Goal: Task Accomplishment & Management: Complete application form

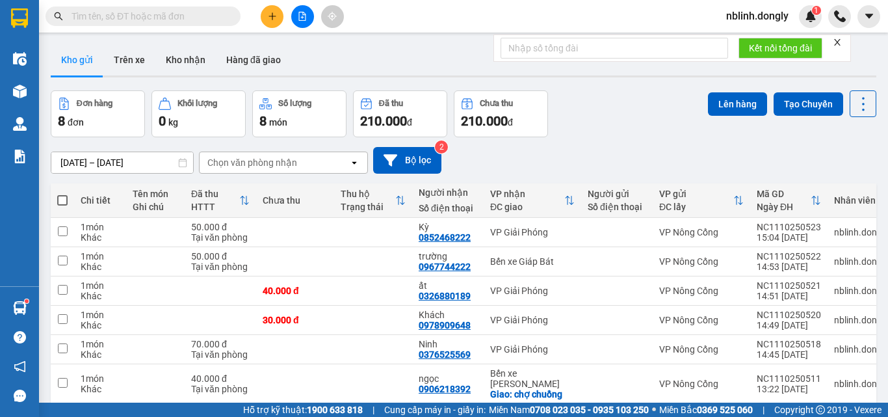
scroll to position [108, 0]
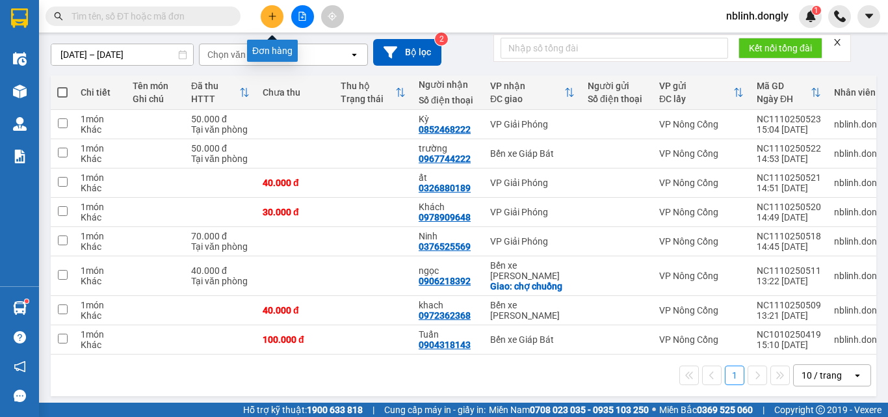
click at [268, 16] on icon "plus" at bounding box center [272, 16] width 9 height 9
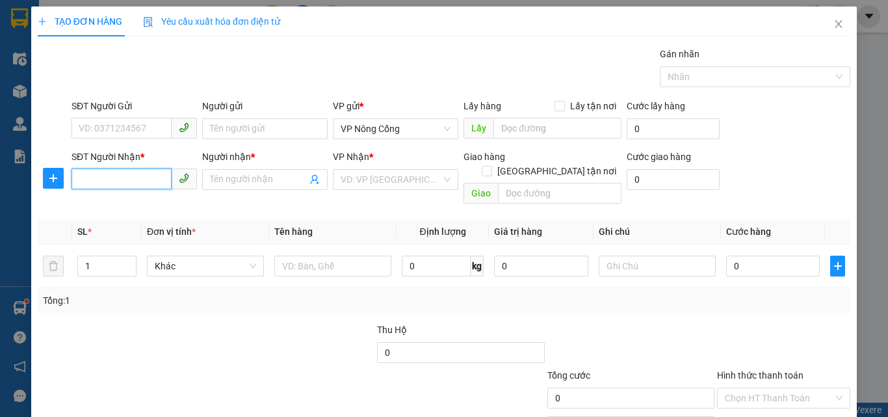
click at [80, 176] on input "SĐT Người Nhận *" at bounding box center [121, 178] width 100 height 21
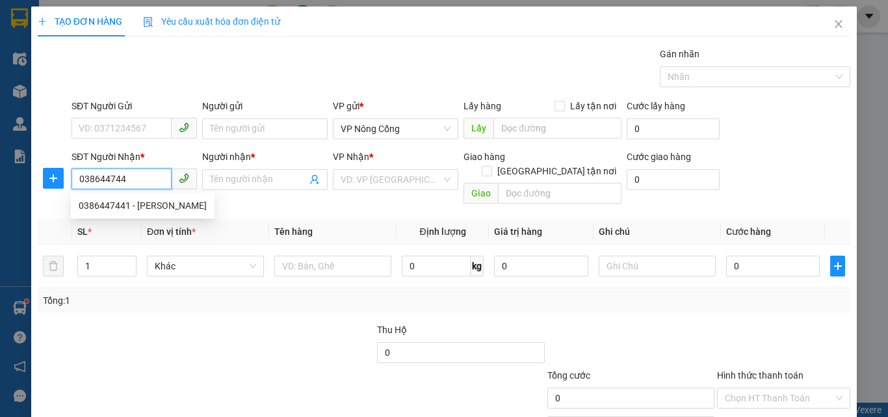
type input "0386447441"
click at [100, 200] on div "0386447441 - Minh" at bounding box center [143, 205] width 128 height 14
type input "Minh"
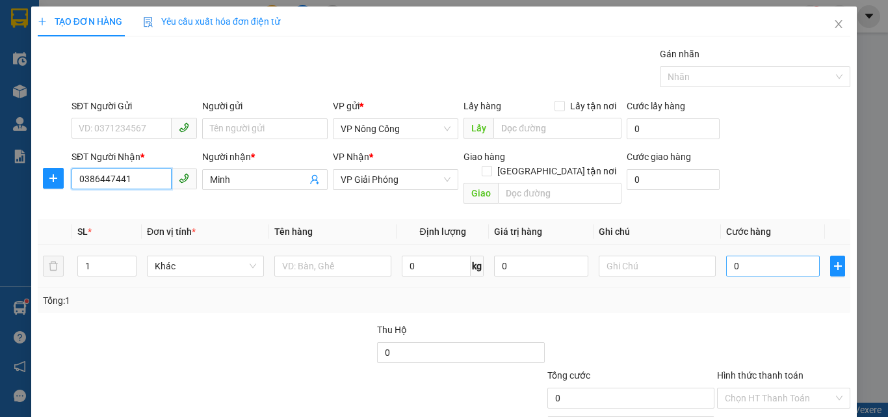
type input "0386447441"
click at [751, 255] on input "0" at bounding box center [773, 265] width 94 height 21
type input "4"
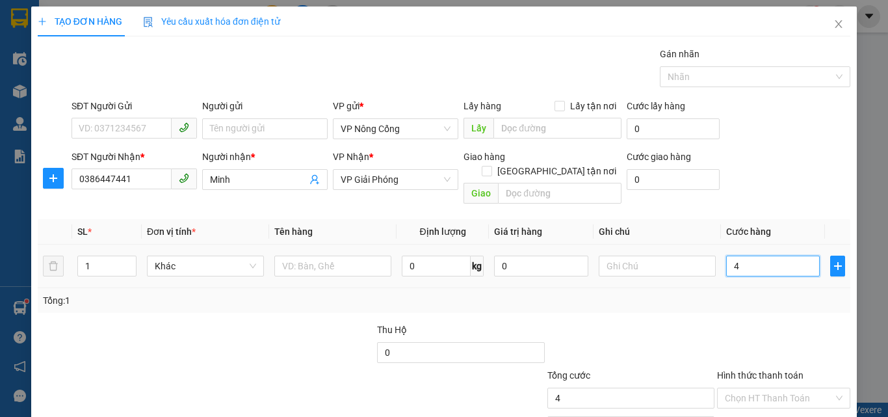
type input "40"
type input "4"
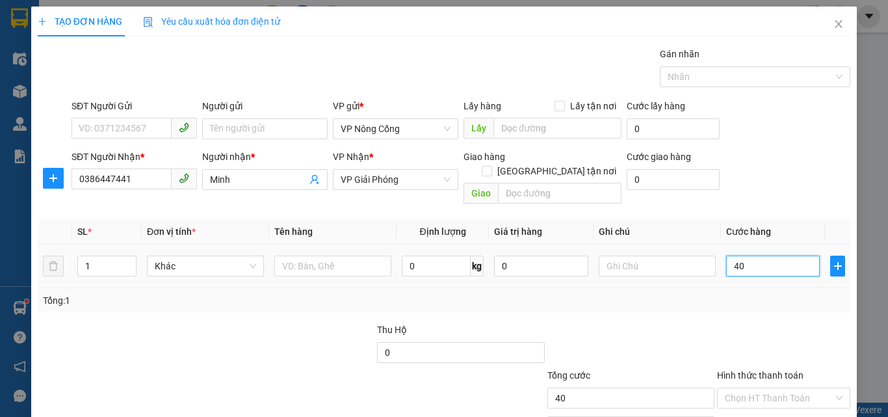
type input "4"
type input "0"
type input "04"
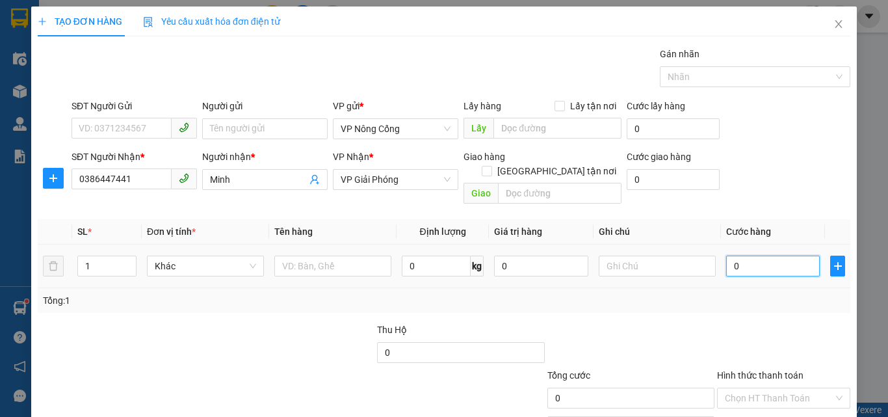
type input "4"
type input "040"
type input "40"
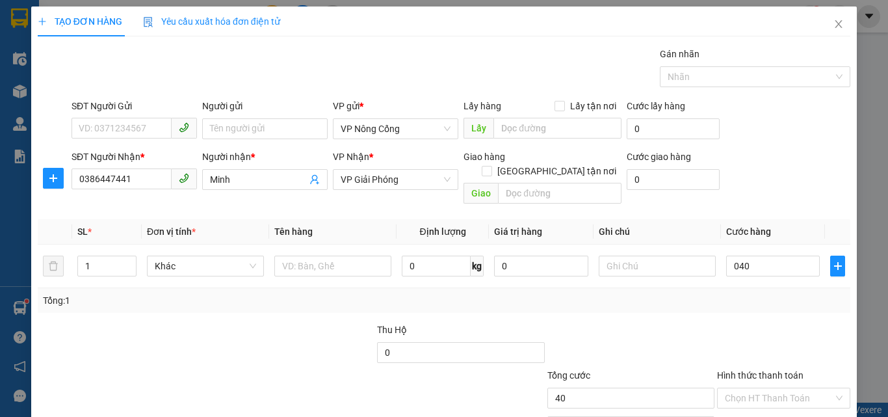
type input "40.000"
click at [740, 370] on label "Hình thức thanh toán" at bounding box center [760, 375] width 86 height 10
click at [740, 388] on input "Hình thức thanh toán" at bounding box center [779, 397] width 109 height 19
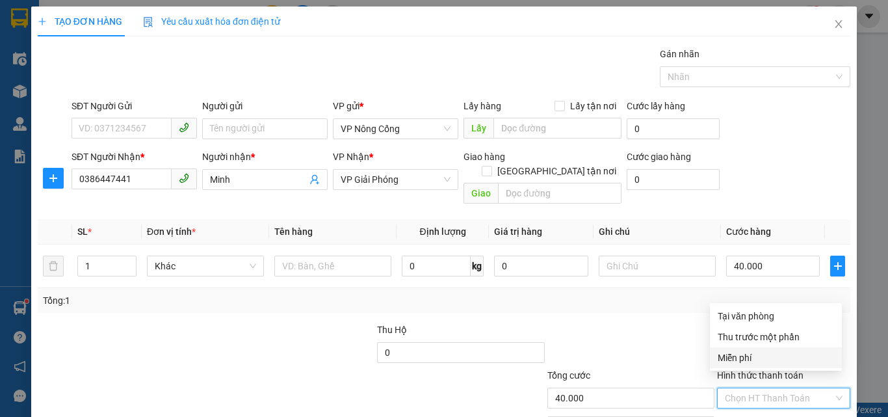
scroll to position [64, 0]
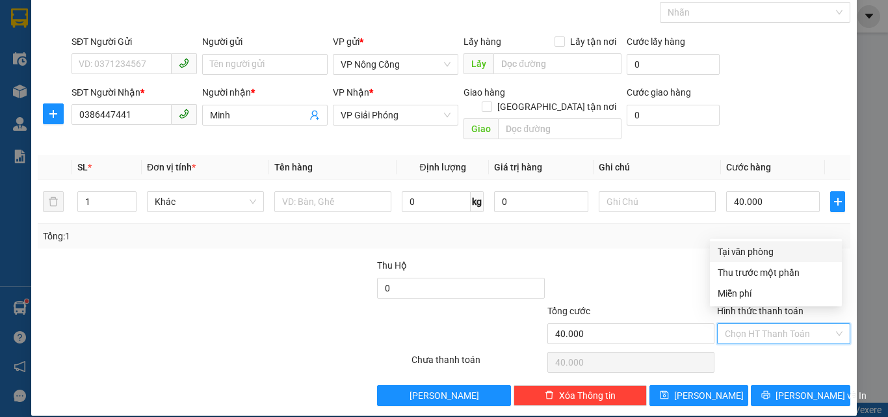
click at [744, 255] on div "Tại văn phòng" at bounding box center [776, 251] width 116 height 14
type input "0"
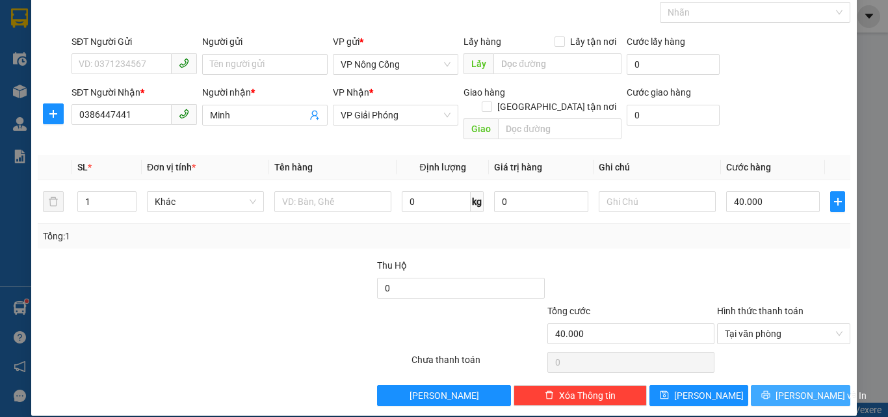
click at [781, 388] on span "[PERSON_NAME] và In" at bounding box center [820, 395] width 91 height 14
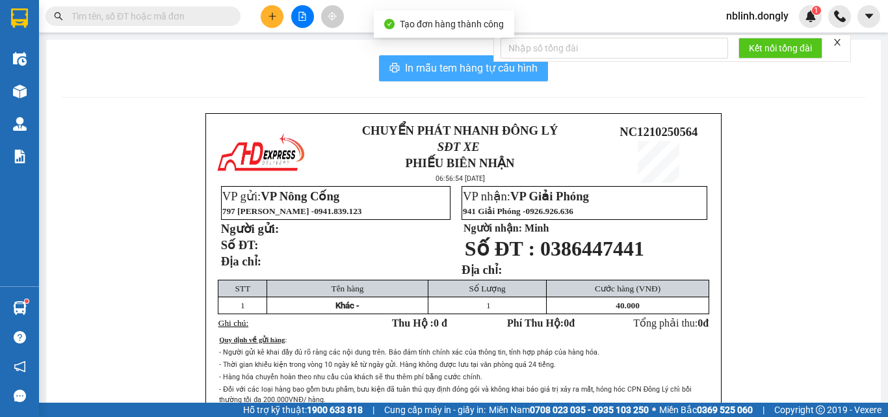
click at [485, 62] on span "In mẫu tem hàng tự cấu hình" at bounding box center [471, 68] width 133 height 16
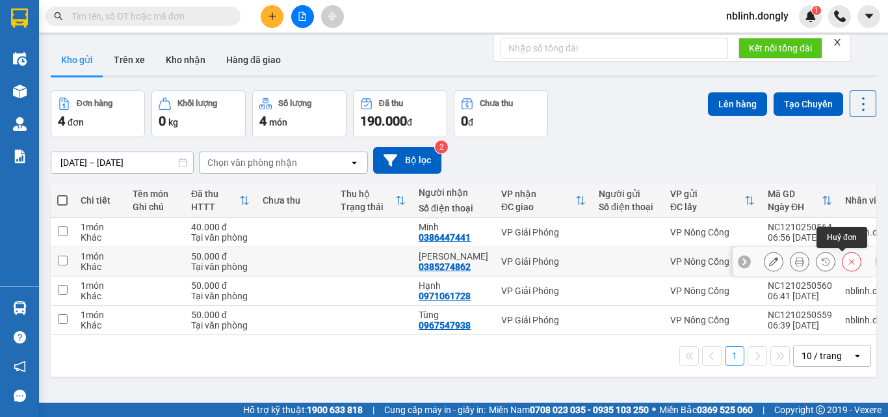
click at [847, 263] on icon at bounding box center [851, 261] width 9 height 9
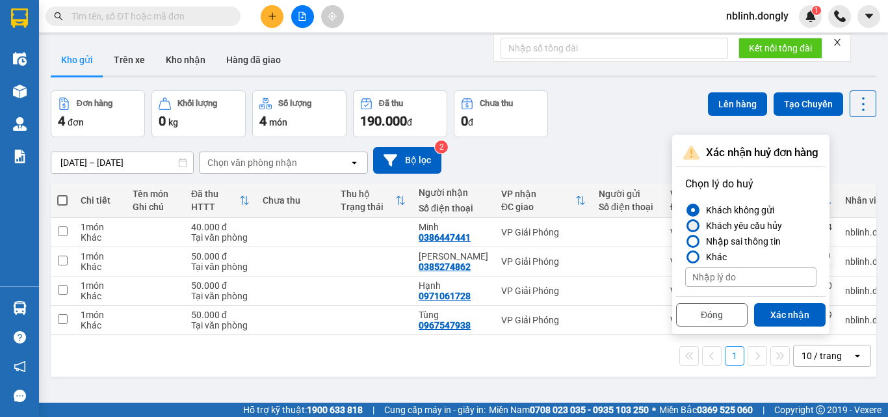
click at [690, 226] on div at bounding box center [692, 225] width 9 height 9
click at [685, 226] on input "Khách yêu cầu hủy" at bounding box center [685, 226] width 0 height 0
click at [794, 318] on button "Xác nhận" at bounding box center [789, 314] width 71 height 23
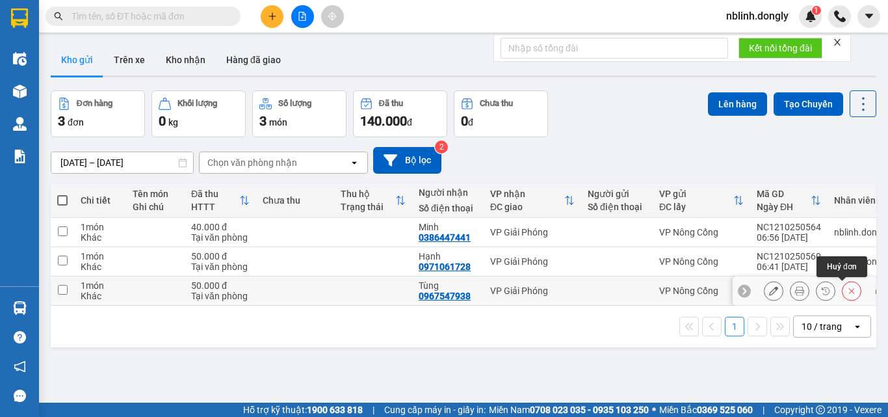
click at [842, 285] on button at bounding box center [851, 290] width 18 height 23
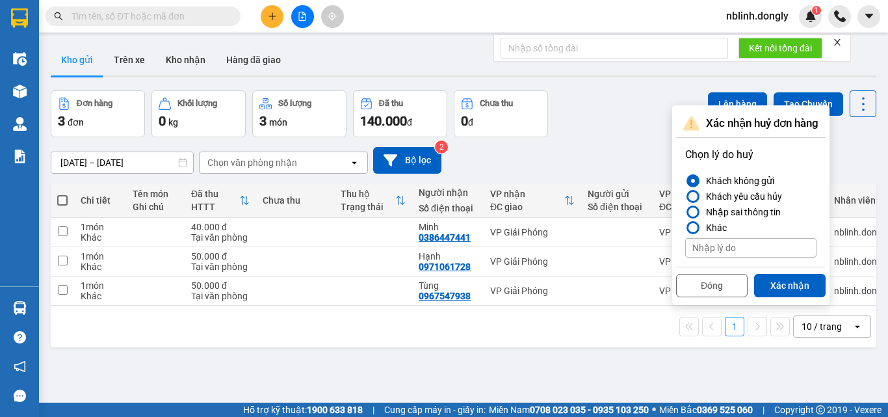
click at [690, 196] on div at bounding box center [692, 196] width 9 height 9
click at [685, 196] on input "Khách yêu cầu hủy" at bounding box center [685, 196] width 0 height 0
click at [779, 281] on button "Xác nhận" at bounding box center [789, 285] width 71 height 23
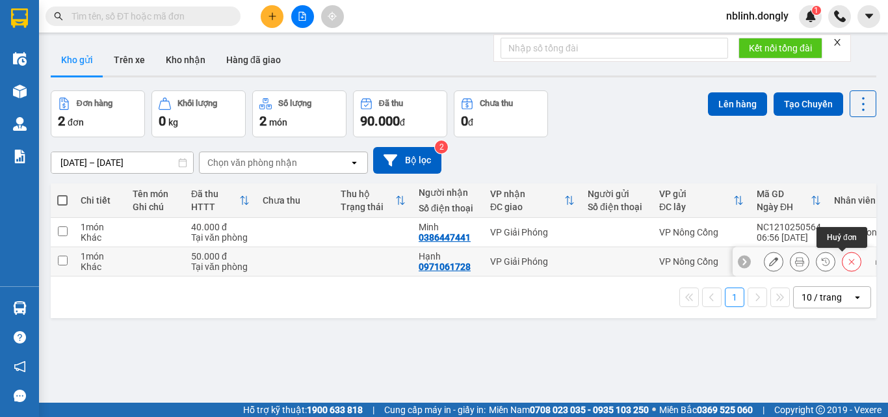
click at [847, 263] on icon at bounding box center [851, 261] width 9 height 9
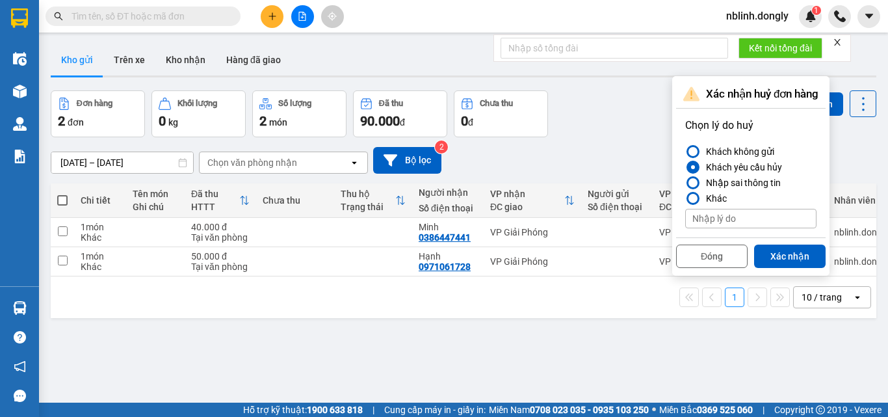
click at [696, 166] on div at bounding box center [692, 167] width 13 height 13
click at [685, 167] on input "Khách yêu cầu hủy" at bounding box center [685, 167] width 0 height 0
click at [792, 253] on button "Xác nhận" at bounding box center [789, 255] width 71 height 23
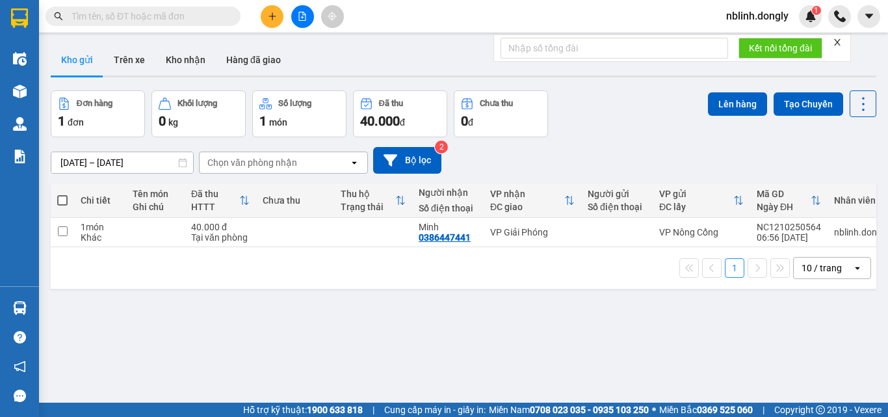
scroll to position [60, 0]
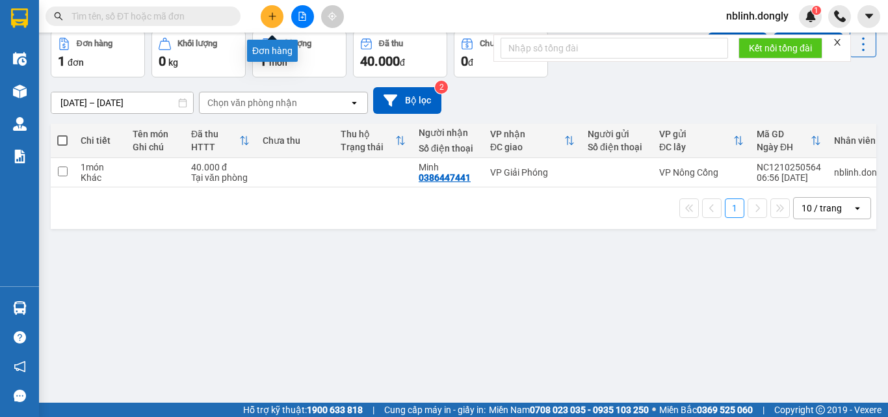
click at [274, 21] on button at bounding box center [272, 16] width 23 height 23
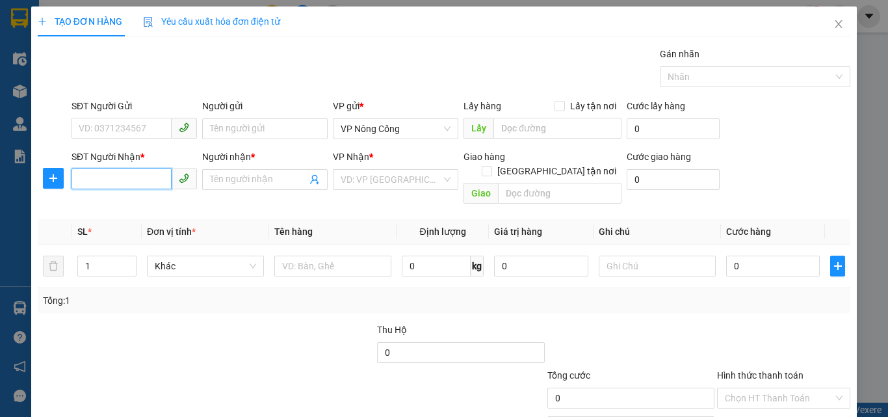
click at [96, 181] on input "SĐT Người Nhận *" at bounding box center [121, 178] width 100 height 21
type input "0989644255"
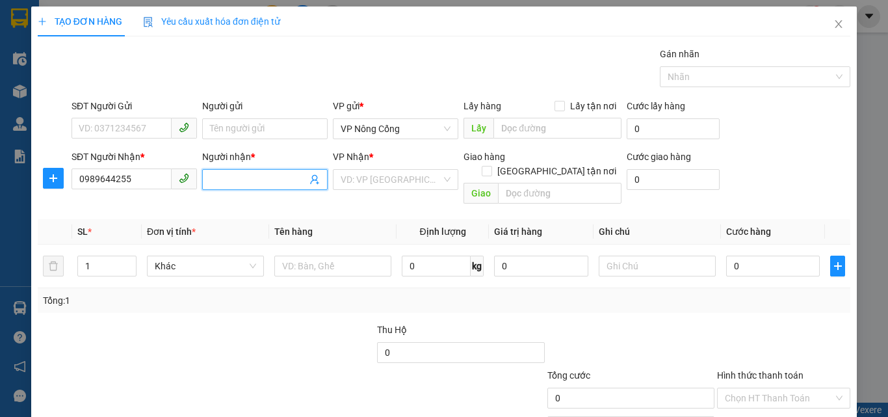
click at [213, 180] on input "Người nhận *" at bounding box center [258, 179] width 97 height 14
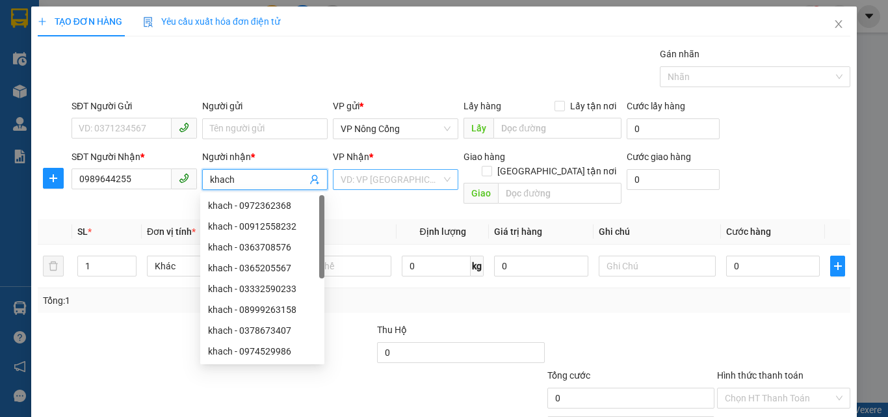
type input "khach"
click at [385, 178] on input "search" at bounding box center [391, 179] width 101 height 19
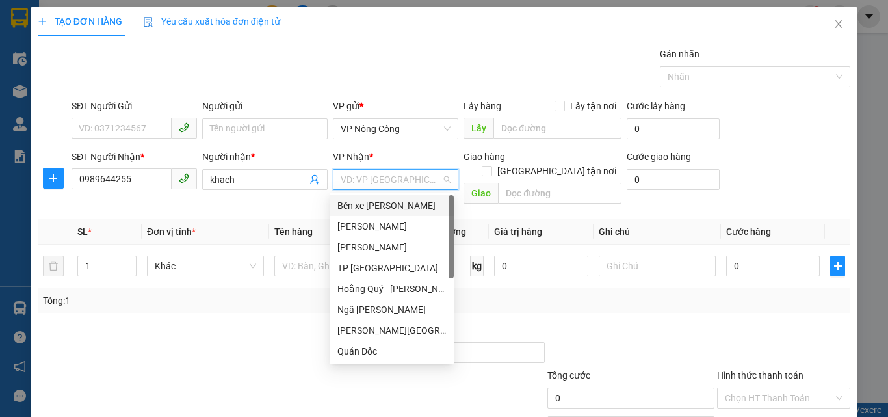
click at [368, 206] on div "Bến xe [PERSON_NAME]" at bounding box center [391, 205] width 109 height 14
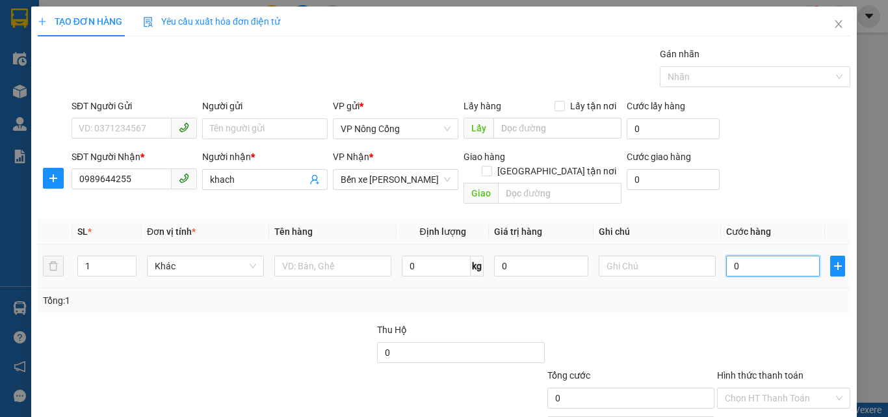
click at [740, 255] on input "0" at bounding box center [773, 265] width 94 height 21
type input "2"
type input "20"
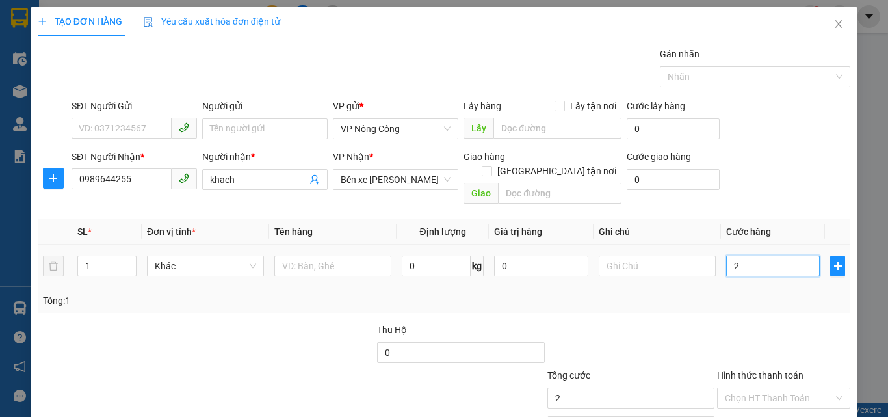
type input "20"
type input "200"
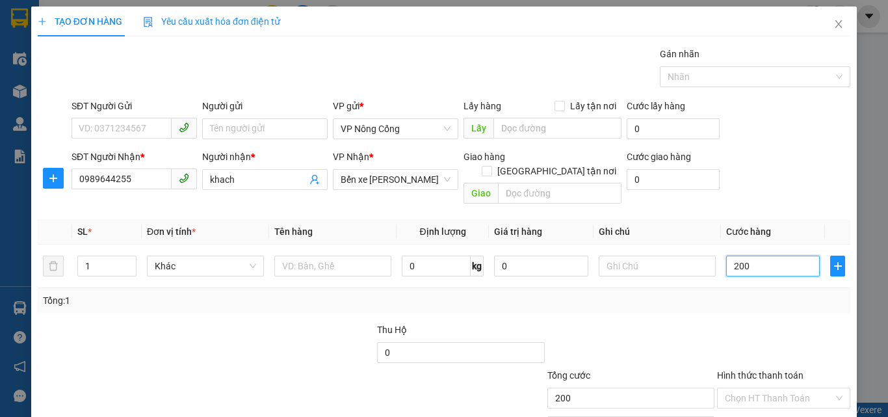
scroll to position [64, 0]
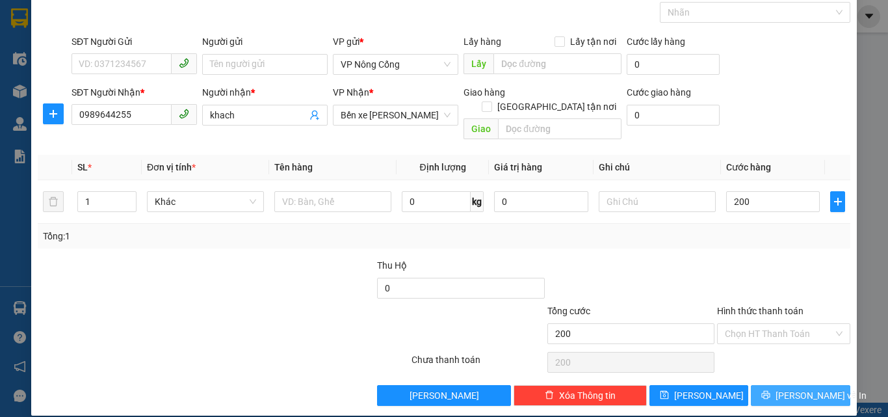
type input "200.000"
click at [790, 388] on span "[PERSON_NAME] và In" at bounding box center [820, 395] width 91 height 14
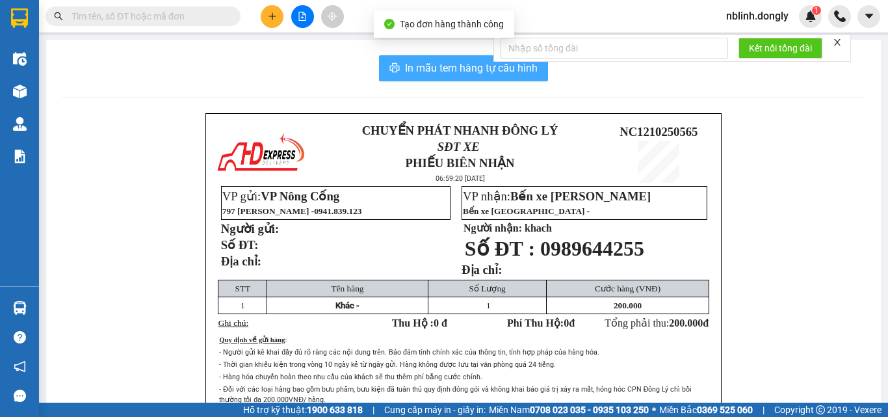
click at [422, 63] on span "In mẫu tem hàng tự cấu hình" at bounding box center [471, 68] width 133 height 16
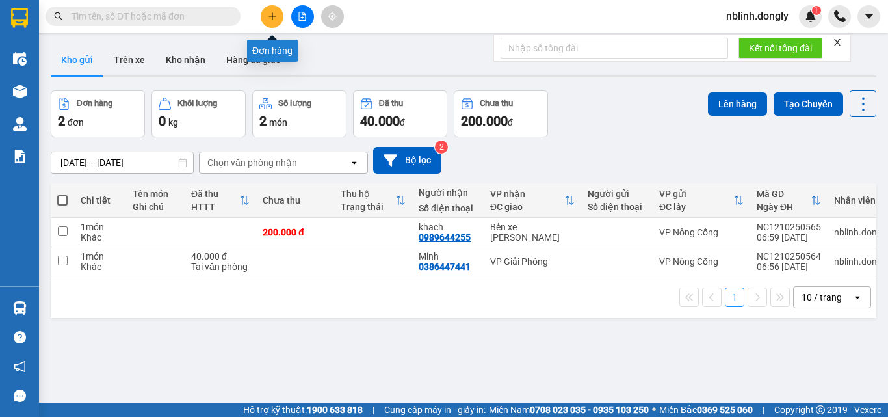
click at [274, 14] on icon "plus" at bounding box center [272, 16] width 9 height 9
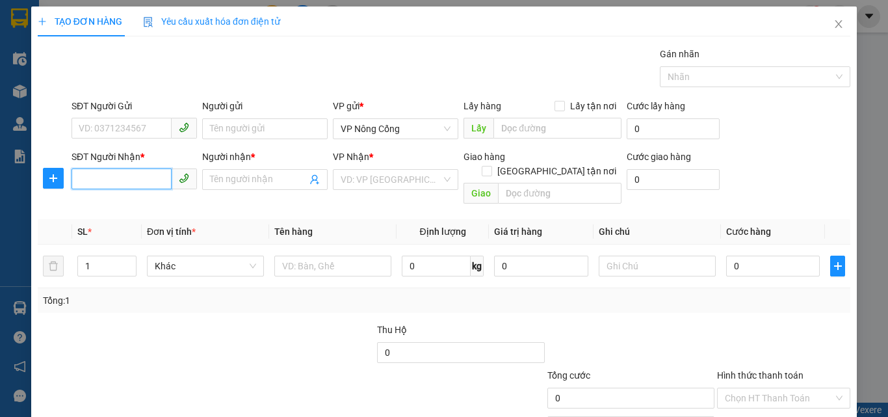
click at [90, 178] on input "SĐT Người Nhận *" at bounding box center [121, 178] width 100 height 21
type input "0965957728"
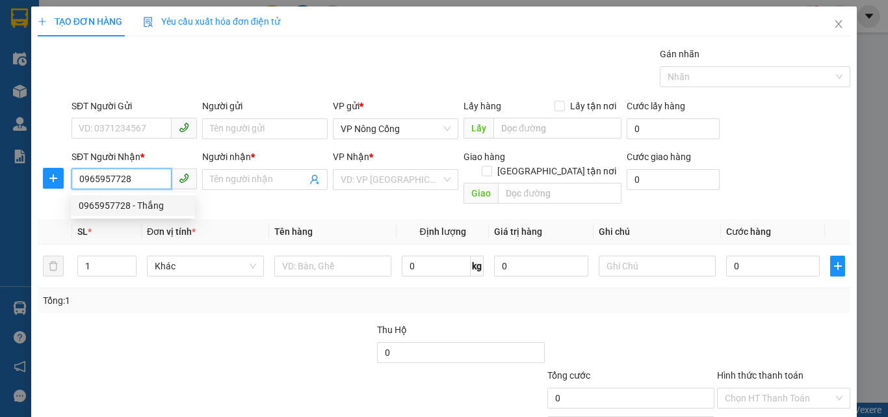
click at [134, 203] on div "0965957728 - Thắng" at bounding box center [133, 205] width 109 height 14
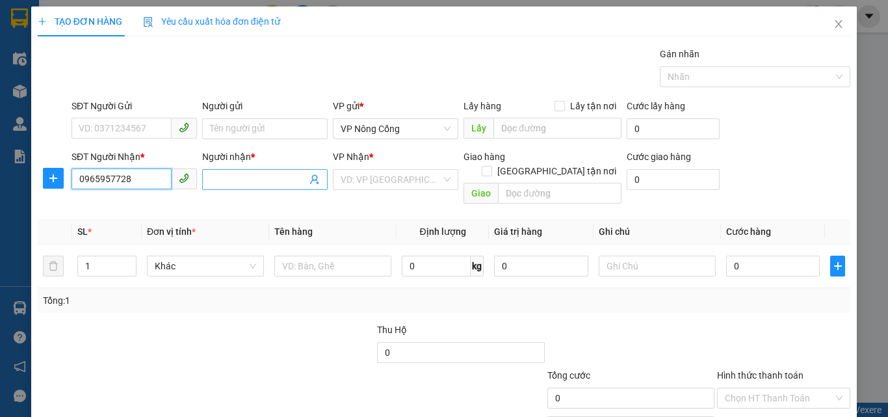
type input "Thắng"
click at [389, 180] on span "VP Giải Phóng" at bounding box center [396, 179] width 110 height 19
type input "0965957728"
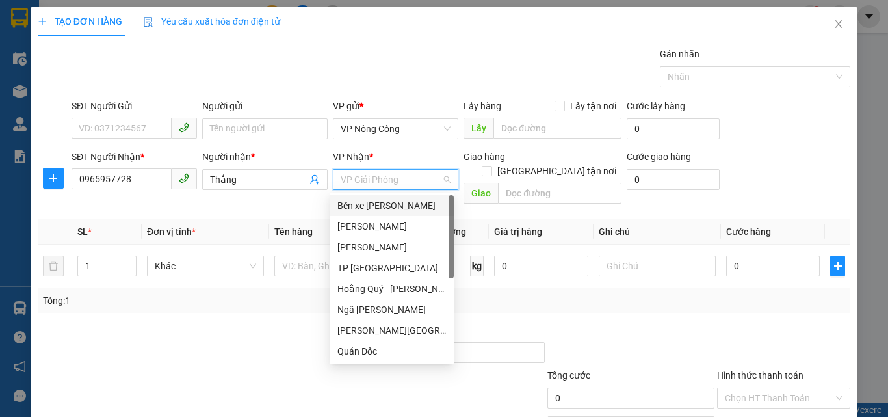
drag, startPoint x: 372, startPoint y: 203, endPoint x: 621, endPoint y: 203, distance: 249.6
click at [372, 202] on div "Bến xe [PERSON_NAME]" at bounding box center [391, 205] width 109 height 14
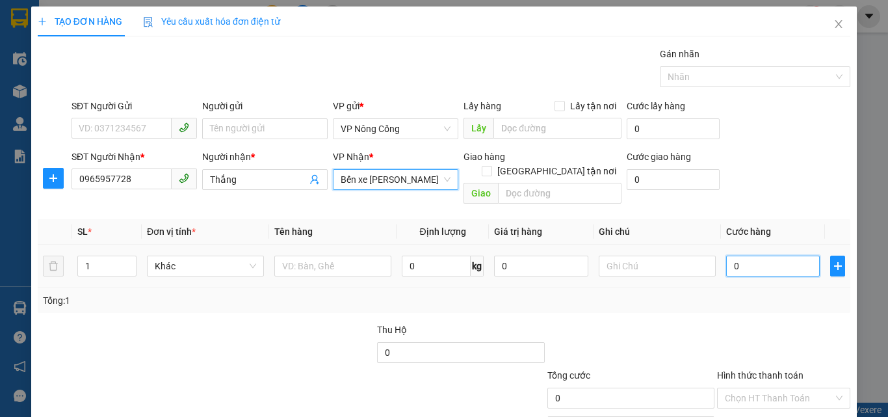
click at [743, 255] on input "0" at bounding box center [773, 265] width 94 height 21
type input "1"
type input "15"
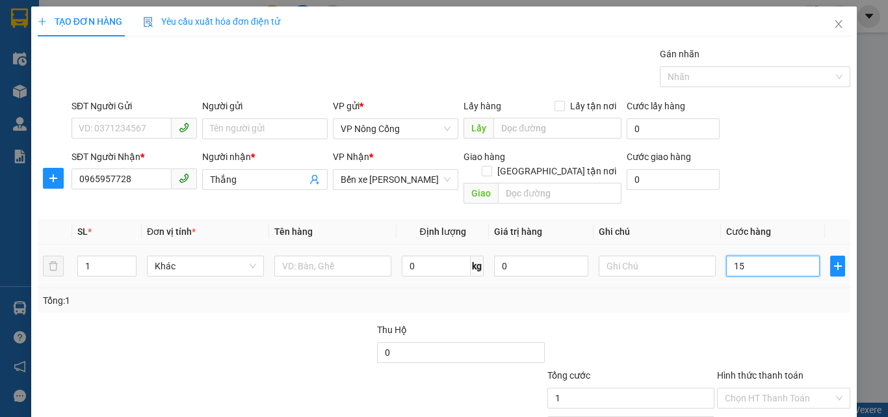
type input "15"
type input "150"
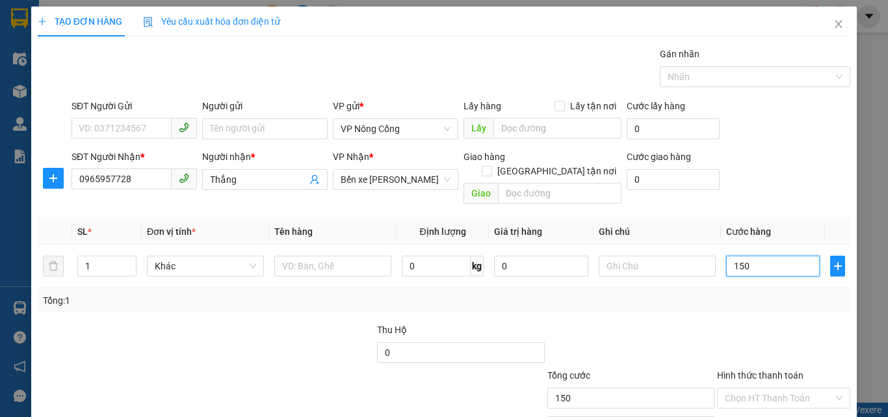
scroll to position [64, 0]
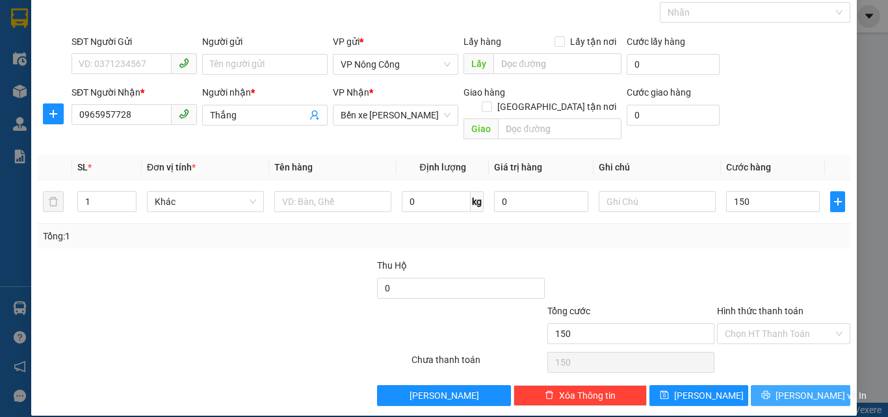
type input "150.000"
click at [810, 388] on span "[PERSON_NAME] và In" at bounding box center [820, 395] width 91 height 14
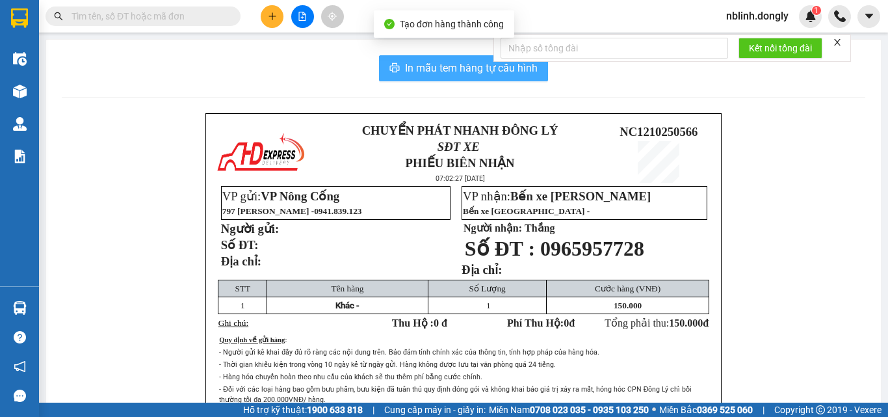
click at [463, 71] on span "In mẫu tem hàng tự cấu hình" at bounding box center [471, 68] width 133 height 16
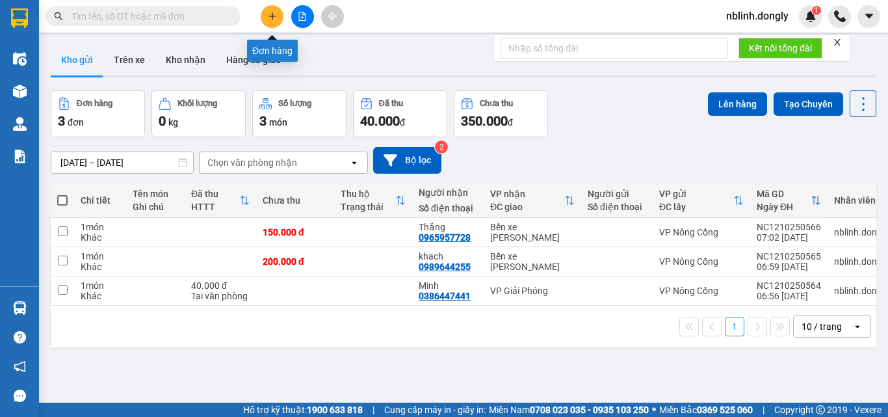
click at [273, 25] on button at bounding box center [272, 16] width 23 height 23
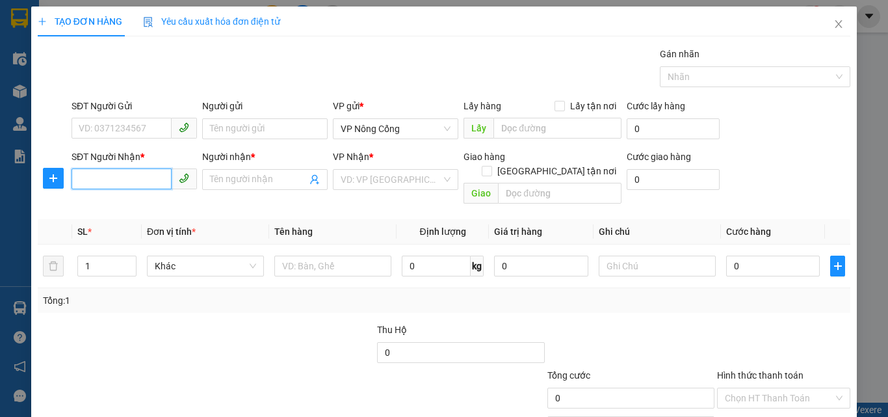
click at [92, 182] on input "SĐT Người Nhận *" at bounding box center [121, 178] width 100 height 21
type input "0383695721"
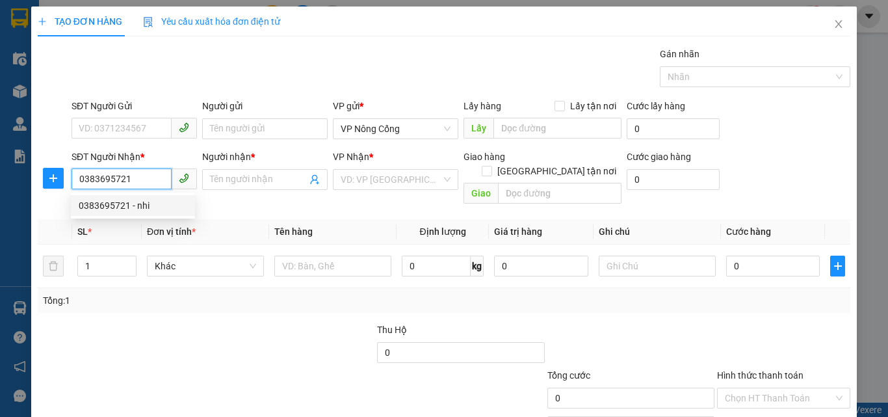
click at [131, 205] on div "0383695721 - nhi" at bounding box center [133, 205] width 109 height 14
type input "nhi"
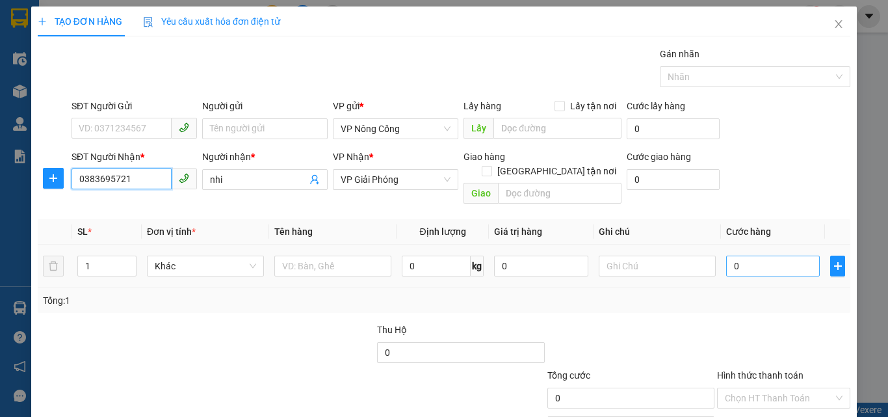
type input "0383695721"
click at [739, 255] on input "0" at bounding box center [773, 265] width 94 height 21
type input "5"
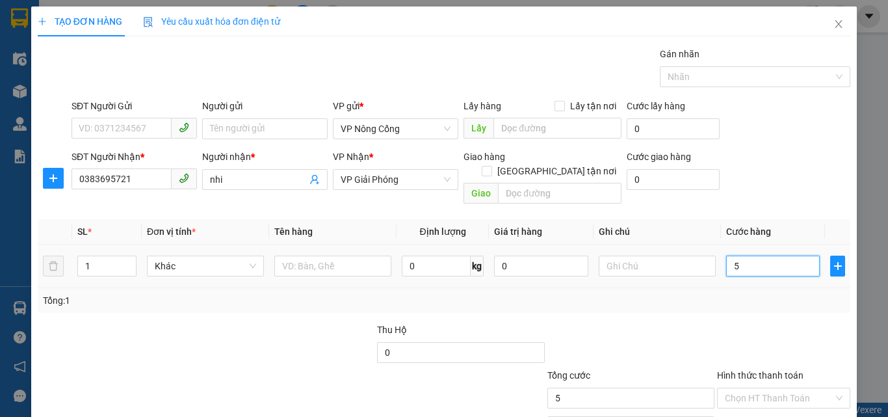
type input "50"
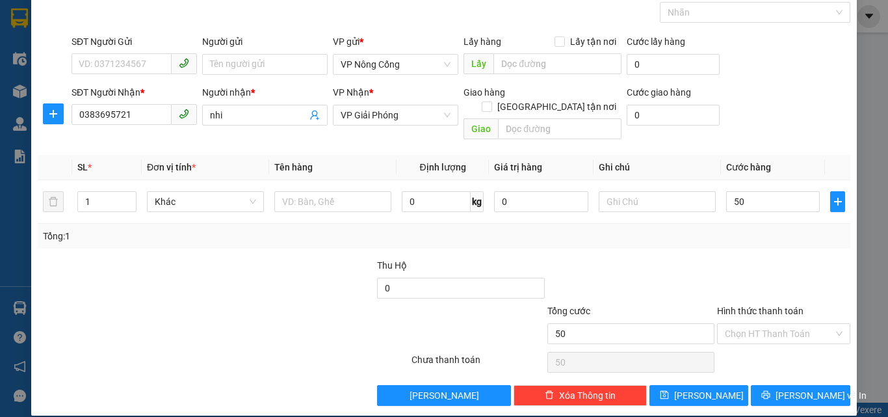
type input "50.000"
click at [753, 305] on label "Hình thức thanh toán" at bounding box center [760, 310] width 86 height 10
click at [753, 324] on input "Hình thức thanh toán" at bounding box center [779, 333] width 109 height 19
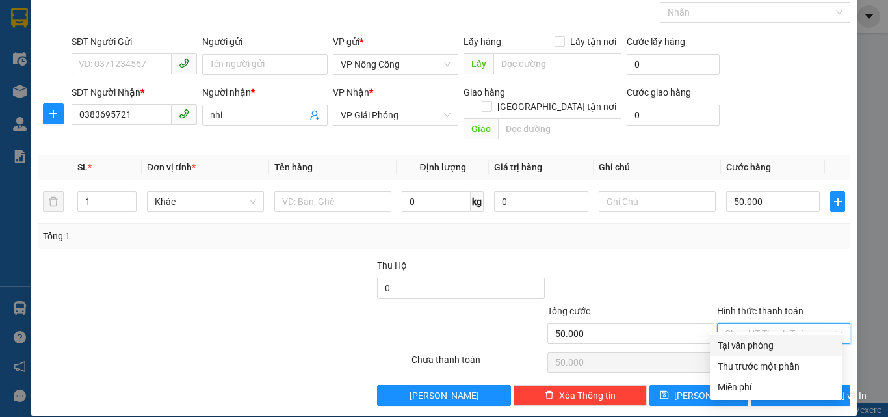
click at [755, 348] on div "Tại văn phòng" at bounding box center [776, 345] width 116 height 14
type input "0"
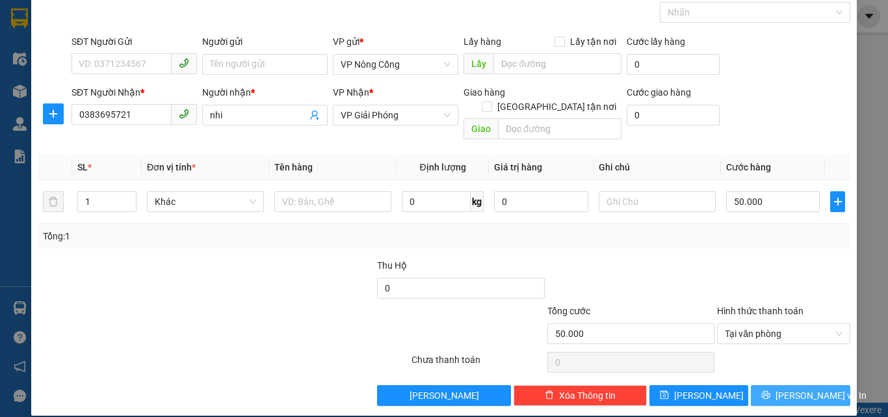
click at [794, 388] on span "[PERSON_NAME] và In" at bounding box center [820, 395] width 91 height 14
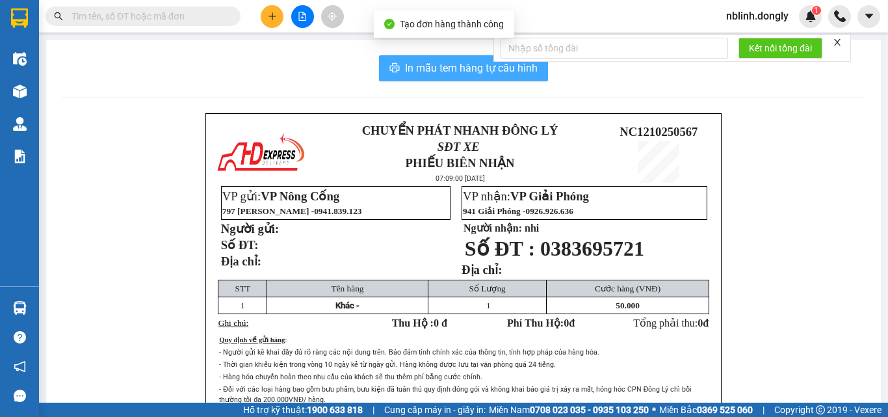
click at [477, 65] on span "In mẫu tem hàng tự cấu hình" at bounding box center [471, 68] width 133 height 16
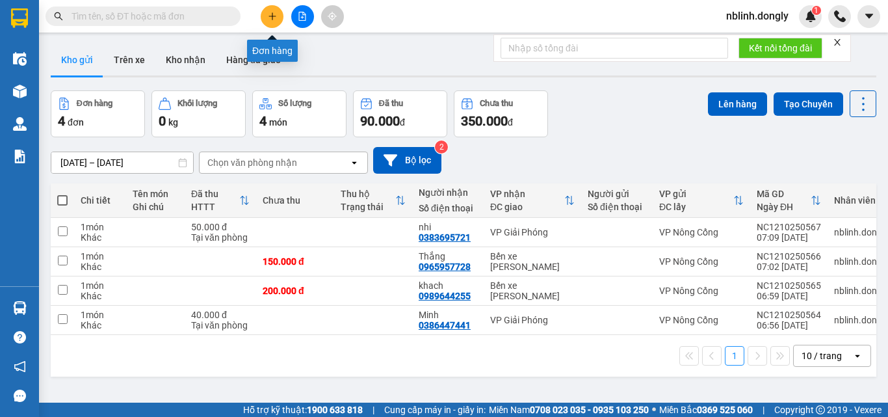
click at [271, 12] on icon "plus" at bounding box center [272, 16] width 9 height 9
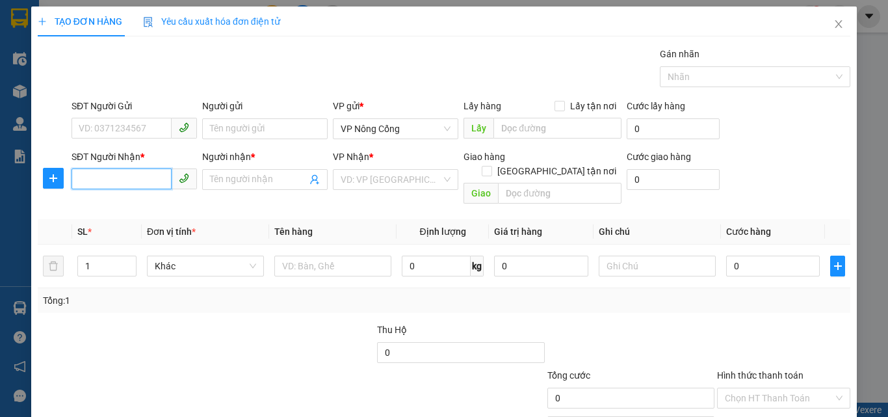
click at [90, 181] on input "SĐT Người Nhận *" at bounding box center [121, 178] width 100 height 21
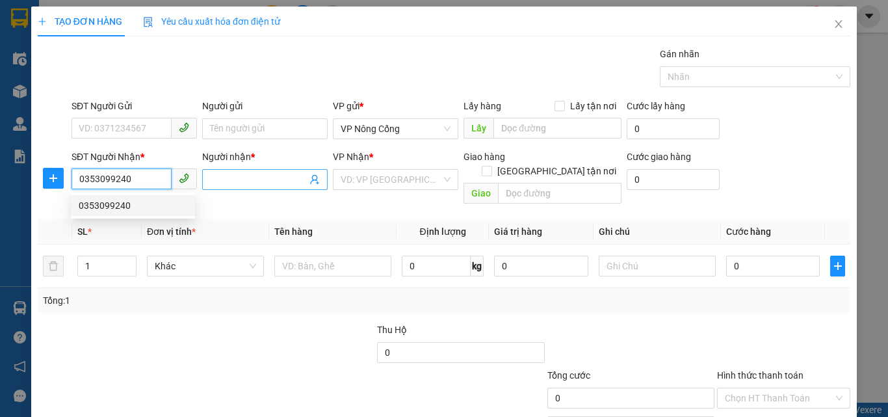
type input "0353099240"
click at [234, 178] on input "Người nhận *" at bounding box center [258, 179] width 97 height 14
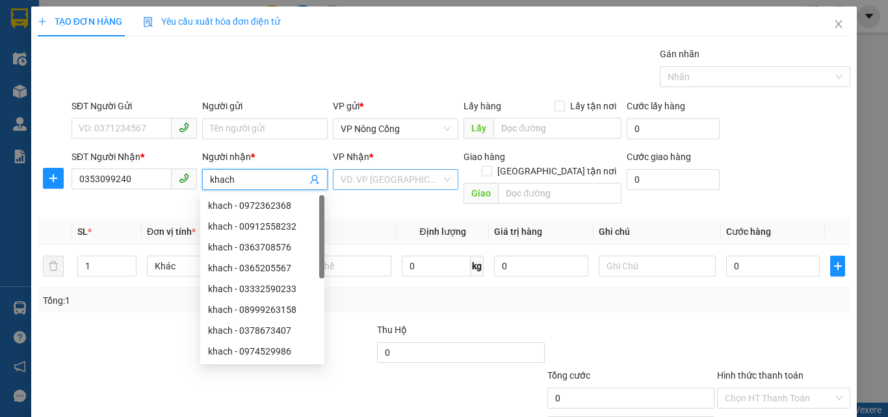
type input "khach"
click at [384, 185] on input "search" at bounding box center [391, 179] width 101 height 19
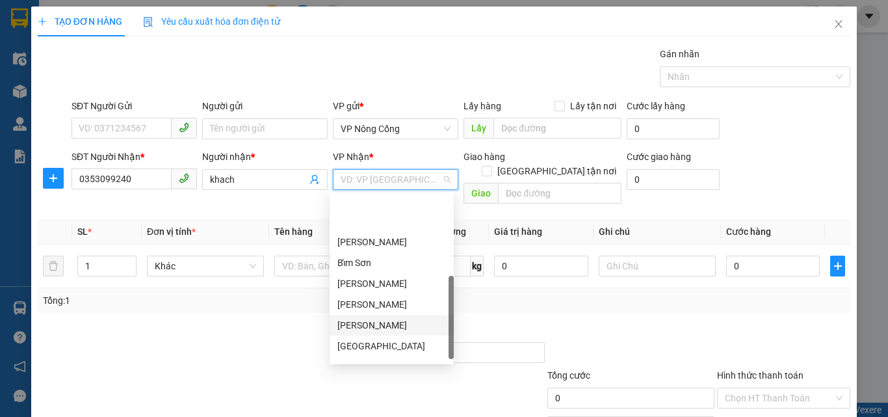
scroll to position [187, 0]
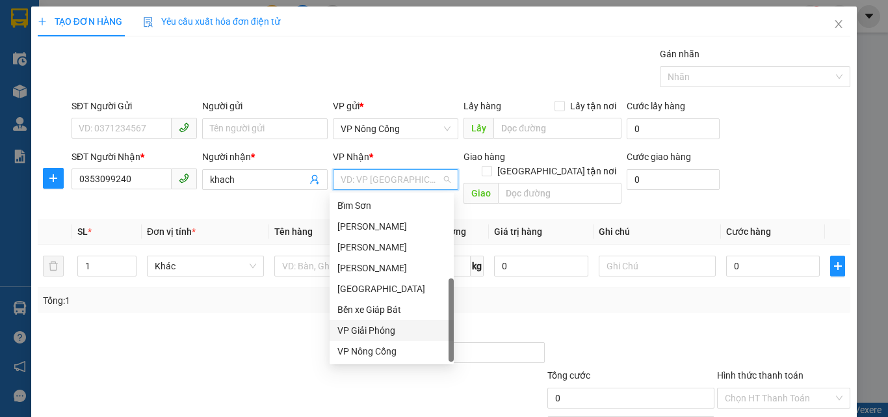
click at [362, 324] on div "VP Giải Phóng" at bounding box center [391, 330] width 109 height 14
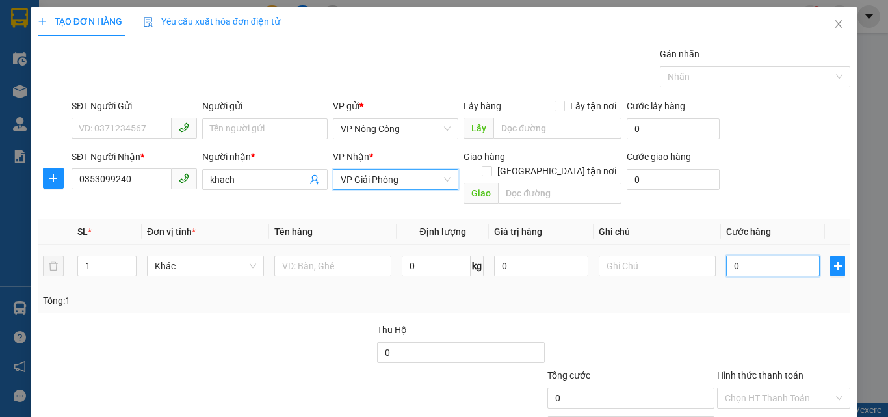
click at [751, 255] on input "0" at bounding box center [773, 265] width 94 height 21
type input "5"
type input "50"
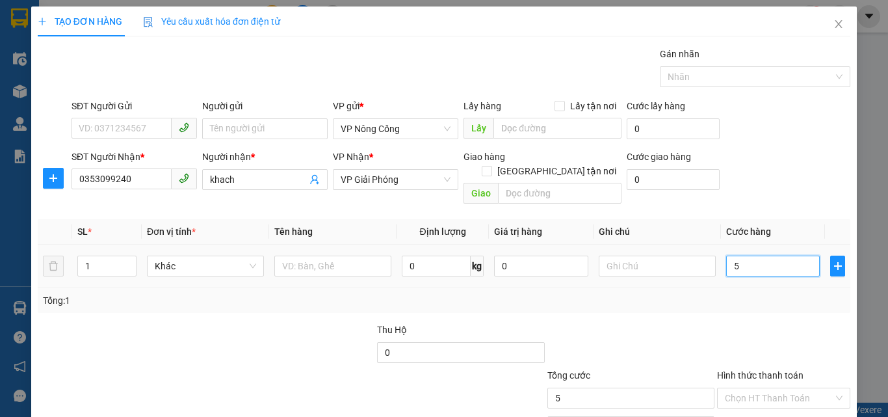
type input "50"
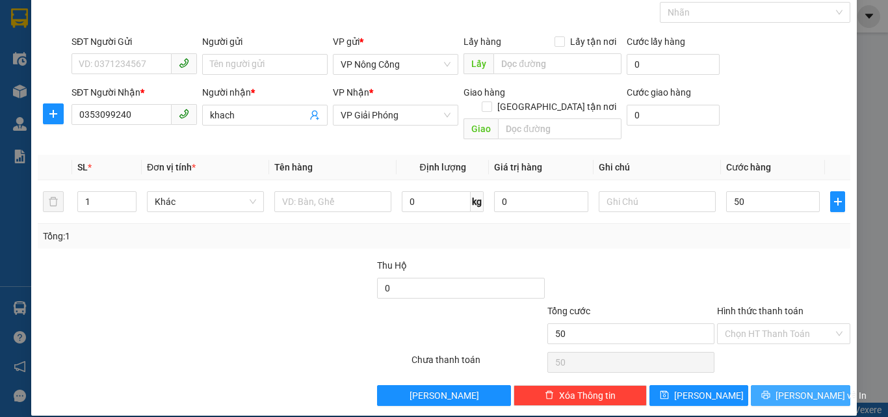
type input "50.000"
click at [794, 388] on span "[PERSON_NAME] và In" at bounding box center [820, 395] width 91 height 14
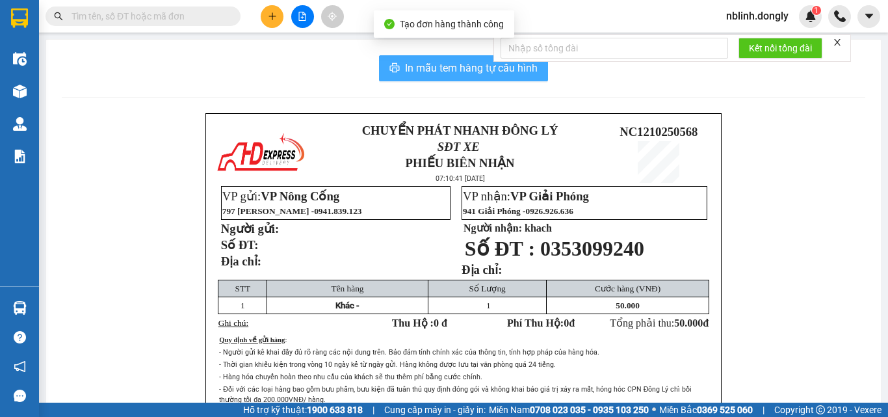
click at [456, 57] on button "In mẫu tem hàng tự cấu hình" at bounding box center [463, 68] width 169 height 26
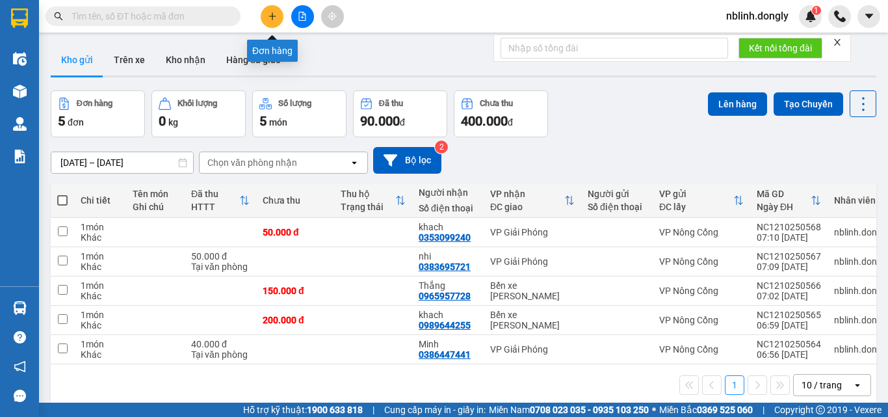
click at [268, 20] on icon "plus" at bounding box center [272, 16] width 9 height 9
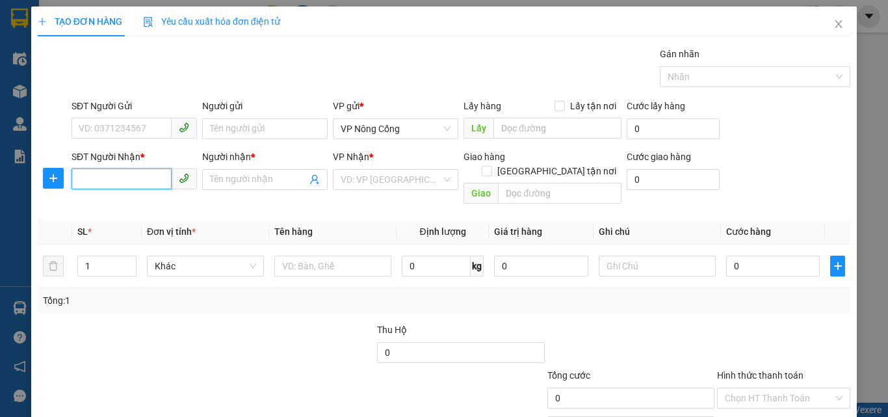
click at [83, 179] on input "SĐT Người Nhận *" at bounding box center [121, 178] width 100 height 21
type input "0983637960"
click at [237, 181] on input "Người nhận *" at bounding box center [258, 179] width 97 height 14
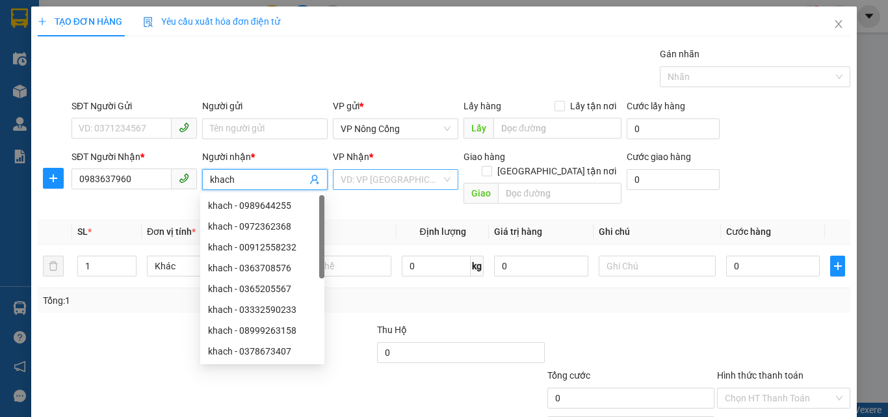
type input "khach"
click at [376, 177] on input "search" at bounding box center [391, 179] width 101 height 19
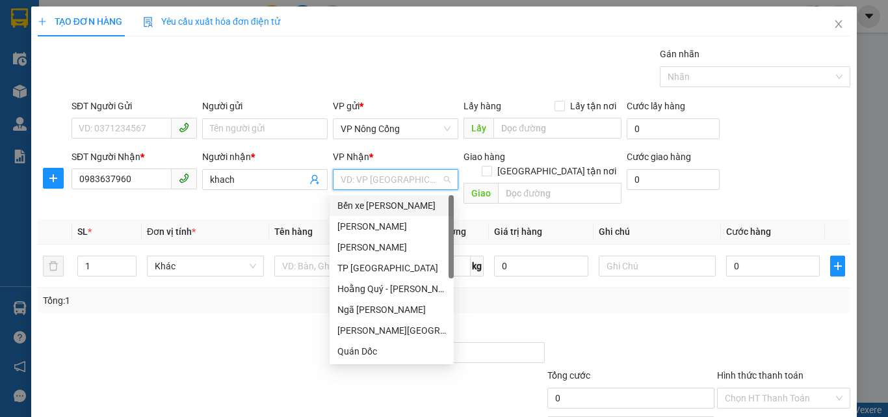
drag, startPoint x: 370, startPoint y: 201, endPoint x: 395, endPoint y: 201, distance: 25.4
click at [371, 201] on div "Bến xe [PERSON_NAME]" at bounding box center [391, 205] width 109 height 14
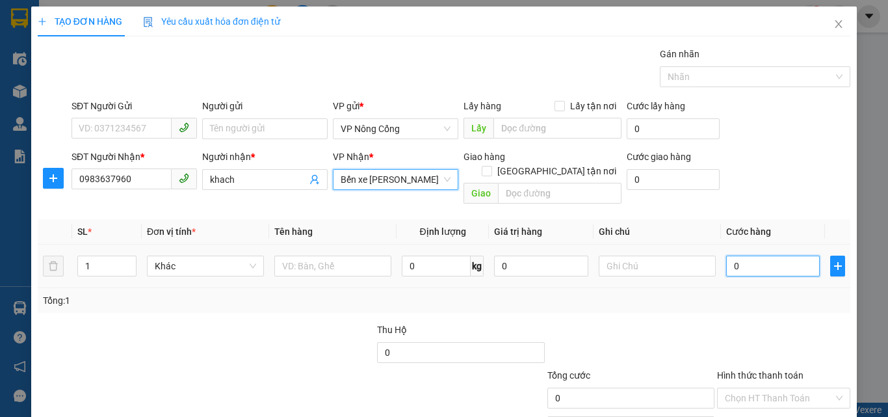
click at [744, 255] on input "0" at bounding box center [773, 265] width 94 height 21
type input "5"
type input "50"
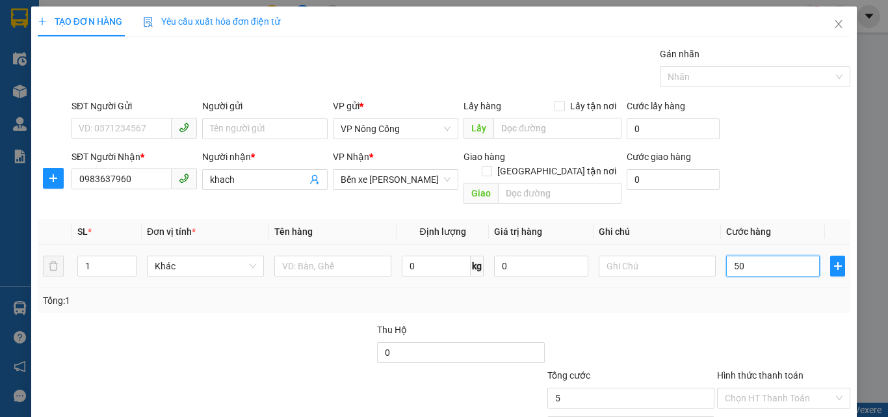
type input "50"
type input "50.000"
click at [746, 370] on label "Hình thức thanh toán" at bounding box center [760, 375] width 86 height 10
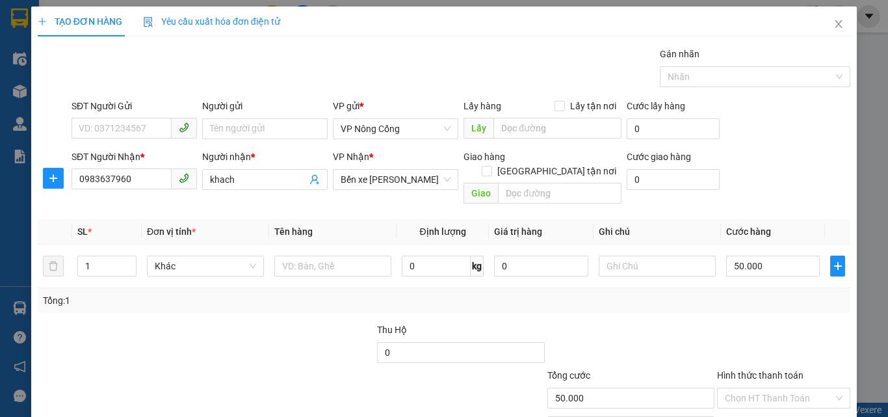
click at [746, 388] on input "Hình thức thanh toán" at bounding box center [779, 397] width 109 height 19
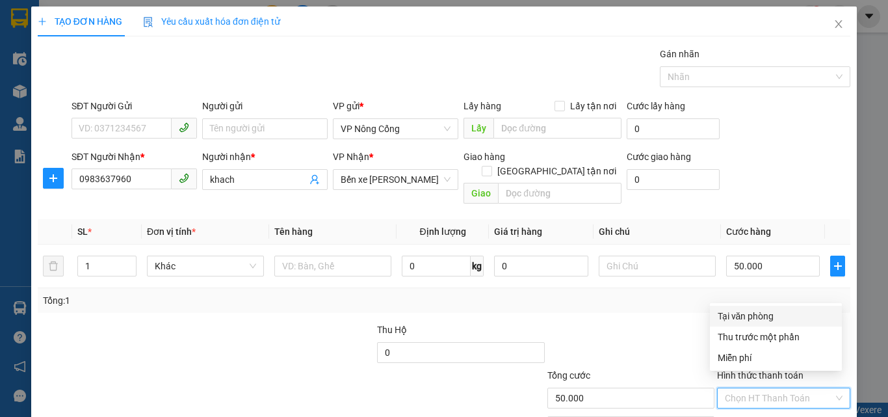
click at [741, 315] on div "Tại văn phòng" at bounding box center [776, 316] width 116 height 14
type input "0"
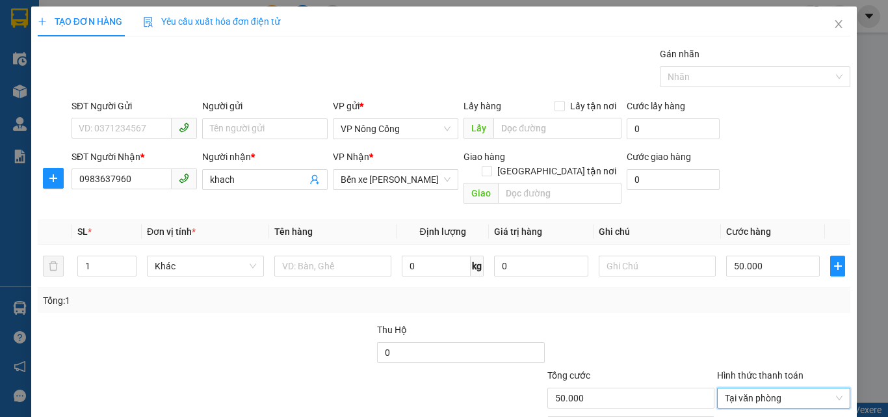
scroll to position [64, 0]
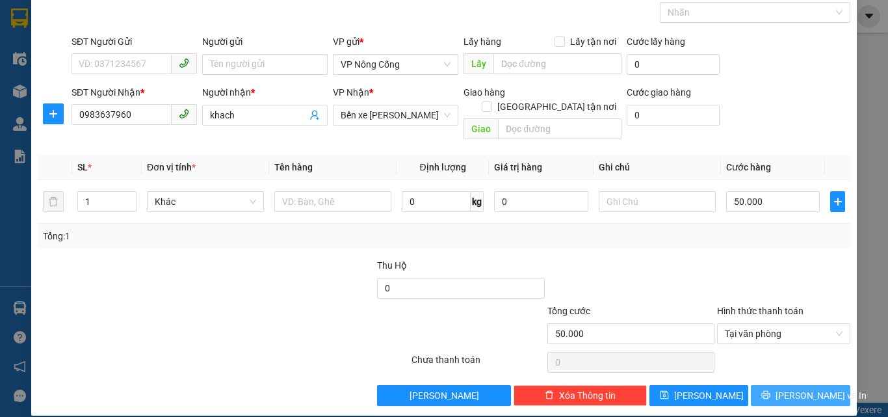
click at [793, 388] on span "[PERSON_NAME] và In" at bounding box center [820, 395] width 91 height 14
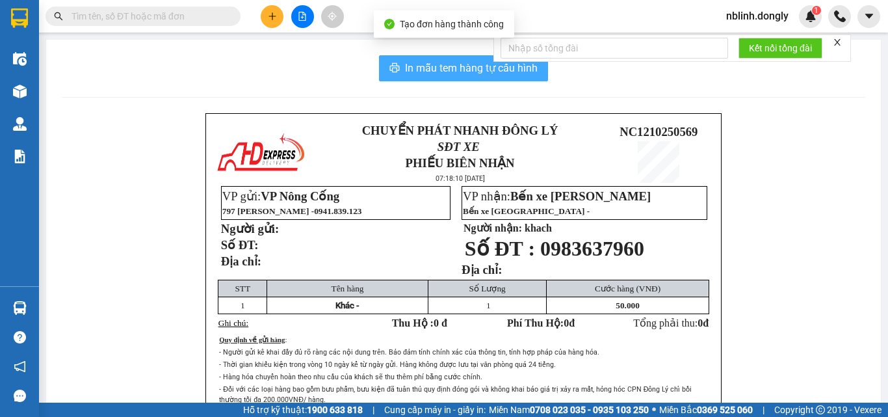
click at [454, 68] on span "In mẫu tem hàng tự cấu hình" at bounding box center [471, 68] width 133 height 16
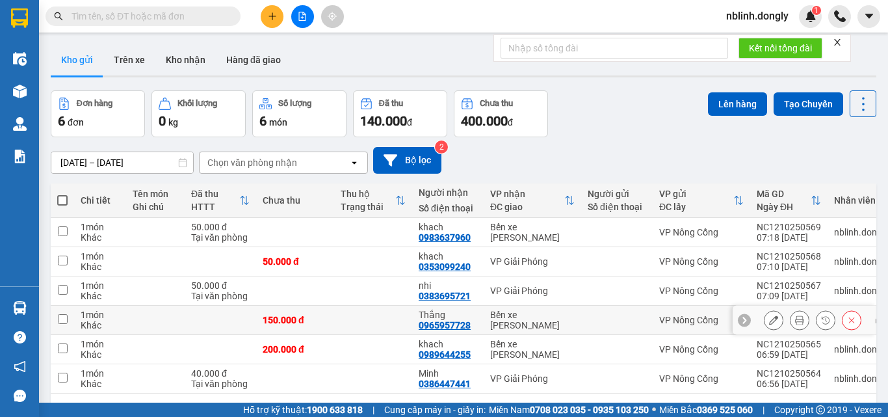
scroll to position [60, 0]
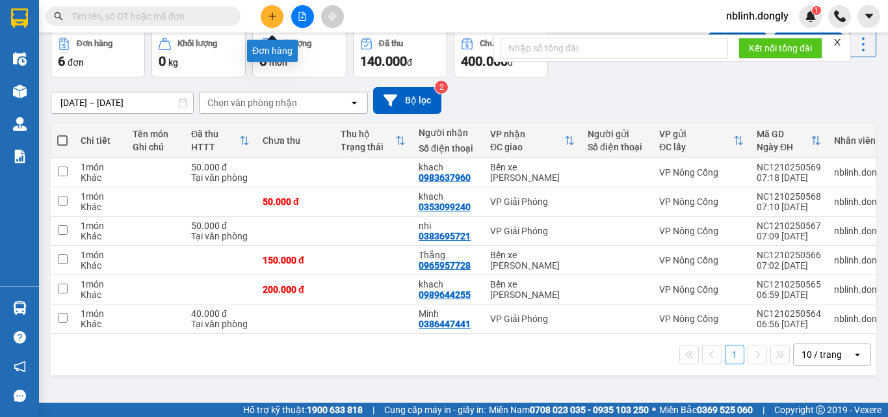
click at [273, 17] on icon "plus" at bounding box center [272, 16] width 9 height 9
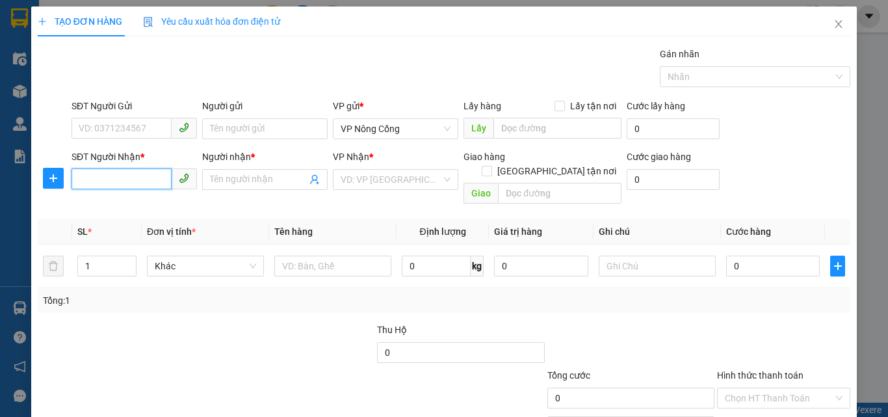
click at [97, 178] on input "SĐT Người Nhận *" at bounding box center [121, 178] width 100 height 21
type input "0346367385"
click at [220, 177] on input "Người nhận *" at bounding box center [258, 179] width 97 height 14
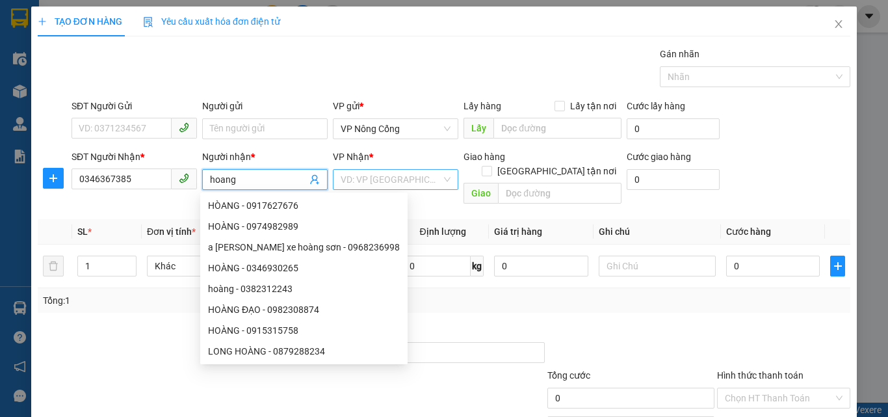
type input "hoang"
click at [365, 176] on input "search" at bounding box center [391, 179] width 101 height 19
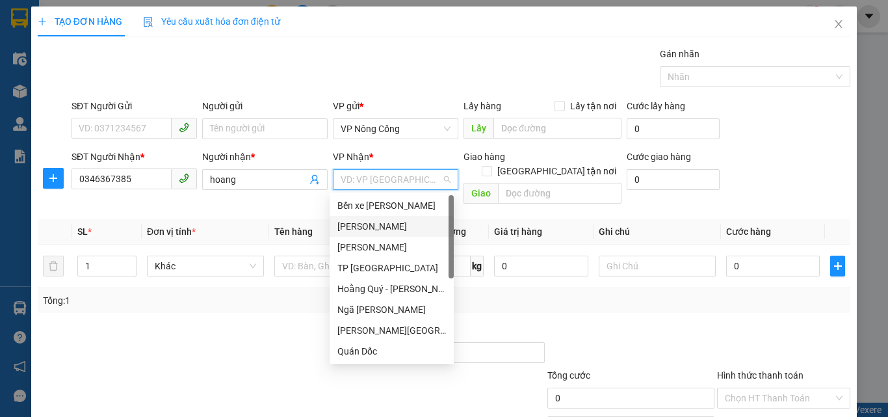
click at [361, 230] on div "[PERSON_NAME]" at bounding box center [391, 226] width 109 height 14
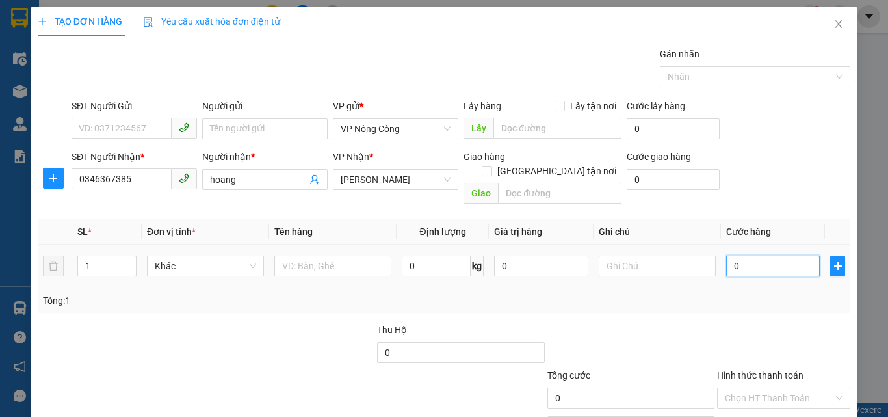
click at [764, 255] on input "0" at bounding box center [773, 265] width 94 height 21
type input "3"
type input "30"
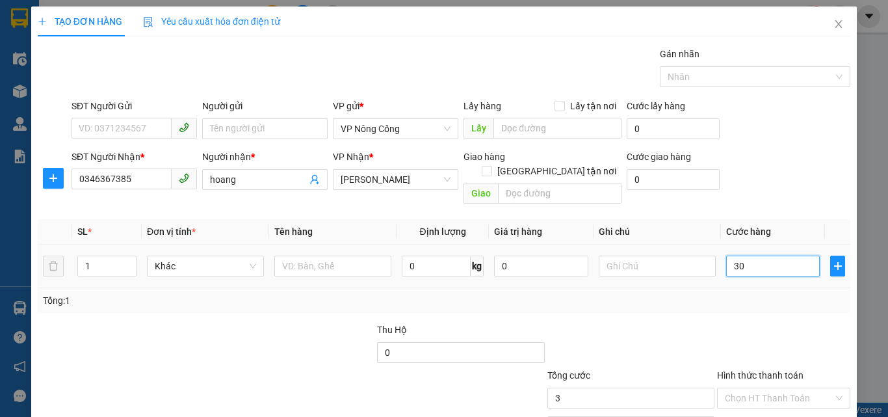
type input "30"
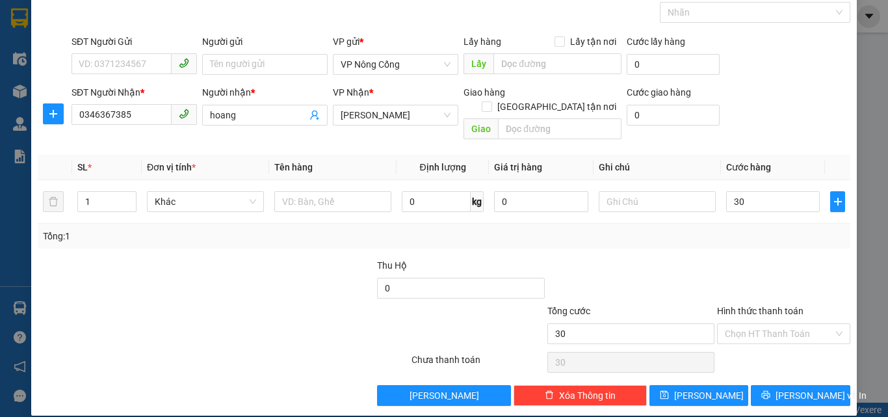
type input "30.000"
click at [751, 305] on label "Hình thức thanh toán" at bounding box center [760, 310] width 86 height 10
click at [751, 324] on input "Hình thức thanh toán" at bounding box center [779, 333] width 109 height 19
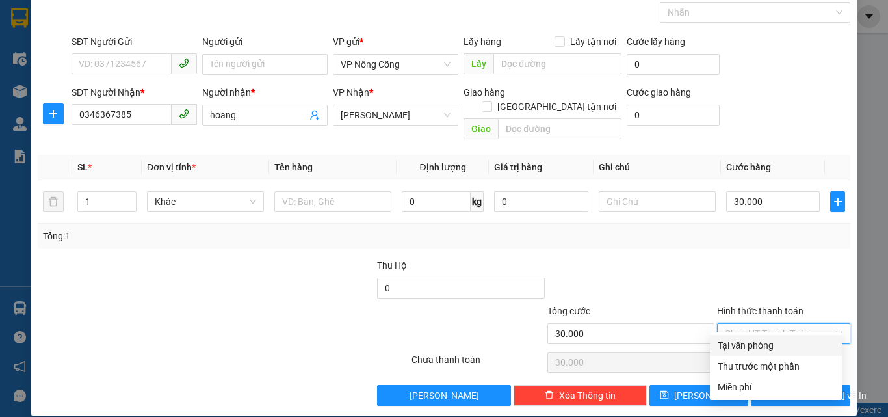
click at [753, 343] on div "Tại văn phòng" at bounding box center [776, 345] width 116 height 14
type input "0"
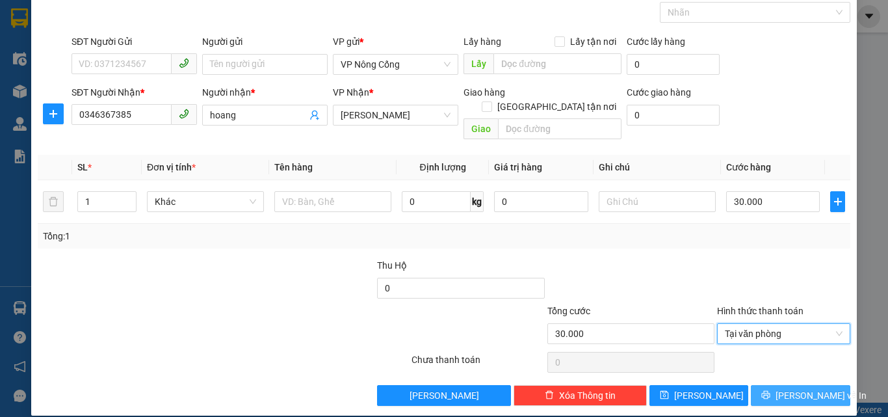
click at [784, 388] on span "[PERSON_NAME] và In" at bounding box center [820, 395] width 91 height 14
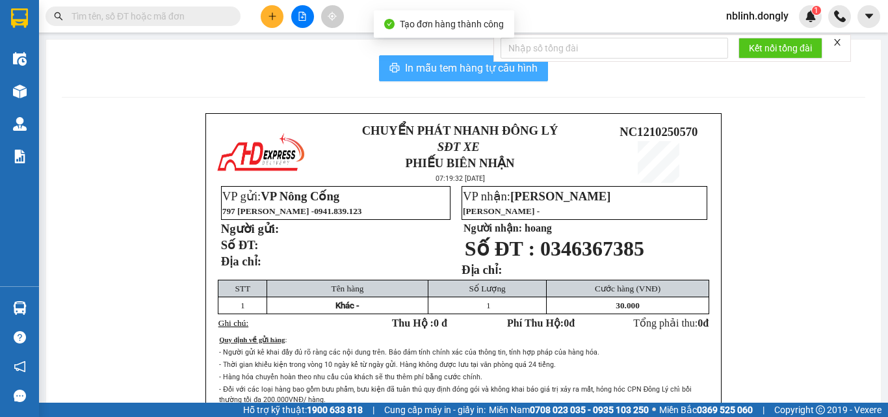
click at [424, 69] on span "In mẫu tem hàng tự cấu hình" at bounding box center [471, 68] width 133 height 16
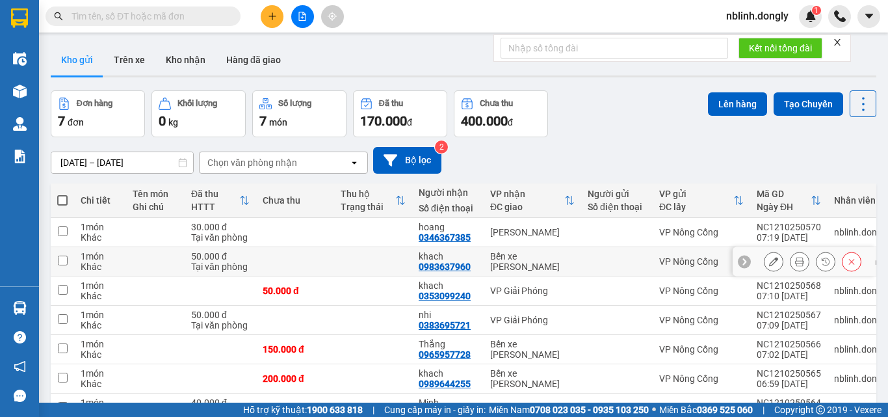
scroll to position [79, 0]
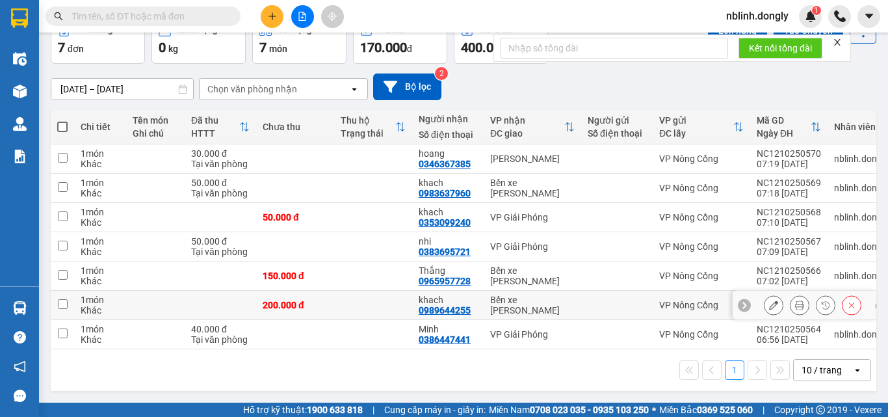
click at [64, 299] on input "checkbox" at bounding box center [63, 304] width 10 height 10
checkbox input "true"
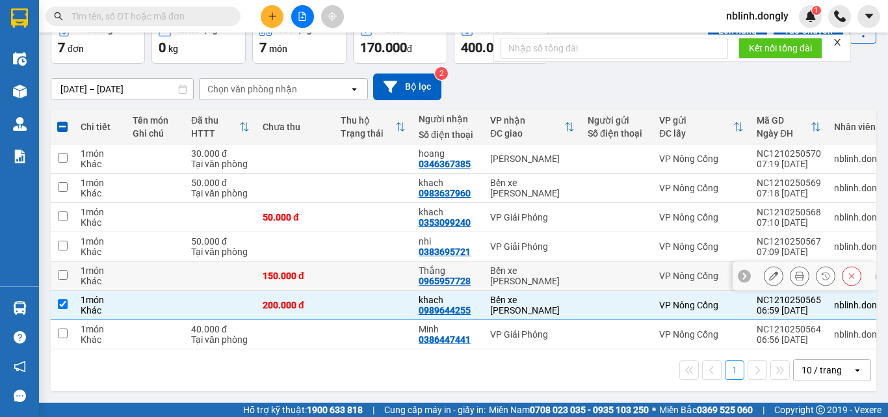
click at [63, 271] on input "checkbox" at bounding box center [63, 275] width 10 height 10
checkbox input "true"
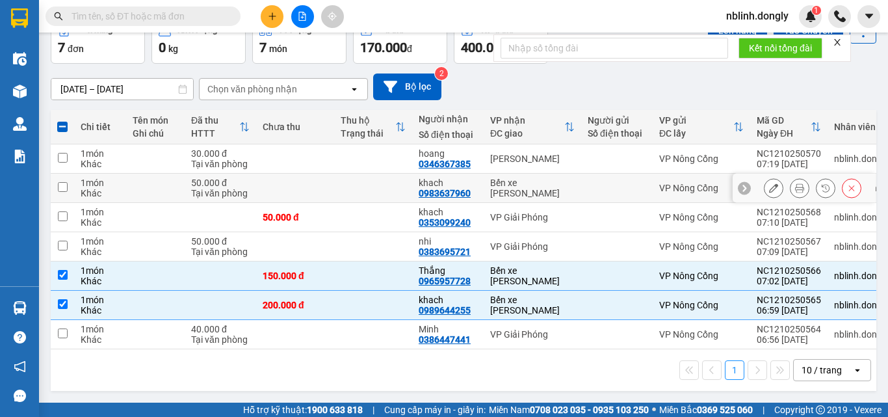
click at [62, 182] on input "checkbox" at bounding box center [63, 187] width 10 height 10
checkbox input "true"
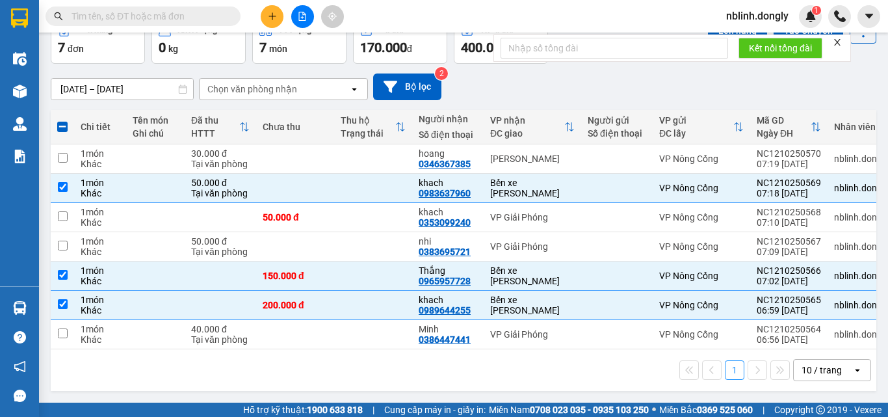
scroll to position [0, 0]
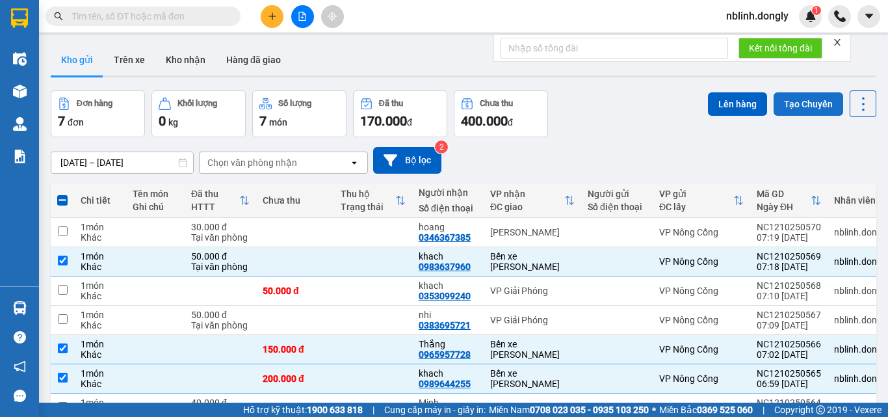
click at [791, 107] on button "Tạo Chuyến" at bounding box center [808, 103] width 70 height 23
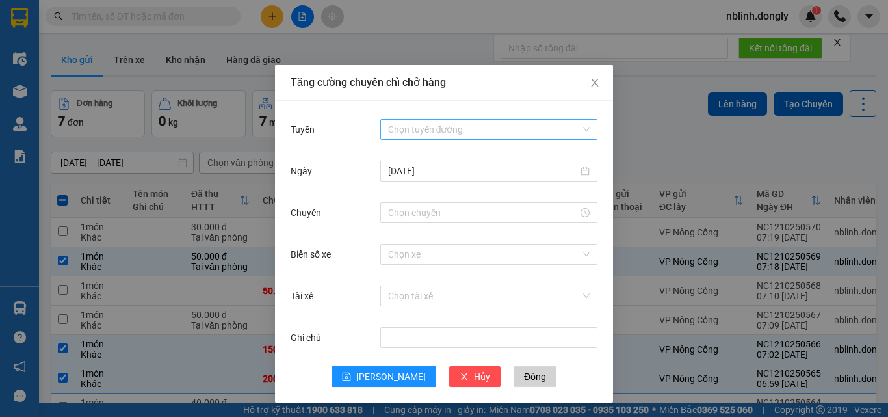
click at [434, 126] on input "Tuyến" at bounding box center [484, 129] width 192 height 19
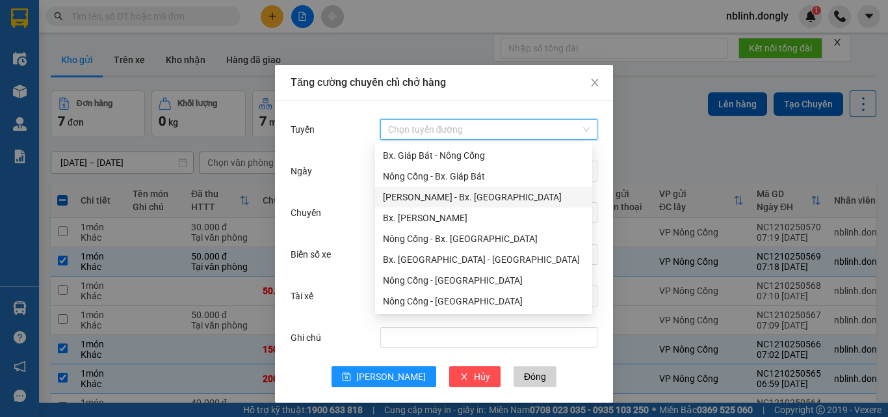
click at [459, 197] on div "[PERSON_NAME] - Bx. [GEOGRAPHIC_DATA]" at bounding box center [483, 197] width 201 height 14
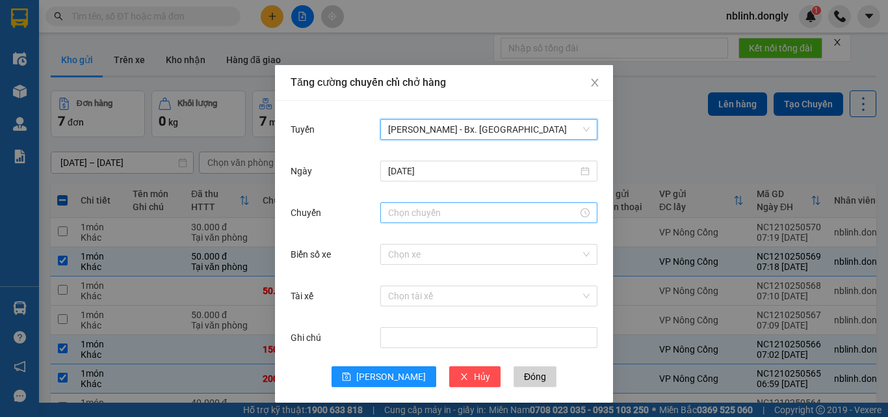
click at [400, 214] on input "Chuyến" at bounding box center [483, 212] width 190 height 14
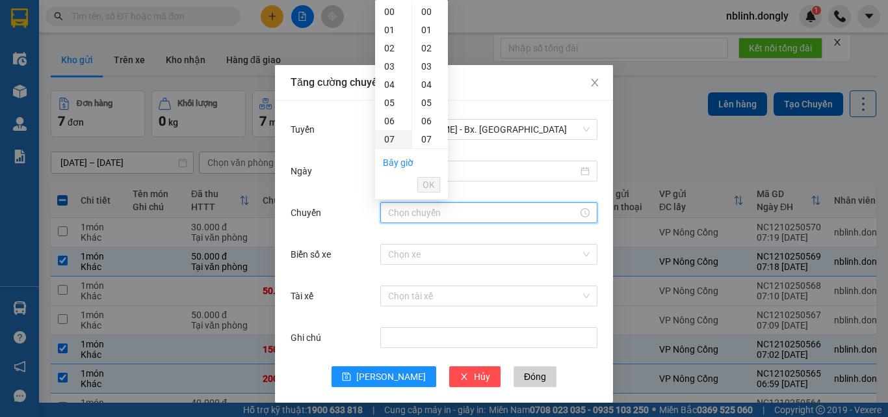
click at [386, 138] on div "07" at bounding box center [393, 139] width 36 height 18
drag, startPoint x: 426, startPoint y: 102, endPoint x: 391, endPoint y: 169, distance: 75.3
click at [426, 103] on div "30" at bounding box center [430, 103] width 36 height 18
type input "07:30"
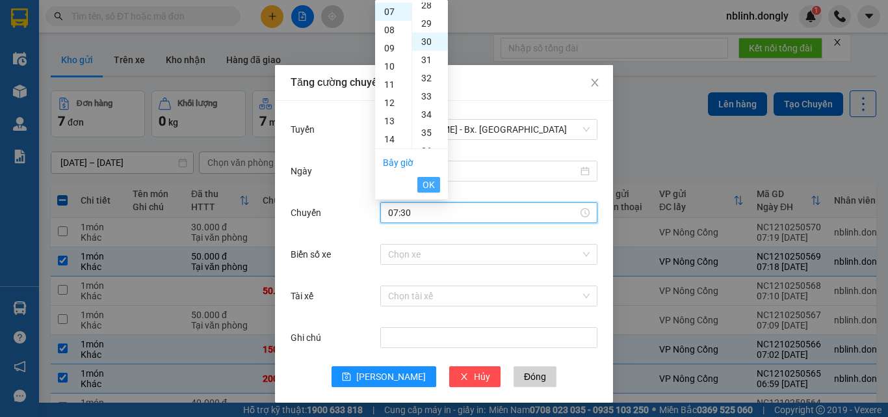
scroll to position [546, 0]
click at [435, 181] on button "OK" at bounding box center [428, 185] width 23 height 16
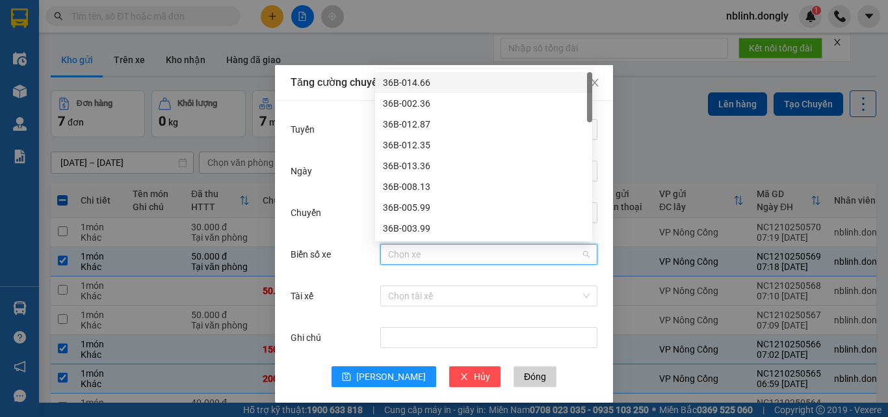
click at [396, 256] on input "Biển số xe" at bounding box center [484, 253] width 192 height 19
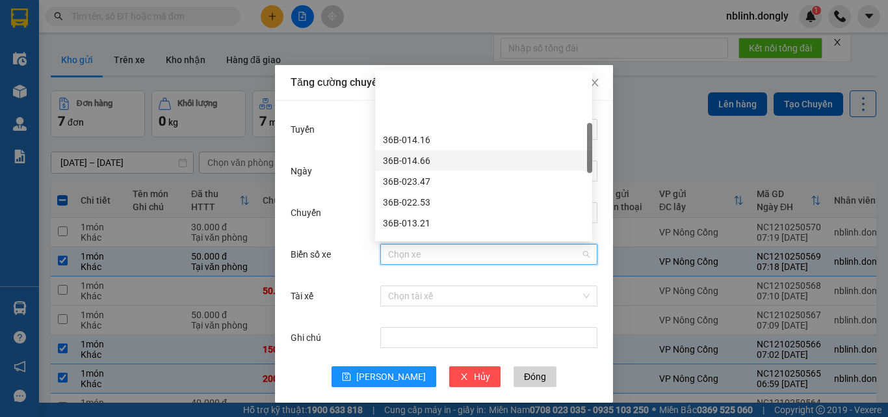
scroll to position [195, 0]
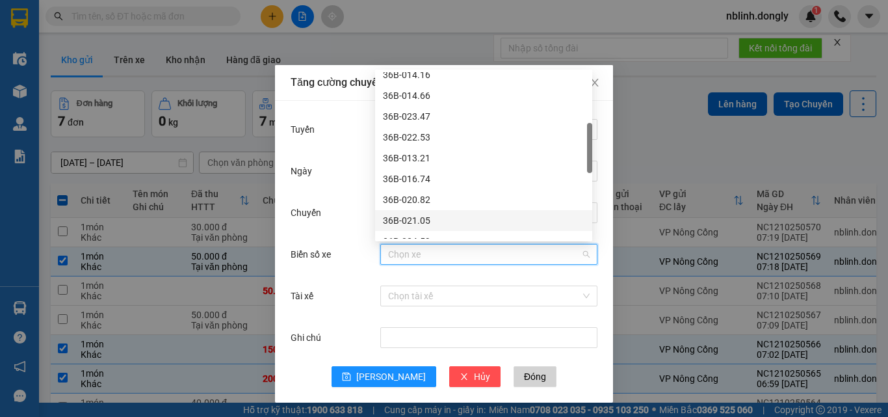
click at [409, 218] on div "36B-021.05" at bounding box center [483, 220] width 201 height 14
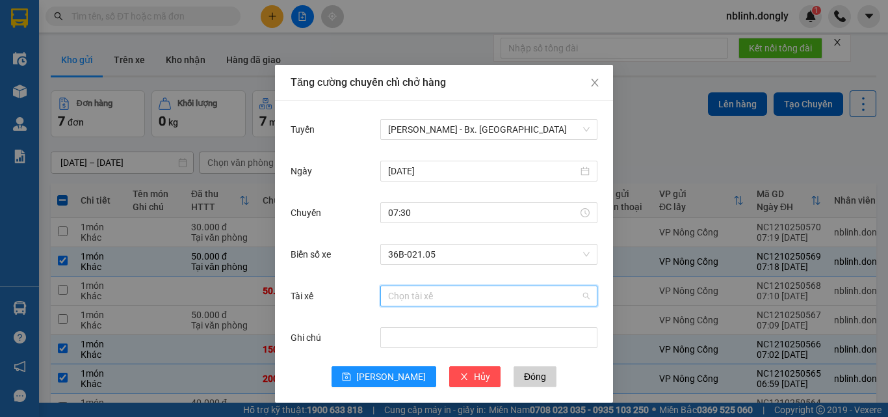
click at [402, 299] on input "Tài xế" at bounding box center [484, 295] width 192 height 19
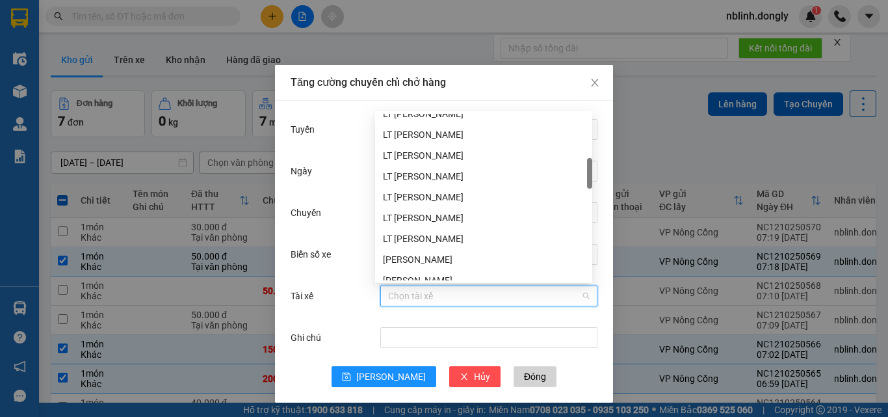
scroll to position [260, 0]
click at [422, 219] on div "LT [PERSON_NAME]" at bounding box center [483, 218] width 201 height 14
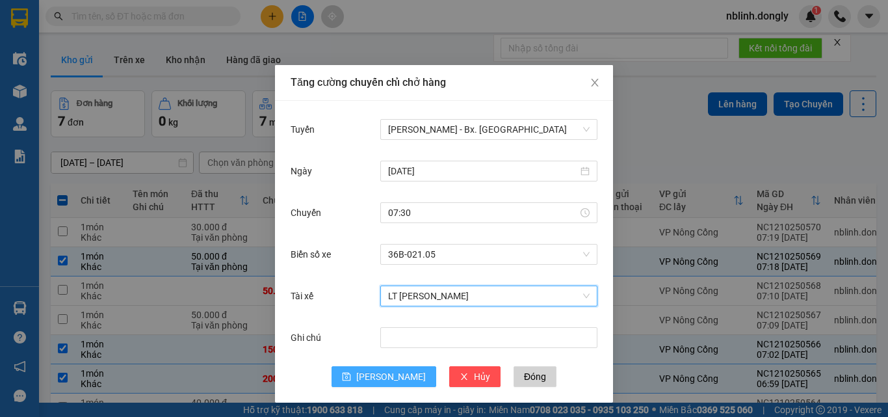
click at [383, 372] on span "[PERSON_NAME]" at bounding box center [391, 376] width 70 height 14
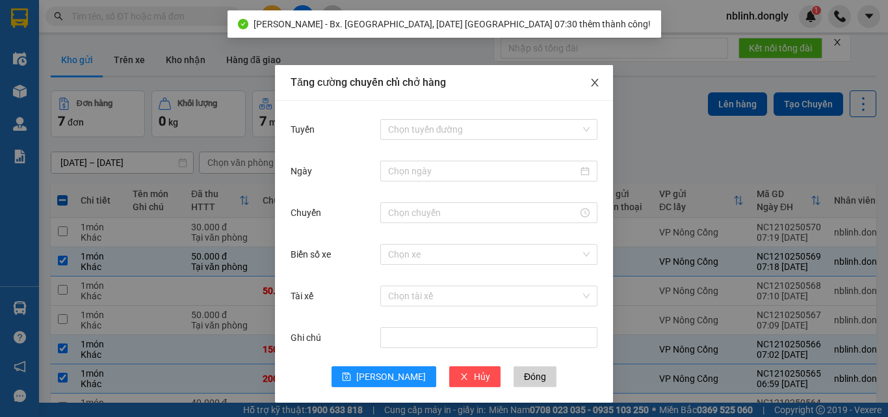
click at [589, 85] on icon "close" at bounding box center [594, 82] width 10 height 10
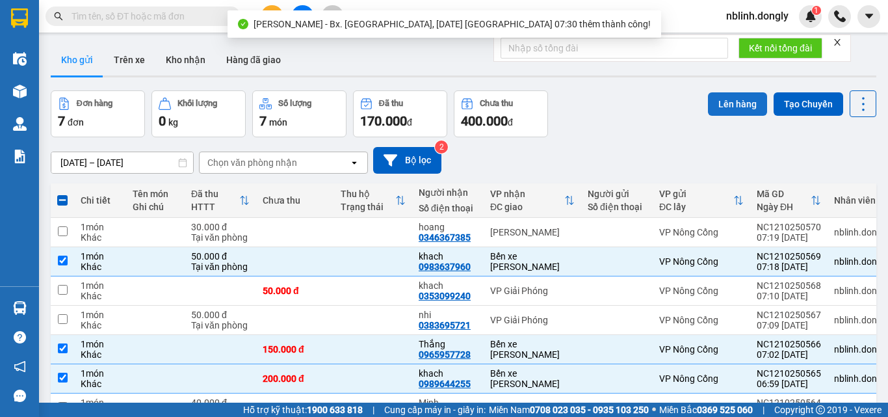
click at [729, 103] on button "Lên hàng" at bounding box center [737, 103] width 59 height 23
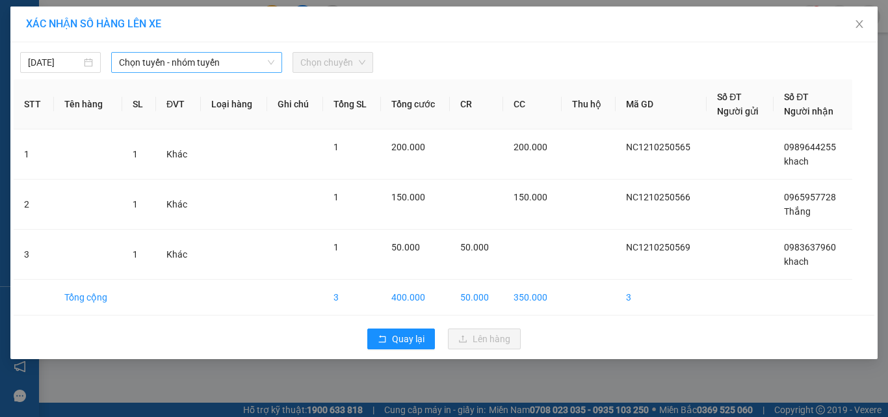
click at [166, 64] on span "Chọn tuyến - nhóm tuyến" at bounding box center [196, 62] width 155 height 19
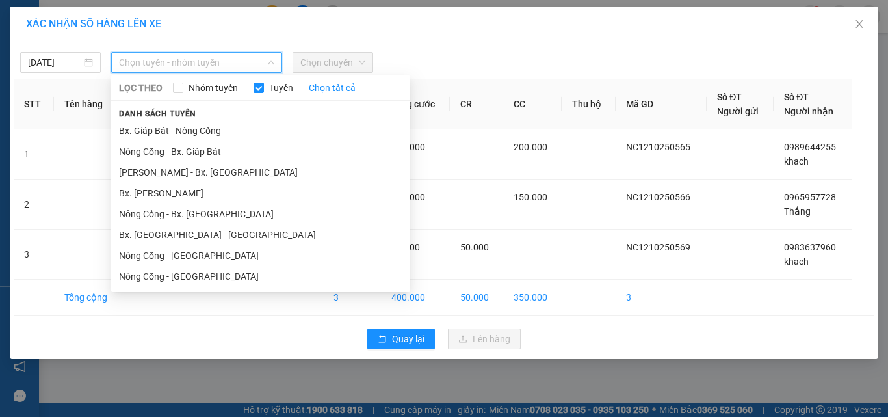
drag, startPoint x: 197, startPoint y: 172, endPoint x: 291, endPoint y: 123, distance: 106.4
click at [199, 172] on li "[PERSON_NAME] - Bx. [GEOGRAPHIC_DATA]" at bounding box center [260, 172] width 299 height 21
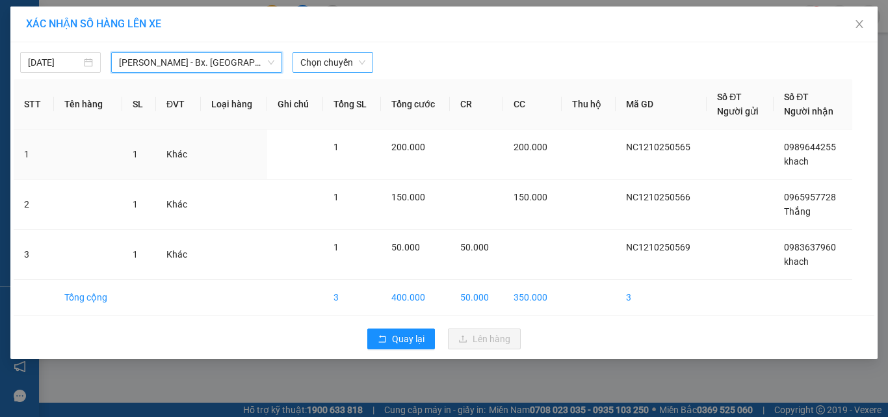
click at [324, 63] on span "Chọn chuyến" at bounding box center [332, 62] width 65 height 19
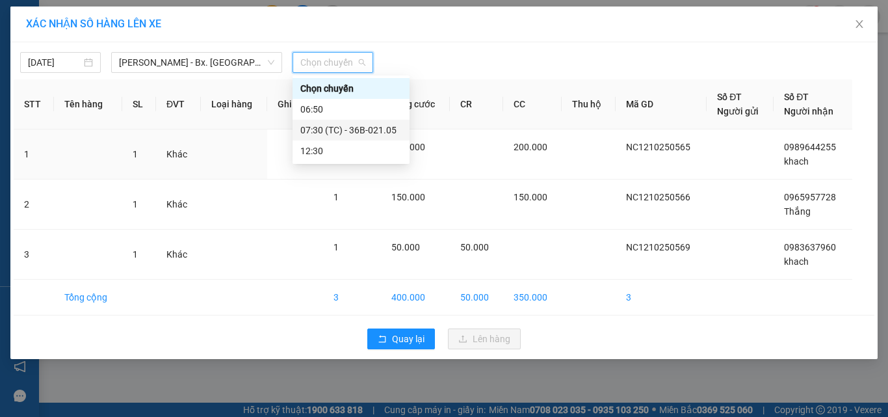
click at [357, 134] on div "07:30 (TC) - 36B-021.05" at bounding box center [350, 130] width 101 height 14
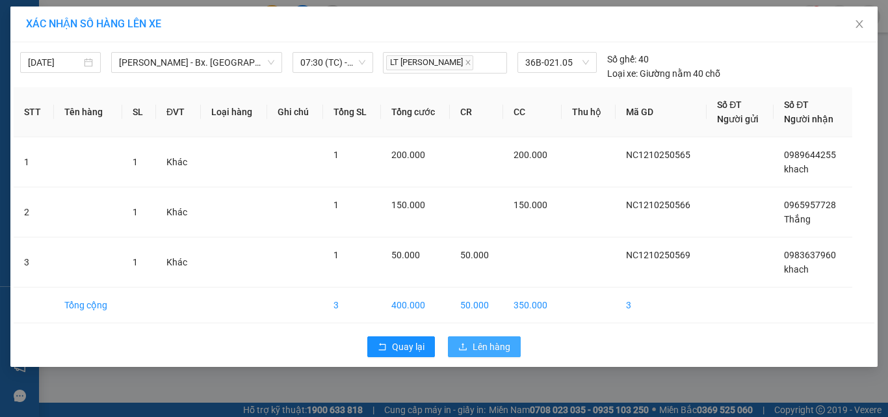
click at [489, 341] on span "Lên hàng" at bounding box center [491, 346] width 38 height 14
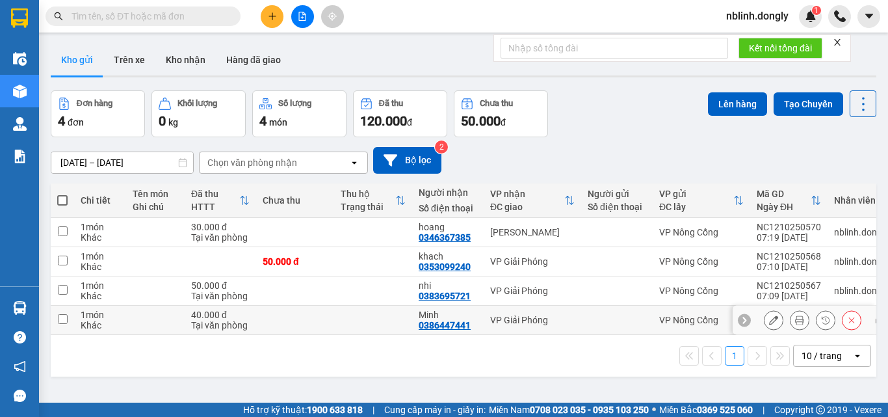
click at [65, 317] on input "checkbox" at bounding box center [63, 319] width 10 height 10
checkbox input "true"
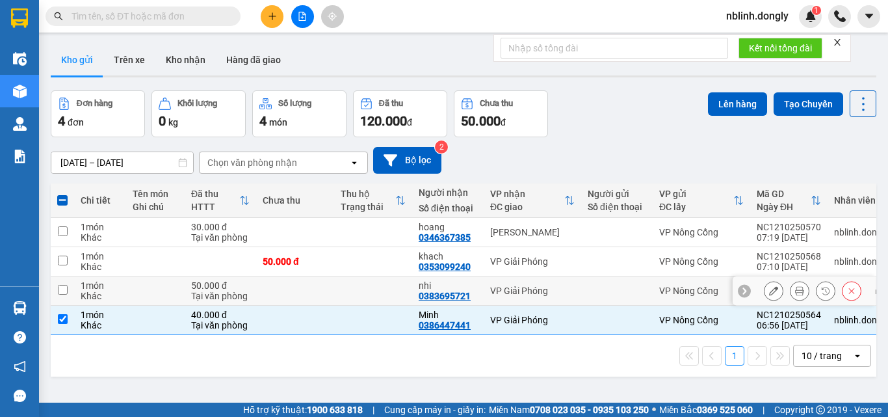
drag, startPoint x: 62, startPoint y: 288, endPoint x: 64, endPoint y: 278, distance: 10.5
click at [62, 286] on input "checkbox" at bounding box center [63, 290] width 10 height 10
checkbox input "true"
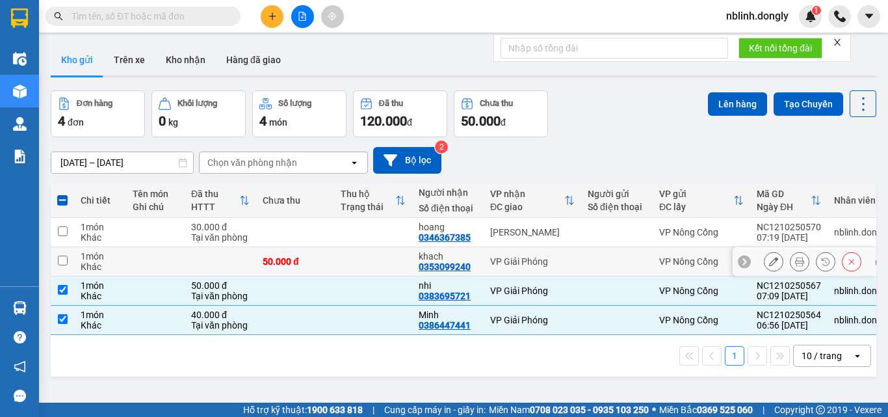
click at [62, 261] on input "checkbox" at bounding box center [63, 260] width 10 height 10
checkbox input "true"
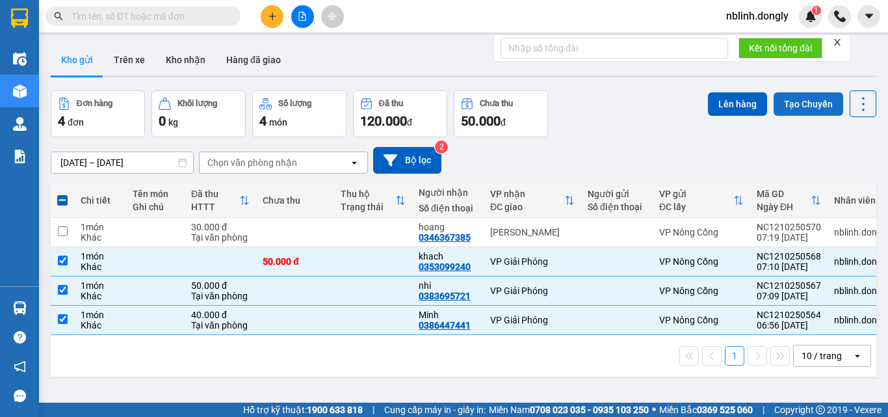
click at [798, 99] on button "Tạo Chuyến" at bounding box center [808, 103] width 70 height 23
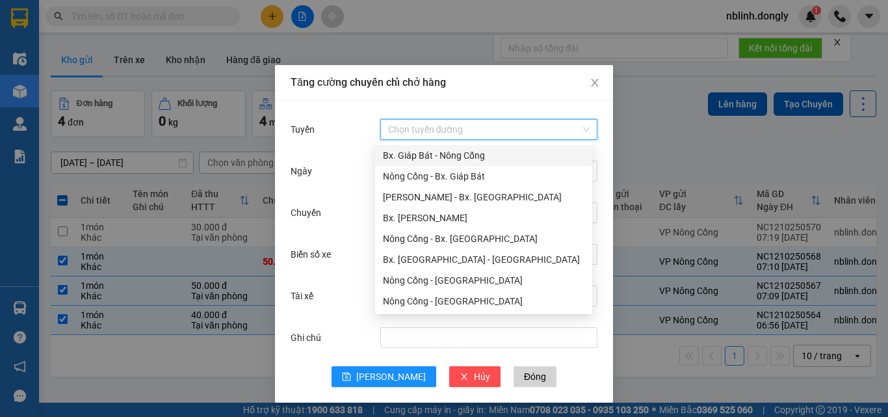
click at [460, 123] on input "Tuyến" at bounding box center [484, 129] width 192 height 19
click at [452, 176] on div "Nông Cống - Bx. Giáp Bát" at bounding box center [483, 176] width 201 height 14
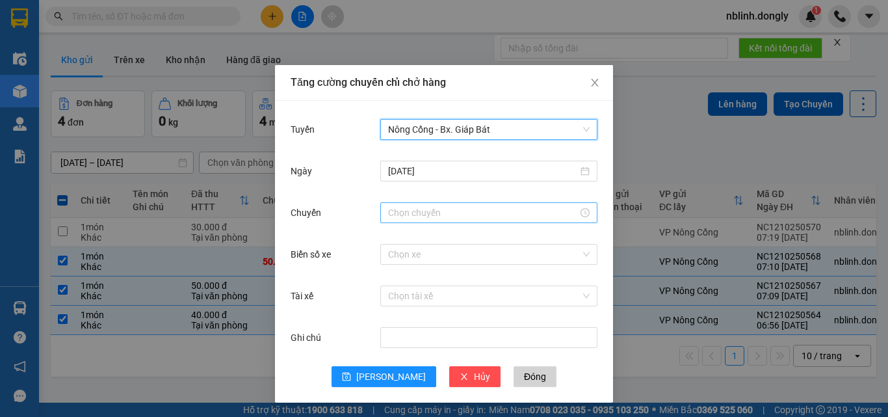
click at [398, 216] on input "Chuyến" at bounding box center [483, 212] width 190 height 14
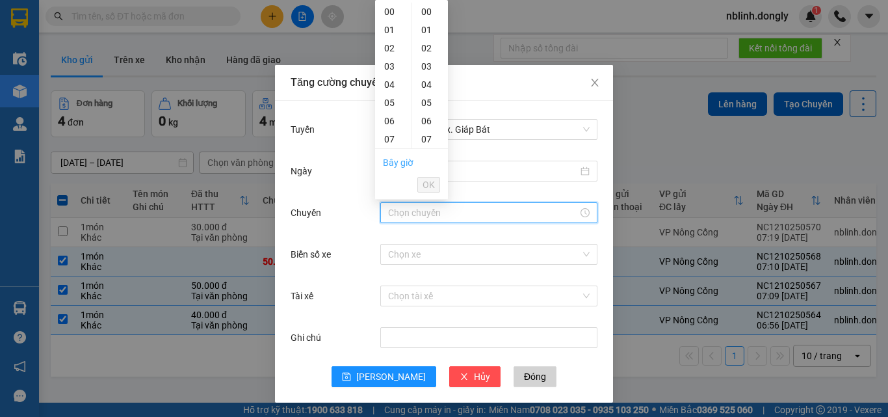
drag, startPoint x: 391, startPoint y: 141, endPoint x: 408, endPoint y: 162, distance: 27.3
click at [391, 142] on div "07" at bounding box center [393, 139] width 36 height 18
type input "07:00"
drag, startPoint x: 427, startPoint y: 187, endPoint x: 428, endPoint y: 227, distance: 40.3
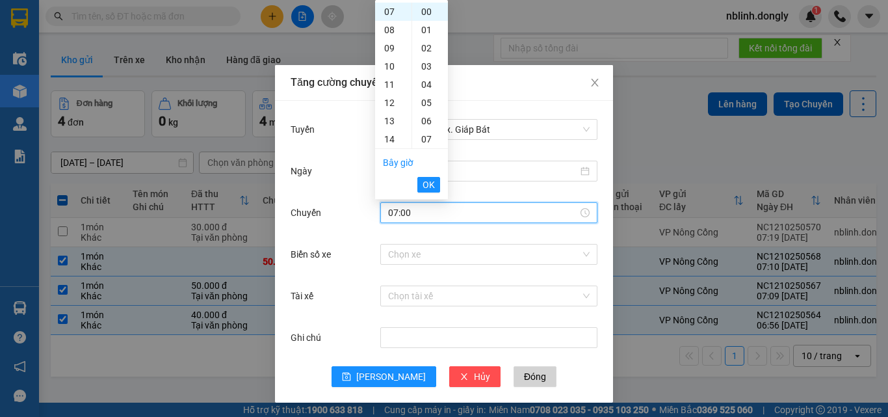
click at [430, 192] on li "OK" at bounding box center [428, 185] width 23 height 22
click at [404, 257] on input "Biển số xe" at bounding box center [484, 253] width 192 height 19
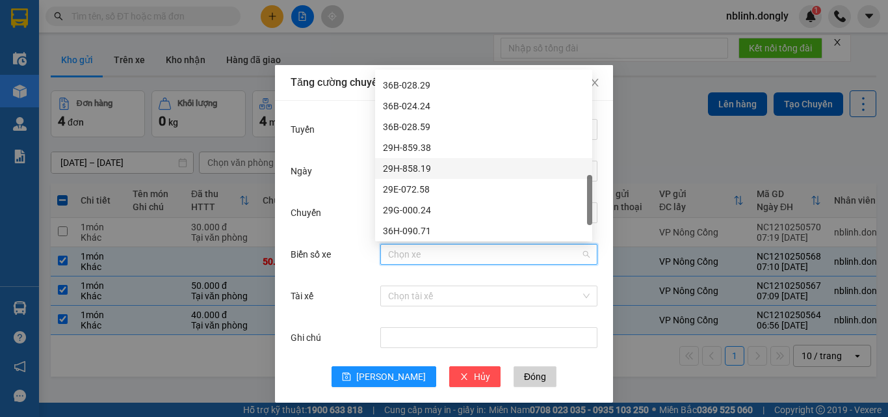
scroll to position [520, 0]
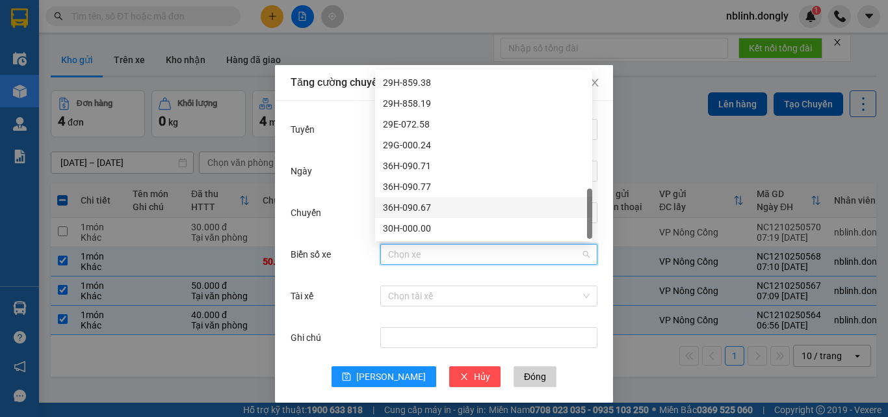
drag, startPoint x: 413, startPoint y: 205, endPoint x: 415, endPoint y: 229, distance: 24.1
click at [414, 205] on div "36H-090.67" at bounding box center [483, 207] width 201 height 14
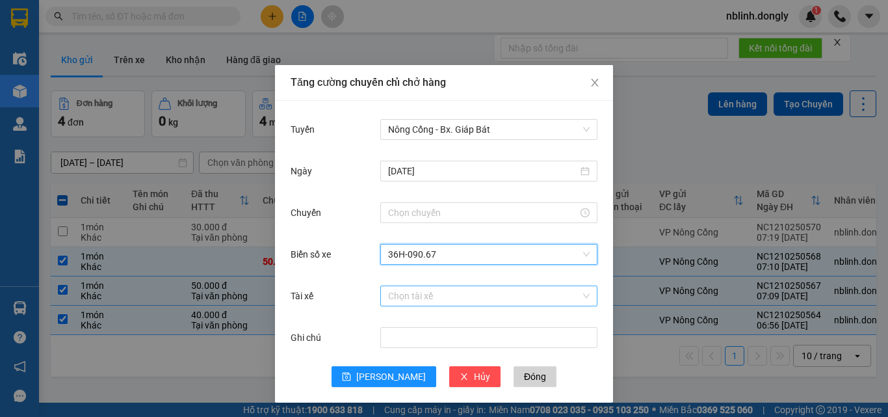
click at [396, 296] on input "Tài xế" at bounding box center [484, 295] width 192 height 19
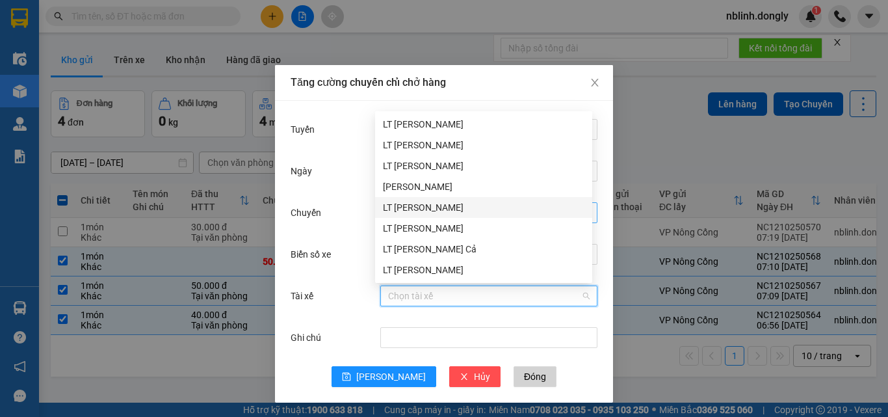
drag, startPoint x: 415, startPoint y: 205, endPoint x: 416, endPoint y: 220, distance: 14.3
click at [417, 205] on div "LT [PERSON_NAME]" at bounding box center [483, 207] width 201 height 14
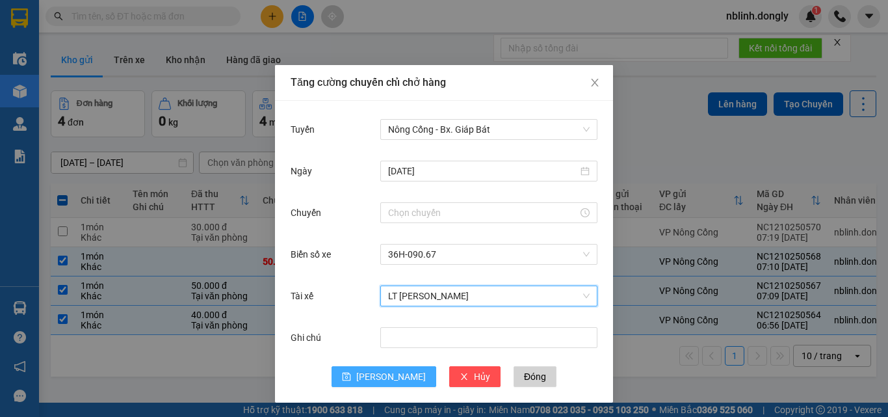
drag, startPoint x: 387, startPoint y: 369, endPoint x: 391, endPoint y: 359, distance: 10.5
click at [387, 369] on button "[PERSON_NAME]" at bounding box center [383, 376] width 105 height 21
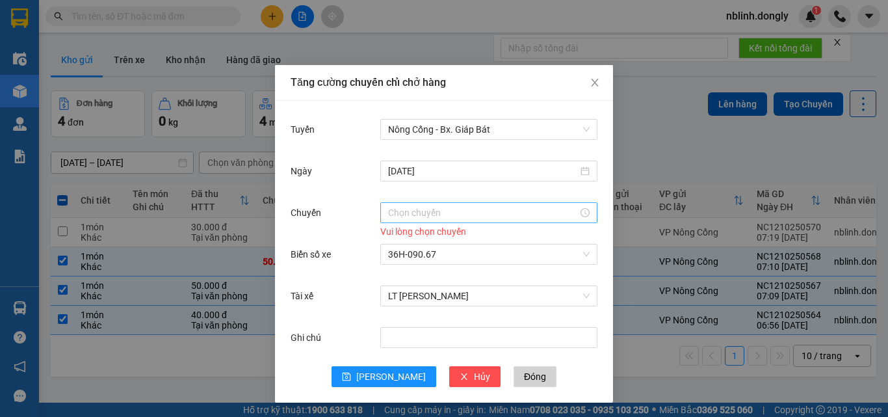
click at [417, 205] on input "Chuyến" at bounding box center [483, 212] width 190 height 14
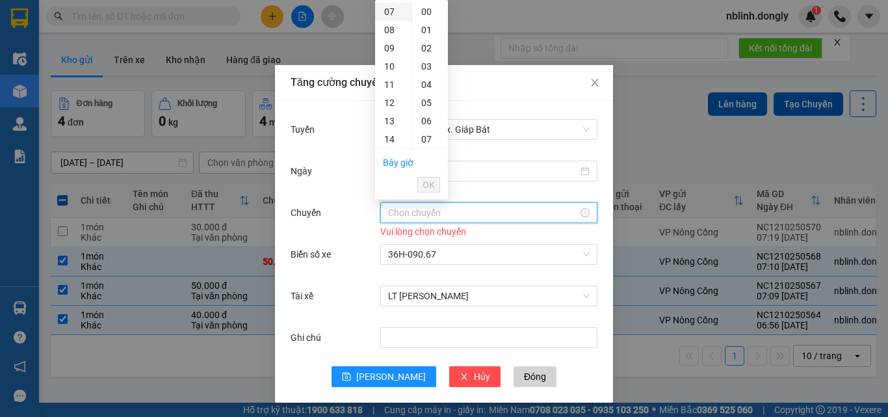
click at [392, 8] on div "07" at bounding box center [393, 12] width 36 height 18
type input "07:00"
click at [432, 182] on span "OK" at bounding box center [428, 184] width 12 height 14
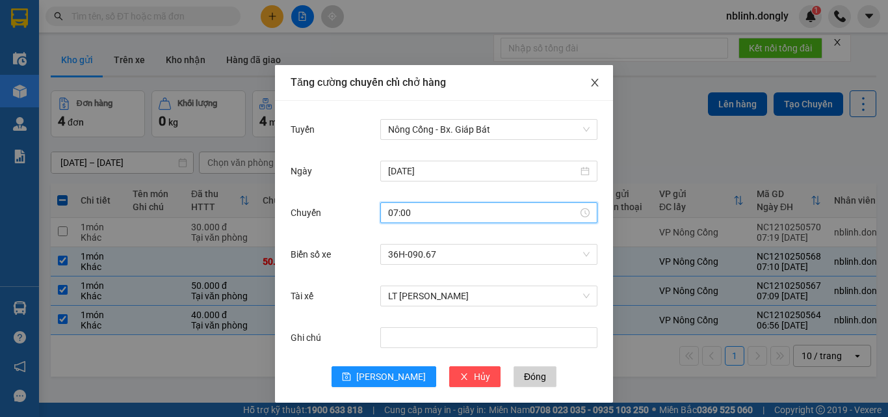
click at [592, 81] on icon "close" at bounding box center [594, 82] width 10 height 10
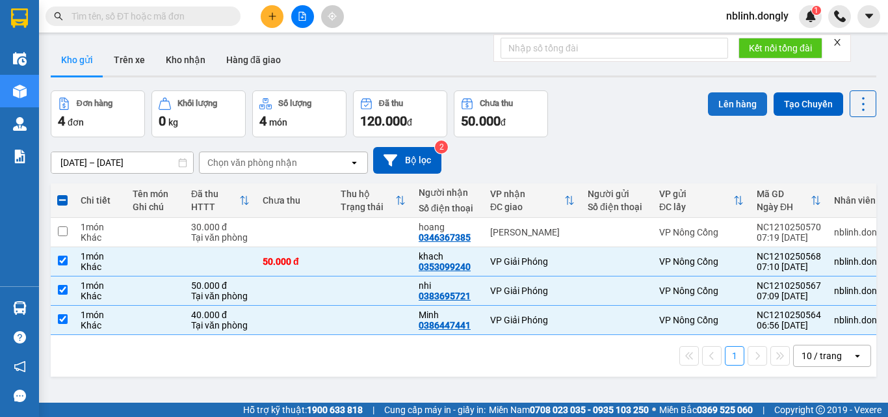
click at [729, 101] on button "Lên hàng" at bounding box center [737, 103] width 59 height 23
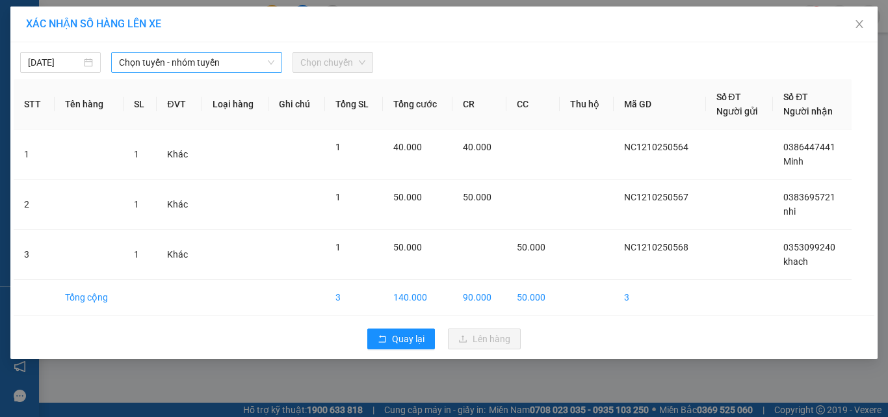
click at [190, 65] on span "Chọn tuyến - nhóm tuyến" at bounding box center [196, 62] width 155 height 19
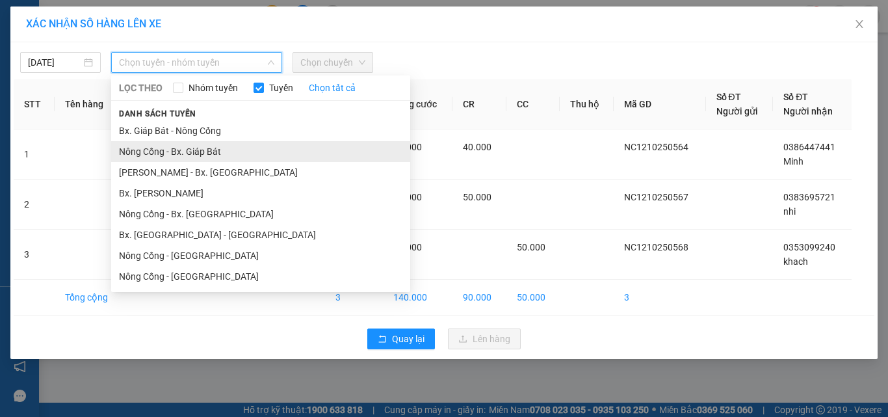
drag, startPoint x: 191, startPoint y: 148, endPoint x: 294, endPoint y: 89, distance: 118.2
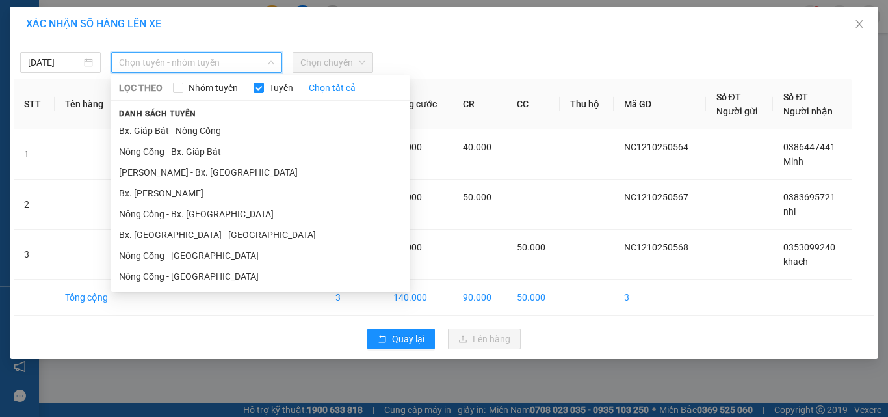
click at [194, 147] on li "Nông Cống - Bx. Giáp Bát" at bounding box center [260, 151] width 299 height 21
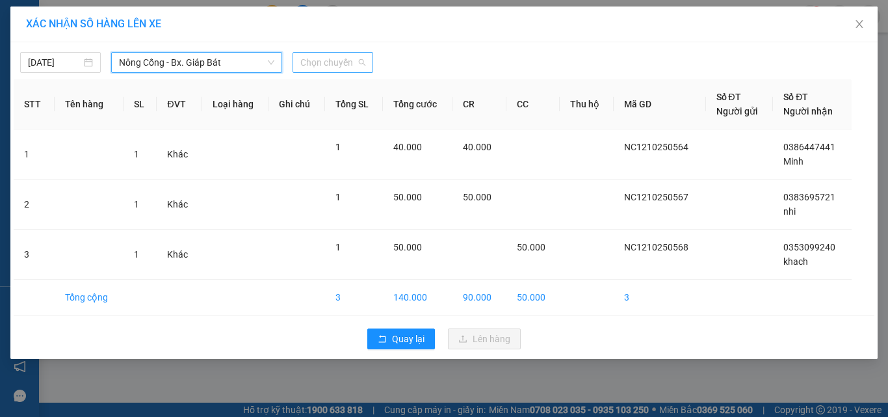
click at [324, 66] on span "Chọn chuyến" at bounding box center [332, 62] width 65 height 19
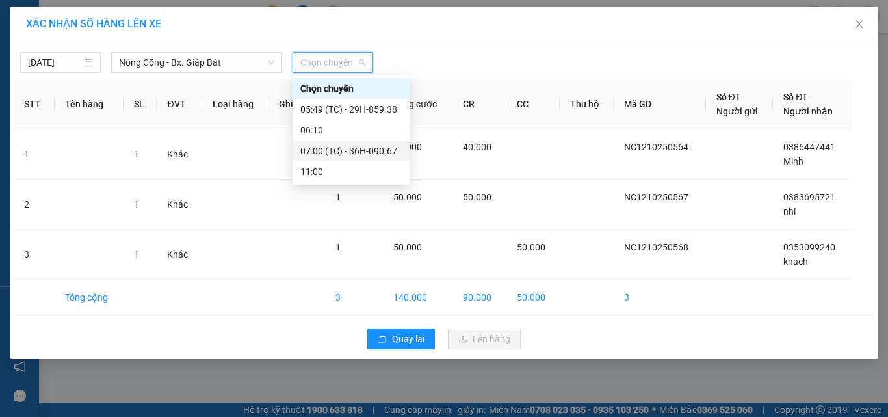
click at [359, 149] on div "07:00 (TC) - 36H-090.67" at bounding box center [350, 151] width 101 height 14
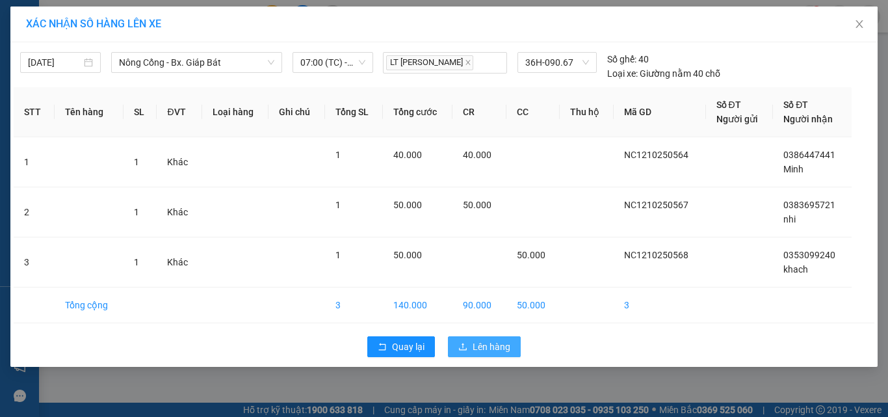
click at [467, 343] on button "Lên hàng" at bounding box center [484, 346] width 73 height 21
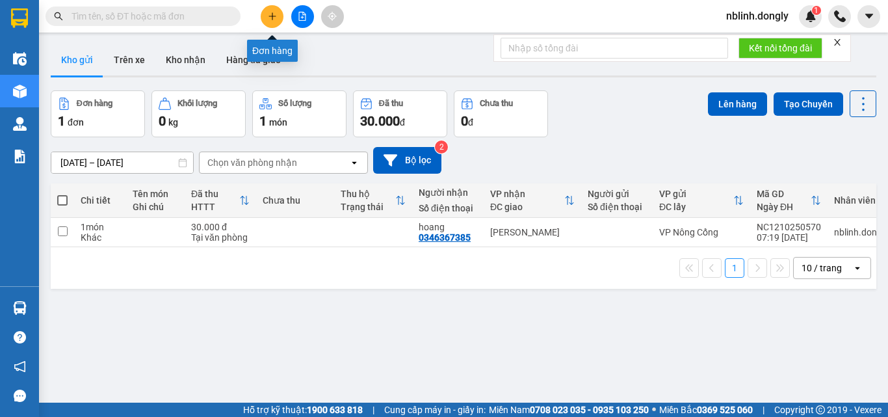
click at [274, 16] on icon "plus" at bounding box center [272, 16] width 9 height 9
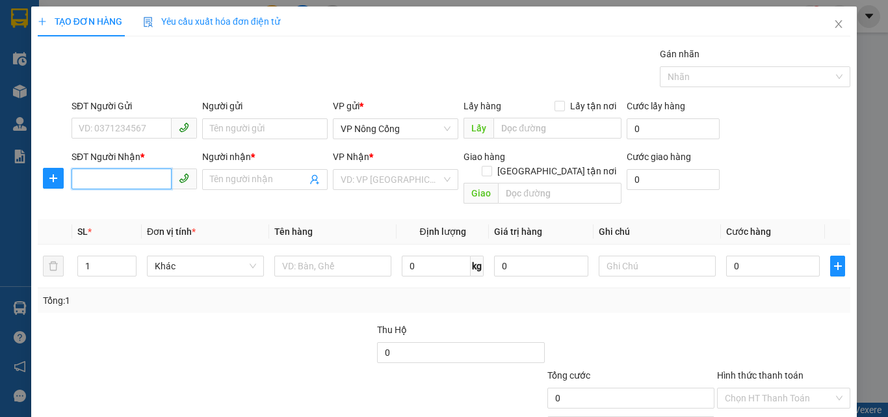
click at [90, 179] on input "SĐT Người Nhận *" at bounding box center [121, 178] width 100 height 21
type input "0975804164"
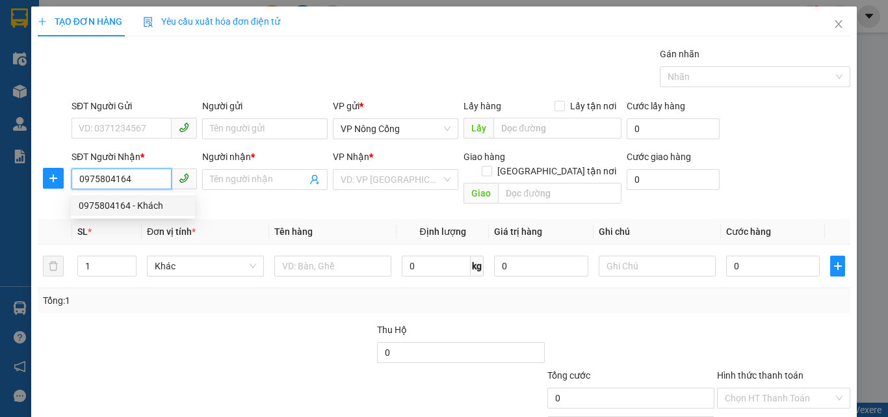
click at [122, 204] on div "0975804164 - Khách" at bounding box center [133, 205] width 109 height 14
type input "Khách"
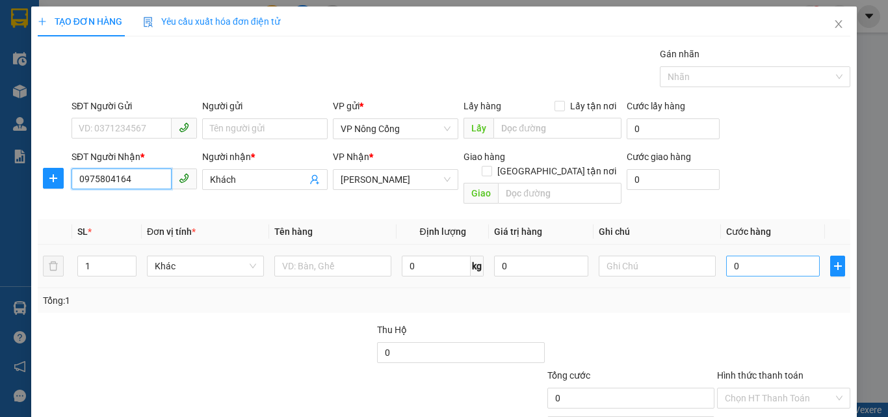
type input "0975804164"
click at [744, 255] on input "0" at bounding box center [773, 265] width 94 height 21
type input "5"
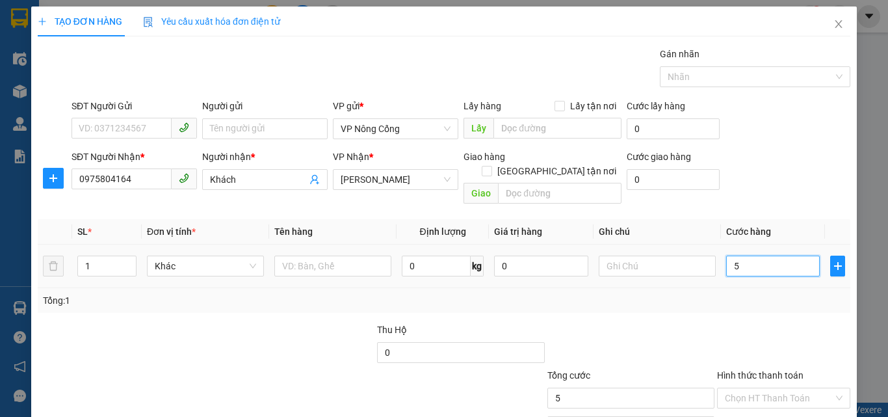
type input "50"
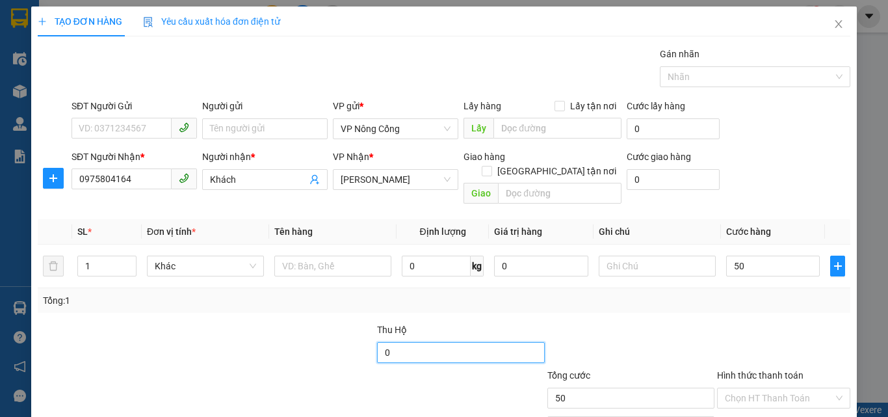
type input "50.000"
click at [385, 342] on input "0" at bounding box center [460, 352] width 167 height 21
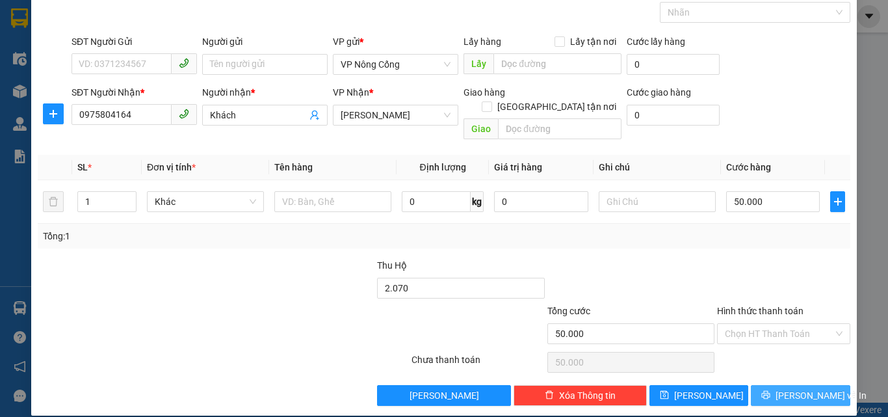
type input "2.070.000"
click at [792, 388] on span "[PERSON_NAME] và In" at bounding box center [820, 395] width 91 height 14
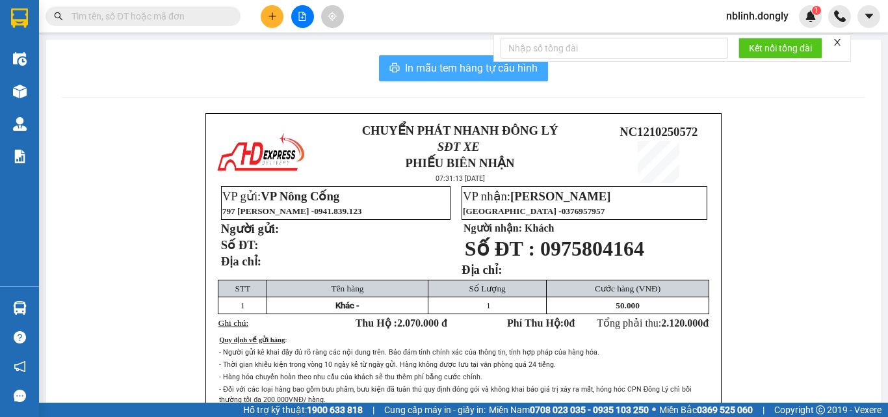
click at [456, 64] on span "In mẫu tem hàng tự cấu hình" at bounding box center [471, 68] width 133 height 16
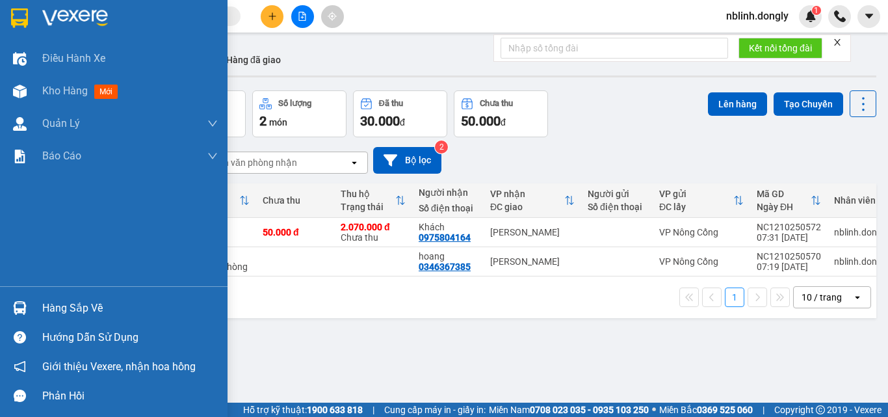
click at [0, 409] on div "Phản hồi" at bounding box center [113, 395] width 227 height 29
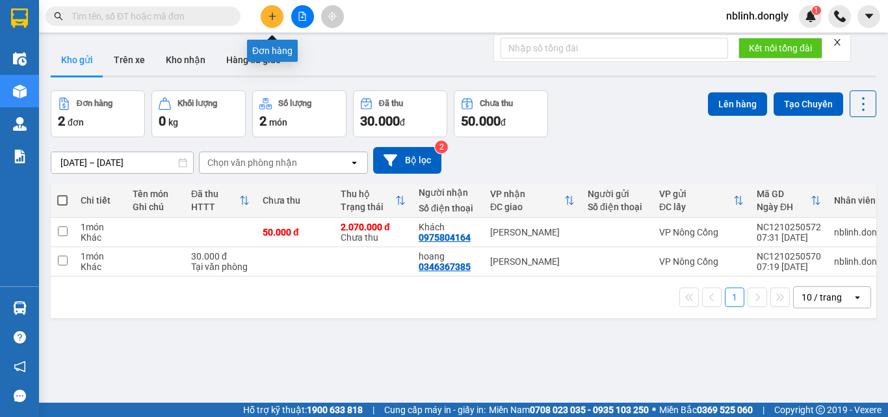
click at [281, 15] on button at bounding box center [272, 16] width 23 height 23
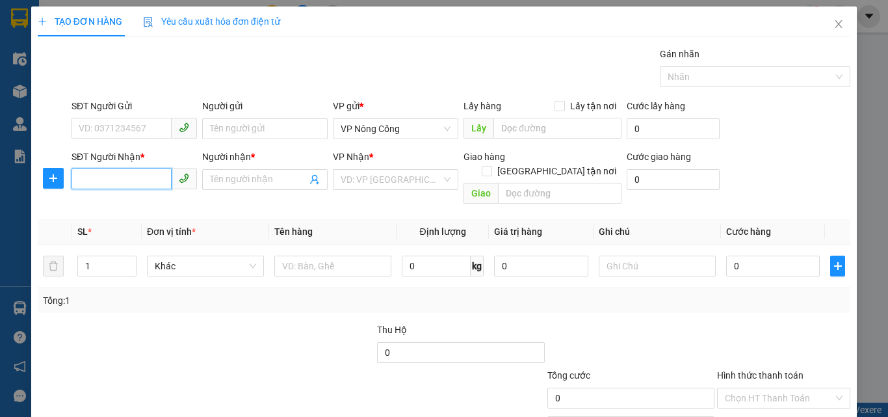
click at [96, 178] on input "SĐT Người Nhận *" at bounding box center [121, 178] width 100 height 21
click at [83, 177] on input "SĐT Người Nhận *" at bounding box center [121, 178] width 100 height 21
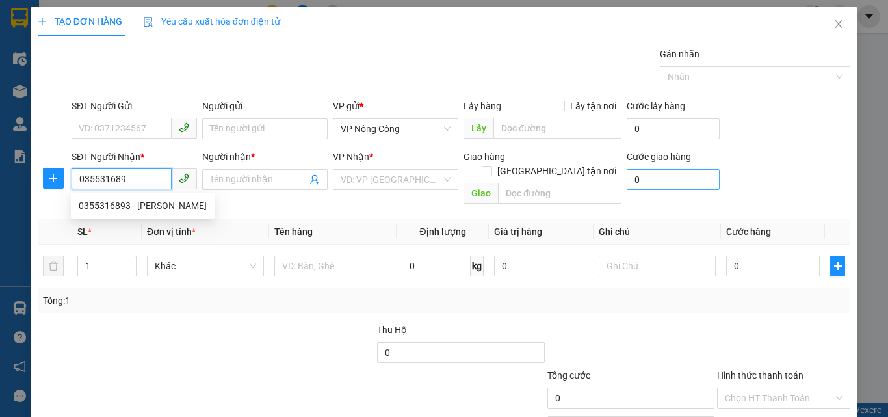
type input "0355316893"
click at [112, 206] on div "0355316893 - Diệu Linh" at bounding box center [143, 205] width 128 height 14
type input "Diệu Linh"
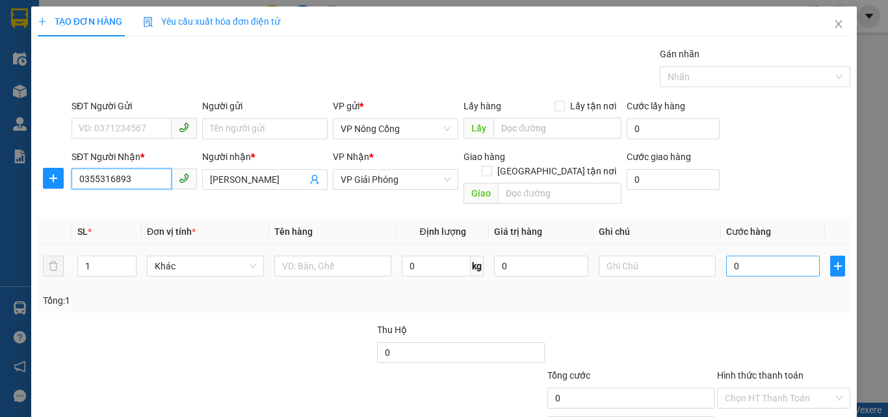
type input "0355316893"
click at [743, 255] on input "0" at bounding box center [773, 265] width 94 height 21
type input "6"
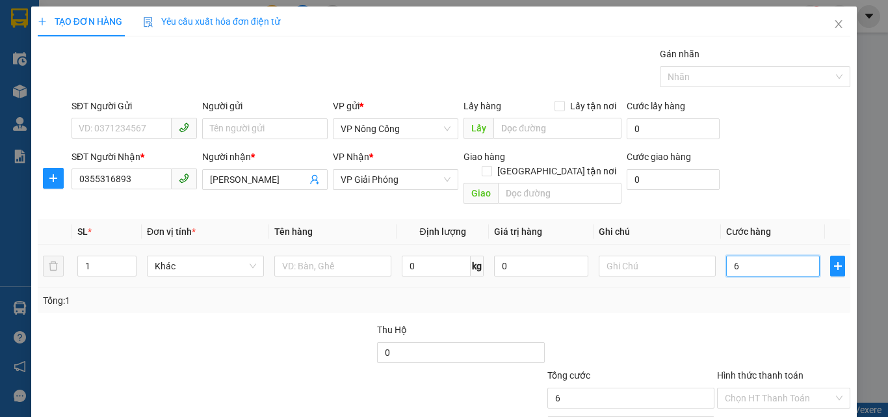
type input "60"
type input "60.000"
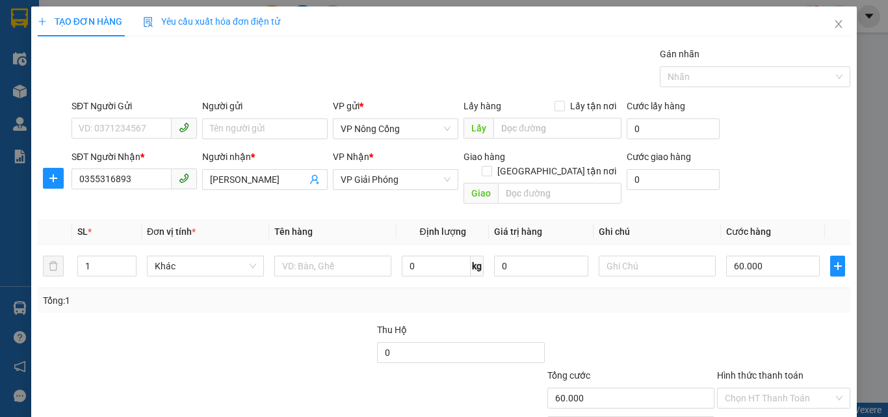
click at [756, 370] on label "Hình thức thanh toán" at bounding box center [760, 375] width 86 height 10
click at [756, 388] on input "Hình thức thanh toán" at bounding box center [779, 397] width 109 height 19
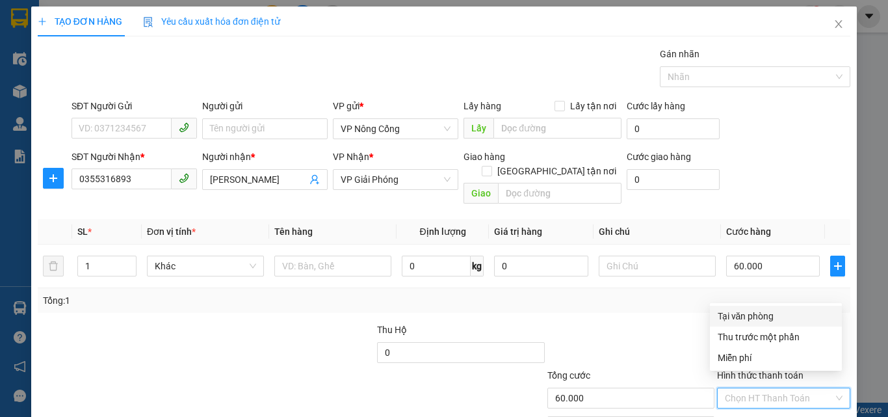
click at [749, 317] on div "Tại văn phòng" at bounding box center [776, 316] width 116 height 14
type input "0"
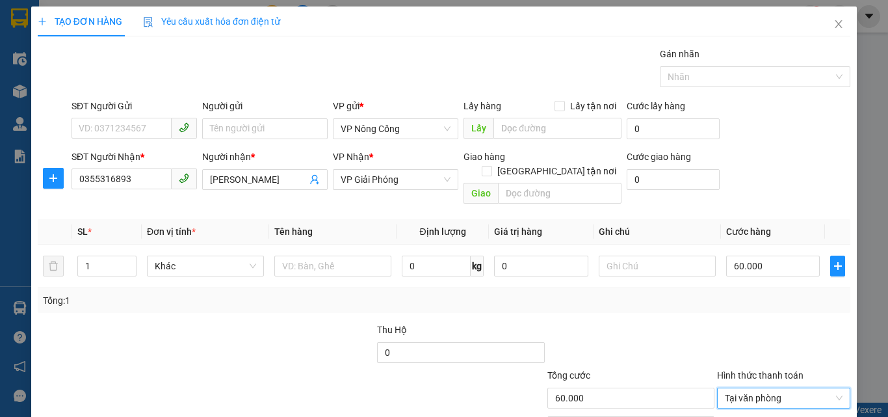
scroll to position [64, 0]
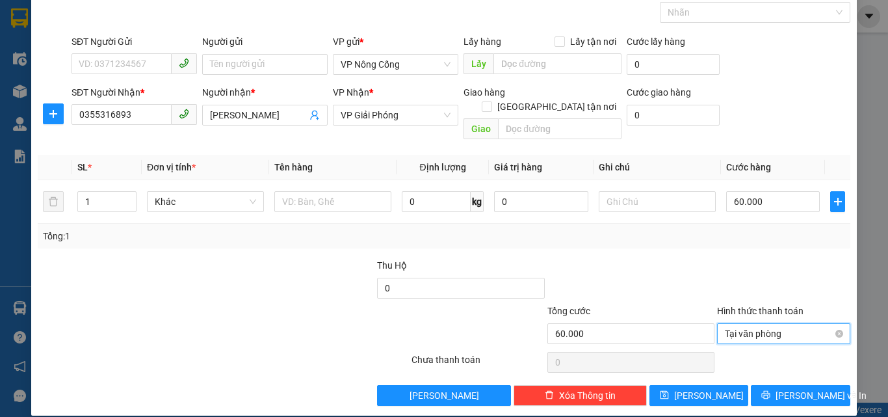
click at [747, 324] on span "Tại văn phòng" at bounding box center [784, 333] width 118 height 19
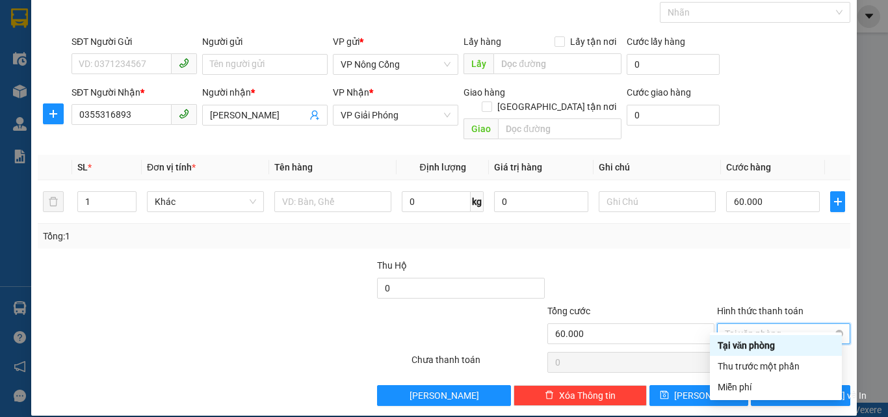
click at [745, 324] on span "Tại văn phòng" at bounding box center [784, 333] width 118 height 19
click at [747, 191] on input "60.000" at bounding box center [773, 201] width 94 height 21
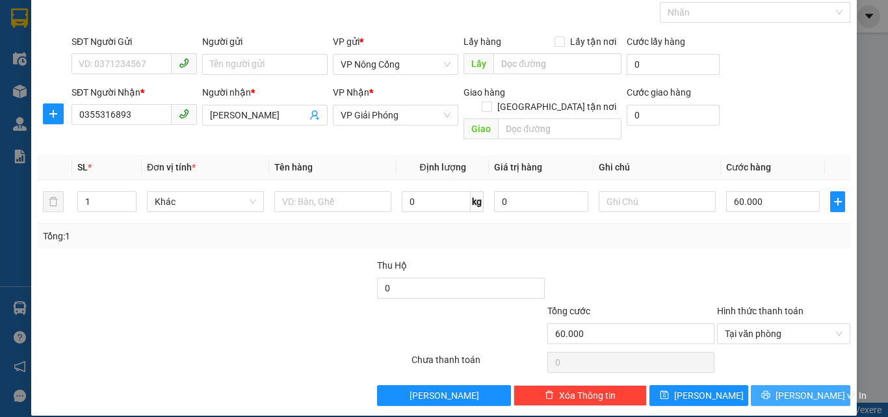
click at [791, 388] on span "[PERSON_NAME] và In" at bounding box center [820, 395] width 91 height 14
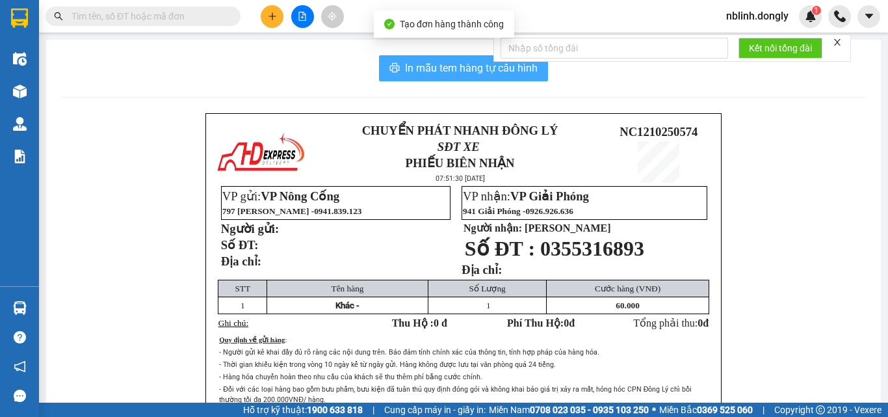
click at [443, 64] on span "In mẫu tem hàng tự cấu hình" at bounding box center [471, 68] width 133 height 16
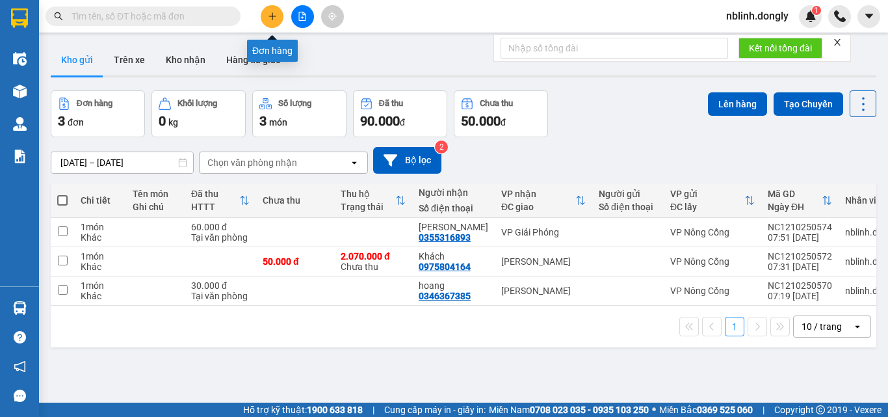
click at [269, 14] on icon "plus" at bounding box center [272, 16] width 9 height 9
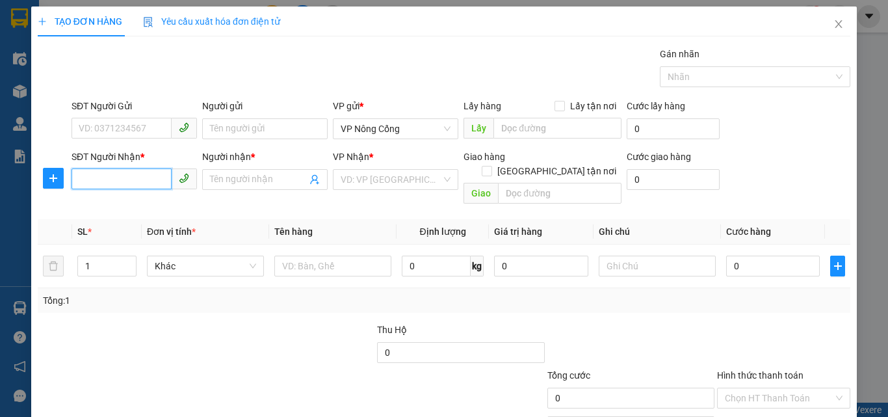
click at [89, 173] on input "SĐT Người Nhận *" at bounding box center [121, 178] width 100 height 21
type input "0819033136"
click at [239, 177] on input "Người nhận *" at bounding box center [258, 179] width 97 height 14
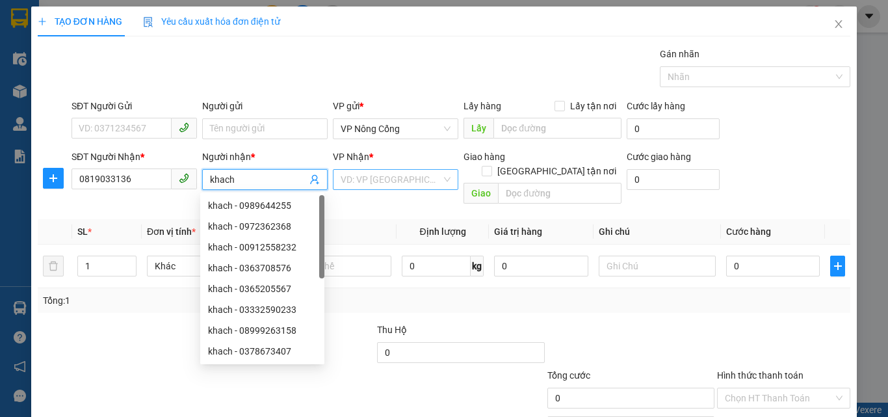
type input "khach"
click at [352, 175] on input "search" at bounding box center [391, 179] width 101 height 19
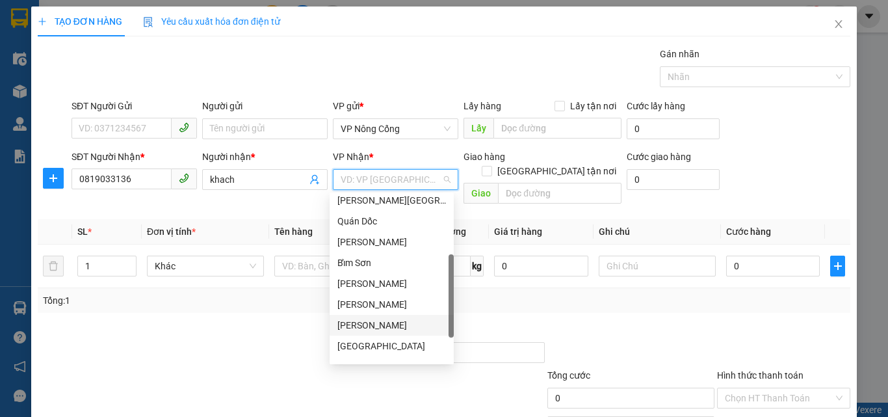
scroll to position [187, 0]
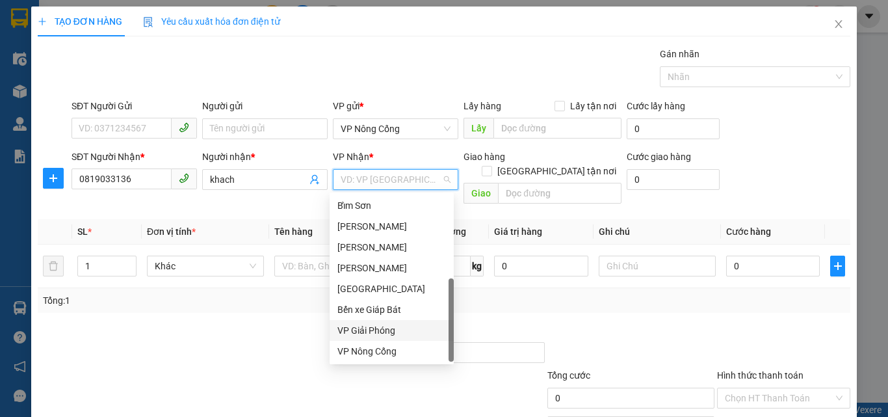
drag, startPoint x: 368, startPoint y: 328, endPoint x: 422, endPoint y: 315, distance: 56.1
click at [369, 328] on div "VP Giải Phóng" at bounding box center [391, 330] width 109 height 14
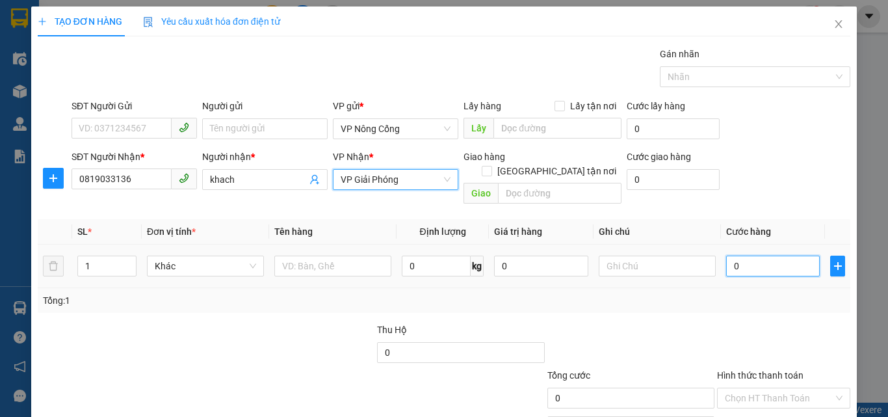
click at [751, 259] on input "0" at bounding box center [773, 265] width 94 height 21
type input "5"
type input "50"
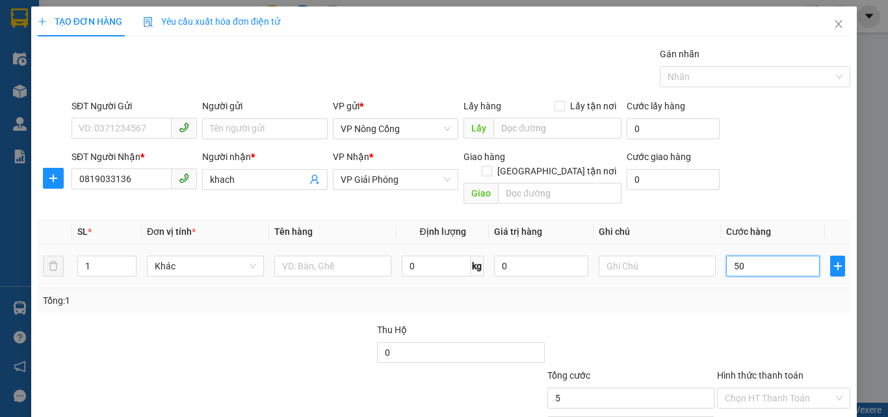
type input "50"
type input "50.000"
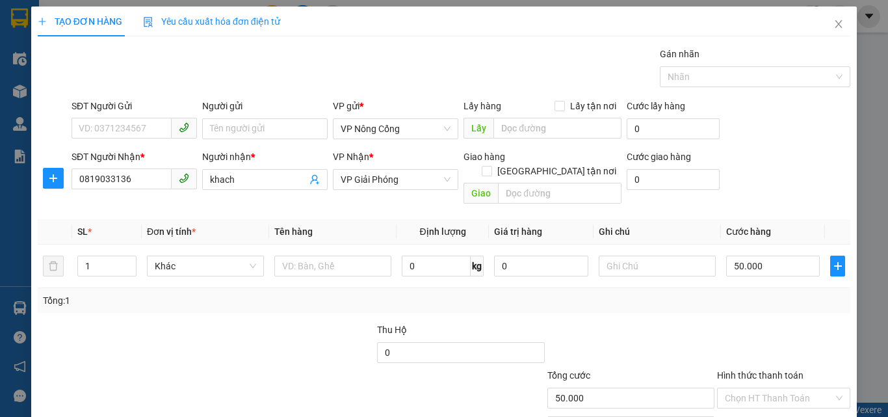
click at [749, 370] on label "Hình thức thanh toán" at bounding box center [760, 375] width 86 height 10
click at [749, 388] on input "Hình thức thanh toán" at bounding box center [779, 397] width 109 height 19
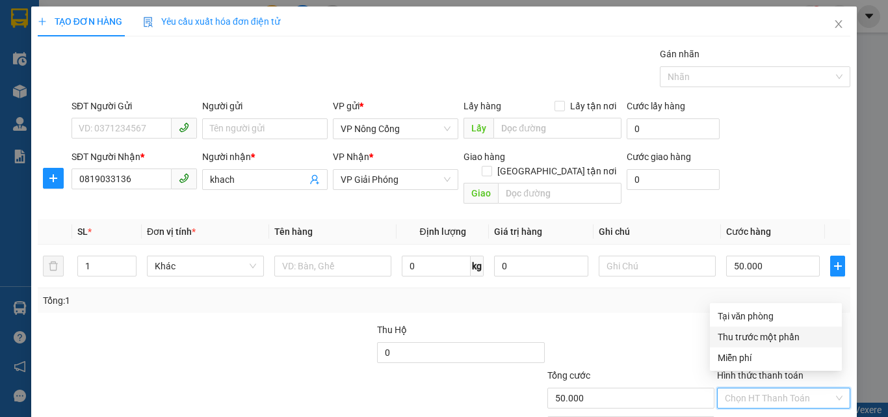
scroll to position [64, 0]
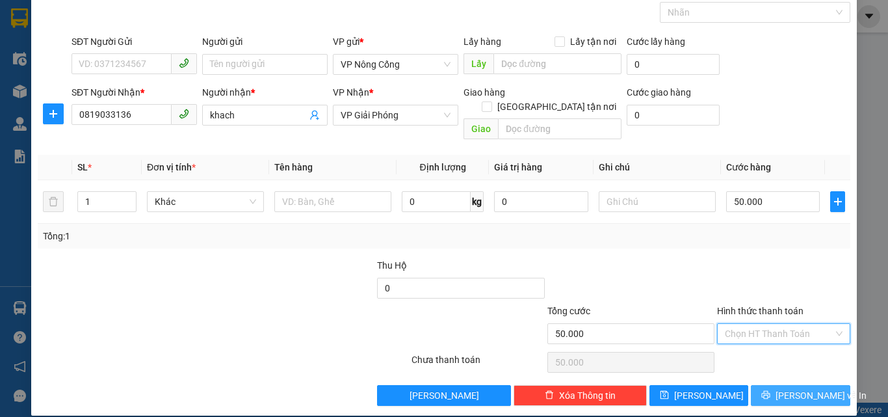
click at [795, 388] on span "[PERSON_NAME] và In" at bounding box center [820, 395] width 91 height 14
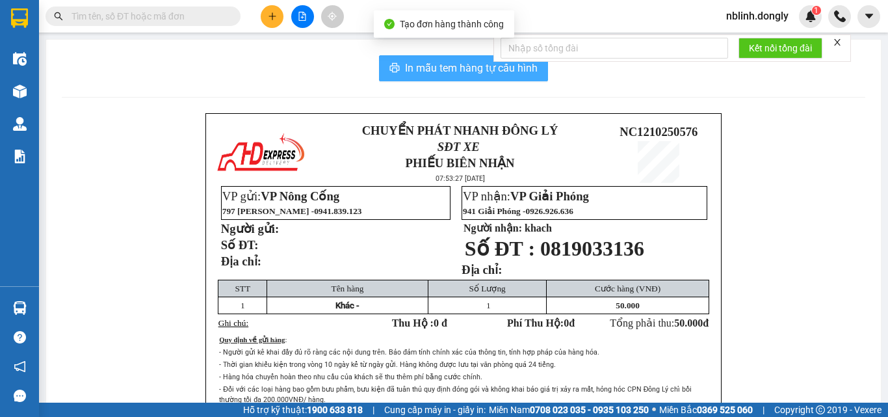
click at [488, 62] on span "In mẫu tem hàng tự cấu hình" at bounding box center [471, 68] width 133 height 16
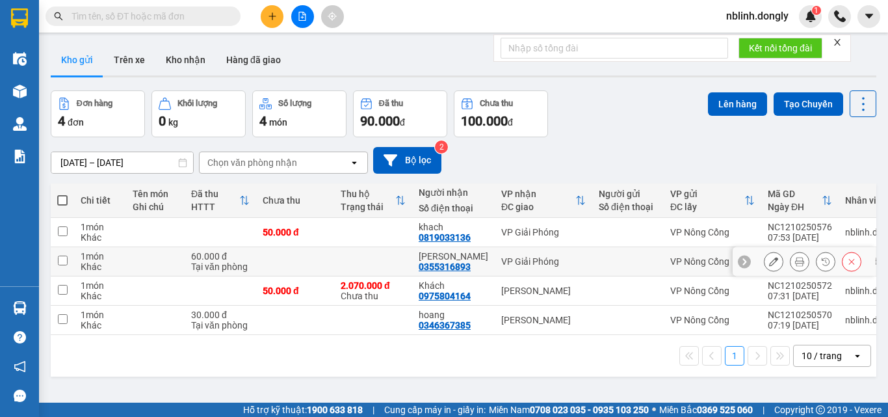
drag, startPoint x: 62, startPoint y: 259, endPoint x: 64, endPoint y: 244, distance: 15.1
click at [62, 258] on input "checkbox" at bounding box center [63, 260] width 10 height 10
checkbox input "true"
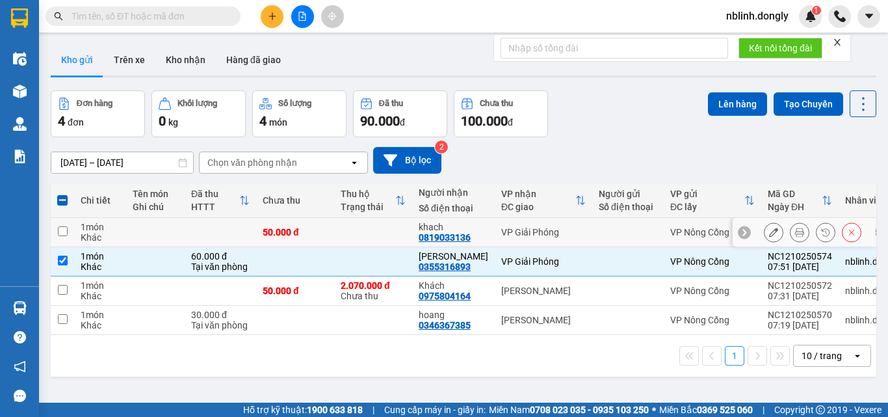
click at [60, 231] on input "checkbox" at bounding box center [63, 231] width 10 height 10
checkbox input "true"
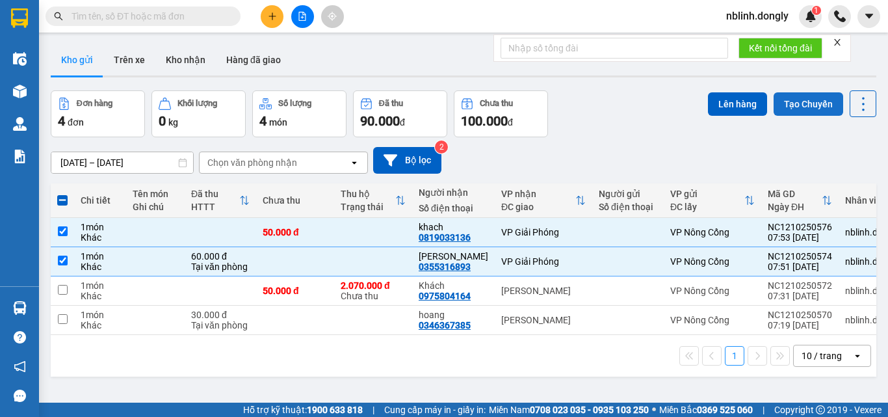
click at [796, 101] on button "Tạo Chuyến" at bounding box center [808, 103] width 70 height 23
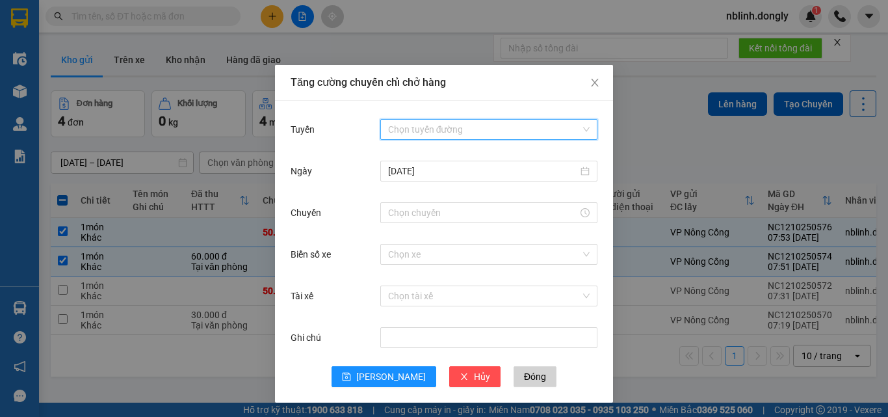
click at [415, 123] on input "Tuyến" at bounding box center [484, 129] width 192 height 19
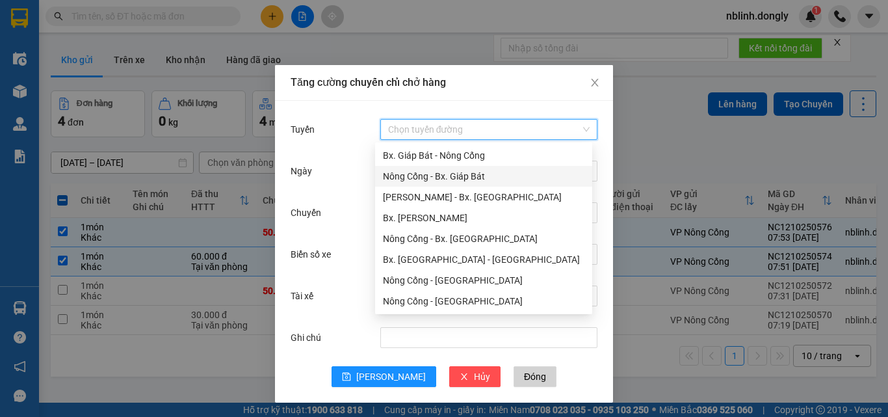
click at [428, 174] on div "Nông Cống - Bx. Giáp Bát" at bounding box center [483, 176] width 201 height 14
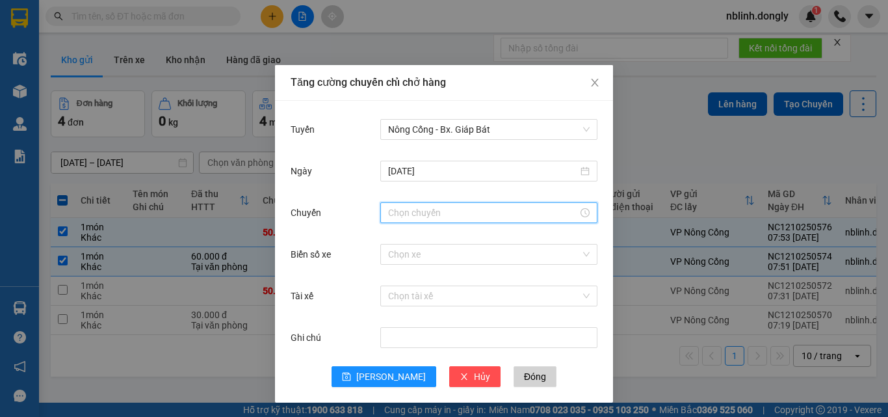
click at [413, 209] on input "Chuyến" at bounding box center [483, 212] width 190 height 14
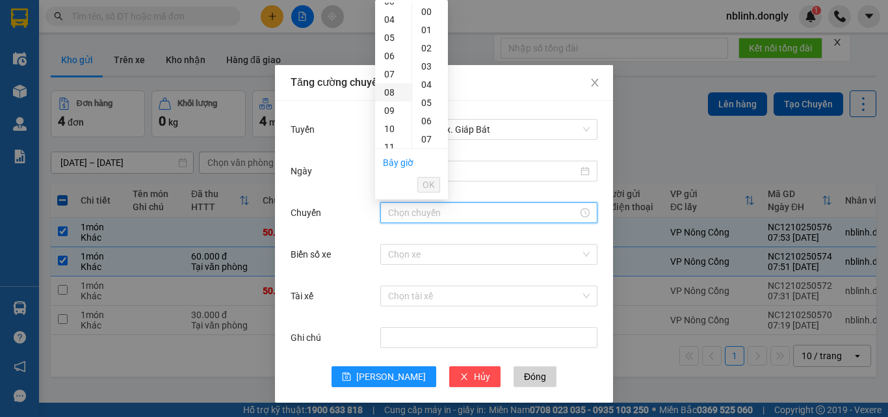
click at [388, 92] on div "08" at bounding box center [393, 92] width 36 height 18
type input "08:00"
click at [430, 182] on span "OK" at bounding box center [428, 184] width 12 height 14
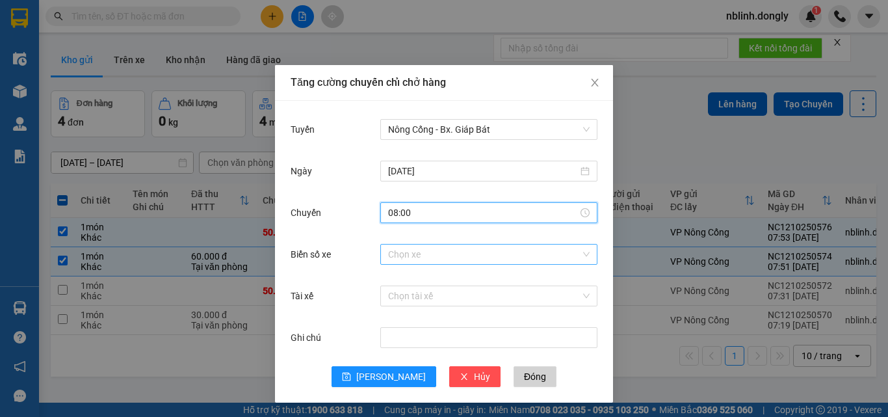
click at [402, 253] on input "Biển số xe" at bounding box center [484, 253] width 192 height 19
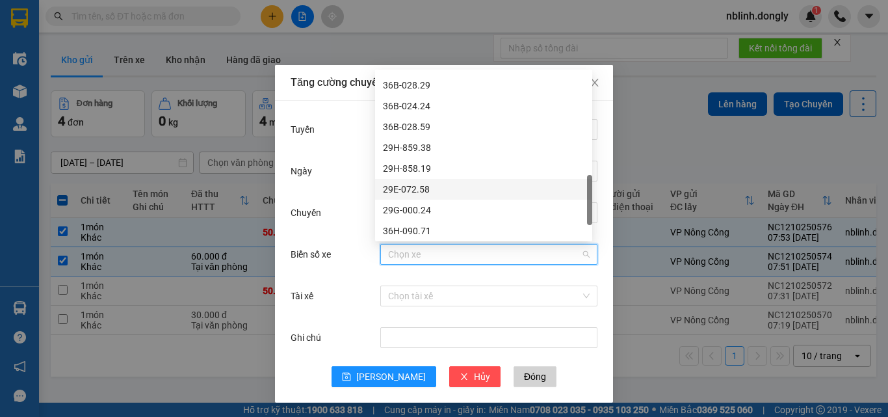
scroll to position [520, 0]
click at [410, 184] on div "36H-090.77" at bounding box center [483, 186] width 201 height 14
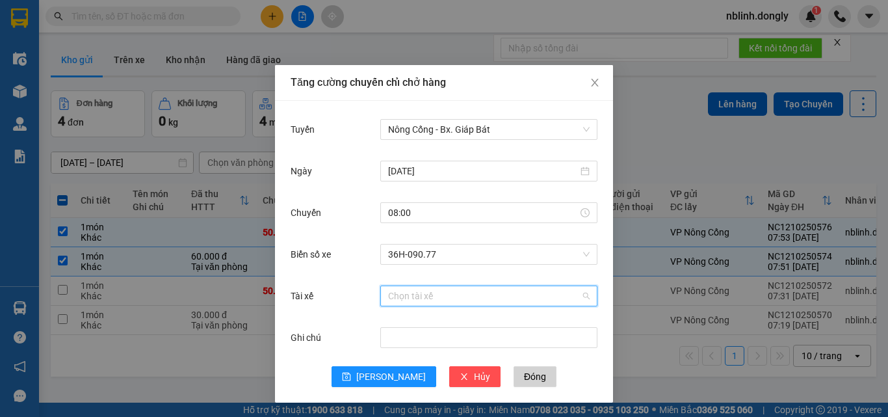
click at [399, 294] on input "Tài xế" at bounding box center [484, 295] width 192 height 19
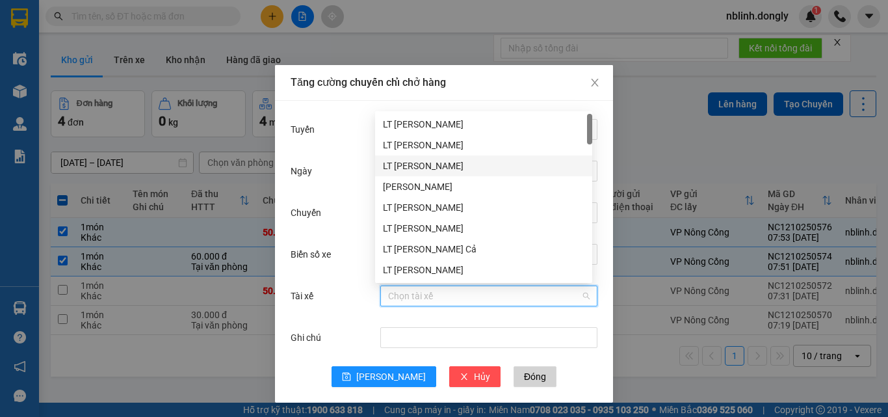
click at [409, 166] on div "LT [PERSON_NAME]" at bounding box center [483, 166] width 201 height 14
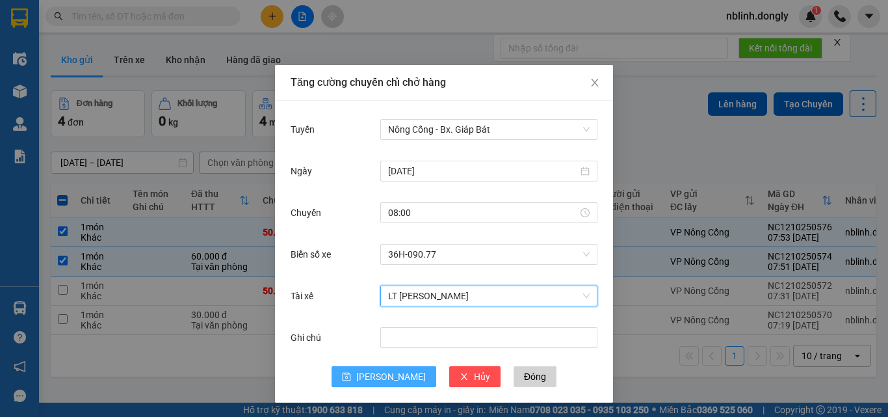
click at [380, 376] on span "[PERSON_NAME]" at bounding box center [391, 376] width 70 height 14
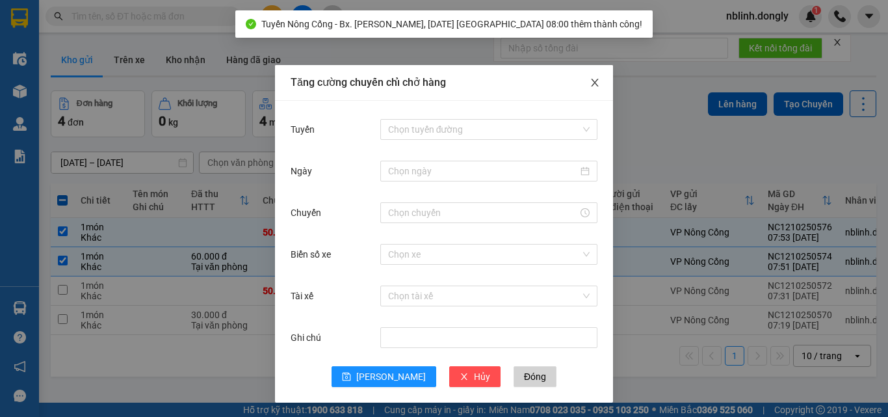
click at [589, 79] on icon "close" at bounding box center [594, 82] width 10 height 10
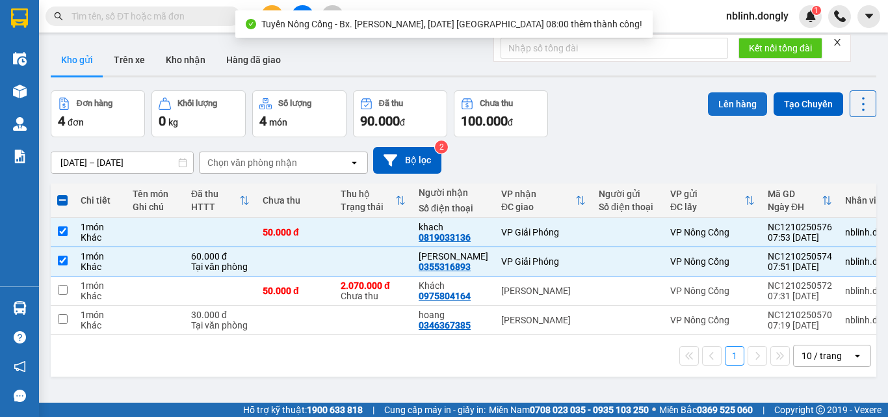
click at [738, 101] on button "Lên hàng" at bounding box center [737, 103] width 59 height 23
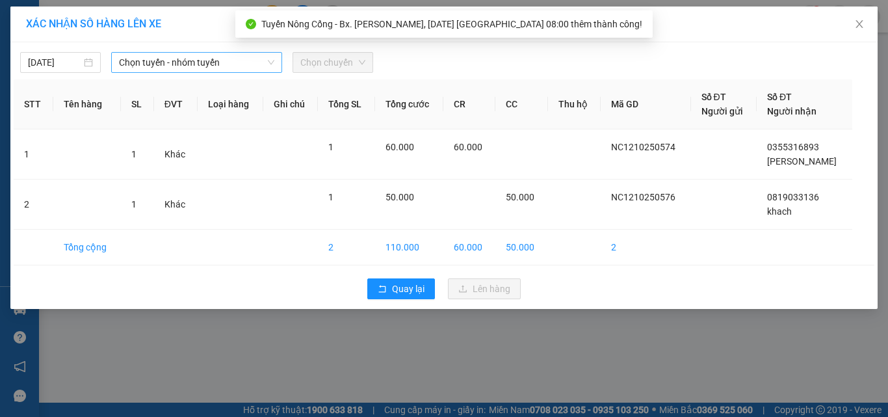
click at [185, 61] on span "Chọn tuyến - nhóm tuyến" at bounding box center [196, 62] width 155 height 19
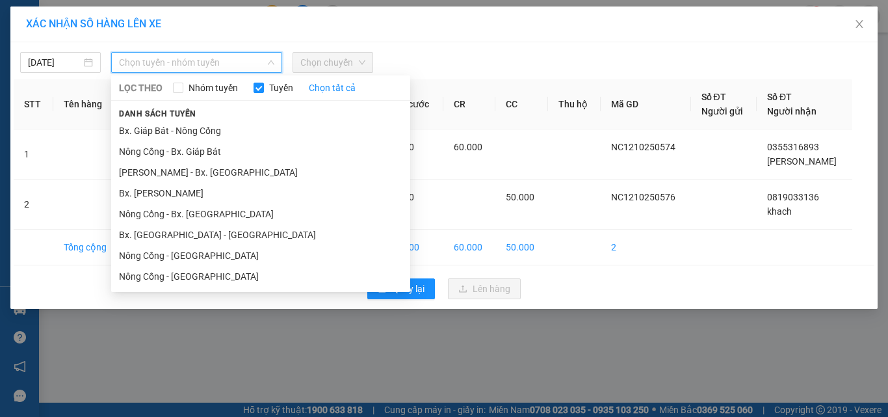
drag, startPoint x: 183, startPoint y: 152, endPoint x: 260, endPoint y: 104, distance: 90.5
click at [183, 151] on li "Nông Cống - Bx. Giáp Bát" at bounding box center [260, 151] width 299 height 21
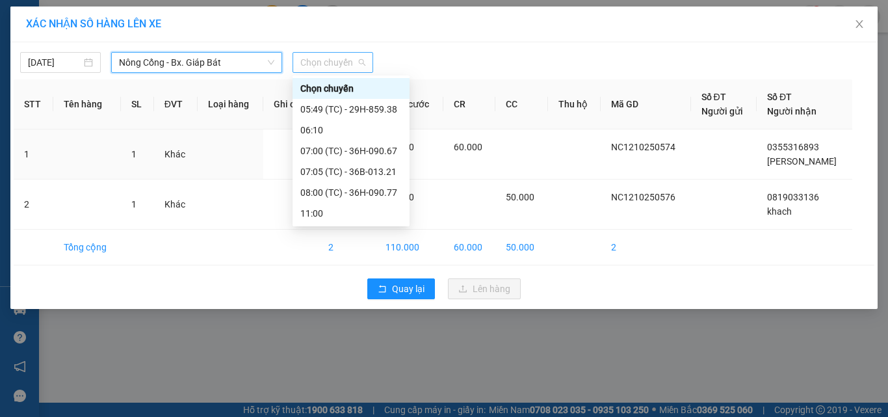
click at [310, 54] on span "Chọn chuyến" at bounding box center [332, 62] width 65 height 19
click at [380, 189] on div "08:00 (TC) - 36H-090.77" at bounding box center [350, 192] width 101 height 14
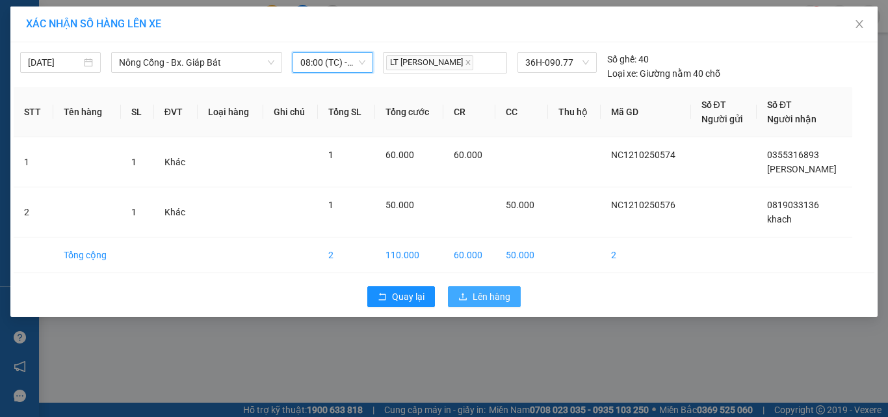
click at [488, 296] on span "Lên hàng" at bounding box center [491, 296] width 38 height 14
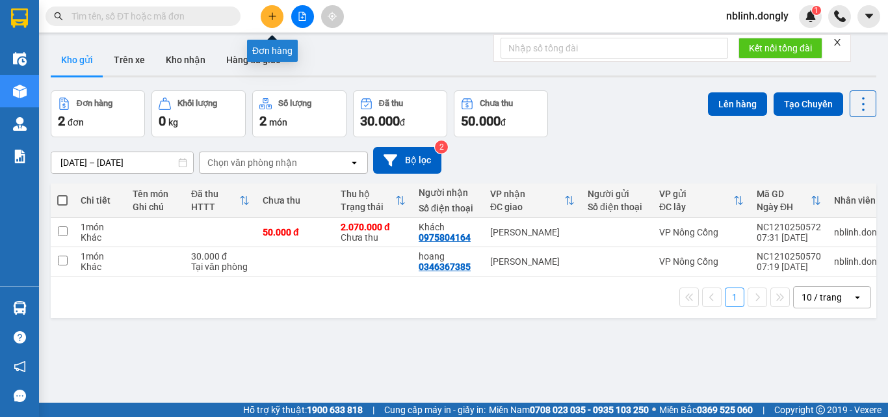
click at [273, 18] on icon "plus" at bounding box center [272, 16] width 9 height 9
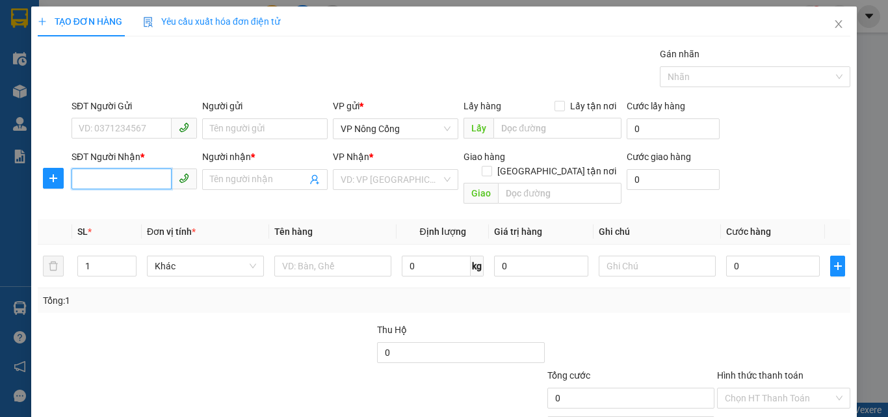
click at [84, 179] on input "SĐT Người Nhận *" at bounding box center [121, 178] width 100 height 21
type input "0903219881"
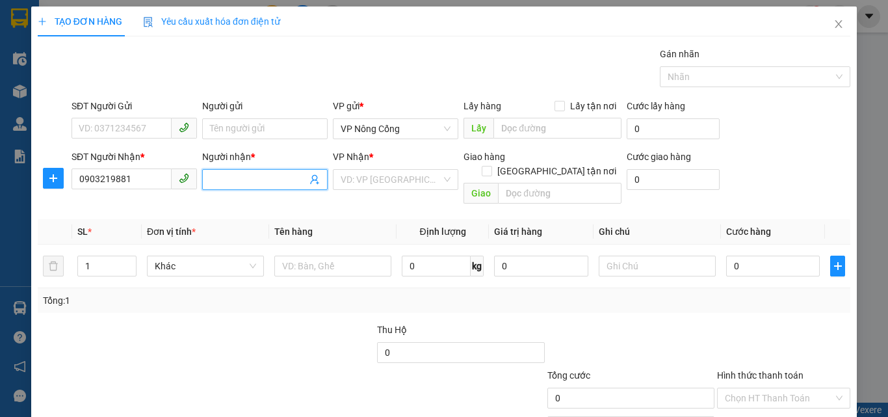
click at [231, 182] on input "Người nhận *" at bounding box center [258, 179] width 97 height 14
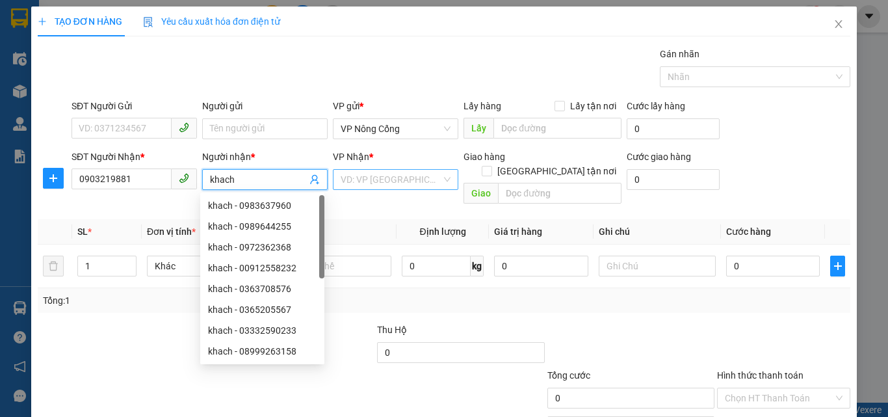
type input "khach"
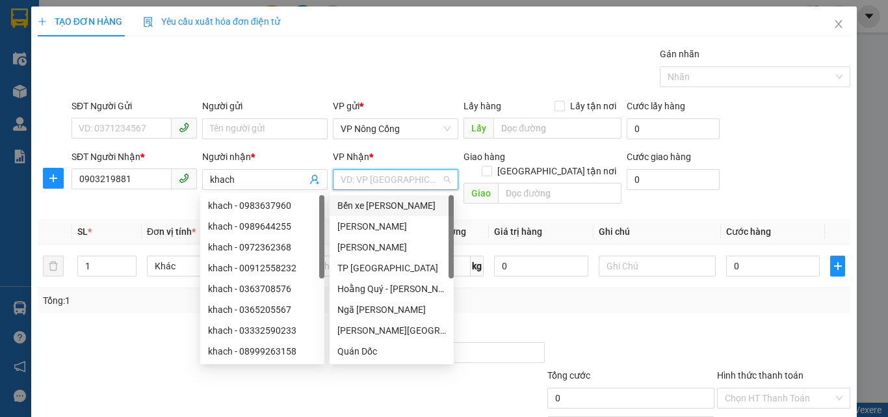
click at [353, 180] on input "search" at bounding box center [391, 179] width 101 height 19
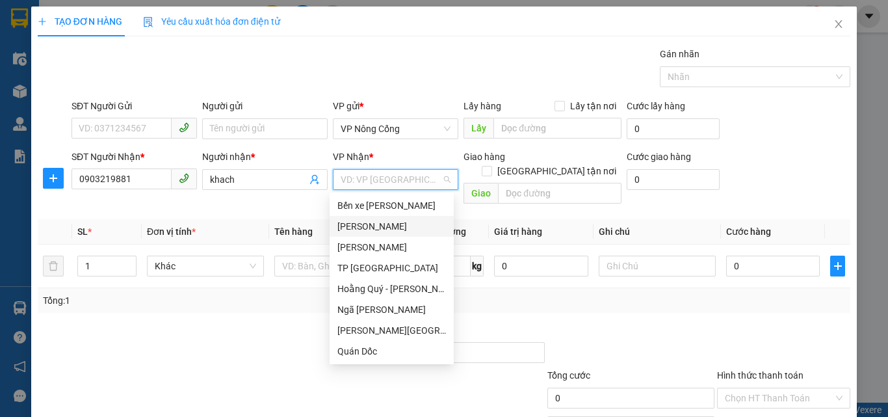
scroll to position [182, 0]
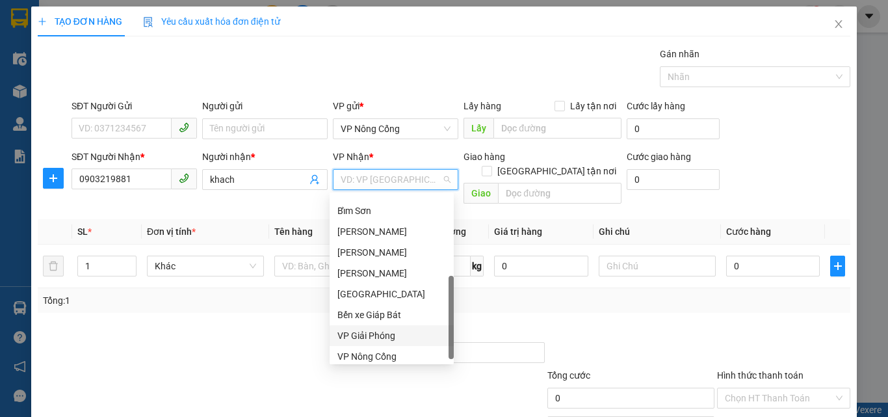
drag, startPoint x: 365, startPoint y: 331, endPoint x: 589, endPoint y: 265, distance: 233.8
click at [365, 331] on div "VP Giải Phóng" at bounding box center [391, 335] width 109 height 14
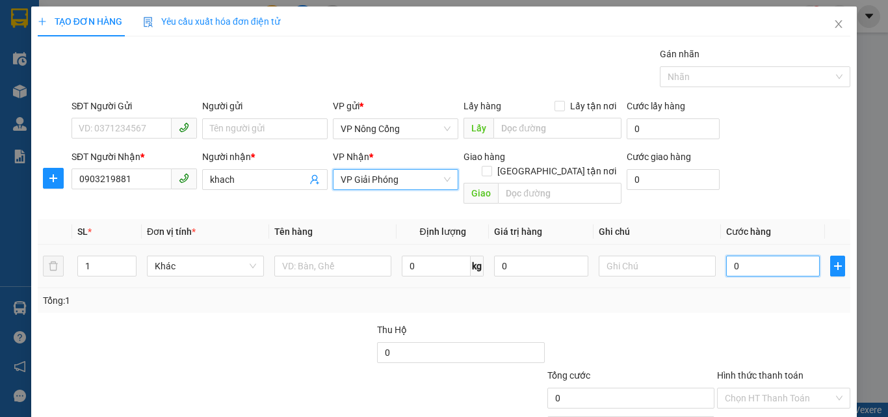
click at [733, 255] on input "0" at bounding box center [773, 265] width 94 height 21
type input "1"
type input "15"
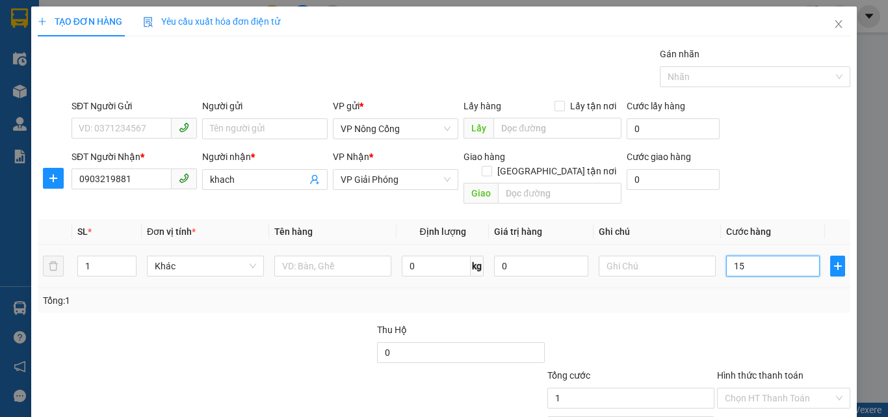
type input "15"
type input "150"
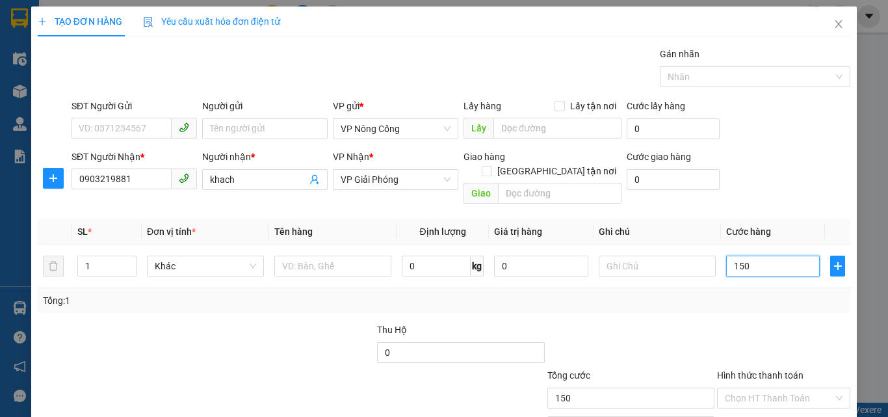
scroll to position [64, 0]
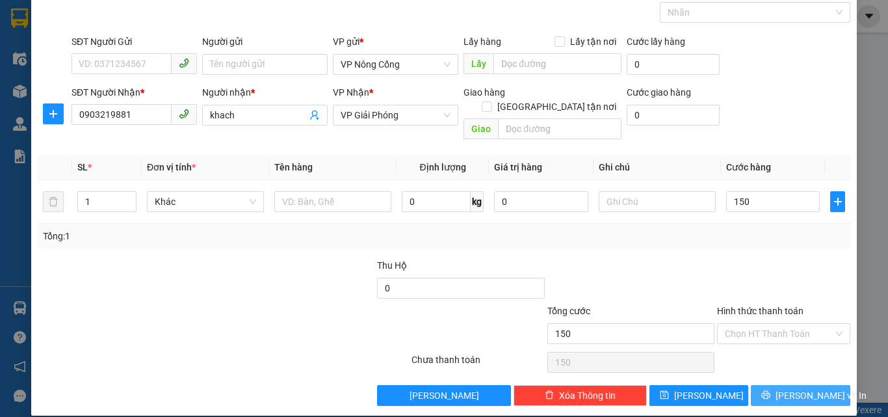
type input "150.000"
click at [800, 388] on span "[PERSON_NAME] và In" at bounding box center [820, 395] width 91 height 14
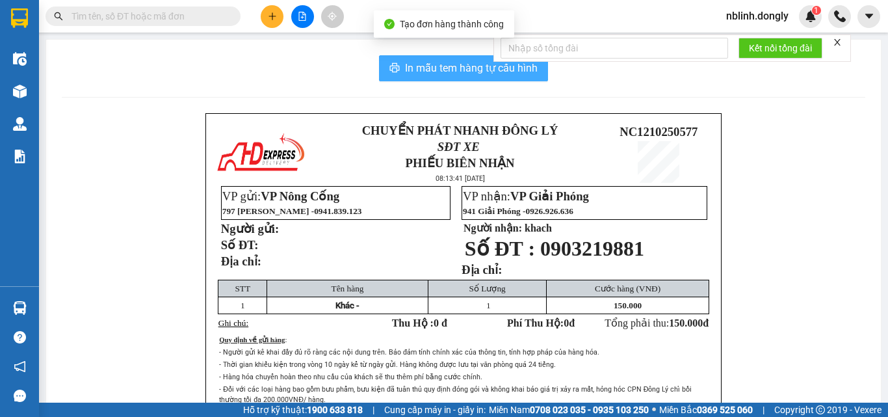
click at [454, 66] on span "In mẫu tem hàng tự cấu hình" at bounding box center [471, 68] width 133 height 16
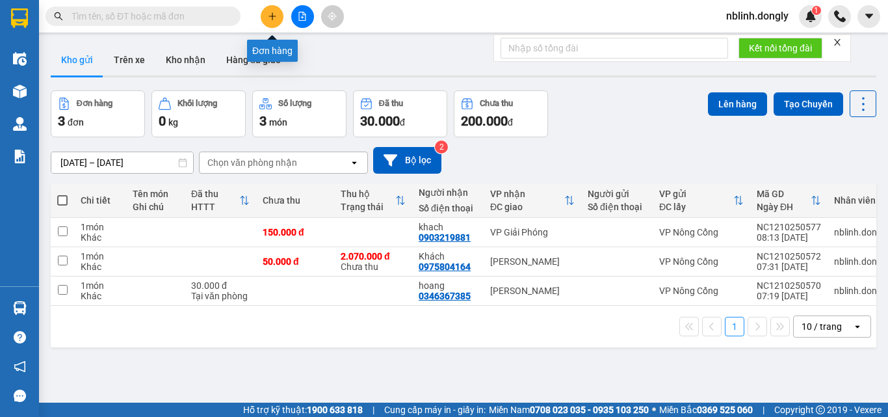
click at [273, 20] on icon "plus" at bounding box center [272, 16] width 9 height 9
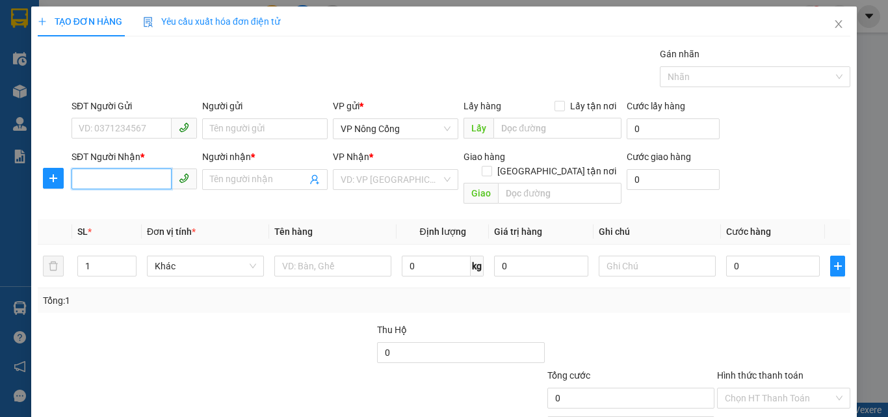
click at [83, 179] on input "SĐT Người Nhận *" at bounding box center [121, 178] width 100 height 21
type input "0946907113"
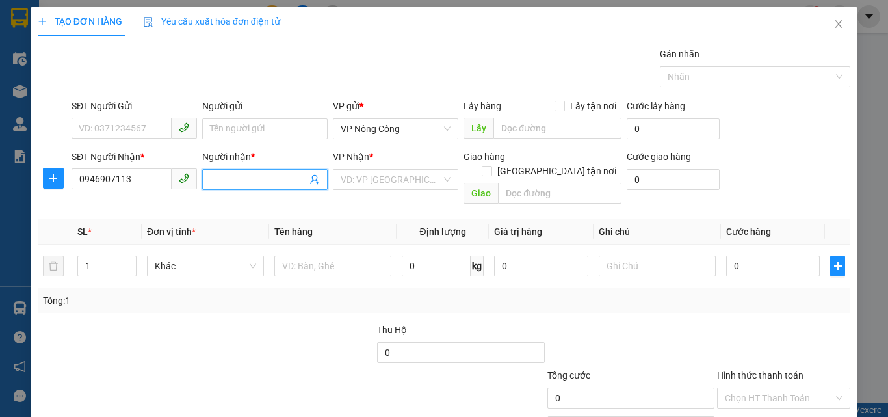
click at [227, 177] on input "Người nhận *" at bounding box center [258, 179] width 97 height 14
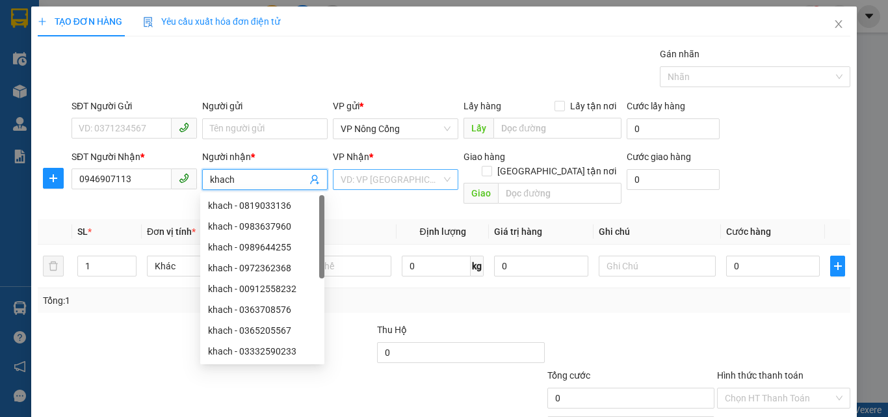
type input "khach"
click at [379, 182] on input "search" at bounding box center [391, 179] width 101 height 19
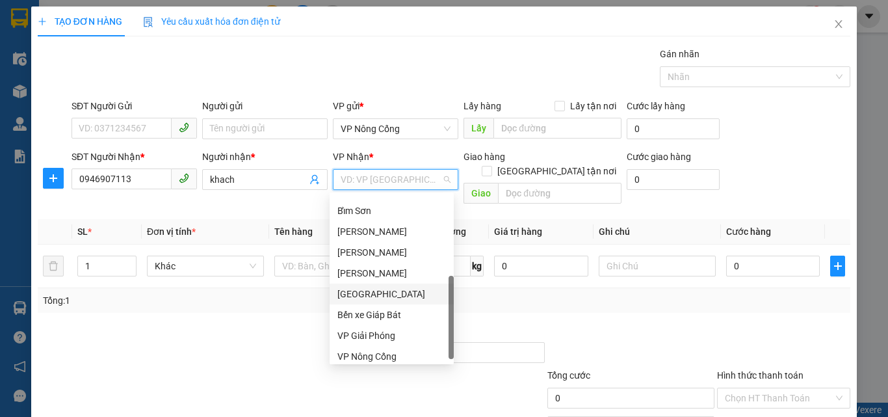
scroll to position [182, 0]
drag, startPoint x: 382, startPoint y: 331, endPoint x: 454, endPoint y: 309, distance: 75.0
click at [386, 331] on div "VP Giải Phóng" at bounding box center [391, 335] width 109 height 14
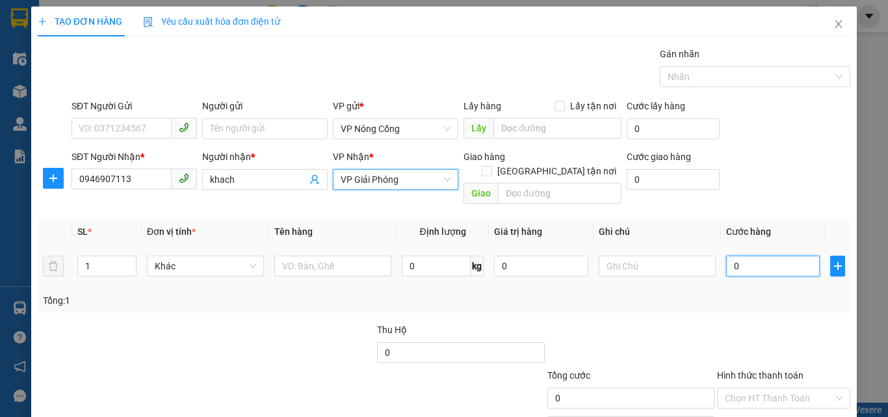
click at [752, 255] on input "0" at bounding box center [773, 265] width 94 height 21
type input "3"
type input "30"
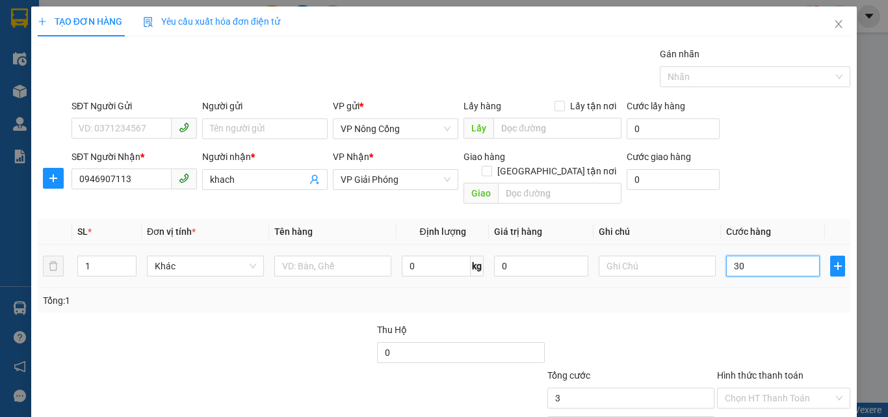
type input "30"
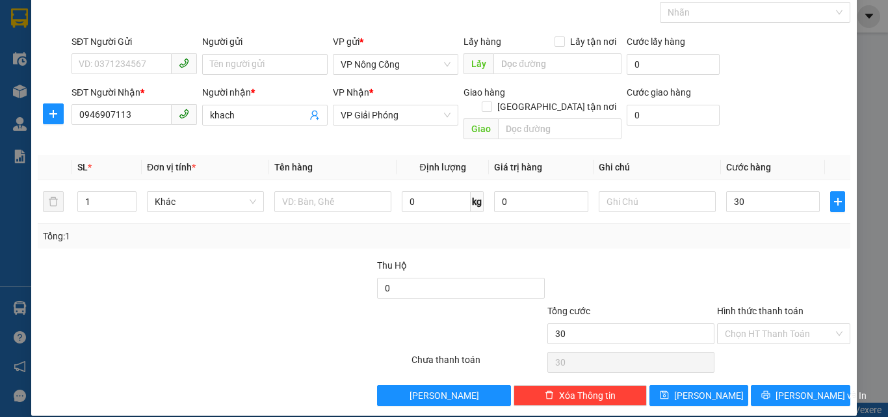
type input "30.000"
click at [748, 305] on label "Hình thức thanh toán" at bounding box center [760, 310] width 86 height 10
click at [748, 324] on input "Hình thức thanh toán" at bounding box center [779, 333] width 109 height 19
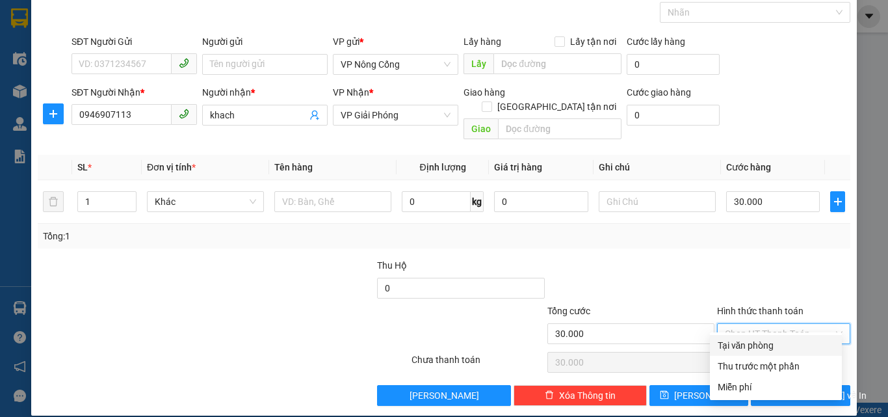
click at [753, 343] on div "Tại văn phòng" at bounding box center [776, 345] width 116 height 14
type input "0"
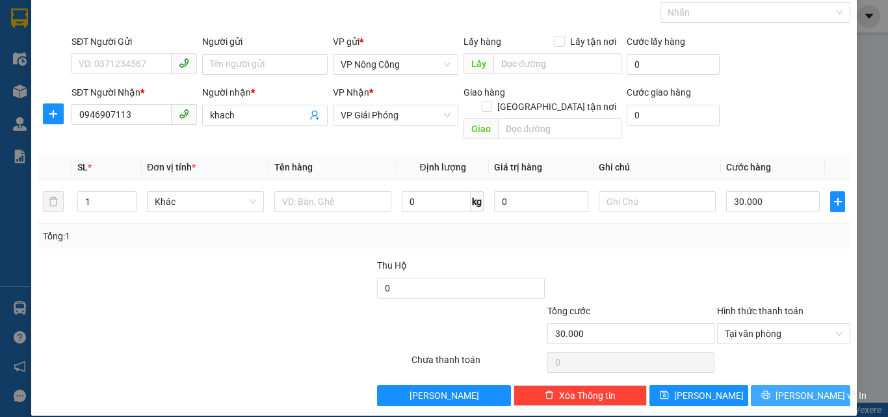
drag, startPoint x: 803, startPoint y: 382, endPoint x: 782, endPoint y: 362, distance: 29.0
click at [804, 388] on span "[PERSON_NAME] và In" at bounding box center [820, 395] width 91 height 14
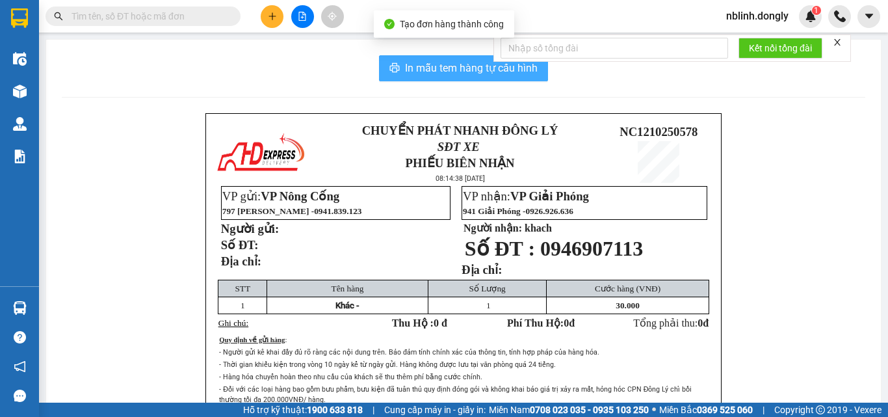
click at [456, 62] on span "In mẫu tem hàng tự cấu hình" at bounding box center [471, 68] width 133 height 16
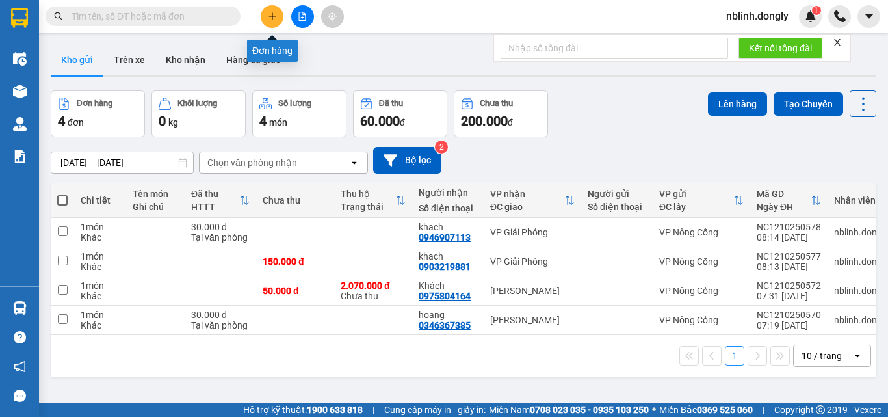
click at [273, 16] on icon "plus" at bounding box center [272, 16] width 9 height 9
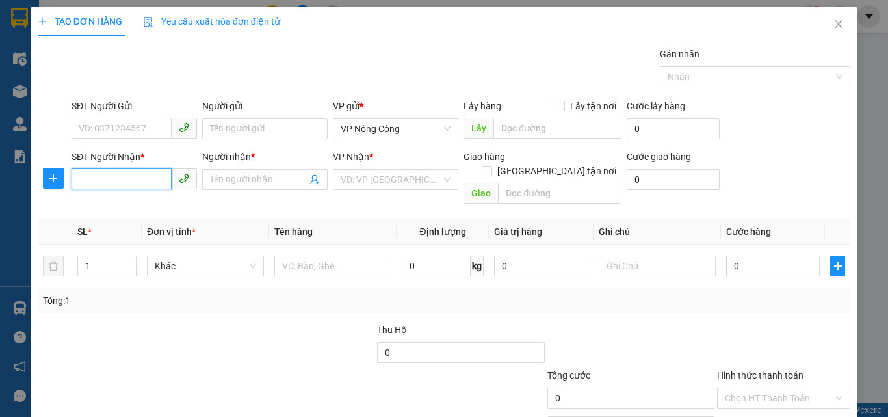
click at [103, 181] on input "SĐT Người Nhận *" at bounding box center [121, 178] width 100 height 21
type input "0983410370"
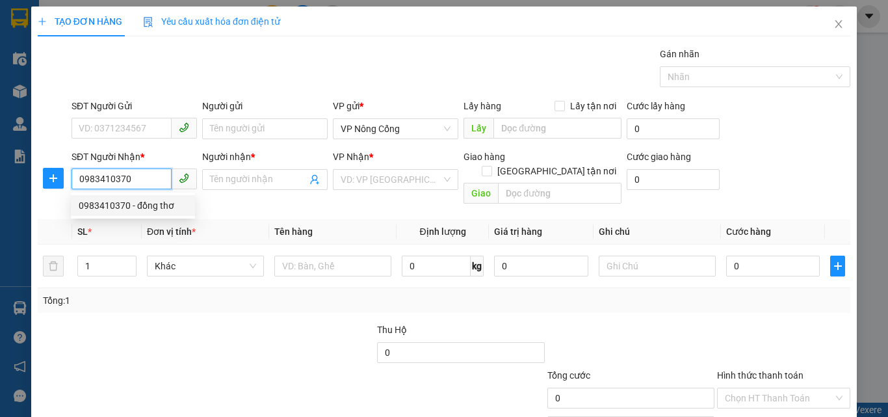
click at [144, 206] on div "0983410370 - đồng thơ" at bounding box center [133, 205] width 109 height 14
type input "đồng thơ"
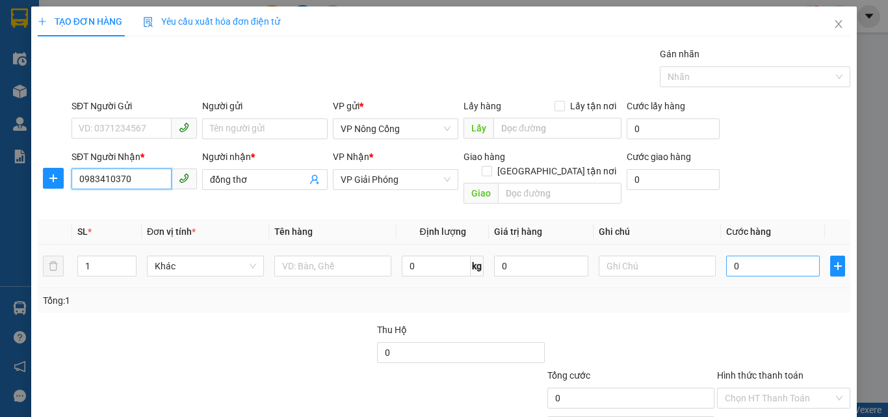
type input "0983410370"
type input "1"
type input "10"
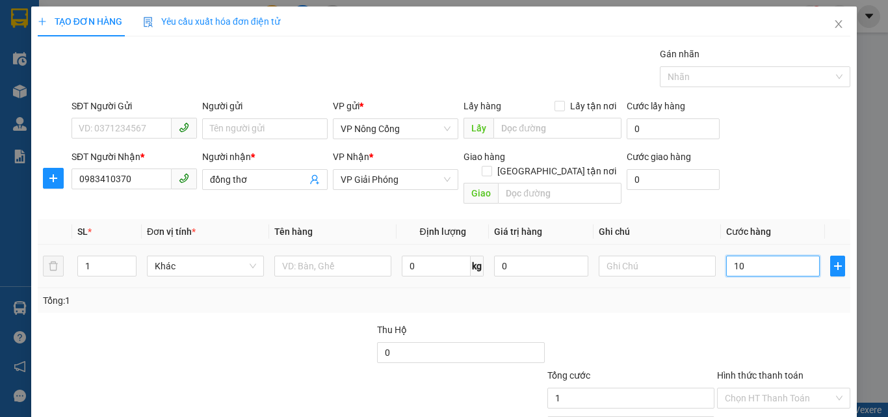
type input "10"
type input "100"
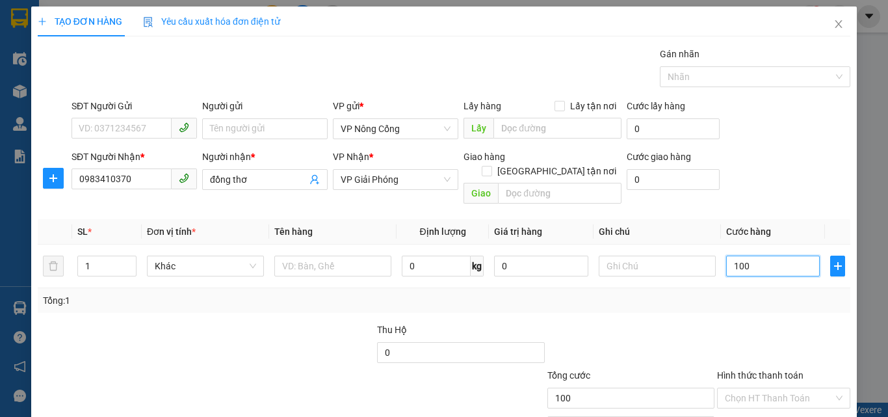
scroll to position [64, 0]
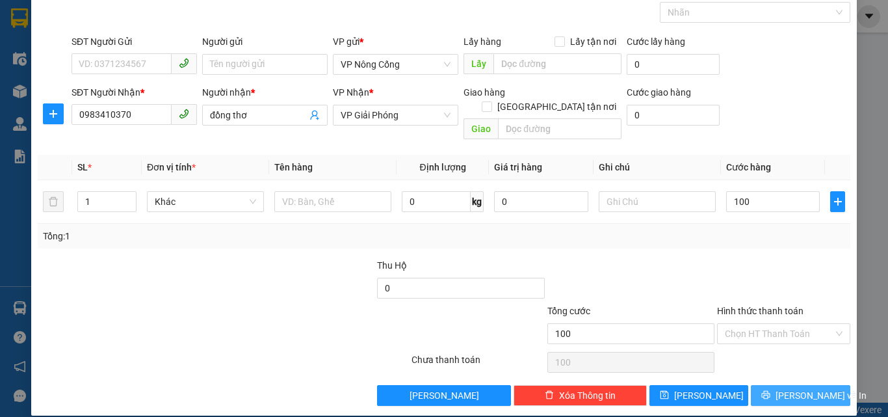
type input "100.000"
click at [788, 388] on span "[PERSON_NAME] và In" at bounding box center [820, 395] width 91 height 14
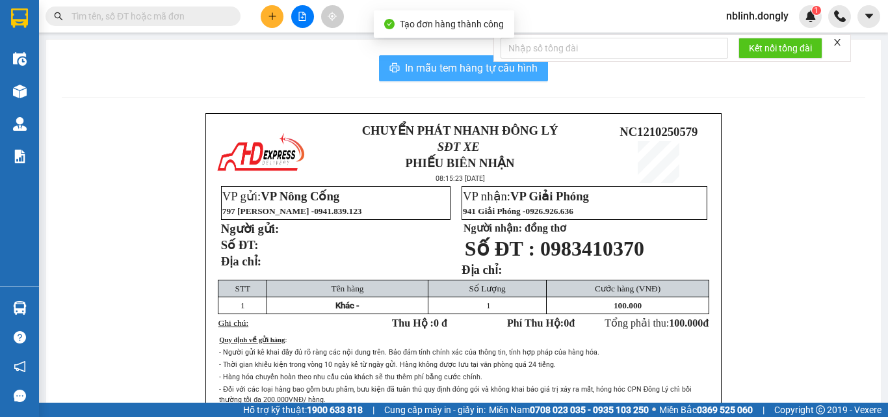
click at [430, 67] on span "In mẫu tem hàng tự cấu hình" at bounding box center [471, 68] width 133 height 16
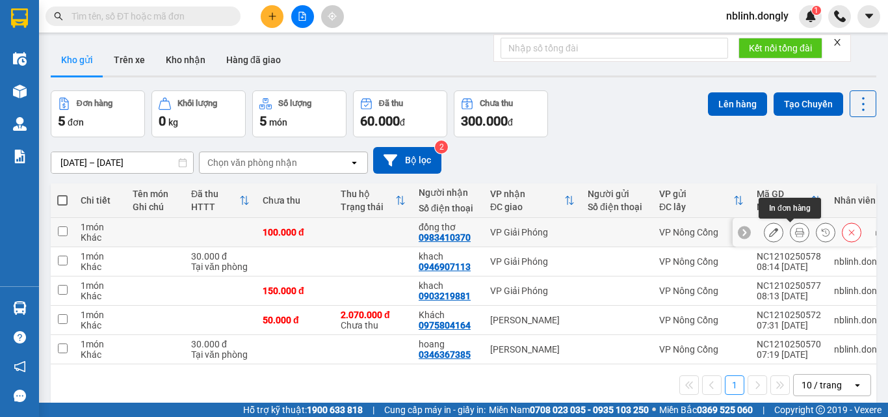
click at [795, 233] on icon at bounding box center [799, 231] width 9 height 9
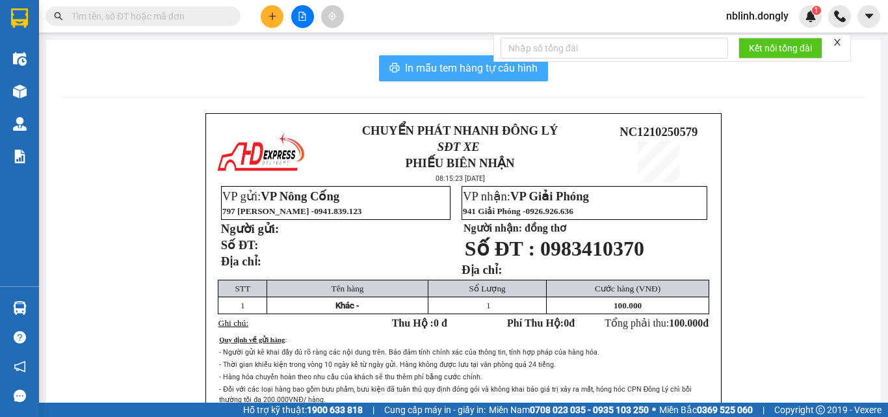
drag, startPoint x: 459, startPoint y: 68, endPoint x: 599, endPoint y: 208, distance: 197.6
click at [459, 70] on span "In mẫu tem hàng tự cấu hình" at bounding box center [471, 68] width 133 height 16
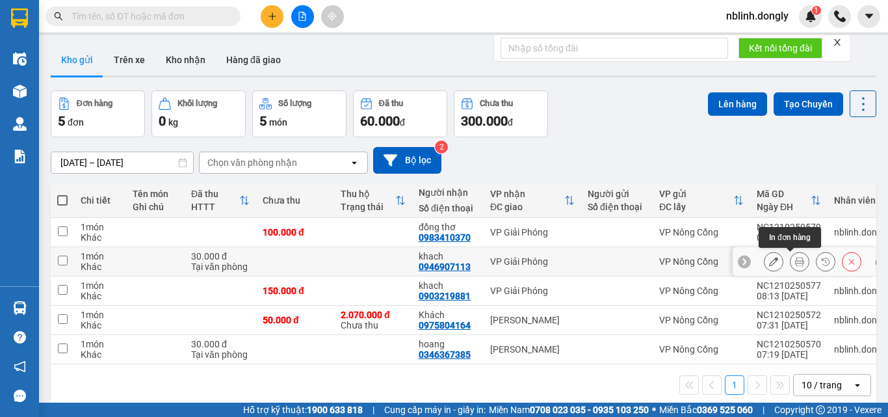
click at [795, 260] on icon at bounding box center [799, 261] width 9 height 9
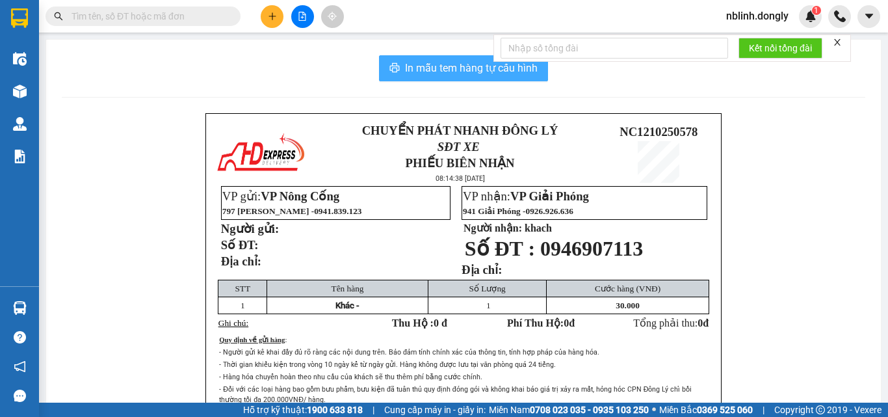
click at [473, 69] on span "In mẫu tem hàng tự cấu hình" at bounding box center [471, 68] width 133 height 16
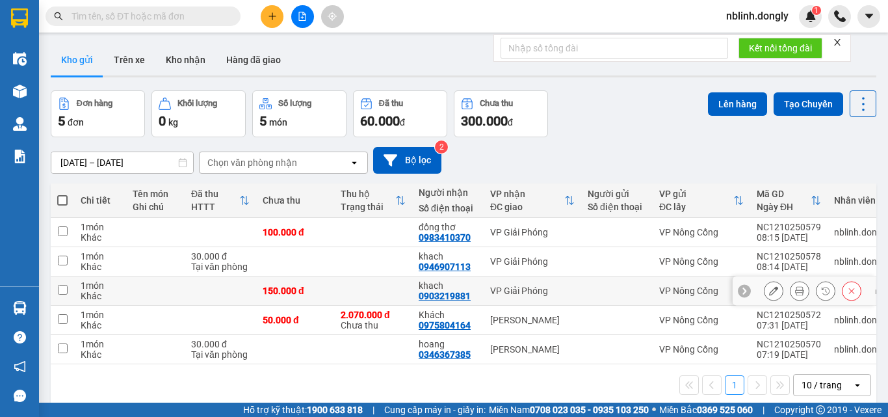
click at [66, 289] on input "checkbox" at bounding box center [63, 290] width 10 height 10
checkbox input "true"
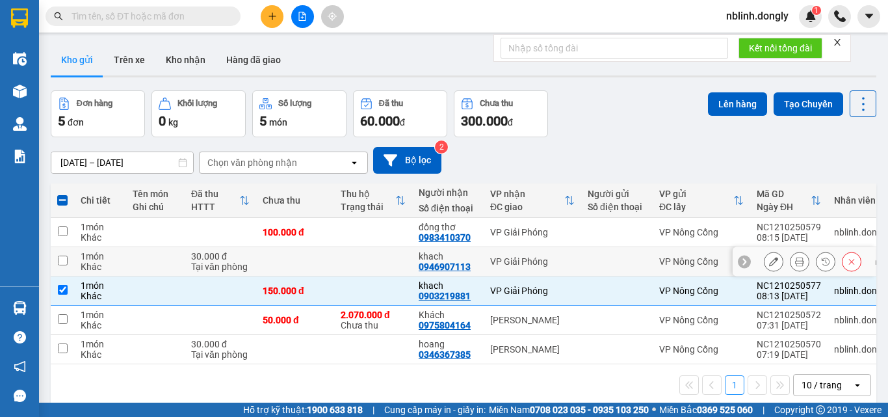
click at [61, 256] on input "checkbox" at bounding box center [63, 260] width 10 height 10
checkbox input "true"
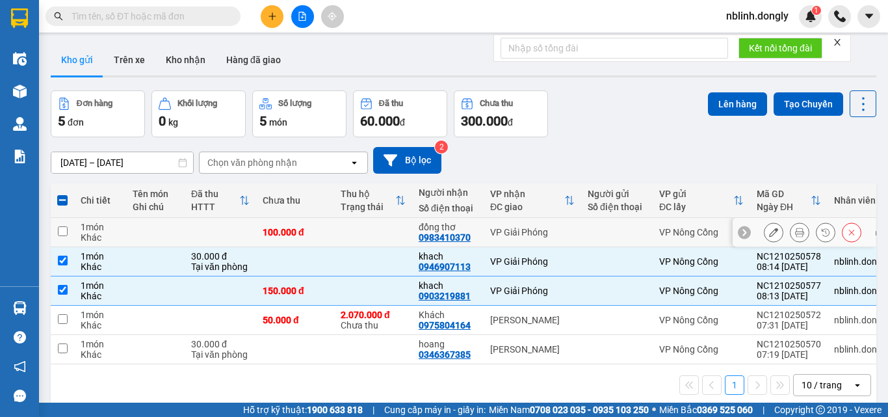
click at [60, 226] on input "checkbox" at bounding box center [63, 231] width 10 height 10
checkbox input "true"
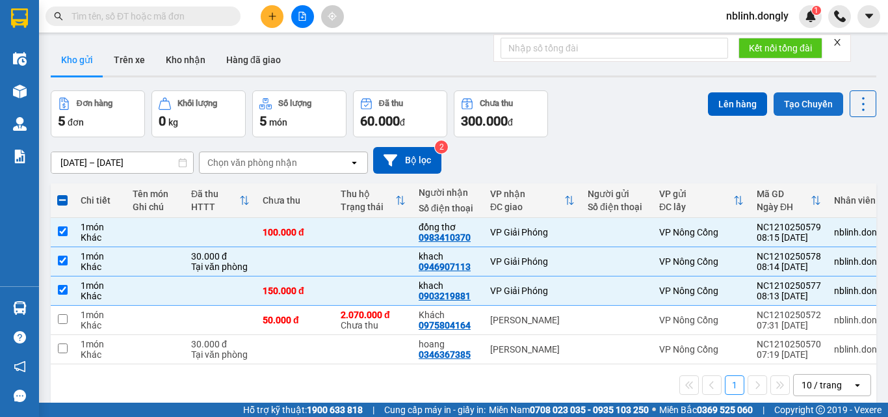
click at [790, 101] on button "Tạo Chuyến" at bounding box center [808, 103] width 70 height 23
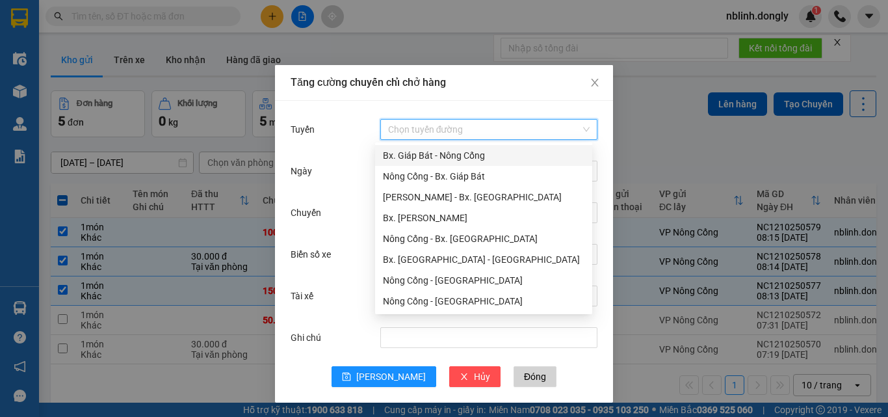
click at [459, 129] on input "Tuyến" at bounding box center [484, 129] width 192 height 19
click at [448, 175] on div "Nông Cống - Bx. Giáp Bát" at bounding box center [483, 176] width 201 height 14
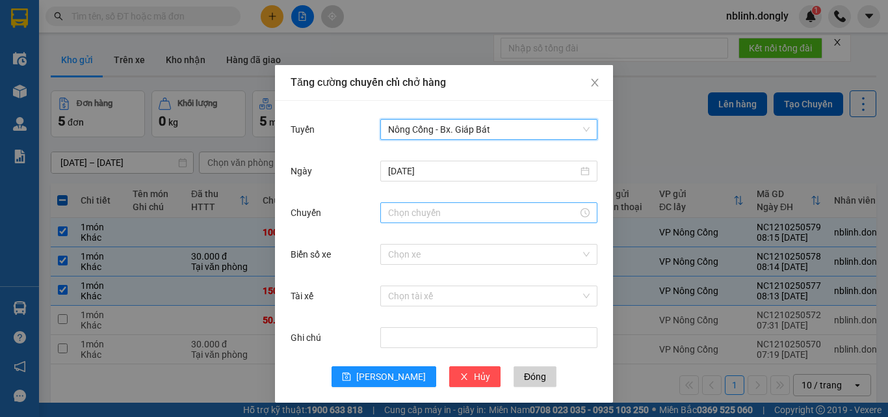
click at [406, 217] on input "Chuyến" at bounding box center [483, 212] width 190 height 14
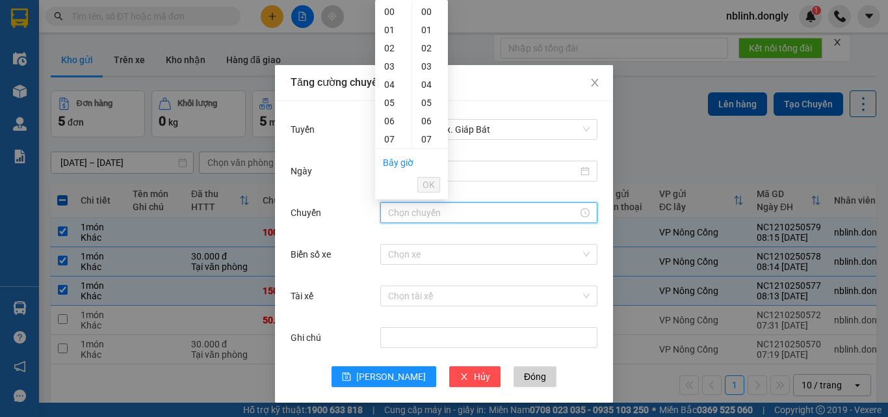
scroll to position [65, 0]
click at [389, 93] on div "08" at bounding box center [393, 92] width 36 height 18
click at [424, 92] on div "40" at bounding box center [430, 90] width 36 height 18
type input "08:40"
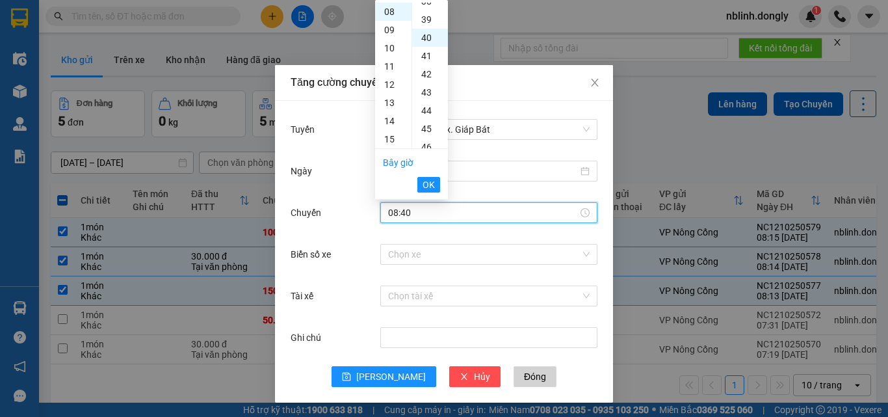
scroll to position [728, 0]
click at [424, 179] on span "OK" at bounding box center [428, 184] width 12 height 14
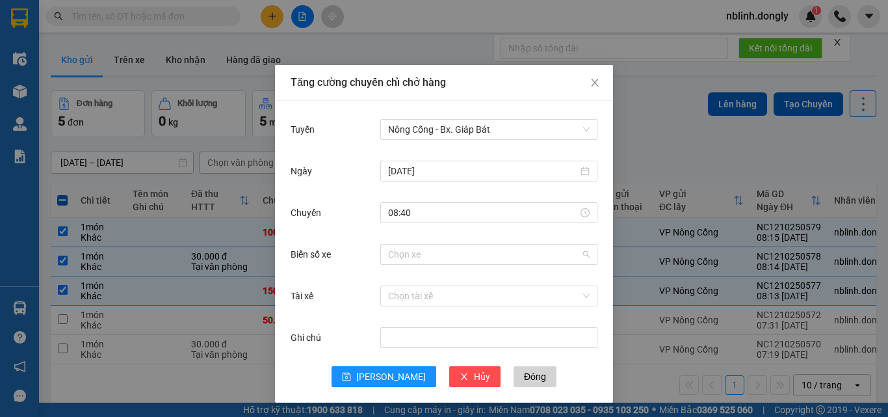
drag, startPoint x: 391, startPoint y: 250, endPoint x: 400, endPoint y: 240, distance: 13.3
click at [391, 250] on input "Biển số xe" at bounding box center [484, 253] width 192 height 19
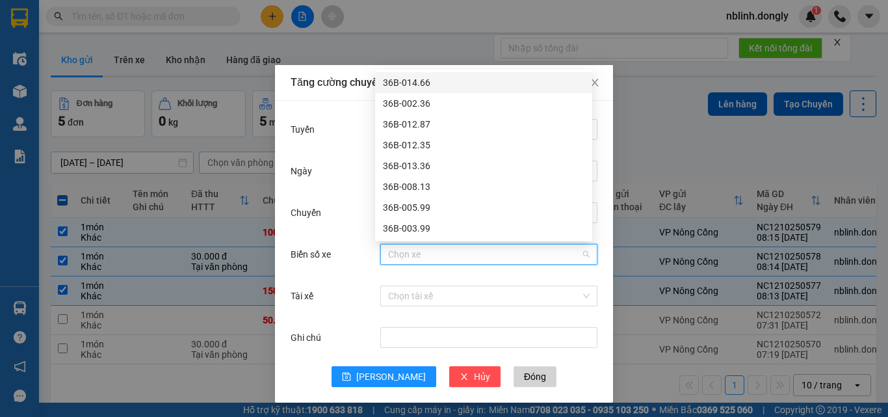
click at [415, 84] on div "36B-014.66" at bounding box center [483, 82] width 201 height 14
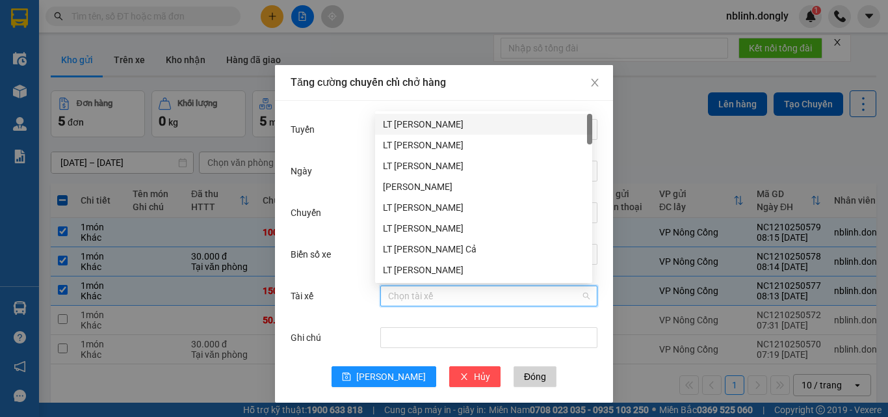
click at [395, 296] on input "Tài xế" at bounding box center [484, 295] width 192 height 19
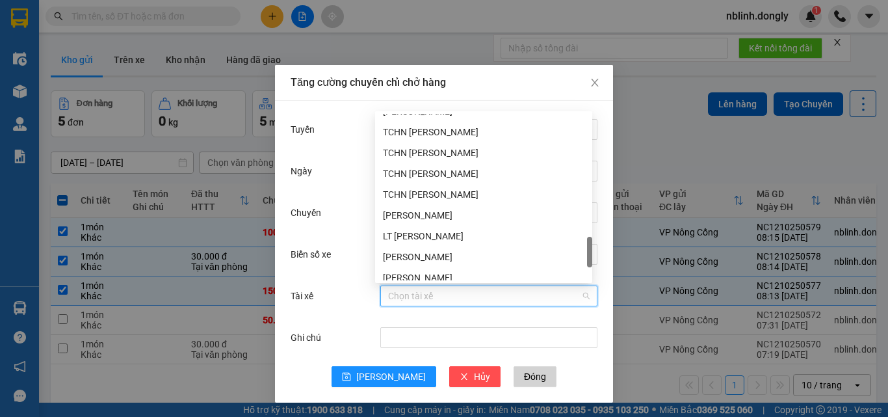
scroll to position [957, 0]
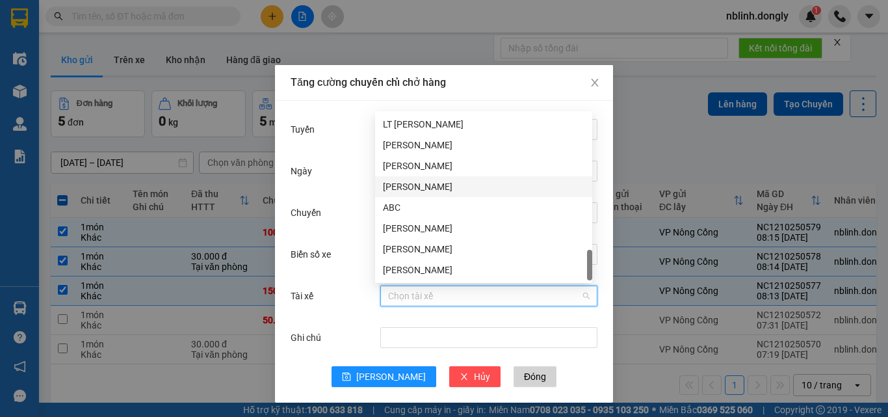
click at [409, 187] on div "[PERSON_NAME]" at bounding box center [483, 186] width 201 height 14
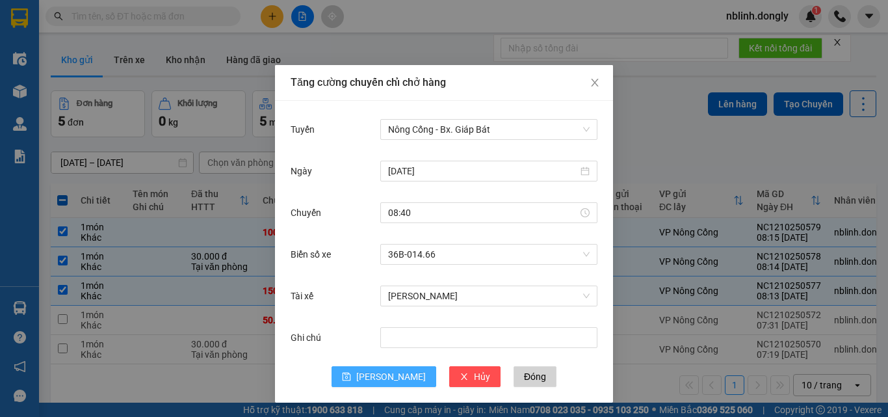
click at [381, 378] on span "[PERSON_NAME]" at bounding box center [391, 376] width 70 height 14
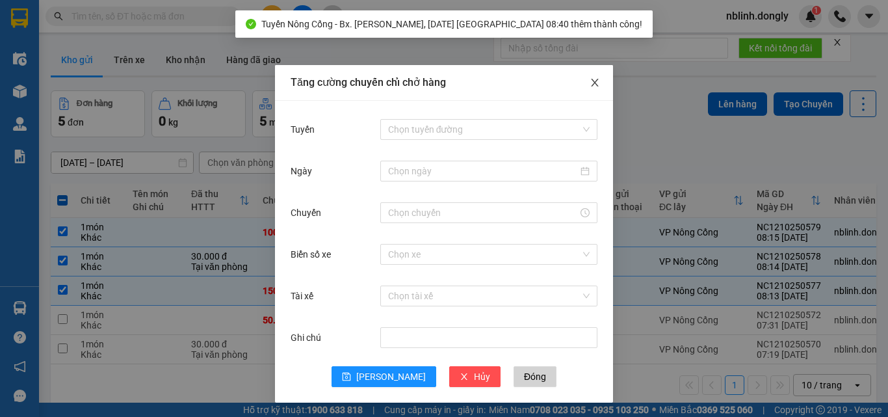
drag, startPoint x: 589, startPoint y: 83, endPoint x: 651, endPoint y: 118, distance: 71.3
click at [591, 83] on icon "close" at bounding box center [594, 83] width 7 height 8
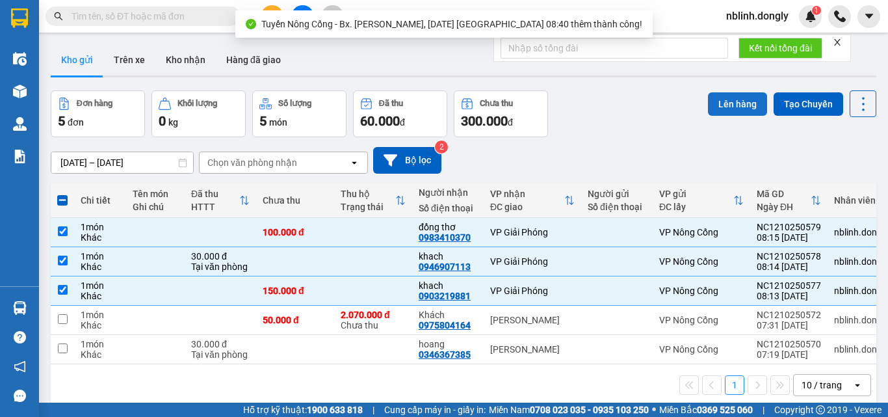
click at [716, 105] on button "Lên hàng" at bounding box center [737, 103] width 59 height 23
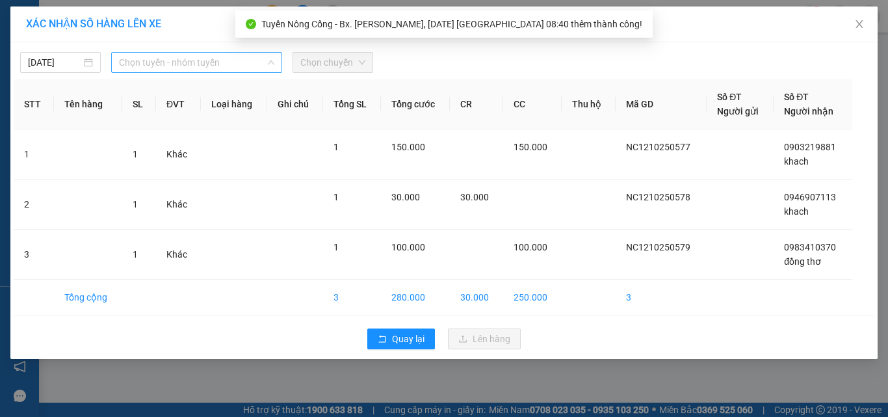
click at [166, 60] on span "Chọn tuyến - nhóm tuyến" at bounding box center [196, 62] width 155 height 19
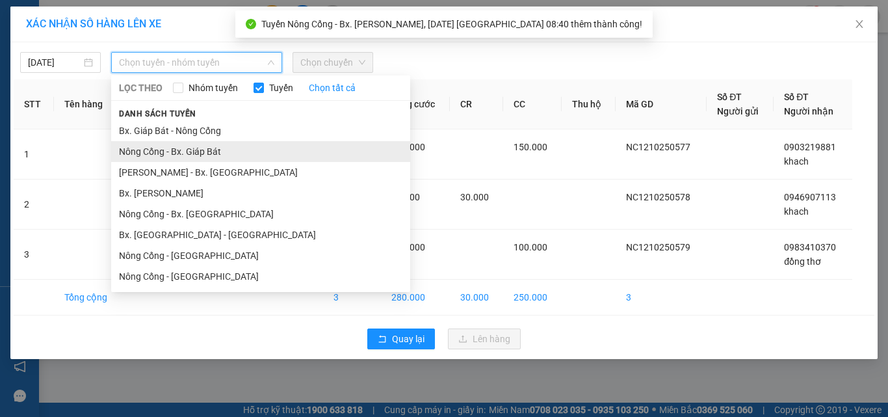
click at [185, 149] on li "Nông Cống - Bx. Giáp Bát" at bounding box center [260, 151] width 299 height 21
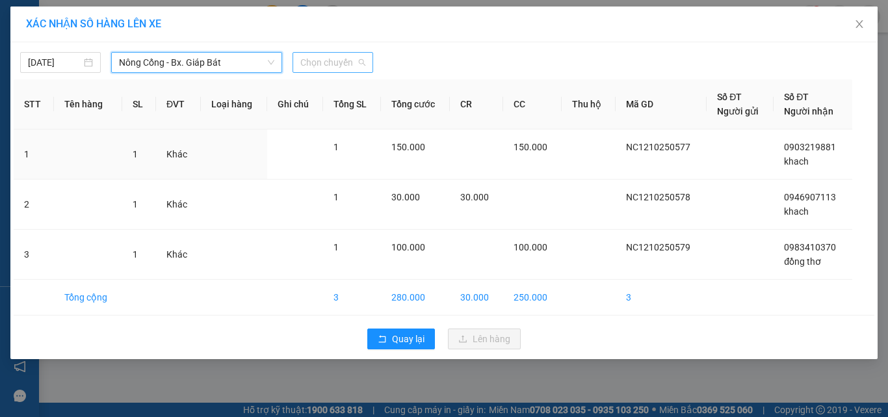
click at [335, 60] on span "Chọn chuyến" at bounding box center [332, 62] width 65 height 19
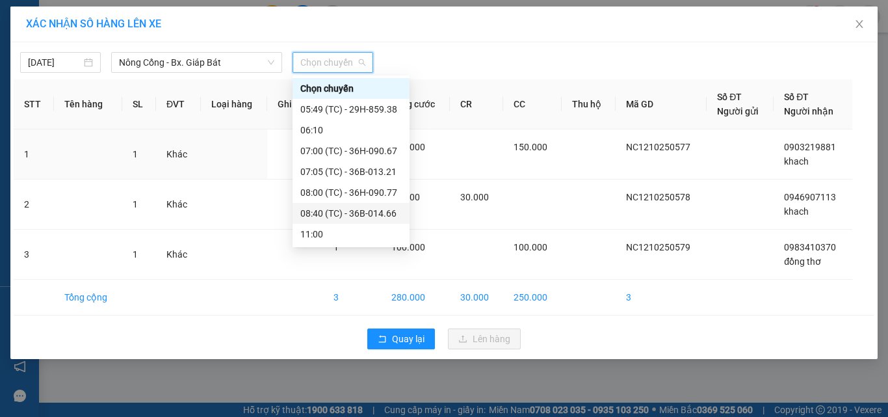
click at [360, 211] on div "08:40 (TC) - 36B-014.66" at bounding box center [350, 213] width 101 height 14
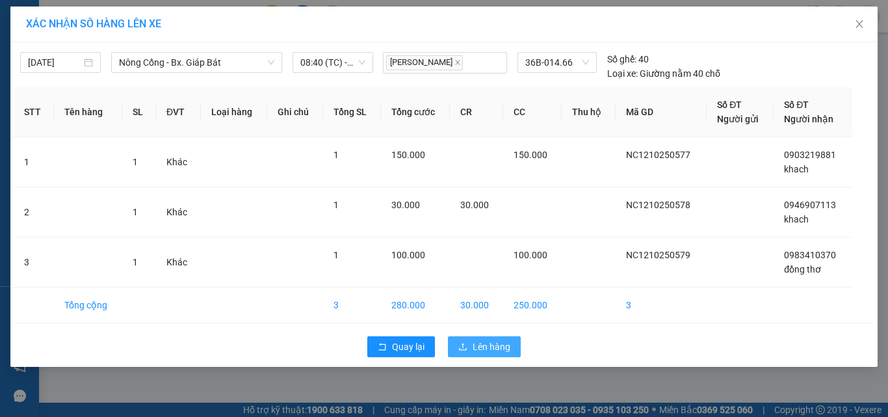
click at [489, 351] on span "Lên hàng" at bounding box center [491, 346] width 38 height 14
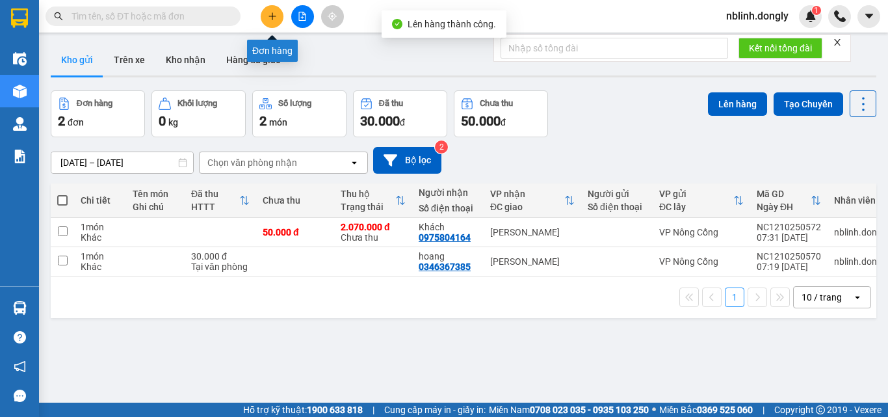
click at [270, 23] on button at bounding box center [272, 16] width 23 height 23
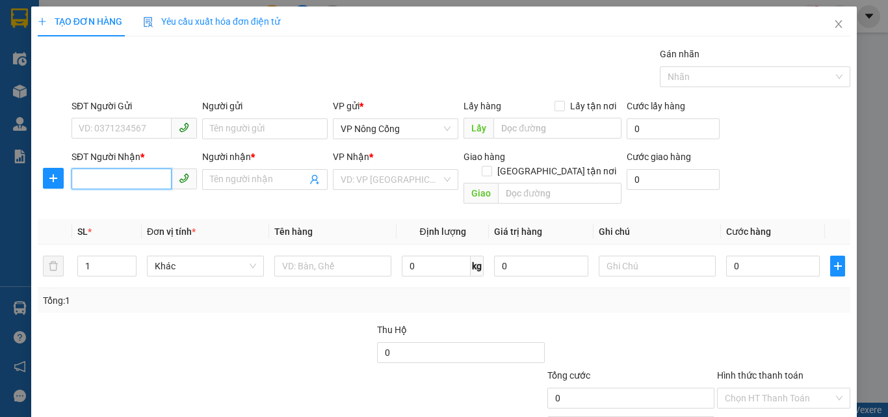
click at [97, 175] on input "SĐT Người Nhận *" at bounding box center [121, 178] width 100 height 21
type input "0346354189"
click at [232, 178] on input "Người nhận *" at bounding box center [258, 179] width 97 height 14
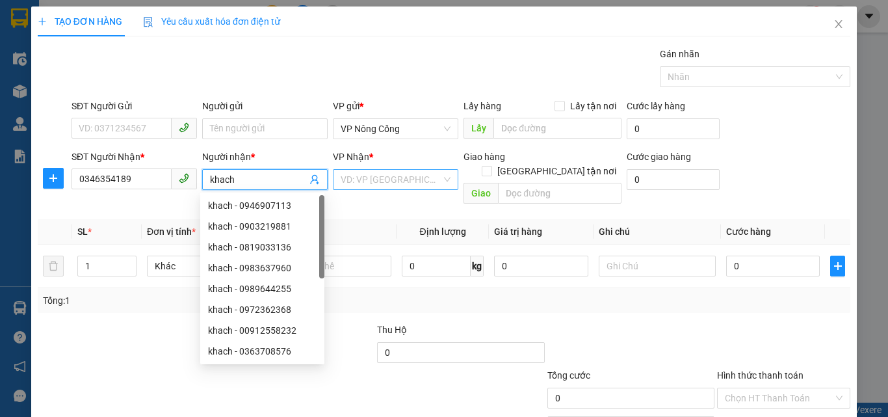
type input "khach"
click at [398, 180] on input "search" at bounding box center [391, 179] width 101 height 19
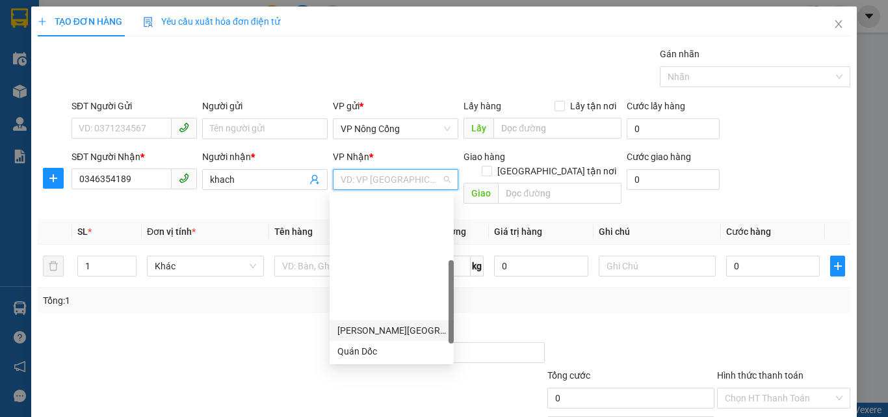
scroll to position [182, 0]
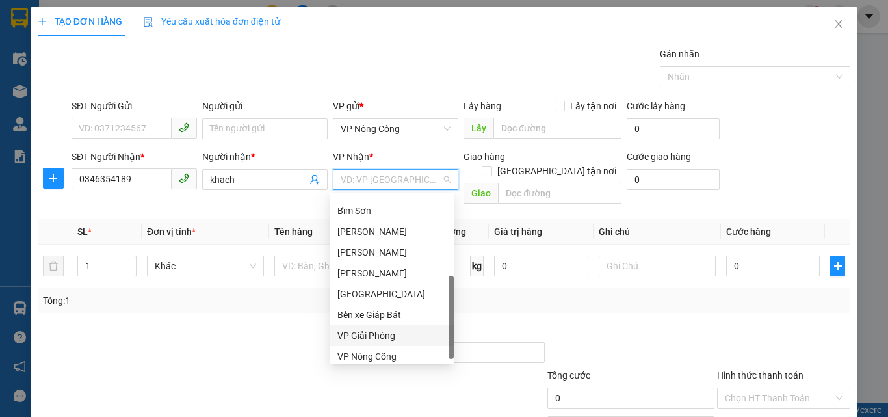
click at [374, 335] on div "VP Giải Phóng" at bounding box center [391, 335] width 109 height 14
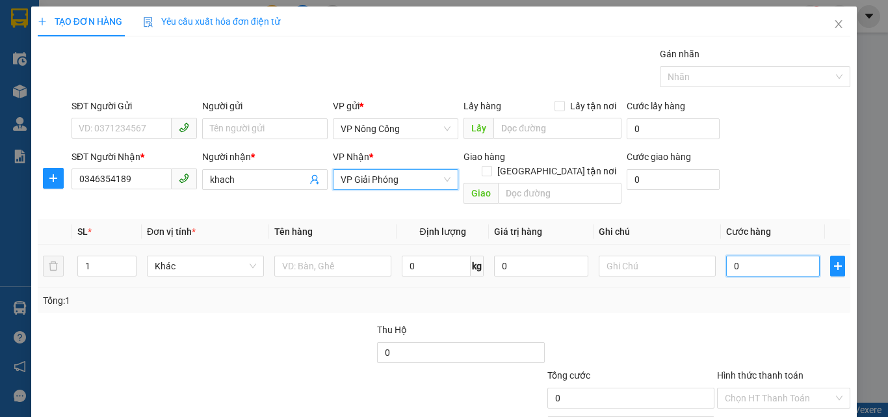
click at [745, 255] on input "0" at bounding box center [773, 265] width 94 height 21
type input "5"
type input "50"
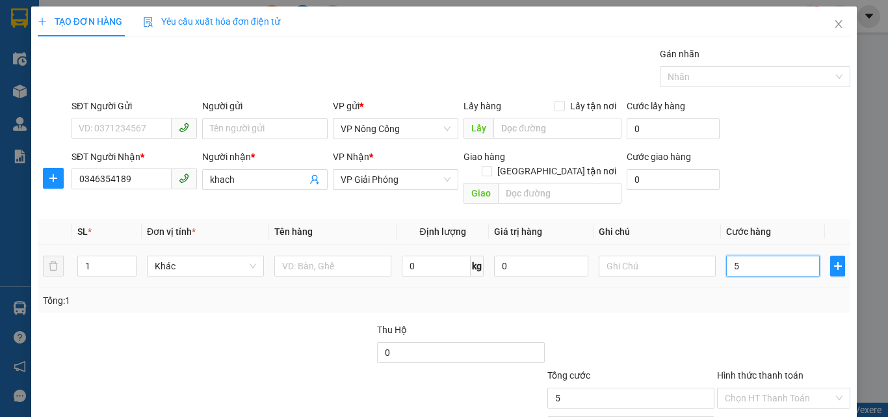
type input "50"
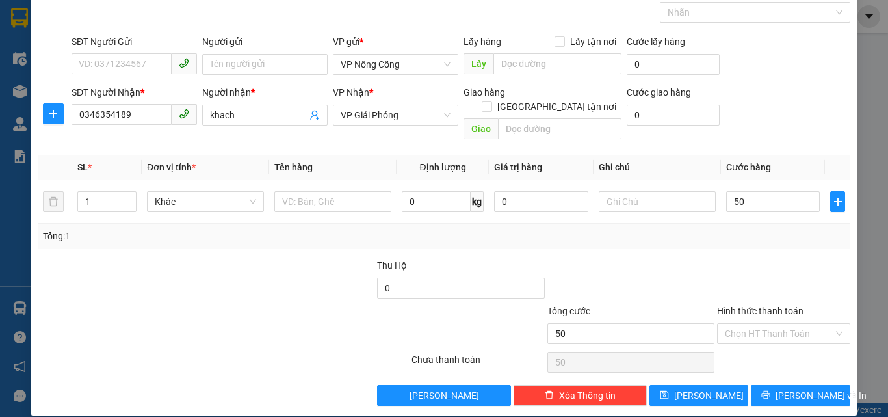
type input "50.000"
click at [747, 305] on label "Hình thức thanh toán" at bounding box center [760, 310] width 86 height 10
click at [747, 324] on input "Hình thức thanh toán" at bounding box center [779, 333] width 109 height 19
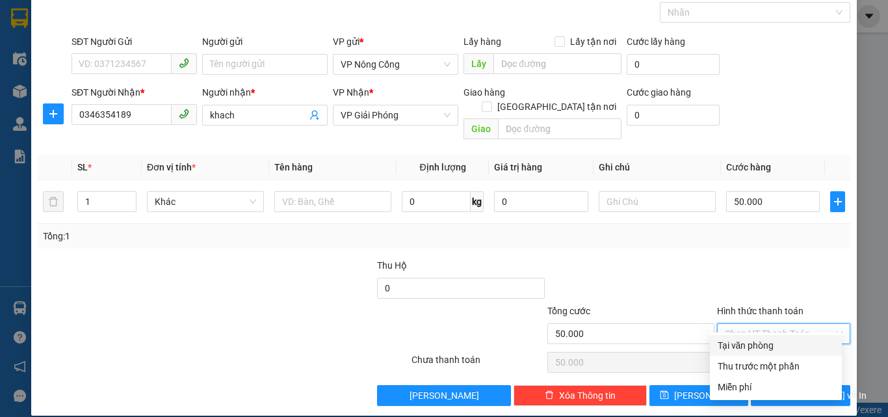
click at [745, 344] on div "Tại văn phòng" at bounding box center [776, 345] width 116 height 14
type input "0"
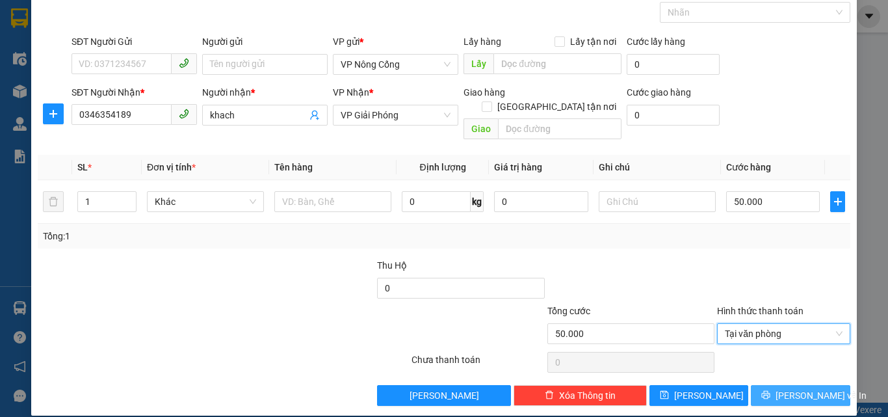
click at [783, 388] on span "[PERSON_NAME] và In" at bounding box center [820, 395] width 91 height 14
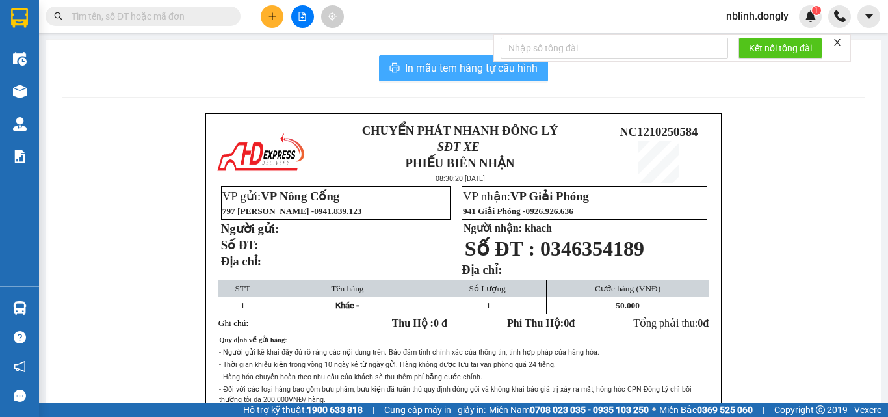
click at [481, 71] on span "In mẫu tem hàng tự cấu hình" at bounding box center [471, 68] width 133 height 16
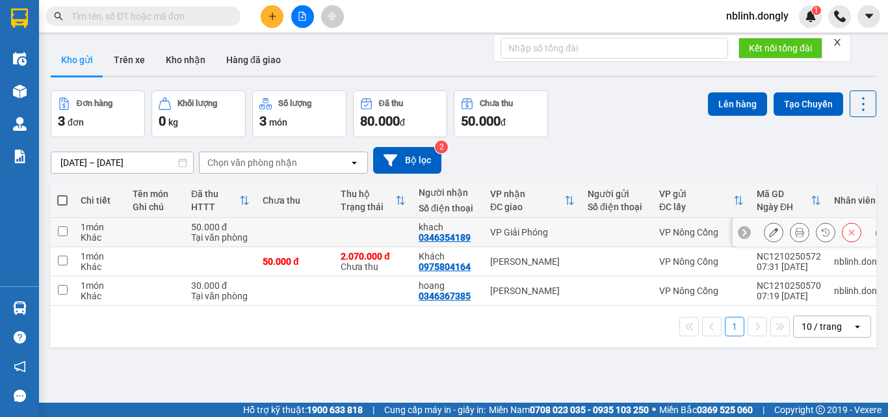
click at [64, 227] on input "checkbox" at bounding box center [63, 231] width 10 height 10
checkbox input "true"
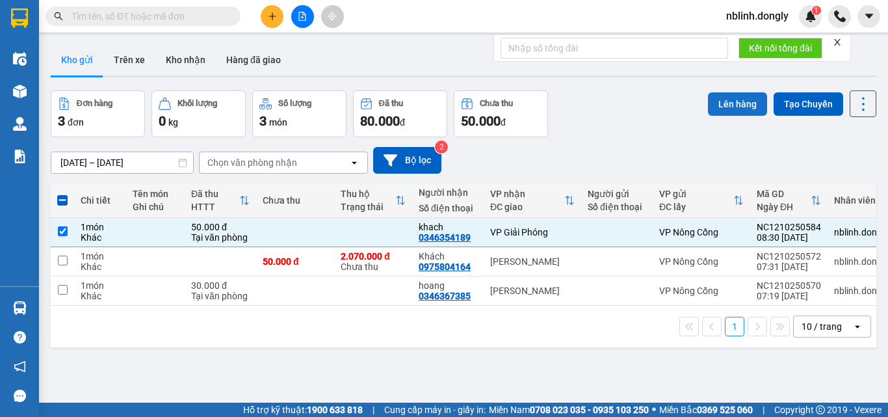
click at [731, 107] on button "Lên hàng" at bounding box center [737, 103] width 59 height 23
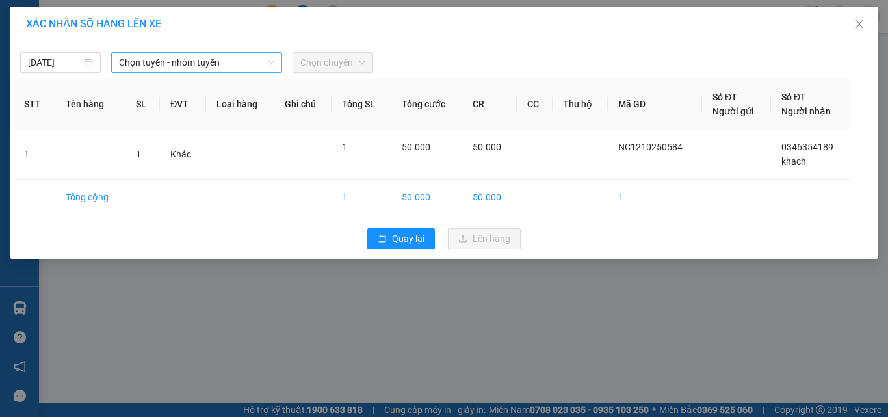
click at [210, 62] on span "Chọn tuyến - nhóm tuyến" at bounding box center [196, 62] width 155 height 19
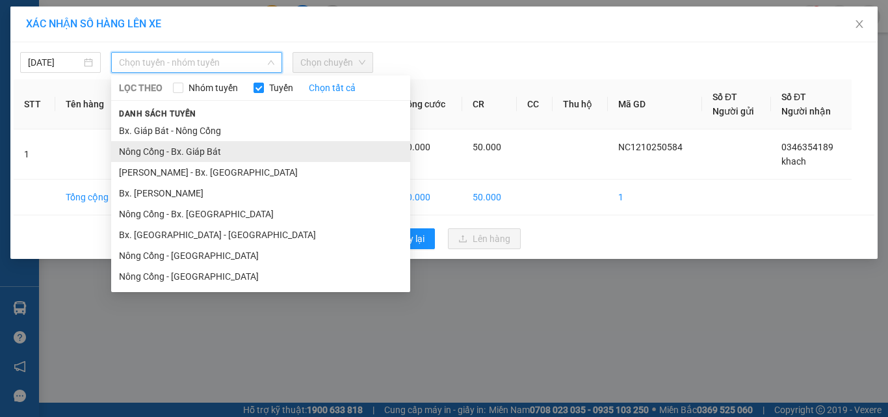
click at [200, 151] on li "Nông Cống - Bx. Giáp Bát" at bounding box center [260, 151] width 299 height 21
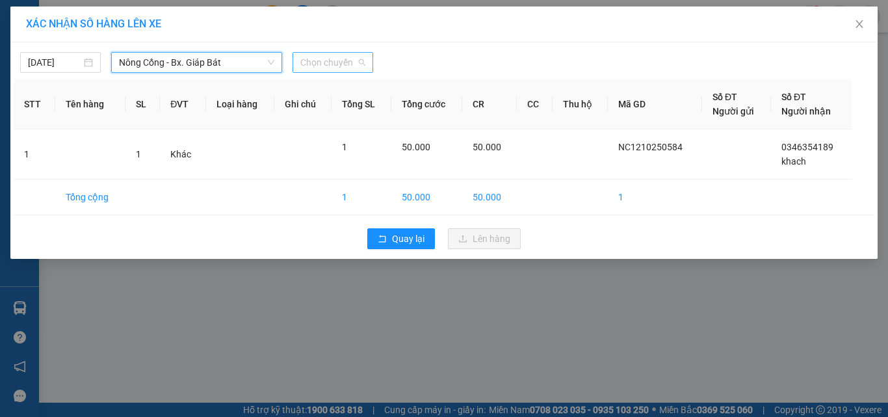
click at [342, 59] on span "Chọn chuyến" at bounding box center [332, 62] width 65 height 19
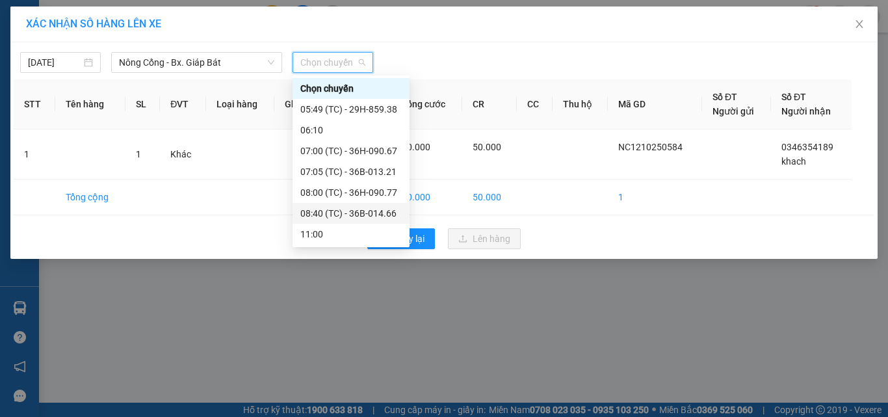
click at [365, 215] on div "08:40 (TC) - 36B-014.66" at bounding box center [350, 213] width 101 height 14
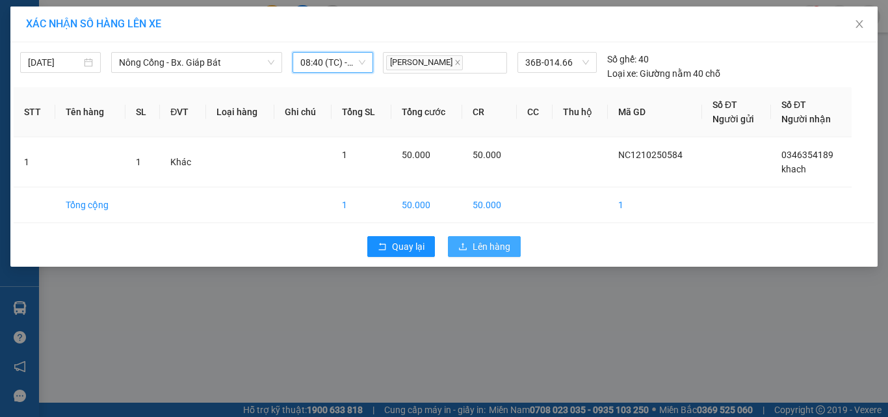
click at [498, 246] on span "Lên hàng" at bounding box center [491, 246] width 38 height 14
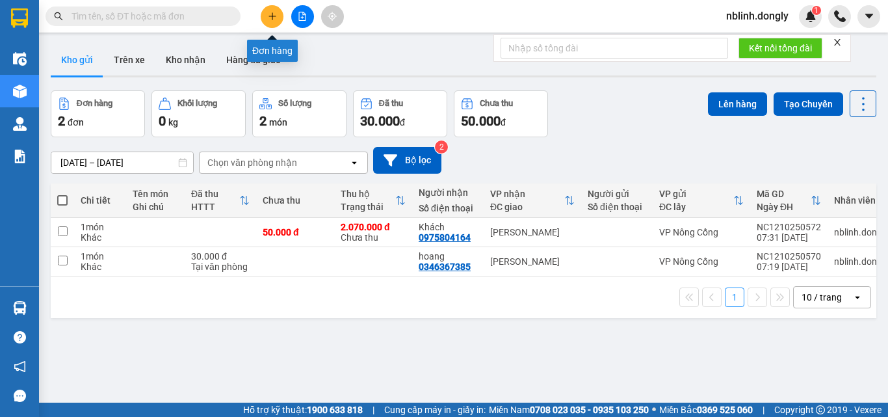
click at [266, 12] on button at bounding box center [272, 16] width 23 height 23
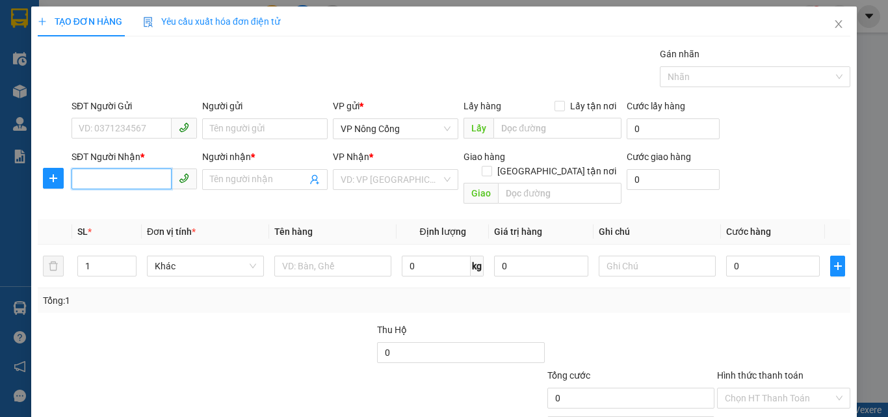
click at [92, 181] on input "SĐT Người Nhận *" at bounding box center [121, 178] width 100 height 21
type input "0"
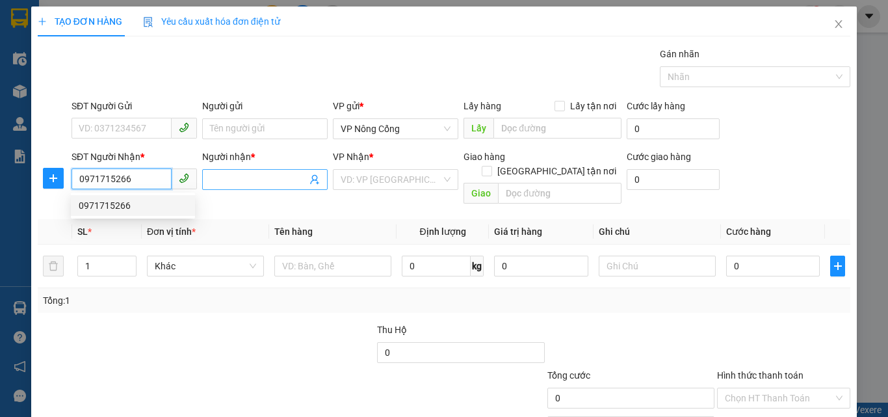
type input "0971715266"
click at [214, 181] on input "Người nhận *" at bounding box center [258, 179] width 97 height 14
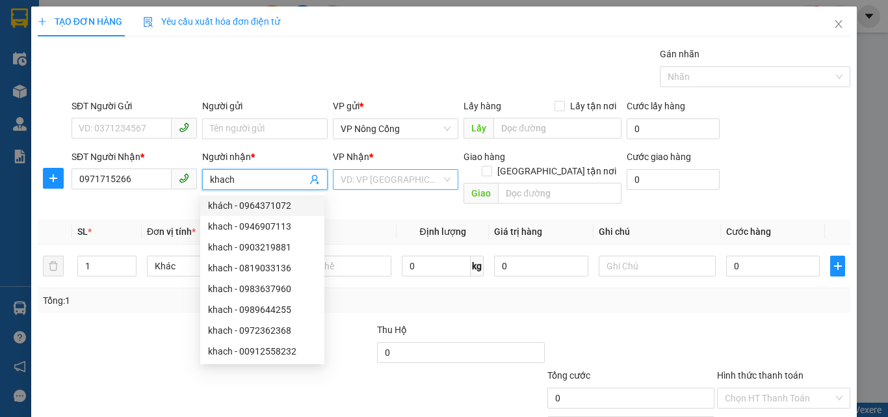
type input "khach"
click at [383, 176] on input "search" at bounding box center [391, 179] width 101 height 19
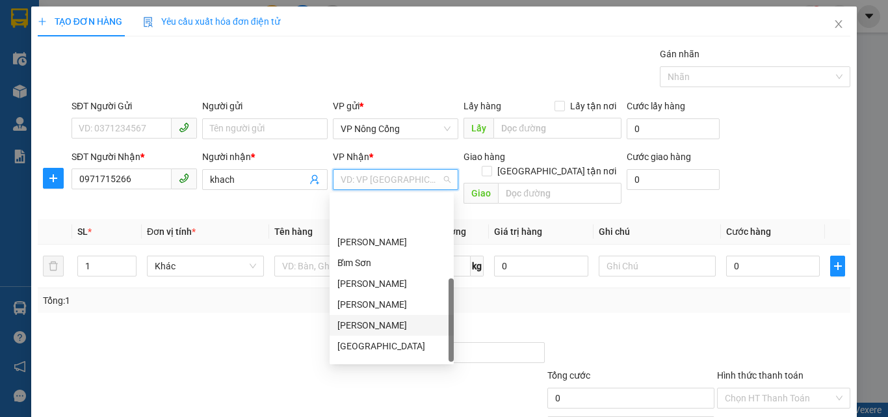
scroll to position [187, 0]
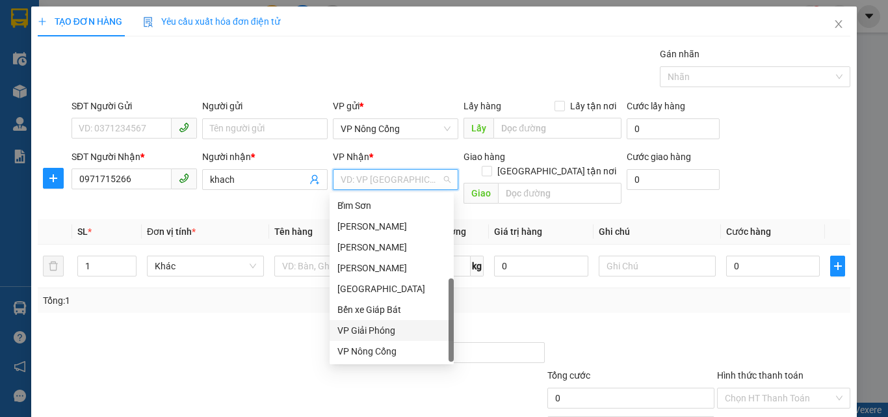
click at [364, 330] on div "VP Giải Phóng" at bounding box center [391, 330] width 109 height 14
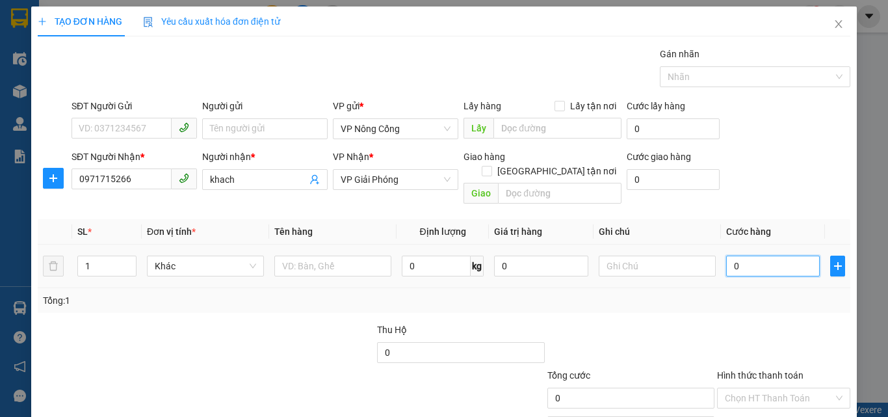
click at [743, 255] on input "0" at bounding box center [773, 265] width 94 height 21
type input "5"
type input "50"
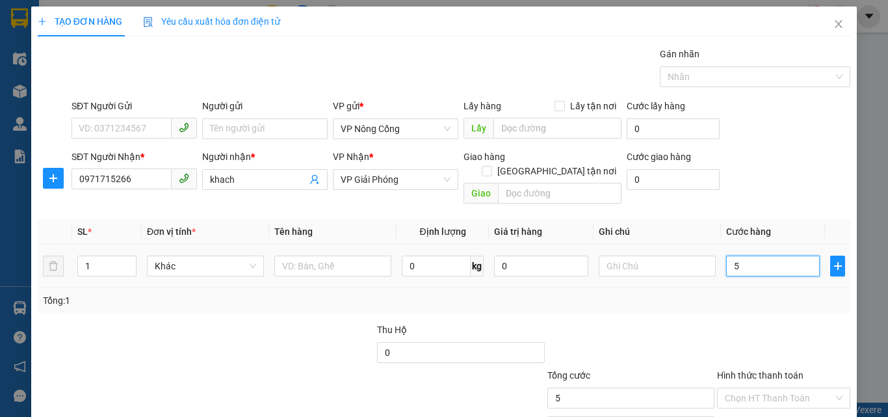
type input "50"
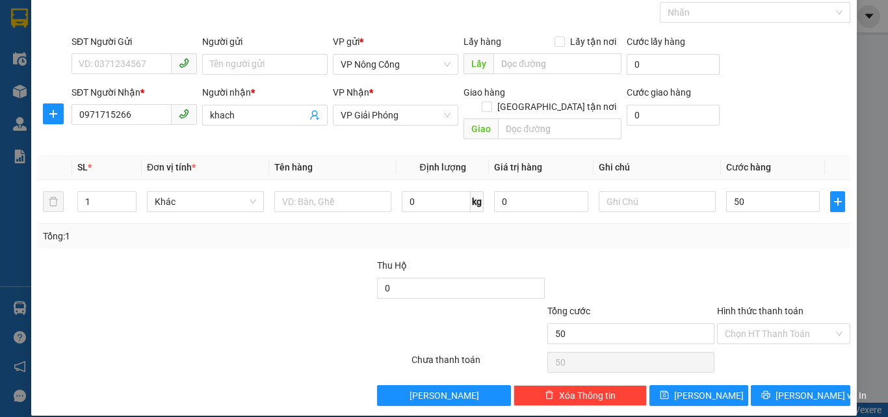
type input "50.000"
click at [761, 305] on label "Hình thức thanh toán" at bounding box center [760, 310] width 86 height 10
click at [761, 324] on input "Hình thức thanh toán" at bounding box center [779, 333] width 109 height 19
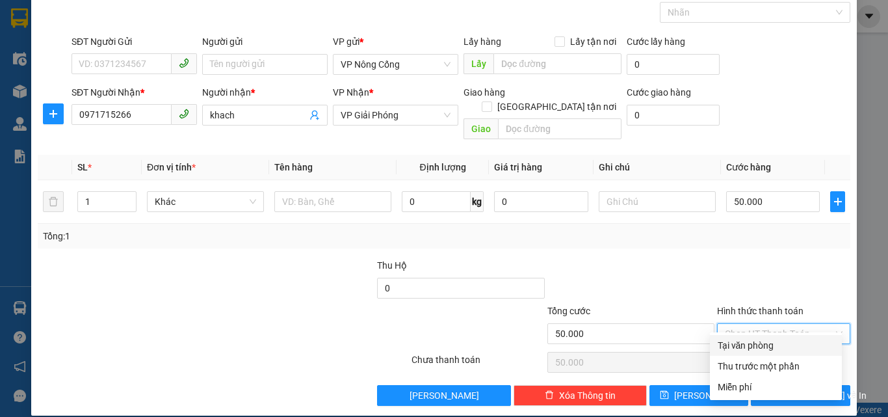
click at [757, 346] on div "Tại văn phòng" at bounding box center [776, 345] width 116 height 14
type input "0"
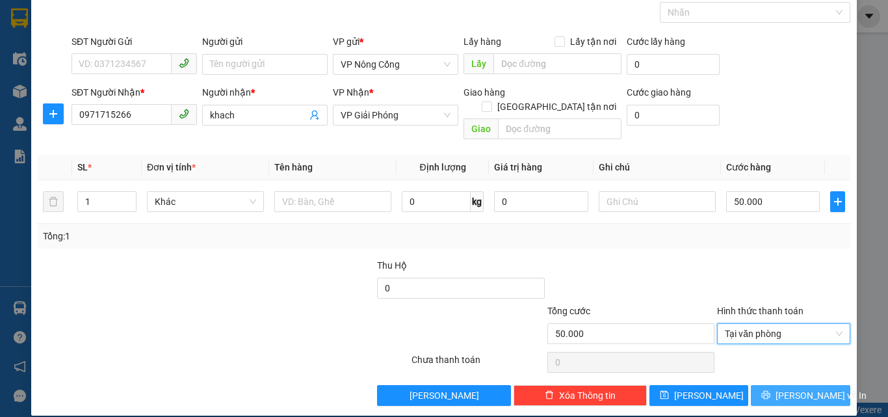
click at [795, 388] on span "[PERSON_NAME] và In" at bounding box center [820, 395] width 91 height 14
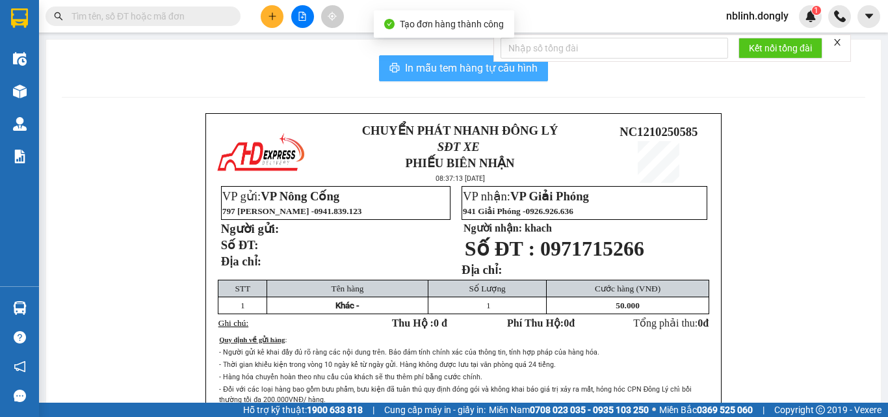
click at [432, 68] on span "In mẫu tem hàng tự cấu hình" at bounding box center [471, 68] width 133 height 16
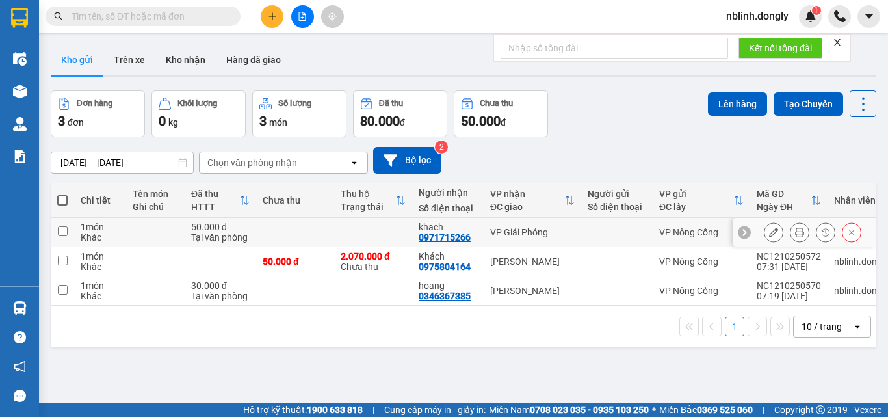
click at [66, 229] on input "checkbox" at bounding box center [63, 231] width 10 height 10
checkbox input "true"
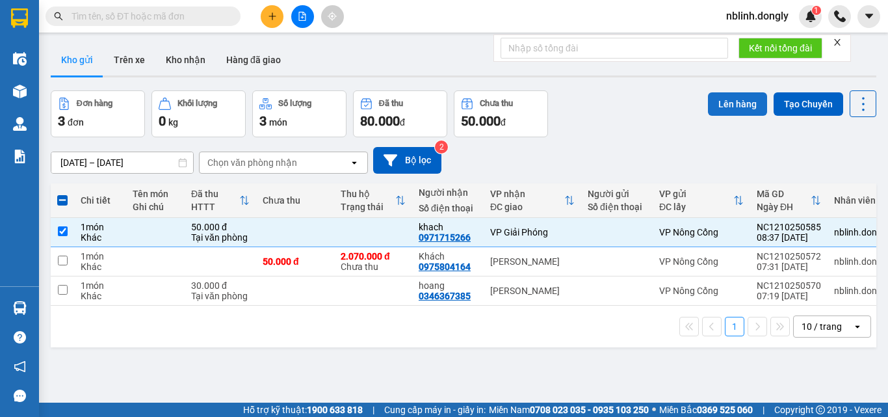
click at [731, 109] on button "Lên hàng" at bounding box center [737, 103] width 59 height 23
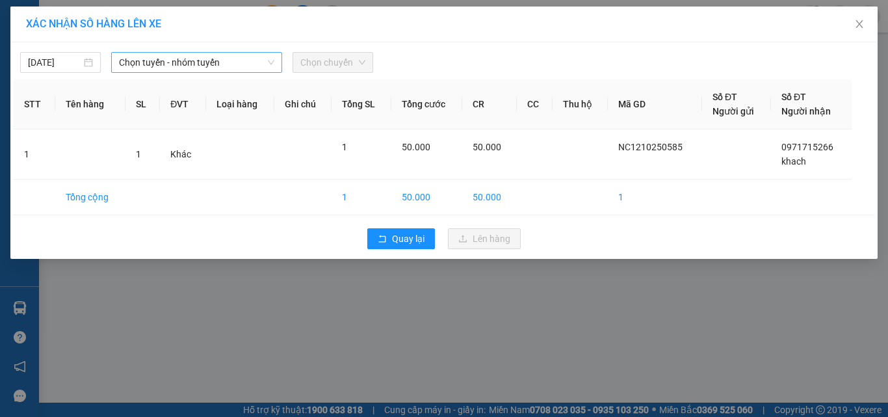
drag, startPoint x: 181, startPoint y: 58, endPoint x: 185, endPoint y: 66, distance: 8.7
click at [181, 59] on span "Chọn tuyến - nhóm tuyến" at bounding box center [196, 62] width 155 height 19
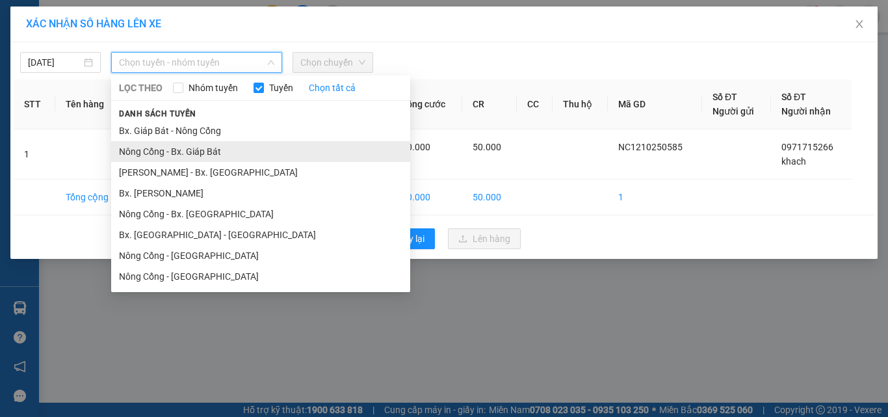
click at [193, 157] on li "Nông Cống - Bx. Giáp Bát" at bounding box center [260, 151] width 299 height 21
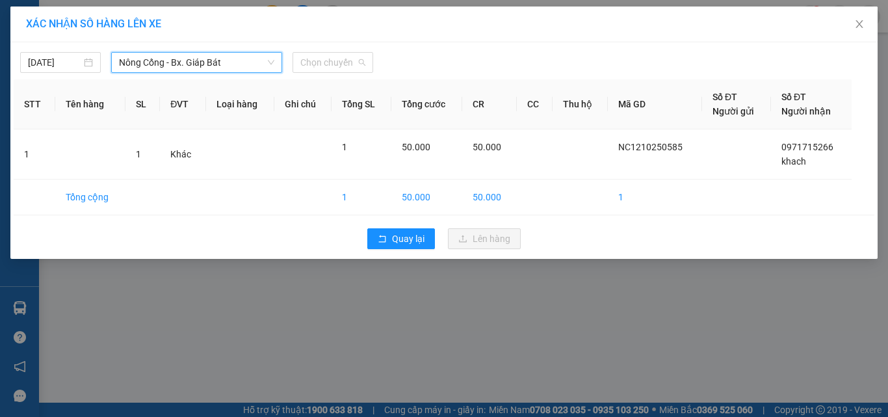
drag, startPoint x: 332, startPoint y: 64, endPoint x: 358, endPoint y: 114, distance: 56.4
click at [336, 68] on span "Chọn chuyến" at bounding box center [332, 62] width 65 height 19
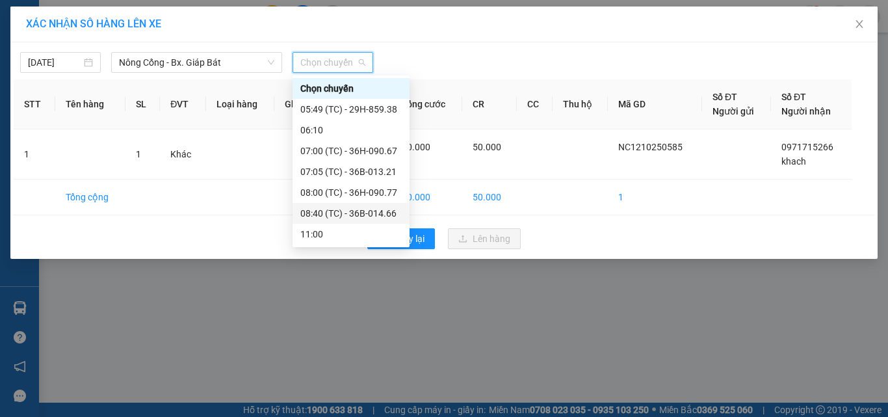
click at [374, 214] on div "08:40 (TC) - 36B-014.66" at bounding box center [350, 213] width 101 height 14
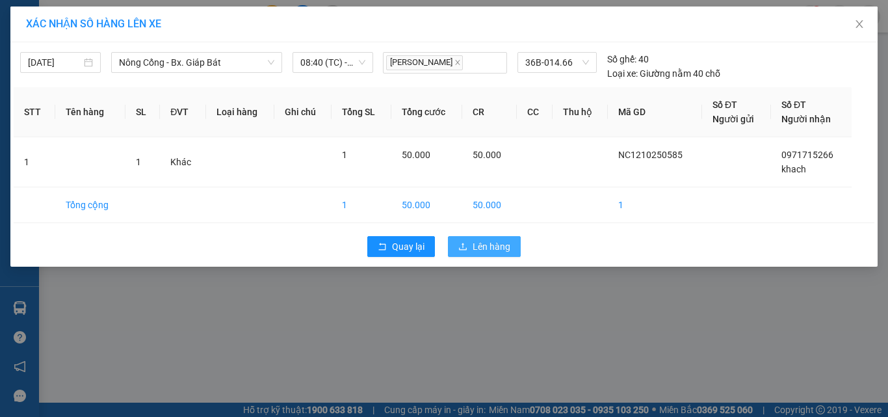
click at [499, 247] on span "Lên hàng" at bounding box center [491, 246] width 38 height 14
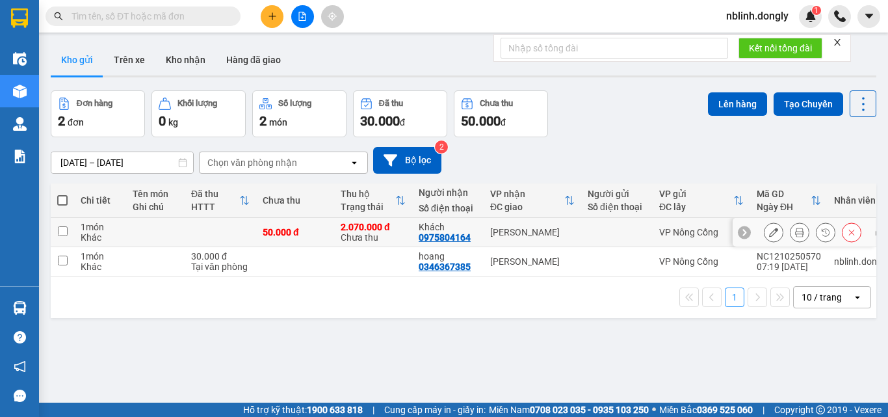
click at [63, 232] on input "checkbox" at bounding box center [63, 231] width 10 height 10
checkbox input "true"
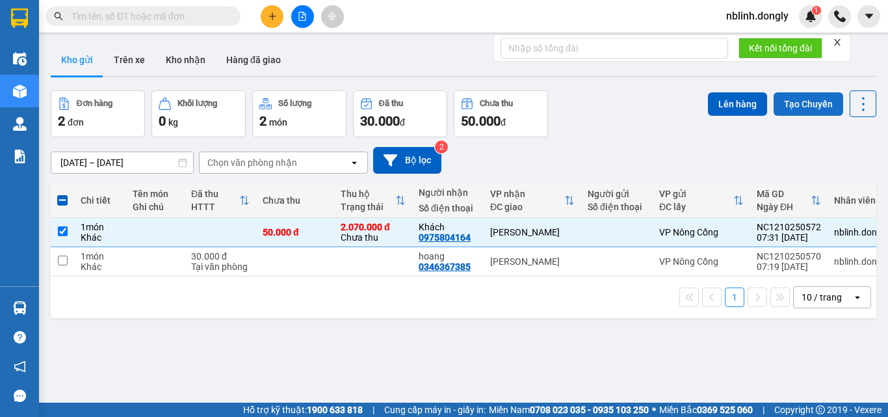
click at [806, 109] on button "Tạo Chuyến" at bounding box center [808, 103] width 70 height 23
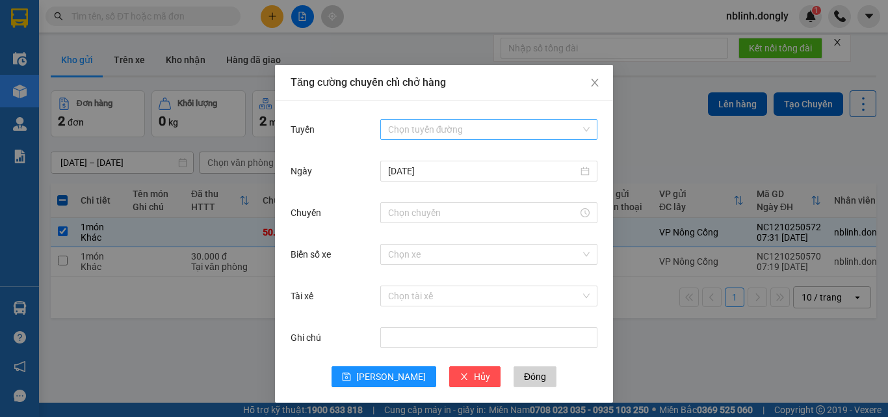
click at [428, 126] on input "Tuyến" at bounding box center [484, 129] width 192 height 19
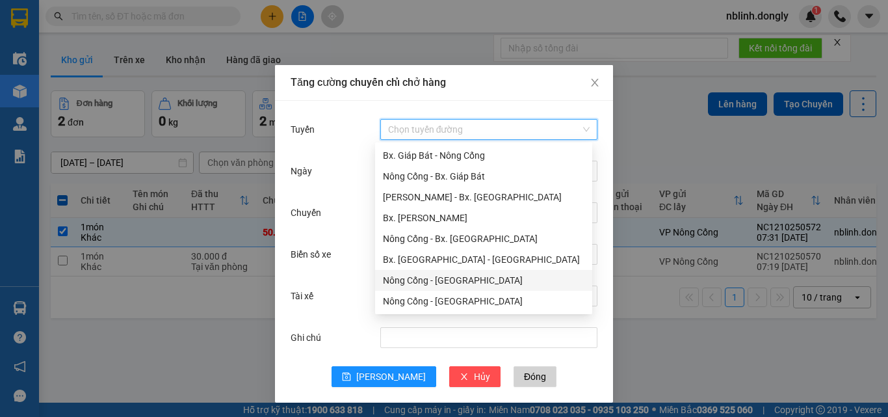
scroll to position [1, 0]
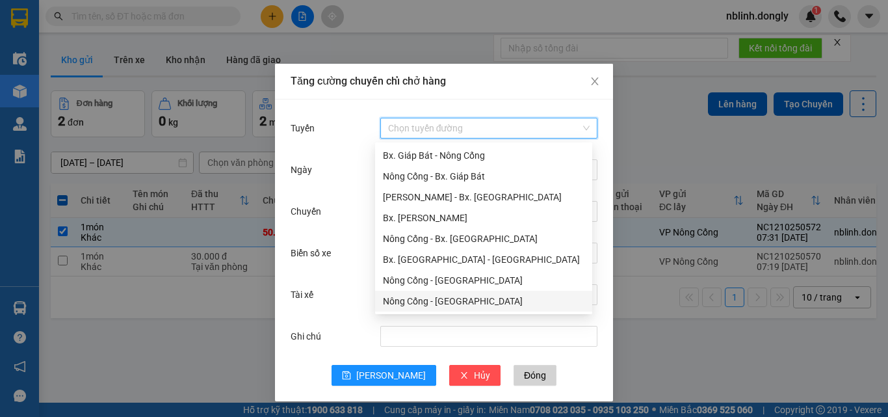
click at [440, 302] on div "Nông Cống - [GEOGRAPHIC_DATA]" at bounding box center [483, 301] width 201 height 14
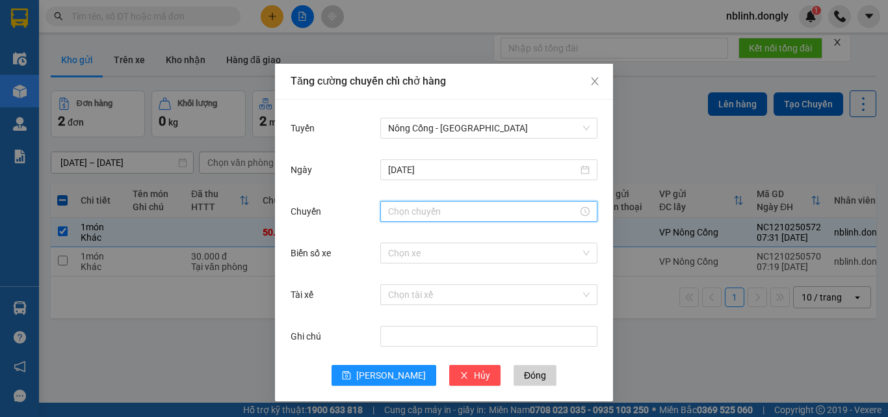
click at [402, 207] on input "Chuyến" at bounding box center [483, 211] width 190 height 14
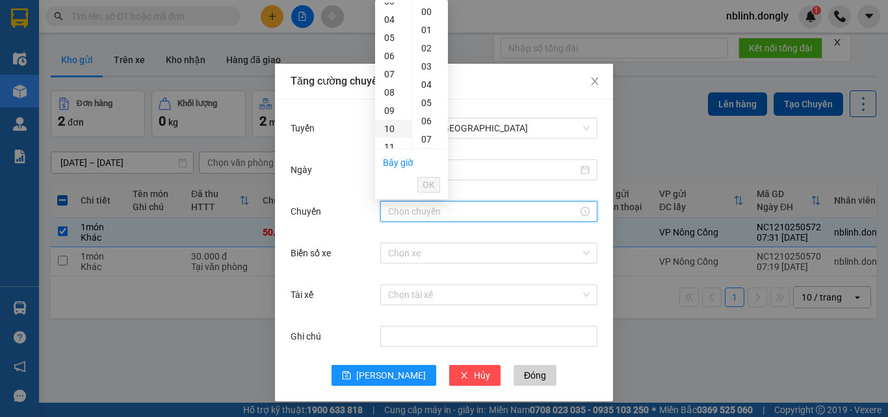
scroll to position [130, 0]
click at [385, 44] on div "09" at bounding box center [393, 45] width 36 height 18
type input "09:00"
click at [427, 188] on span "OK" at bounding box center [428, 184] width 12 height 14
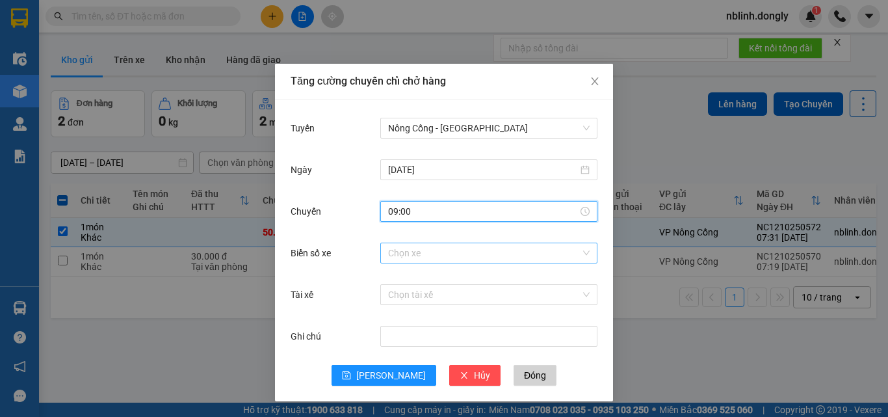
click at [408, 253] on input "Biển số xe" at bounding box center [484, 252] width 192 height 19
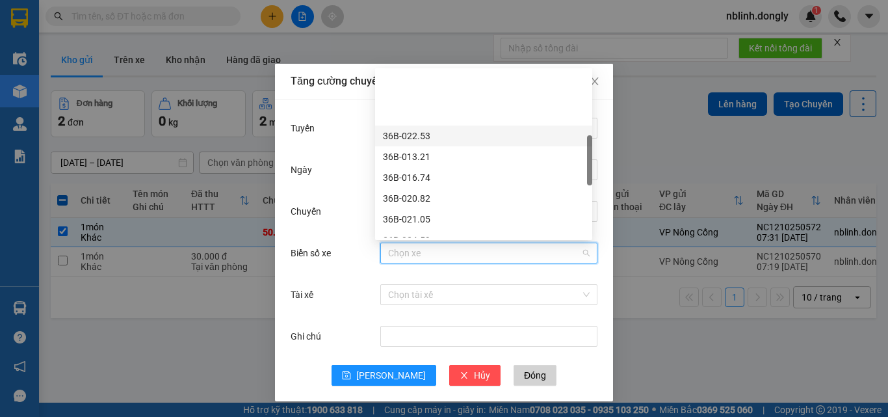
scroll to position [325, 0]
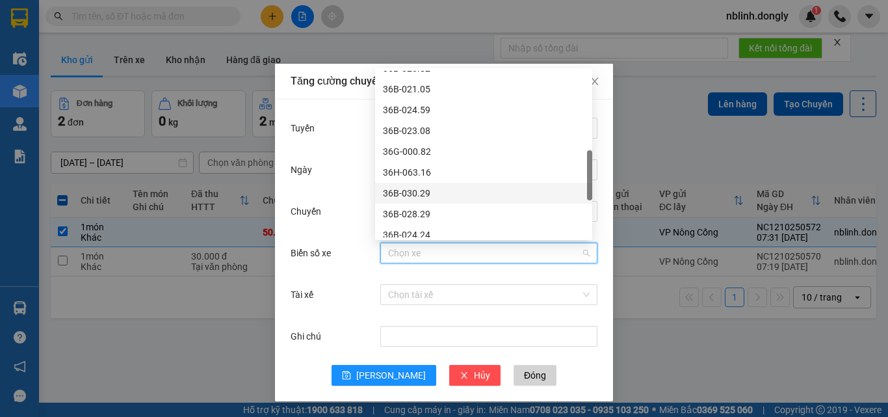
click at [397, 191] on div "36B-030.29" at bounding box center [483, 193] width 201 height 14
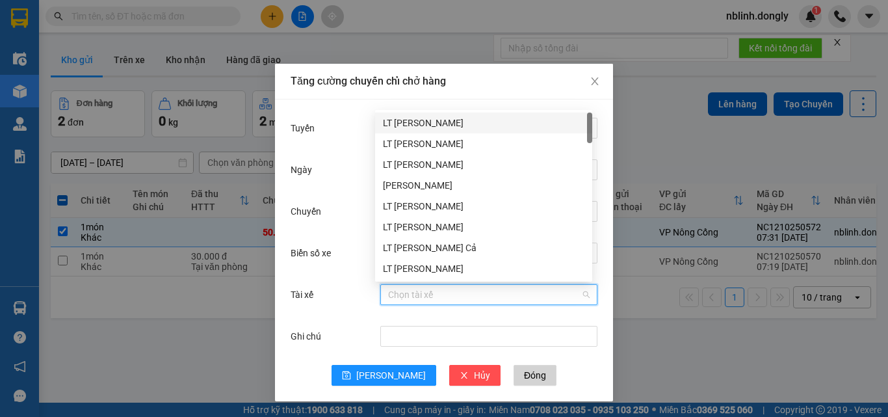
click at [411, 296] on input "Tài xế" at bounding box center [484, 294] width 192 height 19
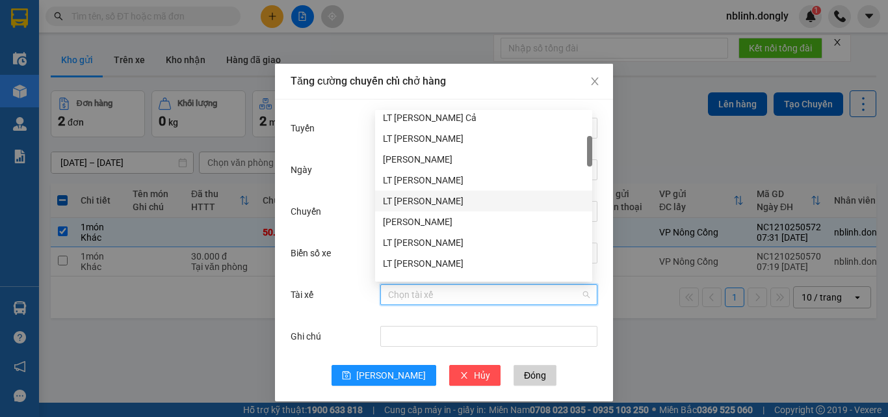
scroll to position [260, 0]
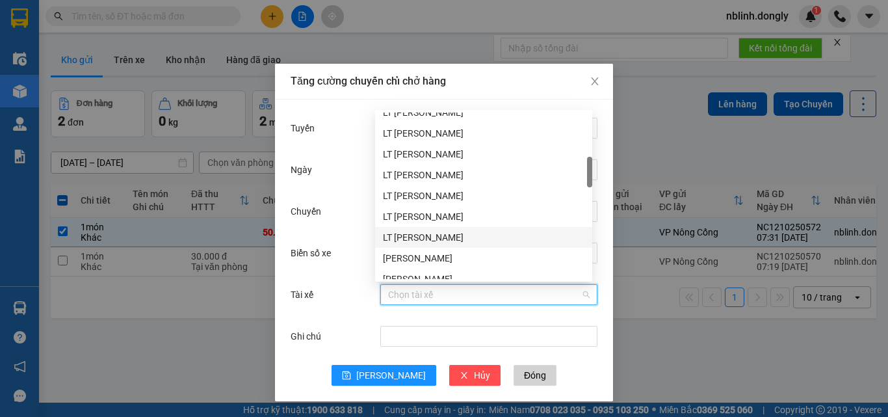
click at [419, 235] on div "LT [PERSON_NAME]" at bounding box center [483, 237] width 201 height 14
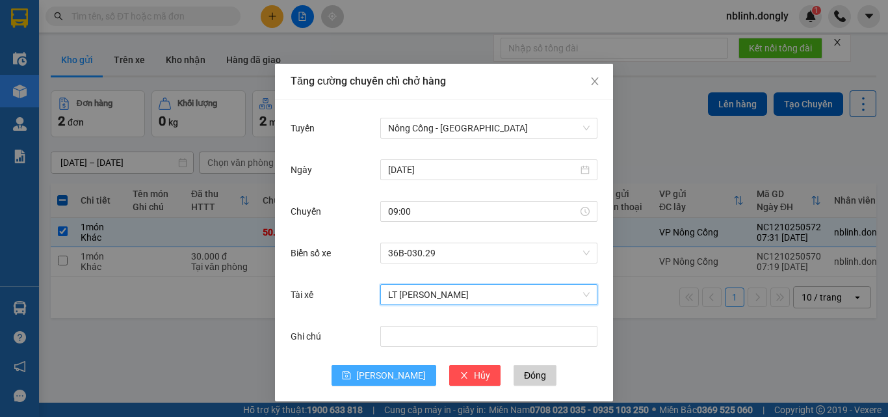
click at [382, 374] on span "[PERSON_NAME]" at bounding box center [391, 375] width 70 height 14
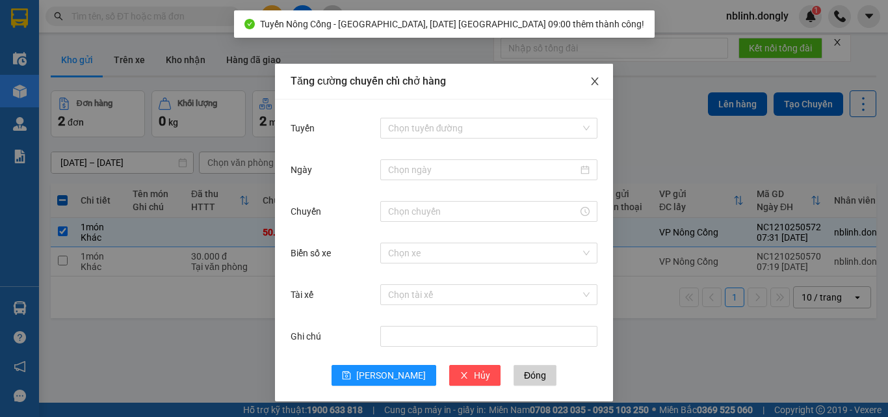
drag, startPoint x: 587, startPoint y: 83, endPoint x: 675, endPoint y: 102, distance: 89.9
click at [589, 82] on icon "close" at bounding box center [594, 81] width 10 height 10
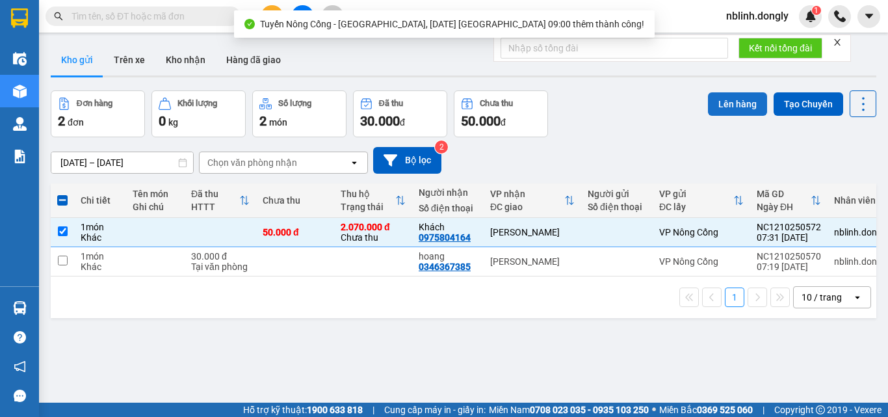
scroll to position [0, 0]
click at [731, 103] on button "Lên hàng" at bounding box center [737, 103] width 59 height 23
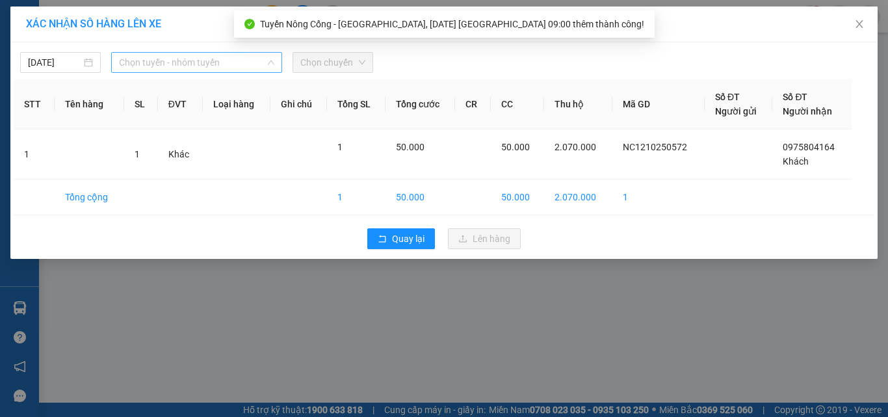
click at [146, 61] on span "Chọn tuyến - nhóm tuyến" at bounding box center [196, 62] width 155 height 19
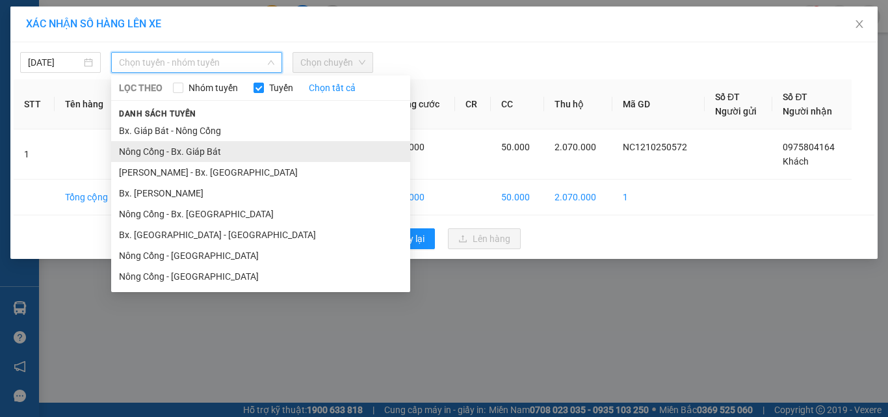
click at [182, 152] on li "Nông Cống - Bx. Giáp Bát" at bounding box center [260, 151] width 299 height 21
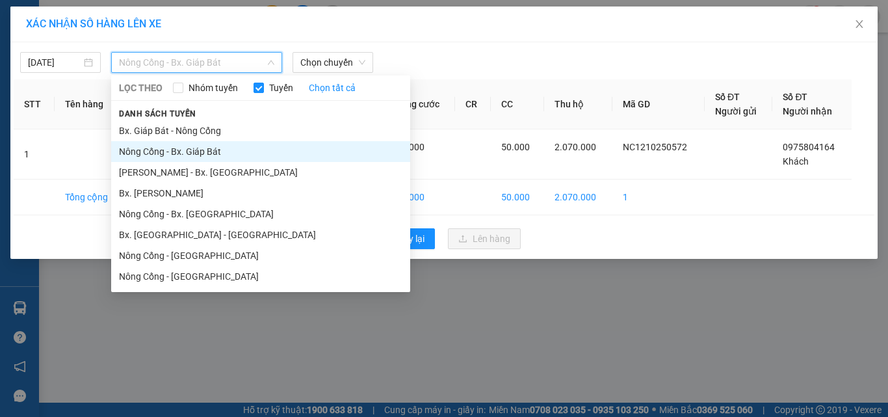
drag, startPoint x: 189, startPoint y: 58, endPoint x: 187, endPoint y: 101, distance: 42.3
click at [190, 60] on span "Nông Cống - Bx. Giáp Bát" at bounding box center [196, 62] width 155 height 19
click at [197, 276] on li "Nông Cống - [GEOGRAPHIC_DATA]" at bounding box center [260, 276] width 299 height 21
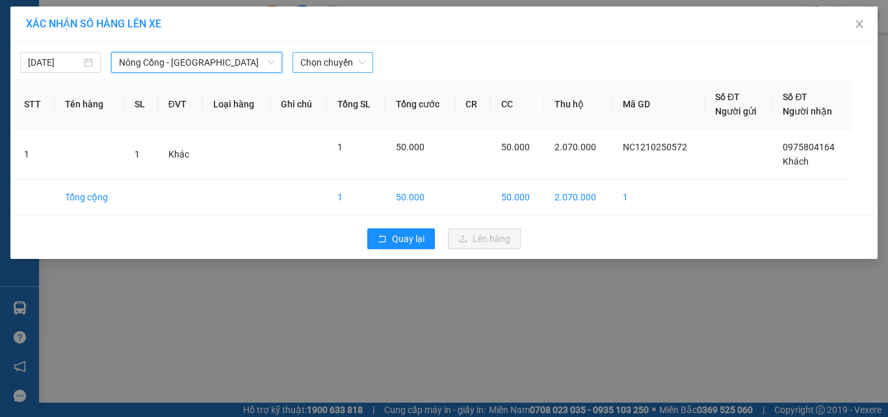
click at [335, 57] on span "Chọn chuyến" at bounding box center [332, 62] width 65 height 19
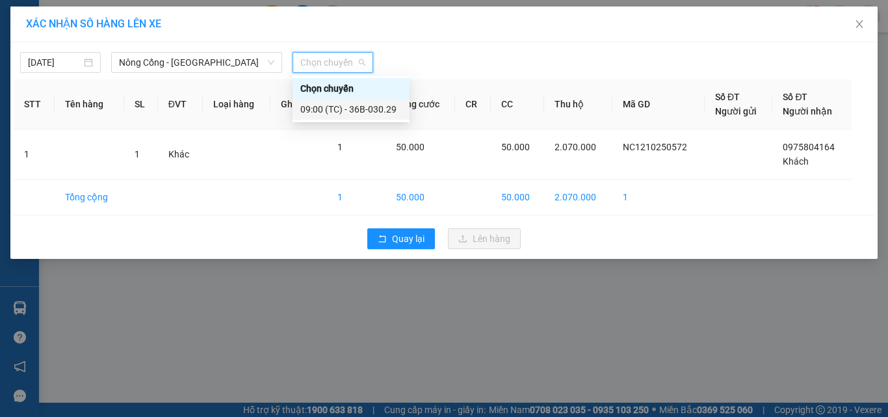
click at [376, 110] on div "09:00 (TC) - 36B-030.29" at bounding box center [350, 109] width 101 height 14
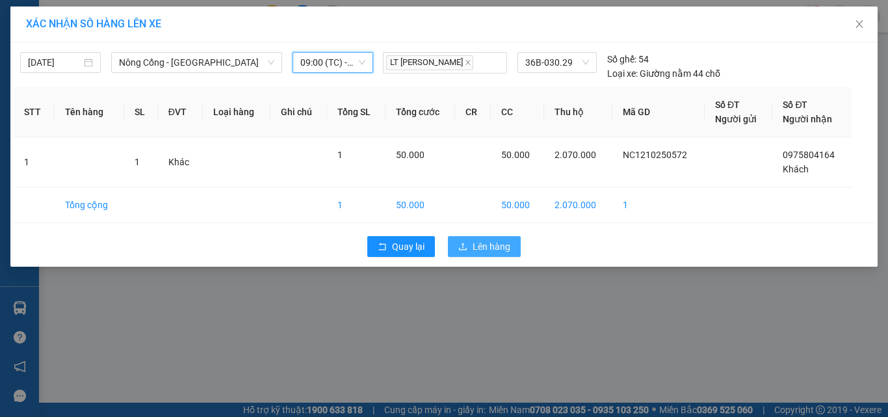
click at [489, 243] on span "Lên hàng" at bounding box center [491, 246] width 38 height 14
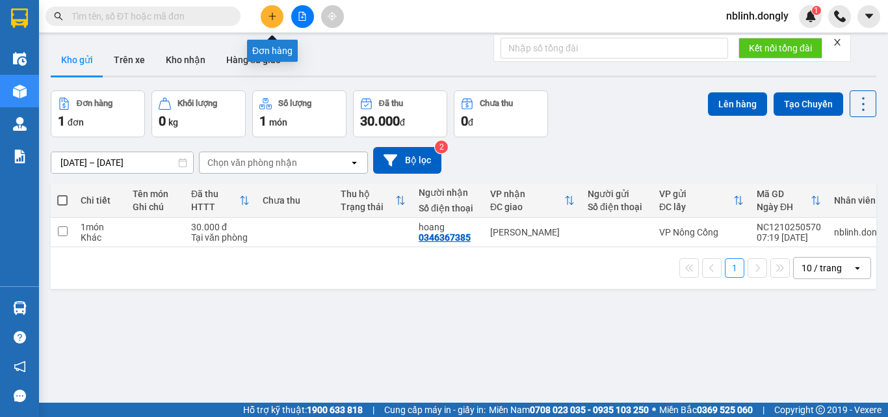
click at [272, 19] on icon "plus" at bounding box center [272, 15] width 1 height 7
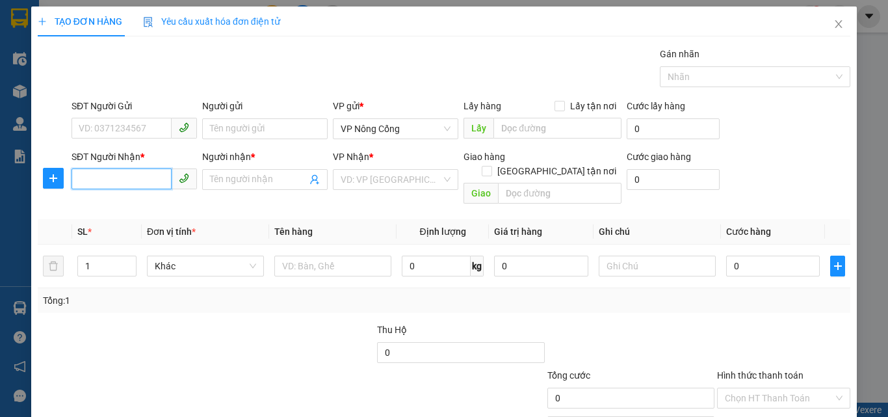
click at [88, 174] on input "SĐT Người Nhận *" at bounding box center [121, 178] width 100 height 21
click at [123, 207] on div "0981120004 - Thức" at bounding box center [133, 205] width 109 height 14
type input "0981120004"
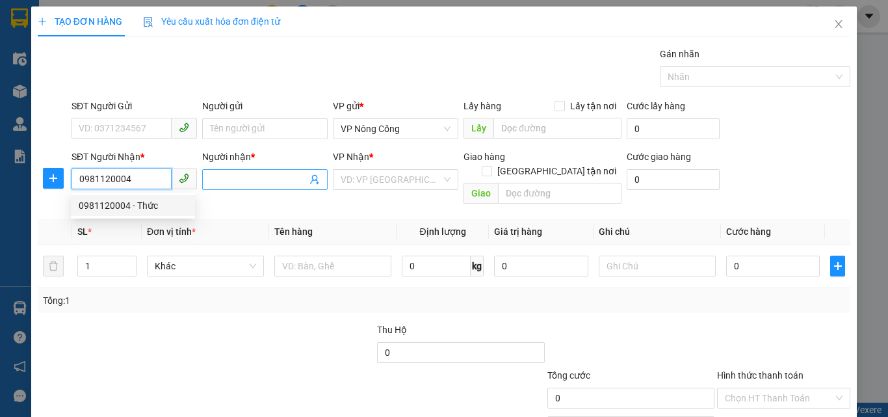
type input "Thức"
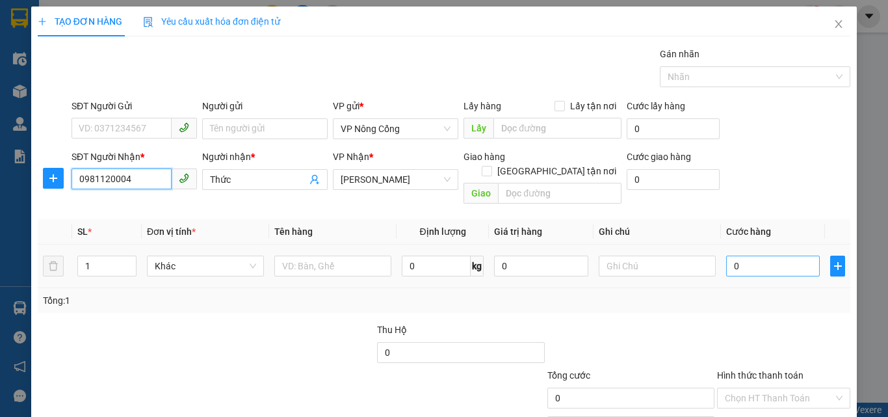
type input "0981120004"
type input "5"
type input "50"
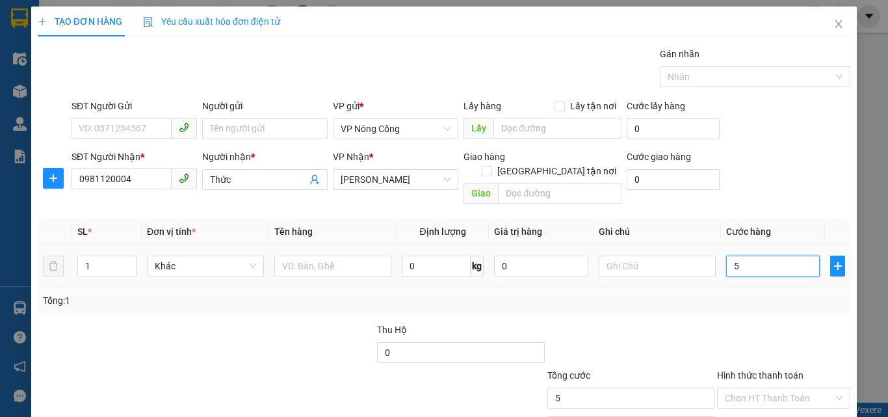
type input "50"
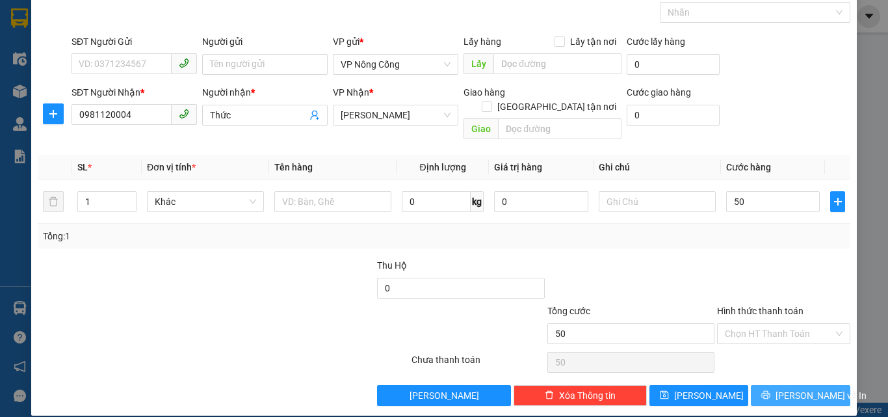
type input "50.000"
click at [790, 388] on span "[PERSON_NAME] và In" at bounding box center [820, 395] width 91 height 14
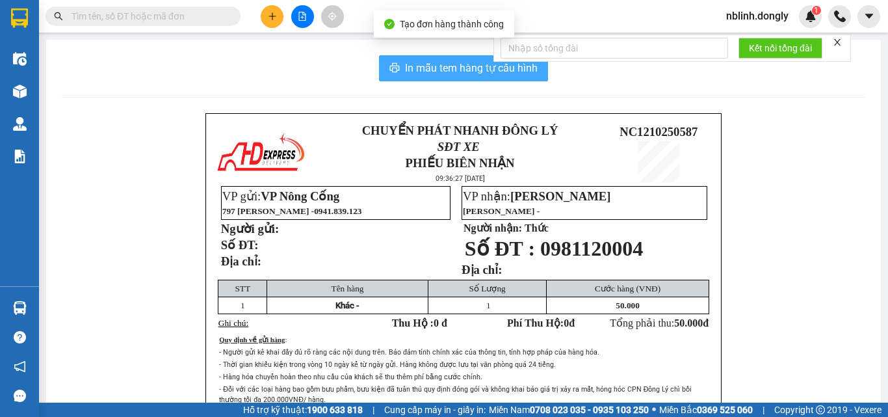
click at [444, 64] on span "In mẫu tem hàng tự cấu hình" at bounding box center [471, 68] width 133 height 16
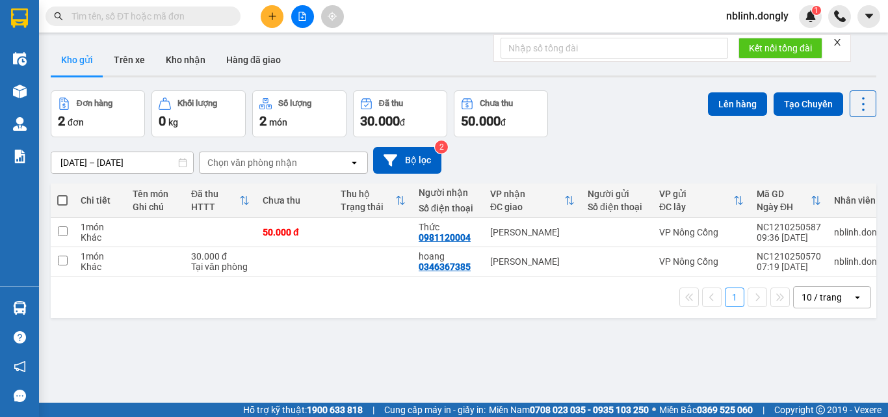
click at [838, 45] on icon "close" at bounding box center [837, 42] width 9 height 9
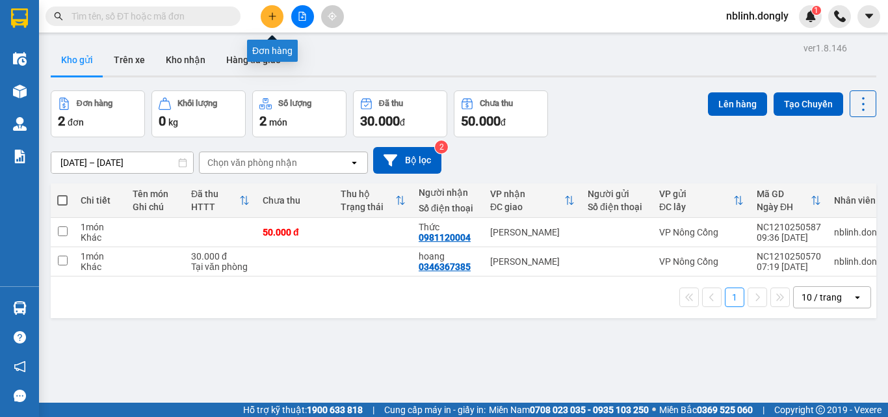
click at [266, 14] on button at bounding box center [272, 16] width 23 height 23
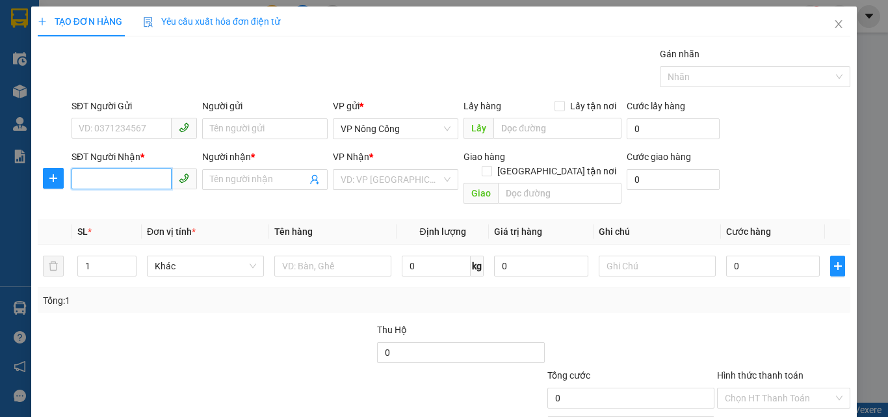
click at [84, 174] on input "SĐT Người Nhận *" at bounding box center [121, 178] width 100 height 21
type input "0827236636"
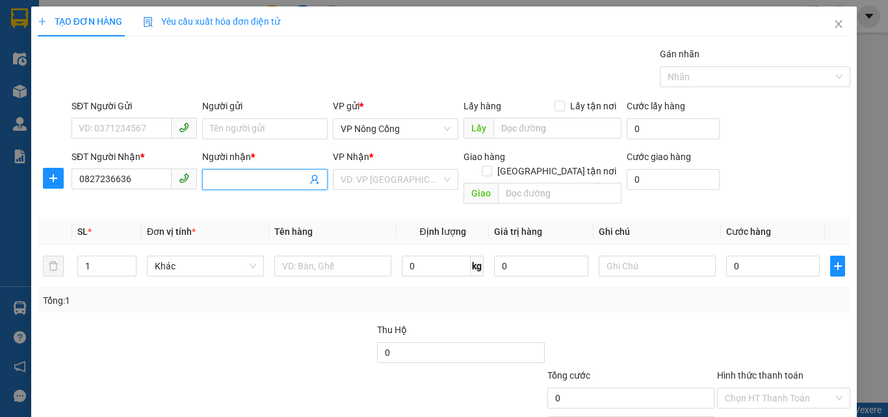
click at [237, 181] on input "Người nhận *" at bounding box center [258, 179] width 97 height 14
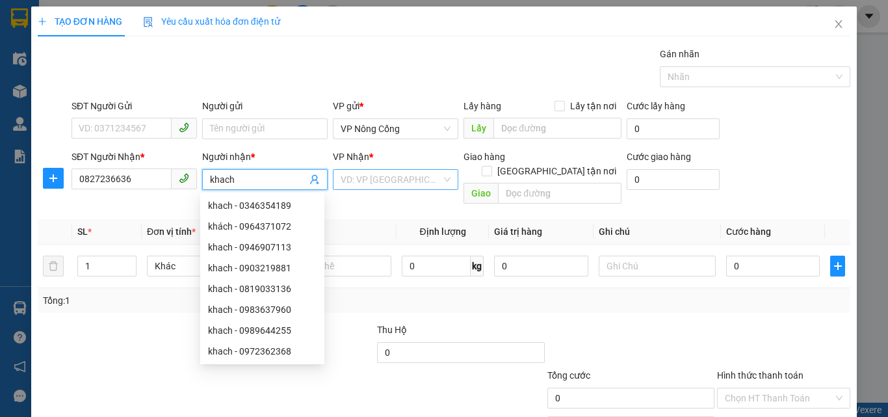
type input "khach"
click at [378, 181] on input "search" at bounding box center [391, 179] width 101 height 19
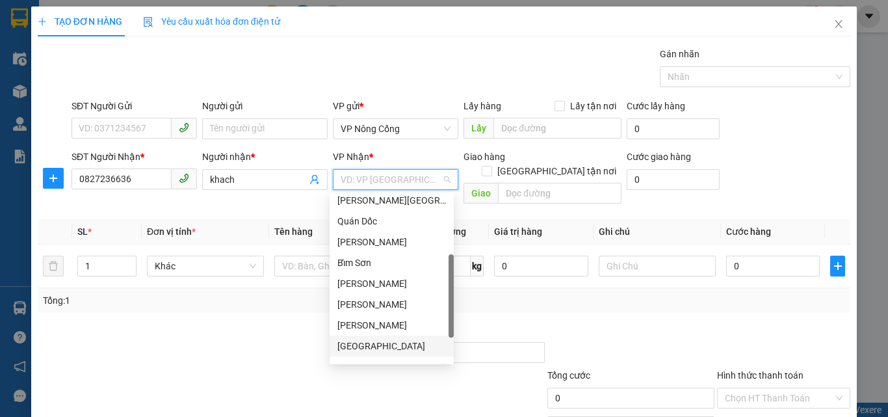
scroll to position [187, 0]
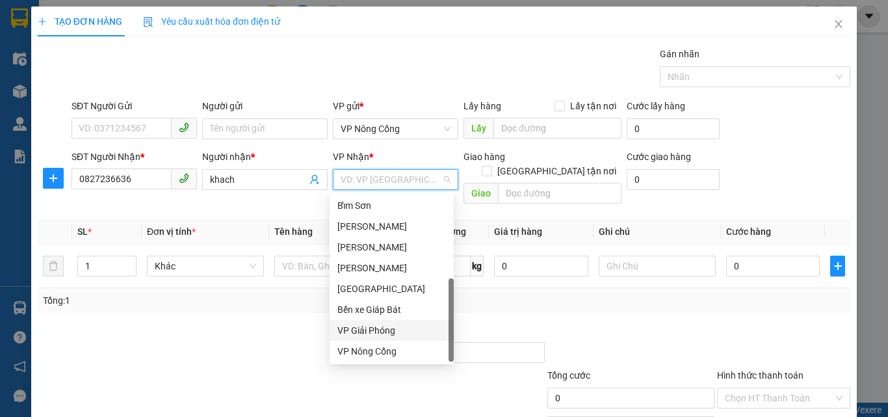
click at [363, 330] on div "VP Giải Phóng" at bounding box center [391, 330] width 109 height 14
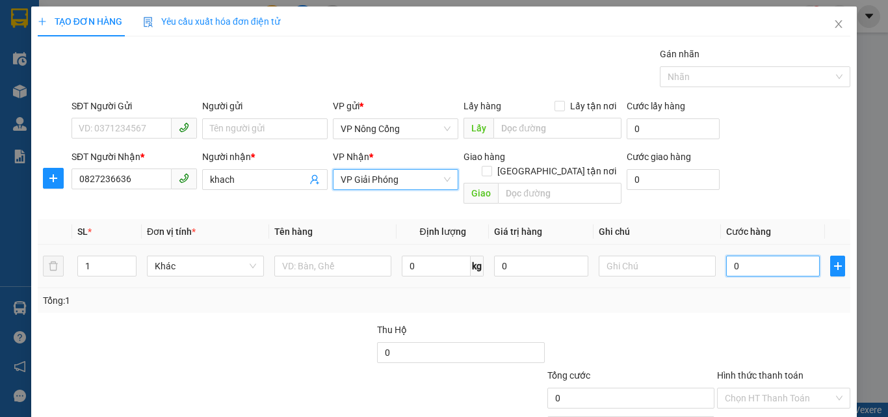
click at [736, 256] on input "0" at bounding box center [773, 265] width 94 height 21
type input "4"
type input "40"
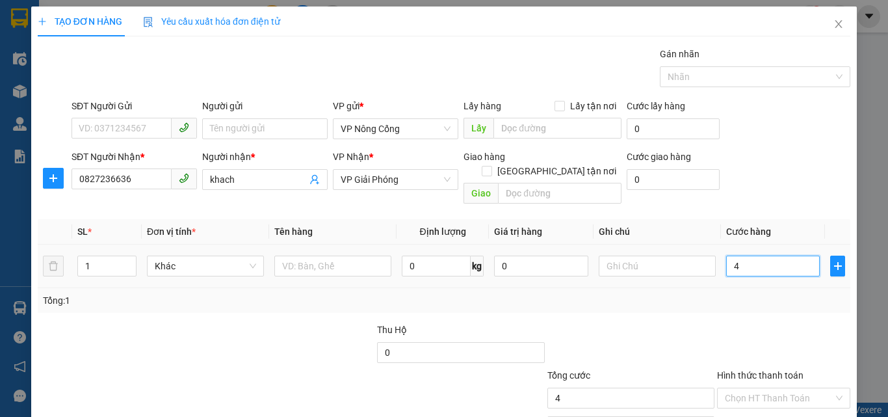
type input "40"
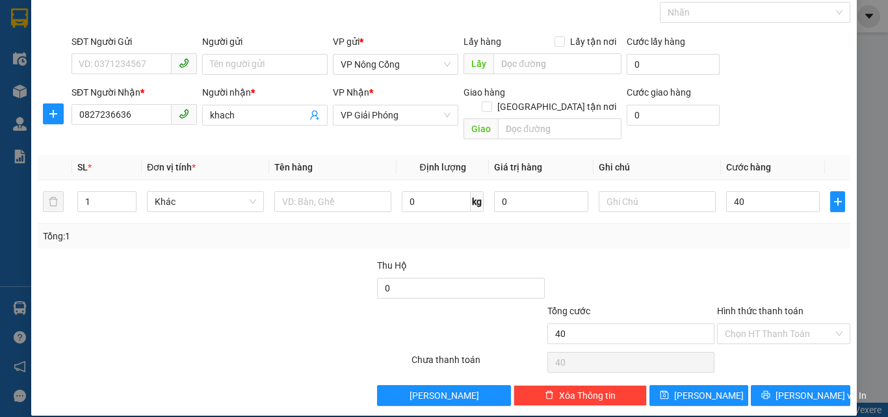
type input "40.000"
click at [753, 305] on label "Hình thức thanh toán" at bounding box center [760, 310] width 86 height 10
click at [753, 324] on input "Hình thức thanh toán" at bounding box center [779, 333] width 109 height 19
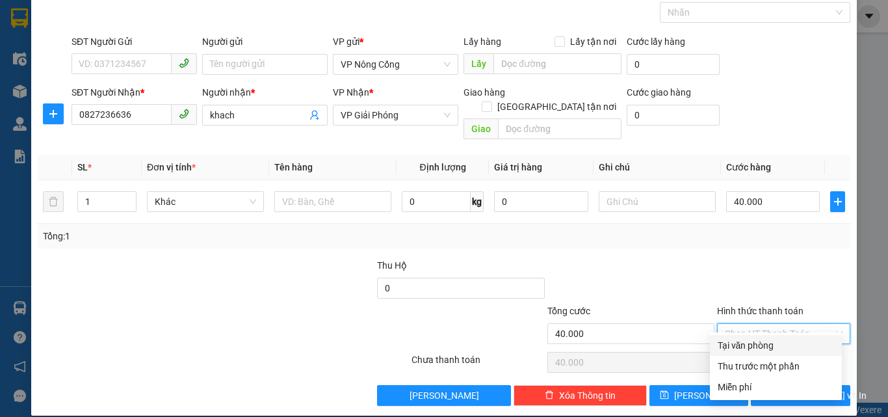
click at [746, 346] on div "Tại văn phòng" at bounding box center [776, 345] width 116 height 14
type input "0"
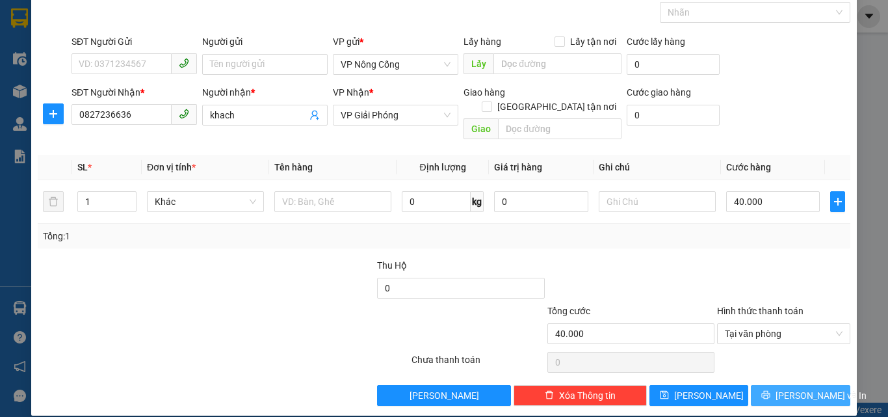
drag, startPoint x: 787, startPoint y: 376, endPoint x: 768, endPoint y: 336, distance: 44.2
click at [788, 388] on span "[PERSON_NAME] và In" at bounding box center [820, 395] width 91 height 14
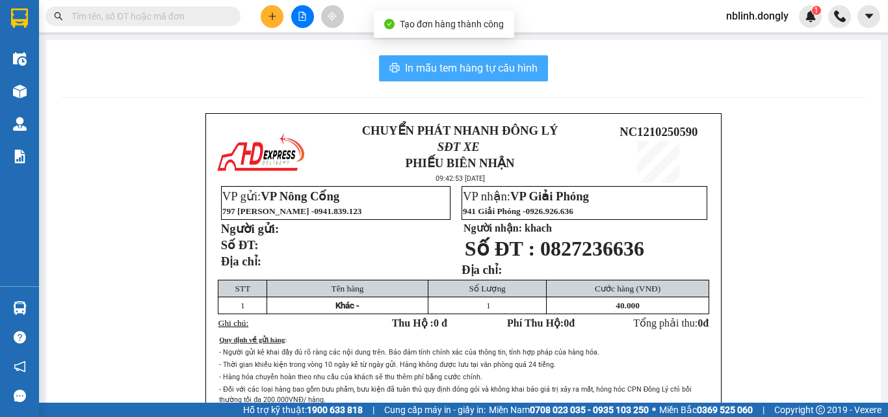
click at [482, 72] on span "In mẫu tem hàng tự cấu hình" at bounding box center [471, 68] width 133 height 16
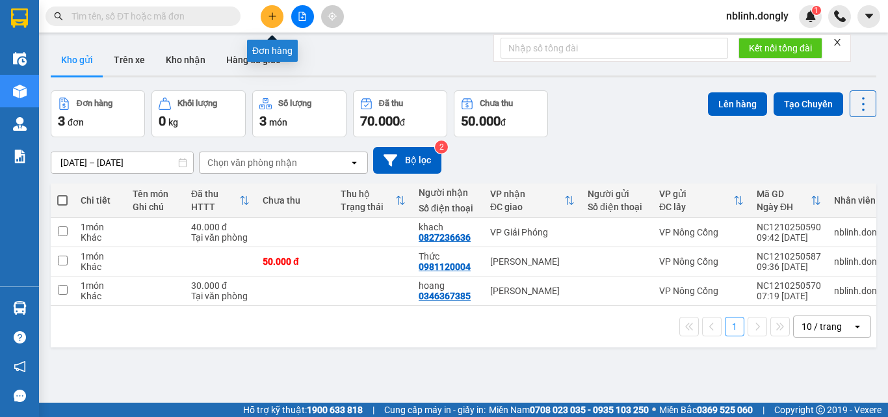
click at [270, 23] on button at bounding box center [272, 16] width 23 height 23
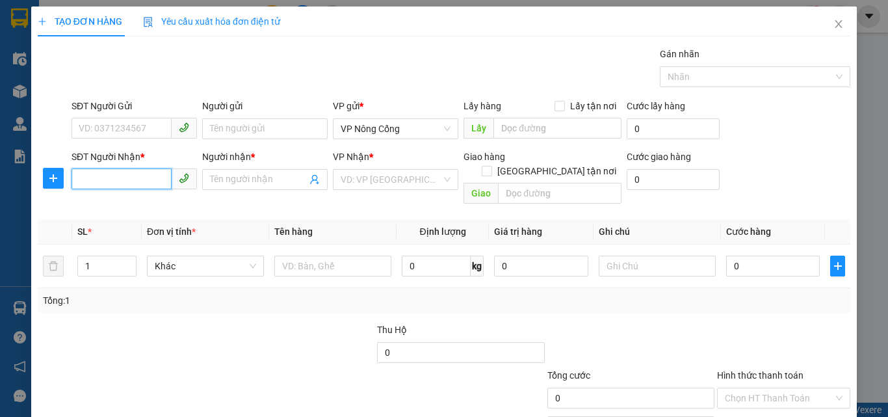
click at [97, 170] on input "SĐT Người Nhận *" at bounding box center [121, 178] width 100 height 21
type input "0388125391"
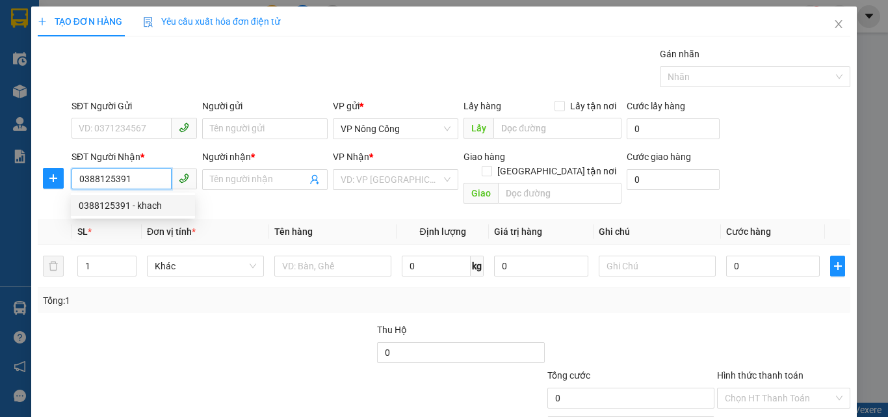
click at [131, 208] on div "0388125391 - khach" at bounding box center [133, 205] width 109 height 14
type input "khach"
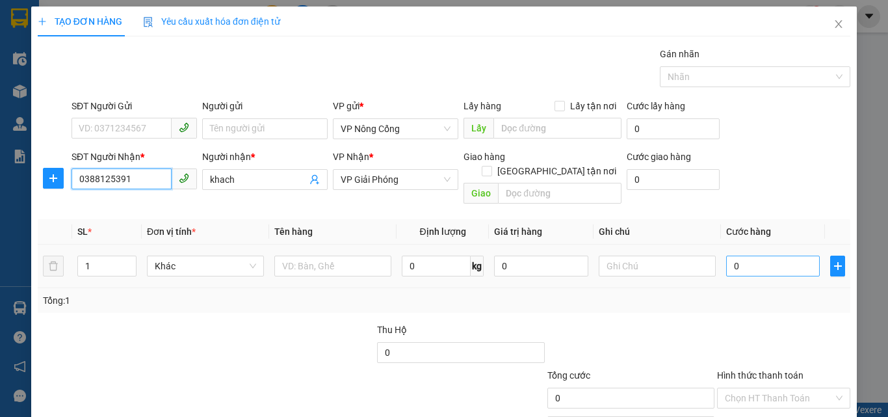
type input "0388125391"
click at [733, 256] on input "0" at bounding box center [773, 265] width 94 height 21
type input "3"
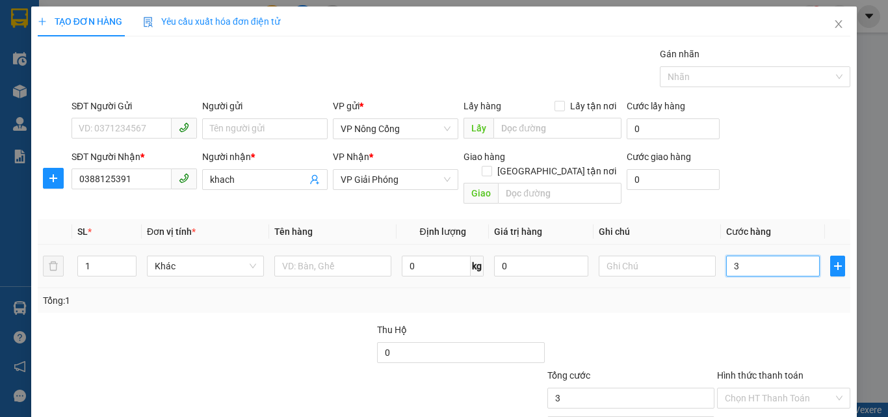
type input "30"
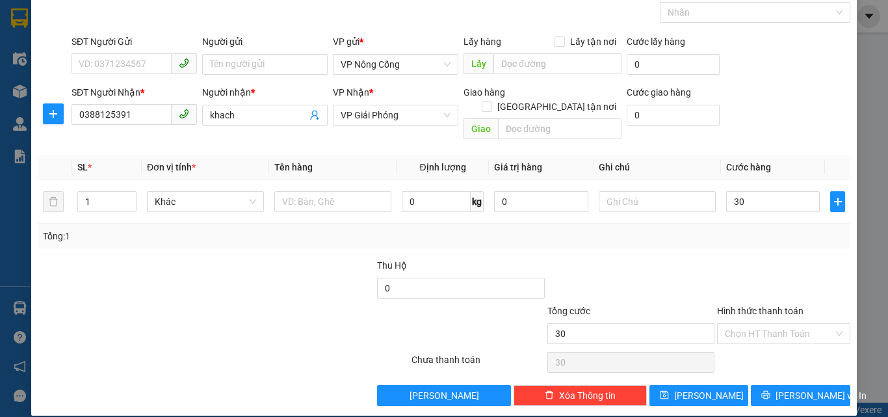
type input "30.000"
click at [741, 305] on label "Hình thức thanh toán" at bounding box center [760, 310] width 86 height 10
click at [741, 324] on input "Hình thức thanh toán" at bounding box center [779, 333] width 109 height 19
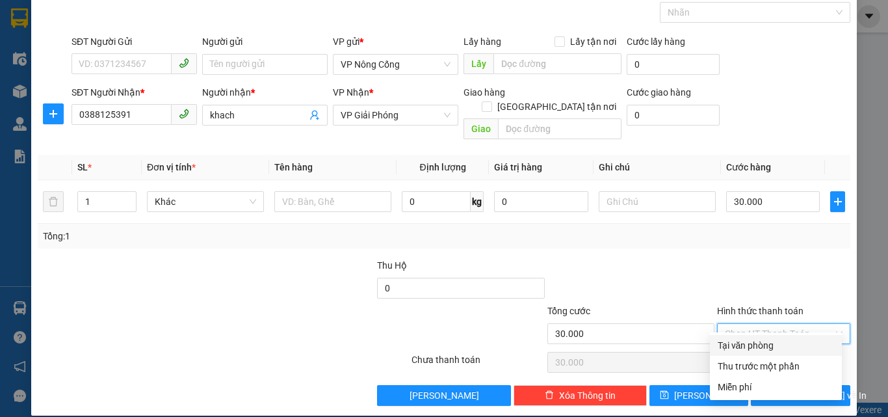
drag, startPoint x: 758, startPoint y: 341, endPoint x: 762, endPoint y: 349, distance: 9.0
click at [758, 343] on div "Tại văn phòng" at bounding box center [776, 345] width 116 height 14
type input "0"
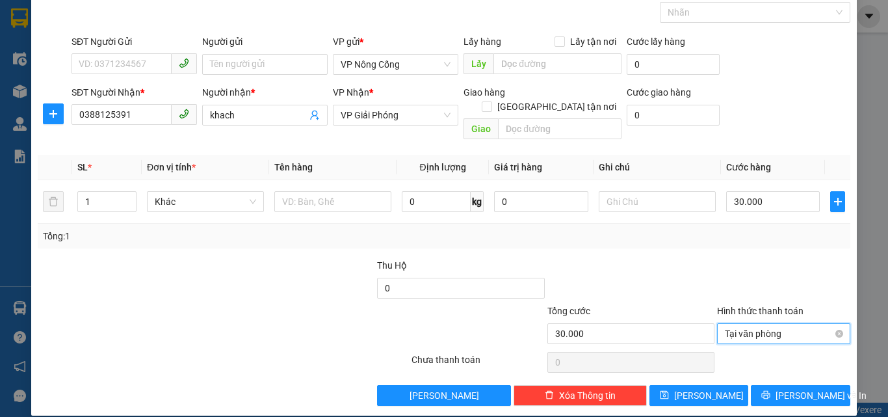
click at [744, 324] on span "Tại văn phòng" at bounding box center [784, 333] width 118 height 19
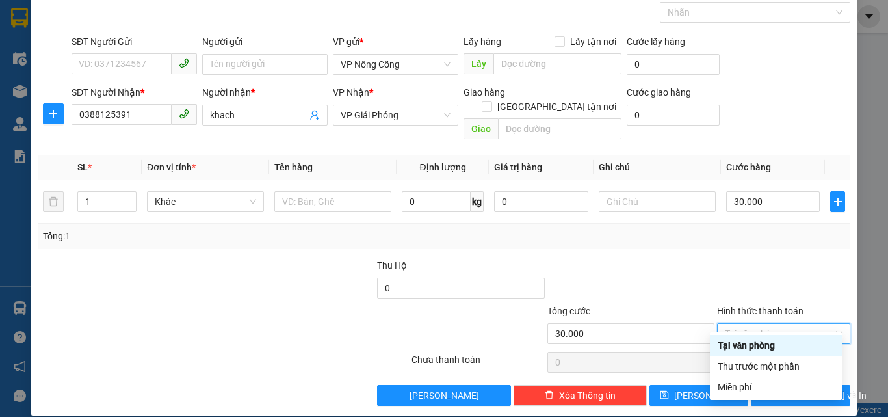
click at [728, 343] on div "Tại văn phòng" at bounding box center [776, 345] width 116 height 14
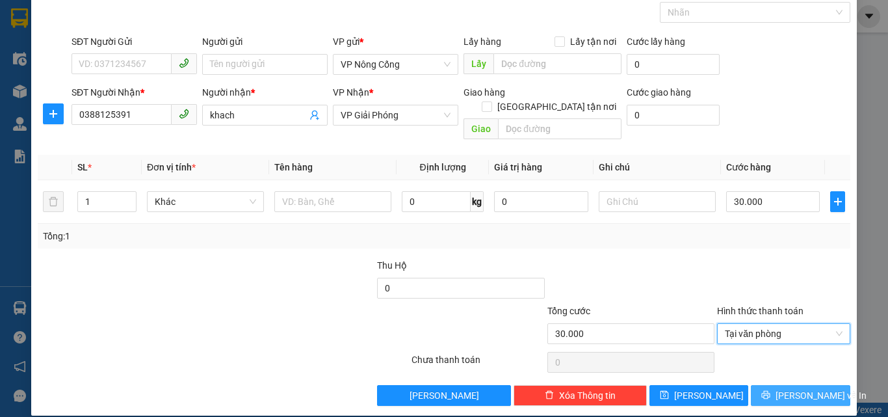
click at [804, 388] on span "[PERSON_NAME] và In" at bounding box center [820, 395] width 91 height 14
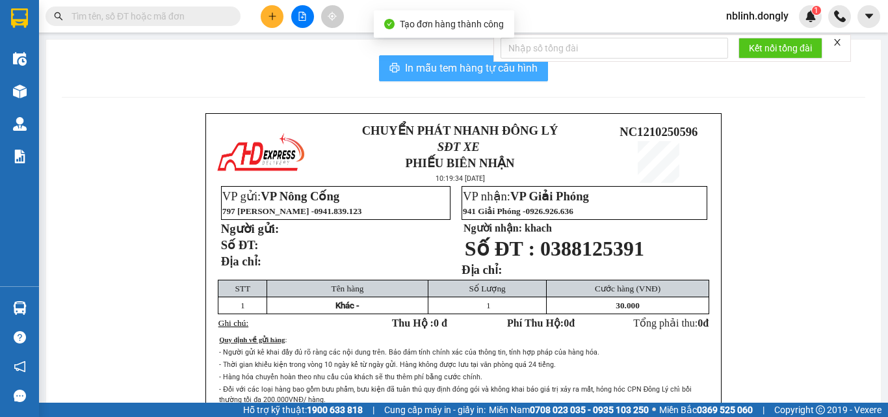
click at [478, 75] on span "In mẫu tem hàng tự cấu hình" at bounding box center [471, 68] width 133 height 16
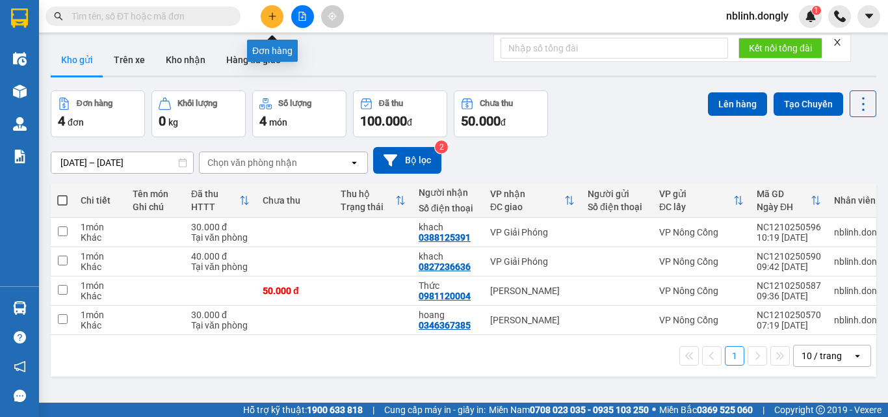
click at [268, 15] on icon "plus" at bounding box center [272, 16] width 9 height 9
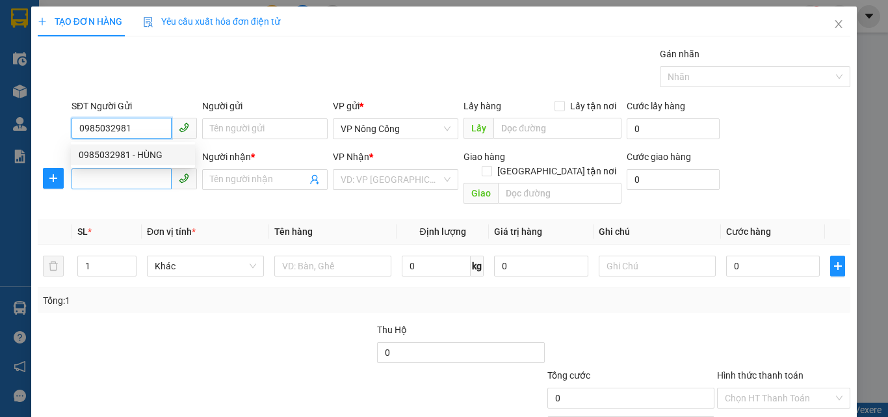
type input "0985032981"
click at [85, 181] on input "SĐT Người Nhận *" at bounding box center [121, 178] width 100 height 21
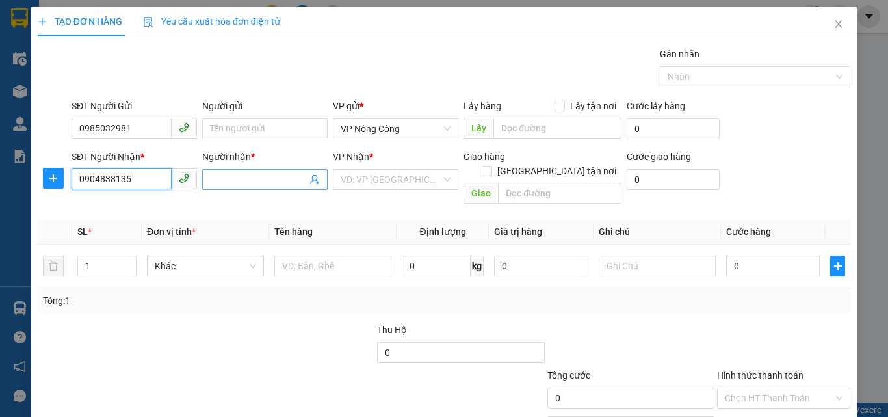
type input "0904838135"
click at [220, 179] on input "Người nhận *" at bounding box center [258, 179] width 97 height 14
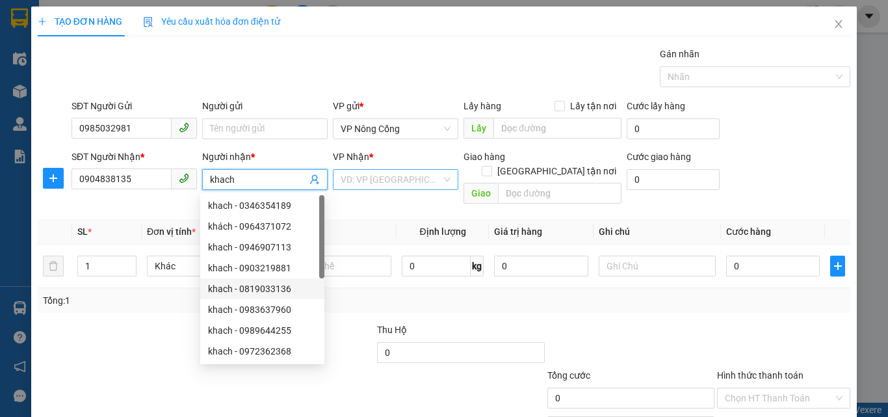
type input "khach"
click at [387, 181] on input "search" at bounding box center [391, 179] width 101 height 19
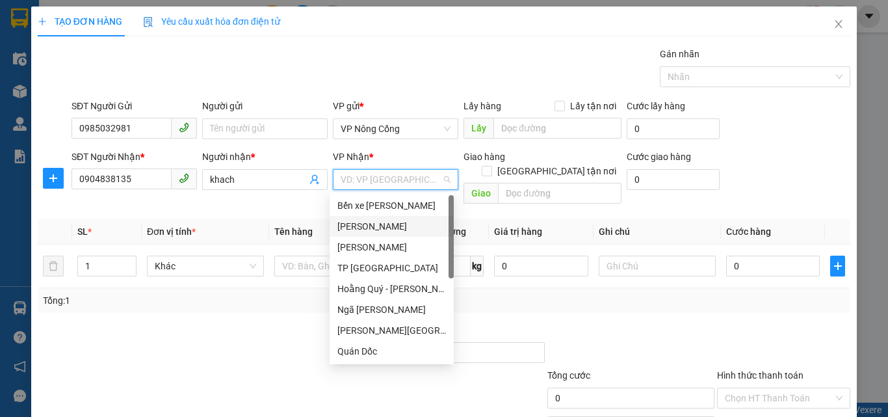
click at [348, 224] on div "[PERSON_NAME]" at bounding box center [391, 226] width 109 height 14
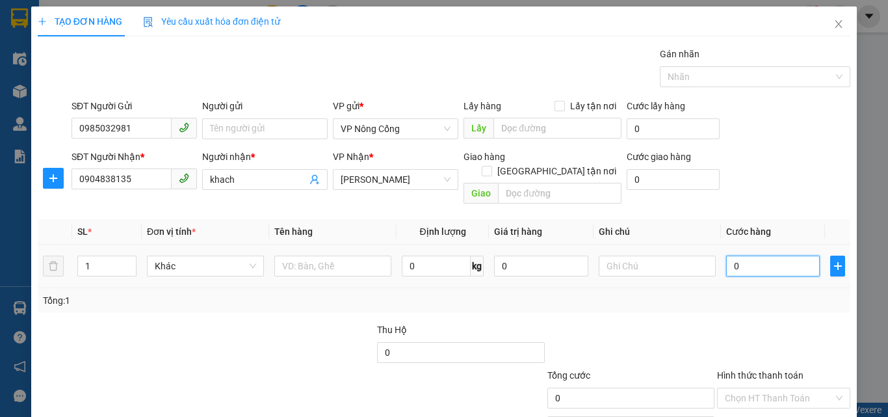
click at [739, 255] on input "0" at bounding box center [773, 265] width 94 height 21
type input "3"
type input "30"
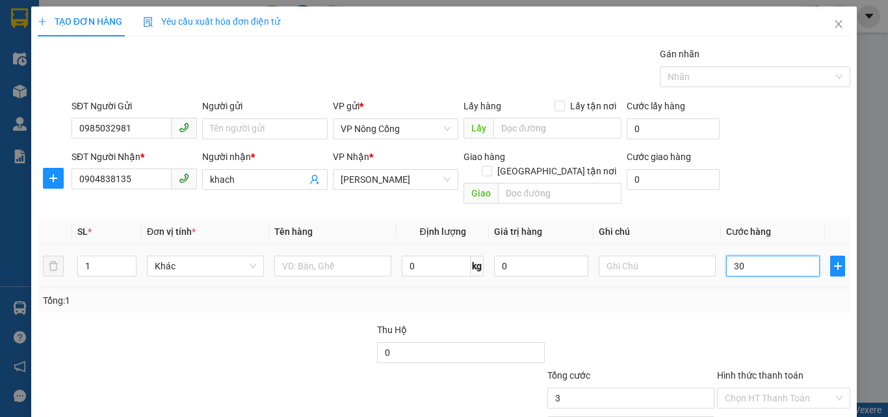
type input "30"
type input "300"
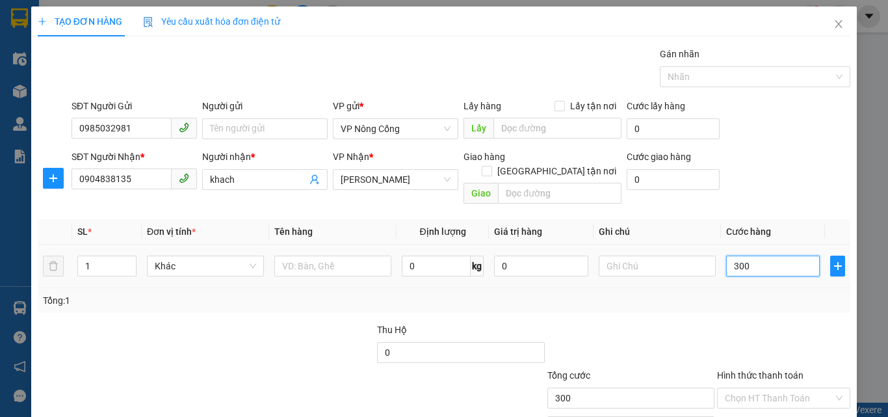
scroll to position [64, 0]
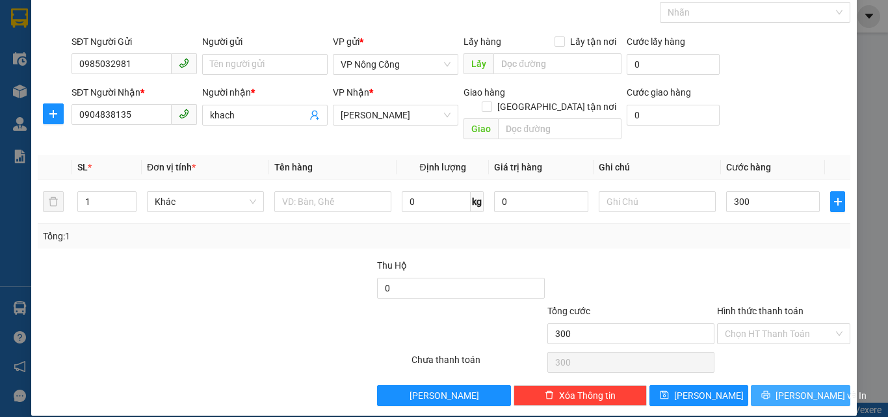
type input "300.000"
click at [802, 388] on span "[PERSON_NAME] và In" at bounding box center [820, 395] width 91 height 14
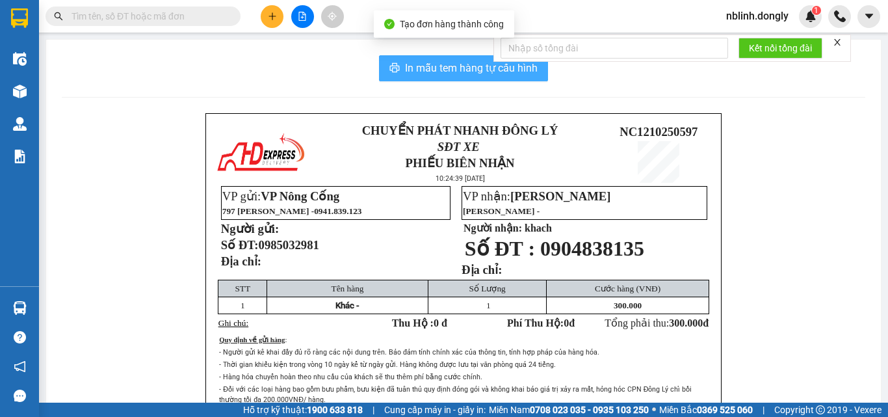
click at [450, 68] on span "In mẫu tem hàng tự cấu hình" at bounding box center [471, 68] width 133 height 16
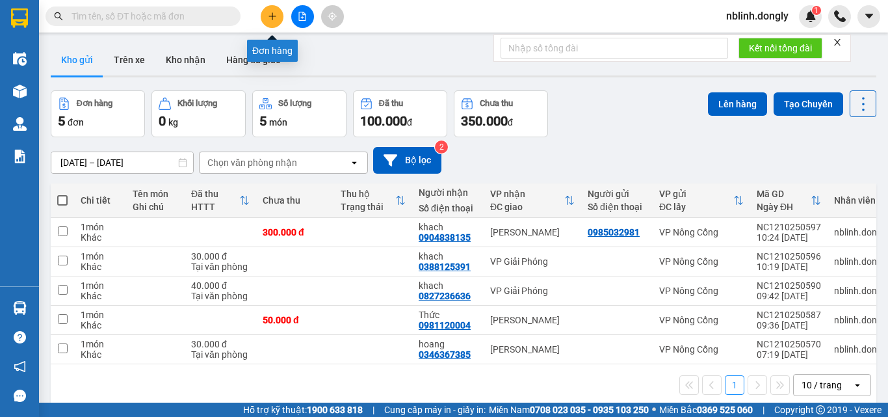
click at [271, 19] on icon "plus" at bounding box center [272, 16] width 9 height 9
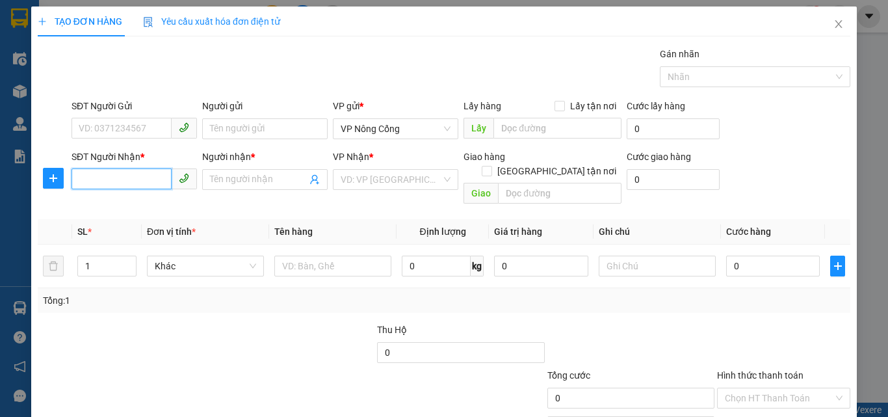
click at [136, 179] on input "SĐT Người Nhận *" at bounding box center [121, 178] width 100 height 21
click at [151, 209] on div "0977047112 - Yến" at bounding box center [133, 205] width 109 height 14
type input "0977047112"
type input "Yến"
type input "0977047112"
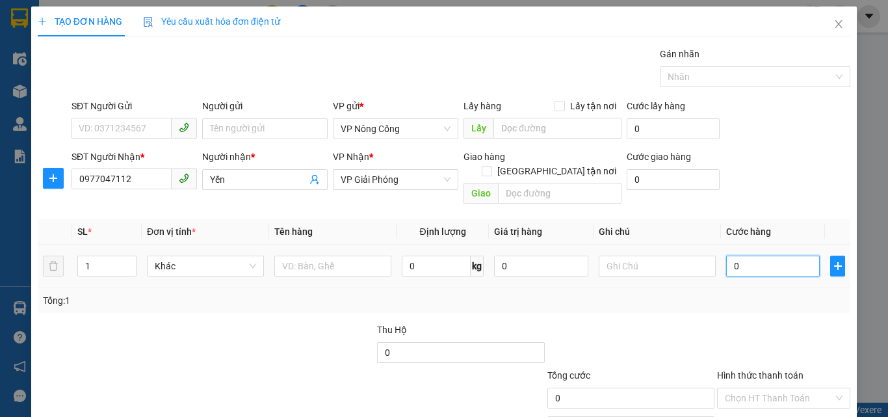
click at [742, 255] on input "0" at bounding box center [773, 265] width 94 height 21
type input "5"
type input "0"
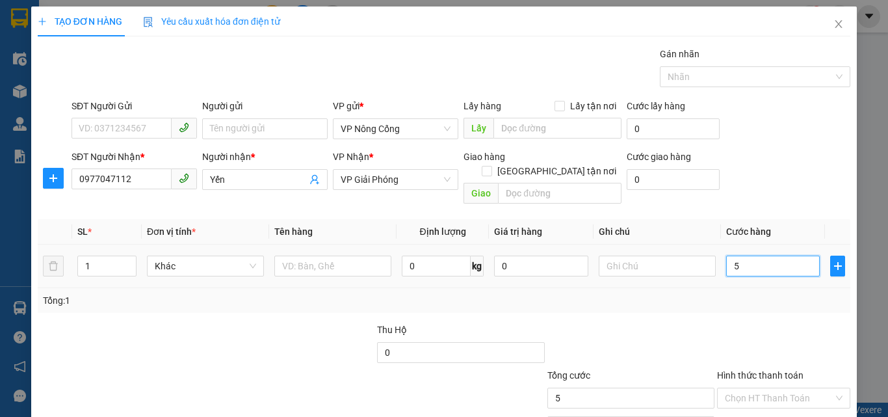
type input "0"
type input "06"
type input "6"
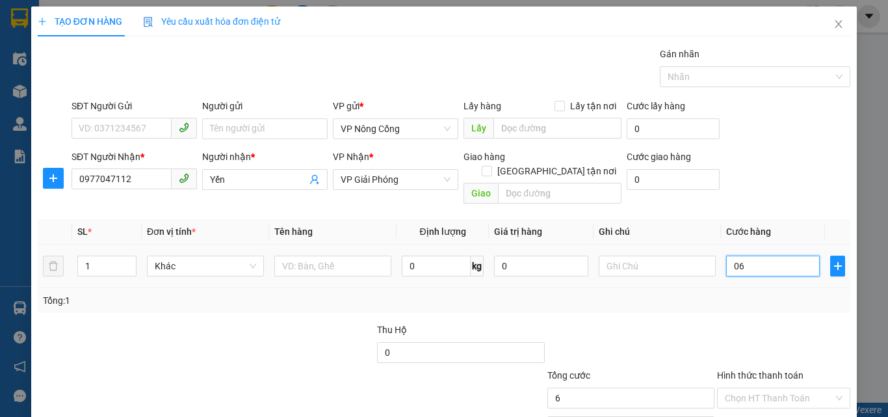
type input "060"
type input "60"
click at [728, 255] on input "060" at bounding box center [773, 265] width 94 height 21
click at [752, 255] on input "60" at bounding box center [773, 265] width 94 height 21
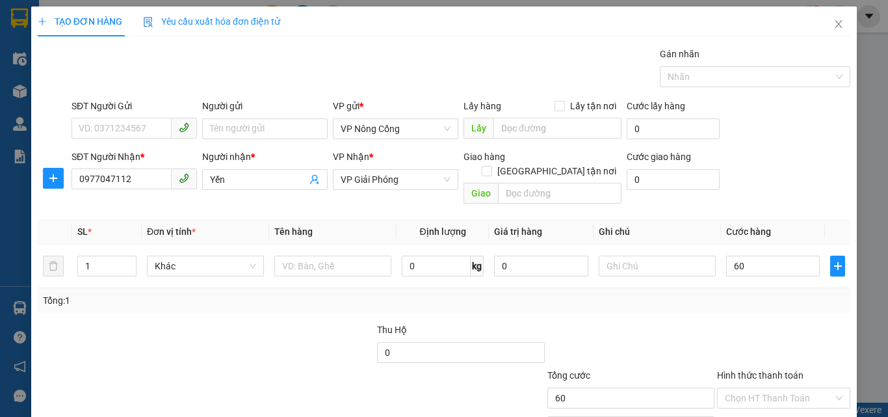
type input "60.000"
click at [760, 370] on label "Hình thức thanh toán" at bounding box center [760, 375] width 86 height 10
click at [760, 388] on input "Hình thức thanh toán" at bounding box center [779, 397] width 109 height 19
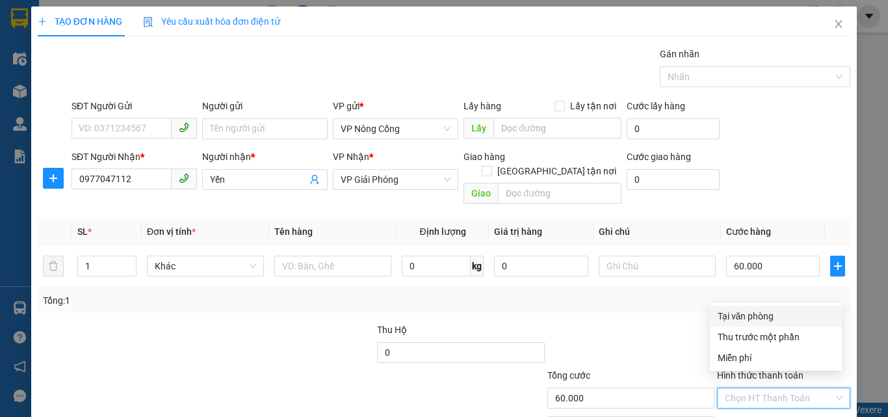
click at [734, 314] on div "Tại văn phòng" at bounding box center [776, 316] width 116 height 14
type input "0"
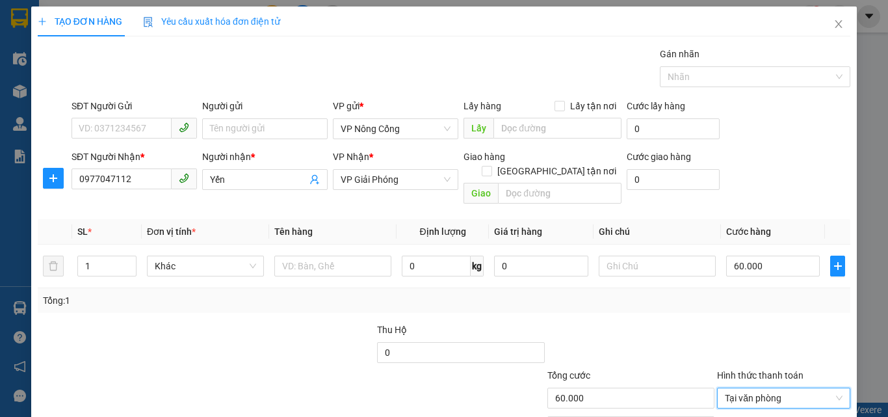
scroll to position [64, 0]
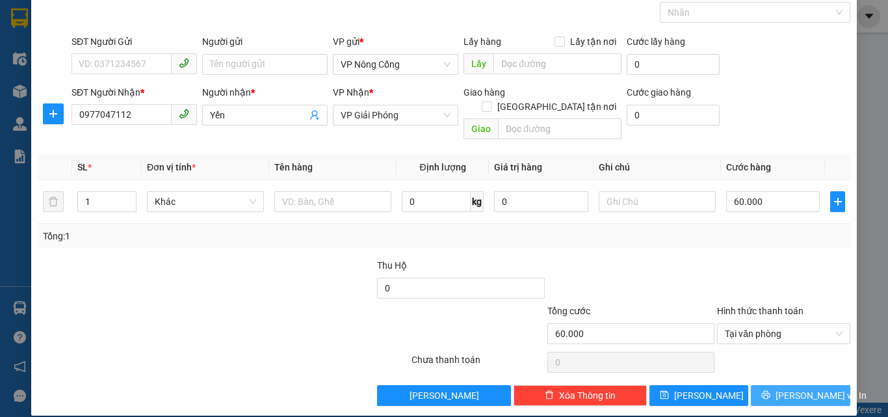
click at [770, 390] on icon "printer" at bounding box center [765, 394] width 9 height 9
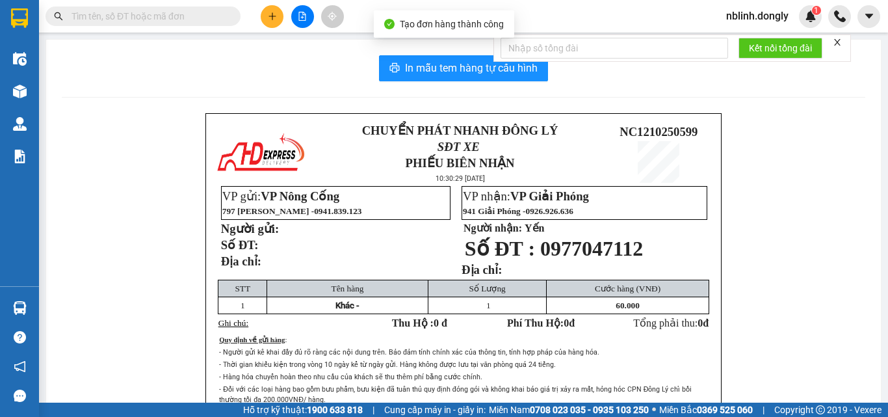
drag, startPoint x: 810, startPoint y: 244, endPoint x: 796, endPoint y: 243, distance: 14.3
click at [809, 244] on div "CHUYỂN PHÁT NHANH ĐÔNG LÝ SĐT XE PHIẾU BIÊN NHẬN 10:30:29 - 12/10/2025 NC121025…" at bounding box center [463, 315] width 803 height 404
drag, startPoint x: 791, startPoint y: 242, endPoint x: 775, endPoint y: 242, distance: 15.6
drag, startPoint x: 775, startPoint y: 242, endPoint x: 808, endPoint y: 235, distance: 33.4
click at [808, 235] on div "CHUYỂN PHÁT NHANH ĐÔNG LÝ SĐT XE PHIẾU BIÊN NHẬN 10:30:29 - 12/10/2025 NC121025…" at bounding box center [463, 315] width 803 height 404
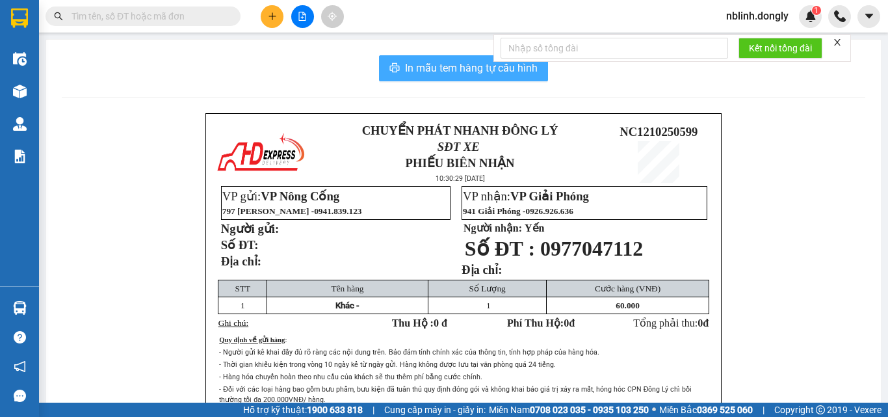
click at [477, 72] on span "In mẫu tem hàng tự cấu hình" at bounding box center [471, 68] width 133 height 16
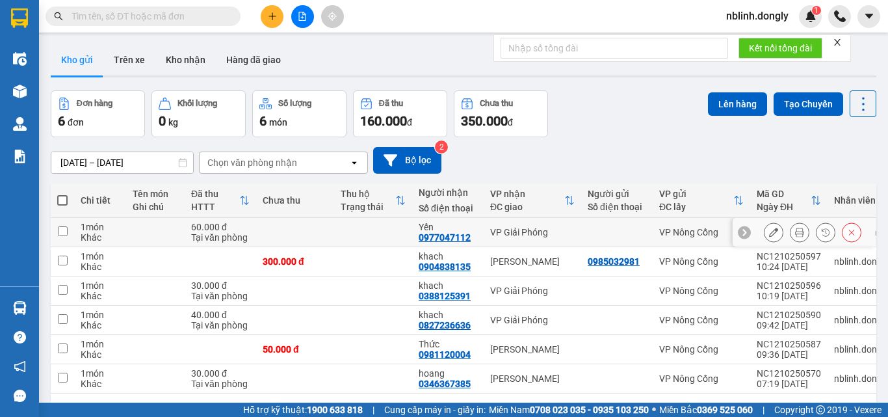
scroll to position [60, 0]
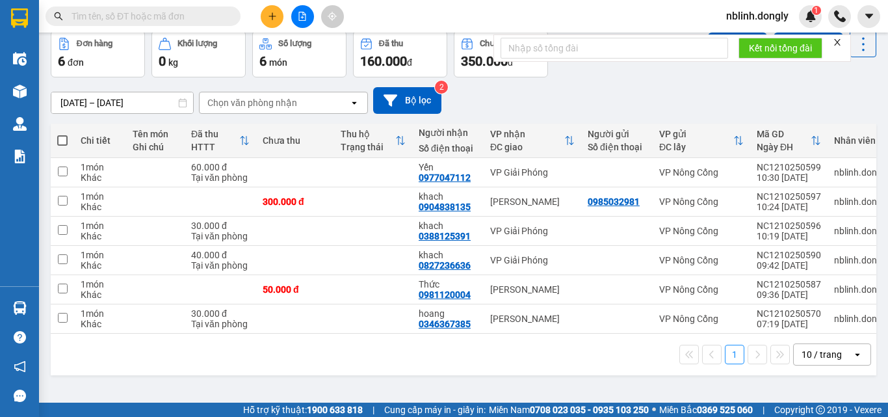
click at [103, 18] on input "text" at bounding box center [147, 16] width 153 height 14
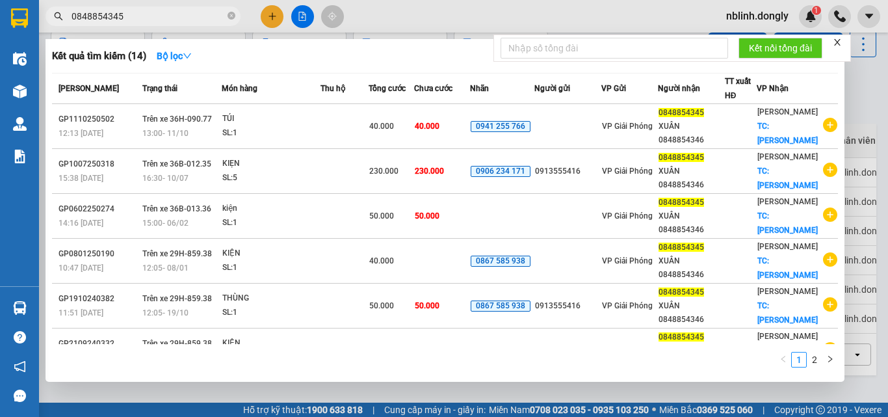
click at [126, 14] on input "0848854345" at bounding box center [147, 16] width 153 height 14
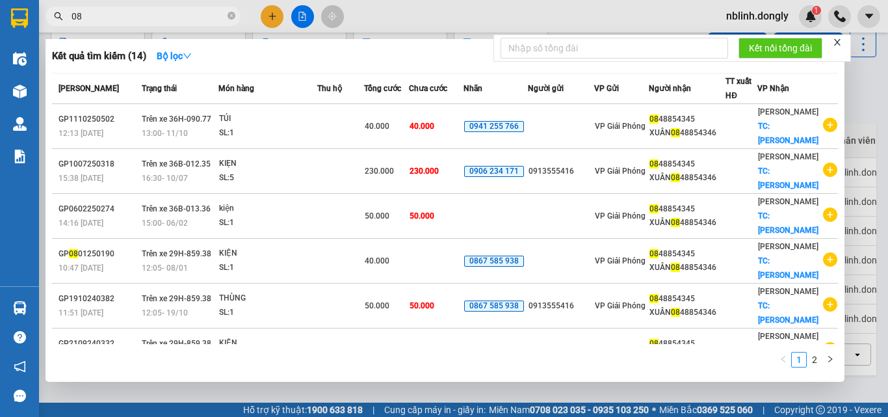
type input "0"
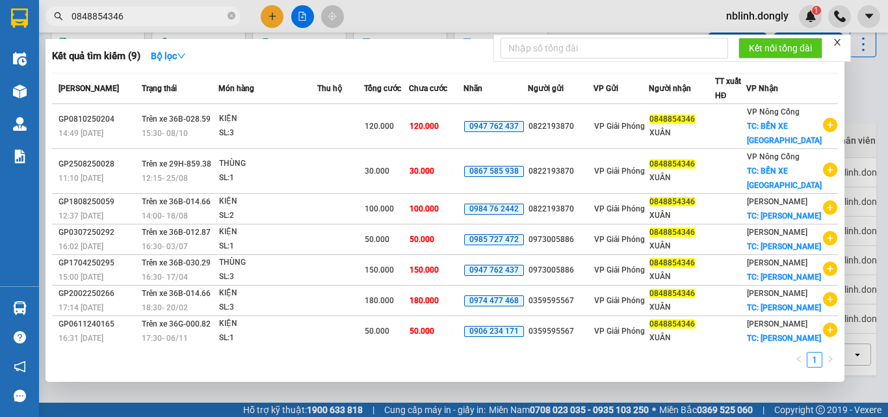
type input "0848854346"
click at [270, 17] on div at bounding box center [444, 208] width 888 height 417
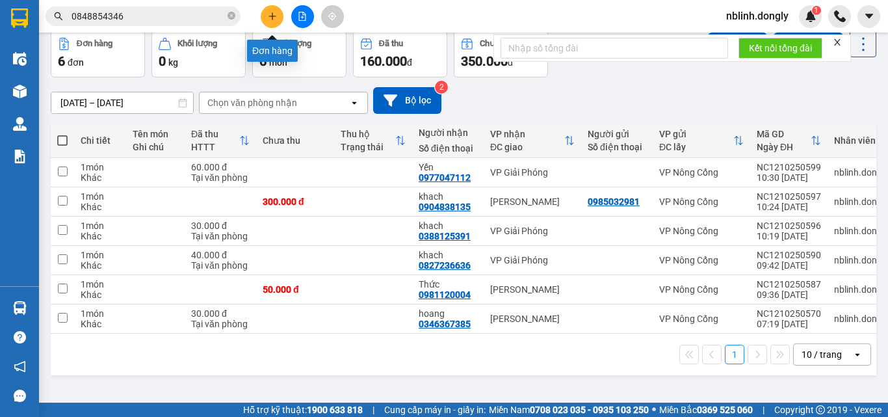
click at [273, 19] on icon "plus" at bounding box center [272, 16] width 9 height 9
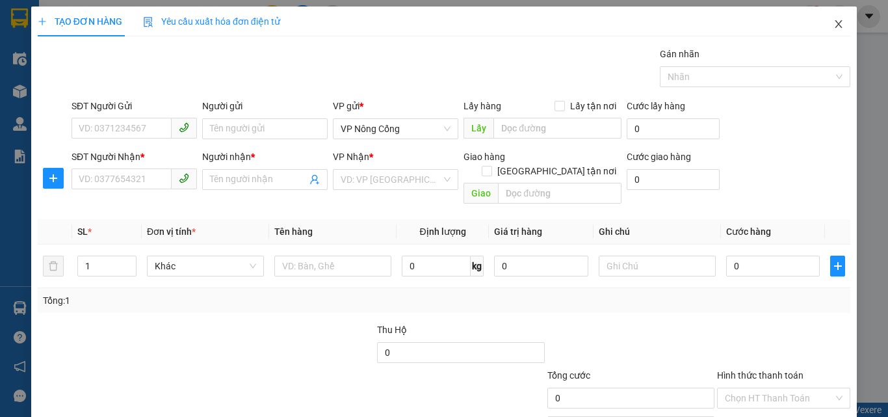
click at [833, 26] on icon "close" at bounding box center [838, 24] width 10 height 10
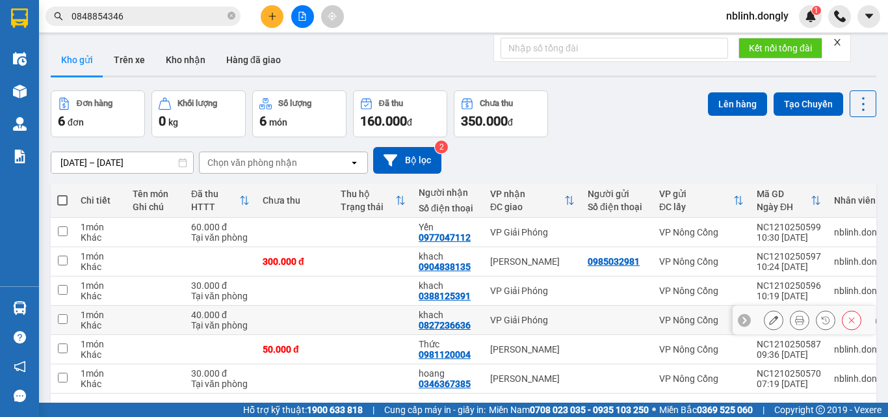
click at [64, 320] on input "checkbox" at bounding box center [63, 319] width 10 height 10
checkbox input "true"
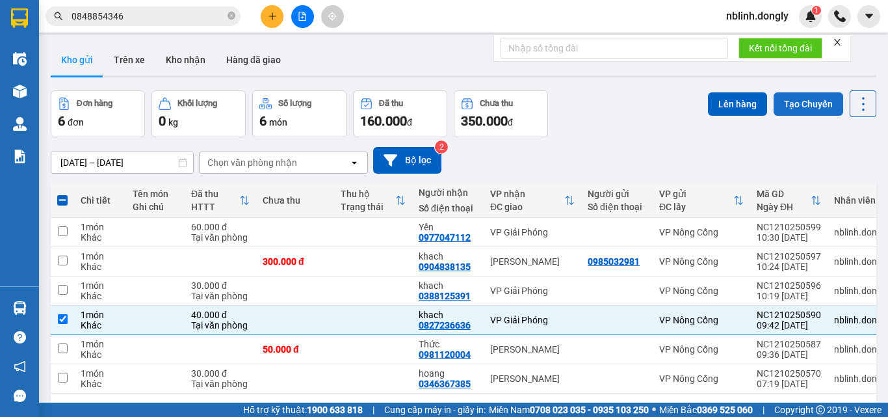
click at [792, 100] on button "Tạo Chuyến" at bounding box center [808, 103] width 70 height 23
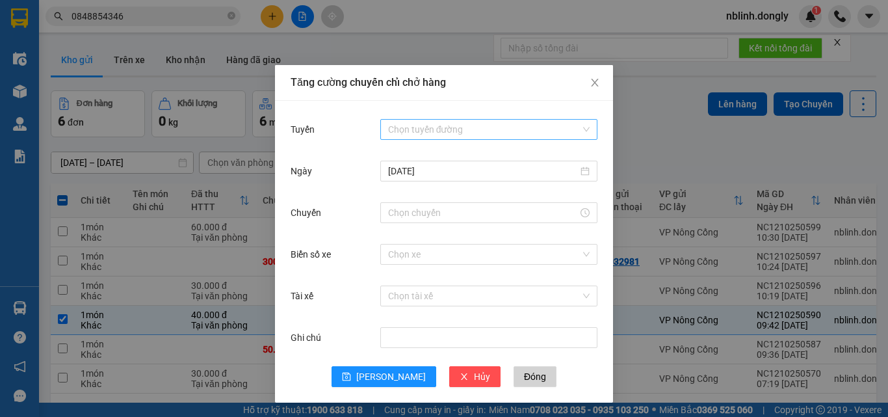
click at [403, 123] on input "Tuyến" at bounding box center [484, 129] width 192 height 19
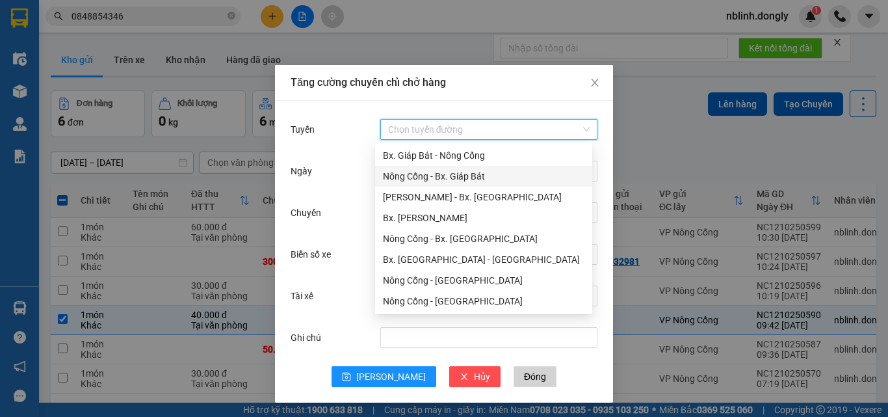
click at [448, 175] on div "Nông Cống - Bx. Giáp Bát" at bounding box center [483, 176] width 201 height 14
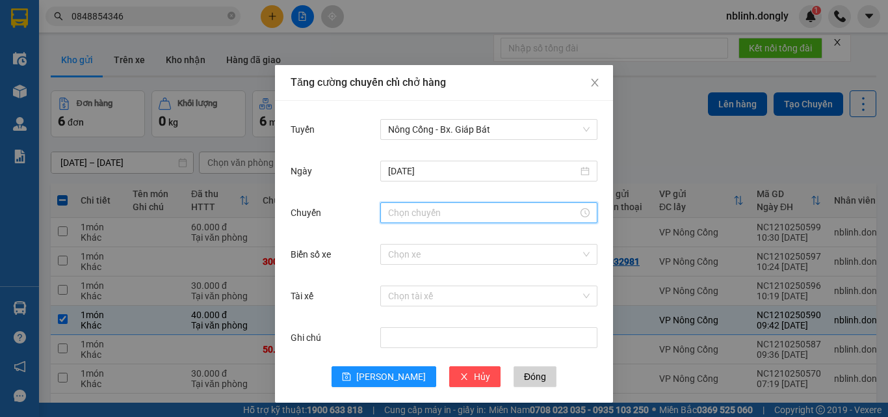
click at [411, 214] on input "Chuyến" at bounding box center [483, 212] width 190 height 14
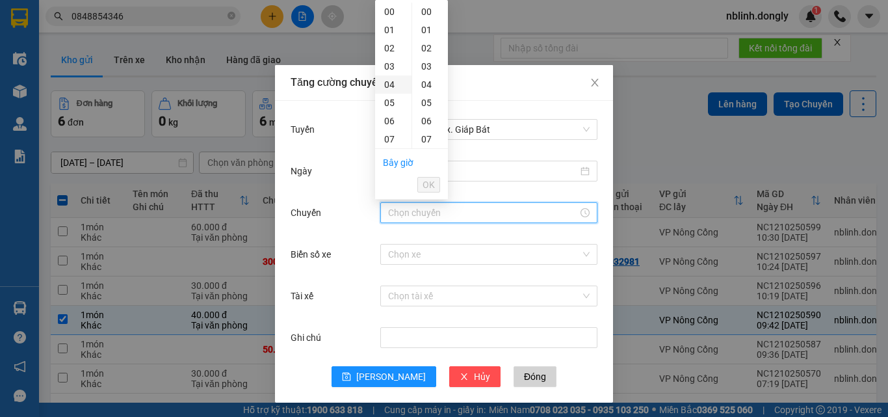
scroll to position [65, 0]
click at [392, 129] on div "10" at bounding box center [393, 129] width 36 height 18
type input "10:00"
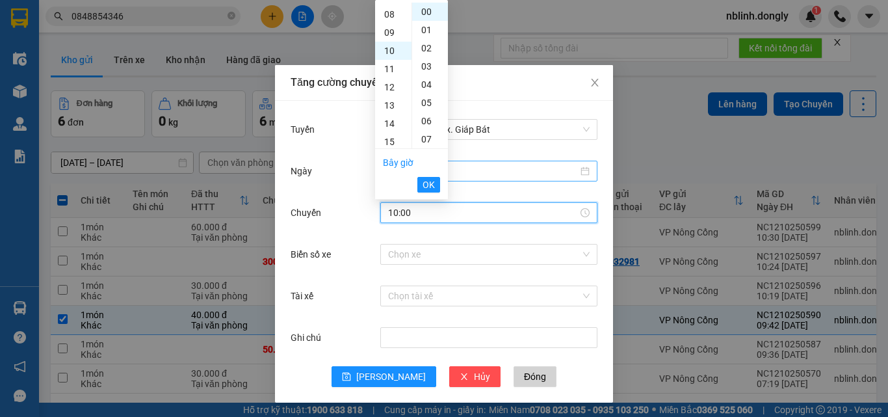
scroll to position [182, 0]
click at [432, 182] on span "OK" at bounding box center [428, 184] width 12 height 14
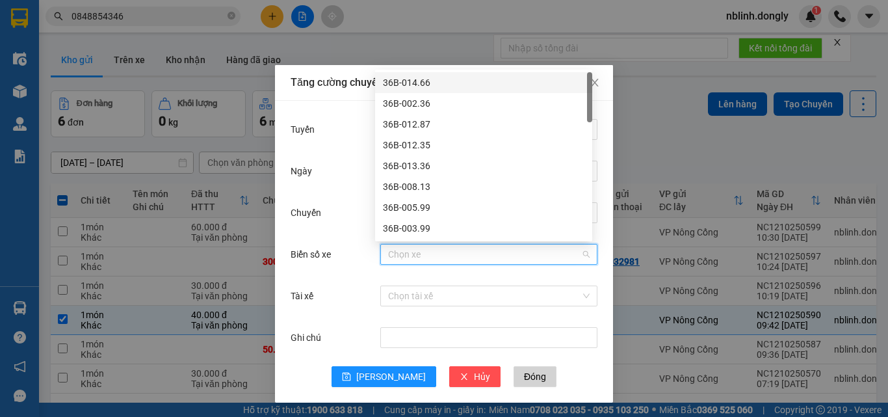
click at [404, 258] on input "Biển số xe" at bounding box center [484, 253] width 192 height 19
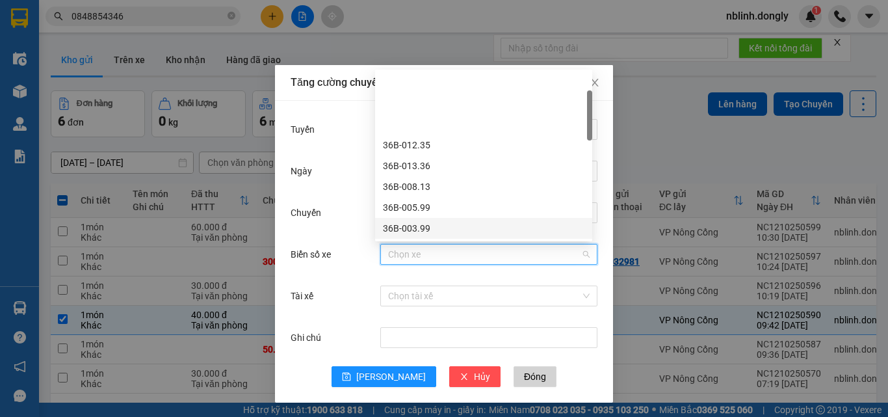
scroll to position [65, 0]
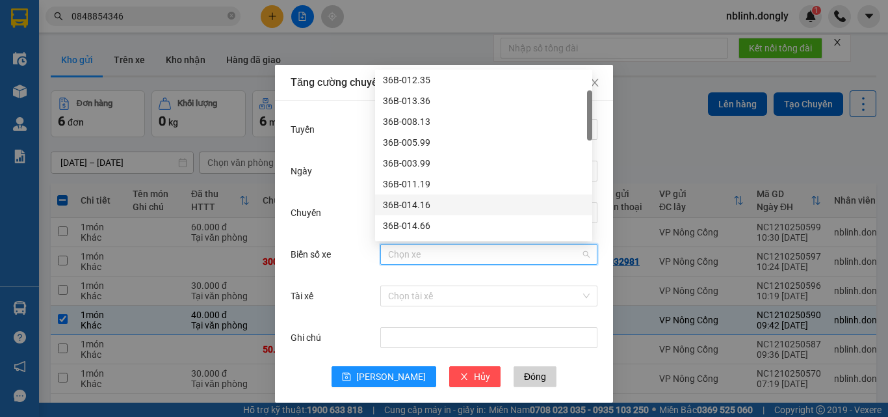
click at [409, 202] on div "36B-014.16" at bounding box center [483, 205] width 201 height 14
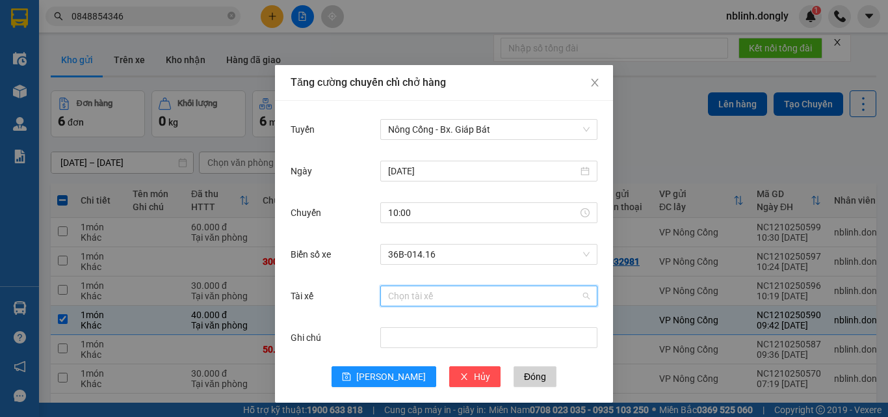
click at [399, 293] on input "Tài xế" at bounding box center [484, 295] width 192 height 19
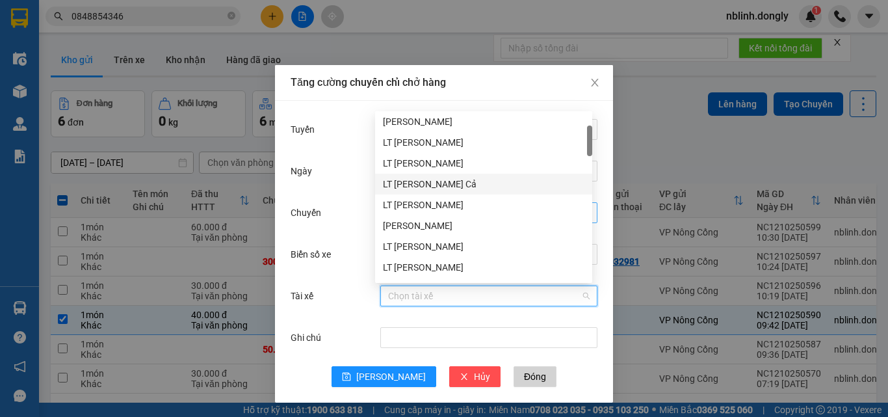
drag, startPoint x: 414, startPoint y: 181, endPoint x: 409, endPoint y: 204, distance: 23.2
click at [414, 183] on div "LT [PERSON_NAME] Cả" at bounding box center [483, 184] width 201 height 14
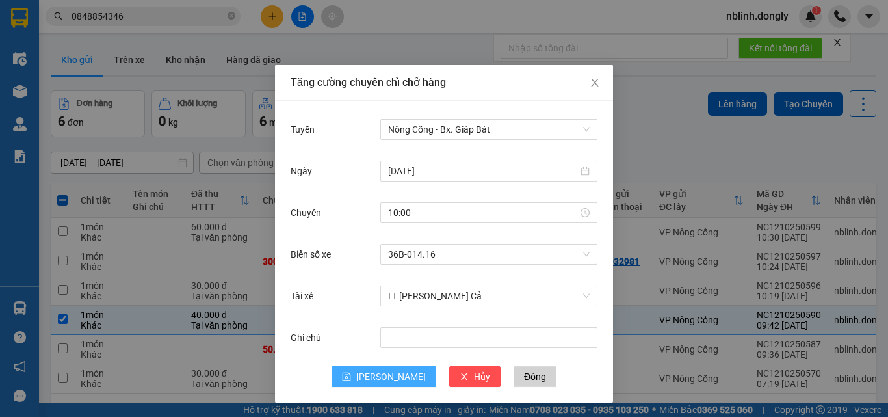
click at [390, 376] on span "[PERSON_NAME]" at bounding box center [391, 376] width 70 height 14
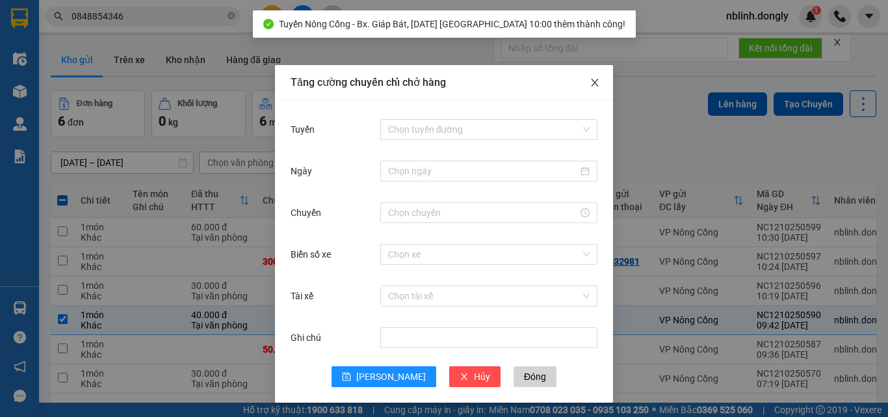
click at [589, 81] on icon "close" at bounding box center [594, 82] width 10 height 10
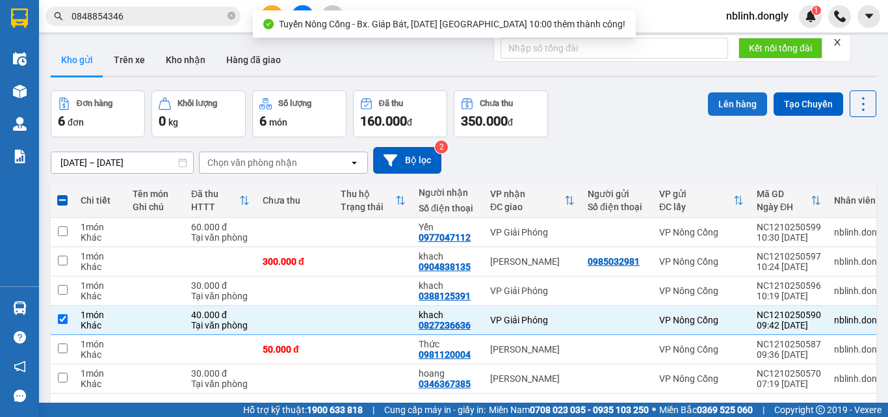
click at [708, 103] on button "Lên hàng" at bounding box center [737, 103] width 59 height 23
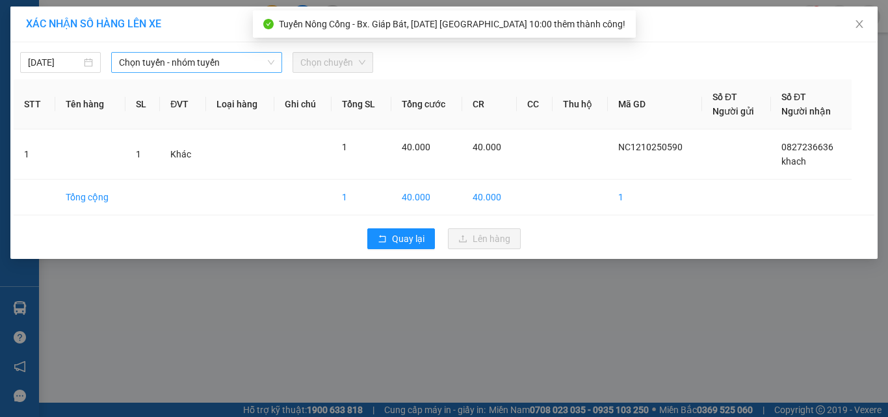
click at [185, 65] on span "Chọn tuyến - nhóm tuyến" at bounding box center [196, 62] width 155 height 19
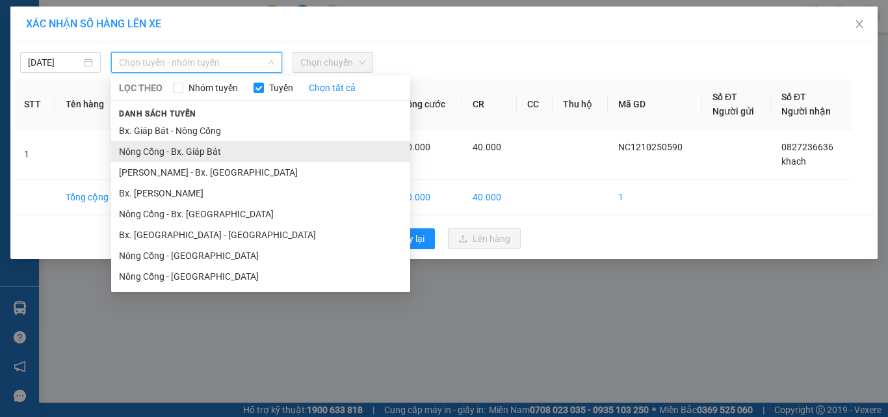
click at [192, 153] on li "Nông Cống - Bx. Giáp Bát" at bounding box center [260, 151] width 299 height 21
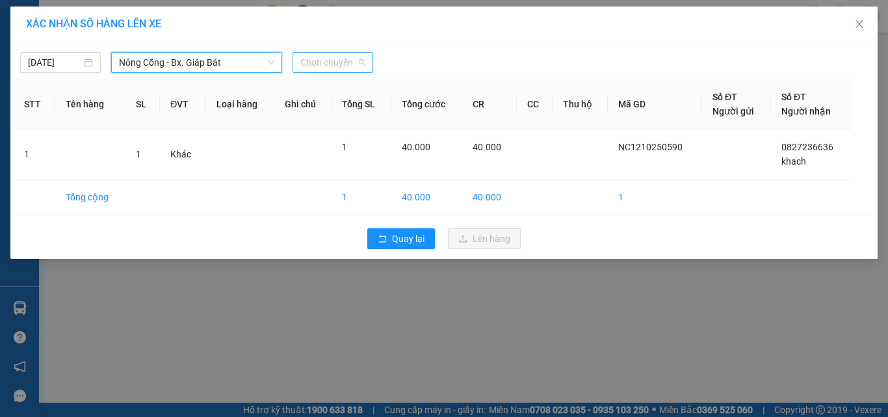
click at [343, 62] on span "Chọn chuyến" at bounding box center [332, 62] width 65 height 19
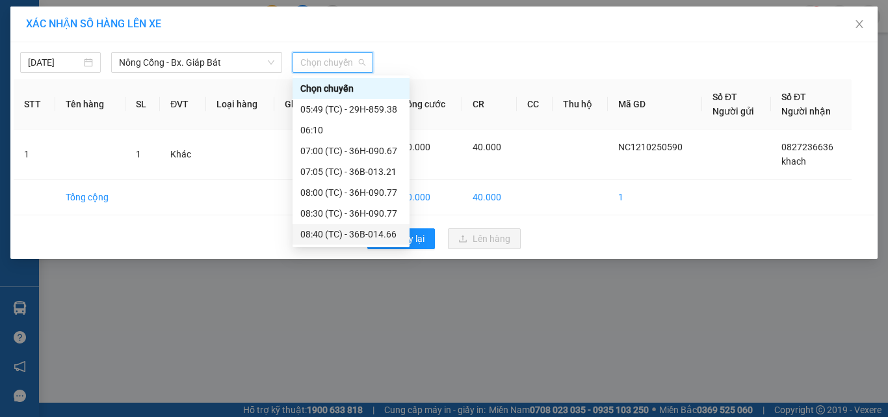
click at [378, 233] on div "08:40 (TC) - 36B-014.66" at bounding box center [350, 234] width 101 height 14
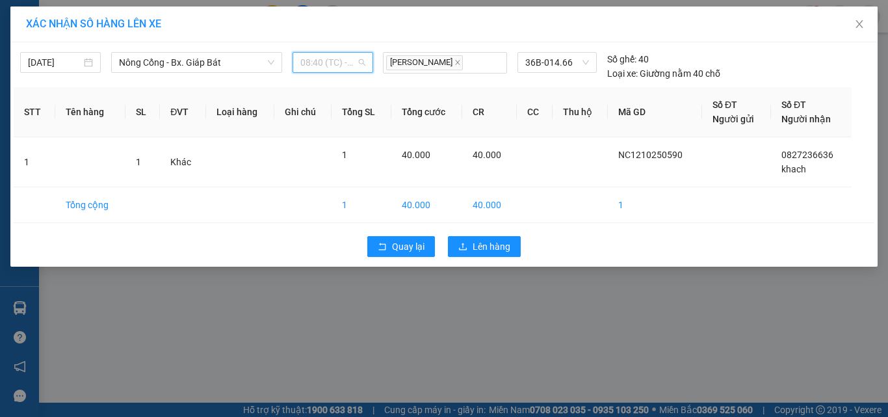
click at [323, 57] on span "08:40 (TC) - 36B-014.66" at bounding box center [332, 62] width 65 height 19
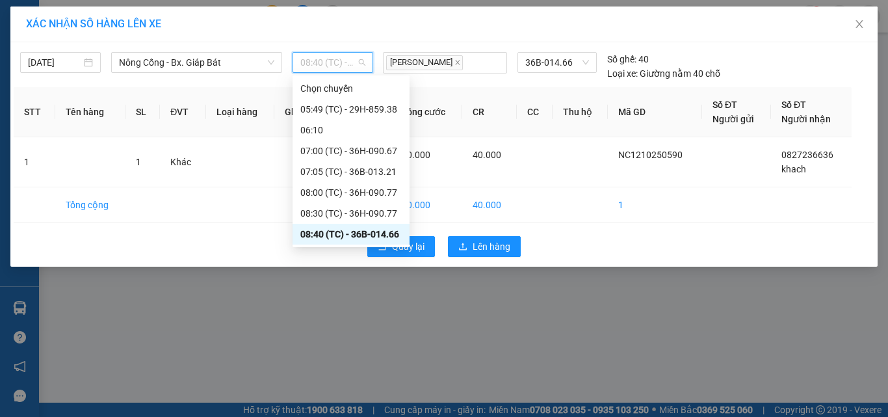
scroll to position [42, 0]
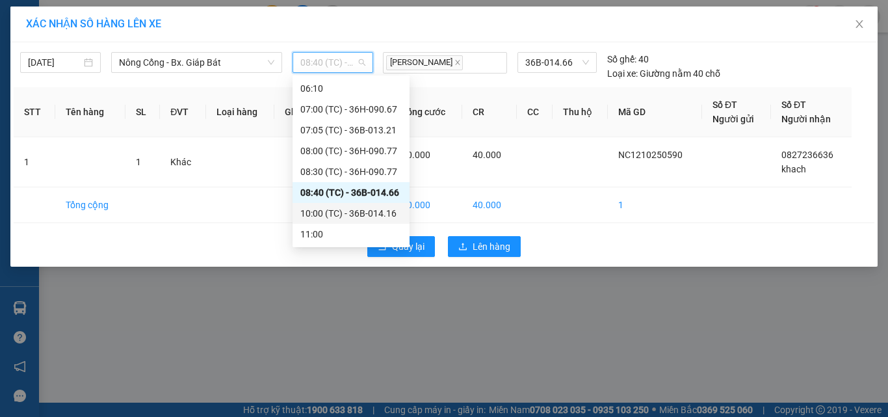
click at [379, 214] on div "10:00 (TC) - 36B-014.16" at bounding box center [350, 213] width 101 height 14
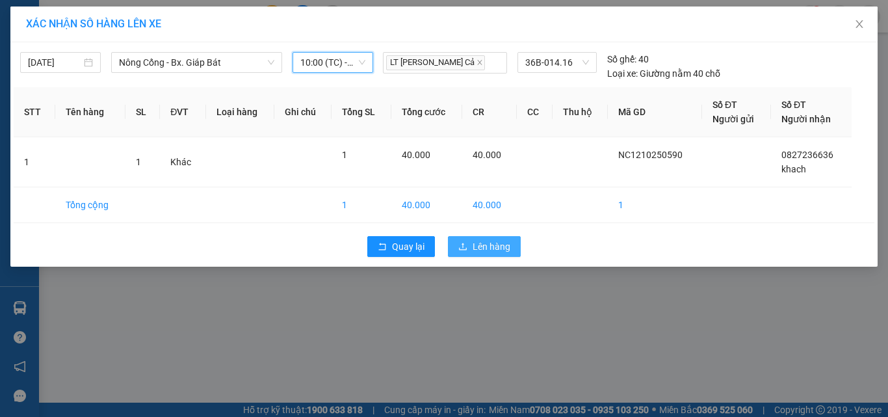
click at [492, 242] on span "Lên hàng" at bounding box center [491, 246] width 38 height 14
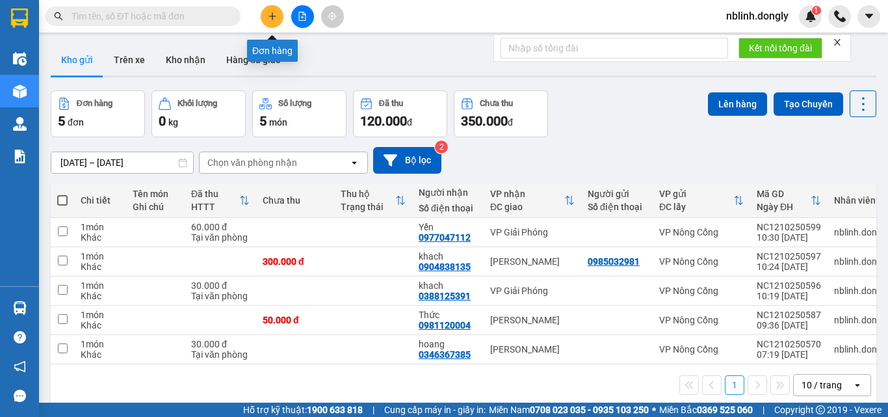
click at [276, 19] on icon "plus" at bounding box center [272, 16] width 9 height 9
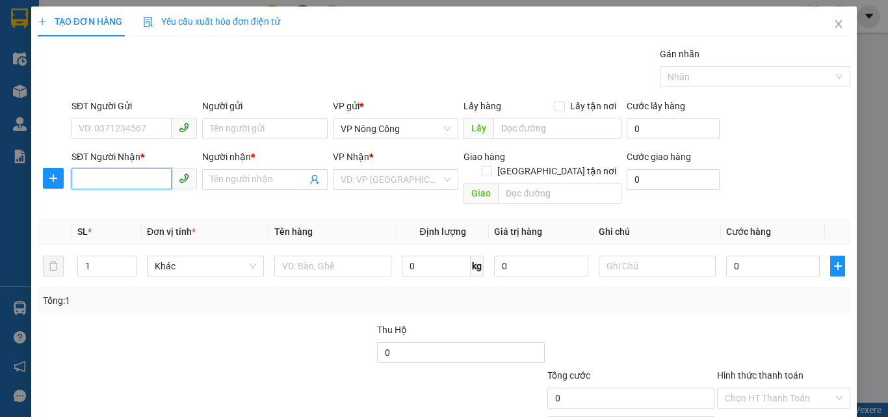
click at [90, 179] on input "SĐT Người Nhận *" at bounding box center [121, 178] width 100 height 21
type input "0961203138"
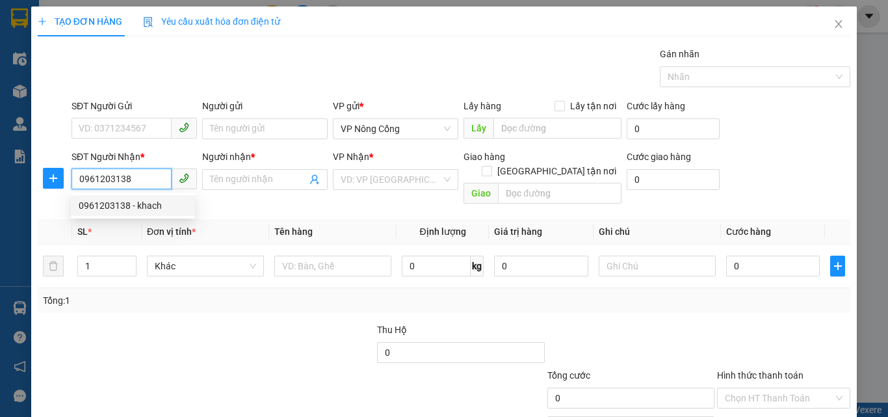
click at [110, 202] on div "0961203138 - khach" at bounding box center [133, 205] width 109 height 14
type input "khach"
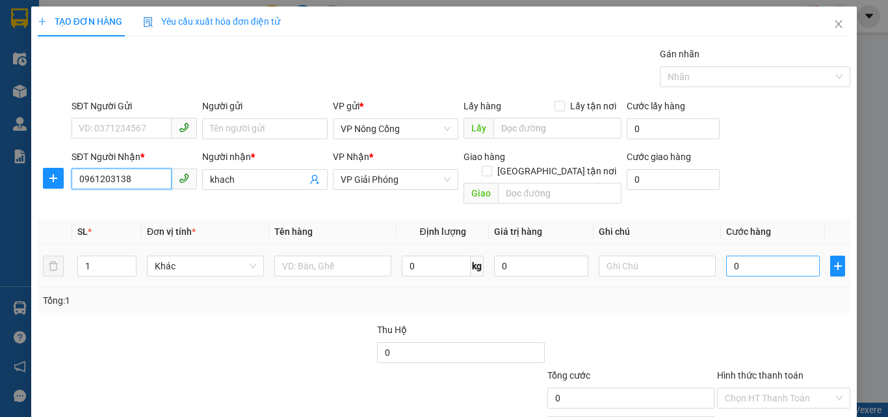
type input "0961203138"
click at [744, 256] on input "0" at bounding box center [773, 265] width 94 height 21
type input "3"
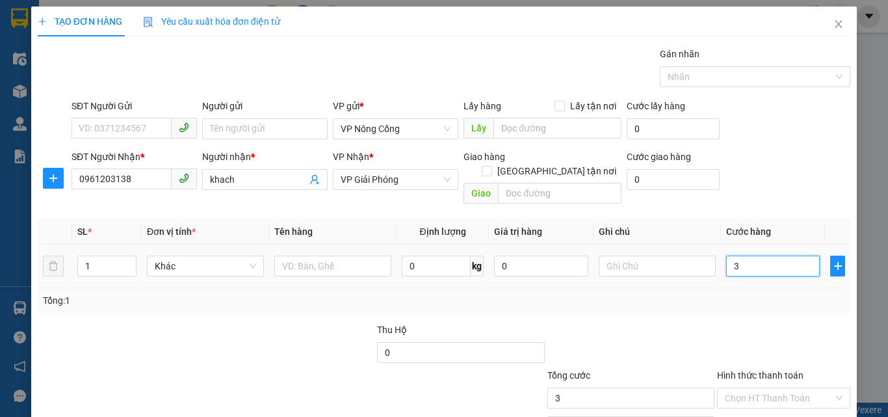
type input "30"
type input "300"
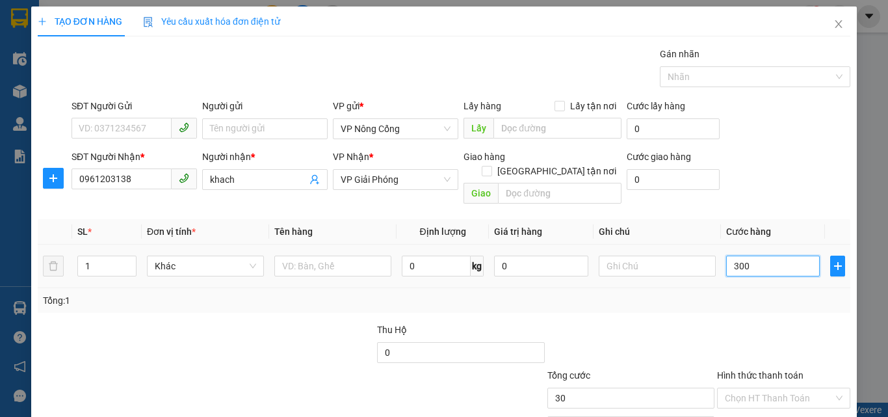
type input "300"
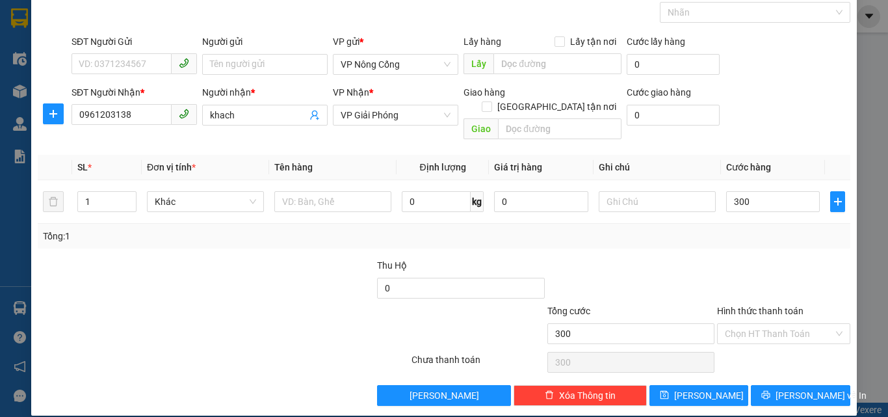
type input "300.000"
click at [758, 305] on label "Hình thức thanh toán" at bounding box center [760, 310] width 86 height 10
click at [758, 324] on input "Hình thức thanh toán" at bounding box center [779, 333] width 109 height 19
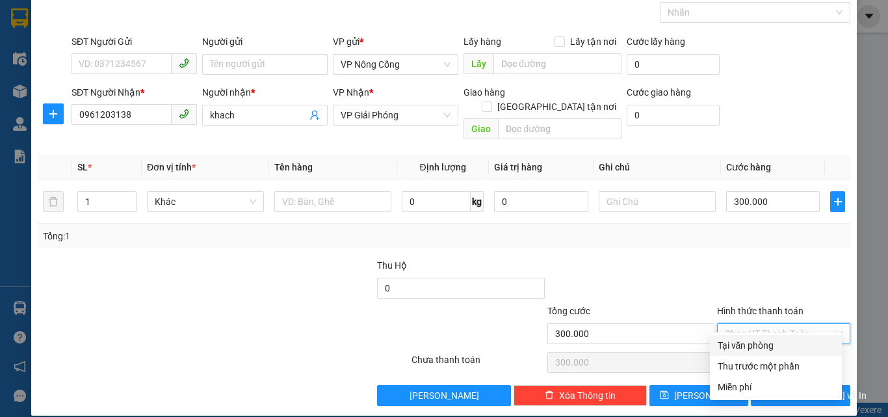
click at [759, 346] on div "Tại văn phòng" at bounding box center [776, 345] width 116 height 14
type input "0"
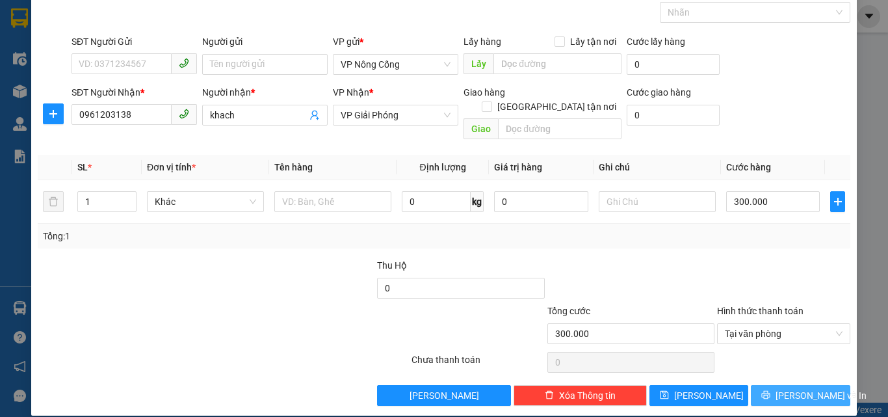
click at [797, 388] on span "[PERSON_NAME] và In" at bounding box center [820, 395] width 91 height 14
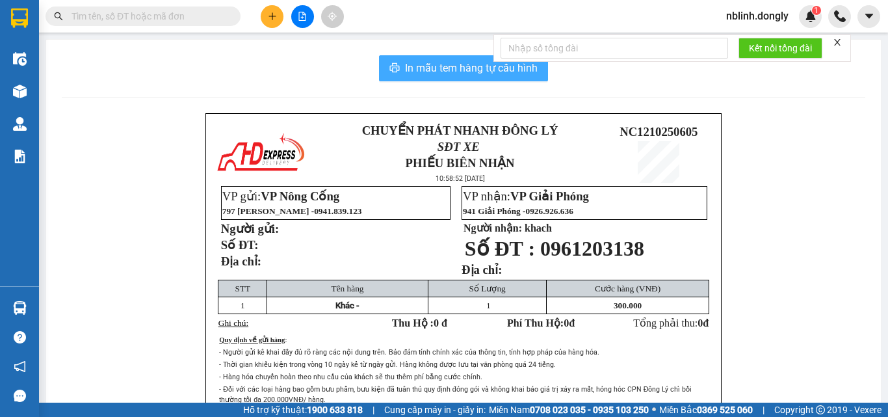
click at [454, 66] on span "In mẫu tem hàng tự cấu hình" at bounding box center [471, 68] width 133 height 16
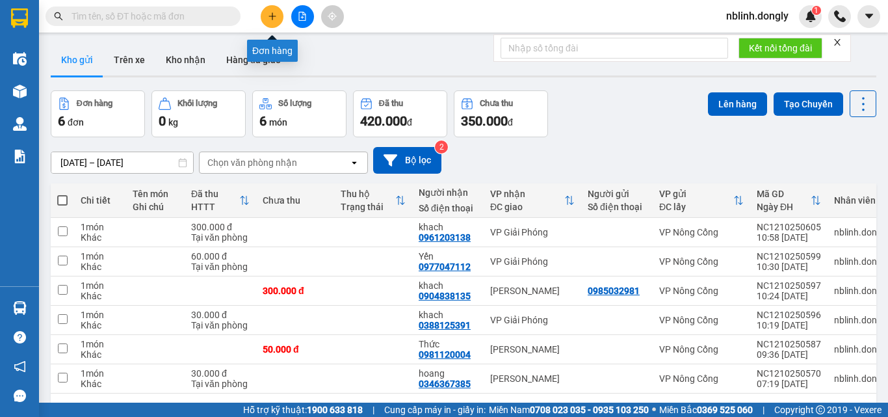
click at [270, 18] on icon "plus" at bounding box center [272, 16] width 9 height 9
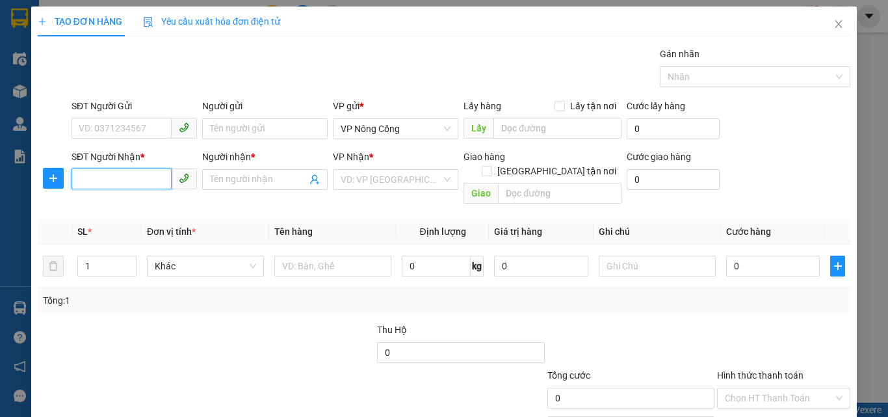
click at [88, 177] on input "SĐT Người Nhận *" at bounding box center [121, 178] width 100 height 21
type input "0773290201"
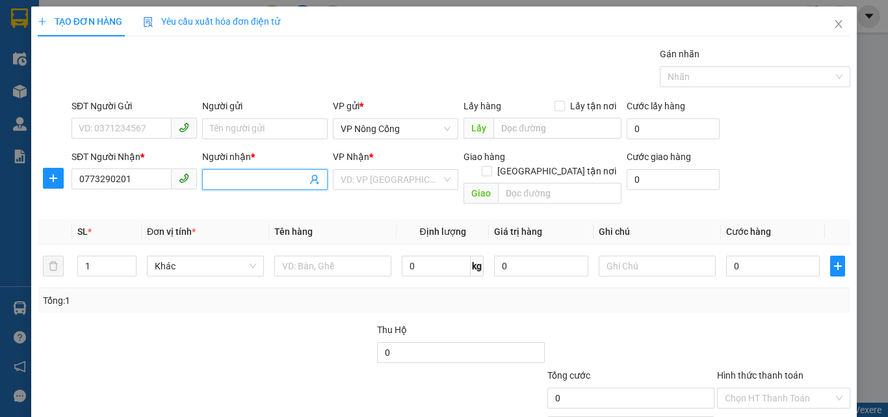
click at [230, 181] on input "Người nhận *" at bounding box center [258, 179] width 97 height 14
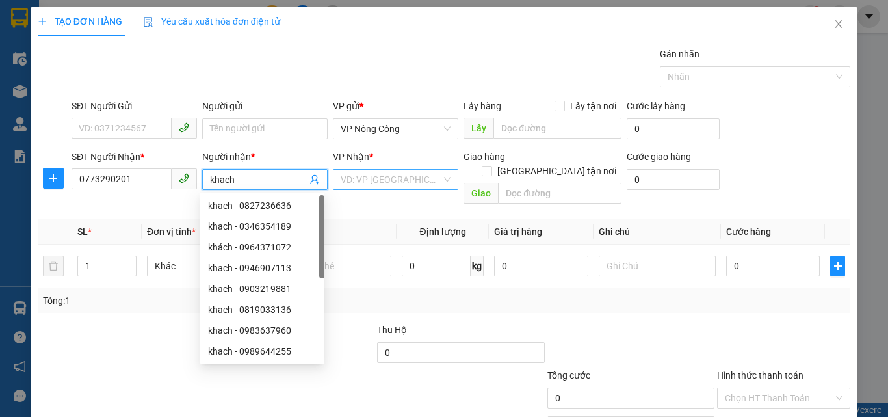
type input "khach"
click at [375, 179] on input "search" at bounding box center [391, 179] width 101 height 19
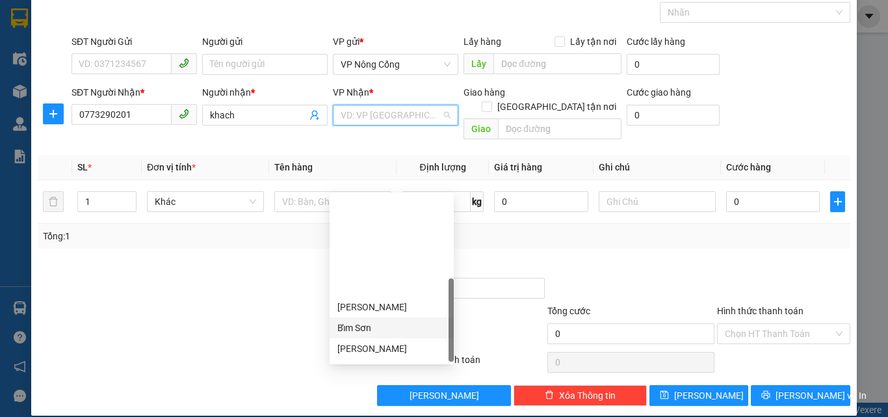
scroll to position [187, 0]
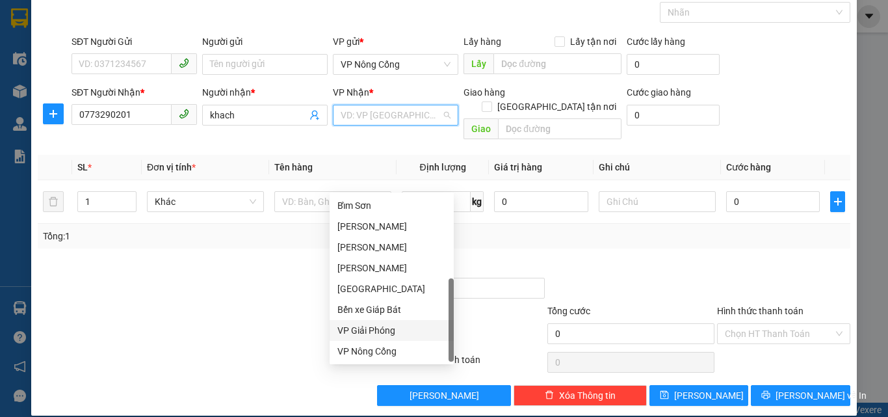
drag, startPoint x: 368, startPoint y: 331, endPoint x: 645, endPoint y: 331, distance: 277.5
click at [368, 330] on div "VP Giải Phóng" at bounding box center [391, 330] width 109 height 14
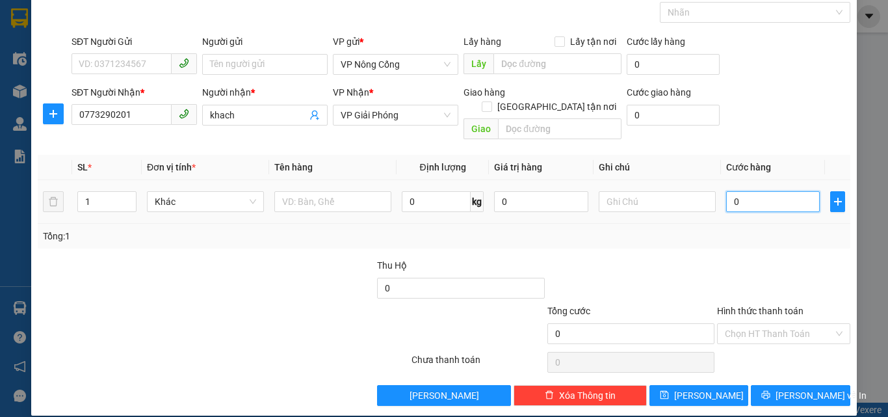
click at [738, 191] on input "0" at bounding box center [773, 201] width 94 height 21
type input "5"
type input "50"
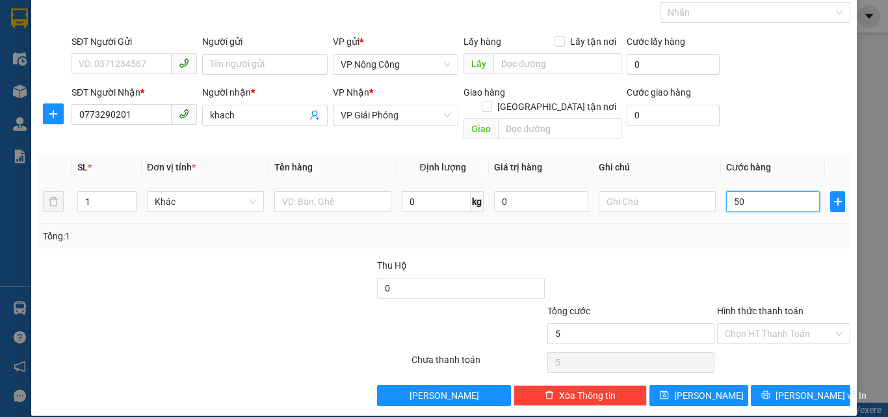
type input "50"
type input "50.000"
click at [753, 304] on div "Hình thức thanh toán" at bounding box center [783, 313] width 133 height 19
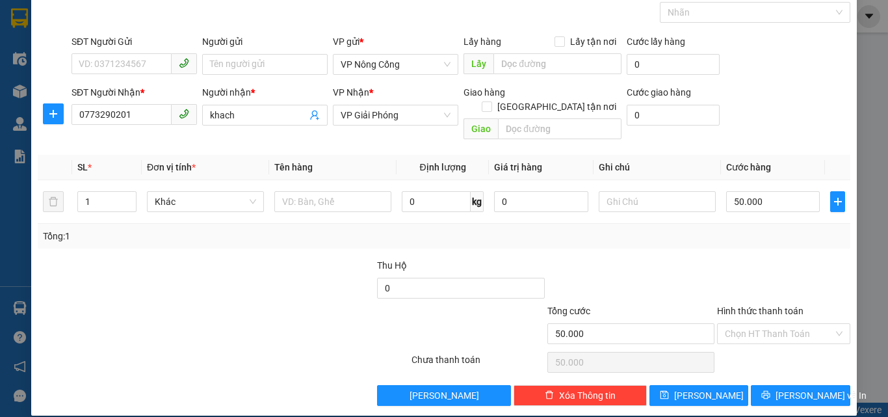
click at [770, 305] on label "Hình thức thanh toán" at bounding box center [760, 310] width 86 height 10
click at [770, 324] on input "Hình thức thanh toán" at bounding box center [779, 333] width 109 height 19
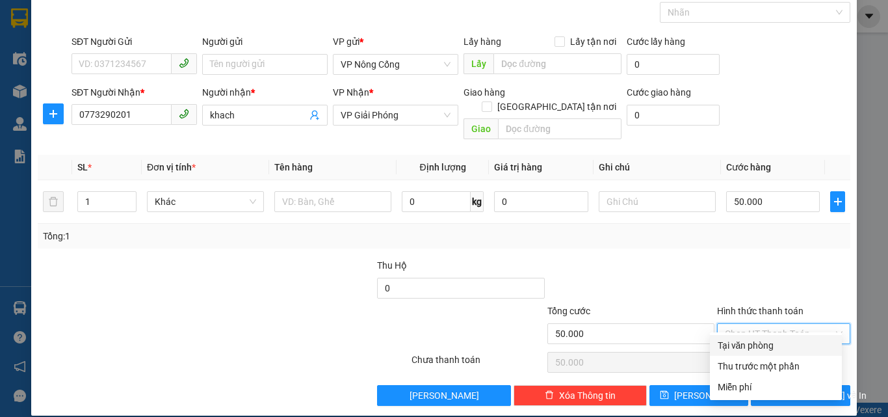
click at [760, 346] on div "Tại văn phòng" at bounding box center [776, 345] width 116 height 14
type input "0"
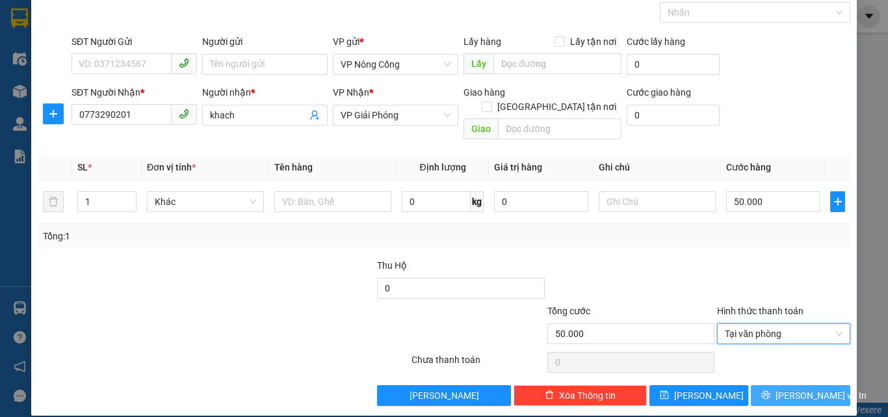
click at [803, 388] on span "[PERSON_NAME] và In" at bounding box center [820, 395] width 91 height 14
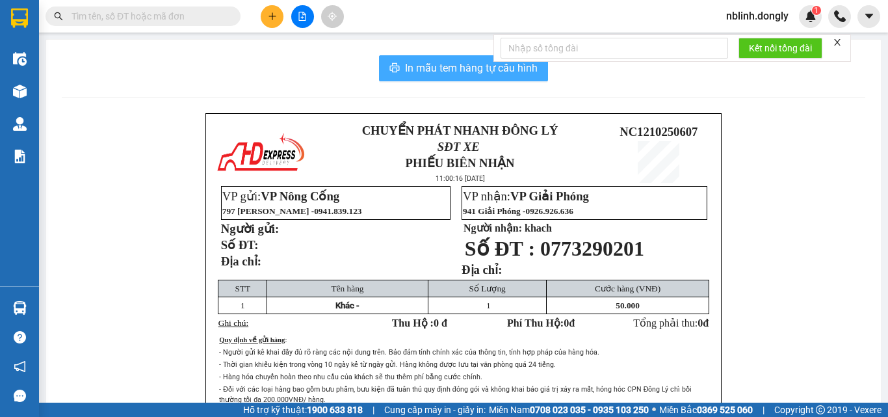
click at [459, 58] on button "In mẫu tem hàng tự cấu hình" at bounding box center [463, 68] width 169 height 26
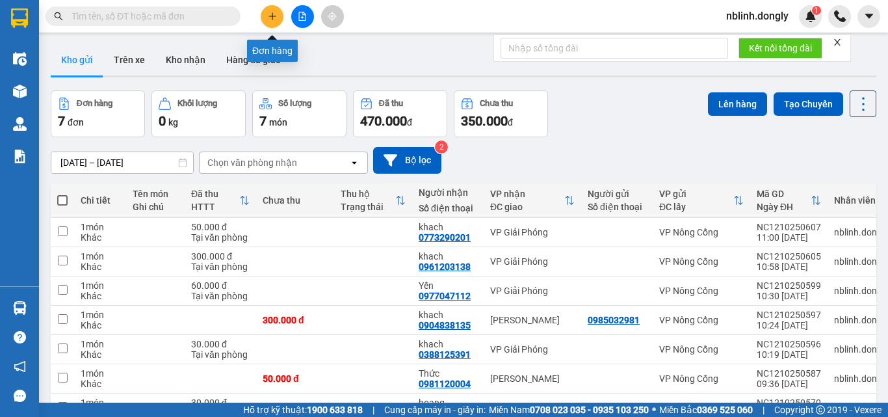
click at [268, 12] on icon "plus" at bounding box center [272, 16] width 9 height 9
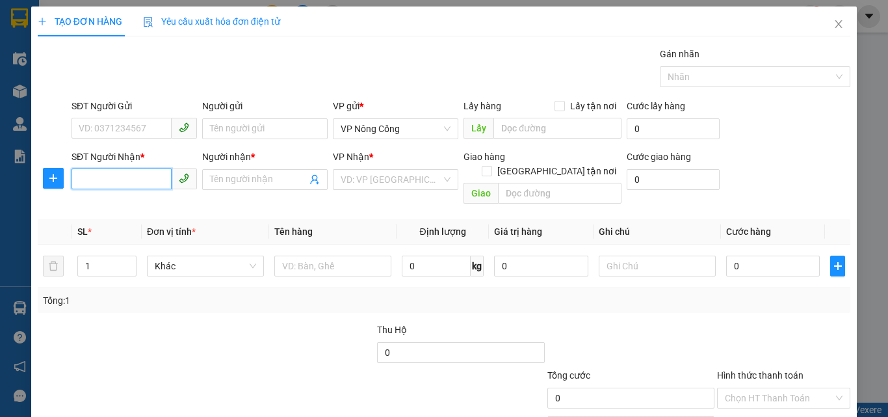
drag, startPoint x: 81, startPoint y: 170, endPoint x: 81, endPoint y: 185, distance: 14.9
click at [81, 171] on input "SĐT Người Nhận *" at bounding box center [121, 178] width 100 height 21
type input "0352623179"
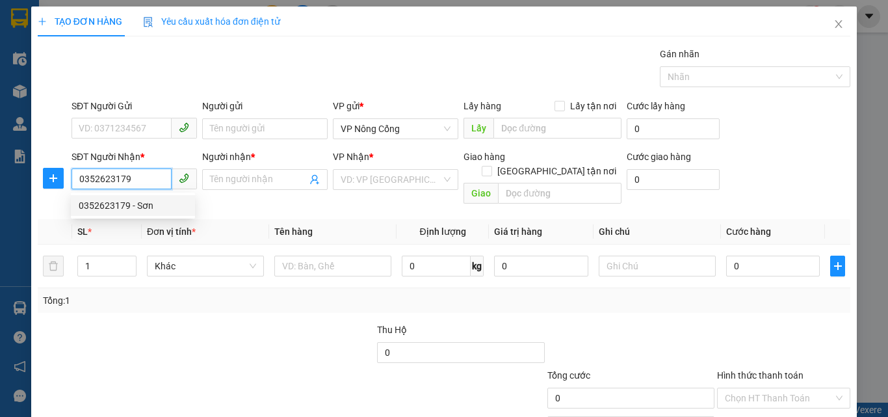
click at [142, 208] on div "0352623179 - Sơn" at bounding box center [133, 205] width 109 height 14
type input "Sơn"
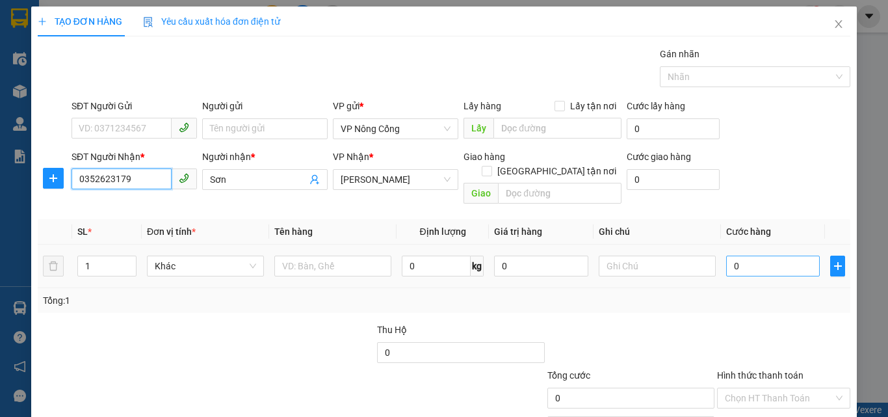
type input "0352623179"
click at [732, 255] on input "0" at bounding box center [773, 265] width 94 height 21
type input "5"
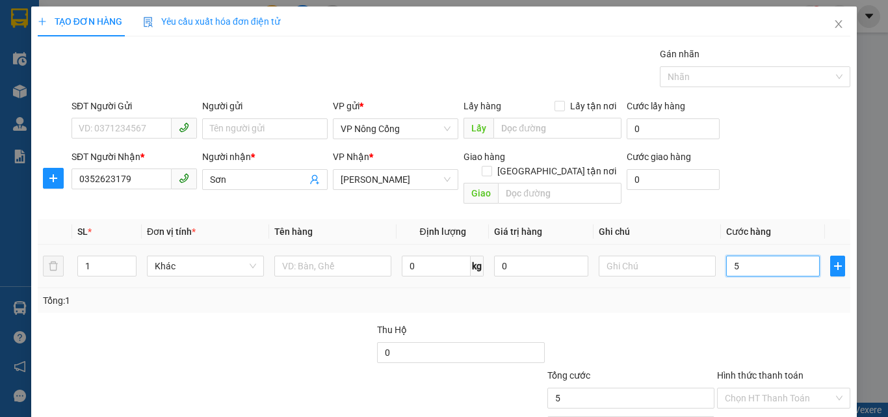
type input "50"
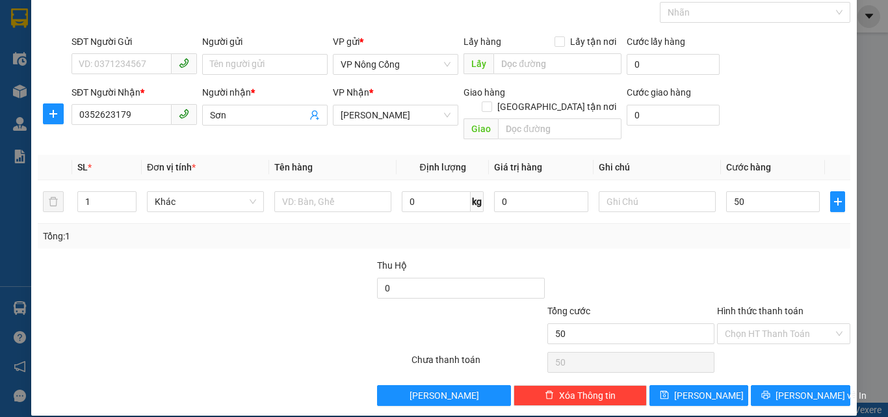
type input "50.000"
click at [766, 305] on label "Hình thức thanh toán" at bounding box center [760, 310] width 86 height 10
click at [766, 324] on input "Hình thức thanh toán" at bounding box center [779, 333] width 109 height 19
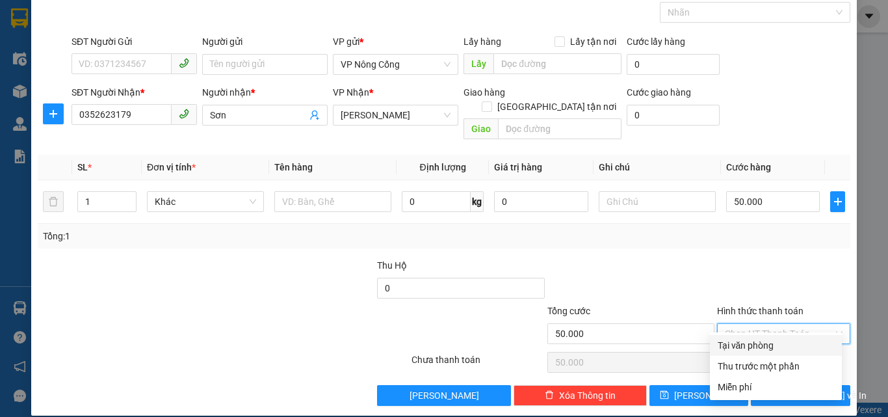
click at [755, 344] on div "Tại văn phòng" at bounding box center [776, 345] width 116 height 14
type input "0"
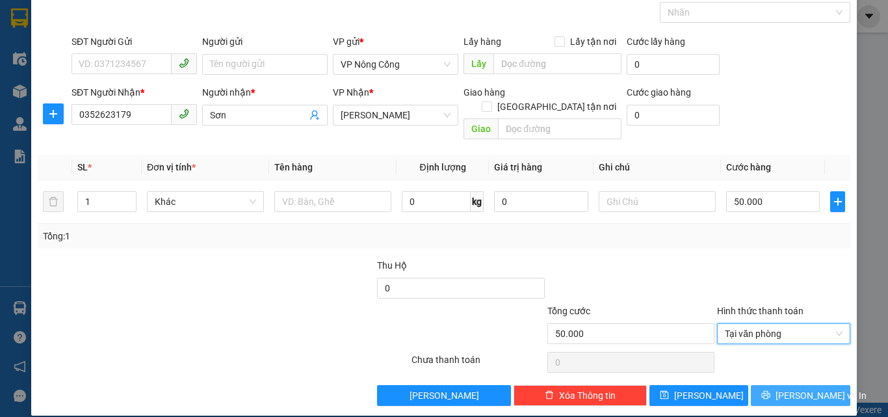
click at [792, 388] on span "[PERSON_NAME] và In" at bounding box center [820, 395] width 91 height 14
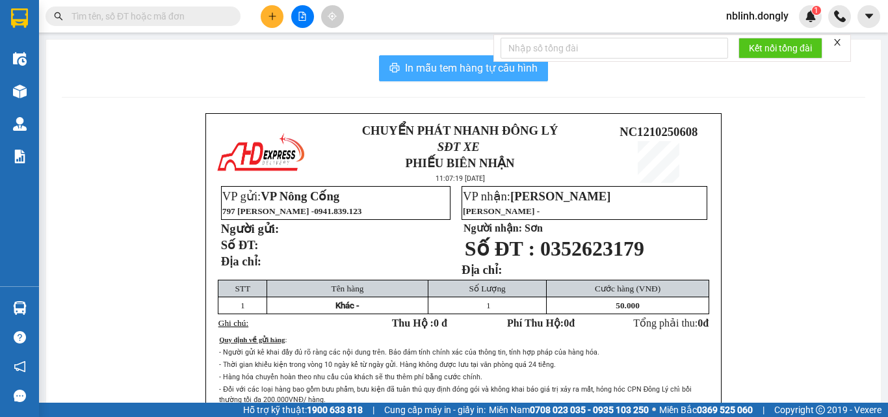
click at [468, 57] on button "In mẫu tem hàng tự cấu hình" at bounding box center [463, 68] width 169 height 26
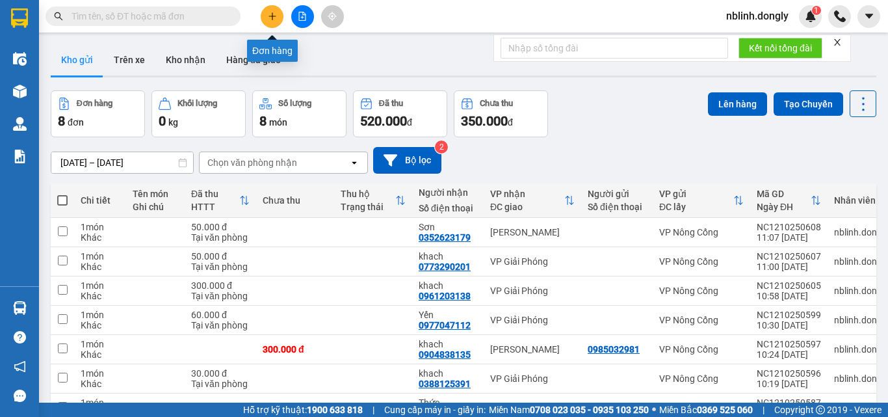
click at [272, 16] on icon "plus" at bounding box center [272, 16] width 9 height 9
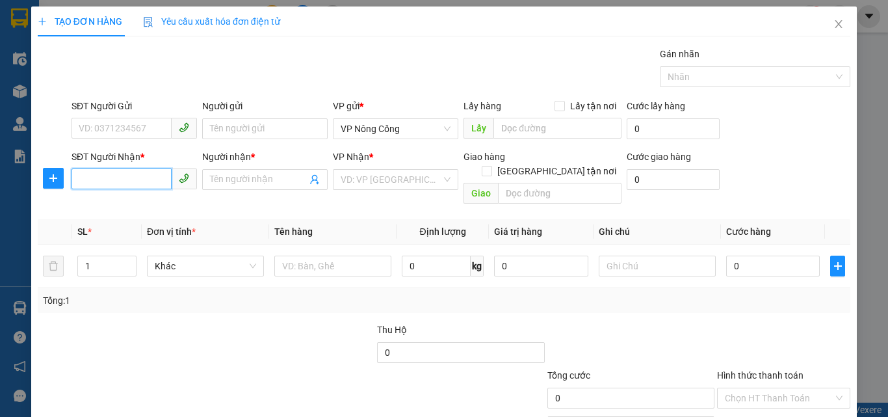
click at [103, 176] on input "SĐT Người Nhận *" at bounding box center [121, 178] width 100 height 21
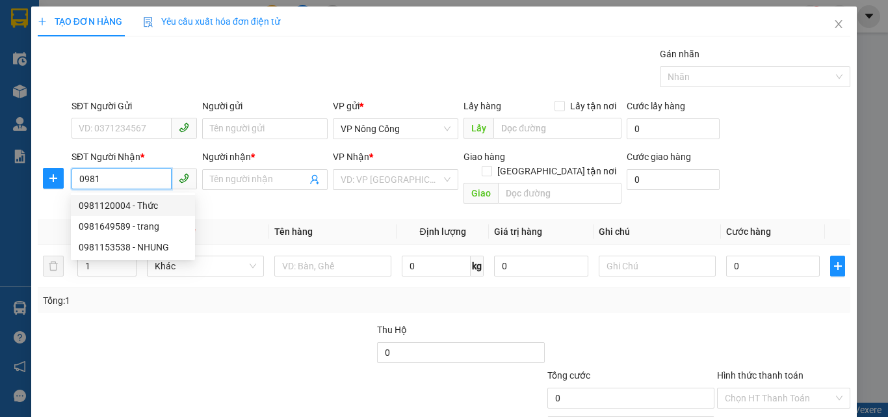
click at [102, 209] on div "0981120004 - Thức" at bounding box center [133, 205] width 109 height 14
type input "0981120004"
type input "Thức"
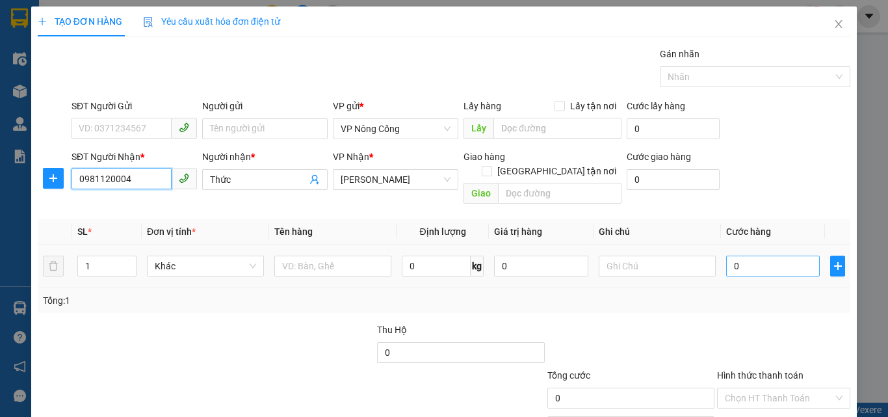
type input "0981120004"
click at [762, 255] on input "0" at bounding box center [773, 265] width 94 height 21
type input "5"
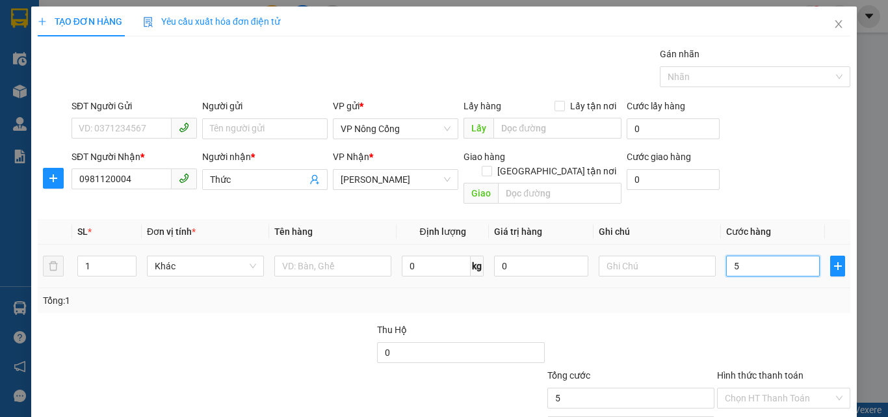
type input "50"
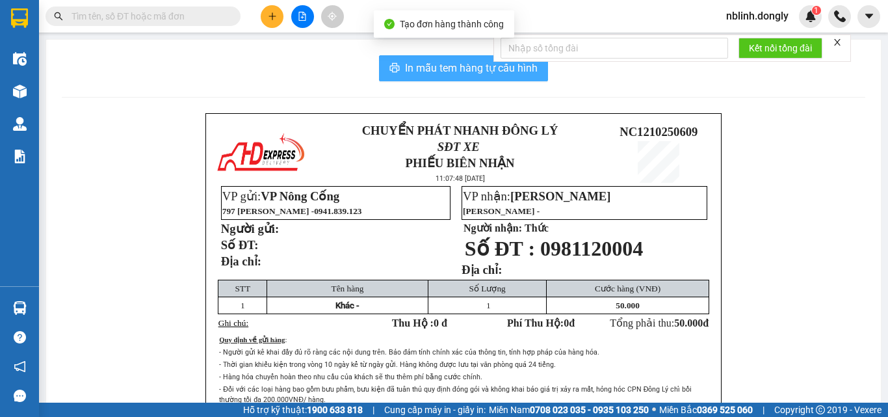
click at [458, 77] on button "In mẫu tem hàng tự cấu hình" at bounding box center [463, 68] width 169 height 26
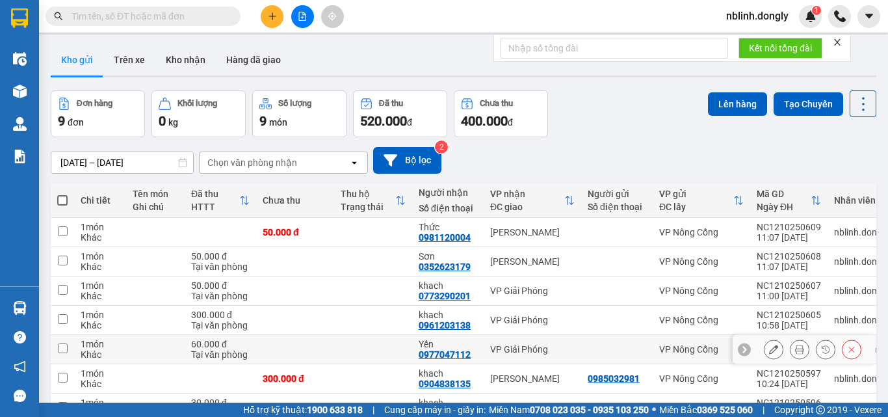
click at [61, 347] on input "checkbox" at bounding box center [63, 348] width 10 height 10
checkbox input "true"
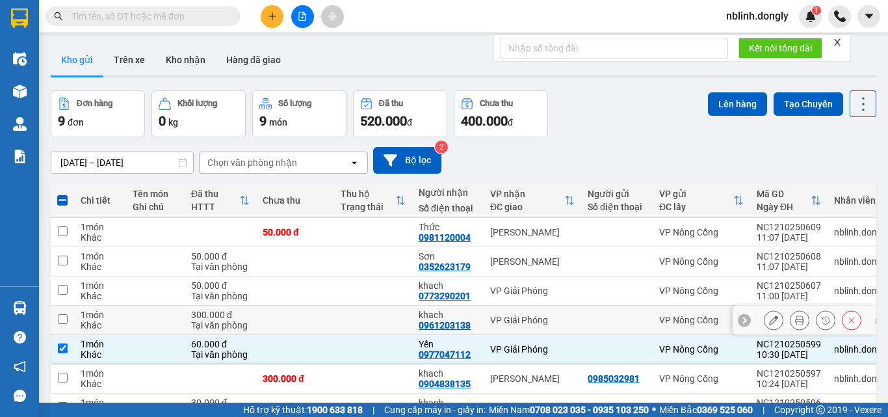
drag, startPoint x: 61, startPoint y: 318, endPoint x: 166, endPoint y: 318, distance: 104.6
click at [66, 318] on input "checkbox" at bounding box center [63, 319] width 10 height 10
checkbox input "true"
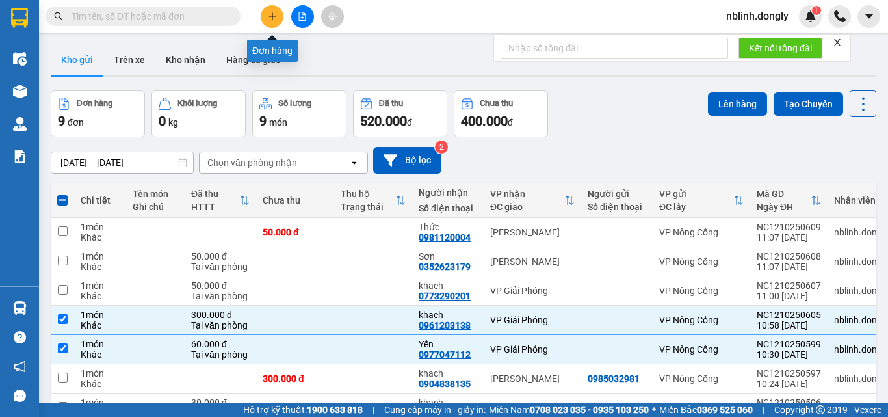
click at [276, 17] on icon "plus" at bounding box center [272, 16] width 9 height 9
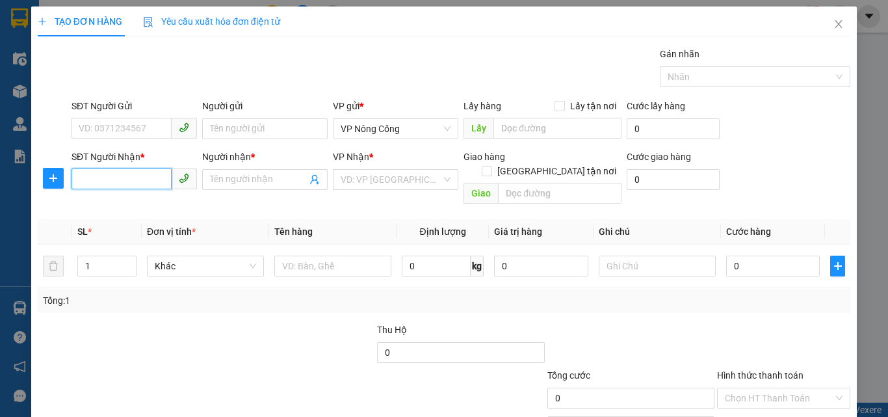
click at [77, 181] on input "SĐT Người Nhận *" at bounding box center [121, 178] width 100 height 21
click at [120, 203] on div "0849963222 - Ân" at bounding box center [133, 205] width 109 height 14
type input "0849963222"
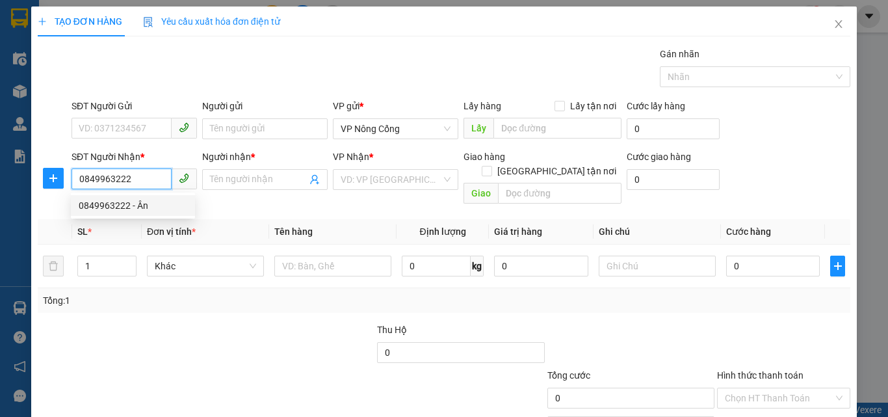
type input "Ân"
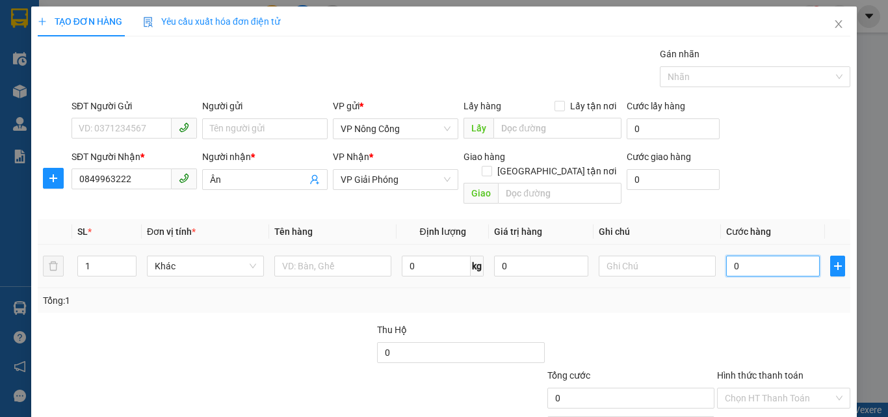
click at [758, 255] on input "0" at bounding box center [773, 265] width 94 height 21
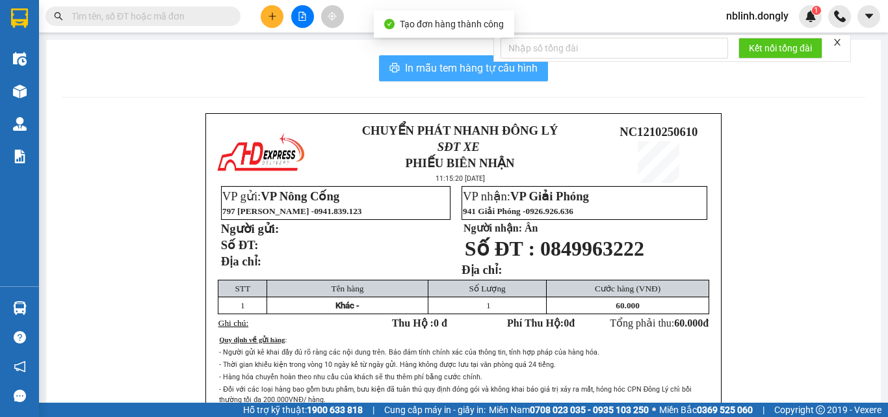
click at [465, 64] on span "In mẫu tem hàng tự cấu hình" at bounding box center [471, 68] width 133 height 16
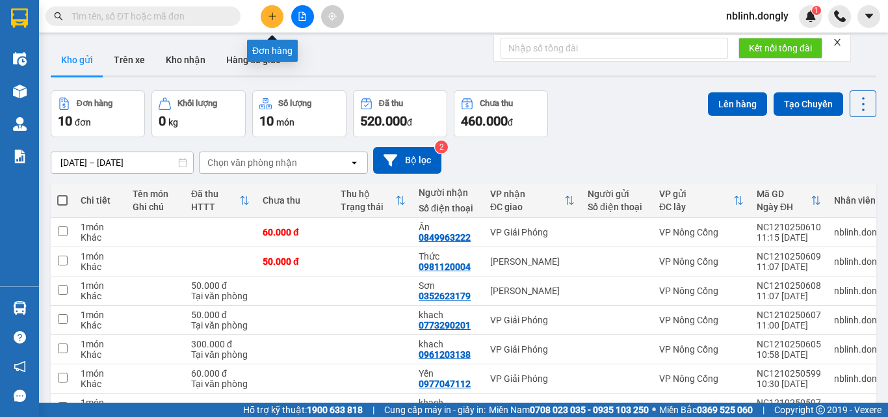
click at [272, 16] on icon "plus" at bounding box center [272, 16] width 9 height 9
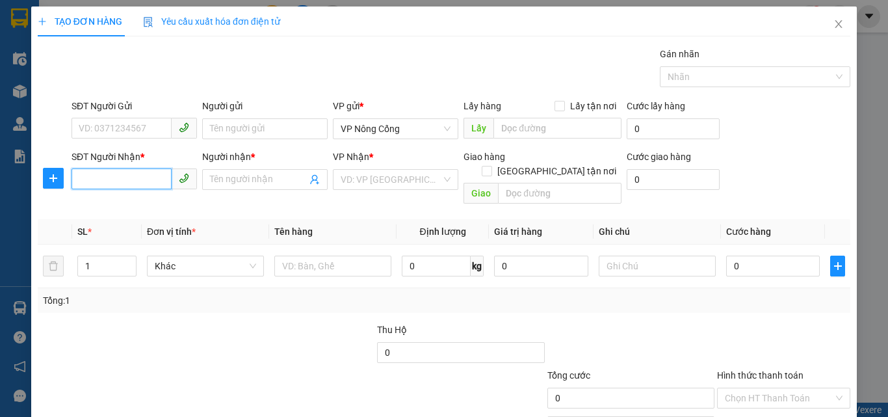
click at [86, 179] on input "SĐT Người Nhận *" at bounding box center [121, 178] width 100 height 21
type input "0987548123"
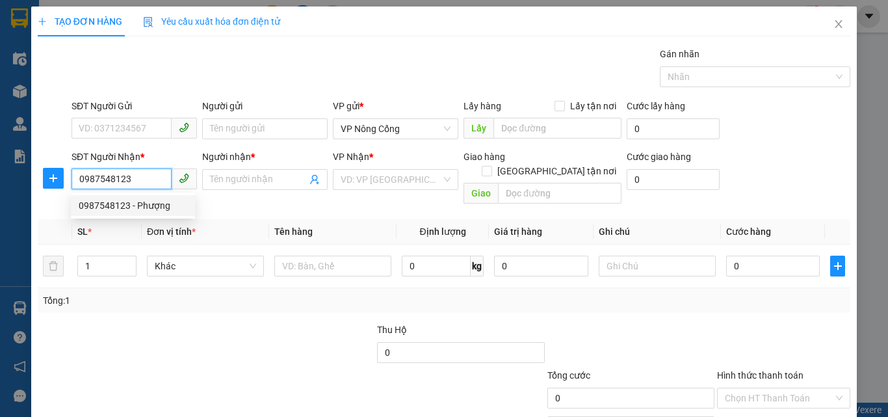
click at [133, 205] on div "0987548123 - Phượng" at bounding box center [133, 205] width 109 height 14
type input "Phượng"
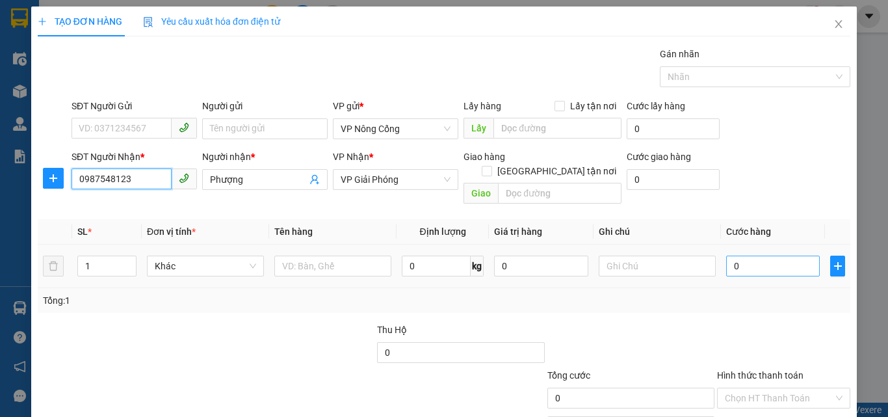
type input "0987548123"
click at [744, 255] on input "0" at bounding box center [773, 265] width 94 height 21
type input "6"
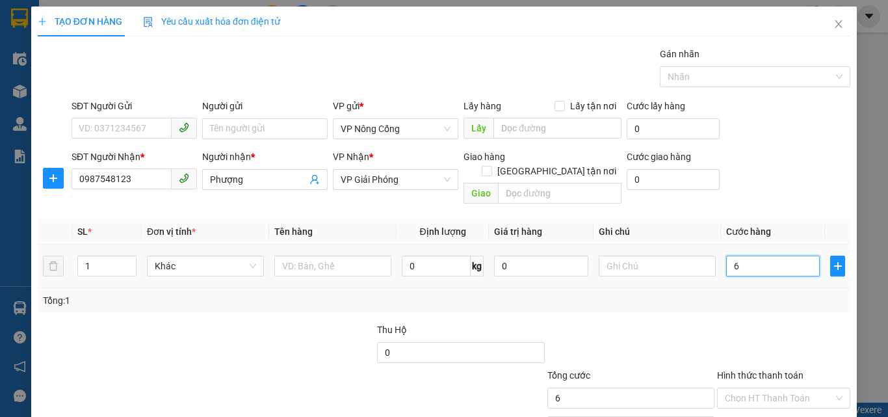
type input "60"
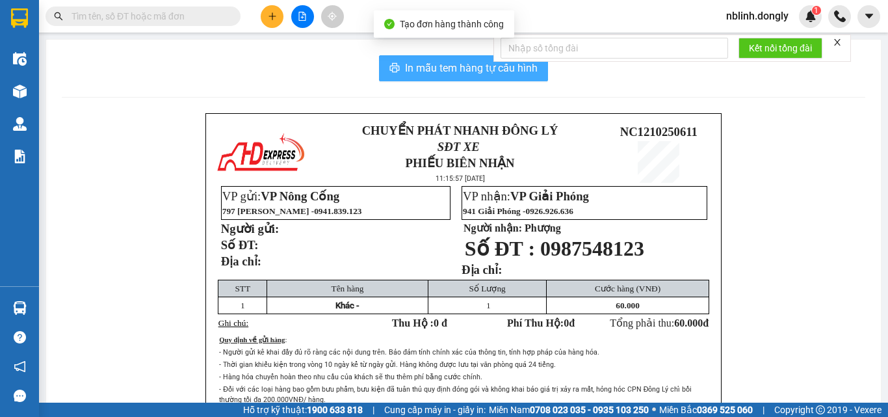
click at [437, 63] on span "In mẫu tem hàng tự cấu hình" at bounding box center [471, 68] width 133 height 16
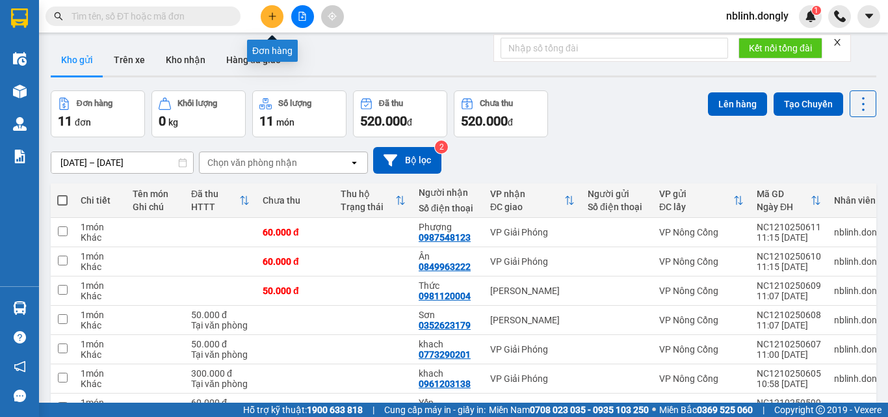
click at [274, 13] on icon "plus" at bounding box center [272, 16] width 9 height 9
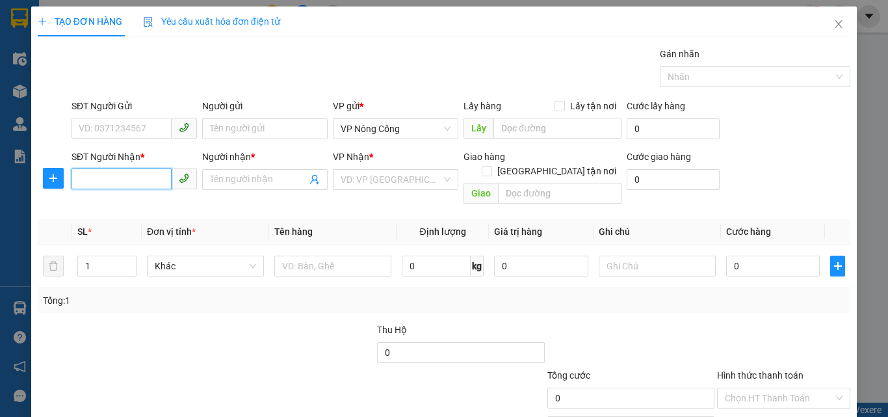
click at [92, 174] on input "SĐT Người Nhận *" at bounding box center [121, 178] width 100 height 21
type input "0327395636"
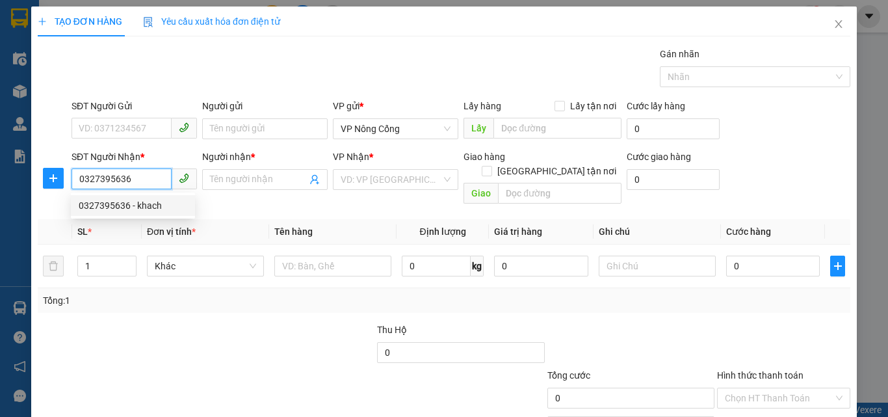
click at [138, 209] on div "0327395636 - khach" at bounding box center [133, 205] width 109 height 14
type input "khach"
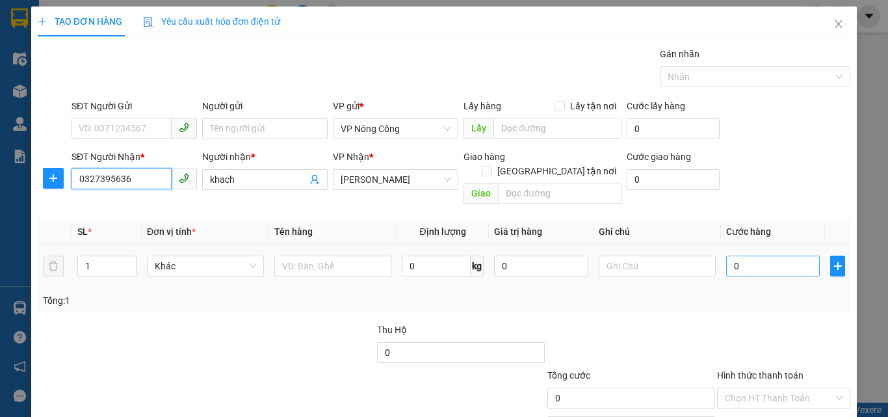
type input "0327395636"
click at [747, 255] on input "0" at bounding box center [773, 265] width 94 height 21
type input "4"
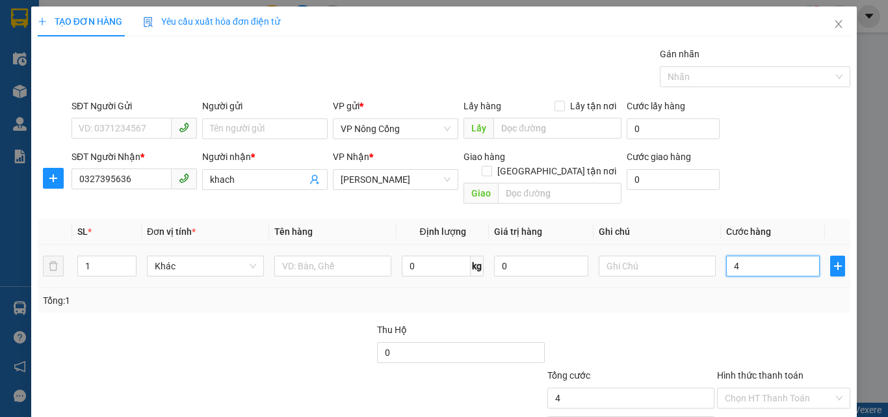
type input "40"
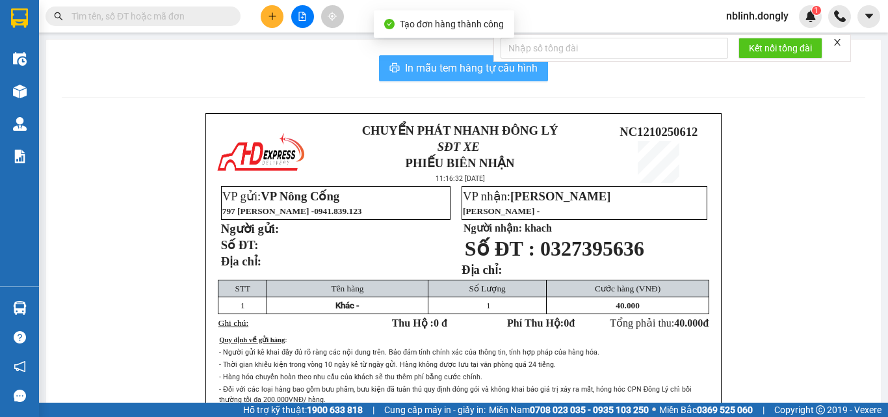
click at [462, 68] on span "In mẫu tem hàng tự cấu hình" at bounding box center [471, 68] width 133 height 16
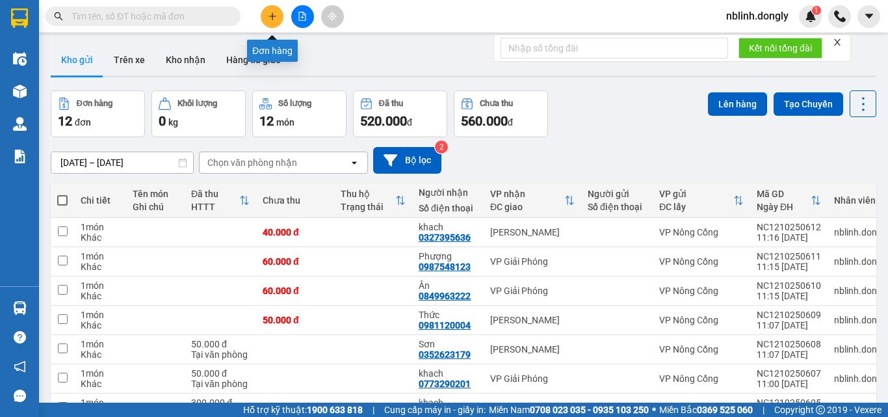
click at [272, 18] on icon "plus" at bounding box center [272, 16] width 9 height 9
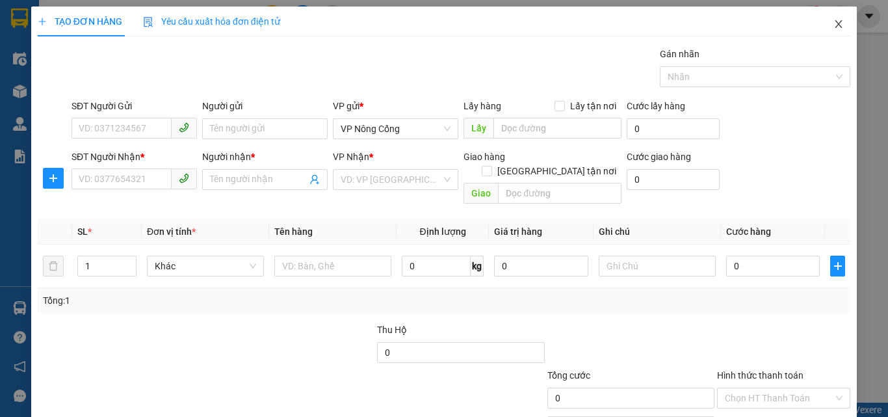
click at [835, 26] on span "Close" at bounding box center [838, 24] width 36 height 36
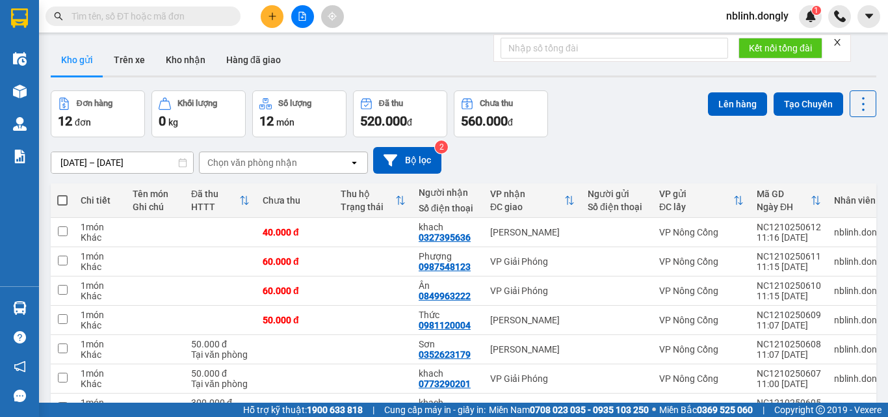
checkbox input "true"
click at [57, 393] on td at bounding box center [62, 407] width 23 height 29
checkbox input "true"
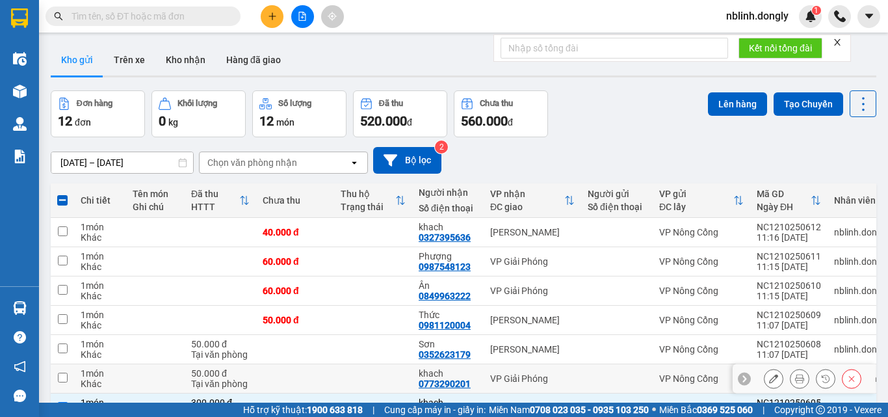
click at [58, 364] on td at bounding box center [62, 378] width 23 height 29
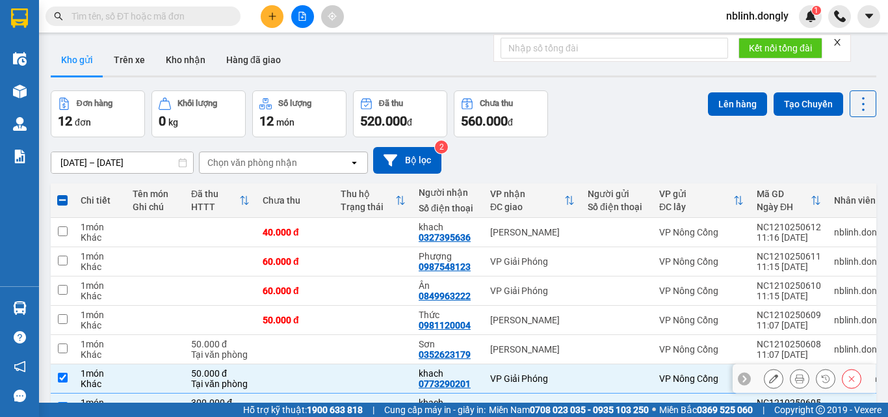
checkbox input "true"
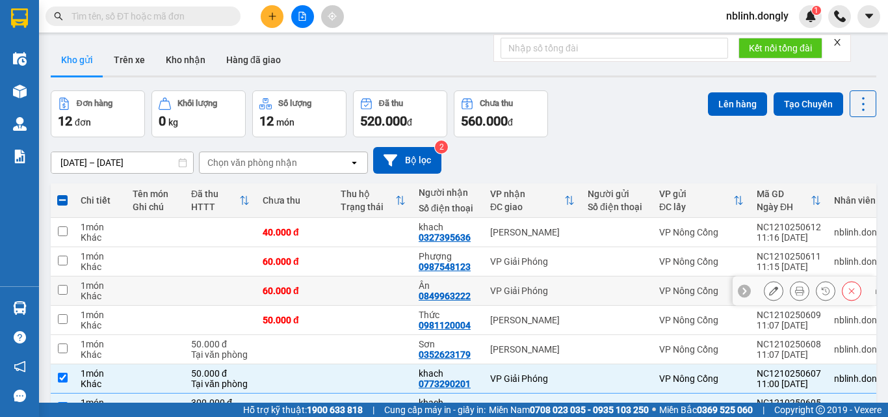
click at [64, 285] on input "checkbox" at bounding box center [63, 290] width 10 height 10
checkbox input "true"
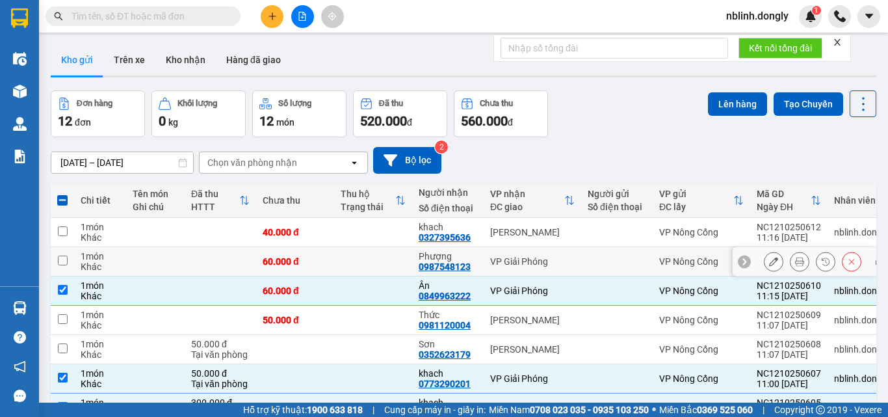
click at [61, 255] on input "checkbox" at bounding box center [63, 260] width 10 height 10
checkbox input "true"
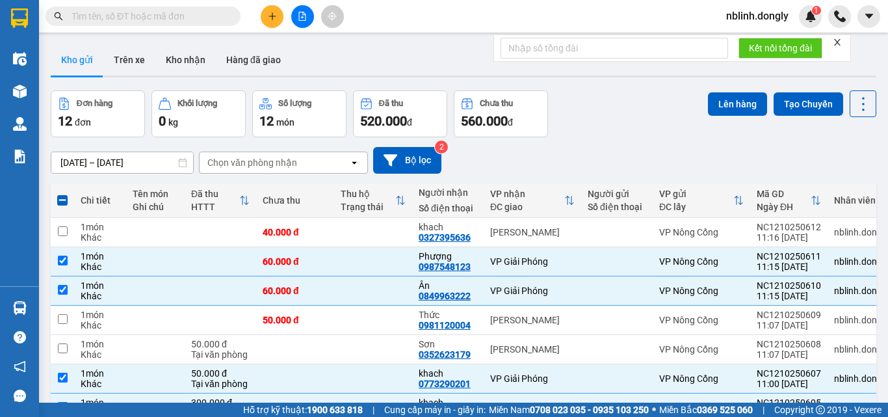
checkbox input "true"
click at [790, 62] on div "Kết nối tổng đài" at bounding box center [671, 47] width 357 height 27
click at [795, 101] on button "Tạo Chuyến" at bounding box center [808, 103] width 70 height 23
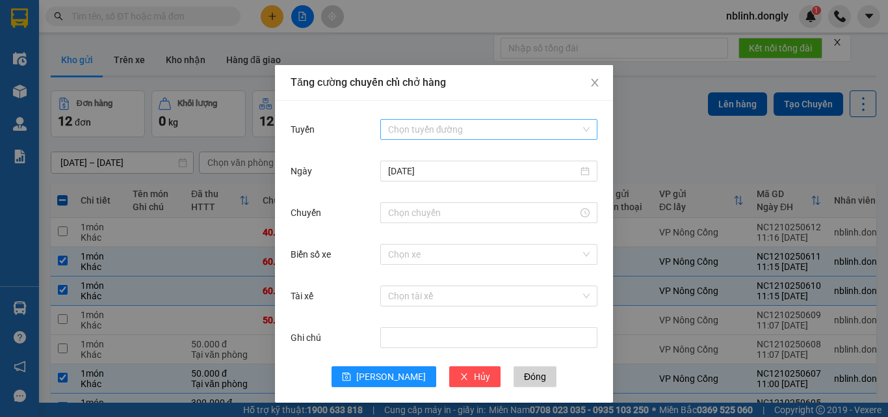
click at [437, 128] on input "Tuyến" at bounding box center [484, 129] width 192 height 19
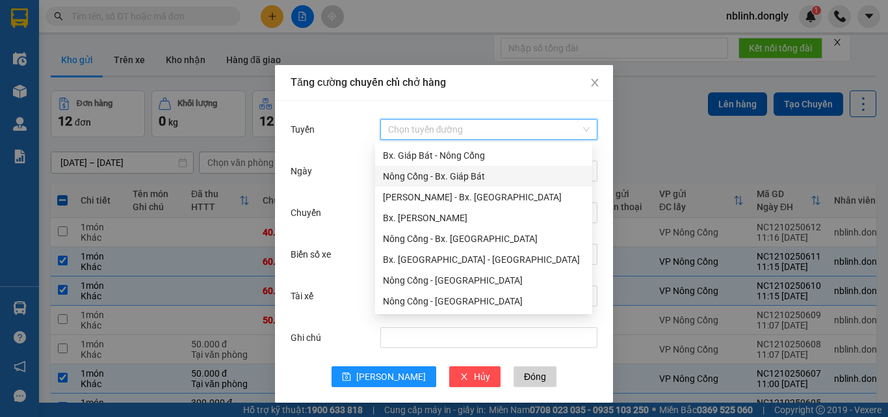
drag, startPoint x: 439, startPoint y: 175, endPoint x: 448, endPoint y: 197, distance: 23.1
click at [439, 176] on div "Nông Cống - Bx. Giáp Bát" at bounding box center [483, 176] width 201 height 14
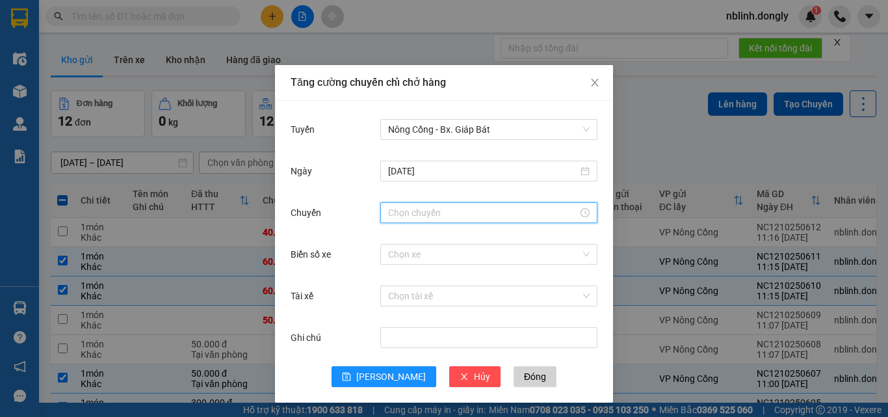
click at [409, 216] on input "Chuyến" at bounding box center [483, 212] width 190 height 14
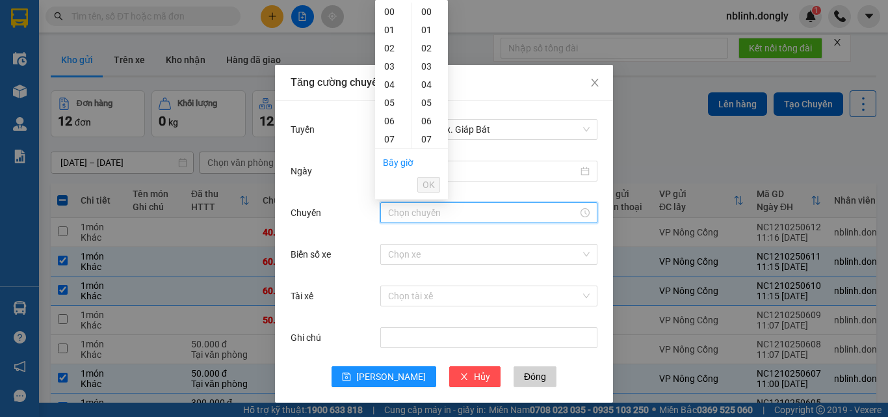
click at [390, 203] on div "11" at bounding box center [393, 212] width 36 height 18
click at [428, 367] on div "20" at bounding box center [430, 376] width 36 height 18
type input "11:20"
click at [428, 183] on span "OK" at bounding box center [428, 184] width 12 height 14
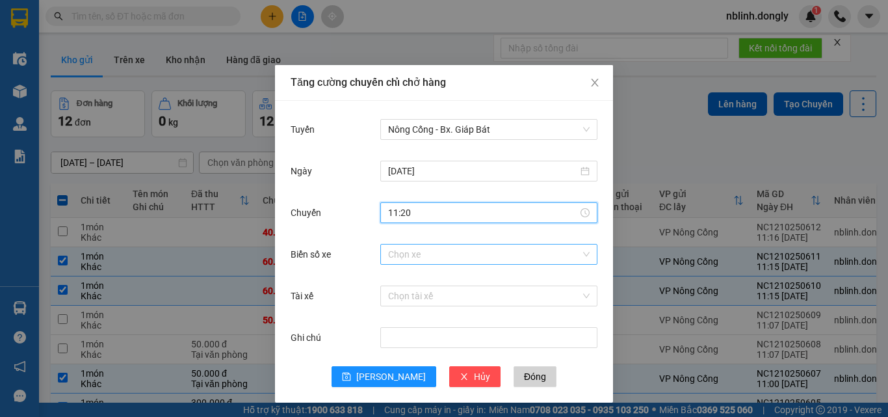
click at [396, 255] on input "Biển số xe" at bounding box center [484, 253] width 192 height 19
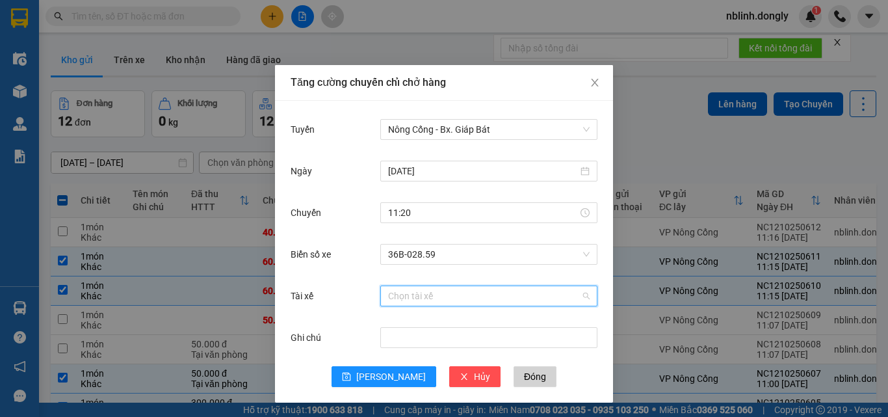
click at [403, 296] on input "Tài xế" at bounding box center [484, 295] width 192 height 19
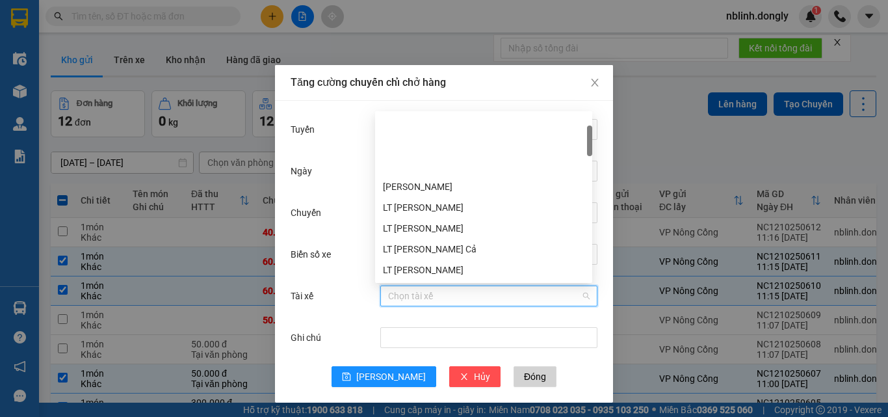
click at [423, 304] on div "LT [PERSON_NAME]" at bounding box center [483, 311] width 201 height 14
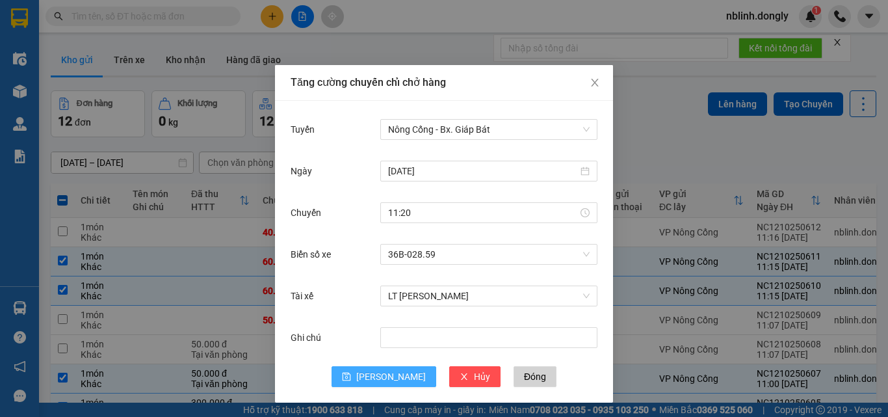
click at [388, 376] on span "[PERSON_NAME]" at bounding box center [391, 376] width 70 height 14
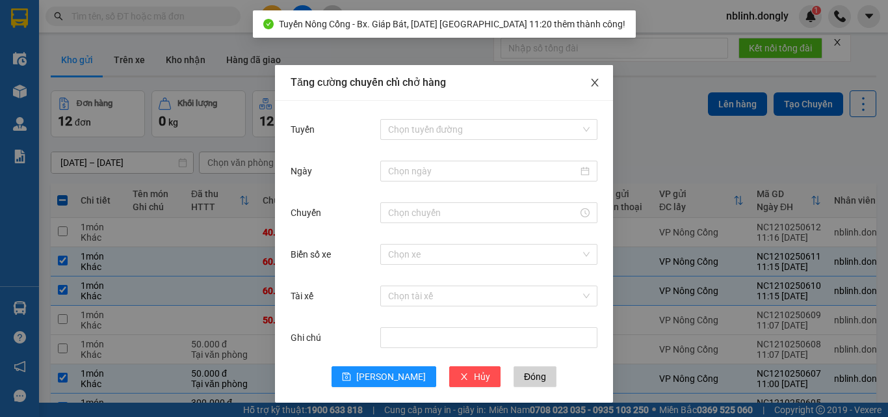
click at [591, 84] on icon "close" at bounding box center [594, 83] width 7 height 8
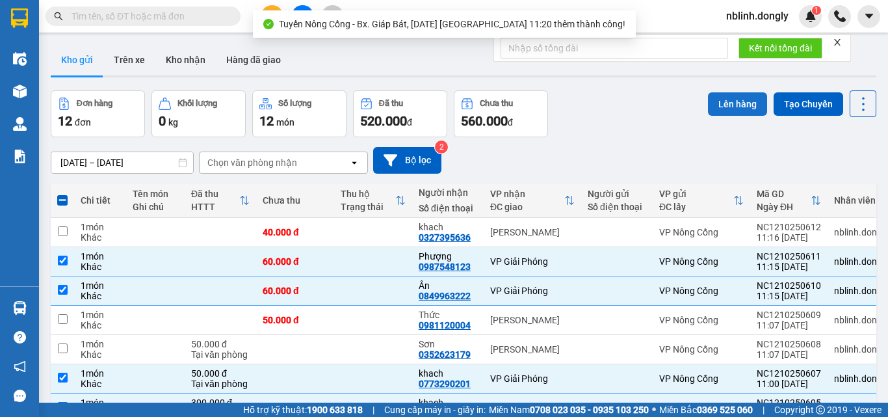
click at [709, 103] on button "Lên hàng" at bounding box center [737, 103] width 59 height 23
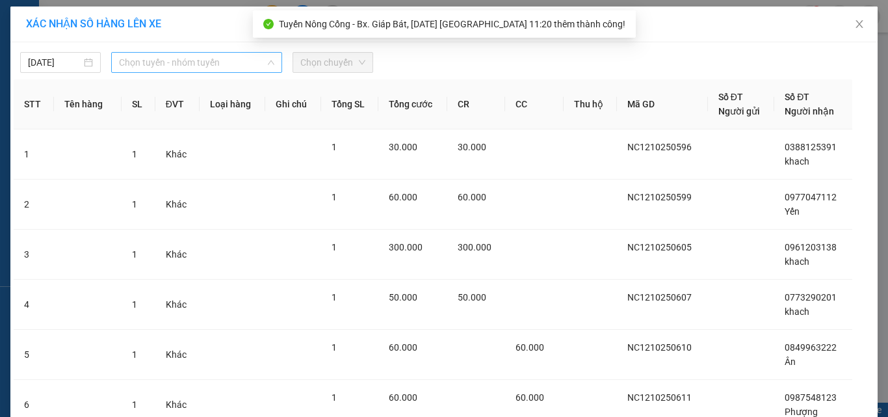
click at [172, 66] on span "Chọn tuyến - nhóm tuyến" at bounding box center [196, 62] width 155 height 19
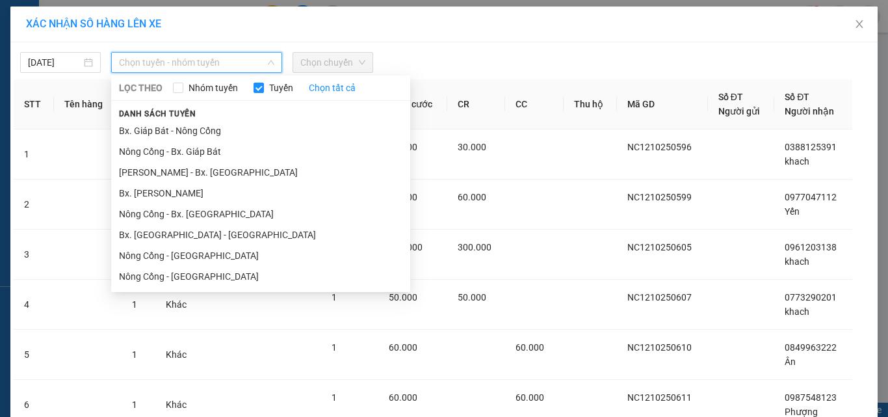
drag, startPoint x: 170, startPoint y: 146, endPoint x: 279, endPoint y: 96, distance: 119.8
click at [174, 144] on li "Nông Cống - Bx. Giáp Bát" at bounding box center [260, 151] width 299 height 21
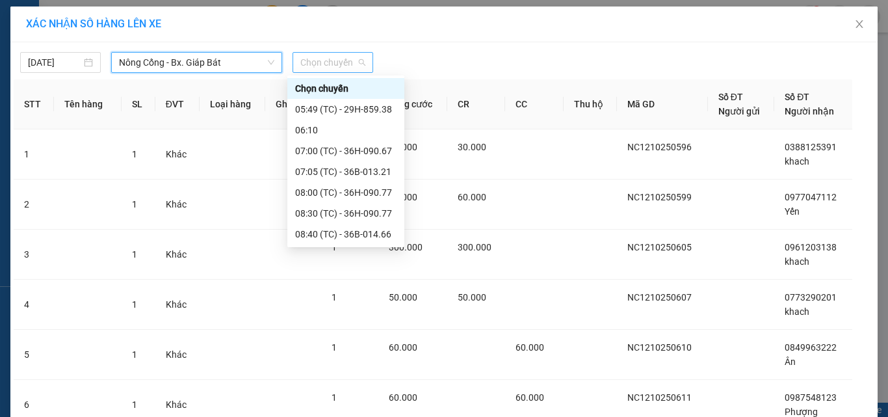
click at [321, 60] on span "Chọn chuyến" at bounding box center [332, 62] width 65 height 19
click at [362, 310] on div "11:20 (TC) - 36B-028.59" at bounding box center [345, 317] width 101 height 14
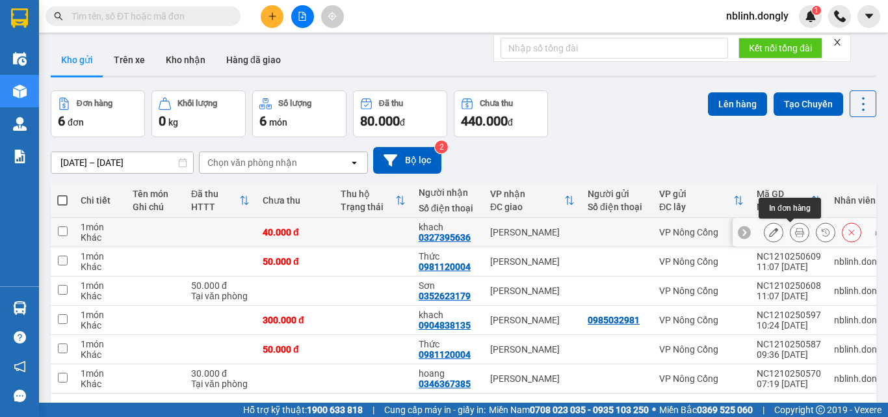
click at [795, 236] on icon at bounding box center [799, 231] width 9 height 9
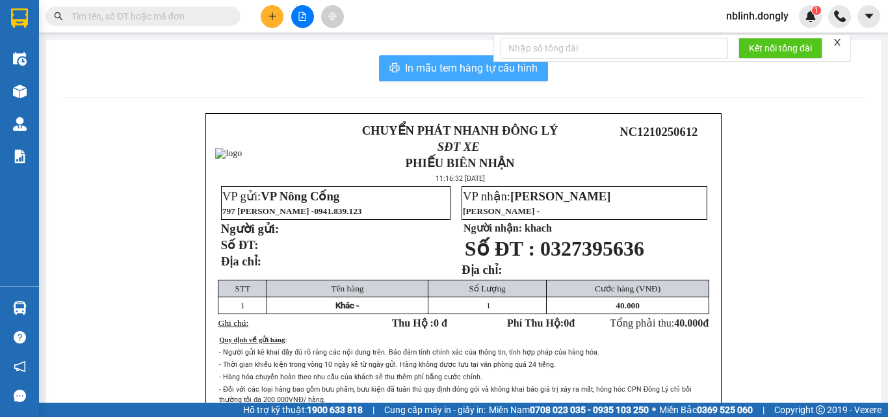
drag, startPoint x: 444, startPoint y: 66, endPoint x: 614, endPoint y: 266, distance: 262.8
click at [449, 73] on span "In mẫu tem hàng tự cấu hình" at bounding box center [471, 68] width 133 height 16
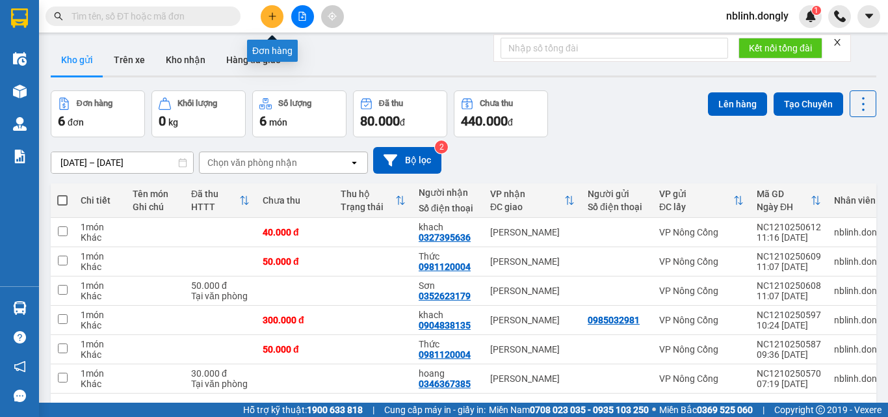
click at [269, 16] on icon "plus" at bounding box center [272, 16] width 9 height 9
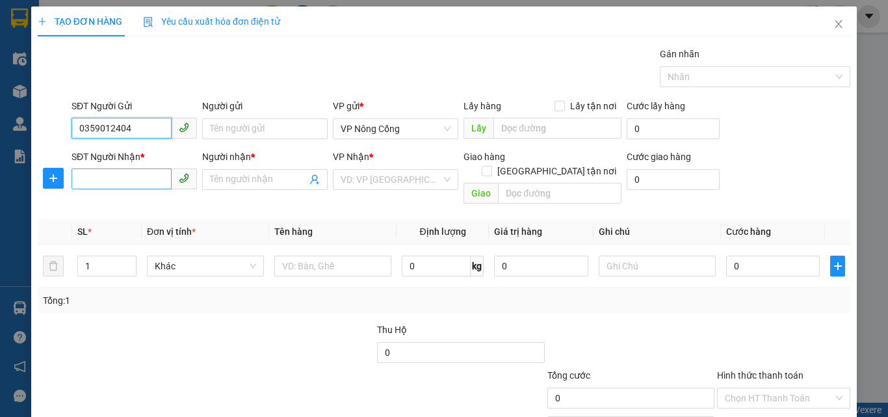
type input "0359012404"
click at [93, 177] on input "SĐT Người Nhận *" at bounding box center [121, 178] width 100 height 21
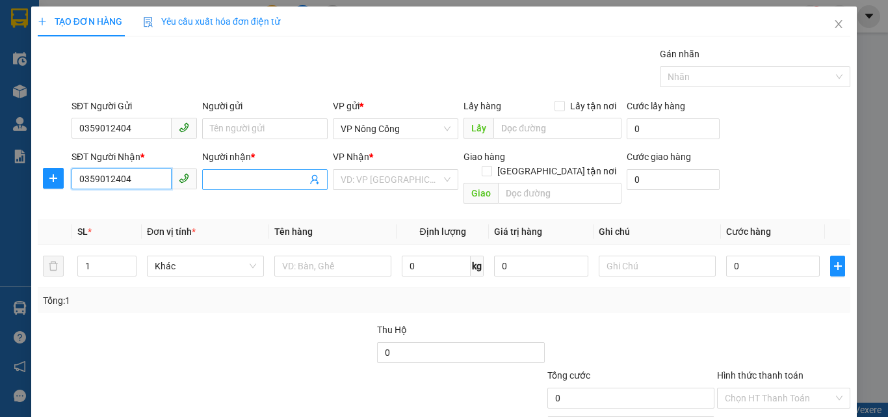
type input "0359012404"
click at [233, 181] on input "Người nhận *" at bounding box center [258, 179] width 97 height 14
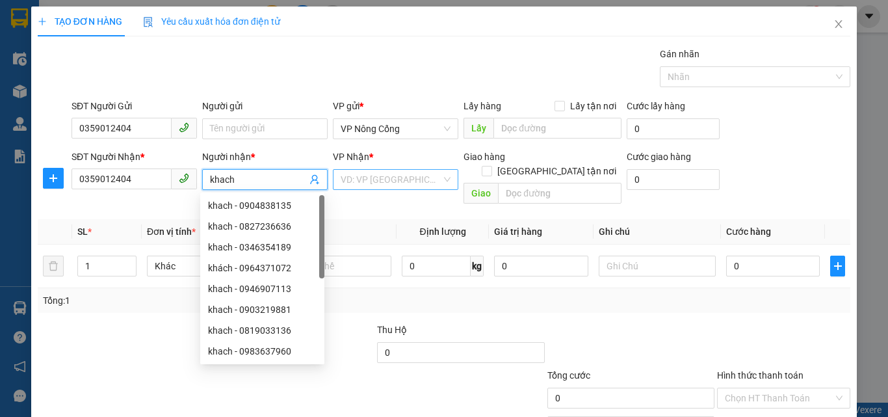
type input "khach"
click at [370, 170] on input "search" at bounding box center [391, 179] width 101 height 19
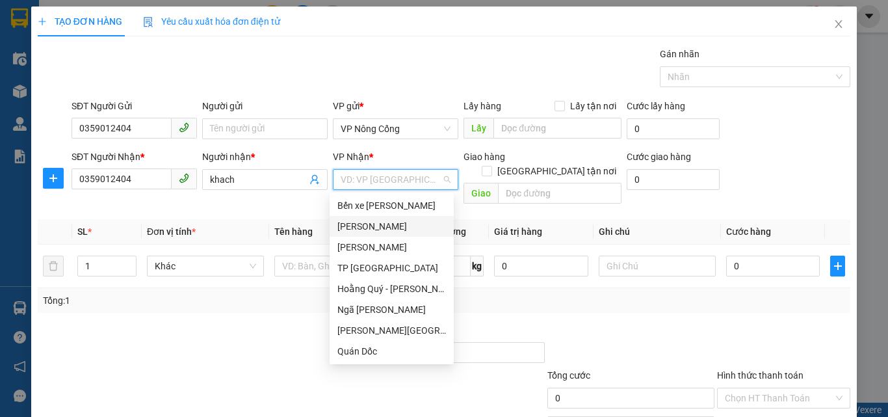
click at [358, 228] on div "[PERSON_NAME]" at bounding box center [391, 226] width 109 height 14
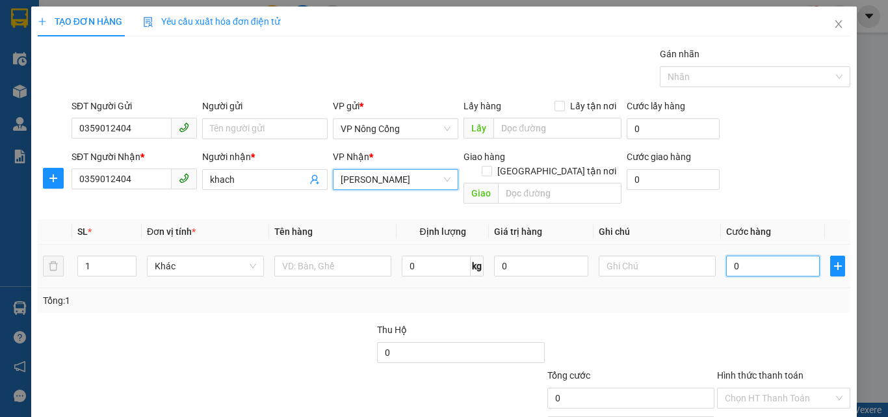
click at [738, 255] on input "0" at bounding box center [773, 265] width 94 height 21
type input "4"
type input "401"
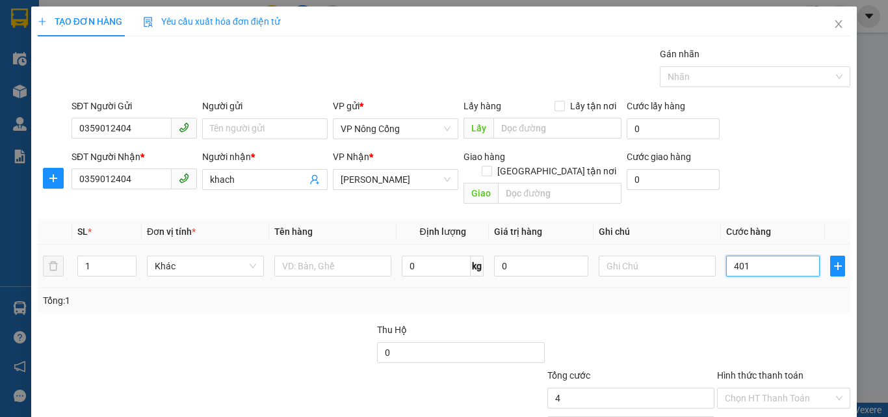
type input "401"
type input "40"
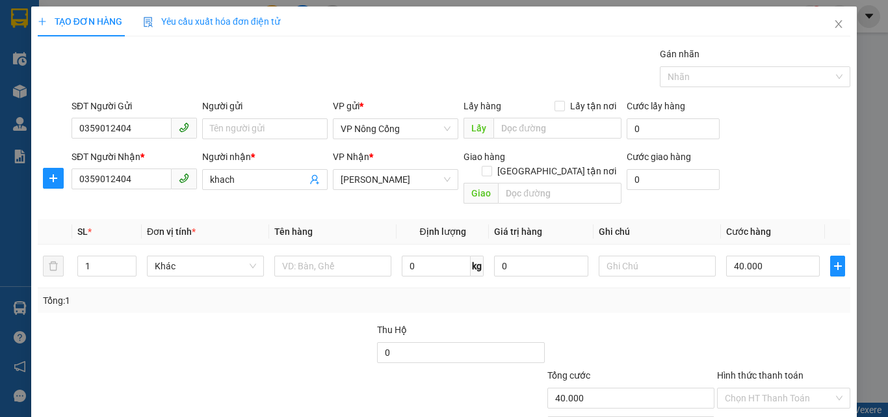
click at [749, 370] on label "Hình thức thanh toán" at bounding box center [760, 375] width 86 height 10
click at [749, 388] on input "Hình thức thanh toán" at bounding box center [779, 397] width 109 height 19
click at [749, 402] on div "Tại văn phòng" at bounding box center [776, 409] width 116 height 14
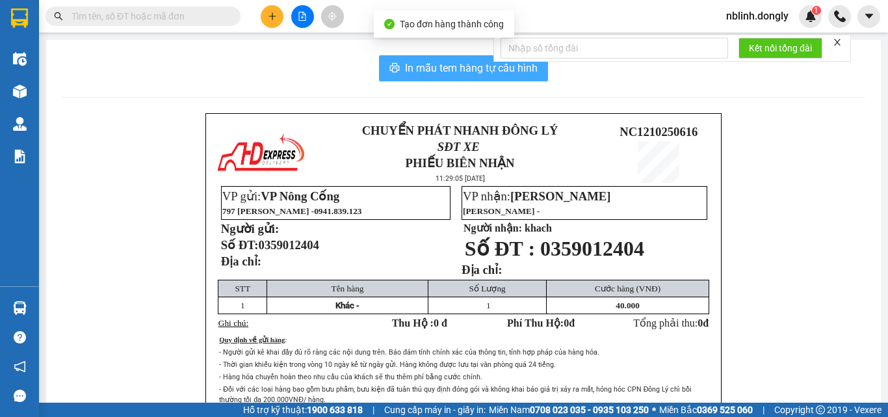
click at [476, 62] on span "In mẫu tem hàng tự cấu hình" at bounding box center [471, 68] width 133 height 16
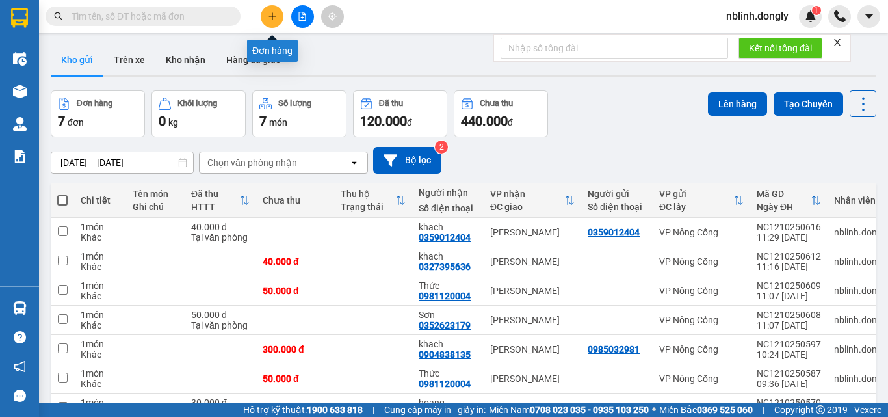
click at [270, 27] on button at bounding box center [272, 16] width 23 height 23
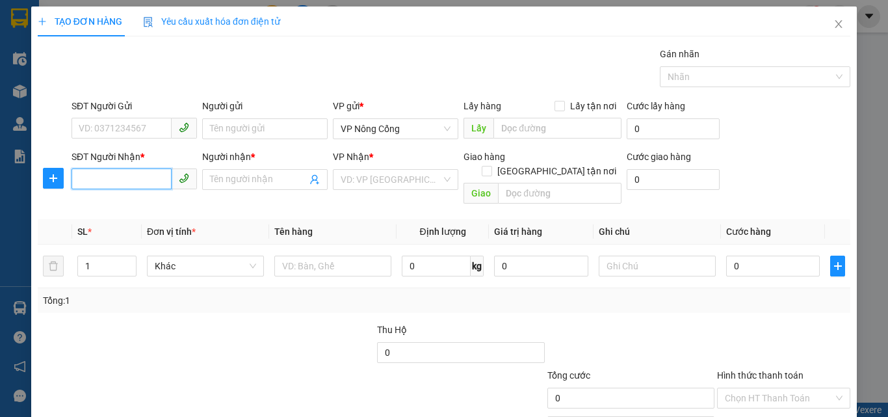
click at [77, 176] on input "SĐT Người Nhận *" at bounding box center [121, 178] width 100 height 21
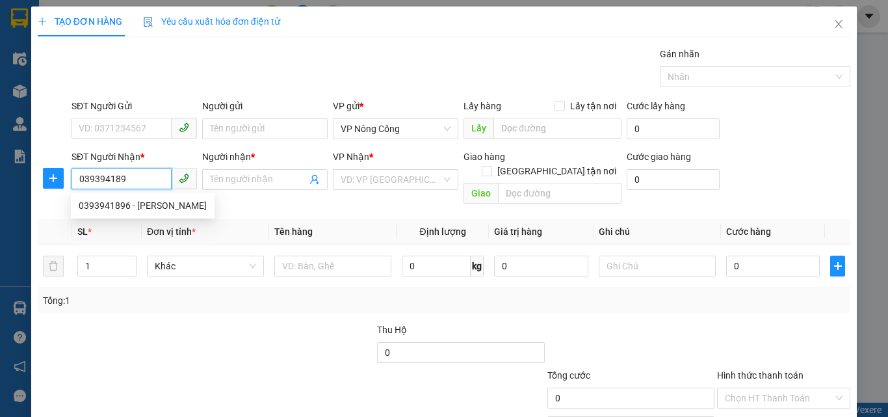
type input "0393941896"
click at [139, 206] on div "0393941896 - [PERSON_NAME]" at bounding box center [143, 205] width 128 height 14
type input "luc"
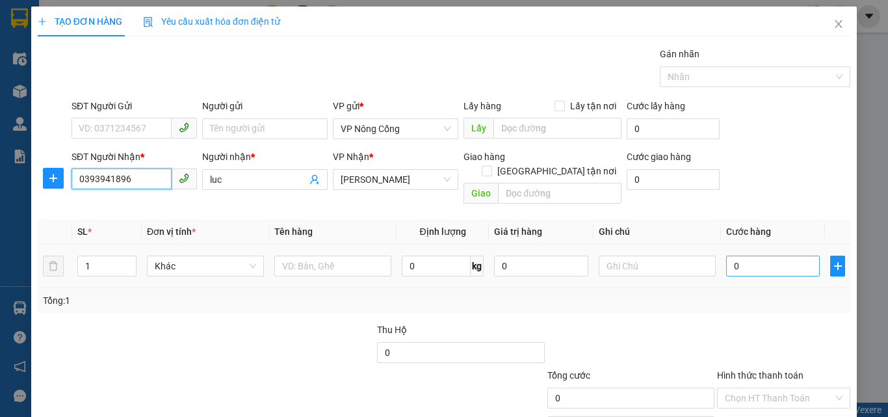
type input "0393941896"
click at [740, 255] on input "0" at bounding box center [773, 265] width 94 height 21
type input "6"
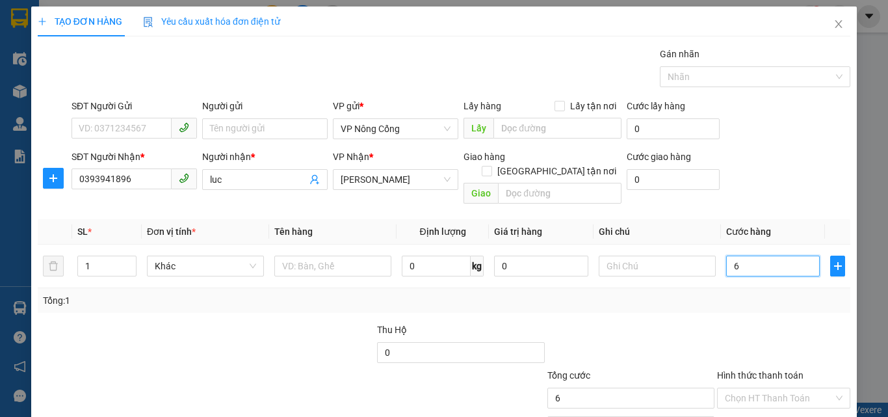
type input "60"
click at [773, 370] on label "Hình thức thanh toán" at bounding box center [760, 375] width 86 height 10
click at [773, 388] on input "Hình thức thanh toán" at bounding box center [779, 397] width 109 height 19
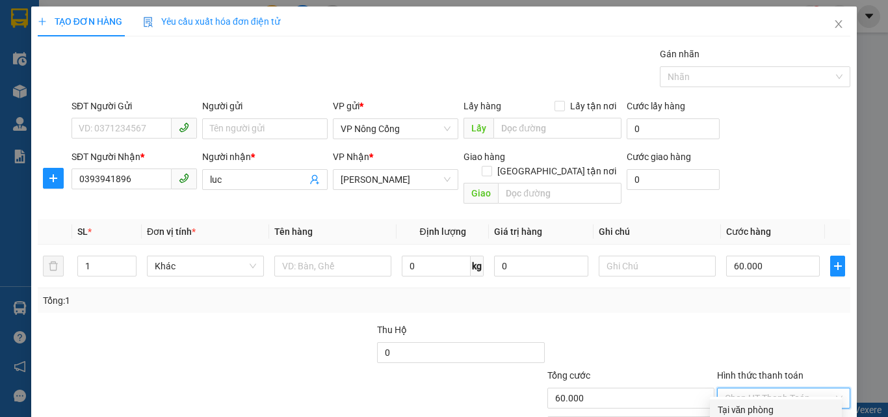
drag, startPoint x: 755, startPoint y: 346, endPoint x: 760, endPoint y: 359, distance: 13.4
click at [755, 402] on div "Tại văn phòng" at bounding box center [776, 409] width 116 height 14
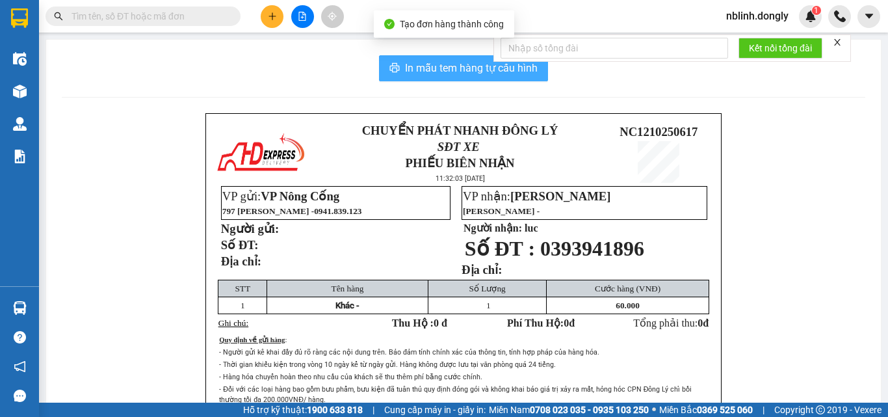
click at [441, 66] on span "In mẫu tem hàng tự cấu hình" at bounding box center [471, 68] width 133 height 16
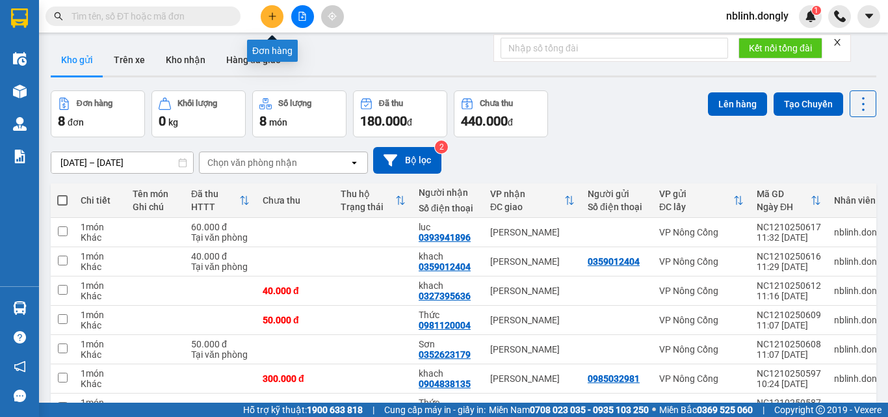
click at [273, 19] on icon "plus" at bounding box center [272, 16] width 9 height 9
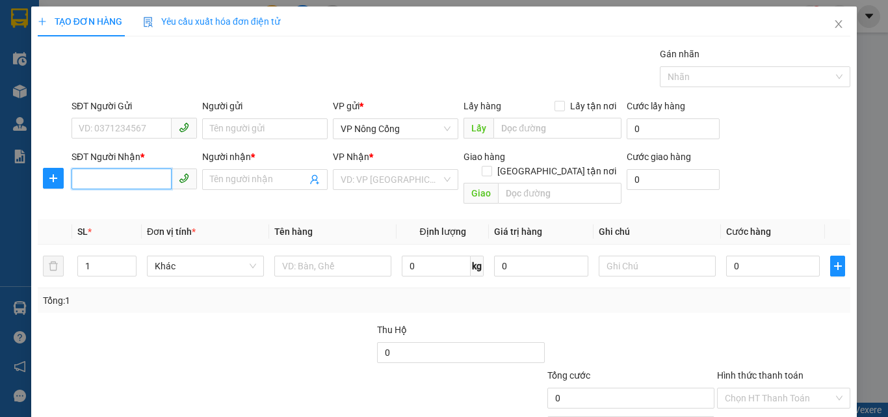
click at [94, 177] on input "SĐT Người Nhận *" at bounding box center [121, 178] width 100 height 21
type input "0934673990"
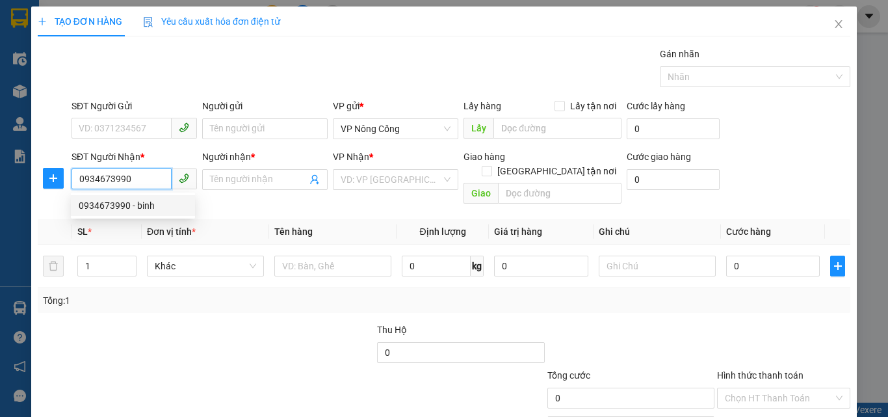
drag, startPoint x: 131, startPoint y: 207, endPoint x: 165, endPoint y: 203, distance: 34.0
click at [130, 207] on div "0934673990 - binh" at bounding box center [133, 205] width 109 height 14
type input "binh"
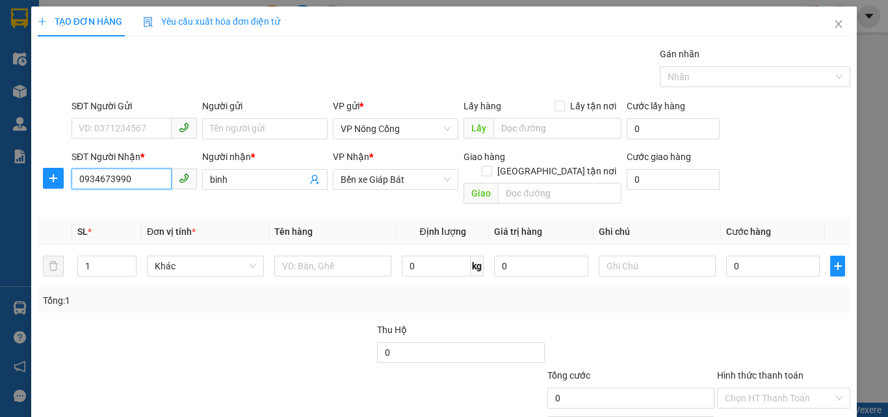
drag, startPoint x: 382, startPoint y: 183, endPoint x: 387, endPoint y: 201, distance: 18.9
click at [383, 186] on span "Bến xe Giáp Bát" at bounding box center [396, 179] width 110 height 19
type input "0934673990"
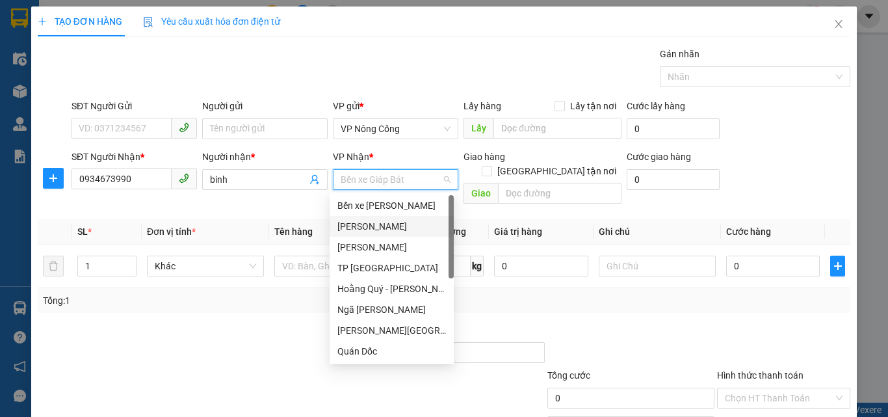
click at [359, 219] on div "[PERSON_NAME]" at bounding box center [391, 226] width 109 height 14
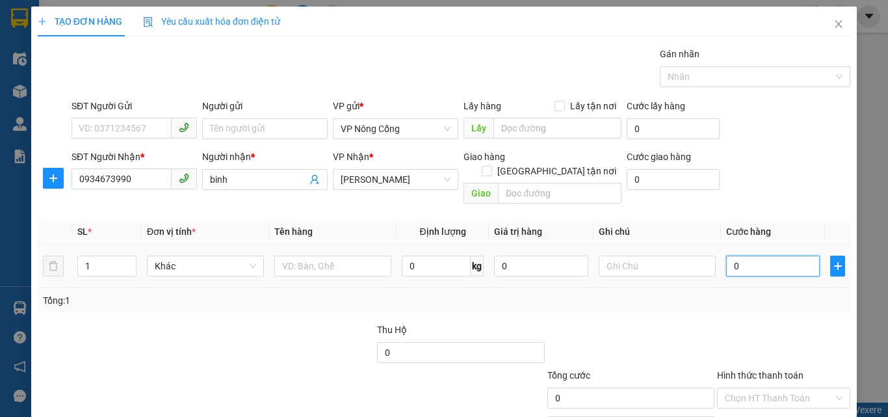
type input "7"
type input "70"
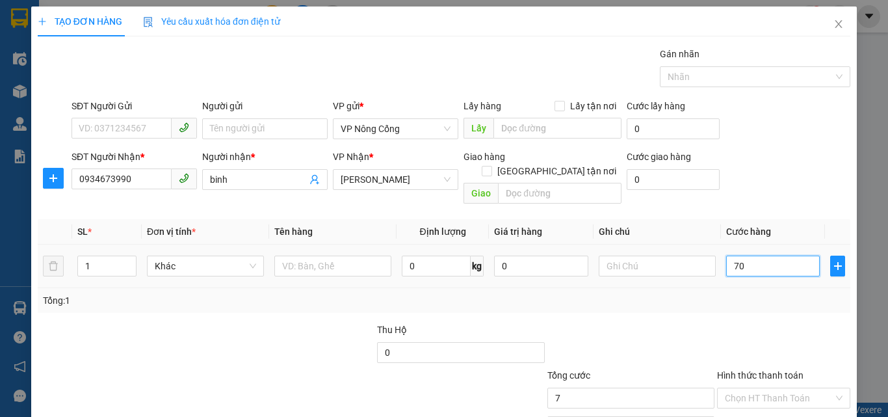
type input "70"
click at [753, 370] on label "Hình thức thanh toán" at bounding box center [760, 375] width 86 height 10
click at [753, 388] on input "Hình thức thanh toán" at bounding box center [779, 397] width 109 height 19
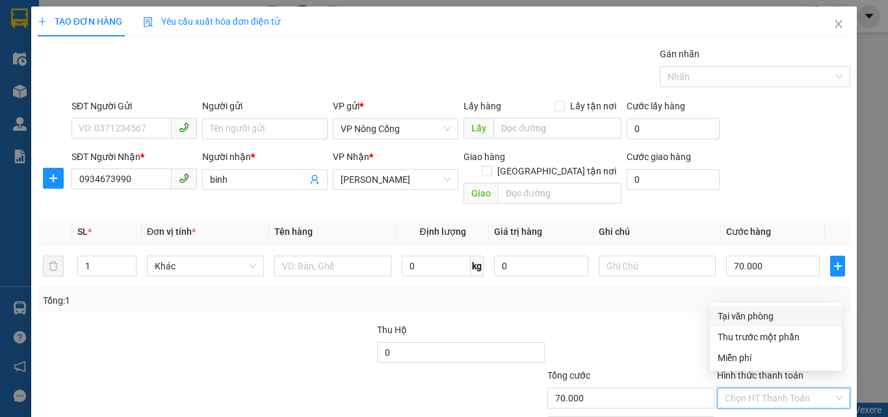
drag, startPoint x: 737, startPoint y: 316, endPoint x: 740, endPoint y: 330, distance: 14.7
click at [737, 317] on div "Tại văn phòng" at bounding box center [776, 316] width 116 height 14
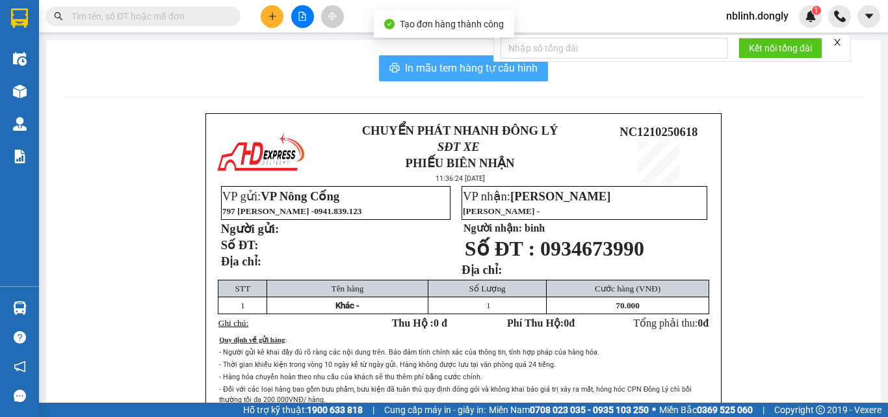
drag, startPoint x: 464, startPoint y: 72, endPoint x: 588, endPoint y: 216, distance: 189.9
click at [464, 78] on button "In mẫu tem hàng tự cấu hình" at bounding box center [463, 68] width 169 height 26
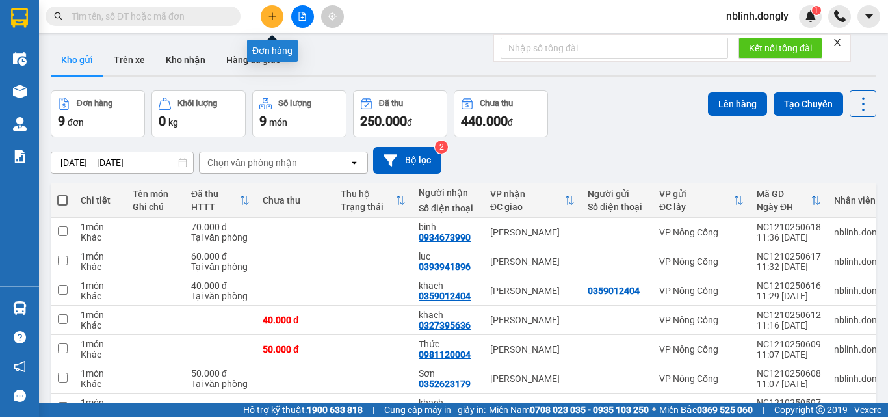
click at [268, 17] on icon "plus" at bounding box center [272, 16] width 9 height 9
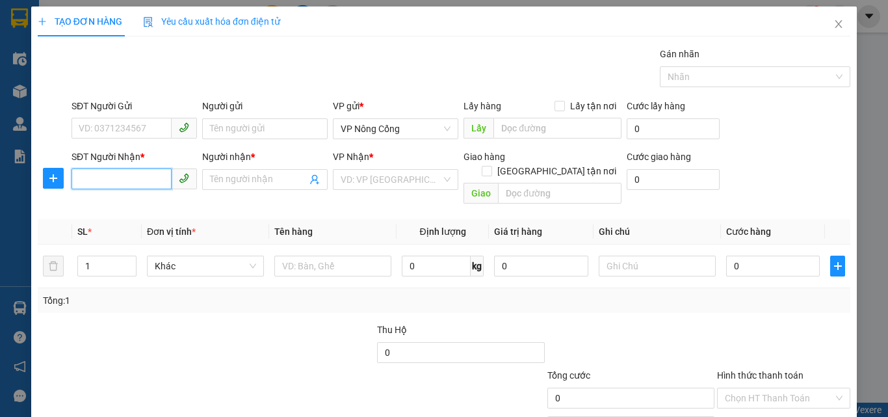
click at [82, 175] on input "SĐT Người Nhận *" at bounding box center [121, 178] width 100 height 21
type input "0901797661"
click at [237, 177] on input "Người nhận *" at bounding box center [258, 179] width 97 height 14
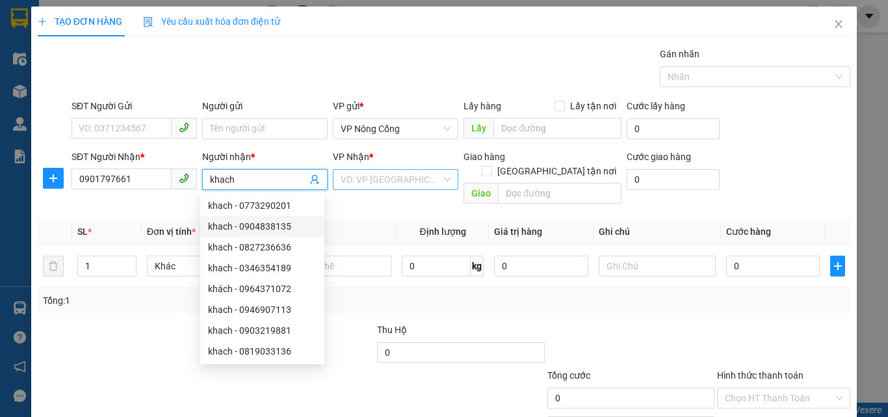
type input "khach"
click at [375, 181] on input "search" at bounding box center [391, 179] width 101 height 19
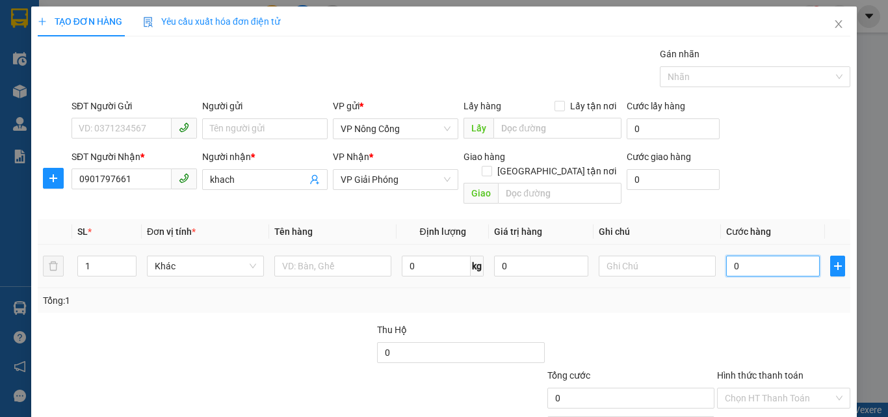
click at [738, 255] on input "0" at bounding box center [773, 265] width 94 height 21
type input "5"
type input "50"
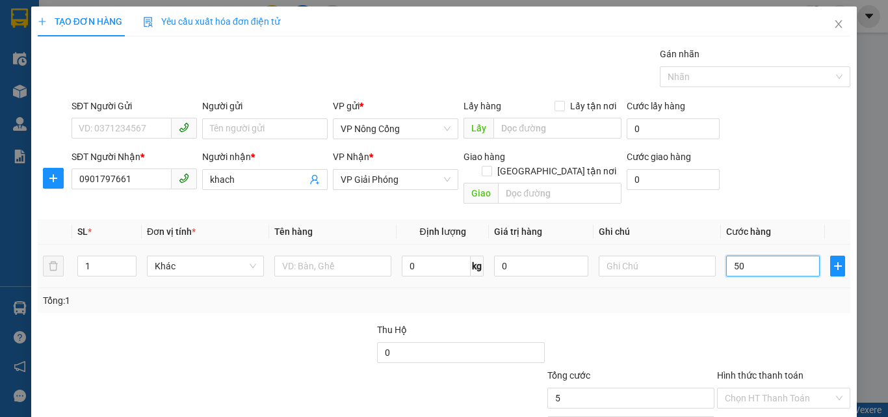
type input "50"
click at [760, 370] on label "Hình thức thanh toán" at bounding box center [760, 375] width 86 height 10
click at [760, 388] on input "Hình thức thanh toán" at bounding box center [779, 397] width 109 height 19
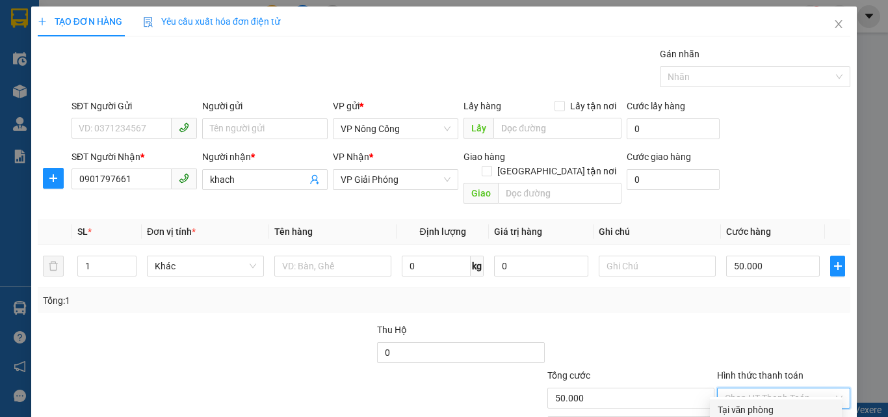
click at [758, 402] on div "Tại văn phòng" at bounding box center [776, 409] width 116 height 14
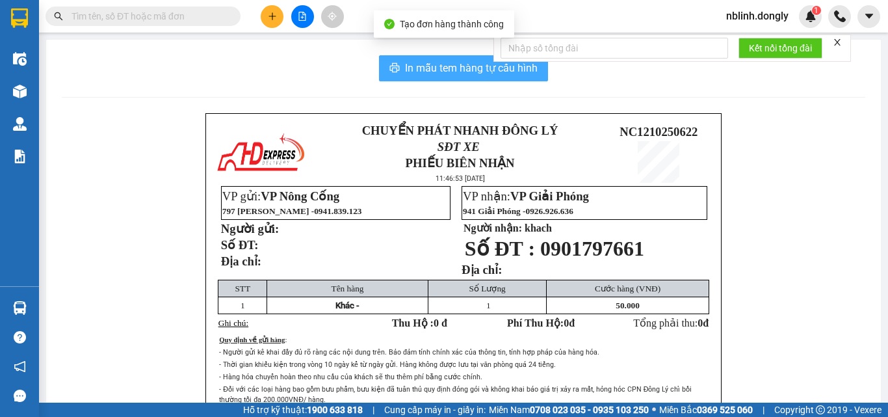
click at [469, 66] on span "In mẫu tem hàng tự cấu hình" at bounding box center [471, 68] width 133 height 16
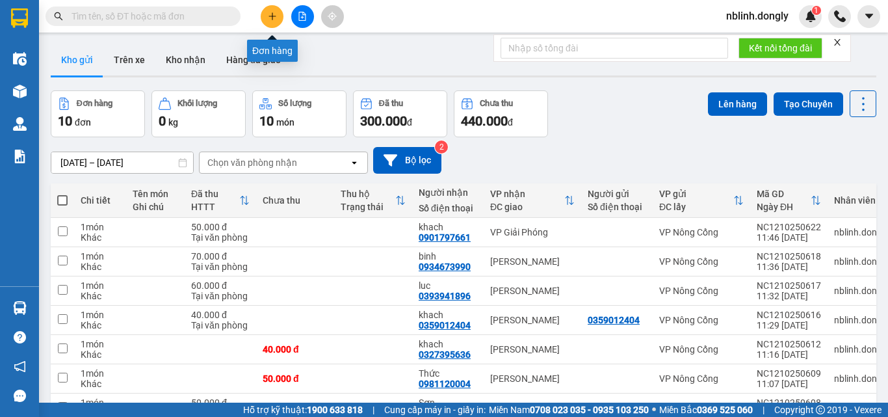
click at [276, 12] on icon "plus" at bounding box center [272, 16] width 9 height 9
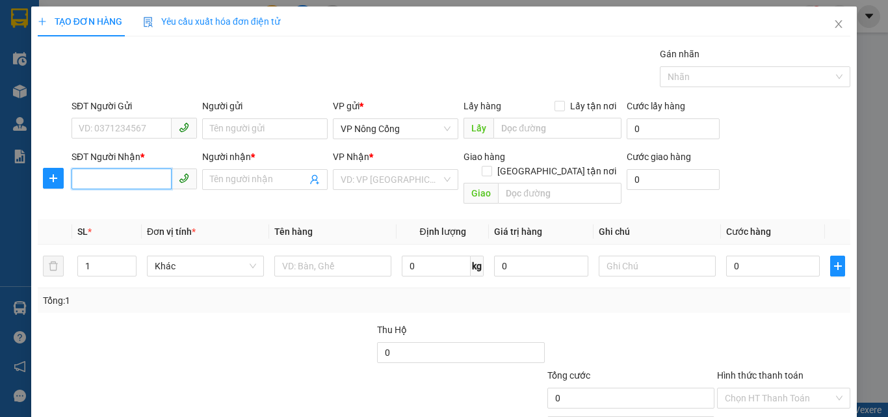
click at [90, 181] on input "SĐT Người Nhận *" at bounding box center [121, 178] width 100 height 21
drag, startPoint x: 116, startPoint y: 205, endPoint x: 122, endPoint y: 206, distance: 6.6
click at [119, 207] on div "0393512840 - khach" at bounding box center [133, 205] width 109 height 14
type input "0393512840"
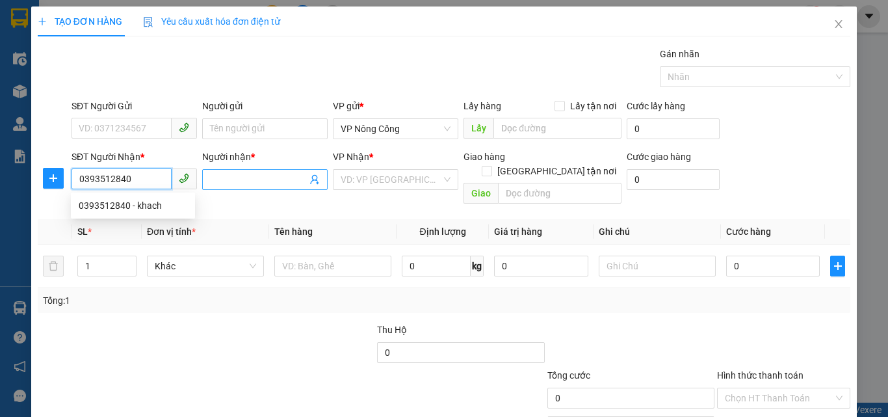
type input "khach"
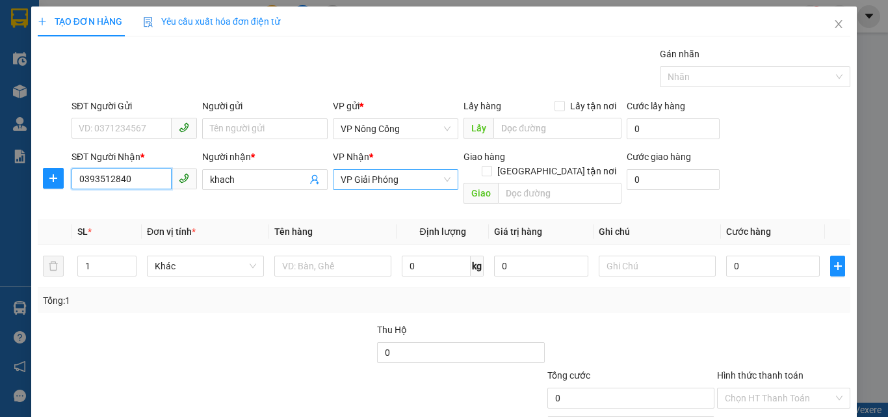
click at [376, 179] on span "VP Giải Phóng" at bounding box center [396, 179] width 110 height 19
type input "0393512840"
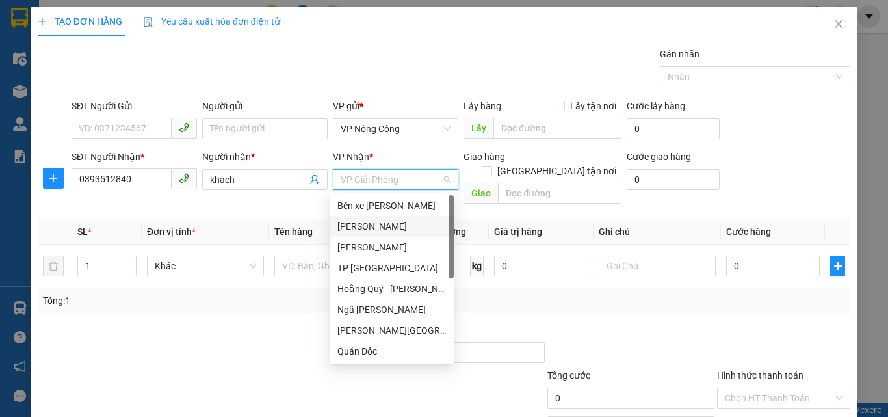
click at [356, 226] on div "[PERSON_NAME]" at bounding box center [391, 226] width 109 height 14
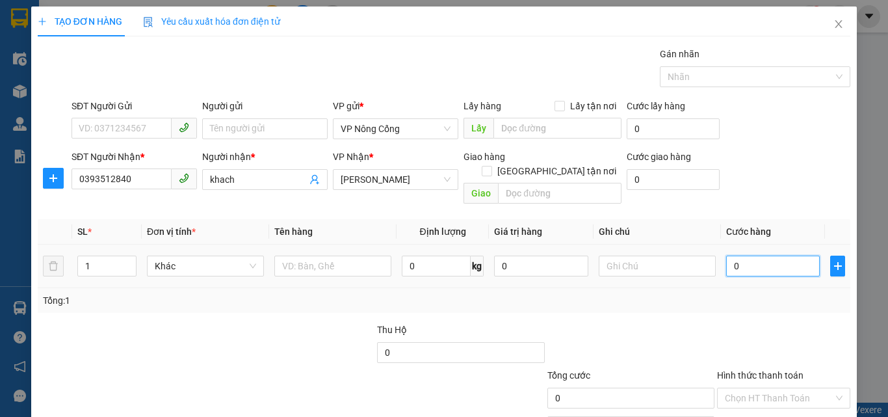
click at [731, 255] on input "0" at bounding box center [773, 265] width 94 height 21
type input "5"
type input "50"
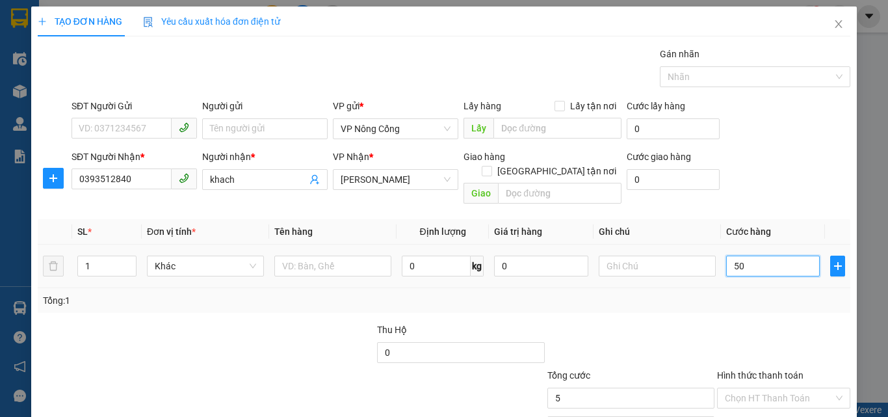
type input "50"
type input "50.000"
click at [742, 370] on label "Hình thức thanh toán" at bounding box center [760, 375] width 86 height 10
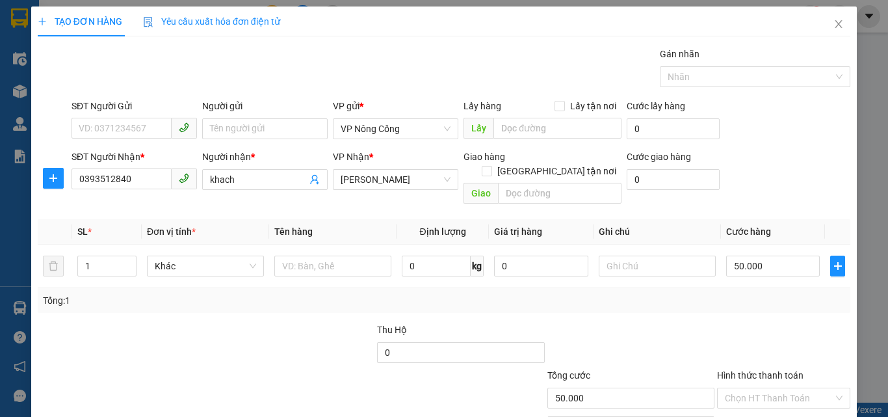
click at [742, 388] on input "Hình thức thanh toán" at bounding box center [779, 397] width 109 height 19
click at [753, 402] on div "Tại văn phòng" at bounding box center [776, 409] width 116 height 14
type input "0"
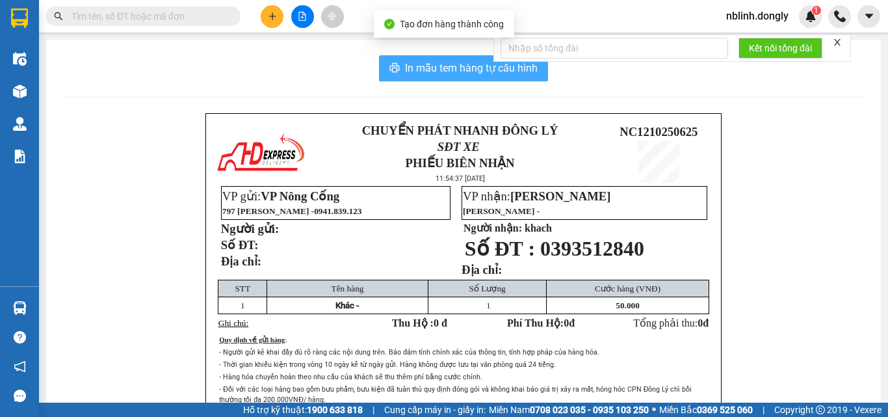
click at [469, 66] on span "In mẫu tem hàng tự cấu hình" at bounding box center [471, 68] width 133 height 16
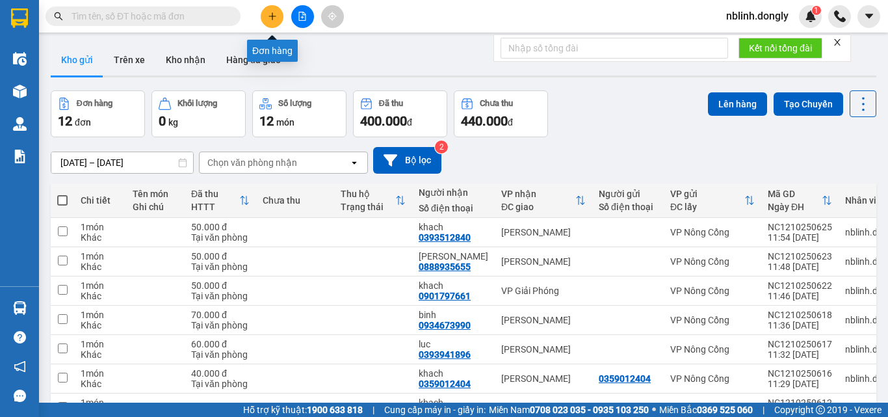
click at [272, 18] on icon "plus" at bounding box center [272, 15] width 1 height 7
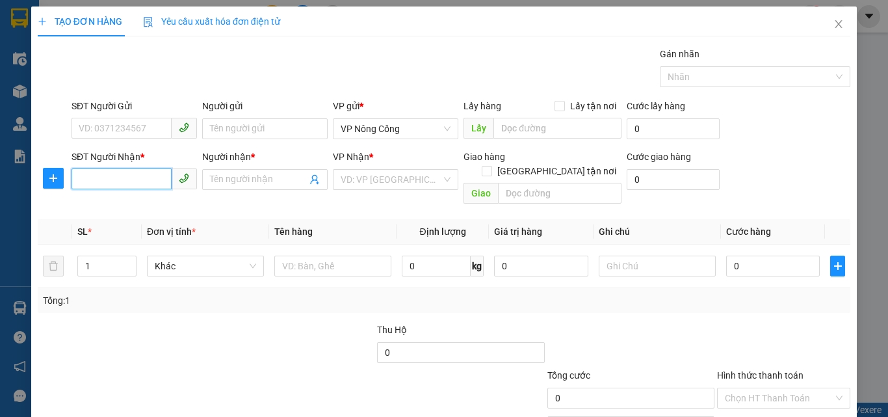
click at [130, 183] on input "SĐT Người Nhận *" at bounding box center [121, 178] width 100 height 21
click at [131, 185] on input "SĐT Người Nhận *" at bounding box center [121, 178] width 100 height 21
type input "0948734131"
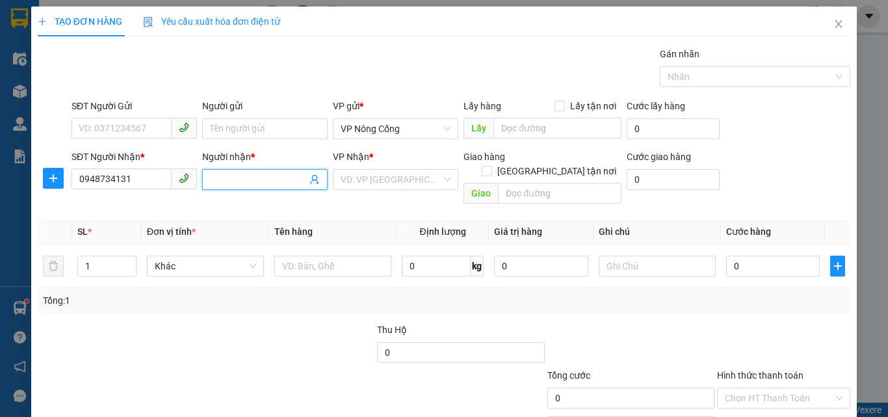
click at [260, 177] on input "Người nhận *" at bounding box center [258, 179] width 97 height 14
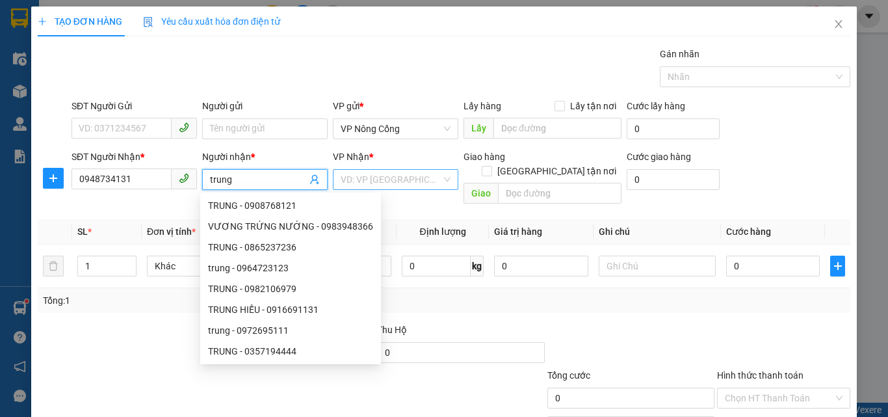
type input "trung"
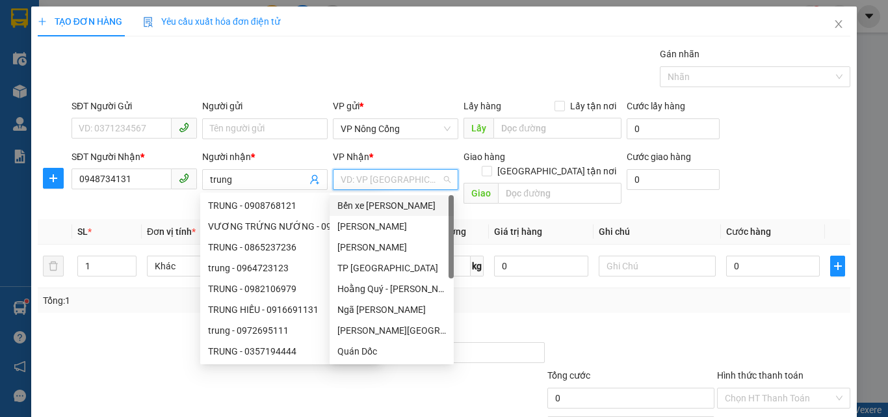
click at [396, 184] on input "search" at bounding box center [391, 179] width 101 height 19
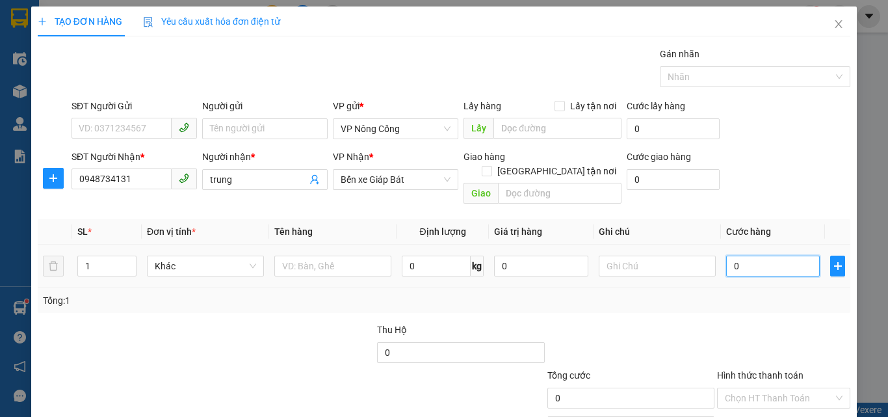
type input "6"
type input "60"
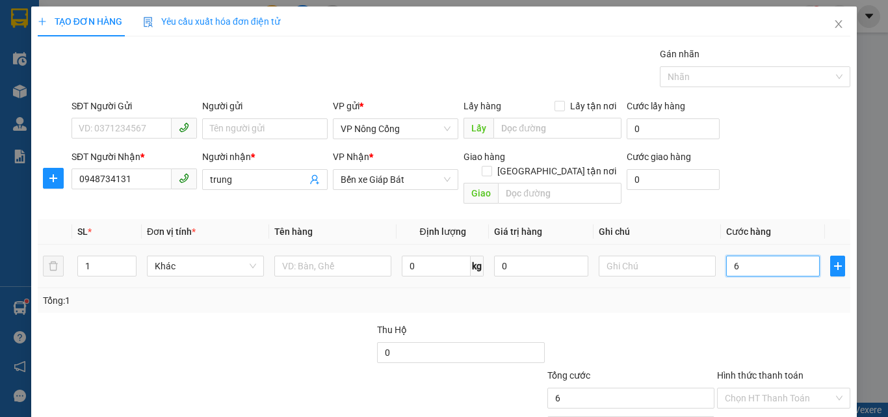
type input "60"
type input "60.000"
click at [762, 370] on label "Hình thức thanh toán" at bounding box center [760, 375] width 86 height 10
click at [762, 388] on input "Hình thức thanh toán" at bounding box center [779, 397] width 109 height 19
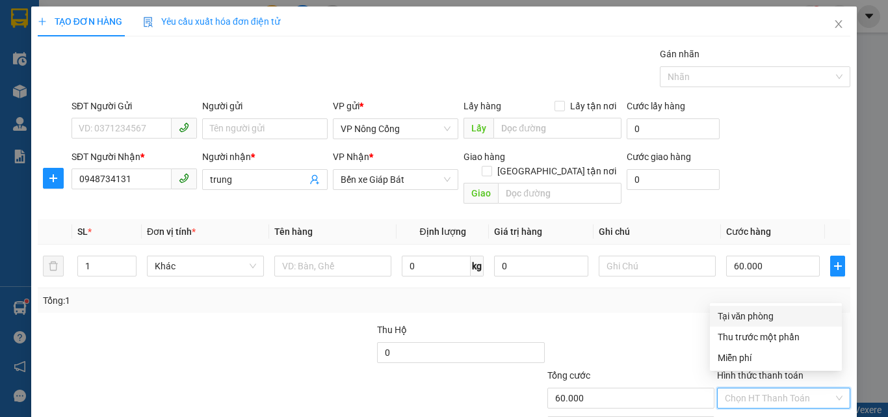
click at [728, 317] on div "Tại văn phòng" at bounding box center [776, 316] width 116 height 14
type input "0"
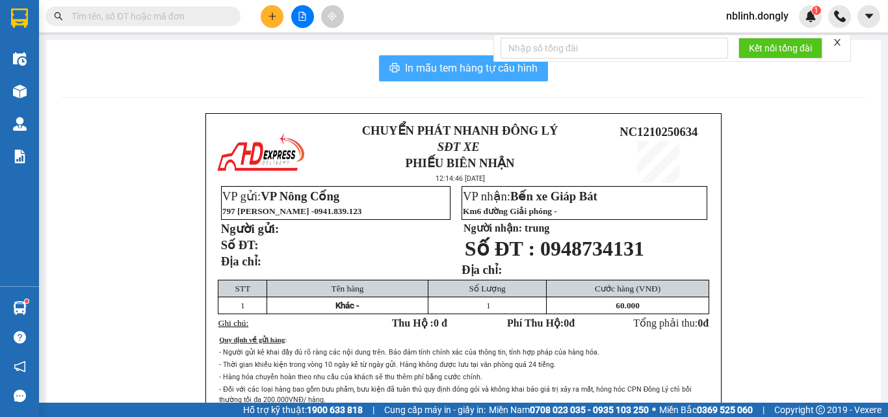
click at [480, 73] on span "In mẫu tem hàng tự cấu hình" at bounding box center [471, 68] width 133 height 16
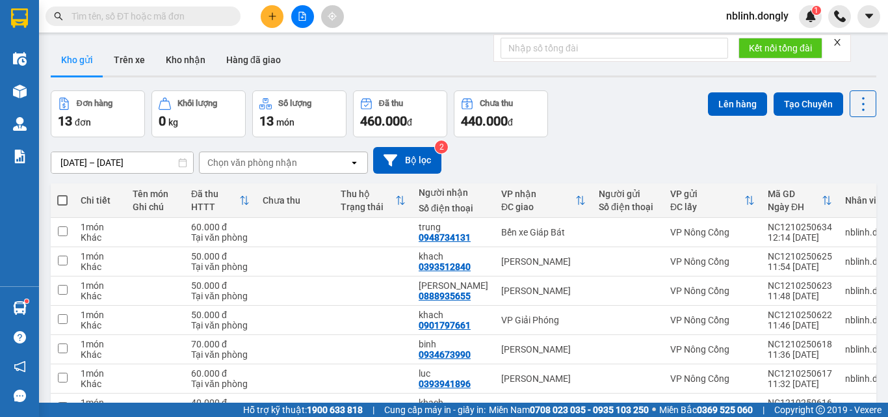
click at [270, 11] on button at bounding box center [272, 16] width 23 height 23
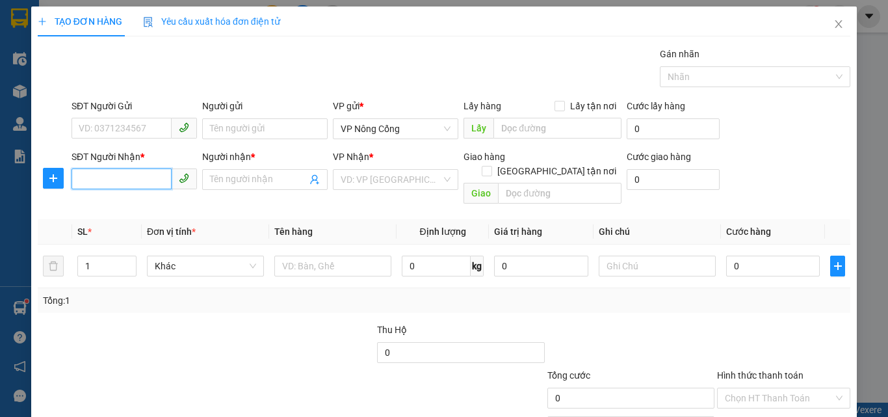
click at [95, 179] on input "SĐT Người Nhận *" at bounding box center [121, 178] width 100 height 21
type input "0368080766"
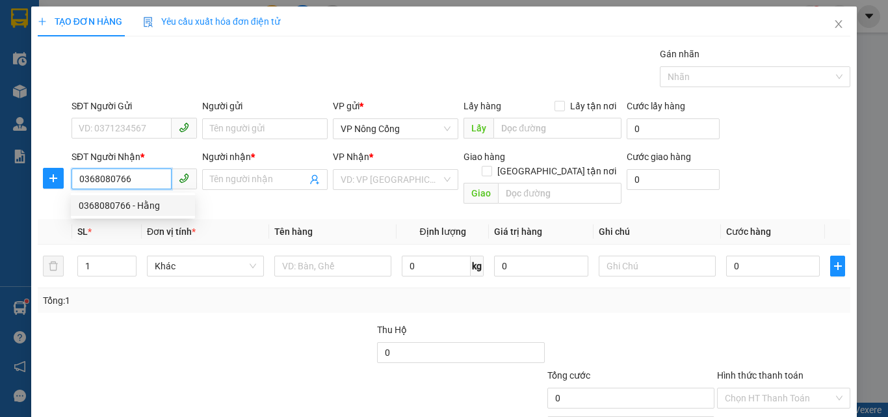
click at [126, 208] on div "0368080766 - Hằng" at bounding box center [133, 205] width 109 height 14
type input "Hằng"
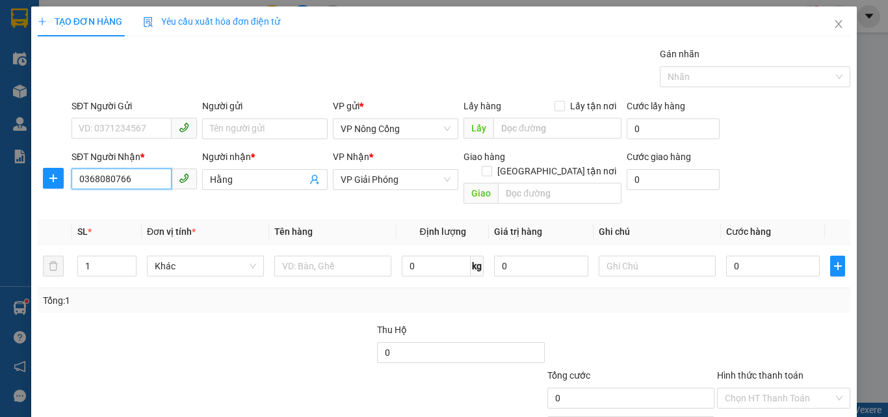
drag, startPoint x: 381, startPoint y: 179, endPoint x: 406, endPoint y: 227, distance: 54.9
click at [382, 190] on div "VP Nhận * VP Giải Phóng" at bounding box center [395, 171] width 125 height 45
type input "0368080766"
click at [740, 255] on input "0" at bounding box center [773, 265] width 94 height 21
type input "5"
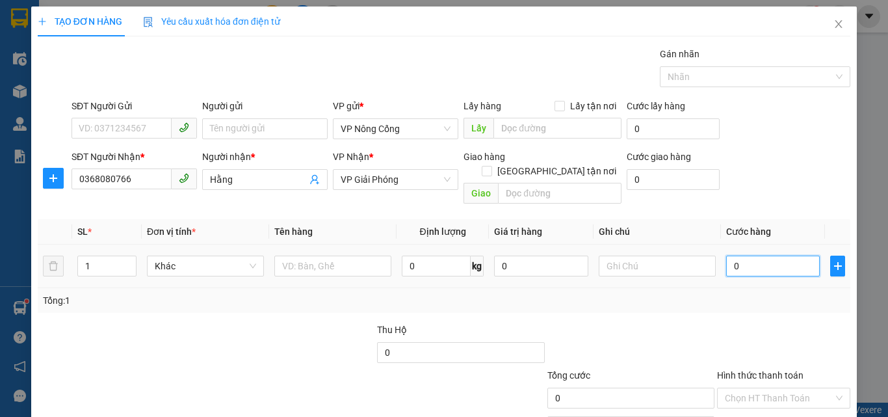
type input "5"
type input "50"
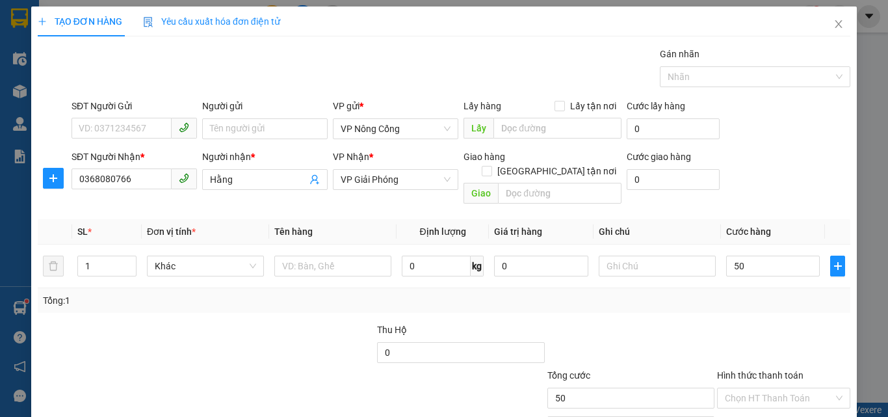
type input "50.000"
click at [754, 370] on label "Hình thức thanh toán" at bounding box center [760, 375] width 86 height 10
click at [754, 388] on input "Hình thức thanh toán" at bounding box center [779, 397] width 109 height 19
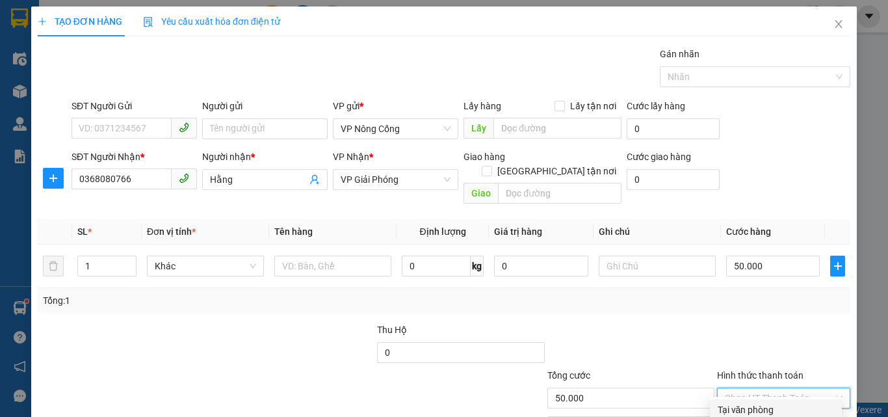
click at [757, 402] on div "Tại văn phòng" at bounding box center [776, 409] width 116 height 14
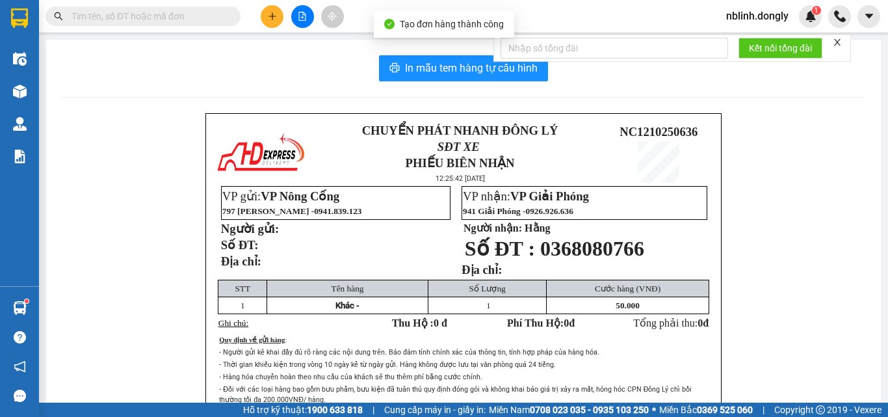
drag, startPoint x: 504, startPoint y: 62, endPoint x: 510, endPoint y: 101, distance: 39.3
click at [504, 68] on body "Kết quả tìm kiếm ( 0 ) Bộ lọc No Data nblinh.dongly 1 Điều hành xe Kho hàng mới…" at bounding box center [444, 208] width 888 height 417
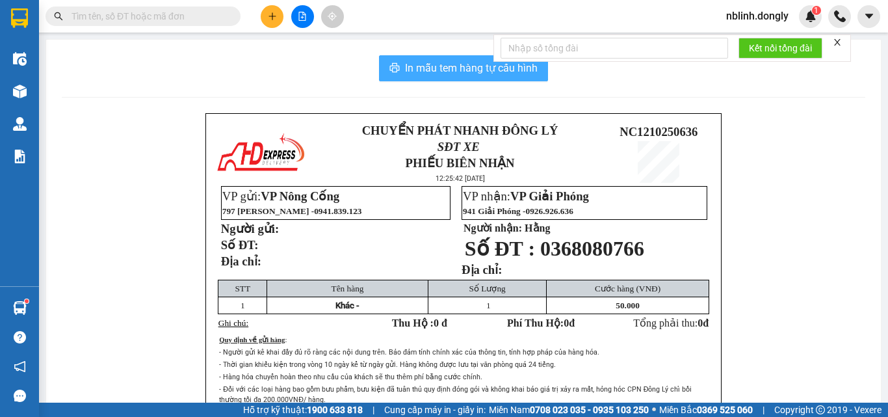
click at [465, 71] on span "In mẫu tem hàng tự cấu hình" at bounding box center [471, 68] width 133 height 16
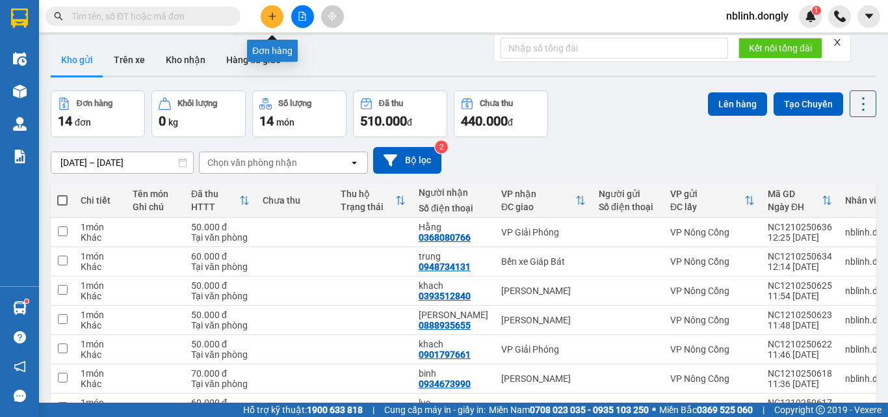
click at [265, 16] on button at bounding box center [272, 16] width 23 height 23
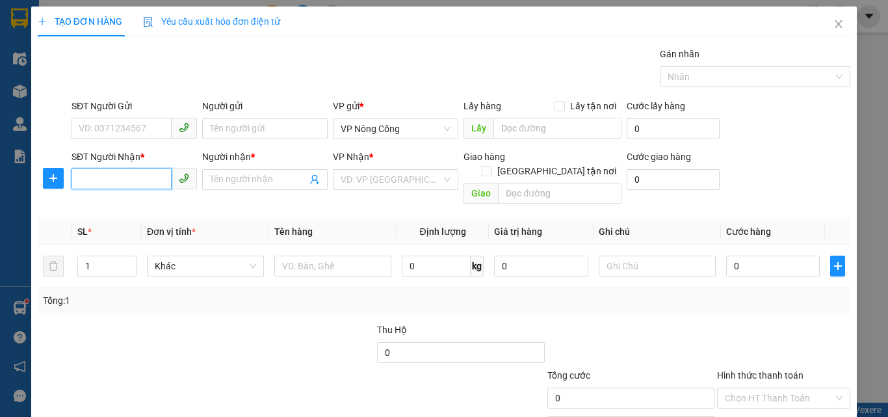
click at [94, 183] on input "SĐT Người Nhận *" at bounding box center [121, 178] width 100 height 21
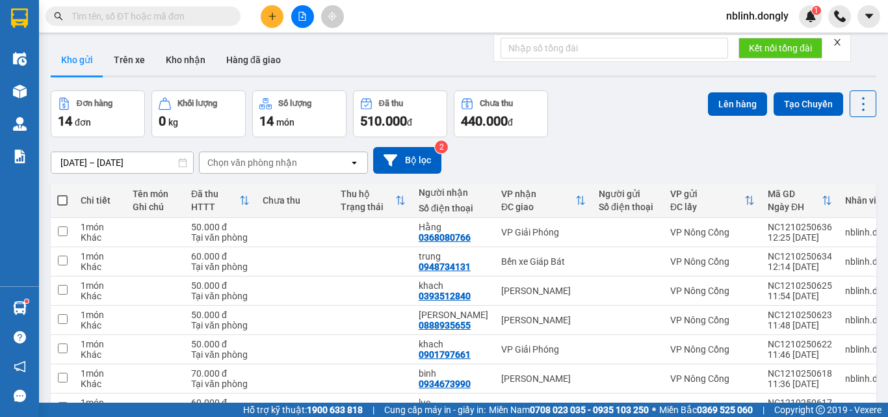
checkbox input "true"
drag, startPoint x: 60, startPoint y: 335, endPoint x: 64, endPoint y: 320, distance: 15.0
checkbox input "true"
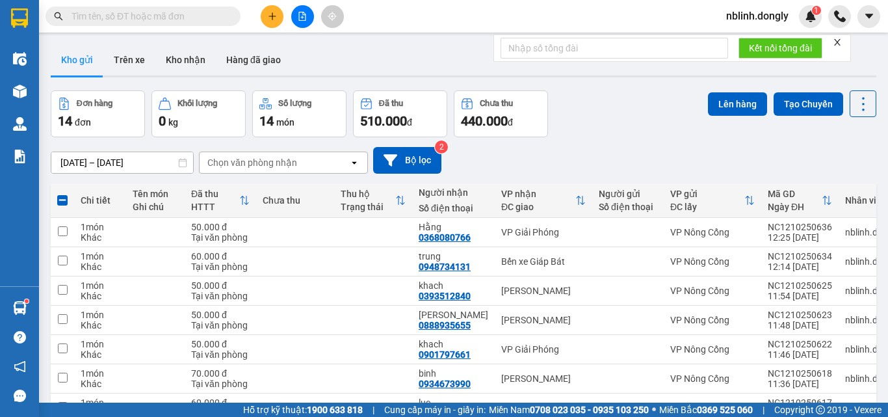
checkbox input "true"
drag, startPoint x: 59, startPoint y: 274, endPoint x: 64, endPoint y: 268, distance: 8.3
click at [60, 402] on input "checkbox" at bounding box center [63, 407] width 10 height 10
checkbox input "true"
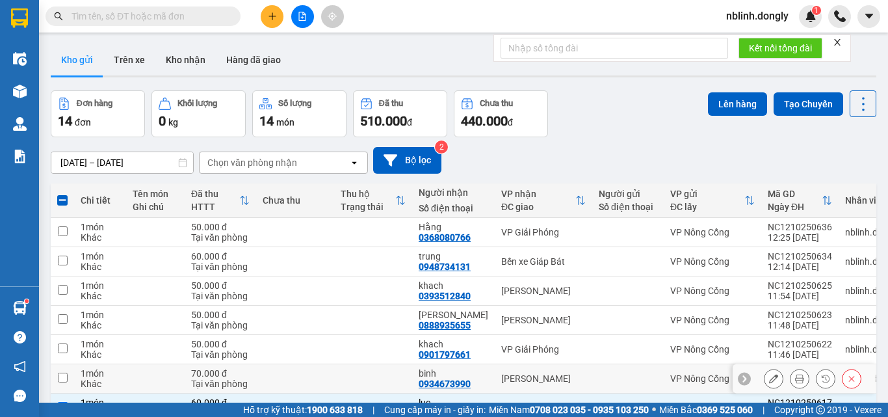
click at [62, 372] on input "checkbox" at bounding box center [63, 377] width 10 height 10
checkbox input "true"
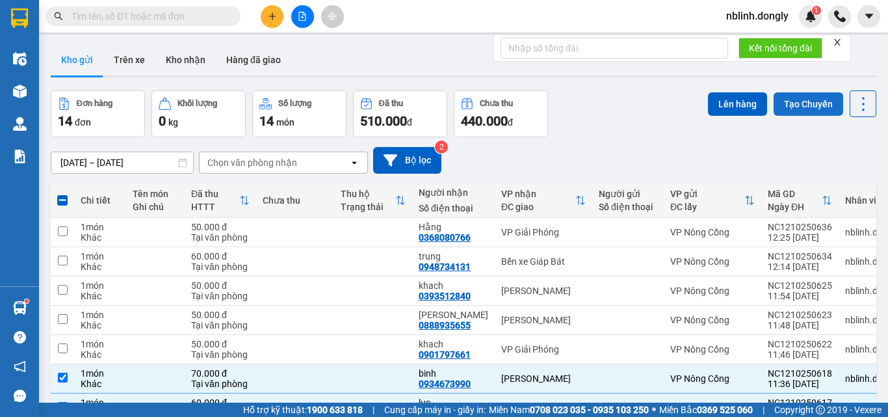
click at [807, 92] on button "Tạo Chuyến" at bounding box center [808, 103] width 70 height 23
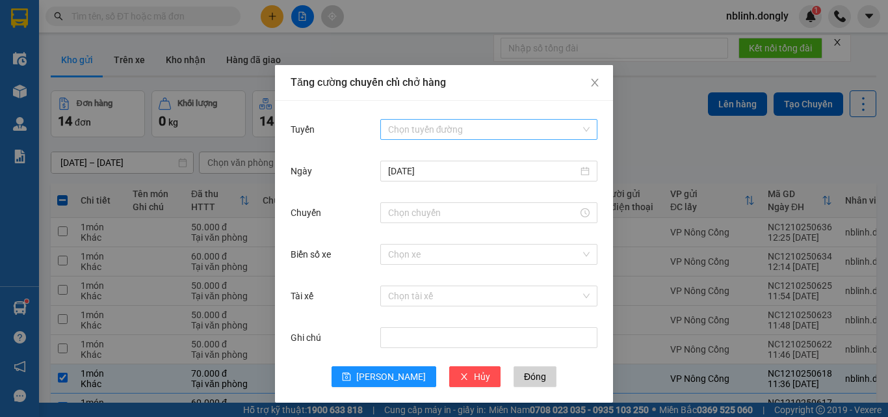
click at [419, 125] on input "Tuyến" at bounding box center [484, 129] width 192 height 19
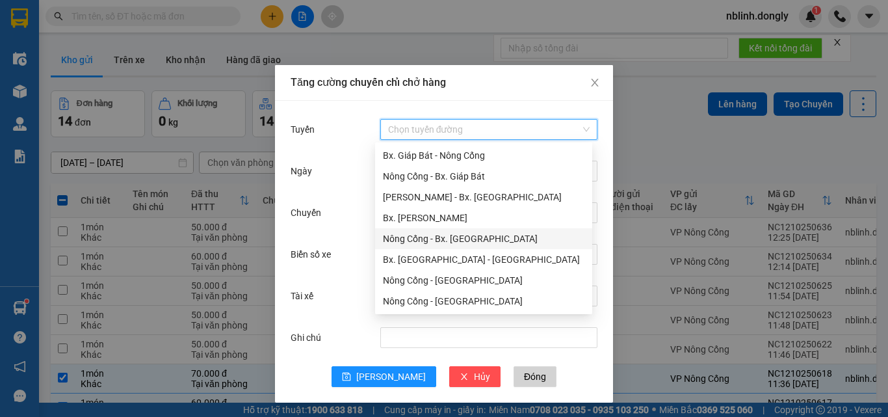
click at [452, 240] on div "Nông Cống - Bx. [GEOGRAPHIC_DATA]" at bounding box center [483, 238] width 201 height 14
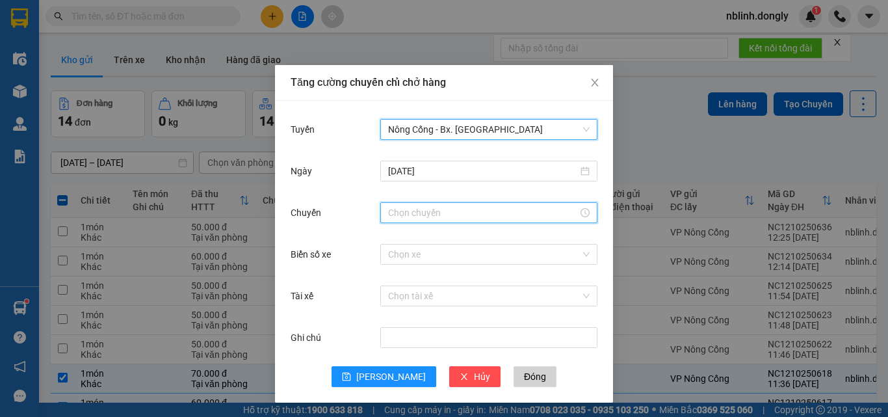
click at [419, 214] on input "Chuyến" at bounding box center [483, 212] width 190 height 14
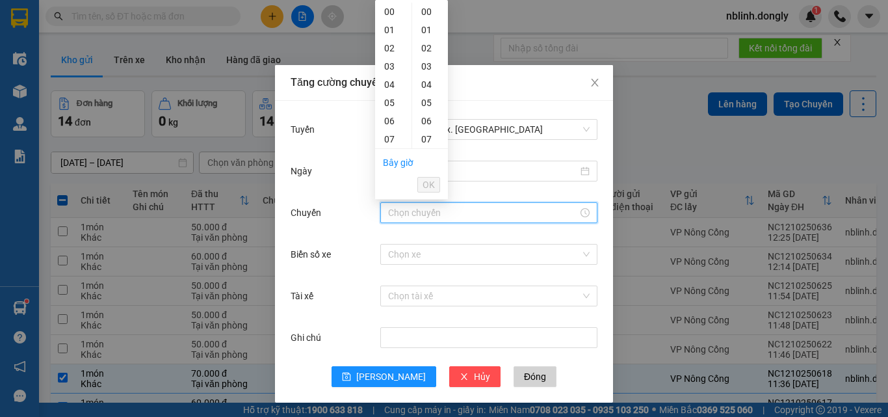
click at [390, 203] on div "11" at bounding box center [393, 212] width 36 height 18
type input "11:50"
click at [433, 187] on span "OK" at bounding box center [428, 184] width 12 height 14
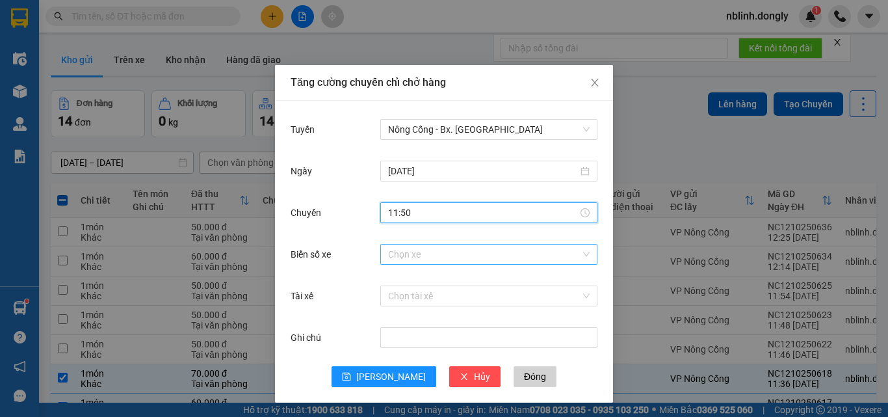
click at [394, 252] on input "Biển số xe" at bounding box center [484, 253] width 192 height 19
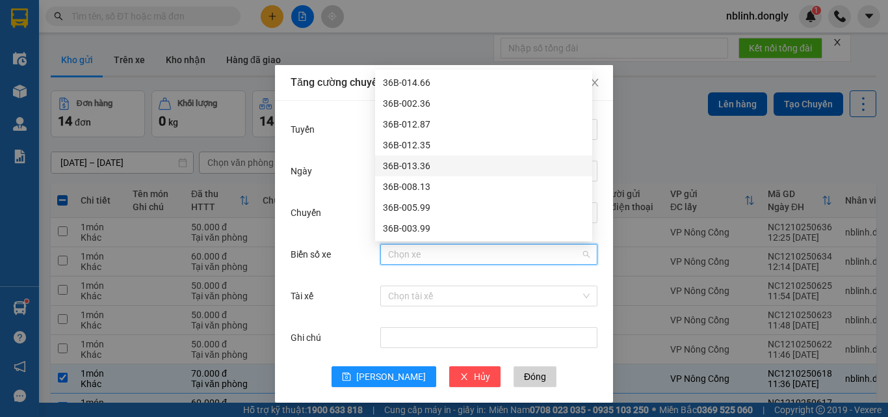
click at [413, 162] on div "36B-013.36" at bounding box center [483, 166] width 201 height 14
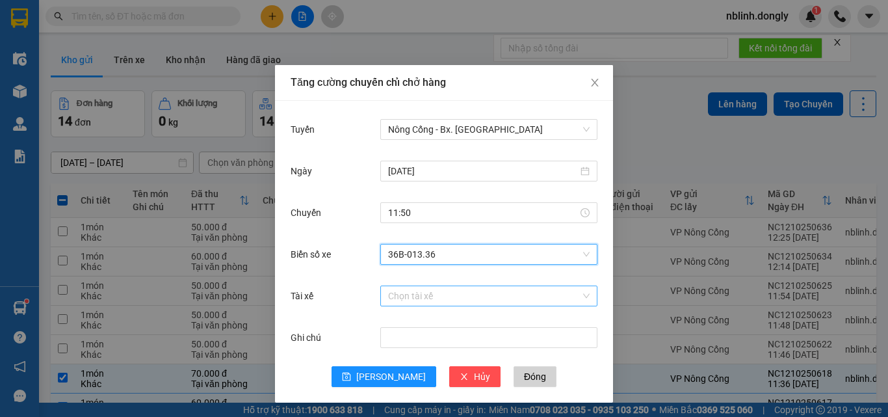
click at [402, 297] on input "Tài xế" at bounding box center [484, 295] width 192 height 19
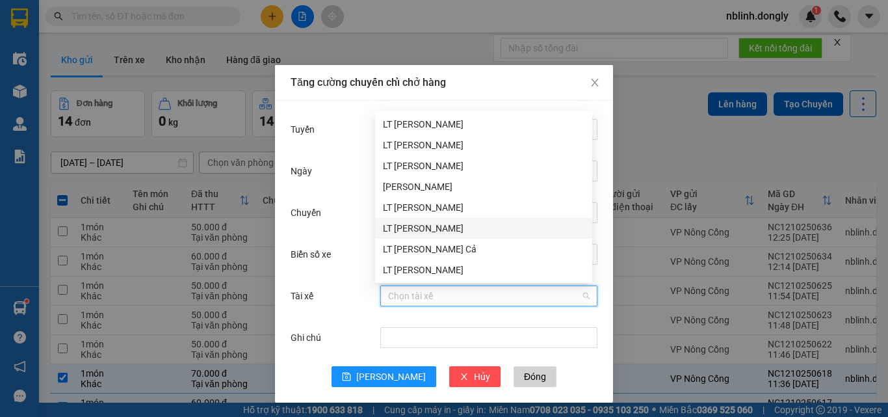
click at [425, 228] on div "LT [PERSON_NAME]" at bounding box center [483, 228] width 201 height 14
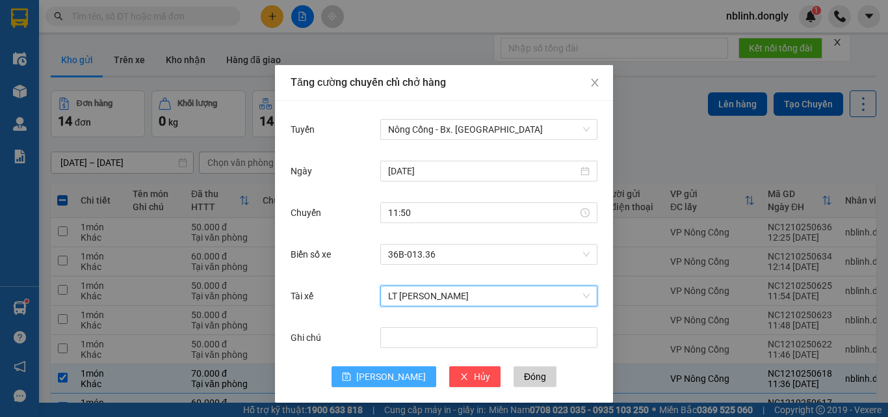
drag, startPoint x: 387, startPoint y: 375, endPoint x: 389, endPoint y: 363, distance: 12.5
click at [387, 374] on span "[PERSON_NAME]" at bounding box center [391, 376] width 70 height 14
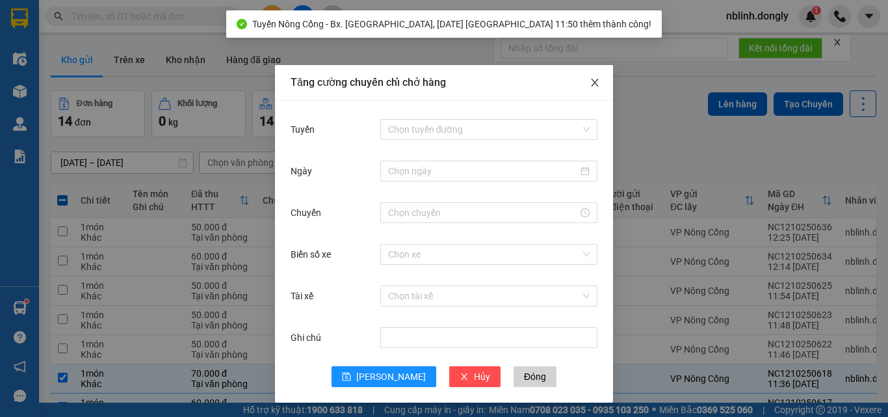
drag, startPoint x: 589, startPoint y: 85, endPoint x: 686, endPoint y: 84, distance: 97.5
click at [591, 84] on icon "close" at bounding box center [594, 82] width 10 height 10
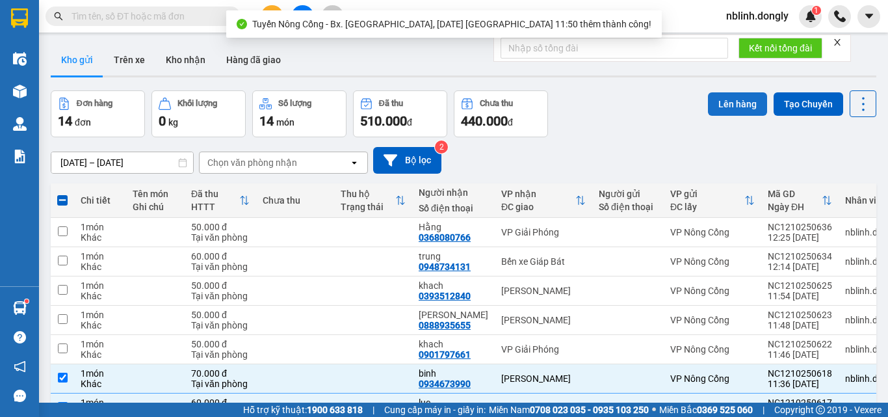
click at [741, 92] on button "Lên hàng" at bounding box center [737, 103] width 59 height 23
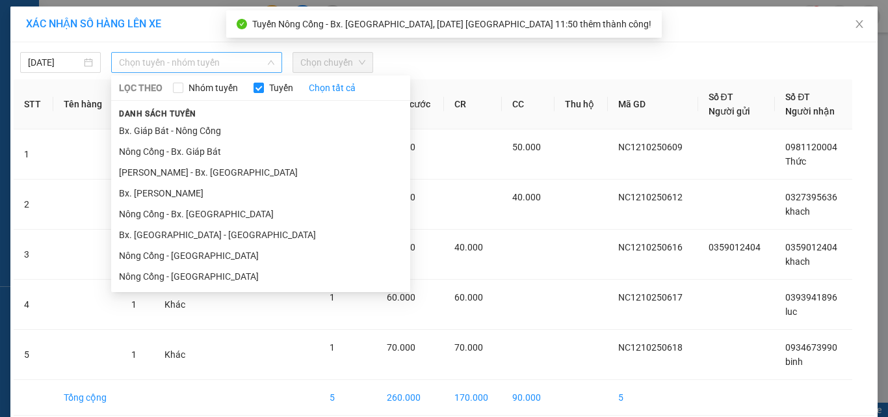
click at [170, 64] on span "Chọn tuyến - nhóm tuyến" at bounding box center [196, 62] width 155 height 19
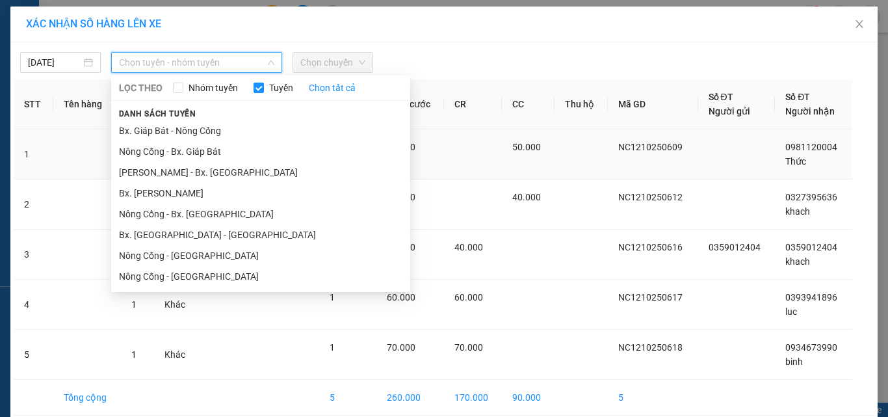
drag, startPoint x: 180, startPoint y: 216, endPoint x: 242, endPoint y: 175, distance: 74.6
click at [188, 212] on li "Nông Cống - Bx. [GEOGRAPHIC_DATA]" at bounding box center [260, 213] width 299 height 21
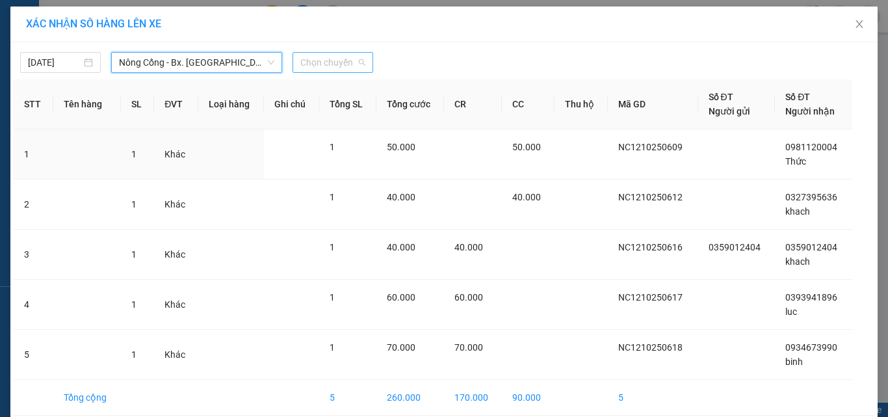
click at [332, 60] on span "Chọn chuyến" at bounding box center [332, 62] width 65 height 19
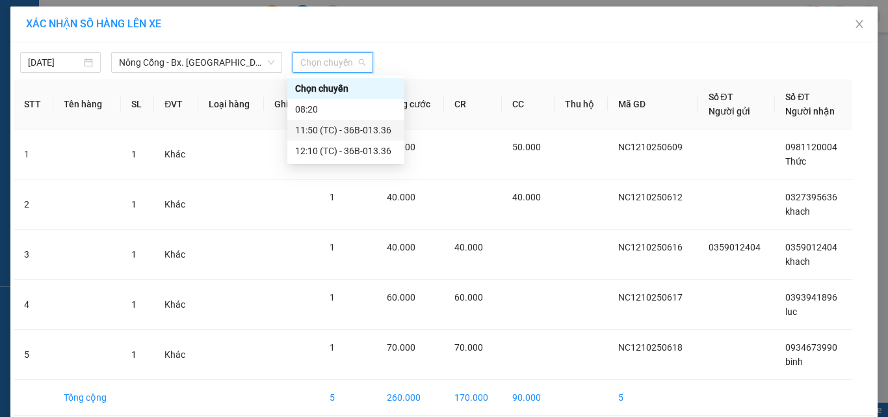
click at [366, 131] on div "11:50 (TC) - 36B-013.36" at bounding box center [345, 130] width 101 height 14
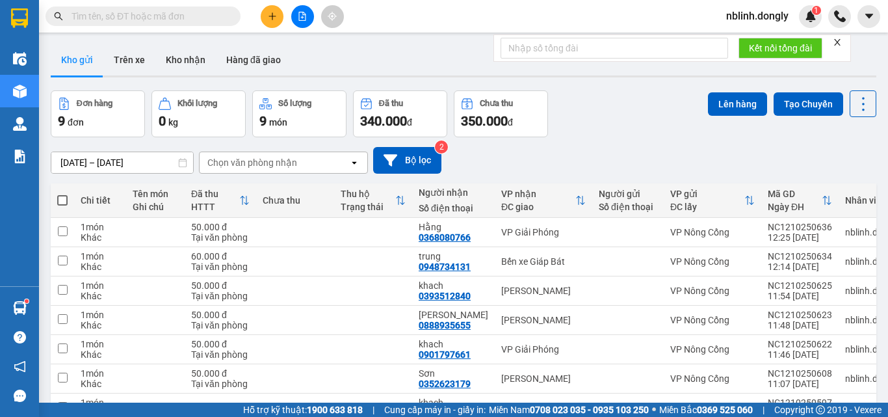
drag, startPoint x: 62, startPoint y: 324, endPoint x: 64, endPoint y: 315, distance: 8.5
checkbox input "true"
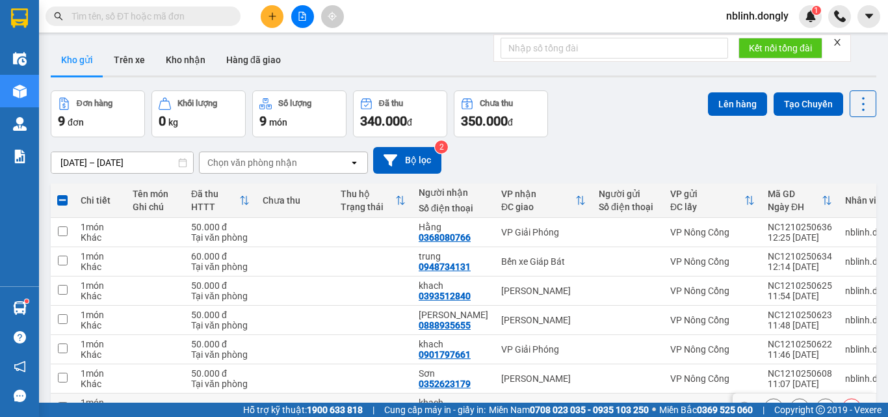
click at [63, 402] on input "checkbox" at bounding box center [63, 407] width 10 height 10
checkbox input "true"
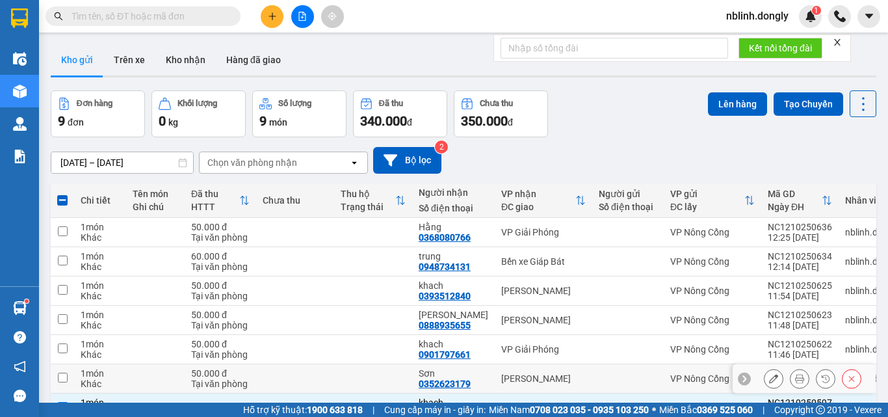
click at [64, 372] on input "checkbox" at bounding box center [63, 377] width 10 height 10
checkbox input "true"
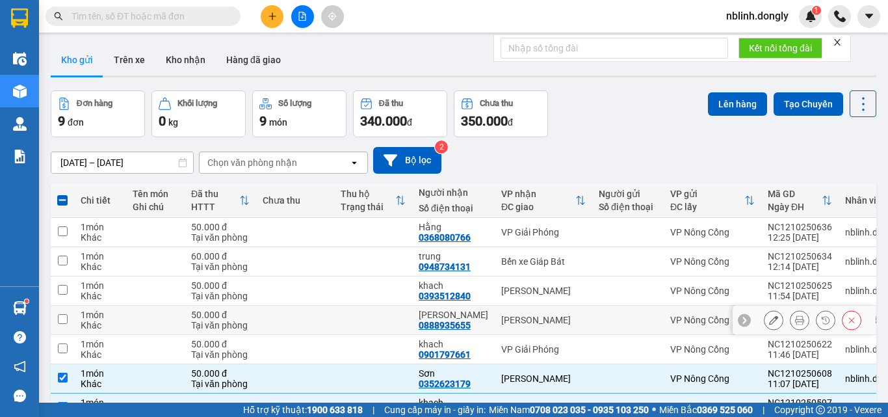
drag, startPoint x: 61, startPoint y: 181, endPoint x: 65, endPoint y: 175, distance: 7.6
click at [62, 314] on input "checkbox" at bounding box center [63, 319] width 10 height 10
checkbox input "true"
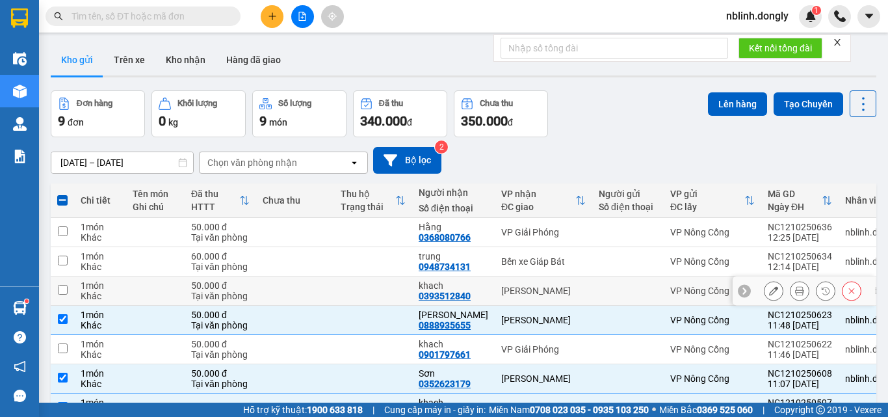
click at [63, 285] on input "checkbox" at bounding box center [63, 290] width 10 height 10
checkbox input "true"
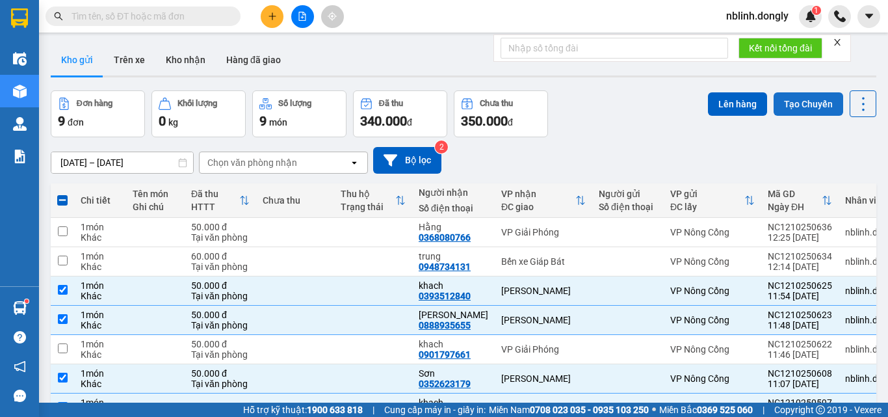
click at [805, 92] on button "Tạo Chuyến" at bounding box center [808, 103] width 70 height 23
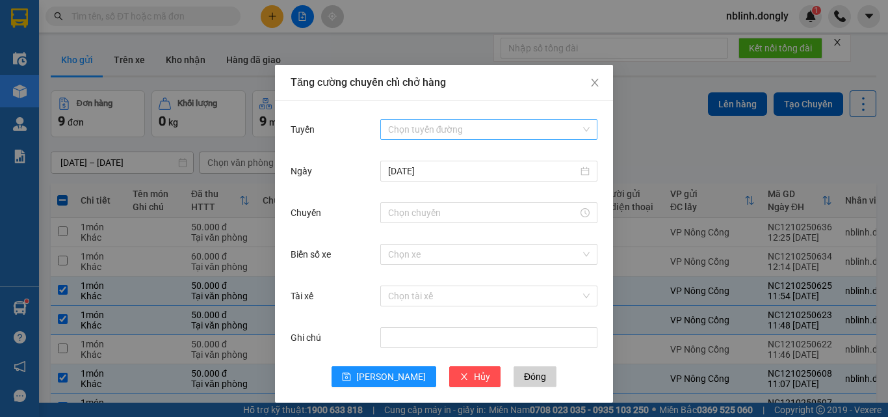
click at [426, 133] on input "Tuyến" at bounding box center [484, 129] width 192 height 19
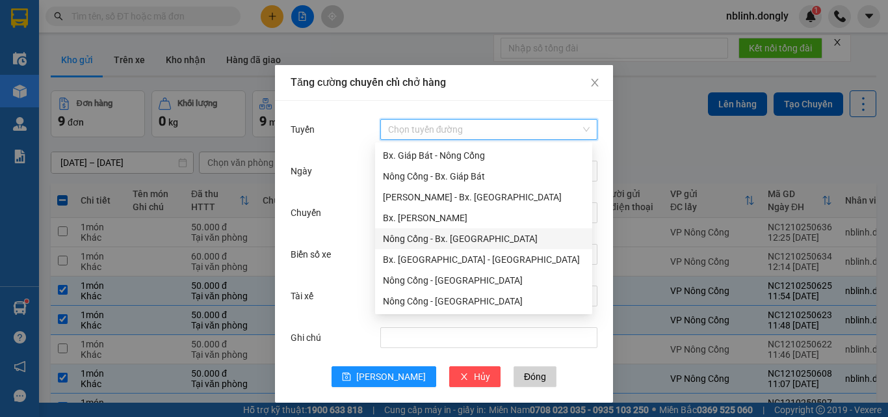
click at [453, 237] on div "Nông Cống - Bx. [GEOGRAPHIC_DATA]" at bounding box center [483, 238] width 201 height 14
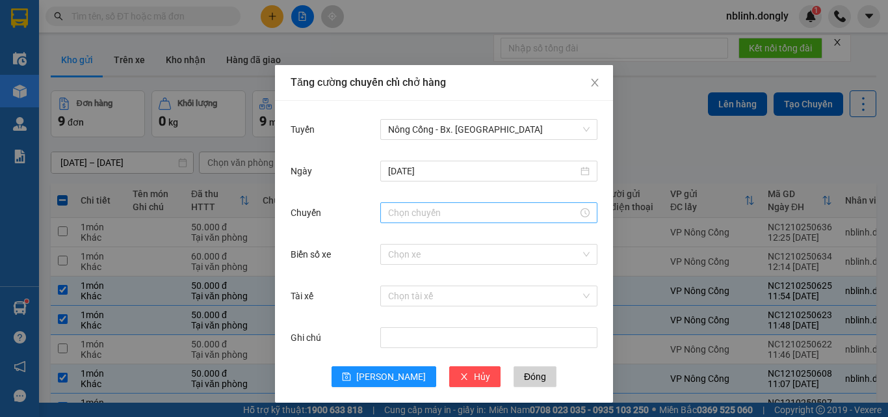
click at [402, 220] on div at bounding box center [488, 212] width 217 height 21
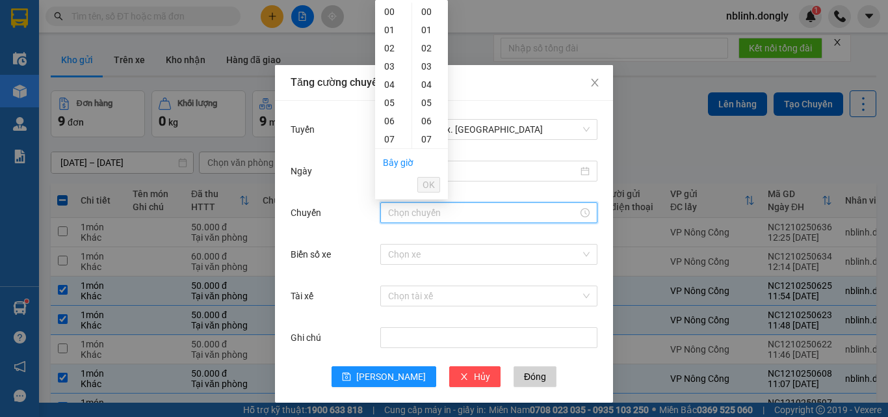
click at [390, 221] on div "12" at bounding box center [393, 230] width 36 height 18
type input "12:00"
click at [433, 181] on span "OK" at bounding box center [428, 184] width 12 height 14
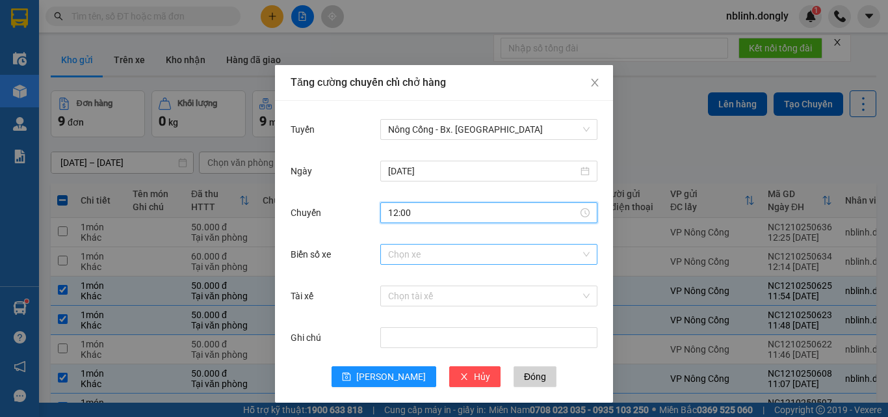
click at [403, 255] on input "Biển số xe" at bounding box center [484, 253] width 192 height 19
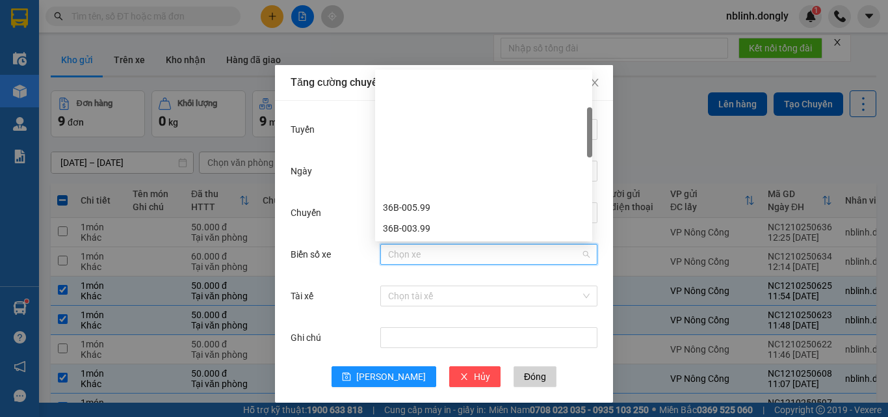
click at [411, 304] on div "36B-023.47" at bounding box center [483, 311] width 201 height 14
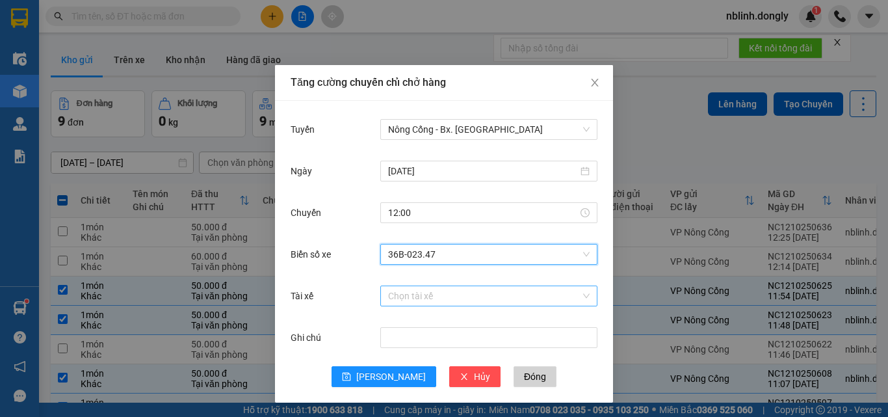
click at [393, 294] on input "Tài xế" at bounding box center [484, 295] width 192 height 19
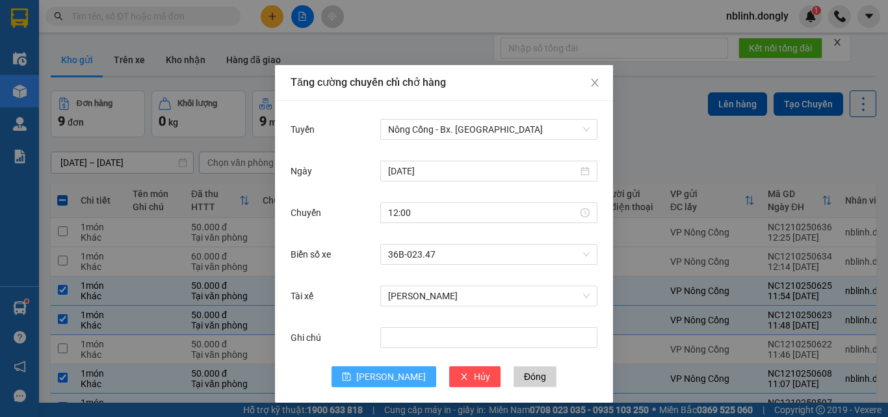
drag, startPoint x: 383, startPoint y: 378, endPoint x: 566, endPoint y: 225, distance: 238.5
click at [386, 376] on span "[PERSON_NAME]" at bounding box center [391, 376] width 70 height 14
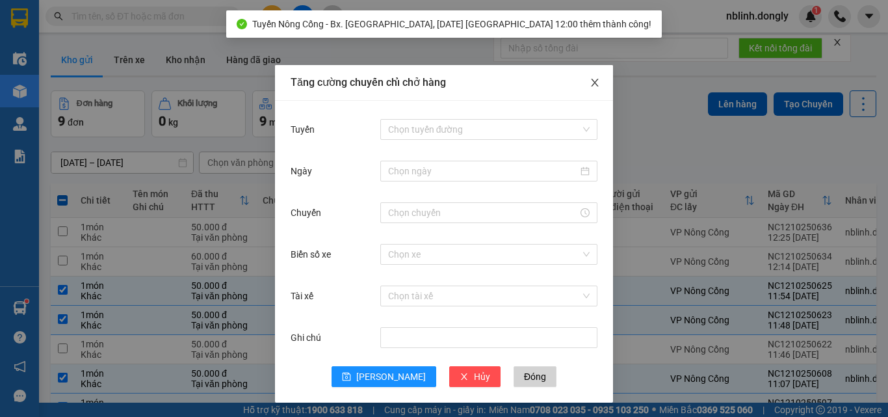
drag, startPoint x: 587, startPoint y: 84, endPoint x: 705, endPoint y: 84, distance: 117.6
click at [589, 84] on icon "close" at bounding box center [594, 82] width 10 height 10
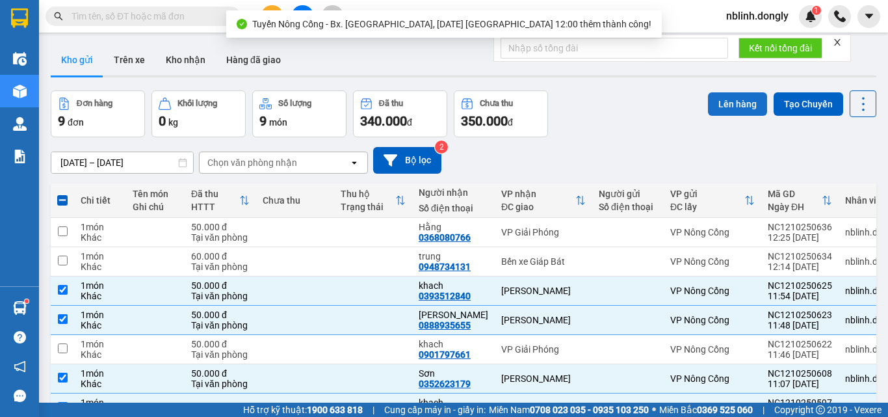
click at [728, 101] on button "Lên hàng" at bounding box center [737, 103] width 59 height 23
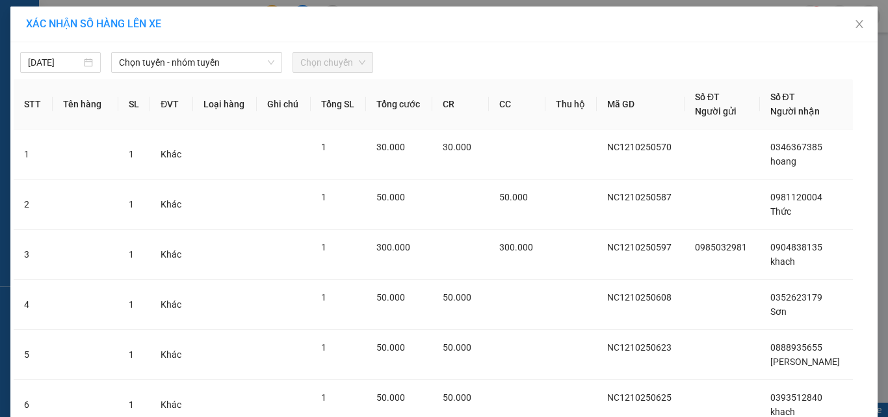
drag, startPoint x: 163, startPoint y: 65, endPoint x: 168, endPoint y: 73, distance: 9.0
click at [164, 64] on span "Chọn tuyến - nhóm tuyến" at bounding box center [196, 62] width 155 height 19
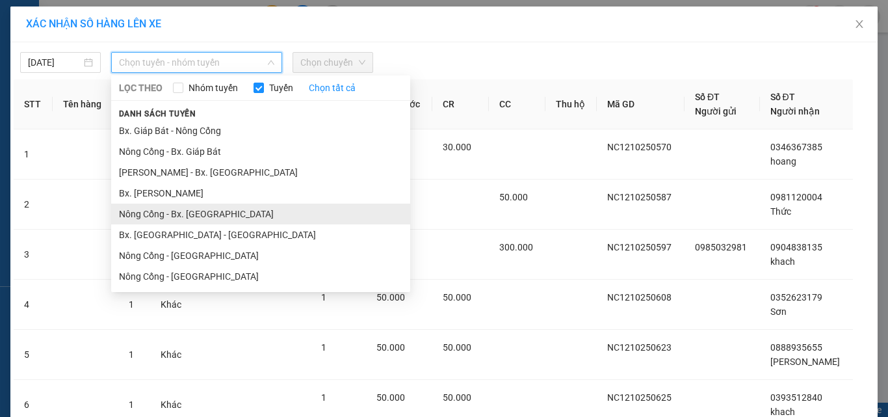
click at [183, 213] on li "Nông Cống - Bx. [GEOGRAPHIC_DATA]" at bounding box center [260, 213] width 299 height 21
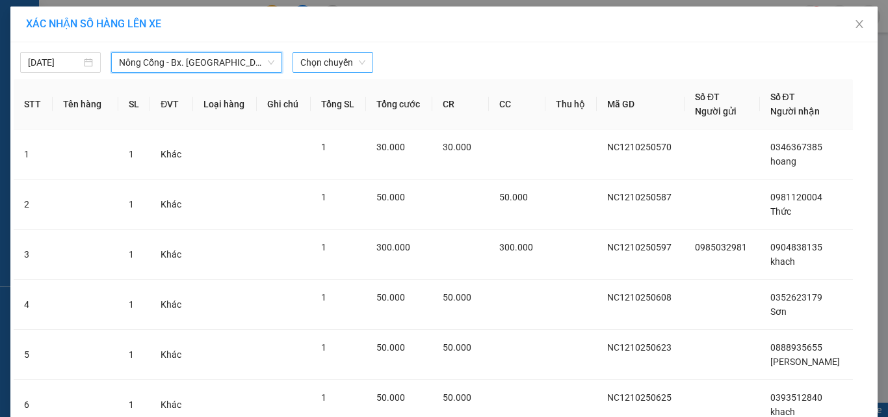
drag, startPoint x: 321, startPoint y: 61, endPoint x: 325, endPoint y: 67, distance: 7.0
click at [324, 65] on span "Chọn chuyến" at bounding box center [332, 62] width 65 height 19
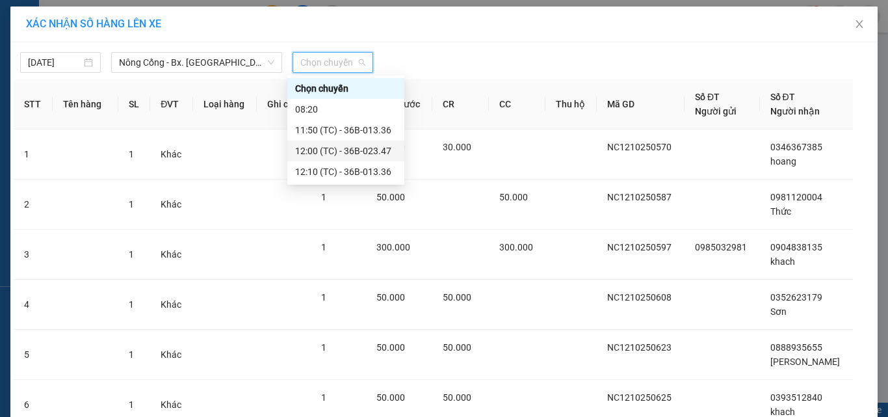
click at [363, 149] on div "12:00 (TC) - 36B-023.47" at bounding box center [345, 151] width 101 height 14
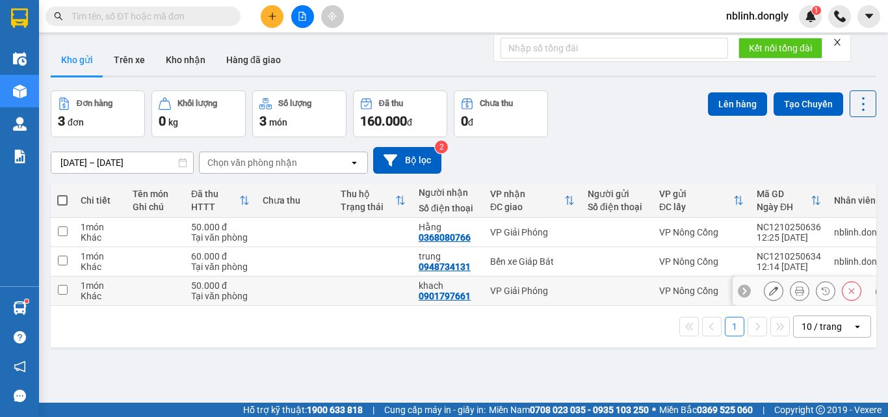
click at [60, 288] on input "checkbox" at bounding box center [63, 290] width 10 height 10
checkbox input "true"
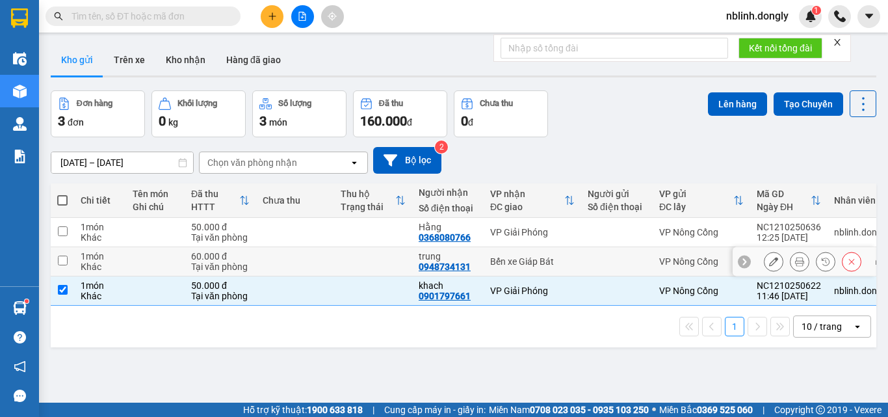
drag, startPoint x: 60, startPoint y: 260, endPoint x: 61, endPoint y: 248, distance: 12.4
click at [60, 259] on input "checkbox" at bounding box center [63, 260] width 10 height 10
checkbox input "true"
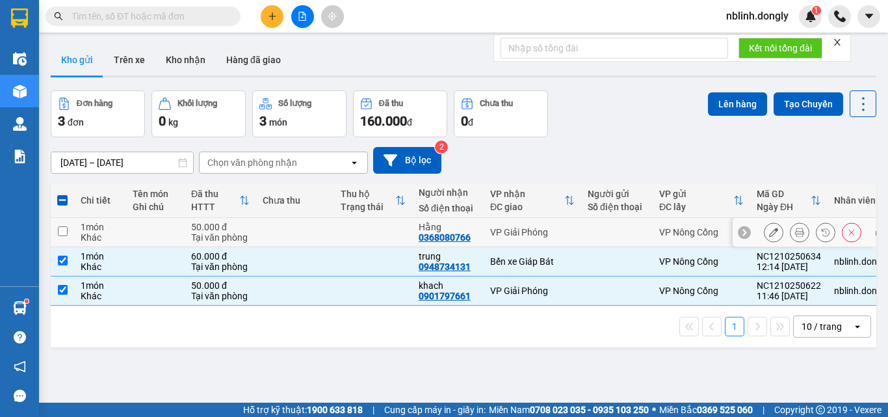
click at [61, 231] on input "checkbox" at bounding box center [63, 231] width 10 height 10
checkbox input "true"
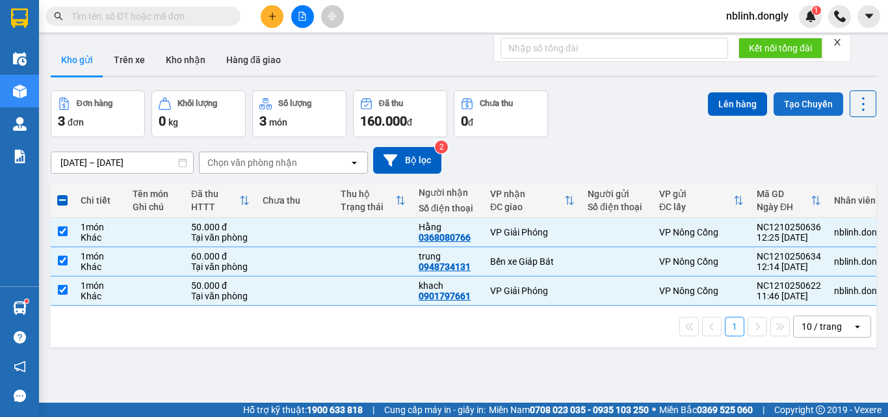
click at [788, 102] on button "Tạo Chuyến" at bounding box center [808, 103] width 70 height 23
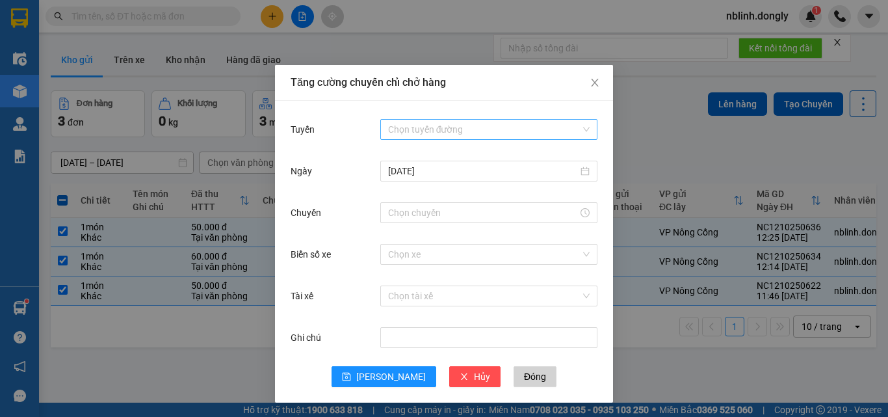
click at [416, 129] on input "Tuyến" at bounding box center [484, 129] width 192 height 19
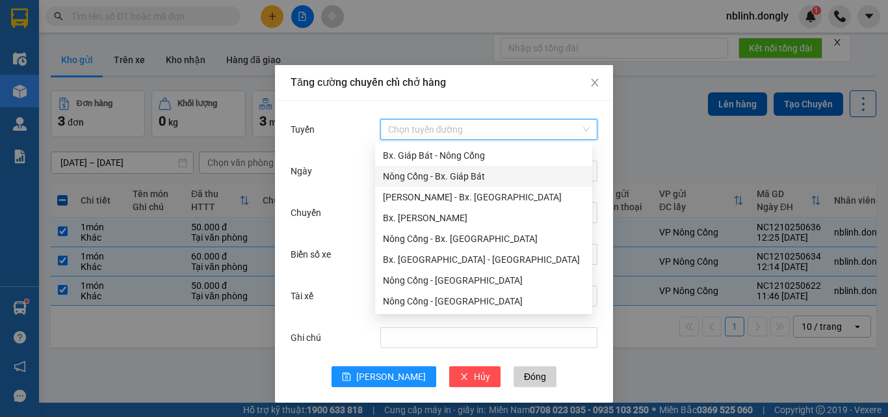
click at [443, 172] on div "Nông Cống - Bx. Giáp Bát" at bounding box center [483, 176] width 201 height 14
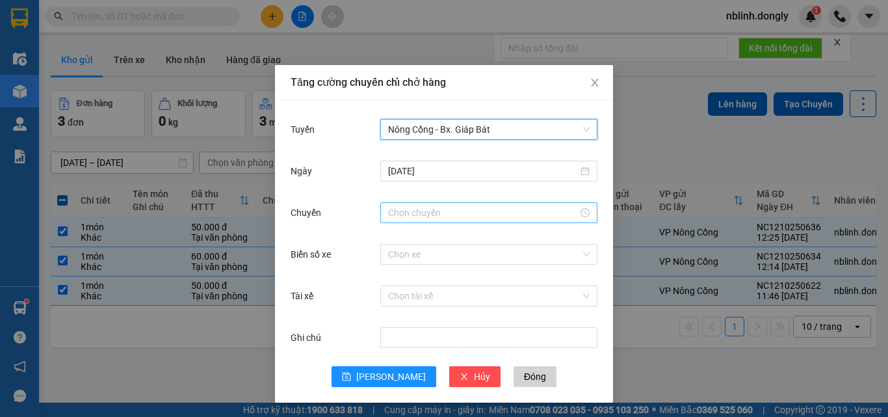
click at [400, 216] on input "Chuyến" at bounding box center [483, 212] width 190 height 14
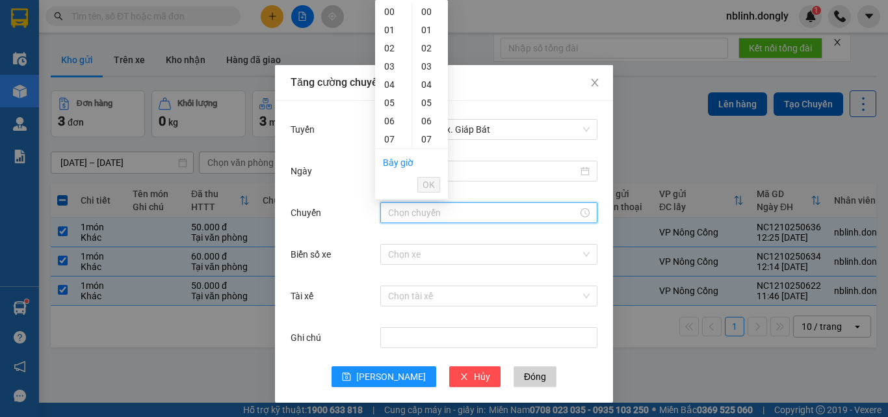
click at [388, 221] on div "12" at bounding box center [393, 230] width 36 height 18
type input "12:40"
click at [434, 182] on span "OK" at bounding box center [428, 184] width 12 height 14
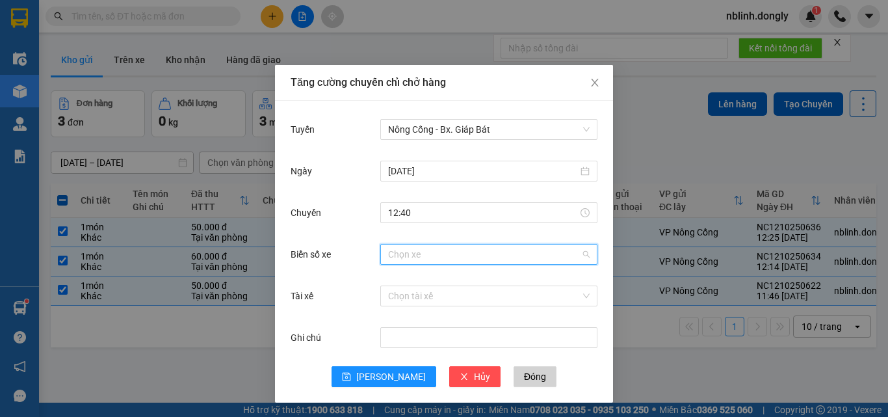
click at [402, 255] on input "Biển số xe" at bounding box center [484, 253] width 192 height 19
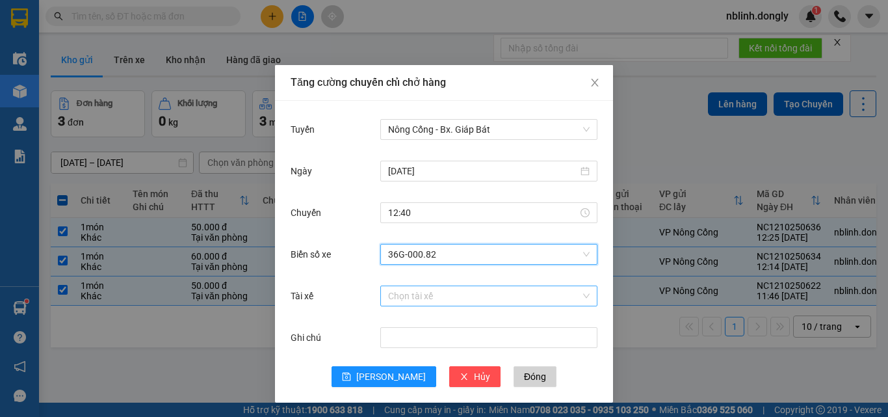
click at [393, 296] on input "Tài xế" at bounding box center [484, 295] width 192 height 19
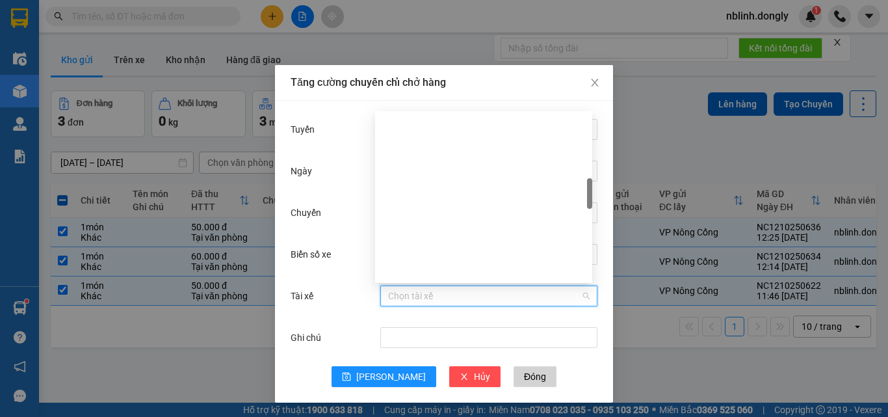
drag, startPoint x: 430, startPoint y: 229, endPoint x: 445, endPoint y: 284, distance: 56.8
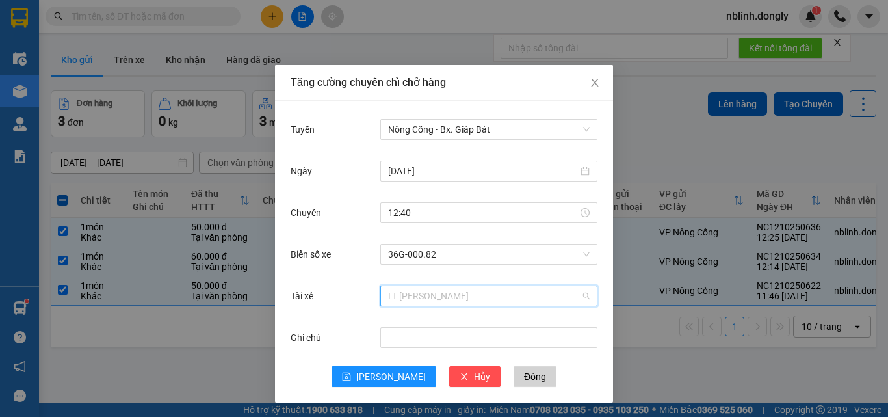
click at [419, 292] on span "LT [PERSON_NAME]" at bounding box center [488, 295] width 201 height 19
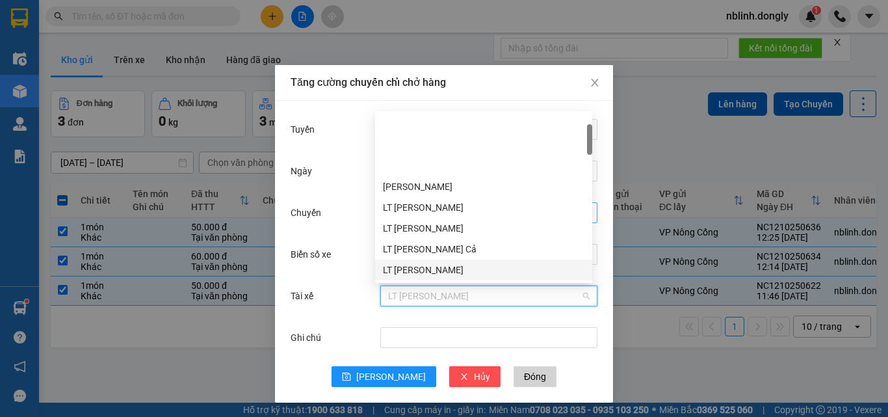
drag, startPoint x: 417, startPoint y: 200, endPoint x: 421, endPoint y: 213, distance: 13.4
click at [418, 263] on div "LT [PERSON_NAME]" at bounding box center [483, 270] width 201 height 14
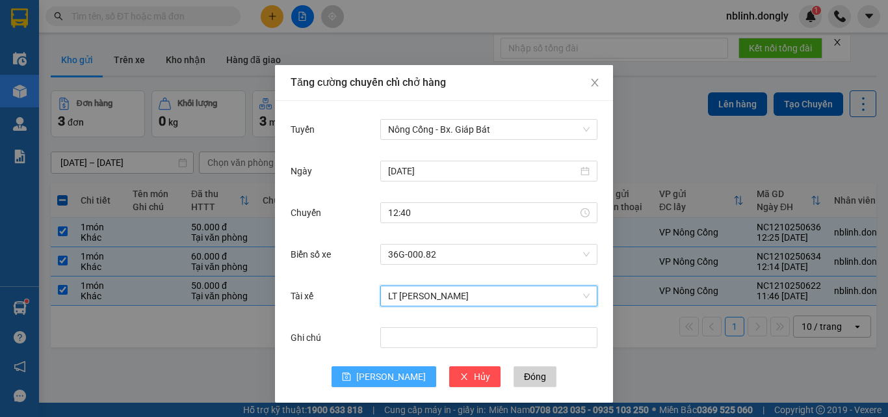
click at [391, 372] on span "[PERSON_NAME]" at bounding box center [391, 376] width 70 height 14
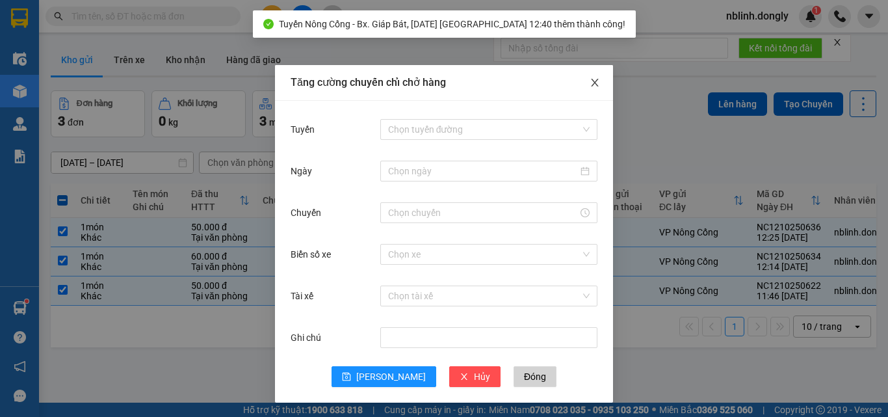
click at [590, 81] on icon "close" at bounding box center [594, 82] width 10 height 10
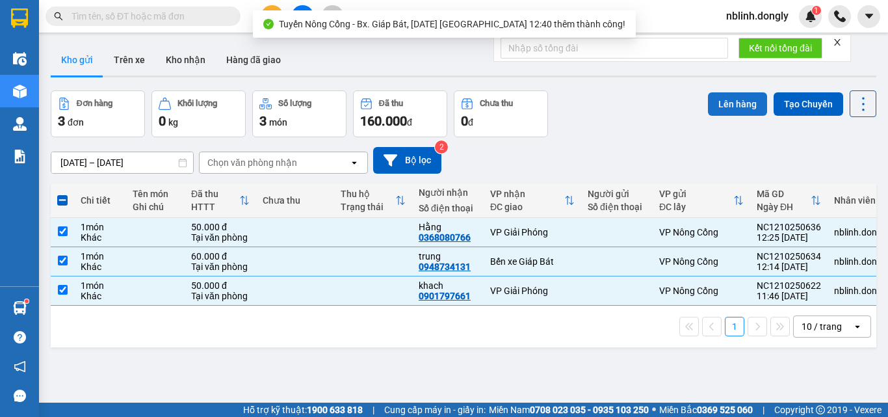
click at [726, 99] on button "Lên hàng" at bounding box center [737, 103] width 59 height 23
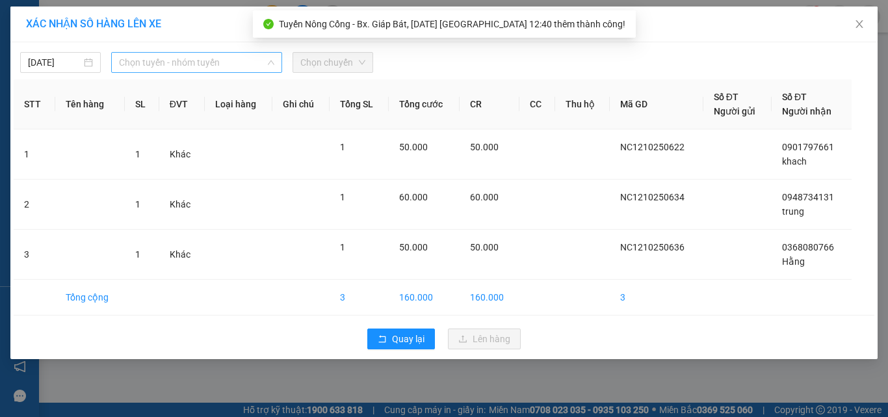
click at [179, 64] on span "Chọn tuyến - nhóm tuyến" at bounding box center [196, 62] width 155 height 19
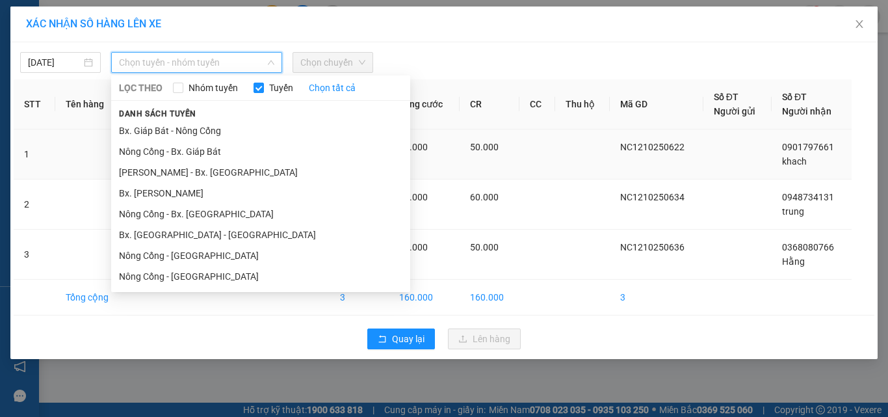
drag, startPoint x: 198, startPoint y: 152, endPoint x: 206, endPoint y: 142, distance: 12.9
click at [197, 151] on li "Nông Cống - Bx. Giáp Bát" at bounding box center [260, 151] width 299 height 21
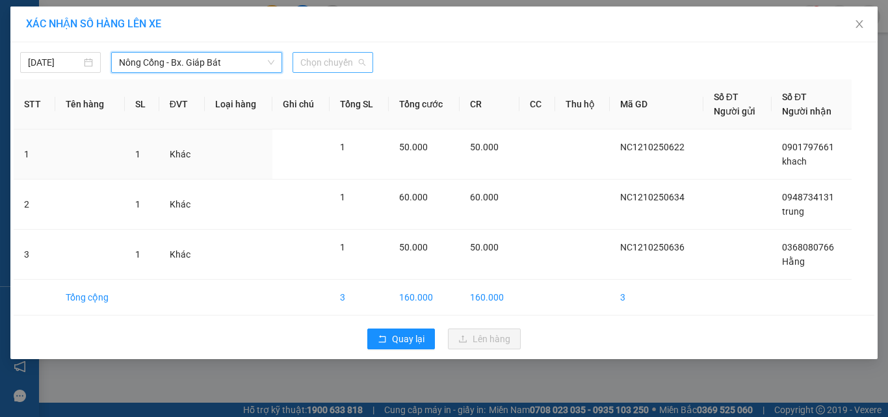
click at [319, 57] on span "Chọn chuyến" at bounding box center [332, 62] width 65 height 19
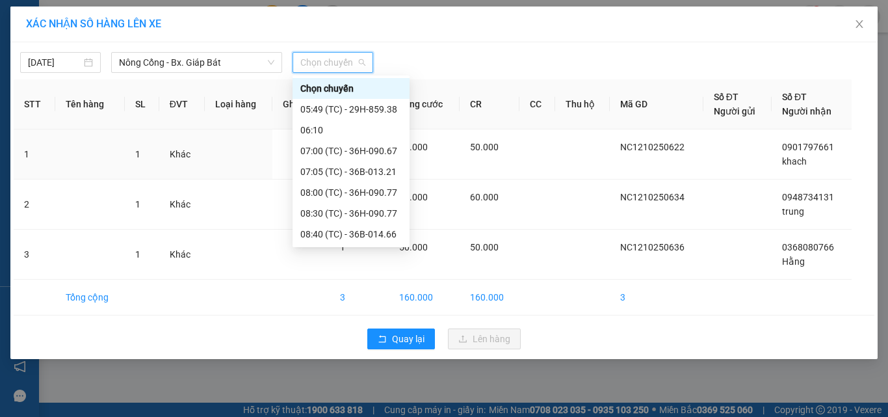
click at [375, 372] on div "12:40 (TC) - 36G-000.82" at bounding box center [350, 379] width 101 height 14
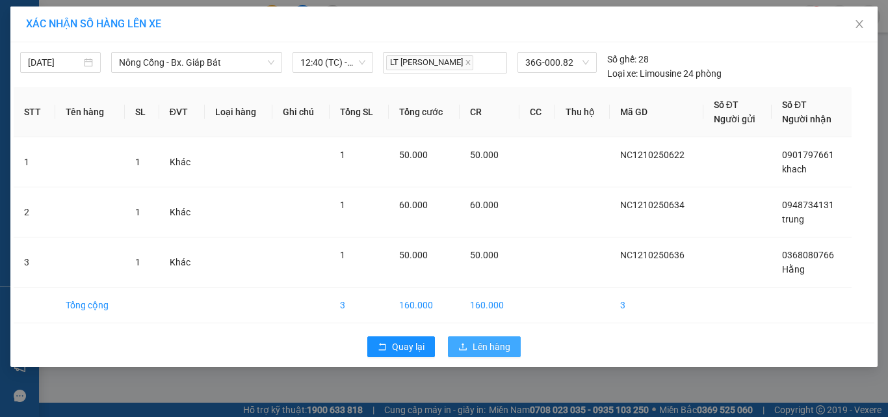
click at [478, 341] on span "Lên hàng" at bounding box center [491, 346] width 38 height 14
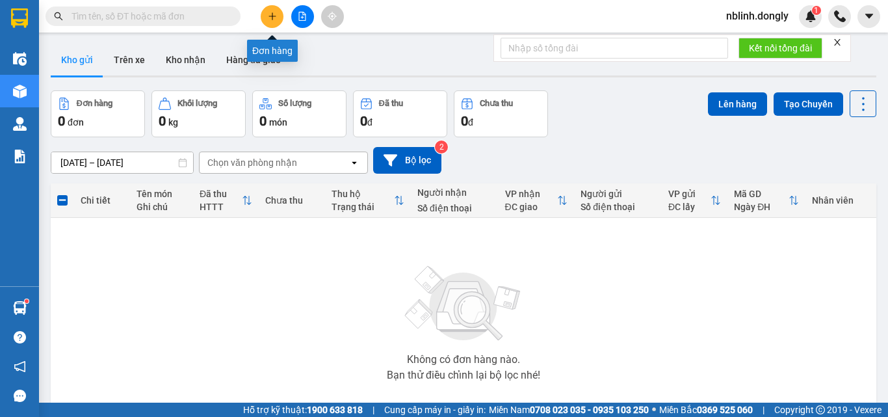
click at [271, 16] on icon "plus" at bounding box center [271, 16] width 7 height 1
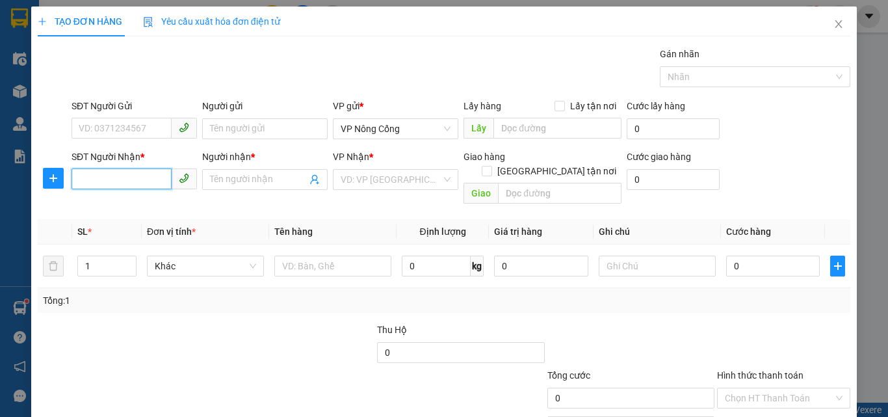
click at [78, 179] on input "SĐT Người Nhận *" at bounding box center [121, 178] width 100 height 21
type input "0355884336"
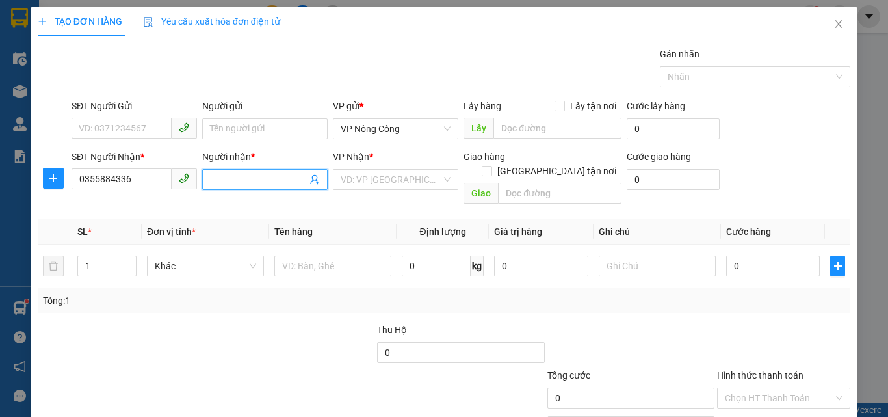
click at [231, 181] on input "Người nhận *" at bounding box center [258, 179] width 97 height 14
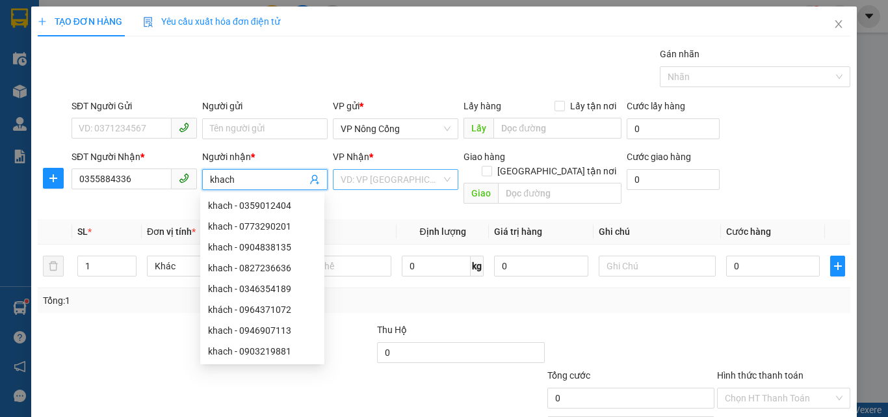
type input "khach"
click at [371, 176] on input "search" at bounding box center [391, 179] width 101 height 19
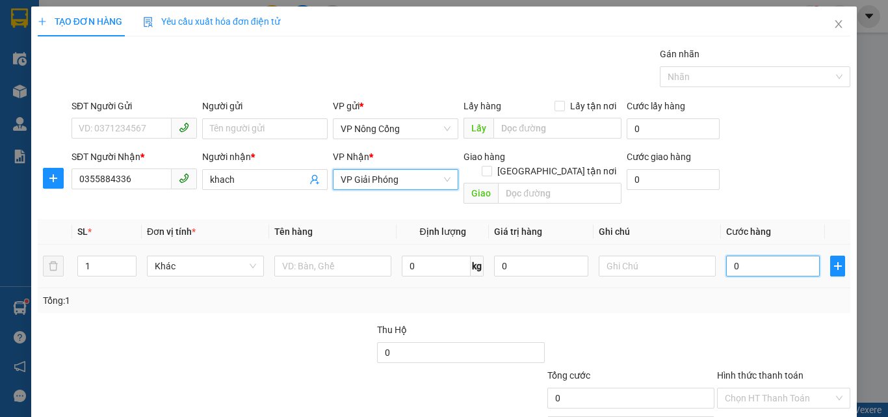
click at [739, 255] on input "0" at bounding box center [773, 265] width 94 height 21
type input "1"
type input "15"
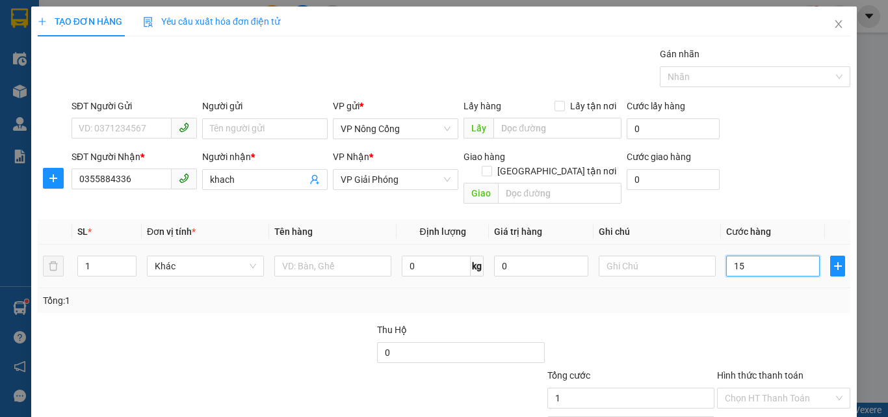
type input "15"
type input "150"
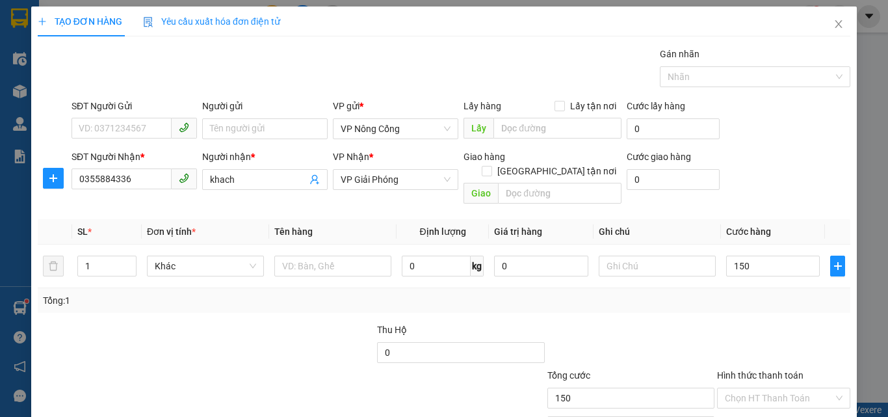
type input "150.000"
click at [750, 370] on label "Hình thức thanh toán" at bounding box center [760, 375] width 86 height 10
click at [750, 388] on input "Hình thức thanh toán" at bounding box center [779, 397] width 109 height 19
drag, startPoint x: 751, startPoint y: 344, endPoint x: 765, endPoint y: 359, distance: 20.2
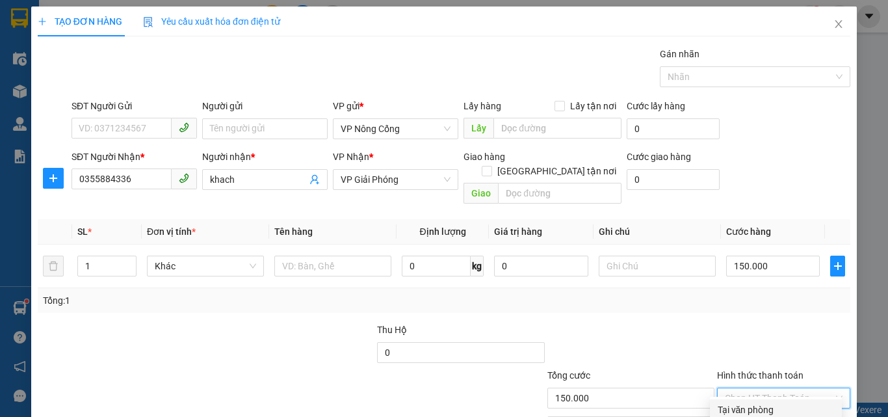
click at [752, 402] on div "Tại văn phòng" at bounding box center [776, 409] width 116 height 14
type input "0"
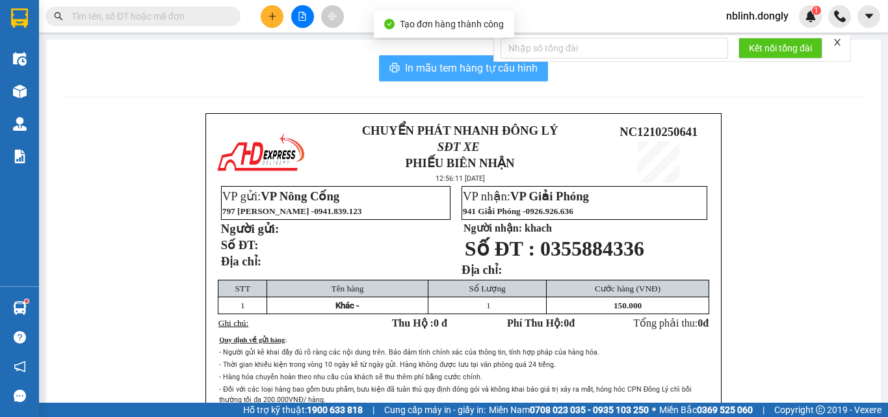
drag, startPoint x: 472, startPoint y: 73, endPoint x: 504, endPoint y: 201, distance: 131.5
click at [474, 88] on div "In mẫu tem hàng tự cấu hình CHUYỂN PHÁT NHANH ĐÔNG LÝ SĐT XE PHIẾU BIÊN NHẬN 12…" at bounding box center [463, 286] width 835 height 493
drag, startPoint x: 467, startPoint y: 73, endPoint x: 531, endPoint y: 224, distance: 164.3
click at [467, 77] on button "In mẫu tem hàng tự cấu hình" at bounding box center [463, 68] width 169 height 26
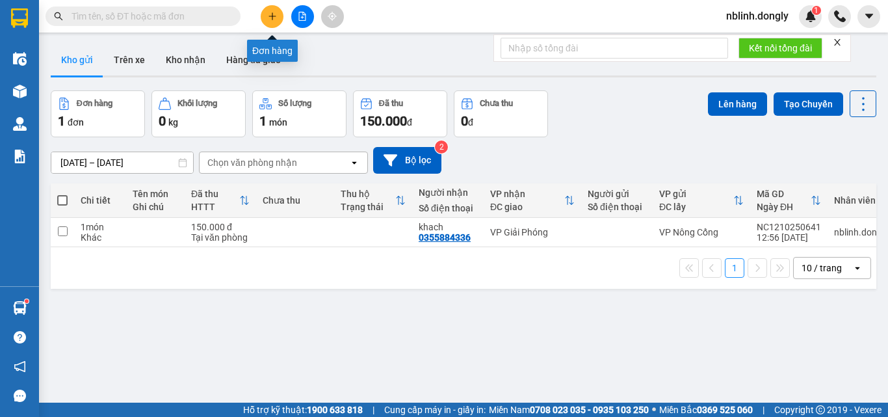
click at [272, 16] on icon "plus" at bounding box center [272, 16] width 9 height 9
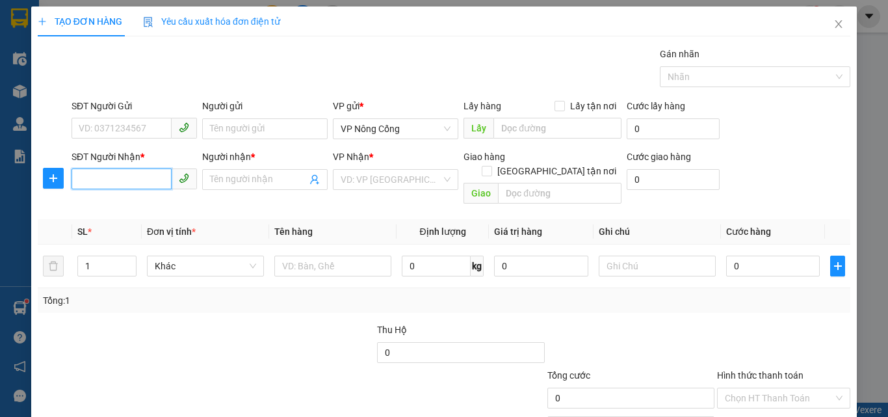
click at [90, 180] on input "SĐT Người Nhận *" at bounding box center [121, 178] width 100 height 21
type input "0976652787"
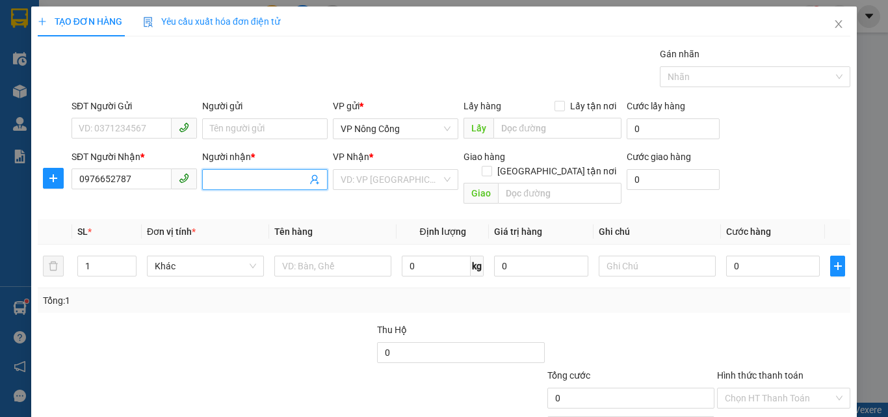
click at [247, 172] on input "Người nhận *" at bounding box center [258, 179] width 97 height 14
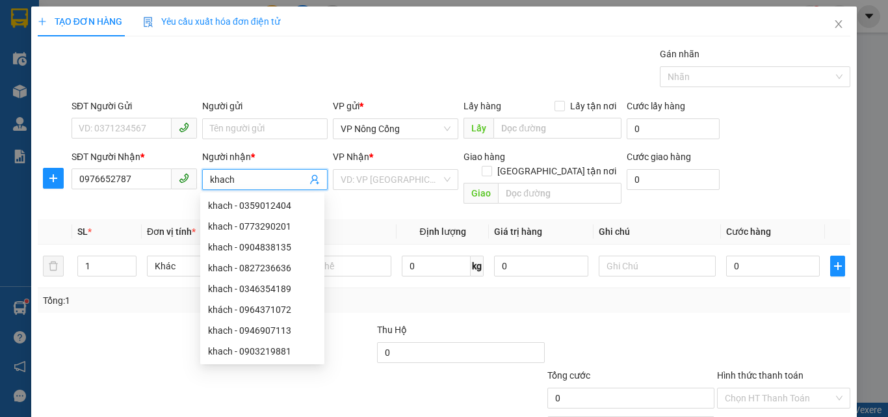
click at [230, 183] on input "khach" at bounding box center [258, 179] width 97 height 14
type input "khach"
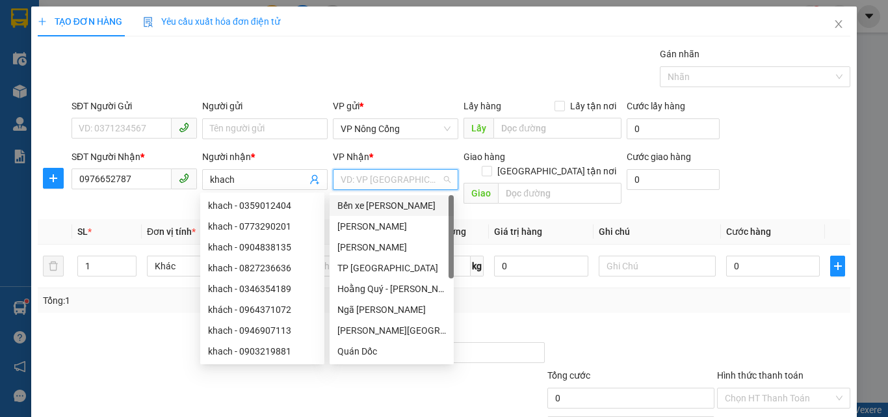
click at [372, 172] on input "search" at bounding box center [391, 179] width 101 height 19
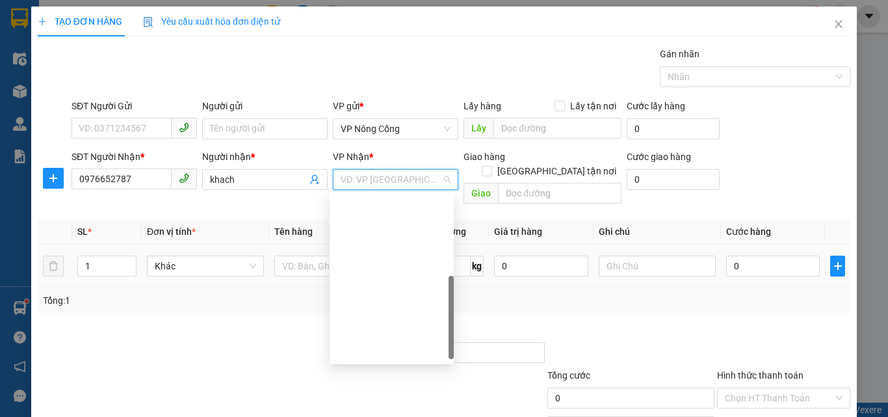
drag, startPoint x: 367, startPoint y: 331, endPoint x: 792, endPoint y: 230, distance: 437.6
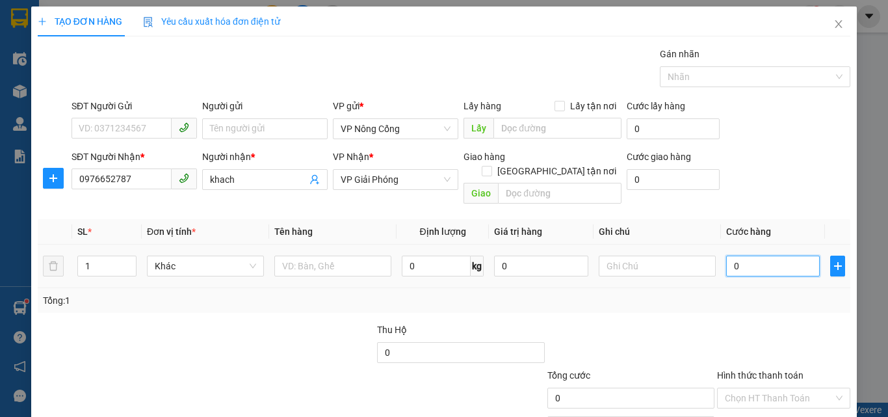
click at [750, 255] on input "0" at bounding box center [773, 265] width 94 height 21
type input "5"
type input "50"
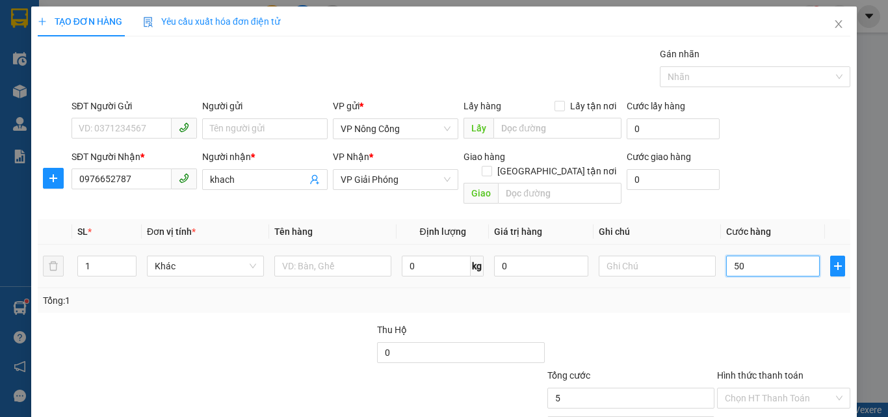
type input "50"
click at [761, 370] on label "Hình thức thanh toán" at bounding box center [760, 375] width 86 height 10
click at [761, 388] on input "Hình thức thanh toán" at bounding box center [779, 397] width 109 height 19
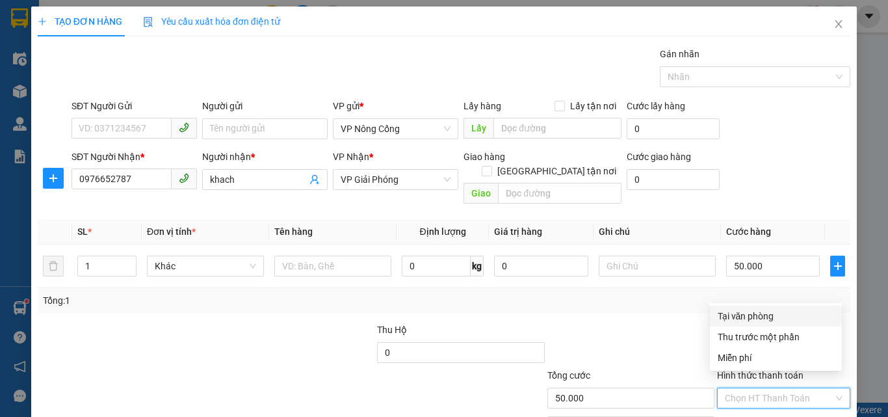
click at [744, 315] on div "Tại văn phòng" at bounding box center [776, 316] width 116 height 14
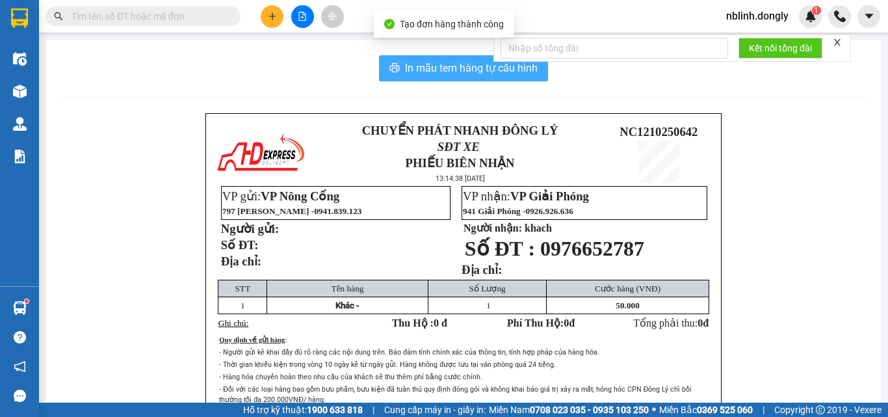
click at [469, 77] on button "In mẫu tem hàng tự cấu hình" at bounding box center [463, 68] width 169 height 26
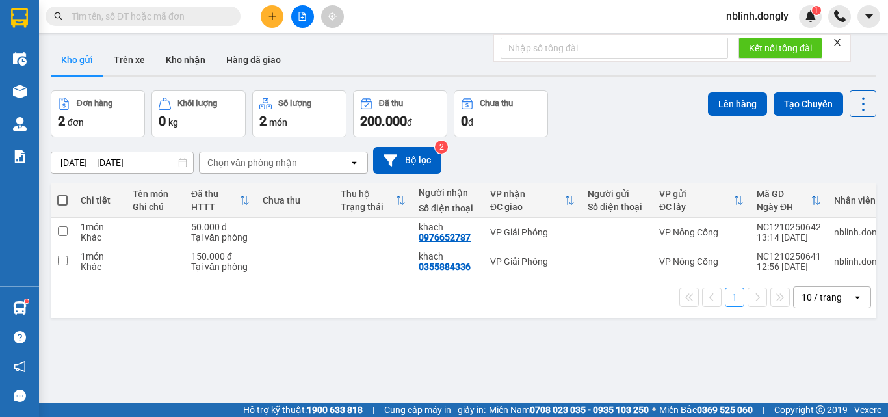
drag, startPoint x: 872, startPoint y: 407, endPoint x: 887, endPoint y: 442, distance: 38.4
drag, startPoint x: 887, startPoint y: 442, endPoint x: 272, endPoint y: 26, distance: 742.9
click at [272, 26] on button at bounding box center [272, 16] width 23 height 23
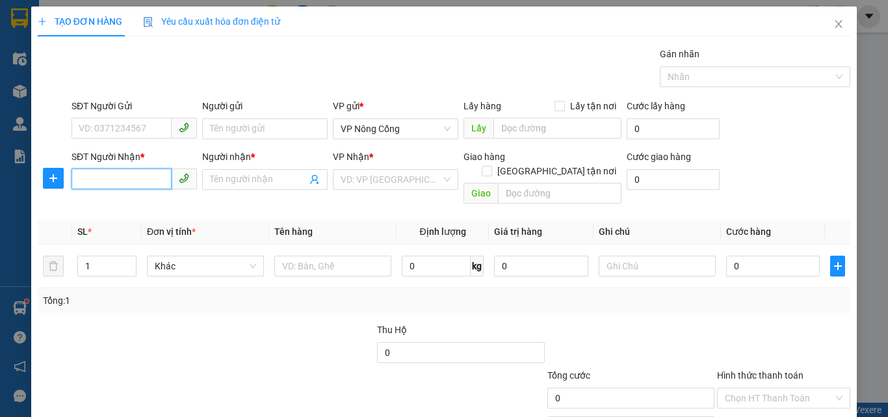
click at [81, 177] on input "SĐT Người Nhận *" at bounding box center [121, 178] width 100 height 21
click at [129, 203] on div "0936734646 - thanh" at bounding box center [133, 205] width 109 height 14
type input "0936734646"
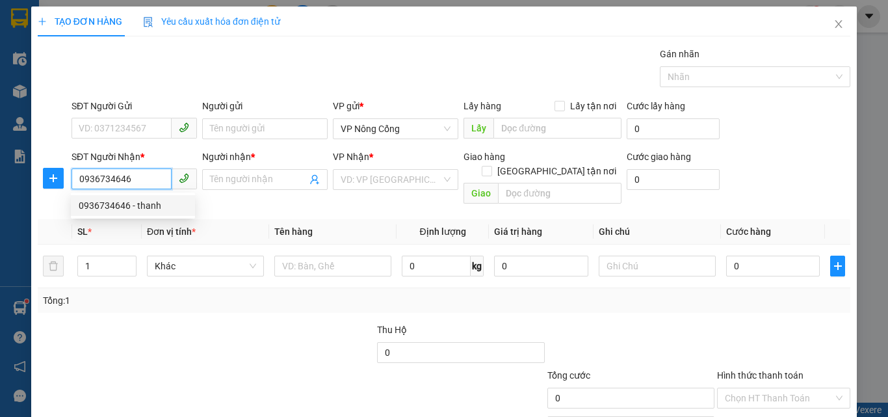
type input "thanh"
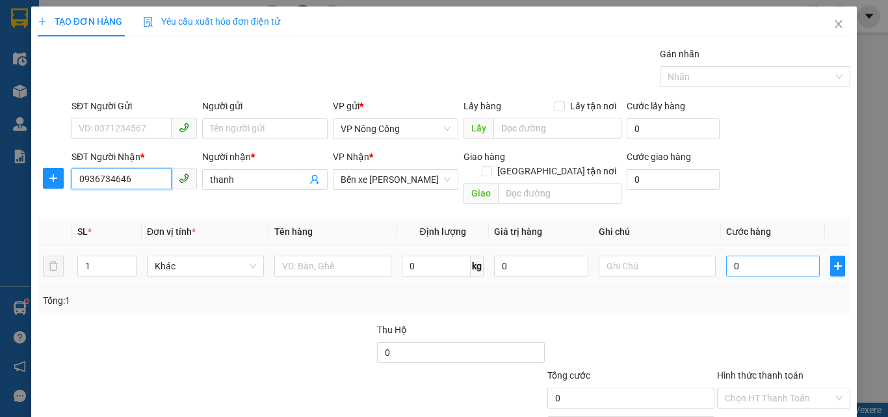
type input "0936734646"
click at [731, 255] on input "0" at bounding box center [773, 265] width 94 height 21
type input "8"
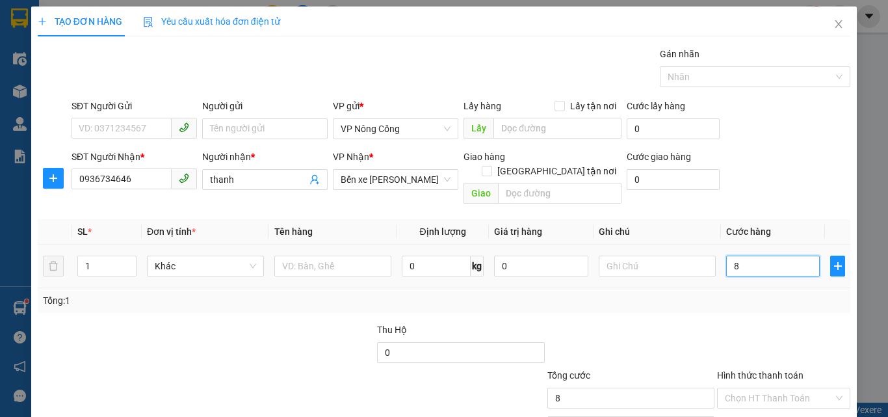
type input "80"
type input "80.000"
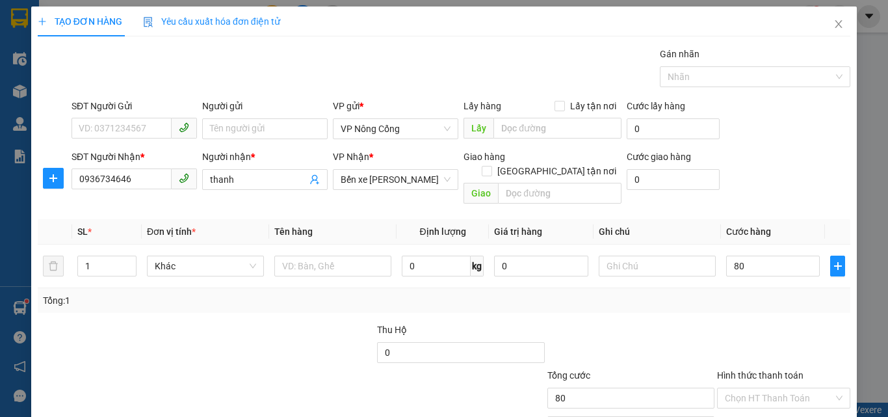
type input "80.000"
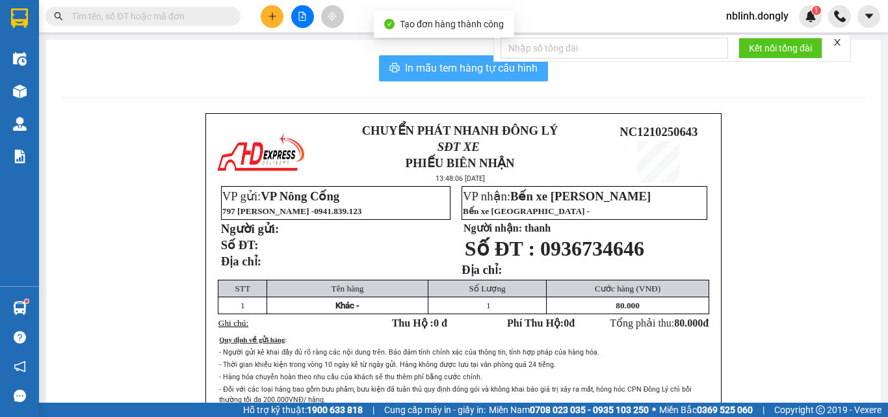
drag, startPoint x: 433, startPoint y: 70, endPoint x: 467, endPoint y: 196, distance: 130.4
click at [433, 70] on span "In mẫu tem hàng tự cấu hình" at bounding box center [471, 68] width 133 height 16
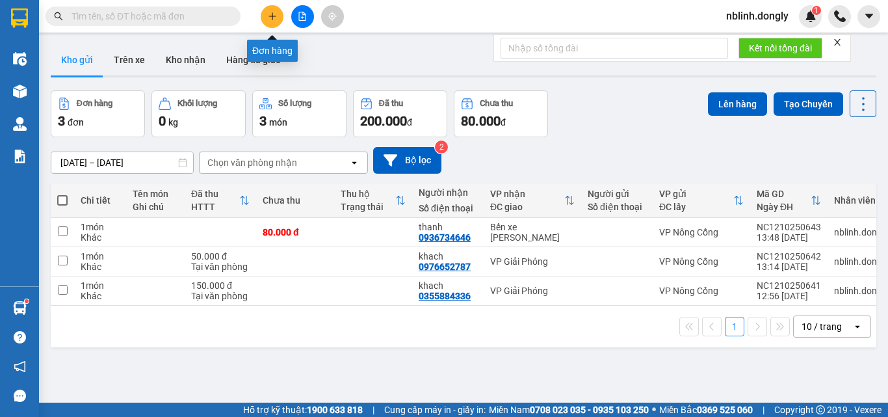
click at [276, 12] on icon "plus" at bounding box center [272, 16] width 9 height 9
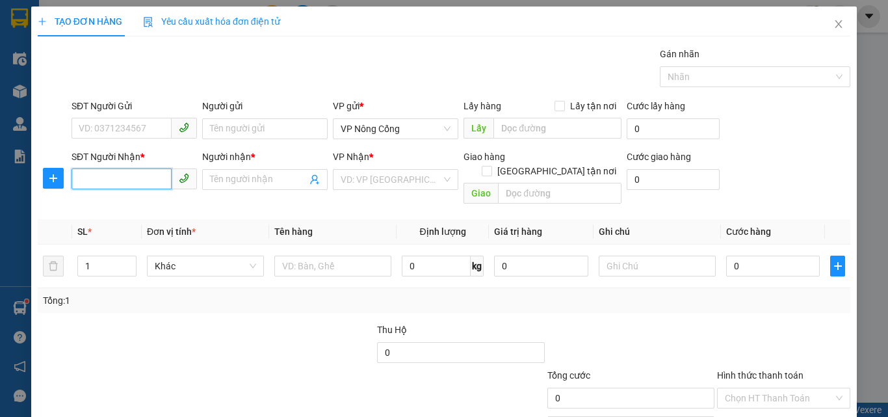
click at [83, 177] on input "SĐT Người Nhận *" at bounding box center [121, 178] width 100 height 21
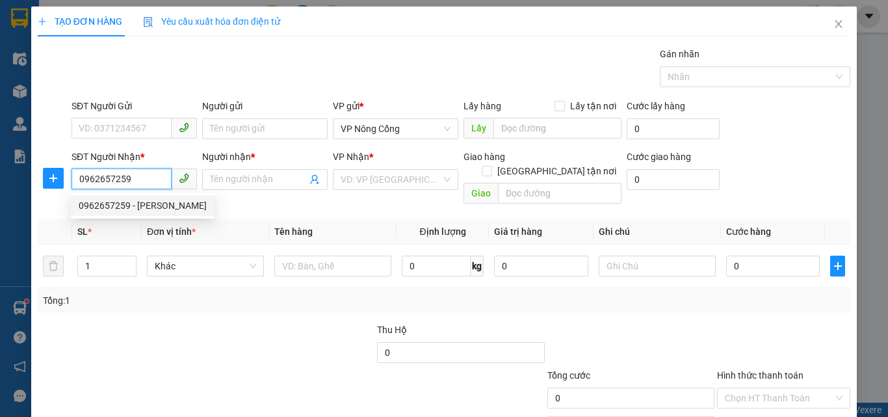
click at [144, 207] on div "0962657259 - Hoàng Anh" at bounding box center [143, 205] width 128 height 14
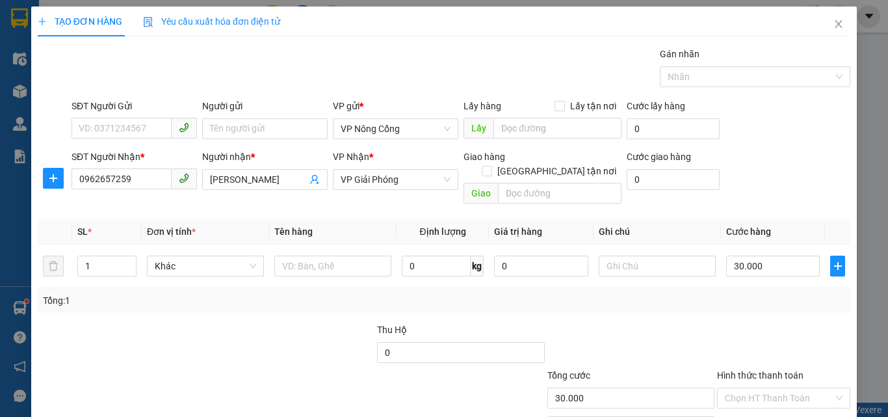
drag, startPoint x: 744, startPoint y: 294, endPoint x: 768, endPoint y: 307, distance: 26.8
click at [744, 370] on label "Hình thức thanh toán" at bounding box center [760, 375] width 86 height 10
click at [744, 388] on input "Hình thức thanh toán" at bounding box center [779, 397] width 109 height 19
click at [761, 402] on div "Tại văn phòng" at bounding box center [776, 409] width 116 height 14
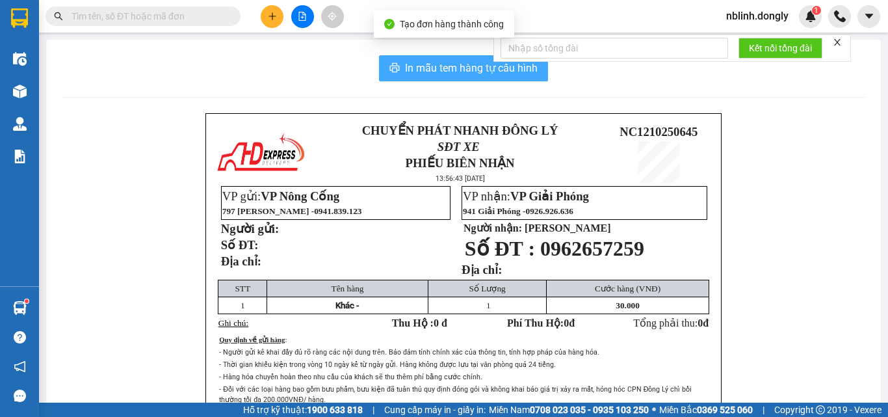
drag, startPoint x: 468, startPoint y: 66, endPoint x: 572, endPoint y: 283, distance: 240.1
click at [468, 71] on span "In mẫu tem hàng tự cấu hình" at bounding box center [471, 68] width 133 height 16
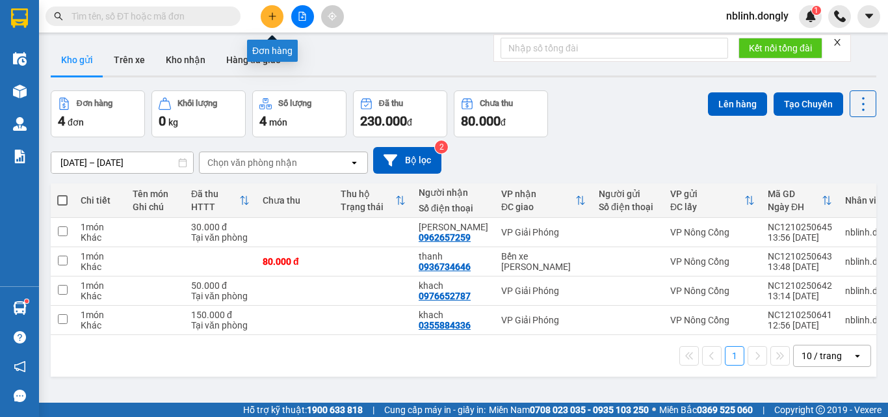
click at [276, 20] on icon "plus" at bounding box center [272, 16] width 9 height 9
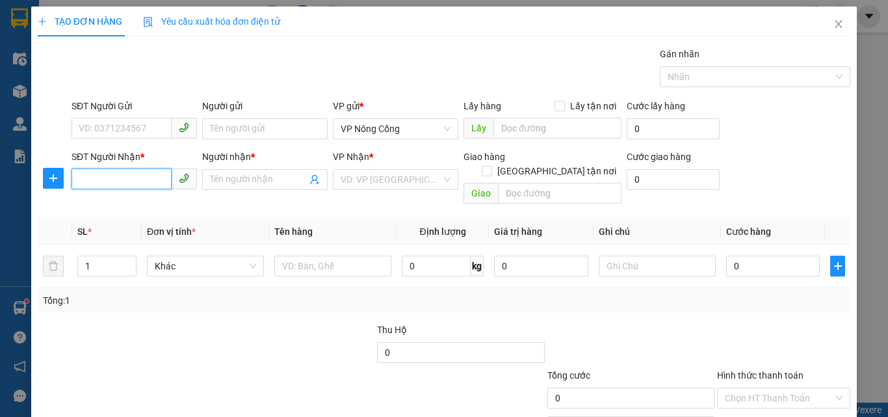
click at [96, 177] on input "SĐT Người Nhận *" at bounding box center [121, 178] width 100 height 21
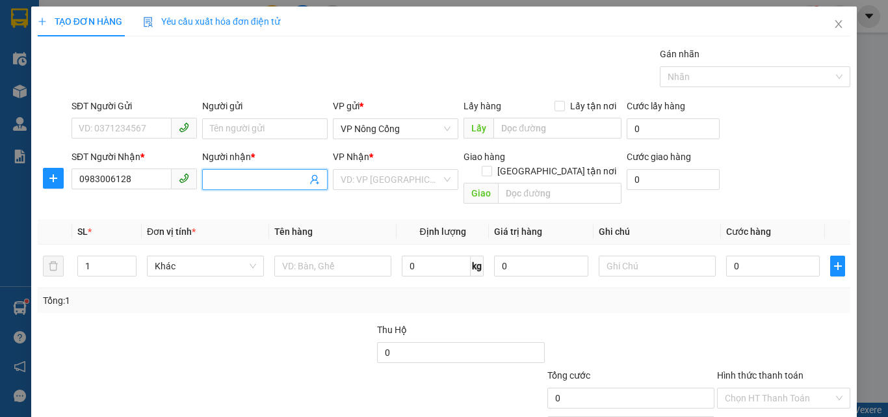
click at [229, 175] on input "Người nhận *" at bounding box center [258, 179] width 97 height 14
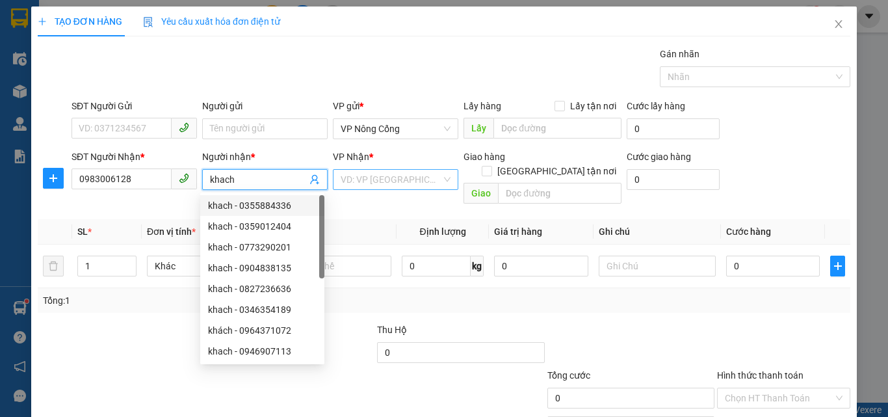
click at [345, 177] on input "search" at bounding box center [391, 179] width 101 height 19
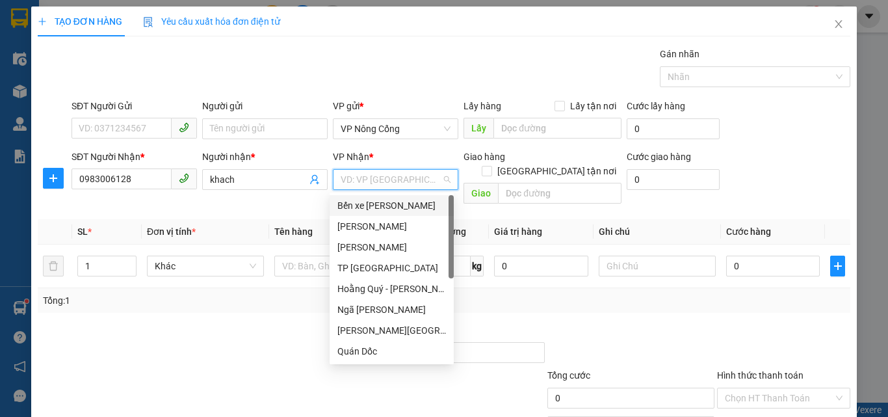
click at [384, 208] on div "Bến xe [PERSON_NAME]" at bounding box center [391, 205] width 109 height 14
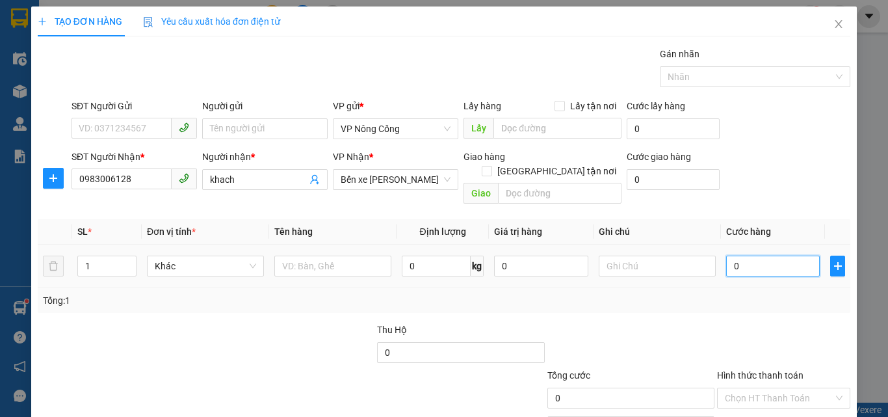
click at [755, 255] on input "0" at bounding box center [773, 265] width 94 height 21
click at [744, 370] on label "Hình thức thanh toán" at bounding box center [760, 375] width 86 height 10
click at [744, 388] on input "Hình thức thanh toán" at bounding box center [779, 397] width 109 height 19
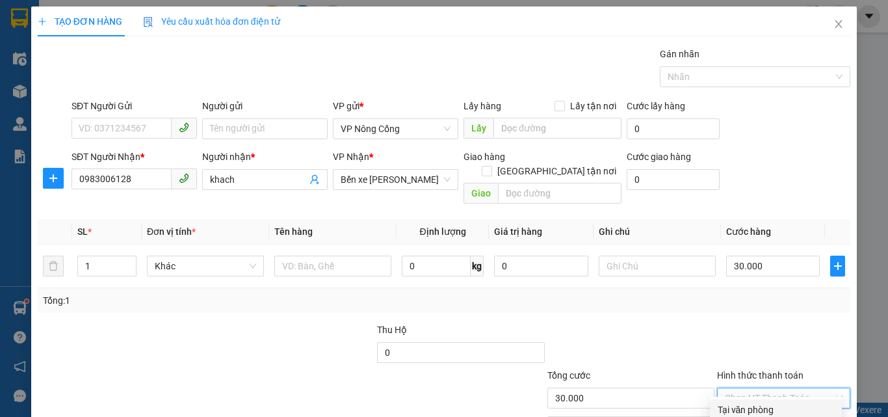
click at [753, 402] on div "Tại văn phòng" at bounding box center [776, 409] width 116 height 14
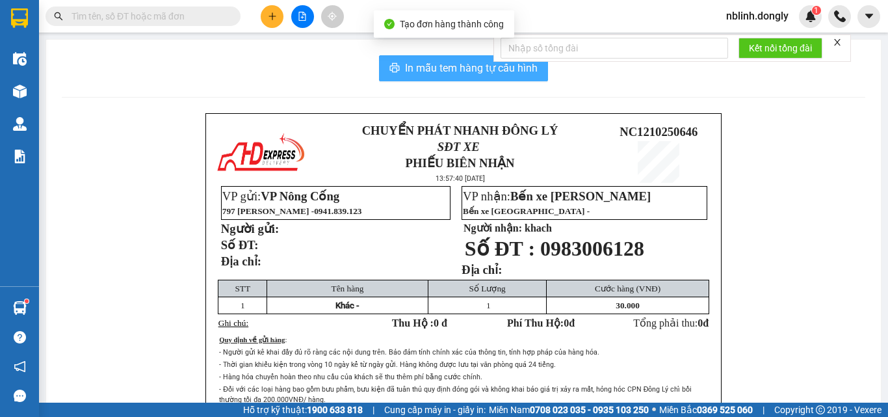
click at [479, 69] on span "In mẫu tem hàng tự cấu hình" at bounding box center [471, 68] width 133 height 16
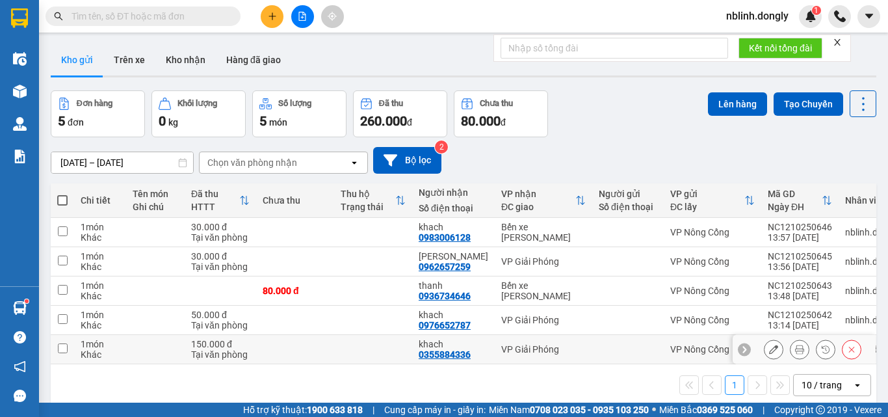
click at [58, 344] on input "checkbox" at bounding box center [63, 348] width 10 height 10
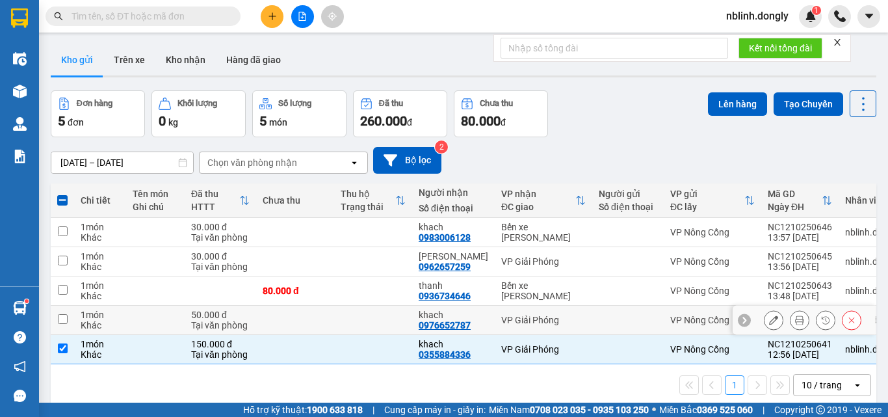
click at [64, 316] on input "checkbox" at bounding box center [63, 319] width 10 height 10
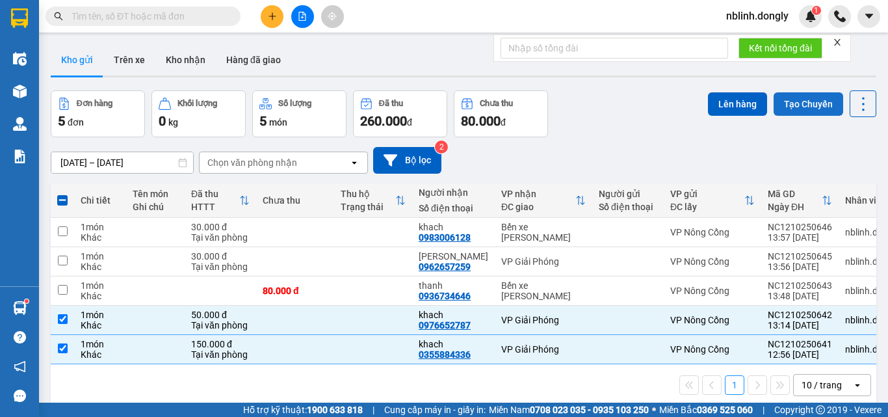
click at [780, 108] on button "Tạo Chuyến" at bounding box center [808, 103] width 70 height 23
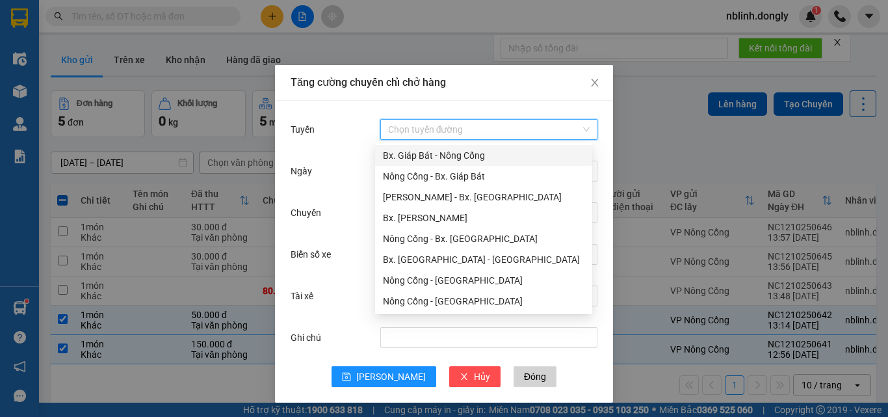
click at [431, 125] on input "Tuyến" at bounding box center [484, 129] width 192 height 19
click at [449, 177] on div "Nông Cống - Bx. Giáp Bát" at bounding box center [483, 176] width 201 height 14
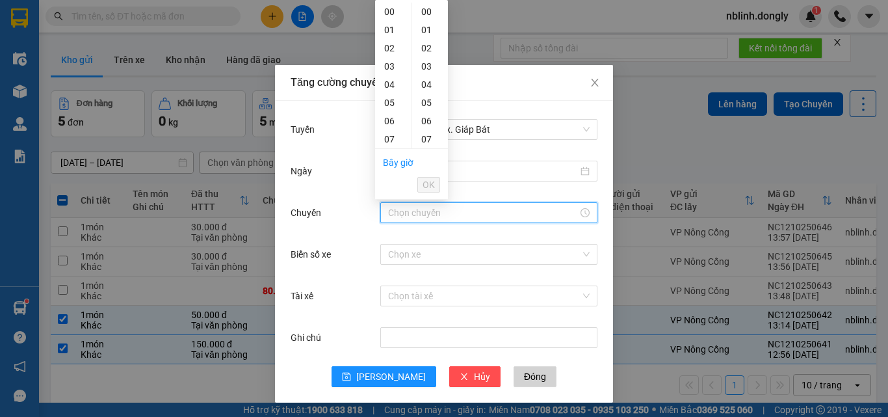
click at [406, 209] on input "Chuyến" at bounding box center [483, 212] width 190 height 14
click at [389, 239] on div "13" at bounding box center [393, 248] width 36 height 18
click at [430, 186] on span "OK" at bounding box center [428, 184] width 12 height 14
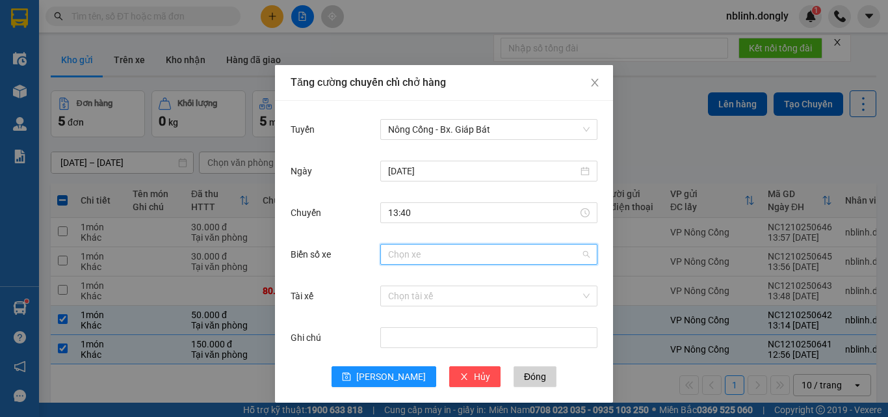
click at [400, 250] on input "Biển số xe" at bounding box center [484, 253] width 192 height 19
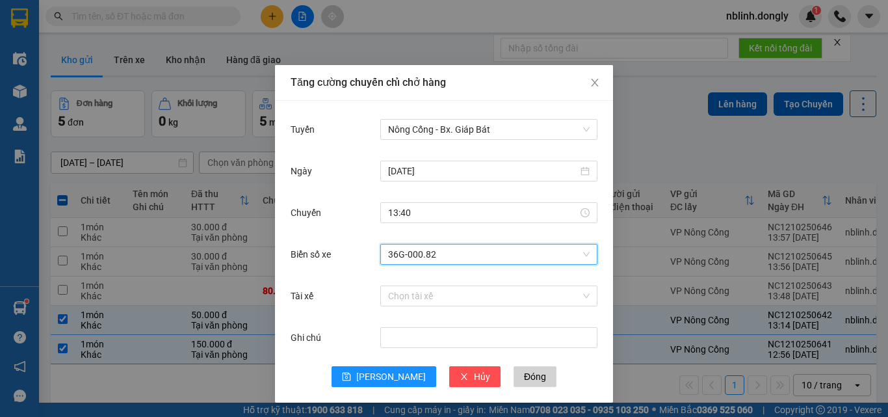
click at [414, 253] on span "36G-000.82" at bounding box center [488, 253] width 201 height 19
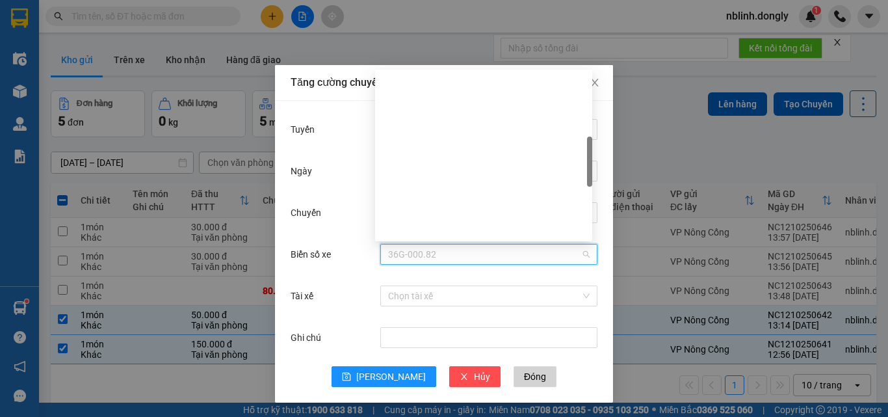
click at [414, 387] on div "36B-020.82" at bounding box center [483, 394] width 201 height 14
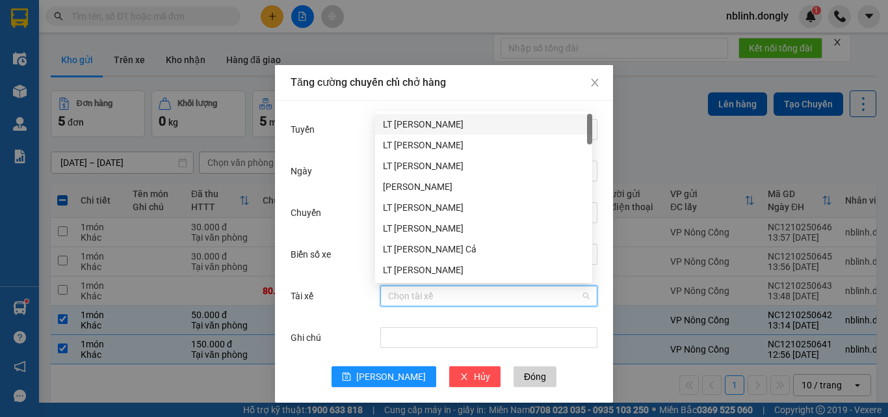
click at [395, 289] on input "Tài xế" at bounding box center [484, 295] width 192 height 19
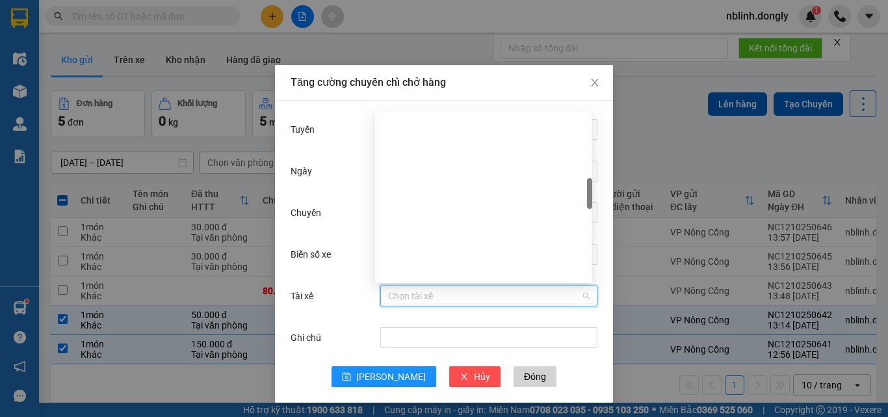
drag, startPoint x: 428, startPoint y: 234, endPoint x: 426, endPoint y: 241, distance: 7.4
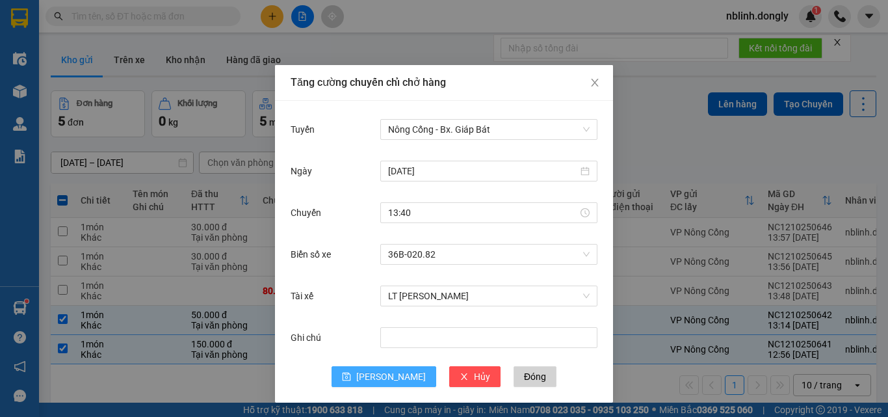
click at [383, 374] on span "[PERSON_NAME]" at bounding box center [391, 376] width 70 height 14
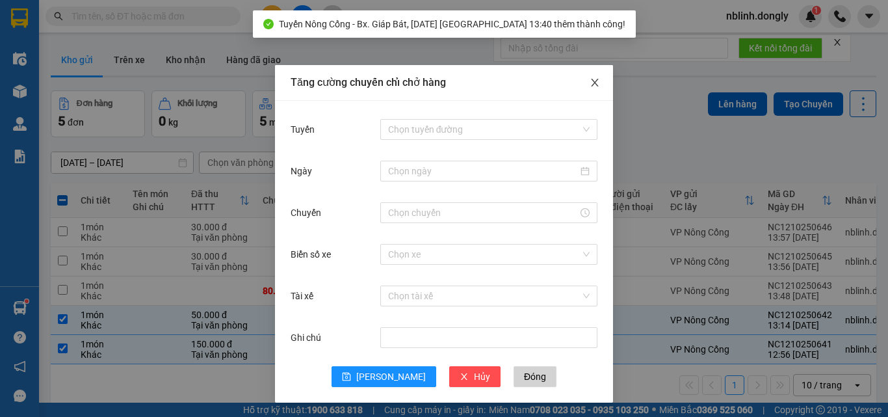
click at [591, 85] on icon "close" at bounding box center [594, 83] width 7 height 8
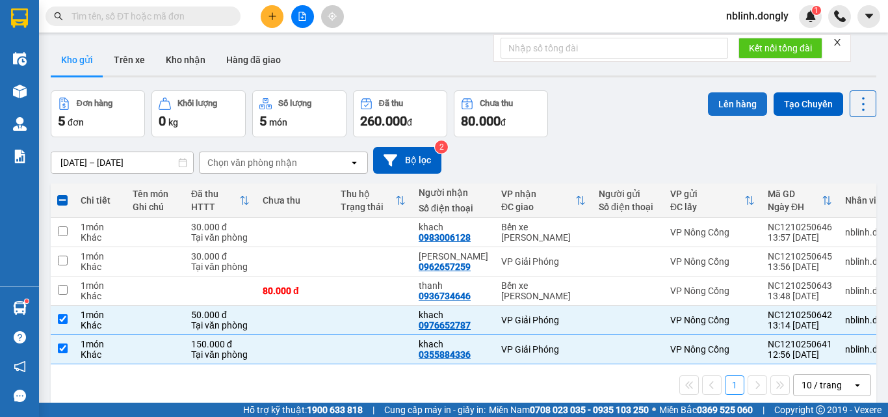
click at [719, 97] on button "Lên hàng" at bounding box center [737, 103] width 59 height 23
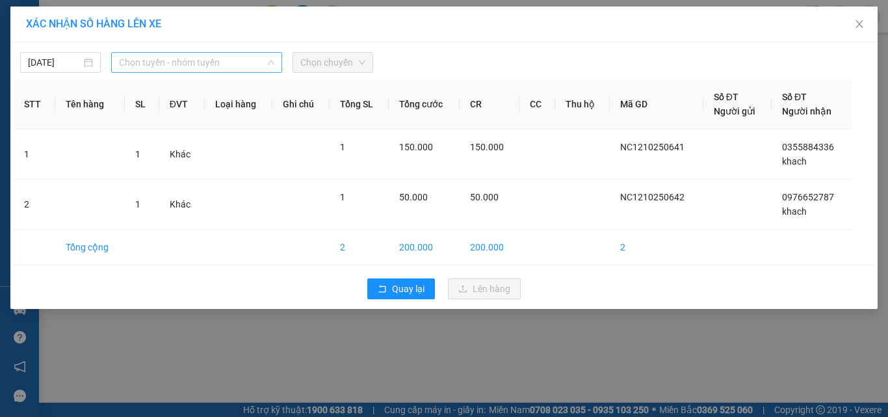
click at [183, 62] on span "Chọn tuyến - nhóm tuyến" at bounding box center [196, 62] width 155 height 19
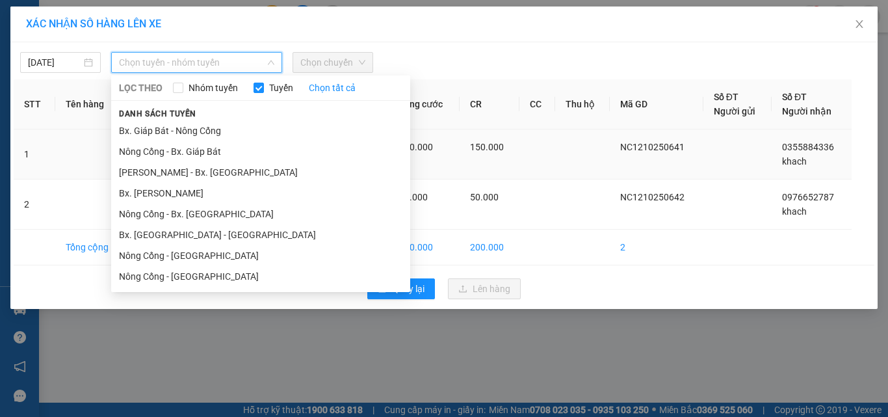
click at [196, 149] on li "Nông Cống - Bx. Giáp Bát" at bounding box center [260, 151] width 299 height 21
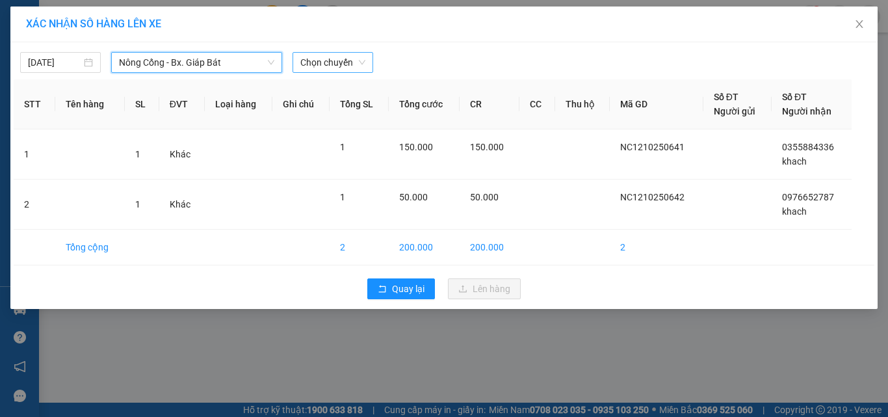
click at [328, 64] on span "Chọn chuyến" at bounding box center [332, 62] width 65 height 19
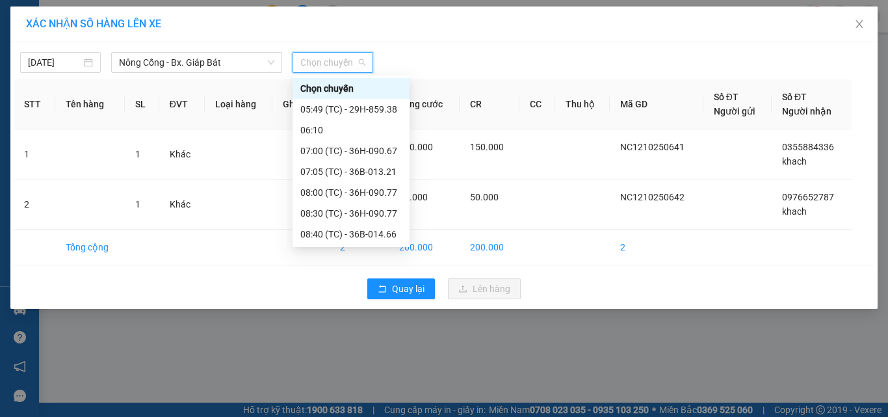
click at [370, 393] on div "13:40 (TC) - 36B-020.82" at bounding box center [350, 400] width 101 height 14
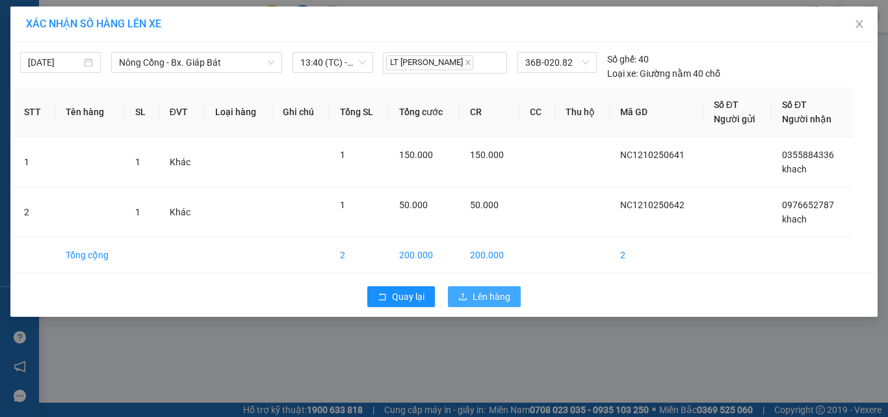
click at [493, 294] on span "Lên hàng" at bounding box center [491, 296] width 38 height 14
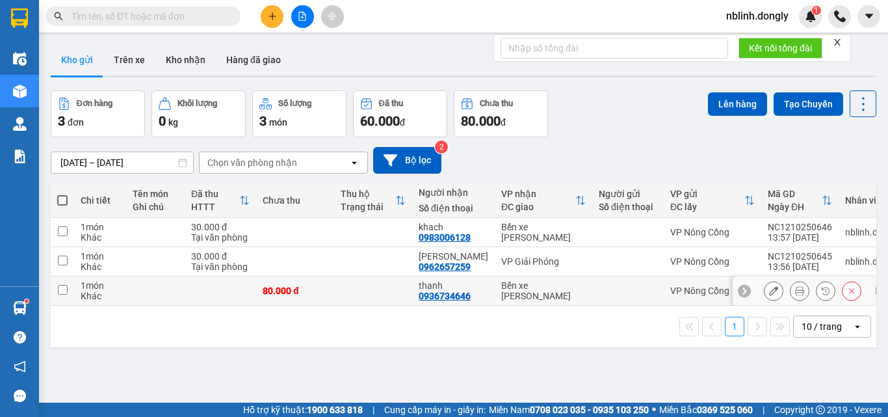
click at [55, 285] on td at bounding box center [62, 290] width 23 height 29
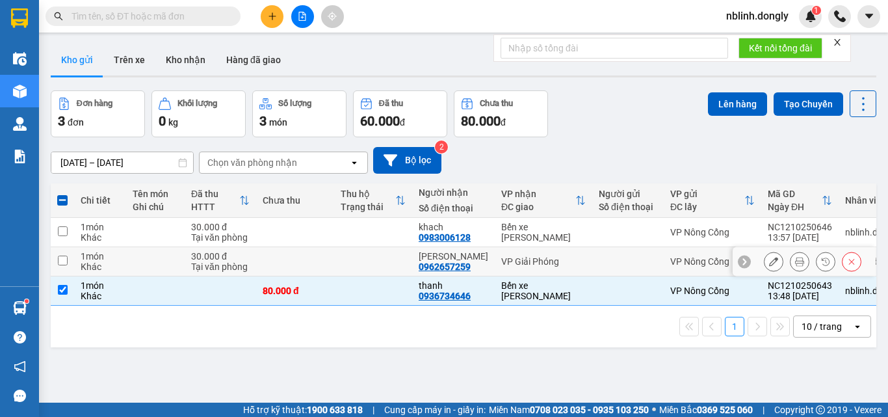
click at [60, 257] on input "checkbox" at bounding box center [63, 260] width 10 height 10
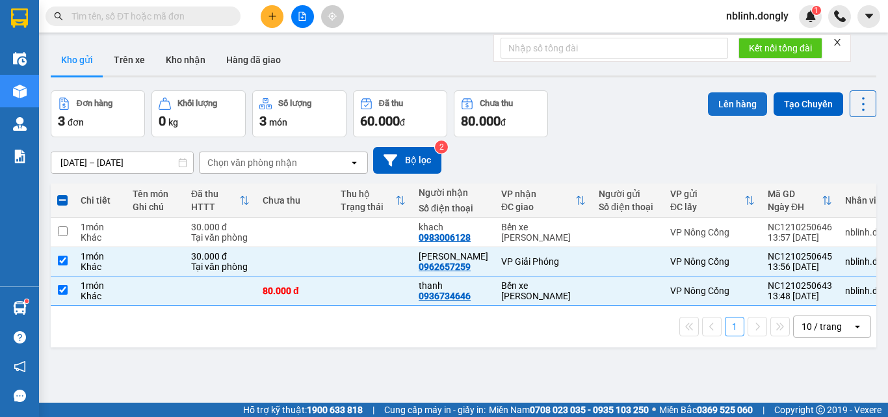
click at [719, 109] on button "Lên hàng" at bounding box center [737, 103] width 59 height 23
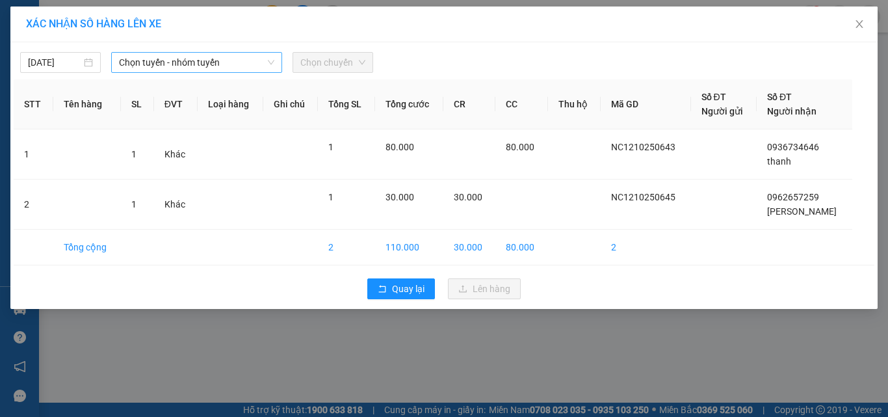
click at [164, 62] on span "Chọn tuyến - nhóm tuyến" at bounding box center [196, 62] width 155 height 19
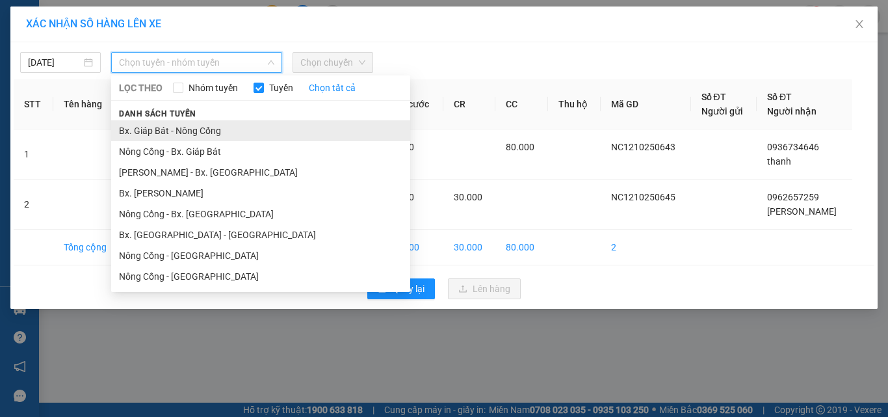
click at [231, 135] on li "Bx. Giáp Bát - Nông Cống" at bounding box center [260, 130] width 299 height 21
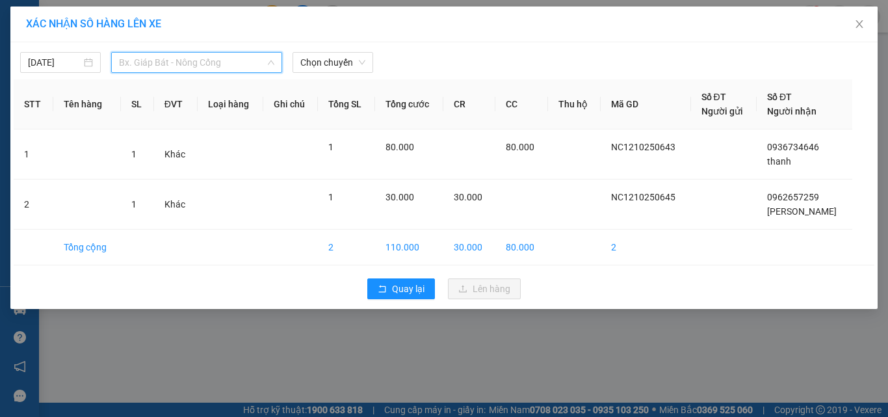
click at [183, 57] on span "Bx. Giáp Bát - Nông Cống" at bounding box center [196, 62] width 155 height 19
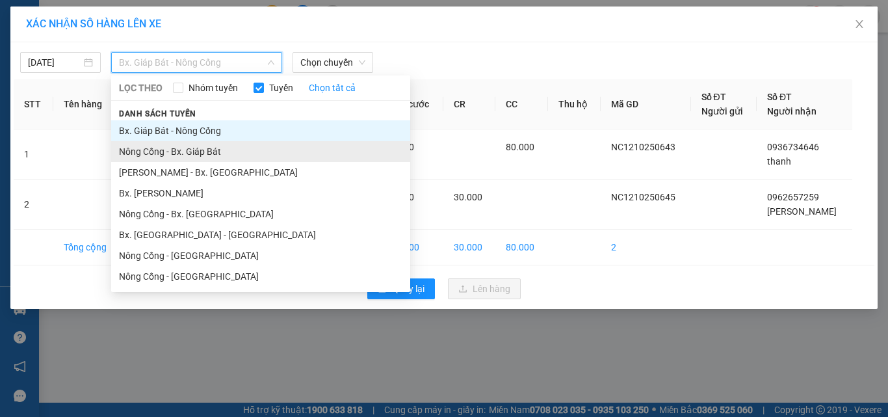
drag, startPoint x: 200, startPoint y: 153, endPoint x: 300, endPoint y: 82, distance: 122.6
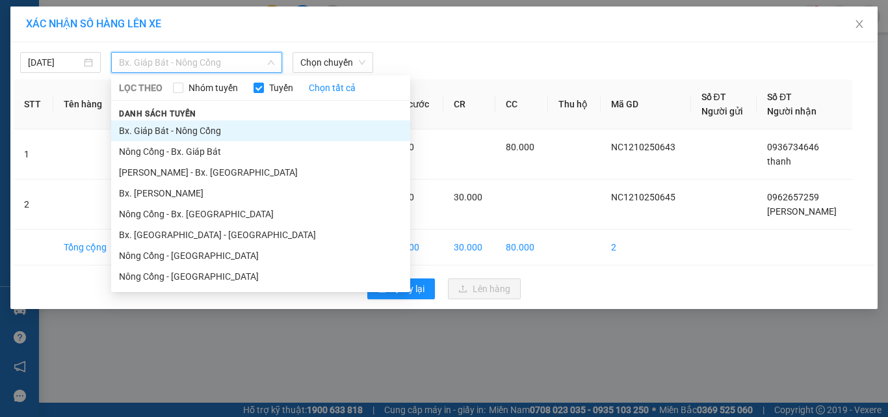
click at [200, 153] on li "Nông Cống - Bx. Giáp Bát" at bounding box center [260, 151] width 299 height 21
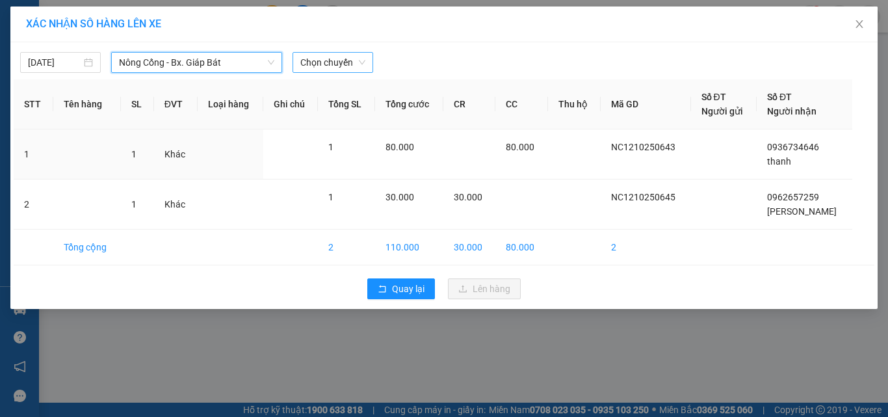
click at [324, 62] on span "Chọn chuyến" at bounding box center [332, 62] width 65 height 19
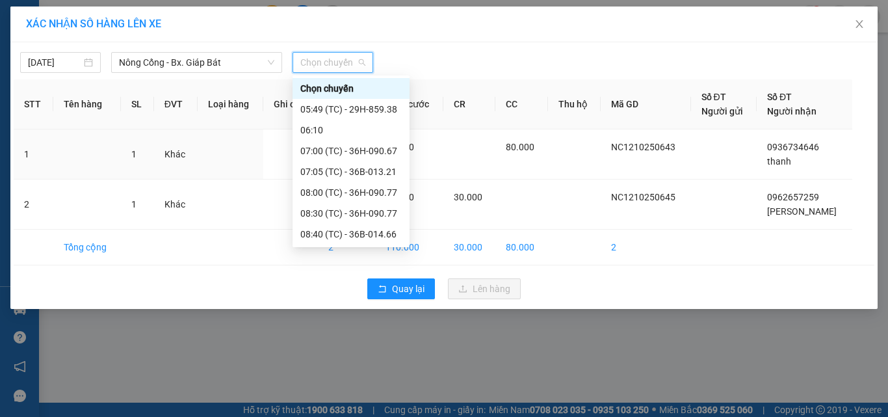
click at [374, 393] on div "13:40 (TC) - 36B-020.82" at bounding box center [350, 400] width 101 height 14
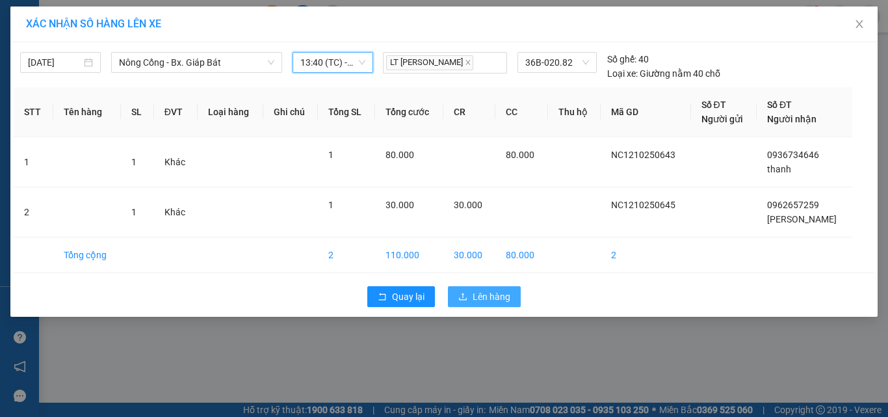
click at [483, 289] on span "Lên hàng" at bounding box center [491, 296] width 38 height 14
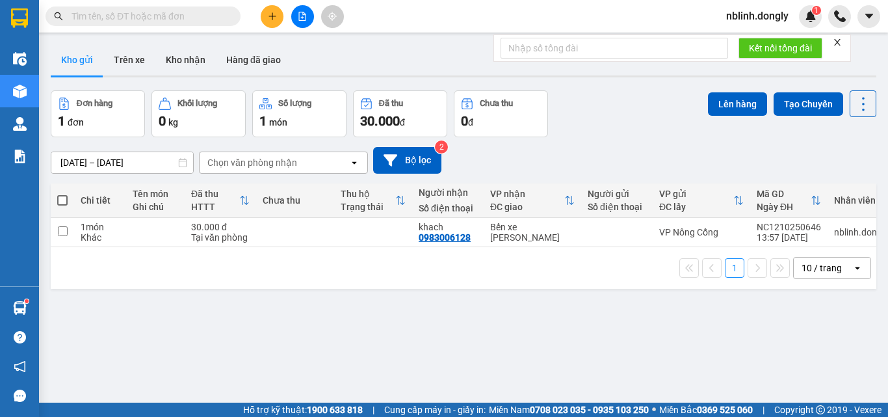
click at [887, 5] on div "nblinh.dongly 1" at bounding box center [802, 16] width 172 height 23
click at [278, 12] on button at bounding box center [272, 16] width 23 height 23
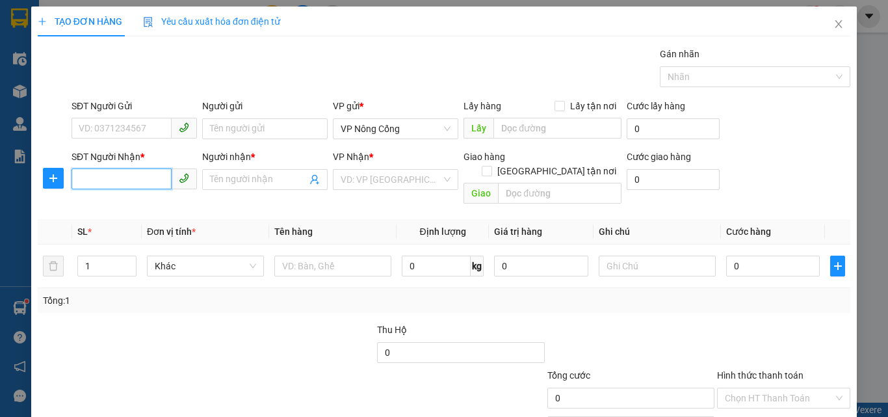
click at [80, 175] on input "SĐT Người Nhận *" at bounding box center [121, 178] width 100 height 21
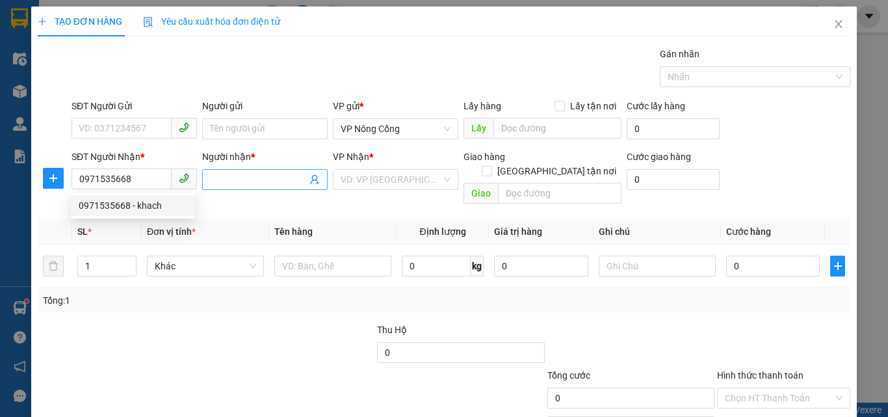
click at [228, 174] on span at bounding box center [264, 179] width 125 height 21
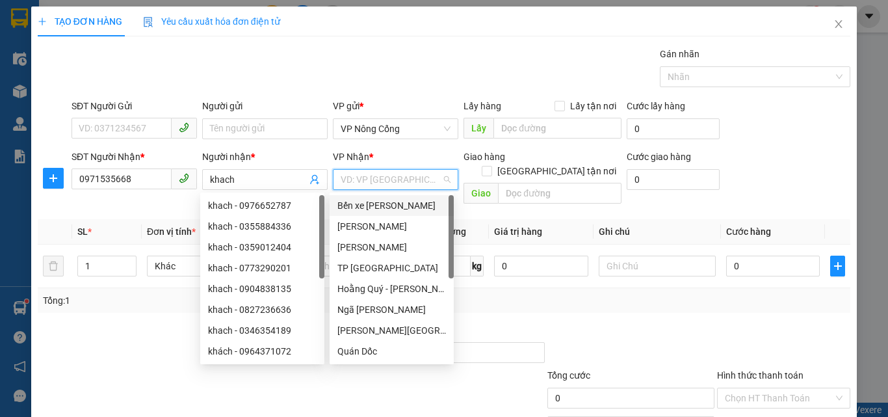
click at [384, 183] on input "search" at bounding box center [391, 179] width 101 height 19
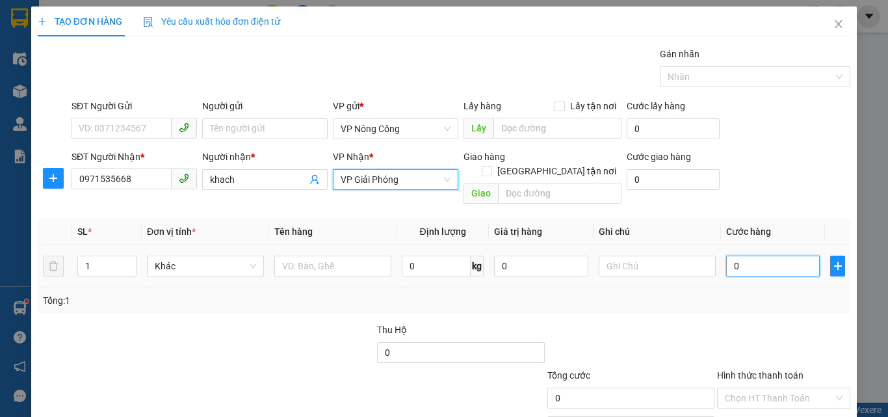
click at [734, 255] on input "0" at bounding box center [773, 265] width 94 height 21
click at [748, 370] on label "Hình thức thanh toán" at bounding box center [760, 375] width 86 height 10
click at [748, 388] on input "Hình thức thanh toán" at bounding box center [779, 397] width 109 height 19
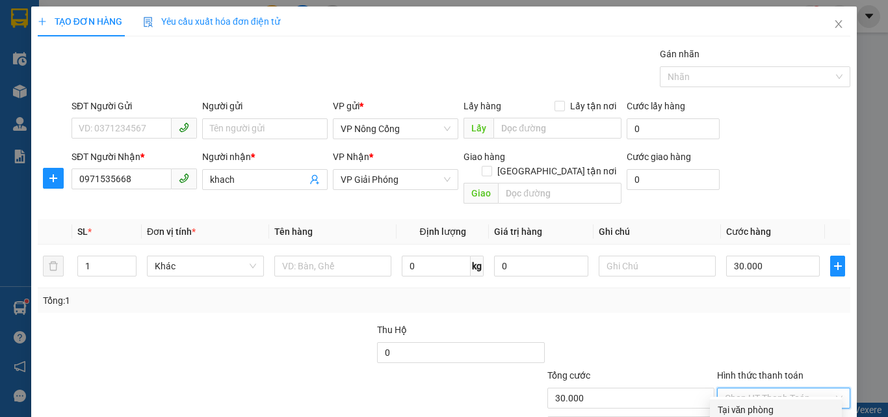
drag, startPoint x: 758, startPoint y: 342, endPoint x: 776, endPoint y: 369, distance: 32.5
click at [758, 402] on div "Tại văn phòng" at bounding box center [776, 409] width 116 height 14
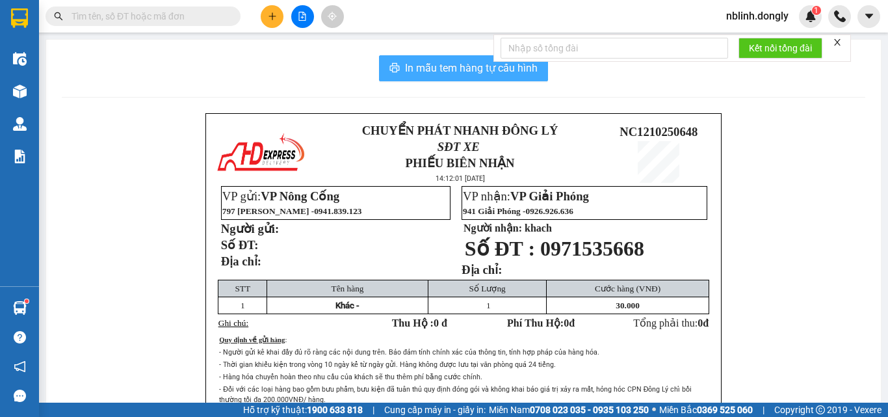
drag, startPoint x: 452, startPoint y: 71, endPoint x: 495, endPoint y: 173, distance: 110.4
click at [452, 73] on span "In mẫu tem hàng tự cấu hình" at bounding box center [471, 68] width 133 height 16
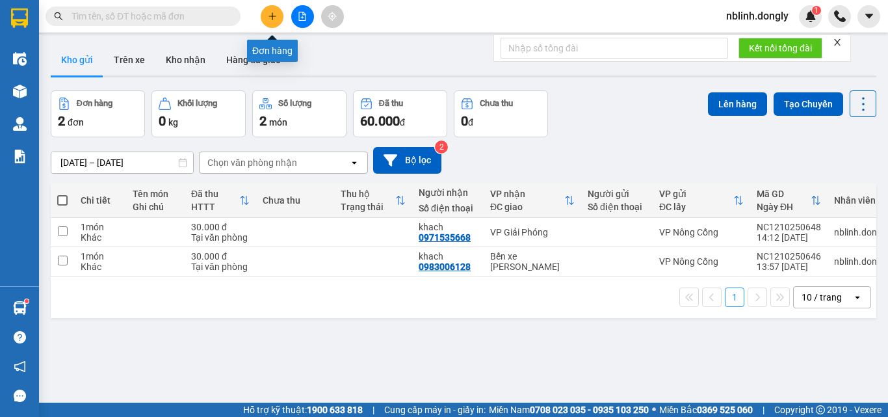
click at [271, 16] on icon "plus" at bounding box center [271, 16] width 7 height 1
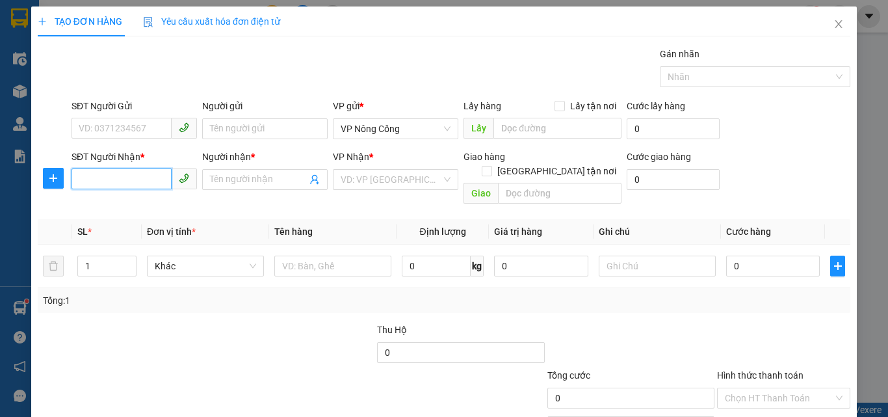
click at [90, 179] on input "SĐT Người Nhận *" at bounding box center [121, 178] width 100 height 21
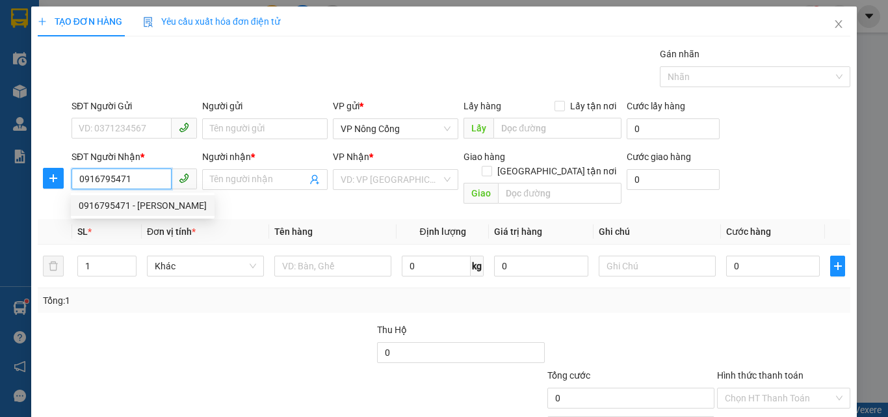
click at [114, 204] on div "0916795471 - tuan" at bounding box center [143, 205] width 128 height 14
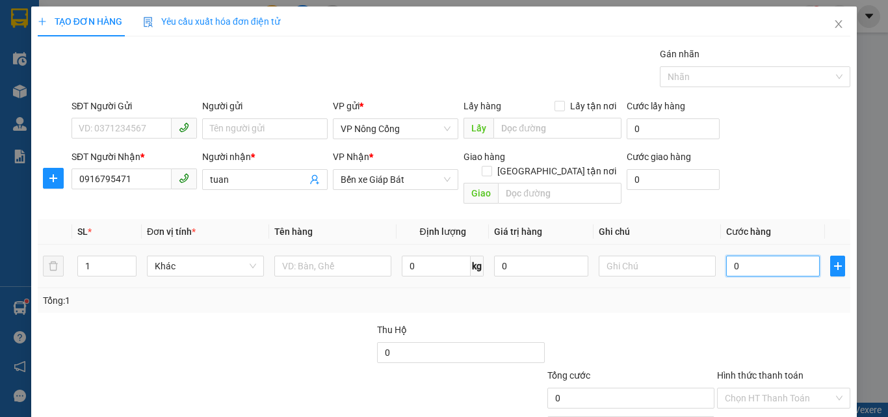
click at [753, 255] on input "0" at bounding box center [773, 265] width 94 height 21
click at [749, 370] on label "Hình thức thanh toán" at bounding box center [760, 375] width 86 height 10
click at [749, 388] on input "Hình thức thanh toán" at bounding box center [779, 397] width 109 height 19
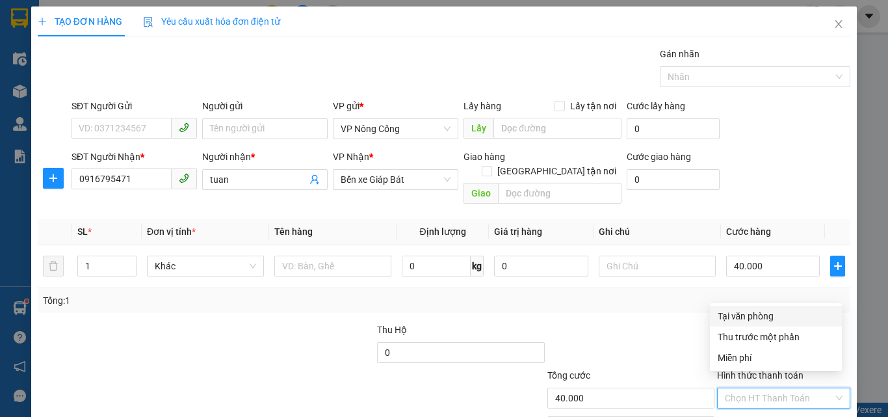
click at [748, 317] on div "Tại văn phòng" at bounding box center [776, 316] width 116 height 14
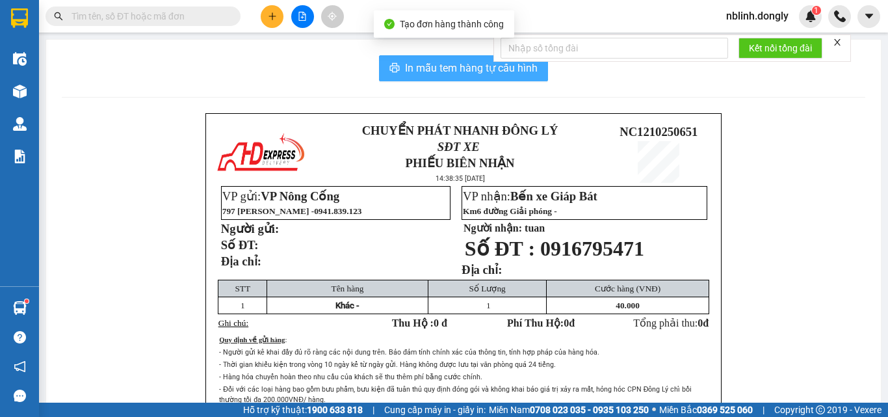
click at [465, 70] on span "In mẫu tem hàng tự cấu hình" at bounding box center [471, 68] width 133 height 16
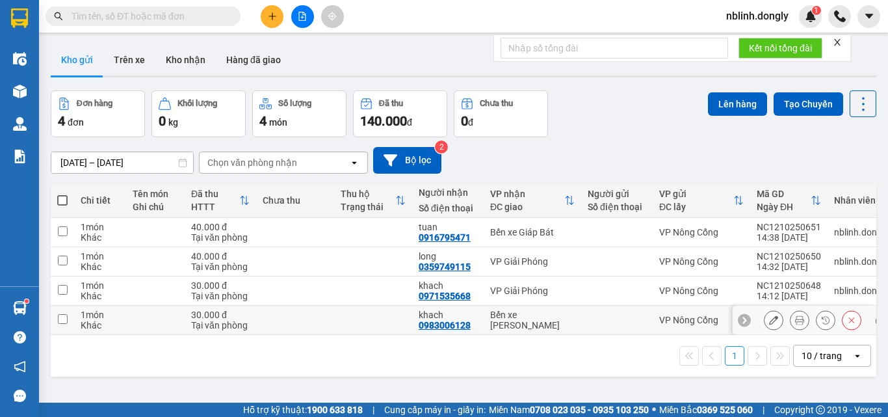
click at [58, 317] on input "checkbox" at bounding box center [63, 319] width 10 height 10
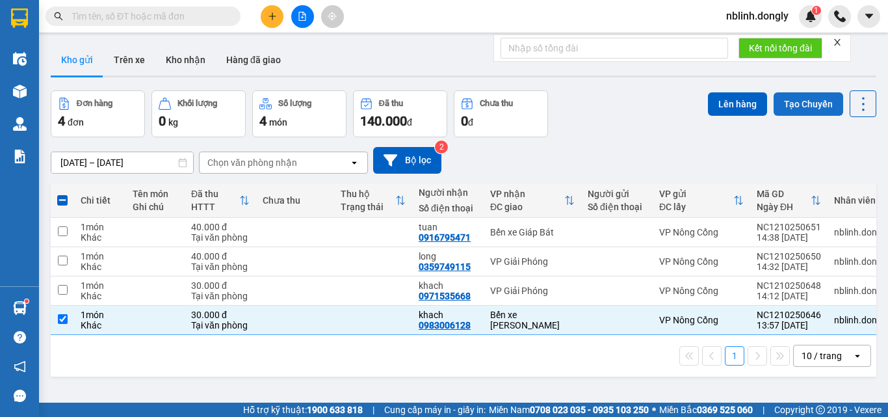
click at [795, 104] on button "Tạo Chuyến" at bounding box center [808, 103] width 70 height 23
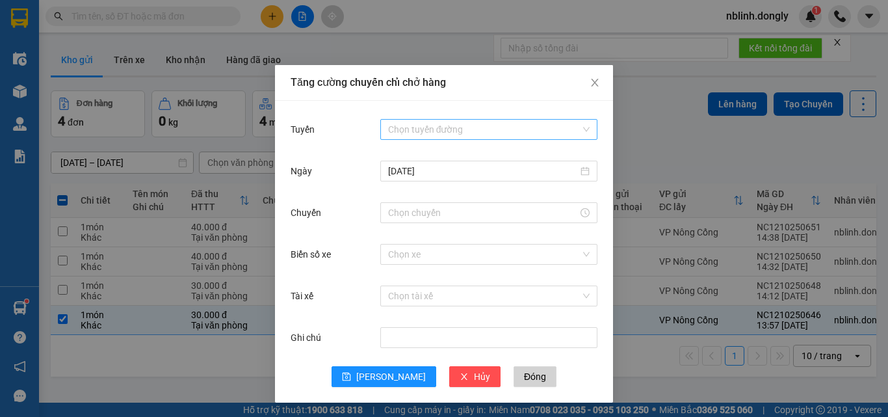
click at [454, 125] on input "Tuyến" at bounding box center [484, 129] width 192 height 19
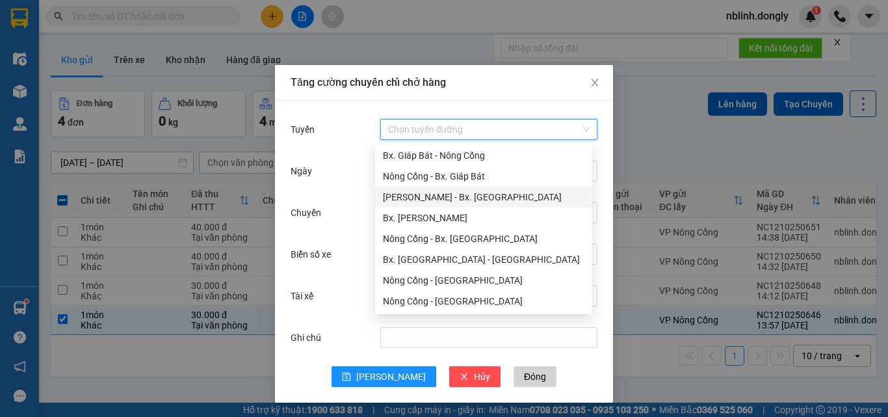
click at [455, 198] on div "[PERSON_NAME] - Bx. [GEOGRAPHIC_DATA]" at bounding box center [483, 197] width 201 height 14
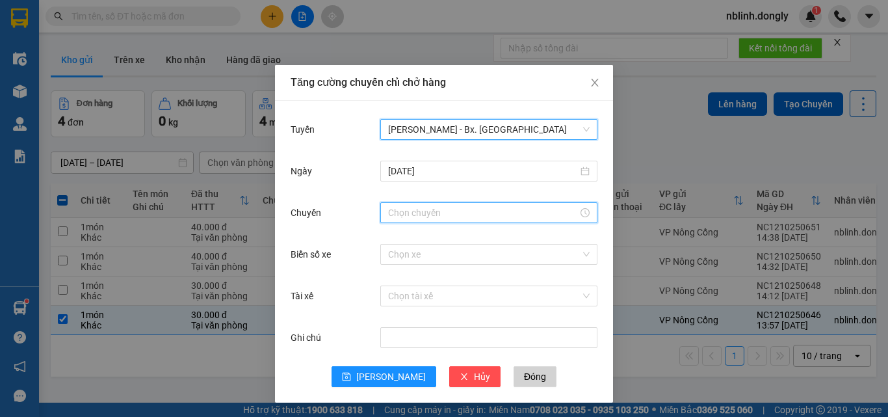
click at [417, 214] on input "Chuyến" at bounding box center [483, 212] width 190 height 14
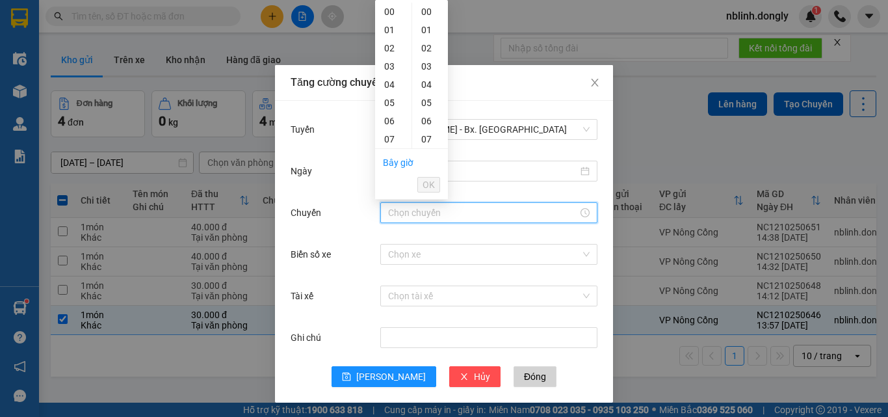
click at [390, 257] on div "14" at bounding box center [393, 266] width 36 height 18
click at [427, 367] on div "20" at bounding box center [430, 376] width 36 height 18
click at [425, 176] on li "OK" at bounding box center [428, 185] width 23 height 22
click at [398, 255] on input "Biển số xe" at bounding box center [484, 253] width 192 height 19
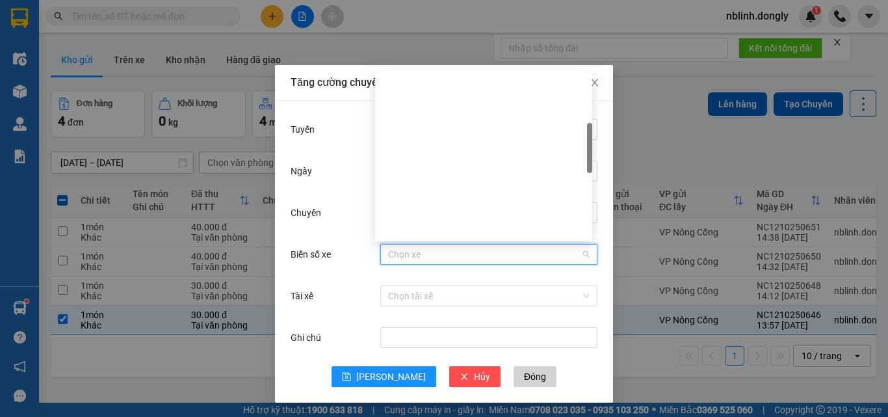
scroll to position [195, 0]
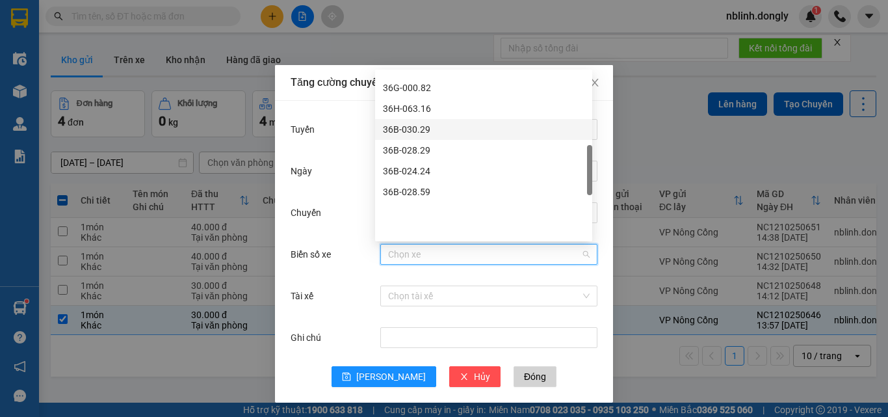
scroll to position [325, 0]
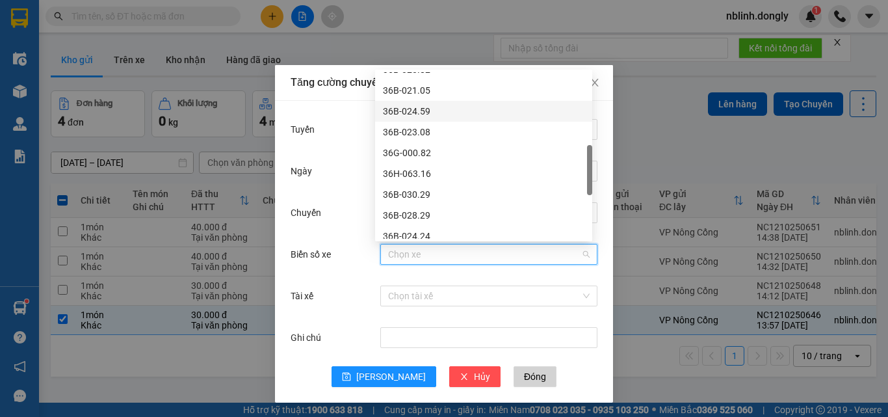
click at [413, 112] on div "36B-024.59" at bounding box center [483, 111] width 201 height 14
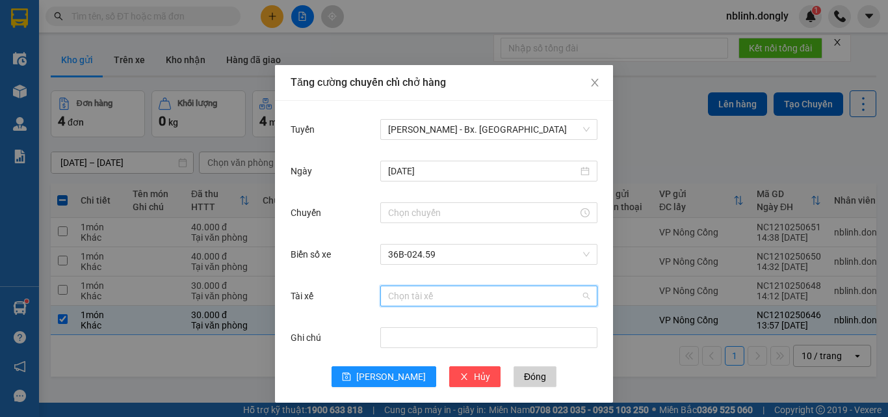
click at [400, 296] on input "Tài xế" at bounding box center [484, 295] width 192 height 19
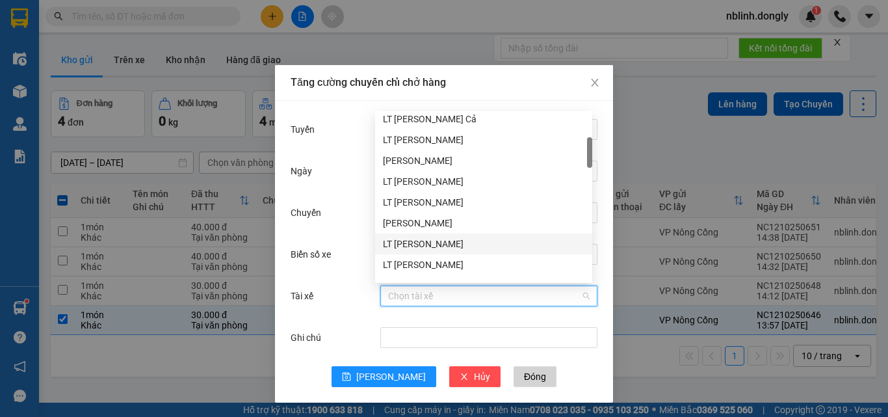
scroll to position [195, 0]
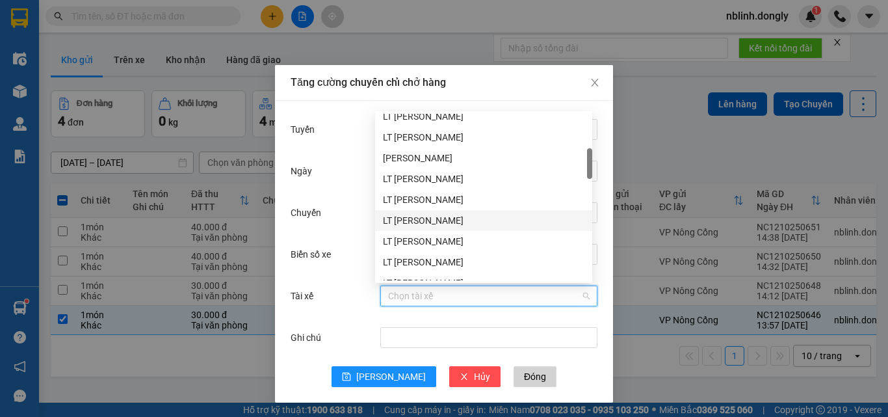
click at [415, 220] on div "LT [PERSON_NAME]" at bounding box center [483, 220] width 201 height 14
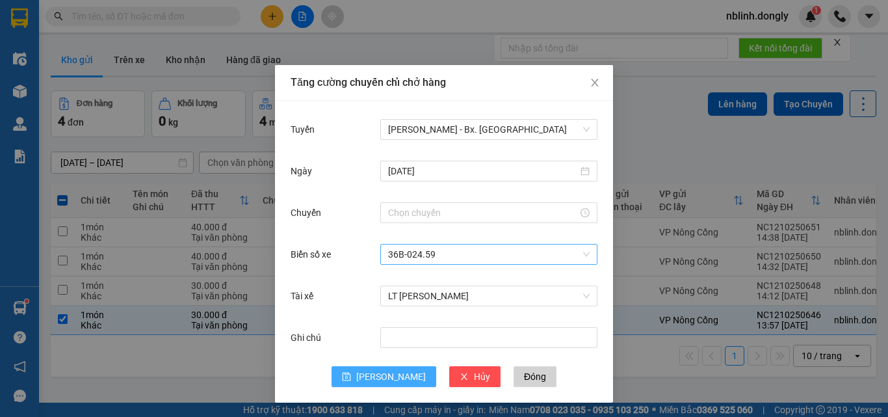
drag, startPoint x: 382, startPoint y: 375, endPoint x: 462, endPoint y: 253, distance: 146.0
click at [386, 369] on button "[PERSON_NAME]" at bounding box center [383, 376] width 105 height 21
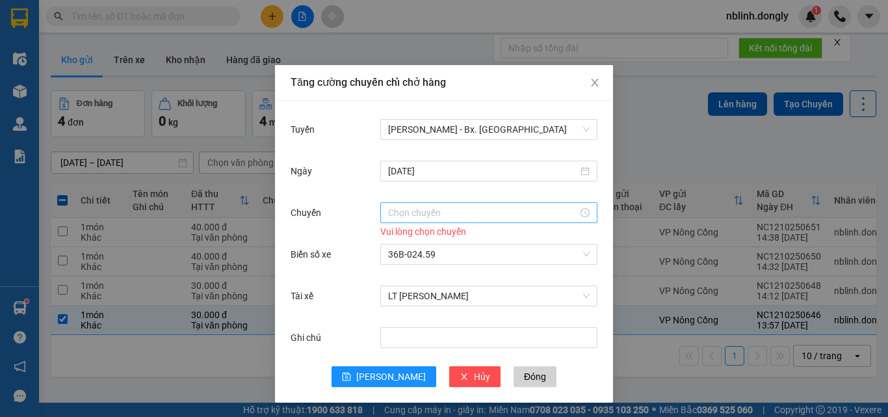
click at [408, 210] on input "Chuyến" at bounding box center [483, 212] width 190 height 14
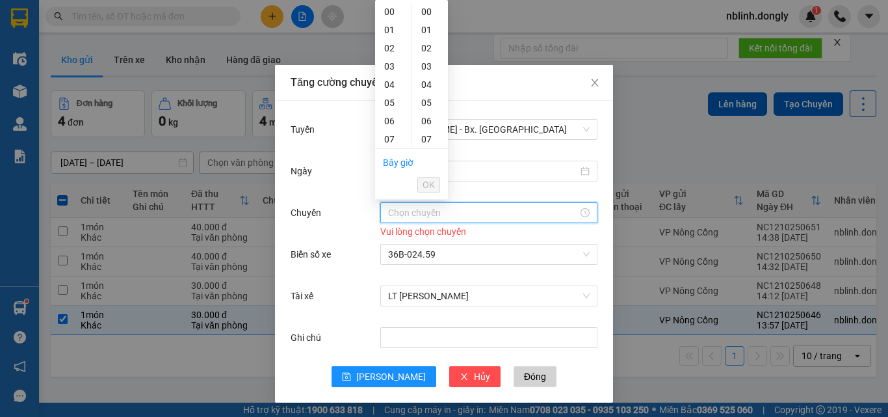
click at [391, 257] on div "14" at bounding box center [393, 266] width 36 height 18
click at [427, 114] on div "20" at bounding box center [430, 116] width 36 height 18
type input "14:20"
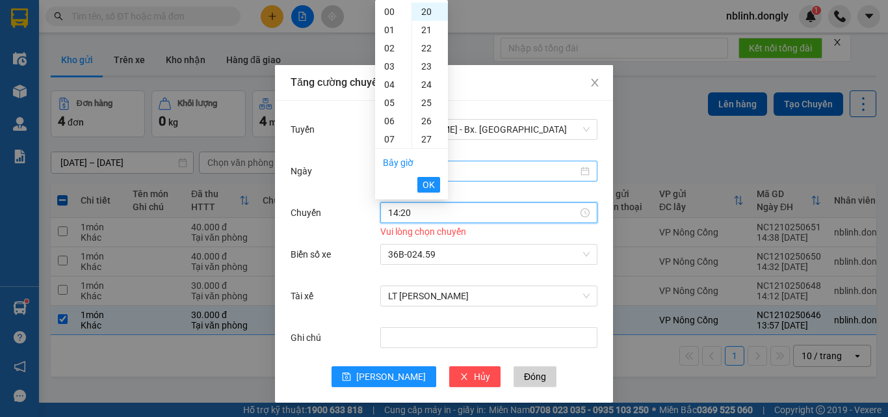
drag, startPoint x: 426, startPoint y: 181, endPoint x: 433, endPoint y: 174, distance: 10.1
click at [427, 181] on span "OK" at bounding box center [428, 184] width 12 height 14
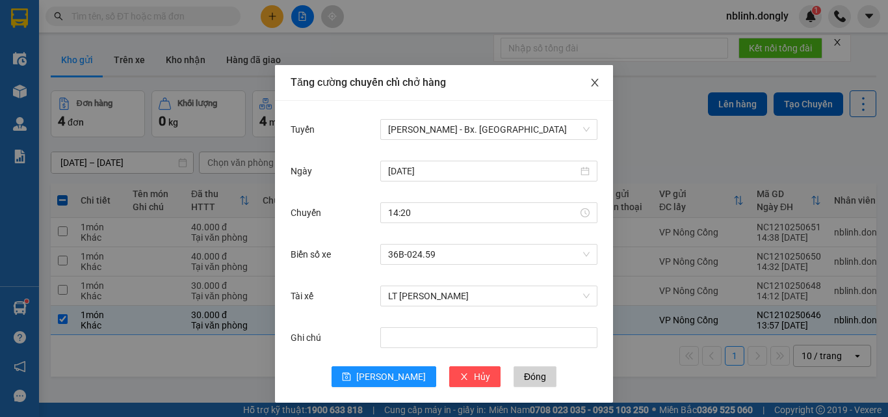
click at [589, 84] on icon "close" at bounding box center [594, 82] width 10 height 10
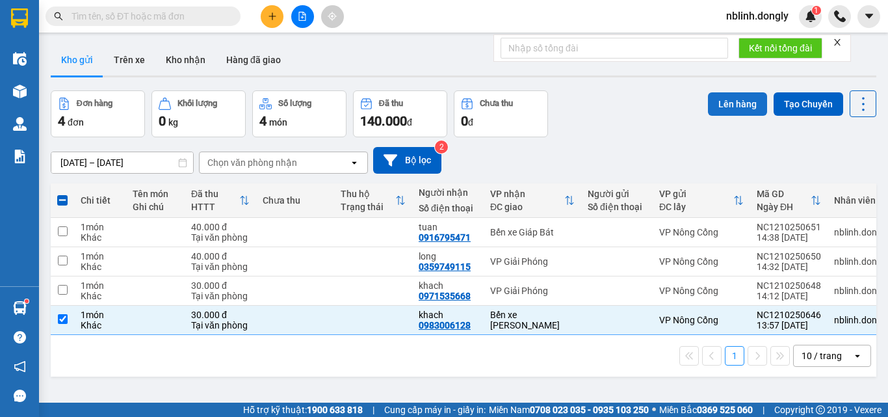
click at [726, 107] on button "Lên hàng" at bounding box center [737, 103] width 59 height 23
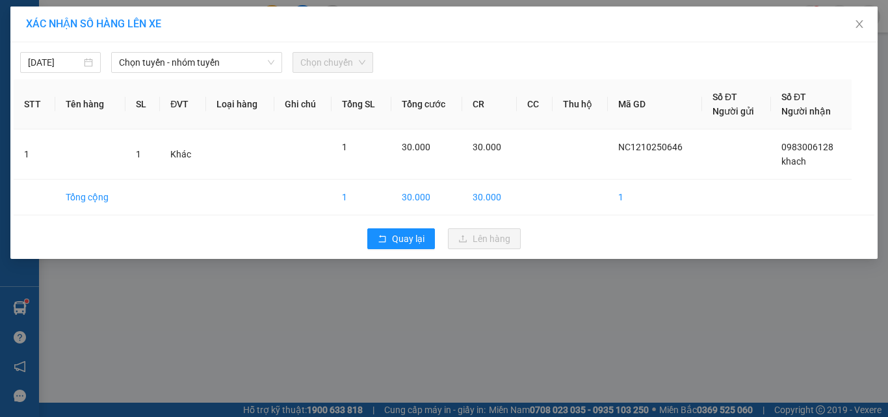
click at [183, 25] on div "XÁC NHẬN SỐ HÀNG LÊN XE" at bounding box center [444, 24] width 836 height 14
click at [195, 56] on span "Chọn tuyến - nhóm tuyến" at bounding box center [196, 62] width 155 height 19
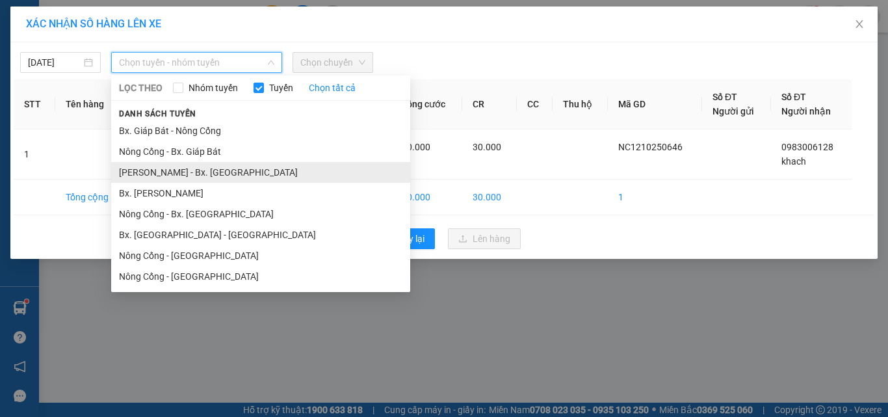
click at [190, 171] on li "[PERSON_NAME] - Bx. [GEOGRAPHIC_DATA]" at bounding box center [260, 172] width 299 height 21
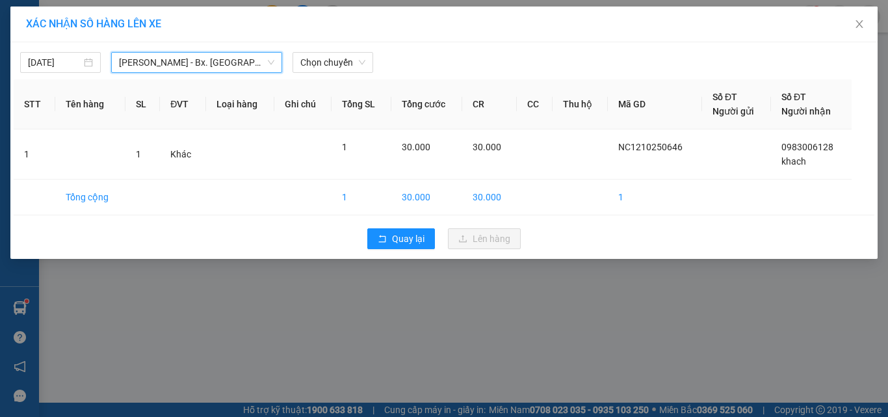
drag, startPoint x: 324, startPoint y: 64, endPoint x: 330, endPoint y: 73, distance: 10.8
click at [326, 68] on span "Chọn chuyến" at bounding box center [332, 62] width 65 height 19
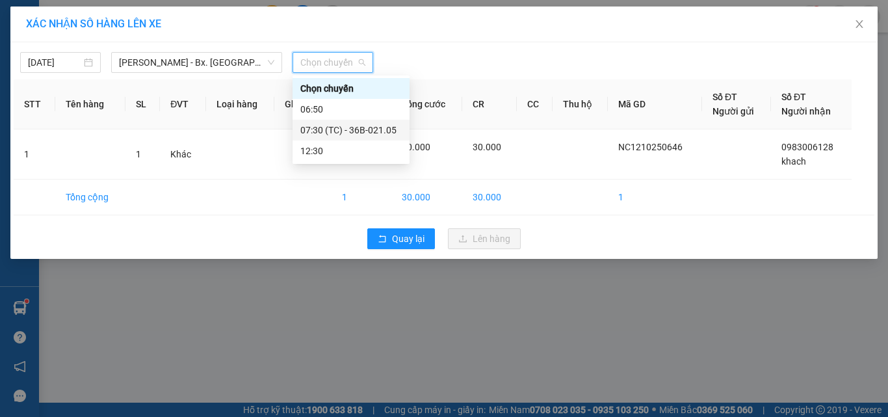
click at [363, 130] on div "07:30 (TC) - 36B-021.05" at bounding box center [350, 130] width 101 height 14
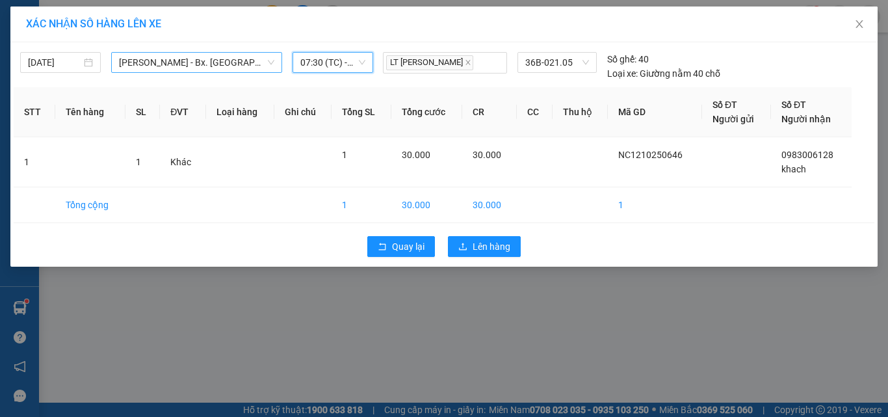
click at [174, 64] on span "[PERSON_NAME] - Bx. [GEOGRAPHIC_DATA]" at bounding box center [196, 62] width 155 height 19
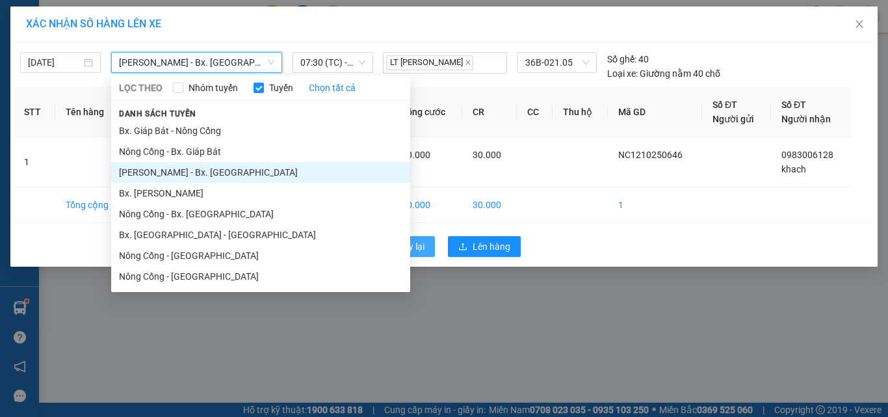
click at [411, 246] on span "Quay lại" at bounding box center [408, 246] width 32 height 14
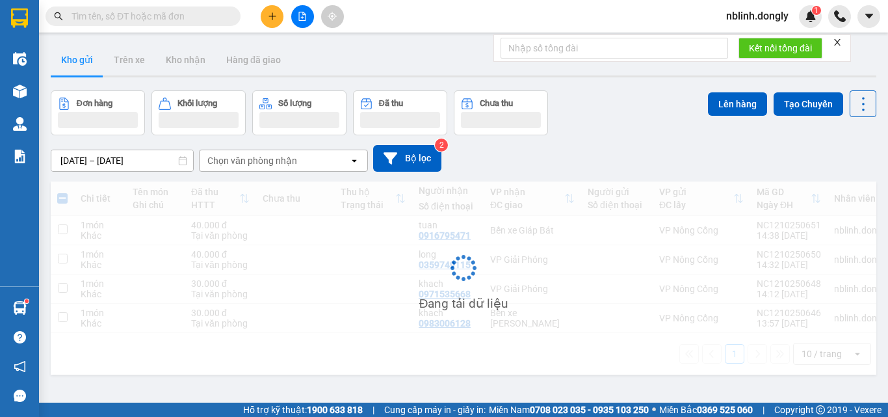
click at [416, 246] on div "Đang tải dữ liệu" at bounding box center [463, 277] width 825 height 193
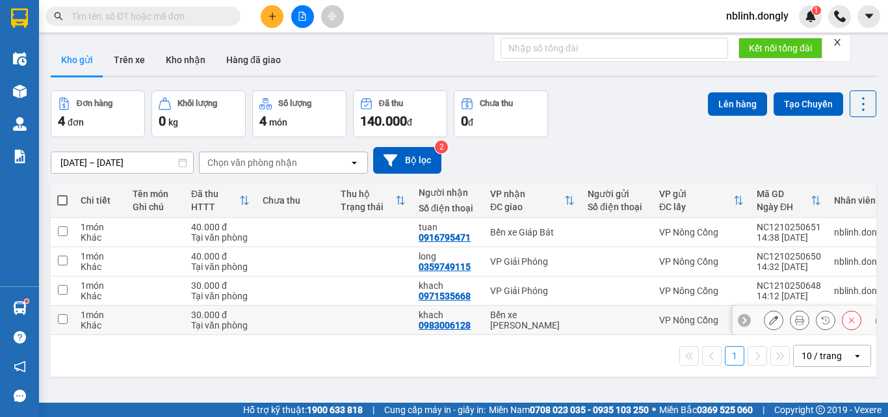
click at [62, 320] on input "checkbox" at bounding box center [63, 319] width 10 height 10
checkbox input "true"
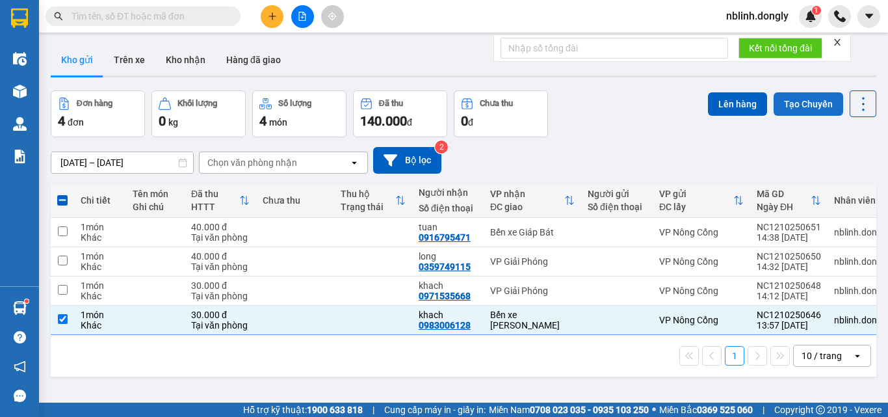
click at [785, 107] on button "Tạo Chuyến" at bounding box center [808, 103] width 70 height 23
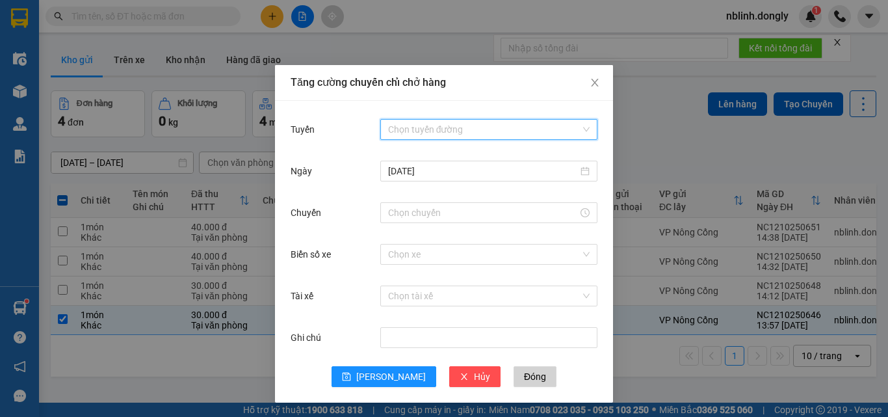
click at [425, 125] on input "Tuyến" at bounding box center [484, 129] width 192 height 19
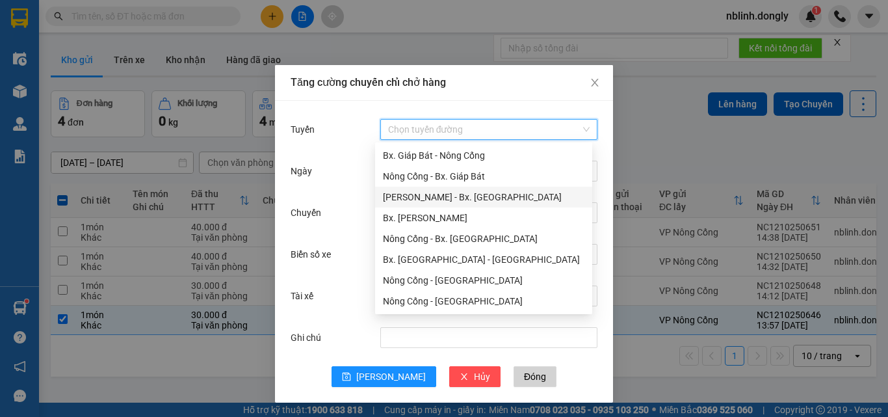
click at [445, 195] on div "[PERSON_NAME] - Bx. [GEOGRAPHIC_DATA]" at bounding box center [483, 197] width 201 height 14
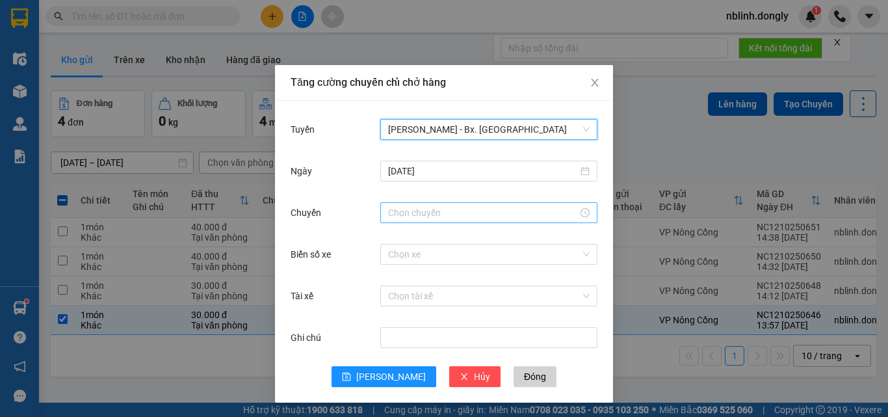
click at [409, 211] on input "Chuyến" at bounding box center [483, 212] width 190 height 14
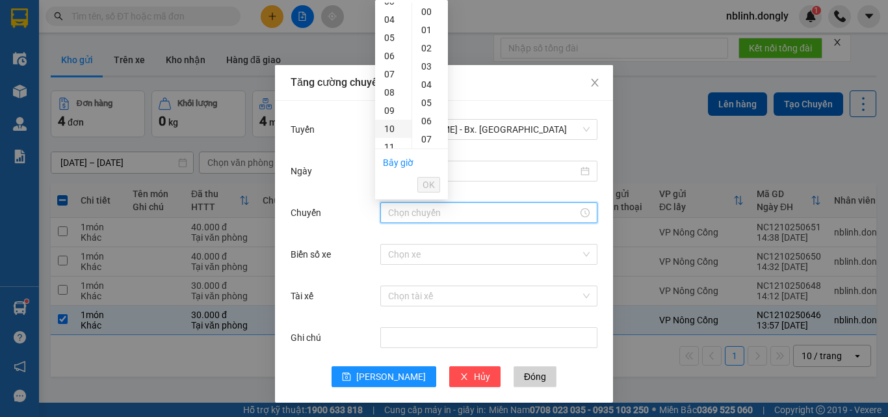
scroll to position [130, 0]
click at [391, 136] on div "14" at bounding box center [393, 136] width 36 height 18
click at [424, 118] on div "20" at bounding box center [430, 116] width 36 height 18
type input "14:20"
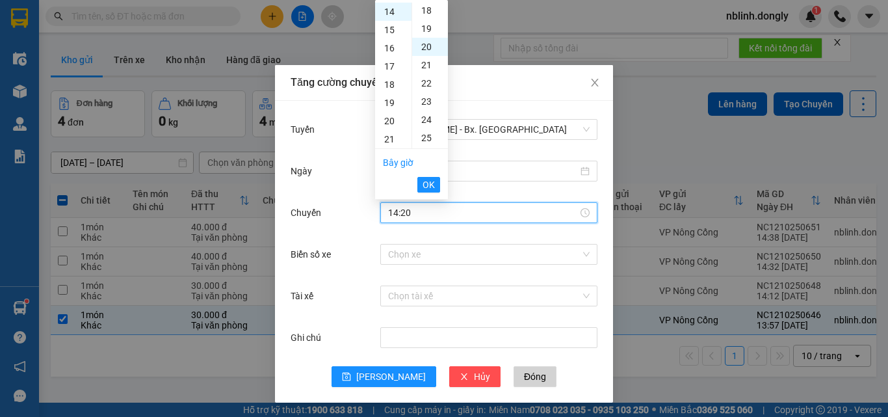
scroll to position [364, 0]
drag, startPoint x: 426, startPoint y: 181, endPoint x: 430, endPoint y: 196, distance: 14.8
click at [426, 181] on span "OK" at bounding box center [428, 184] width 12 height 14
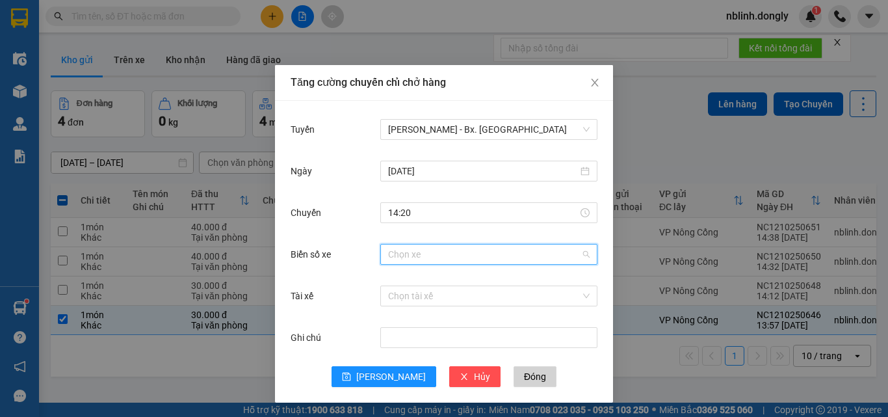
click at [406, 254] on input "Biển số xe" at bounding box center [484, 253] width 192 height 19
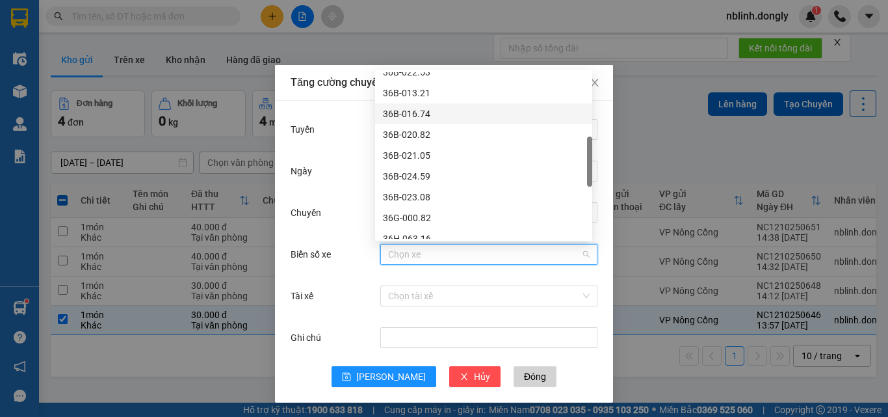
scroll to position [260, 0]
click at [408, 174] on div "36B-024.59" at bounding box center [483, 176] width 201 height 14
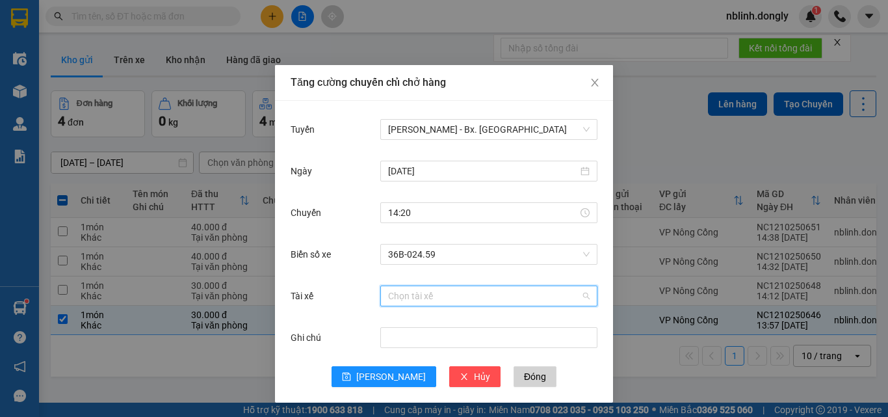
click at [406, 302] on input "Tài xế" at bounding box center [484, 295] width 192 height 19
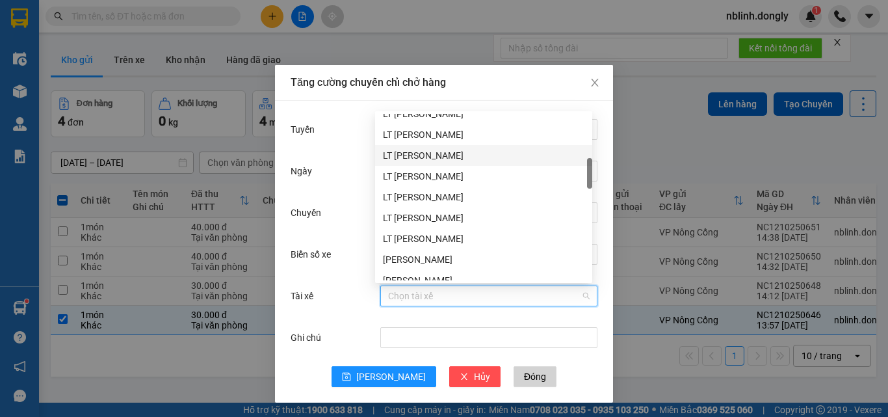
click at [408, 157] on div "LT [PERSON_NAME]" at bounding box center [483, 155] width 201 height 14
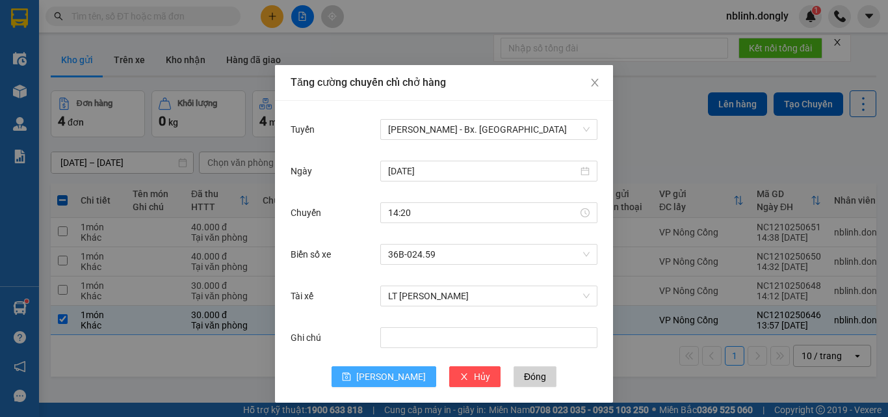
drag, startPoint x: 380, startPoint y: 375, endPoint x: 420, endPoint y: 320, distance: 67.5
click at [382, 375] on span "[PERSON_NAME]" at bounding box center [391, 376] width 70 height 14
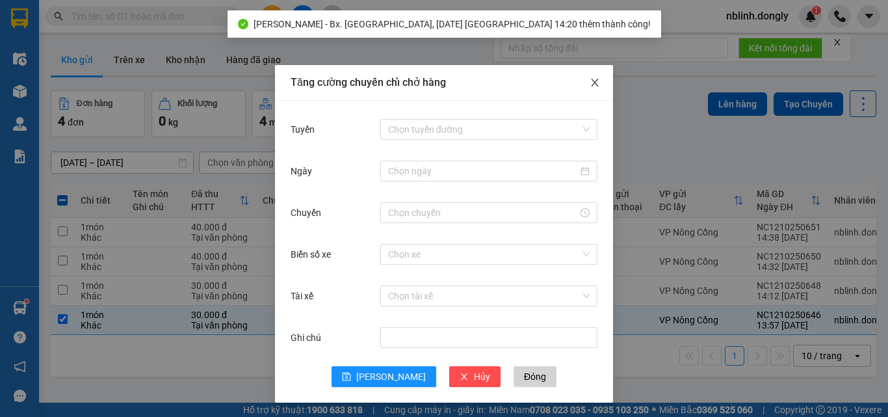
click at [580, 86] on span "Close" at bounding box center [594, 83] width 36 height 36
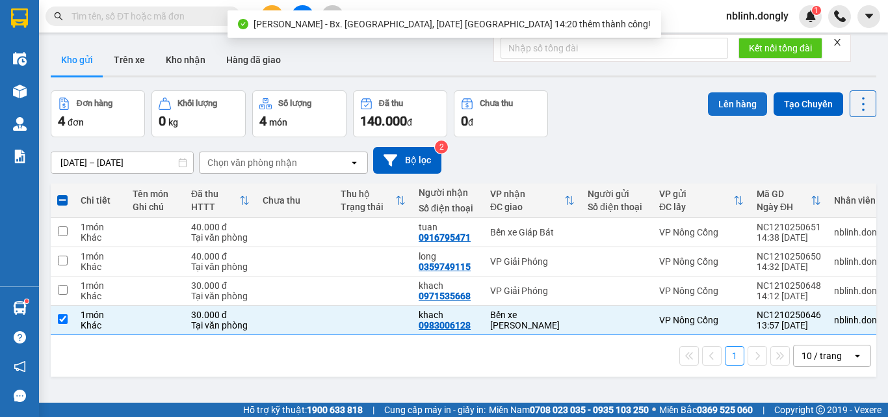
click at [725, 108] on button "Lên hàng" at bounding box center [737, 103] width 59 height 23
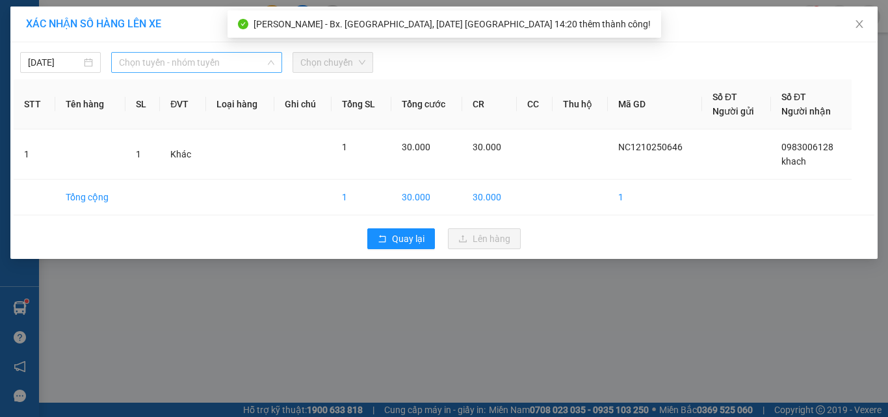
drag, startPoint x: 170, startPoint y: 64, endPoint x: 184, endPoint y: 135, distance: 72.3
click at [175, 74] on div "[DATE] Chọn tuyến - nhóm tuyến LỌC THEO Nhóm tuyến Tuyến Chọn tất cả Danh sách …" at bounding box center [443, 150] width 867 height 216
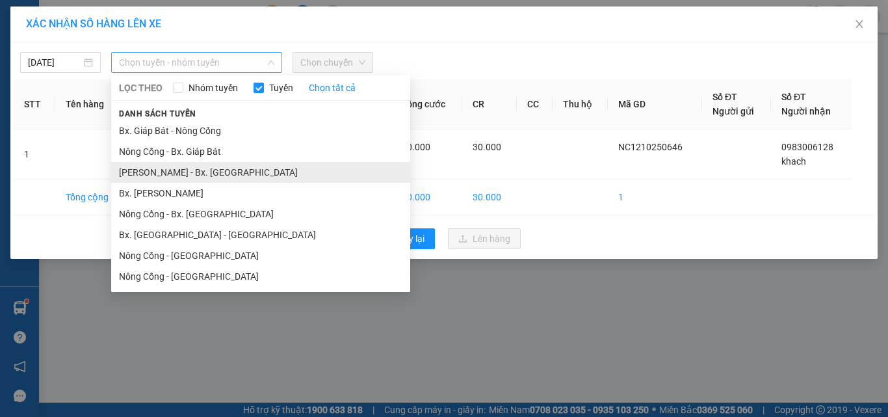
click at [197, 174] on li "[PERSON_NAME] - Bx. [GEOGRAPHIC_DATA]" at bounding box center [260, 172] width 299 height 21
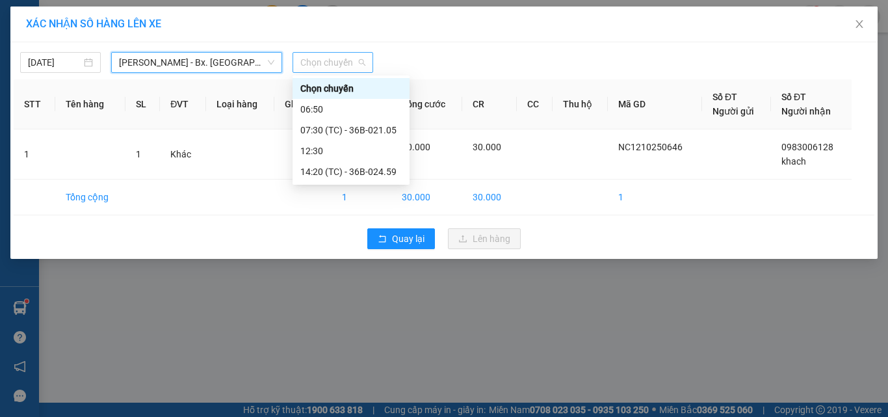
drag, startPoint x: 327, startPoint y: 66, endPoint x: 339, endPoint y: 133, distance: 68.0
click at [328, 68] on span "Chọn chuyến" at bounding box center [332, 62] width 65 height 19
drag, startPoint x: 371, startPoint y: 170, endPoint x: 451, endPoint y: 226, distance: 97.5
click at [373, 172] on div "14:20 (TC) - 36B-024.59" at bounding box center [350, 171] width 101 height 14
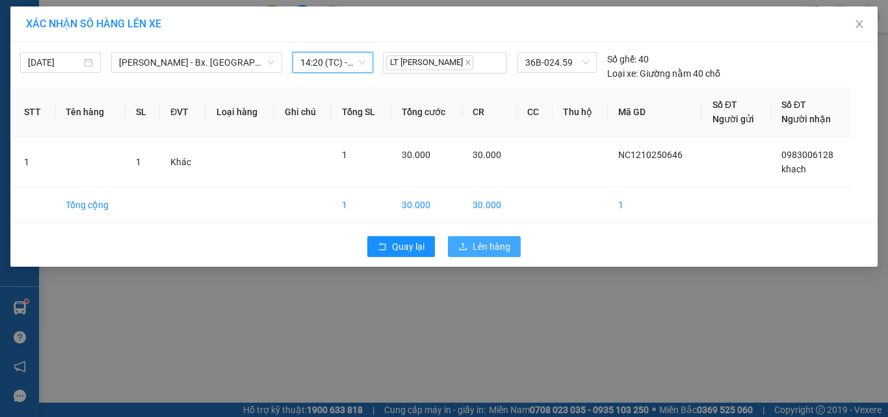
drag, startPoint x: 478, startPoint y: 241, endPoint x: 498, endPoint y: 244, distance: 21.0
click at [480, 242] on span "Lên hàng" at bounding box center [491, 246] width 38 height 14
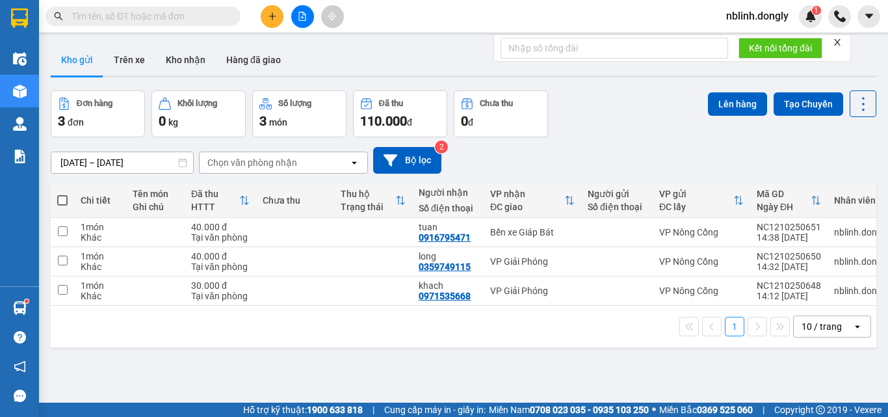
click at [276, 18] on icon "plus" at bounding box center [272, 16] width 9 height 9
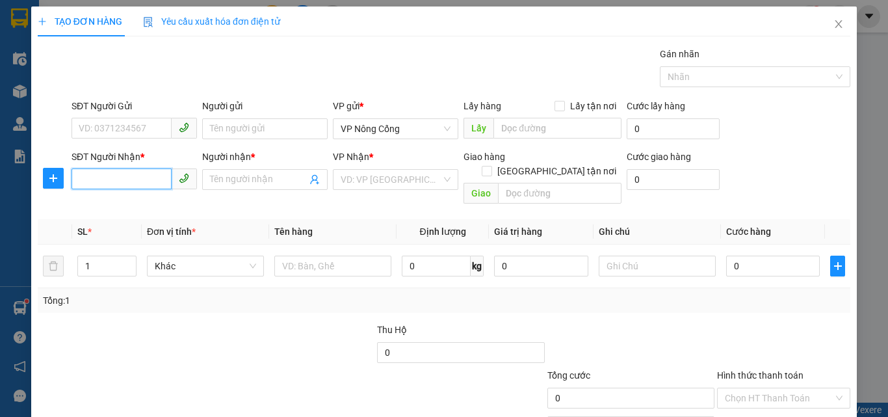
click at [89, 173] on input "SĐT Người Nhận *" at bounding box center [121, 178] width 100 height 21
type input "0985536473"
click at [222, 175] on input "Người nhận *" at bounding box center [258, 179] width 97 height 14
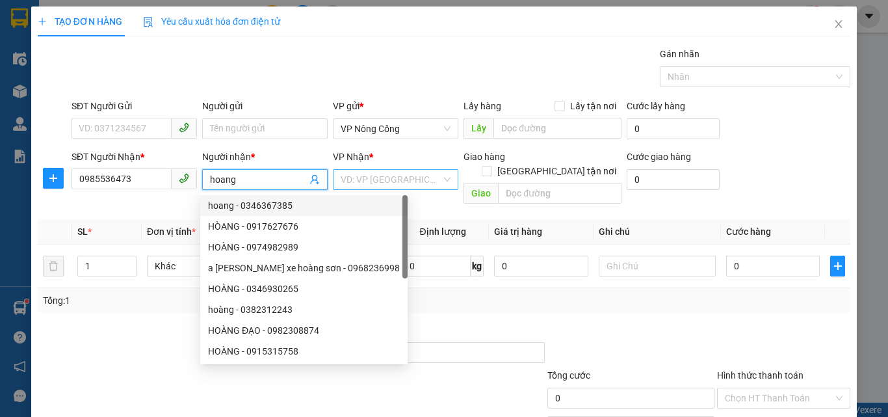
type input "hoang"
click at [383, 183] on input "search" at bounding box center [391, 179] width 101 height 19
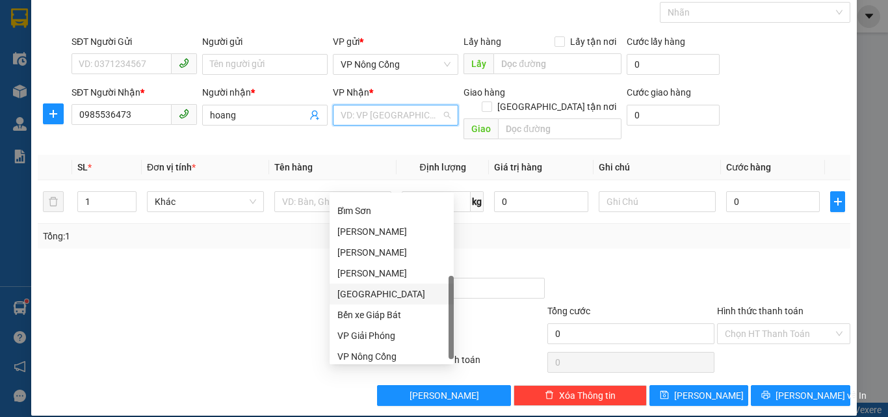
scroll to position [187, 0]
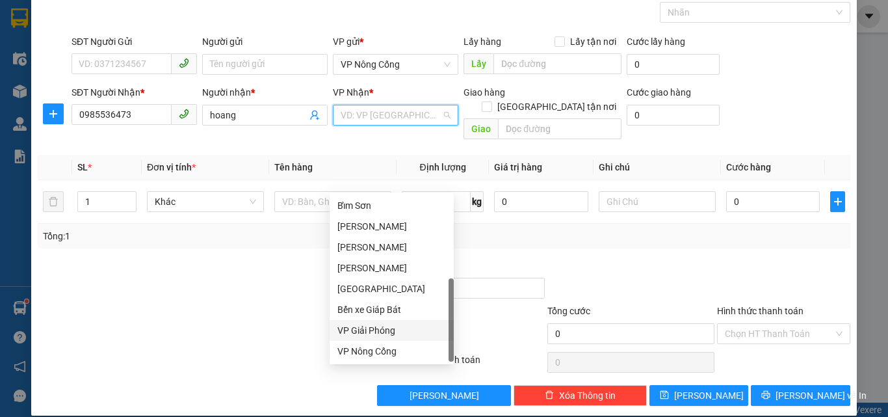
click at [365, 328] on div "VP Giải Phóng" at bounding box center [391, 330] width 109 height 14
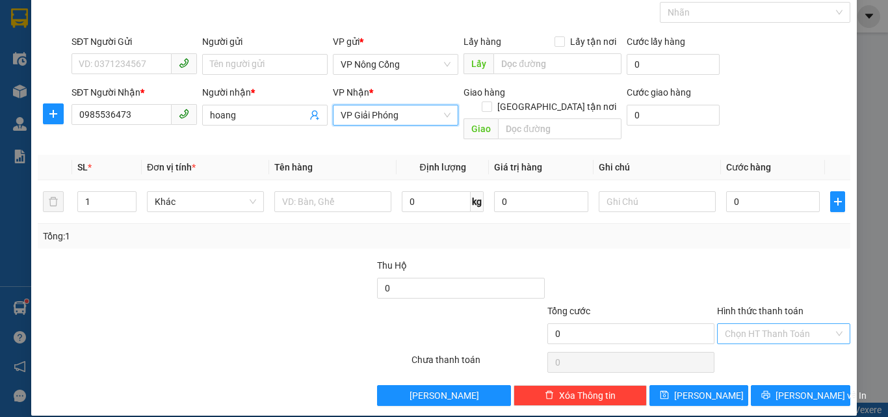
click at [749, 324] on input "Hình thức thanh toán" at bounding box center [779, 333] width 109 height 19
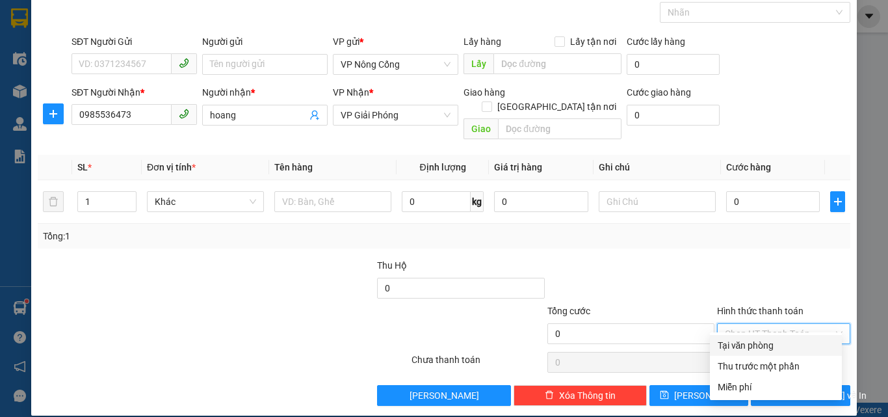
click at [745, 344] on div "Tại văn phòng" at bounding box center [776, 345] width 116 height 14
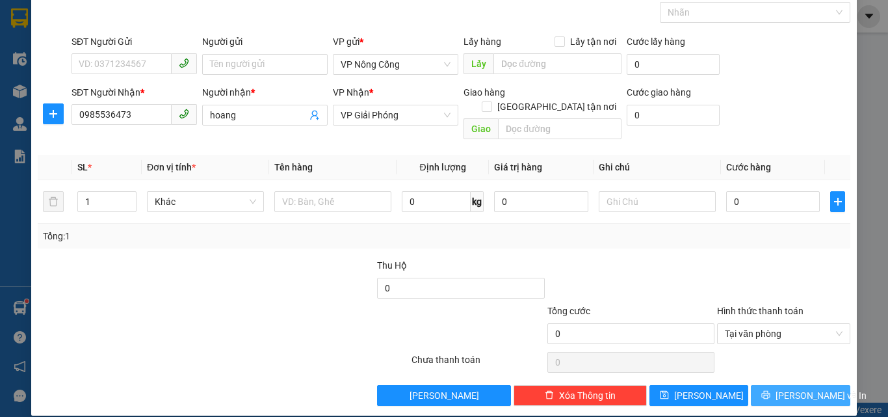
click at [810, 388] on span "[PERSON_NAME] và In" at bounding box center [820, 395] width 91 height 14
click at [129, 116] on input "0985536473" at bounding box center [121, 114] width 100 height 21
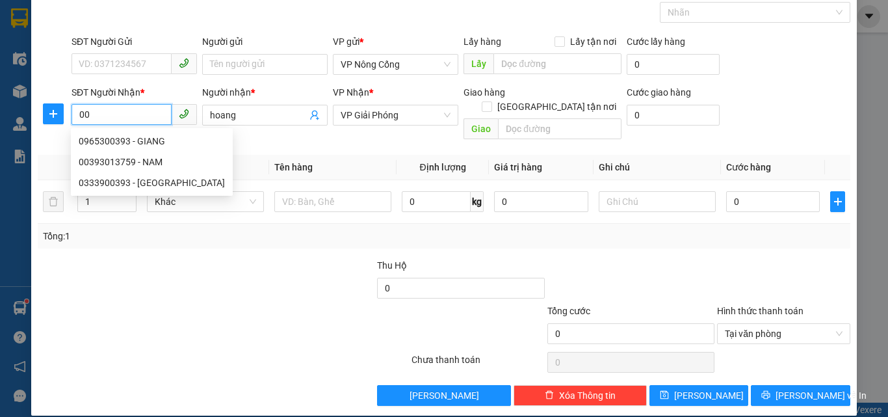
type input "0"
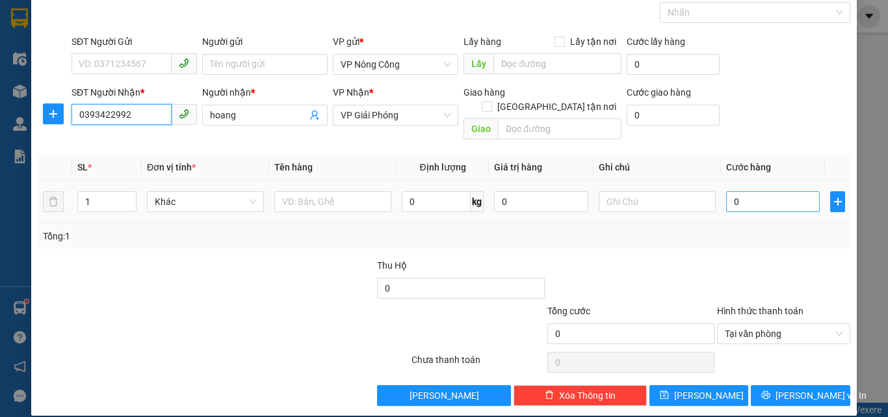
type input "0393422992"
click at [738, 191] on input "0" at bounding box center [773, 201] width 94 height 21
type input "4"
type input "40"
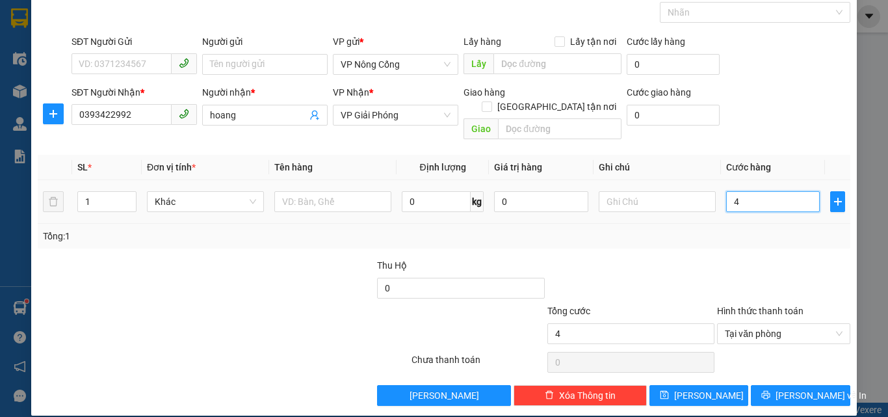
type input "40"
click at [752, 324] on span "Tại văn phòng" at bounding box center [784, 333] width 118 height 19
type input "40.000"
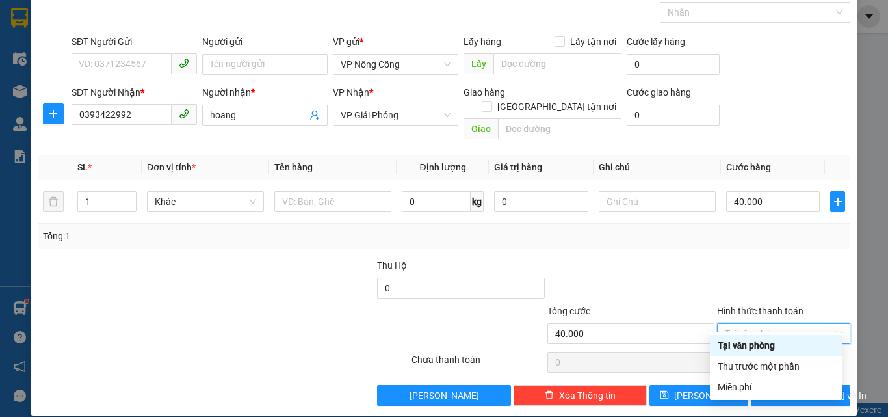
click at [746, 344] on div "Tại văn phòng" at bounding box center [776, 345] width 116 height 14
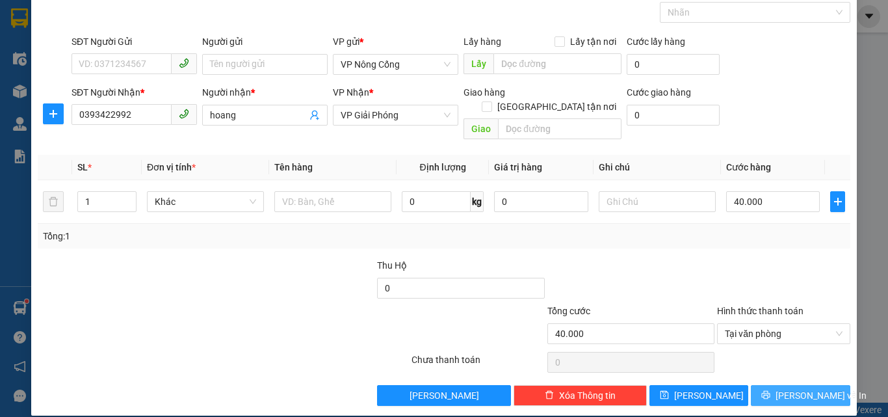
click at [803, 388] on span "[PERSON_NAME] và In" at bounding box center [820, 395] width 91 height 14
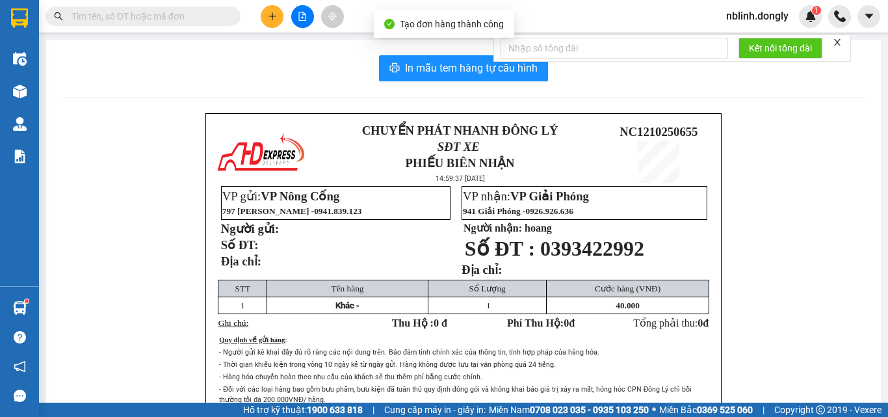
click at [477, 82] on div "In mẫu tem hàng tự cấu hình CHUYỂN PHÁT NHANH ĐÔNG LÝ SĐT XE PHIẾU BIÊN NHẬN 14…" at bounding box center [463, 286] width 835 height 493
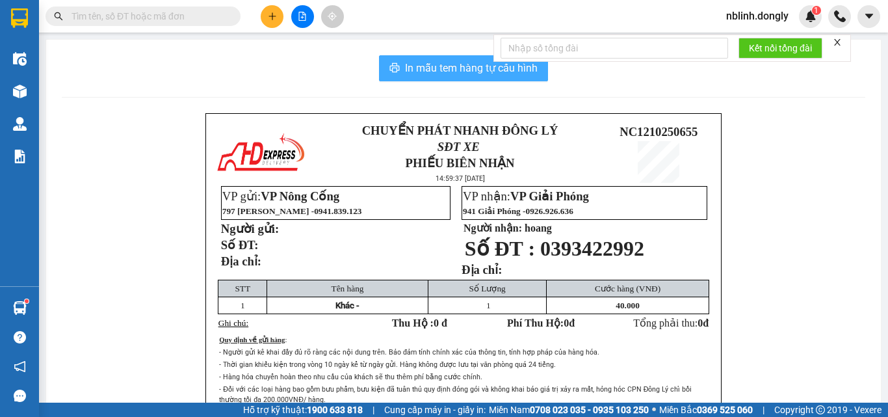
click at [469, 70] on span "In mẫu tem hàng tự cấu hình" at bounding box center [471, 68] width 133 height 16
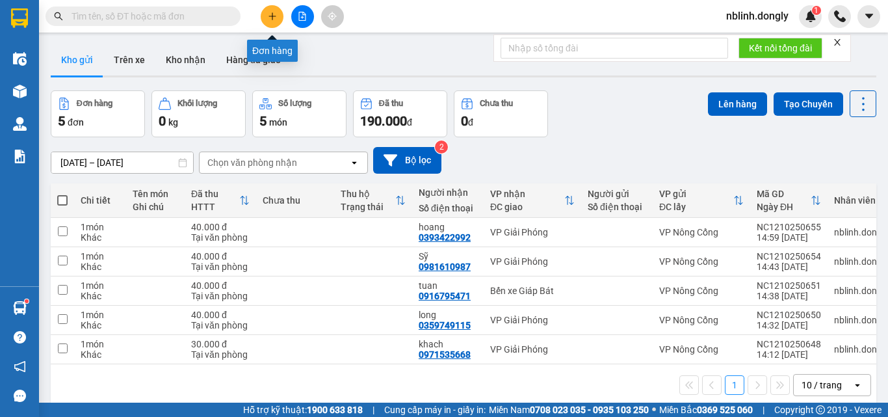
click at [273, 18] on icon "plus" at bounding box center [272, 16] width 9 height 9
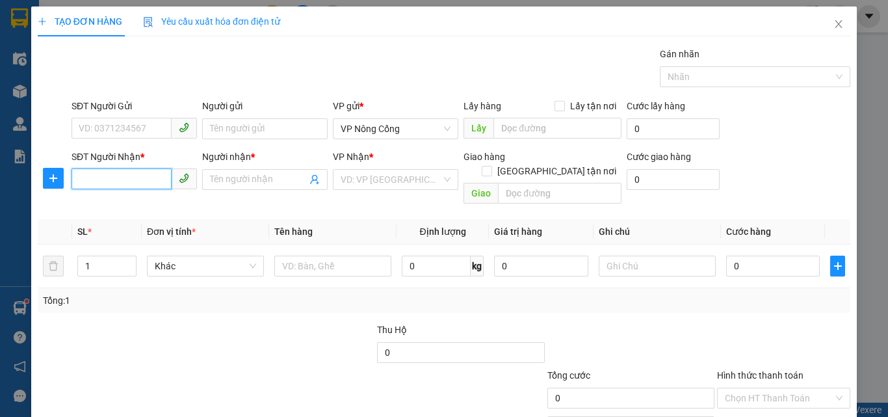
click at [109, 177] on input "SĐT Người Nhận *" at bounding box center [121, 178] width 100 height 21
click at [131, 206] on div "0353244469 - Hải" at bounding box center [133, 205] width 109 height 14
type input "0353244469"
type input "Hải"
type input "0353244469"
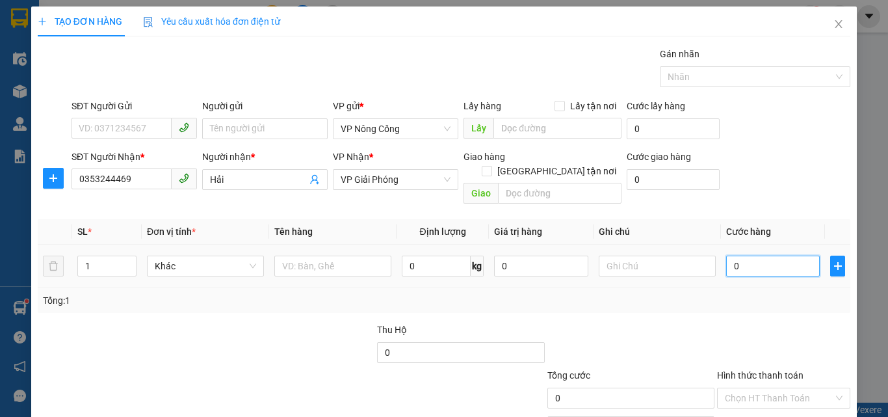
click at [753, 255] on input "0" at bounding box center [773, 265] width 94 height 21
type input "4"
type input "40"
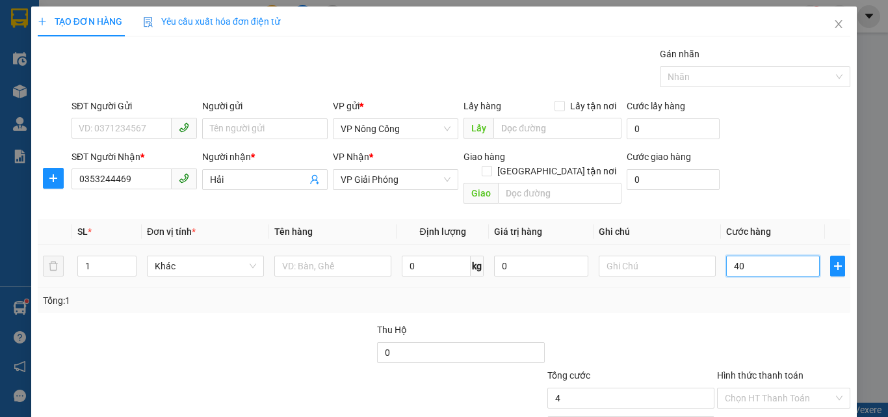
type input "40"
type input "40.000"
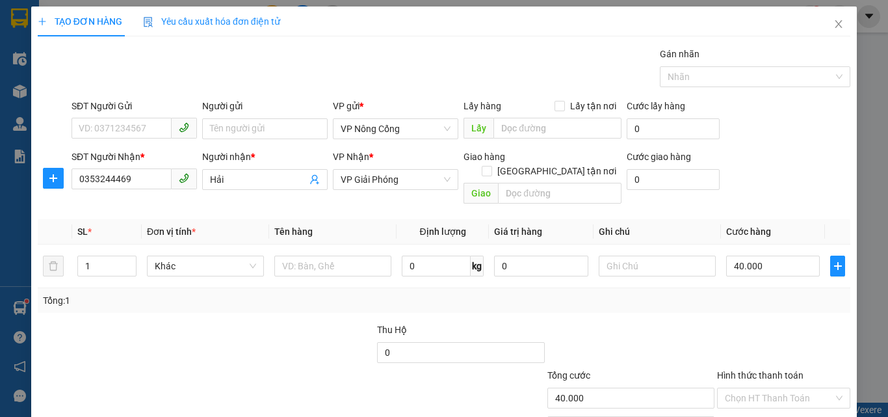
click at [771, 370] on label "Hình thức thanh toán" at bounding box center [760, 375] width 86 height 10
click at [771, 388] on input "Hình thức thanh toán" at bounding box center [779, 397] width 109 height 19
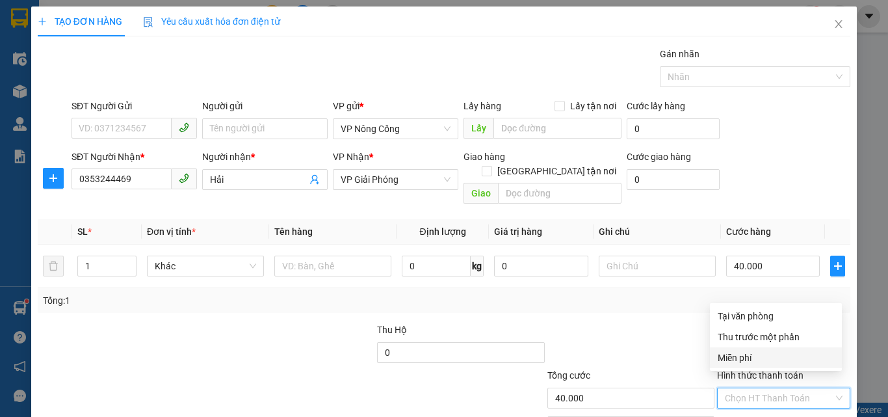
scroll to position [64, 0]
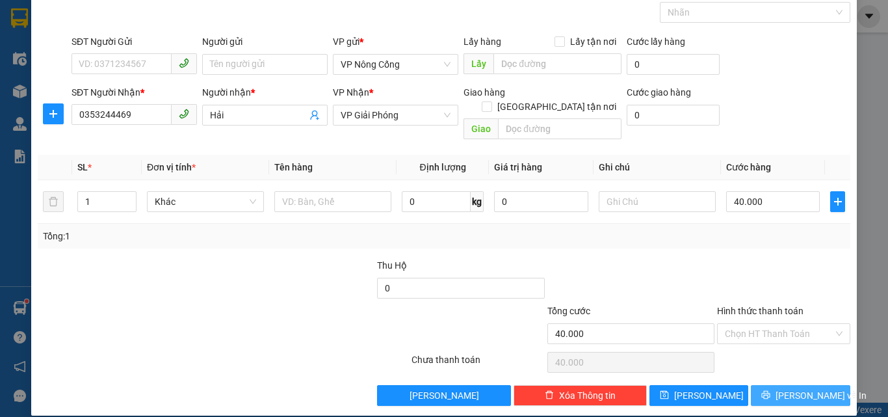
click at [791, 388] on span "[PERSON_NAME] và In" at bounding box center [820, 395] width 91 height 14
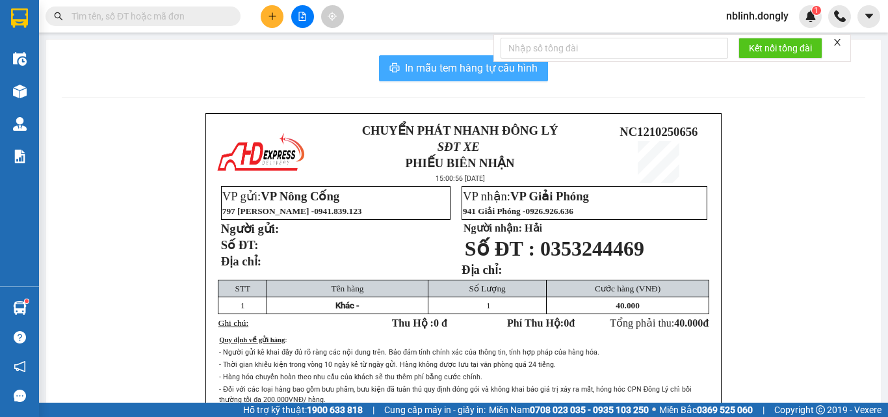
click at [471, 64] on span "In mẫu tem hàng tự cấu hình" at bounding box center [471, 68] width 133 height 16
